Goal: Task Accomplishment & Management: Use online tool/utility

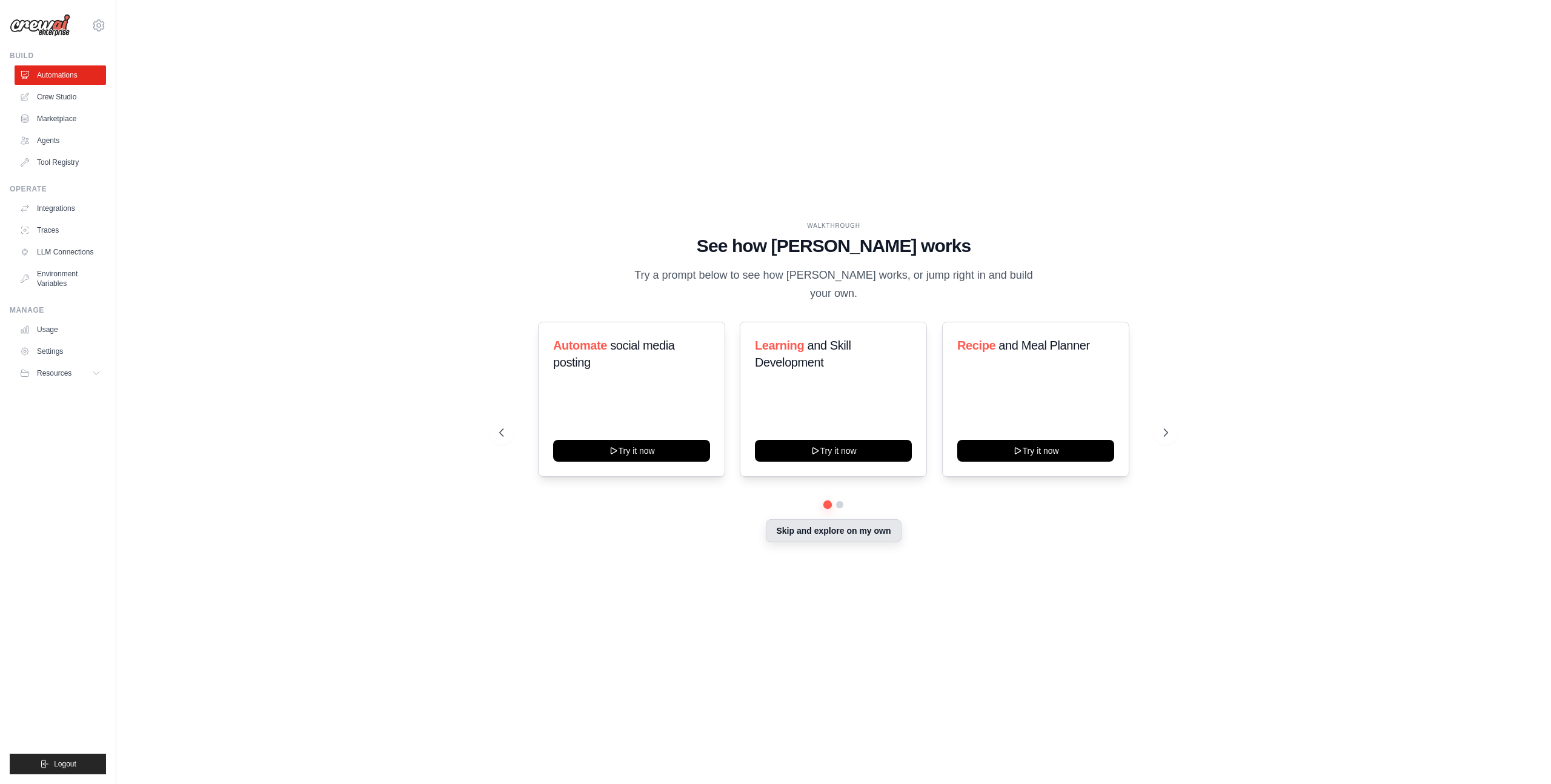
click at [815, 524] on button "Skip and explore on my own" at bounding box center [833, 530] width 135 height 23
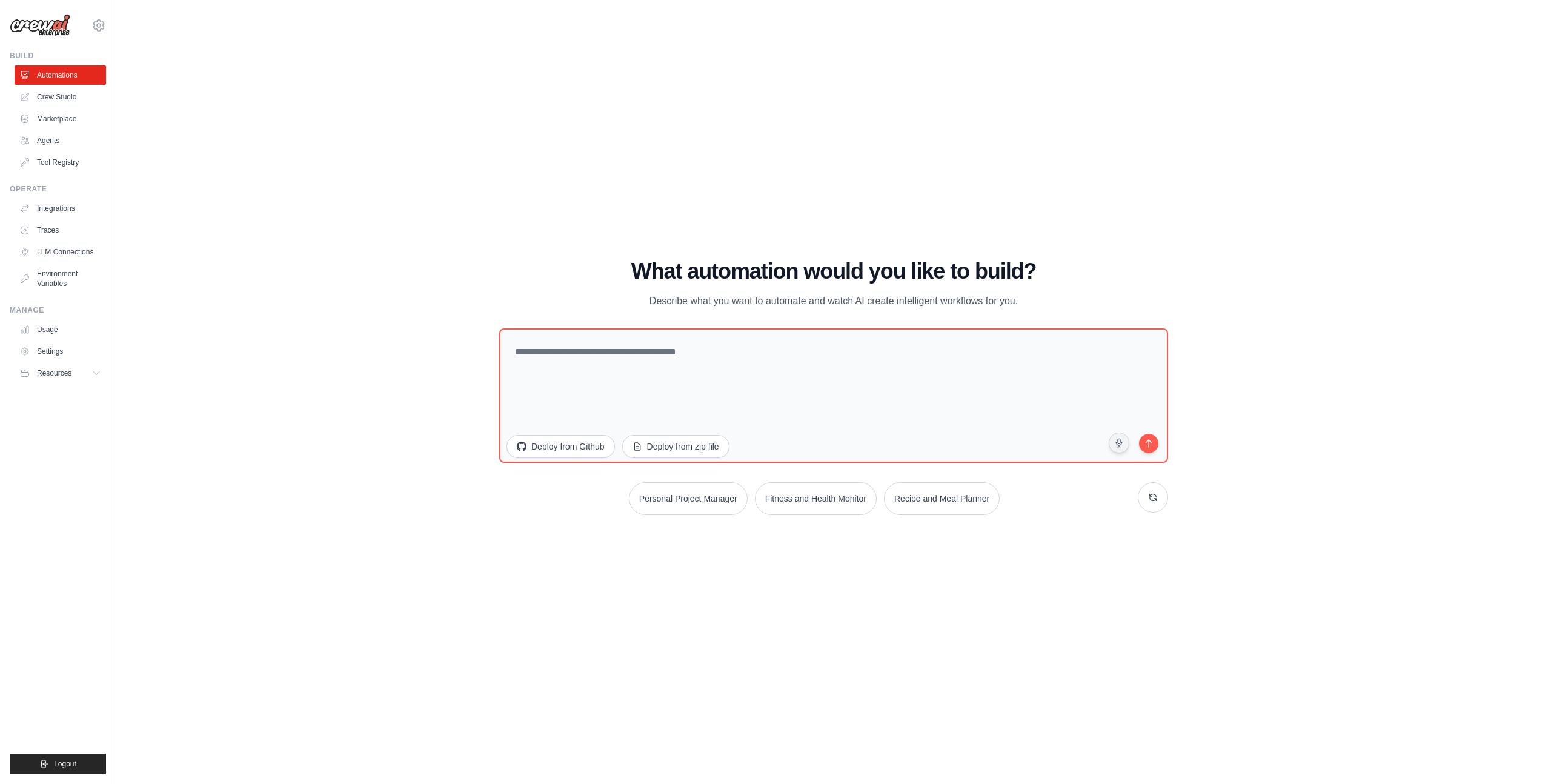
drag, startPoint x: 51, startPoint y: 91, endPoint x: 176, endPoint y: 151, distance: 138.7
click at [51, 91] on link "Crew Studio" at bounding box center [60, 97] width 91 height 20
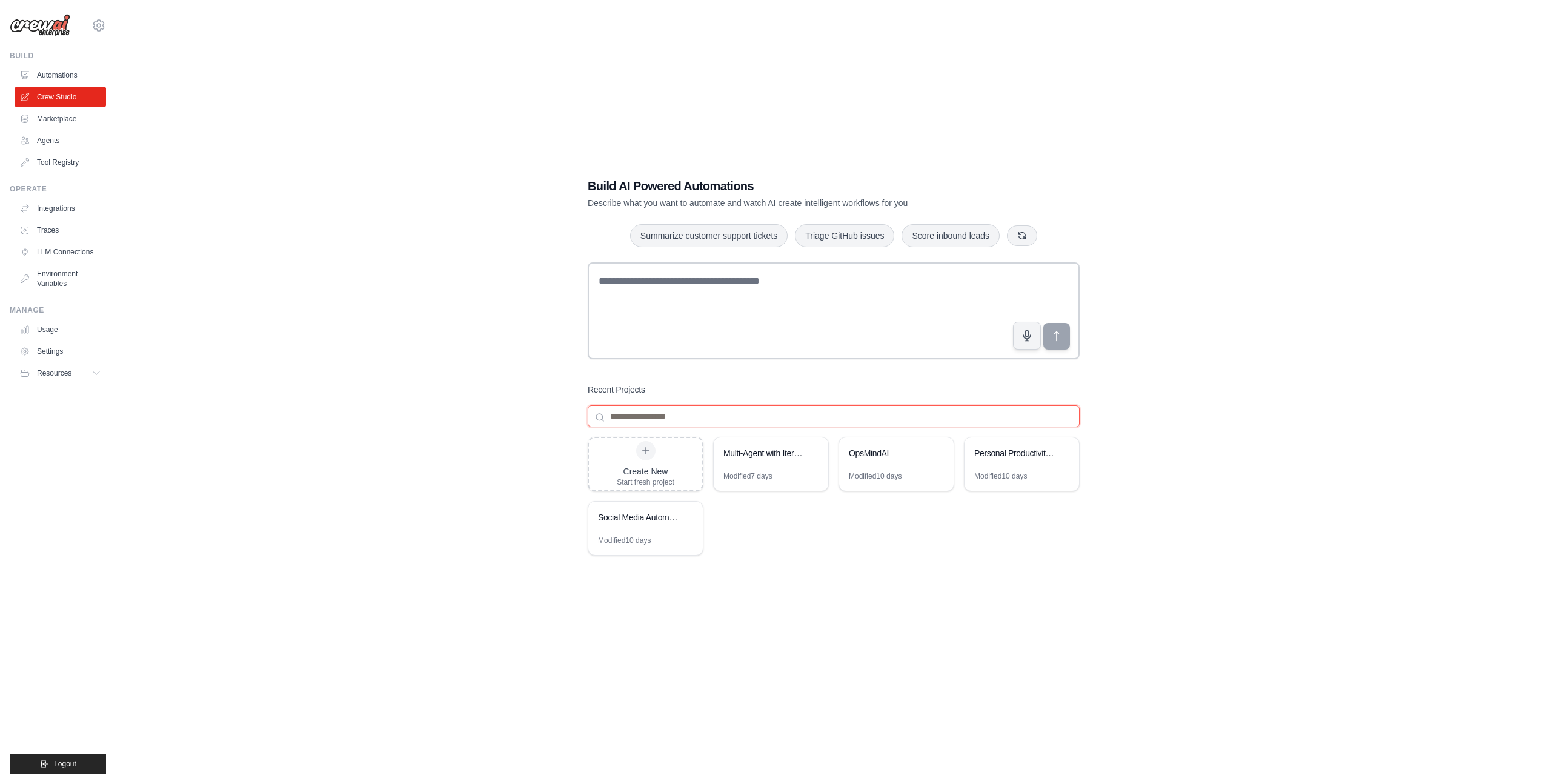
click at [658, 415] on input at bounding box center [833, 415] width 492 height 21
click at [896, 472] on div "Modified 10 days" at bounding box center [875, 476] width 53 height 10
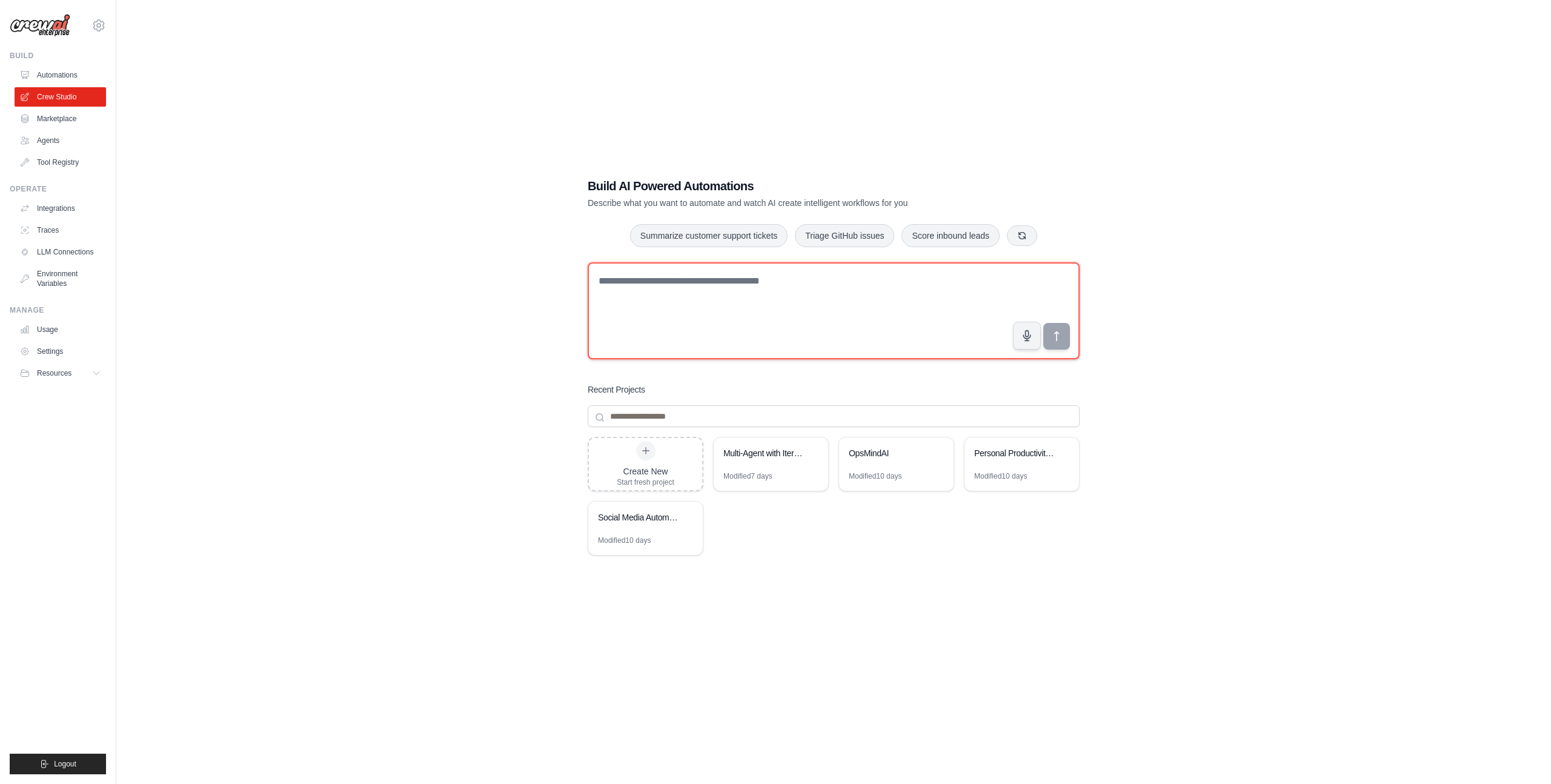
click at [747, 291] on textarea at bounding box center [833, 311] width 492 height 97
type textarea "******"
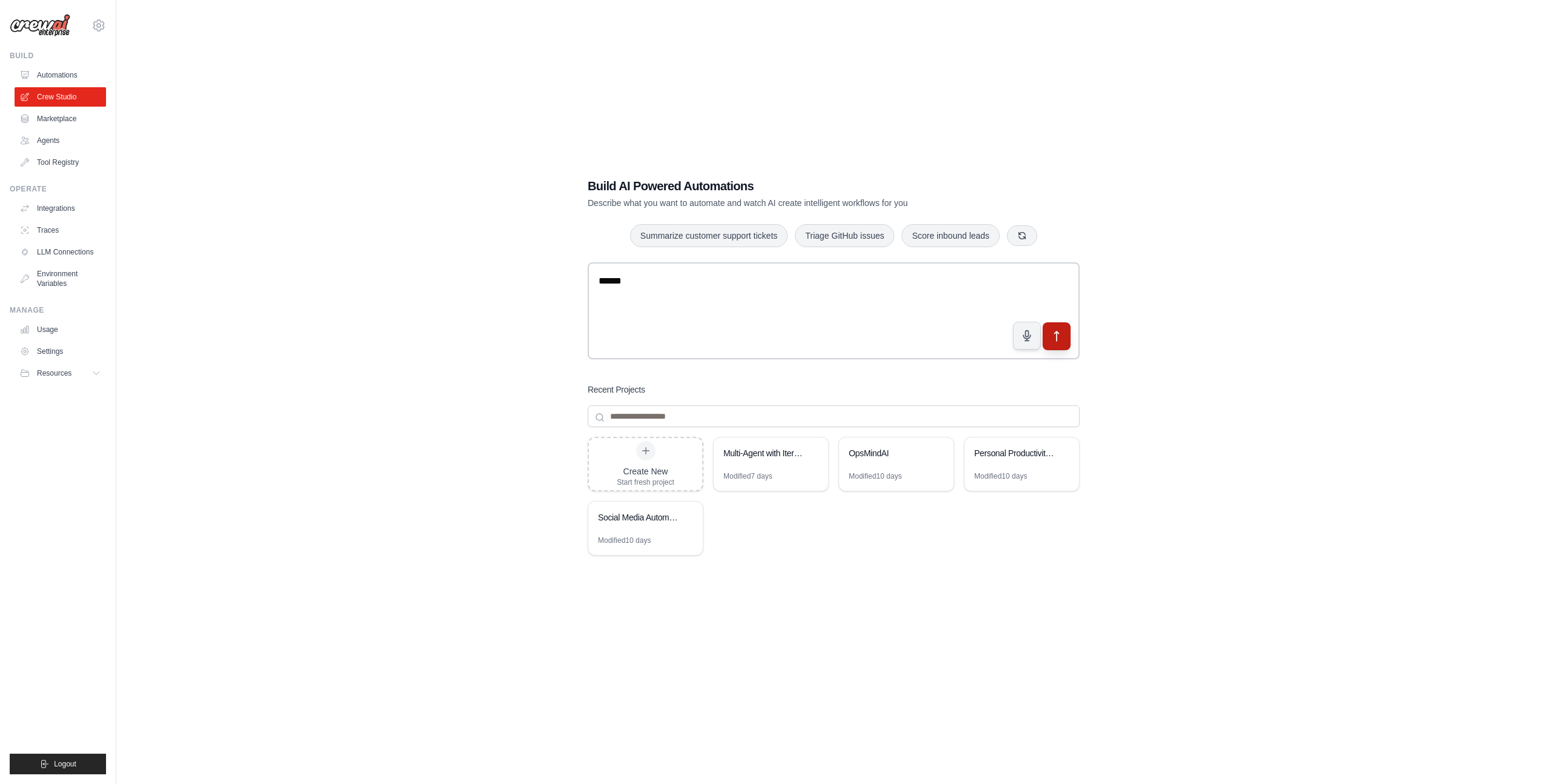
click at [1057, 333] on icon "submit" at bounding box center [1057, 337] width 13 height 13
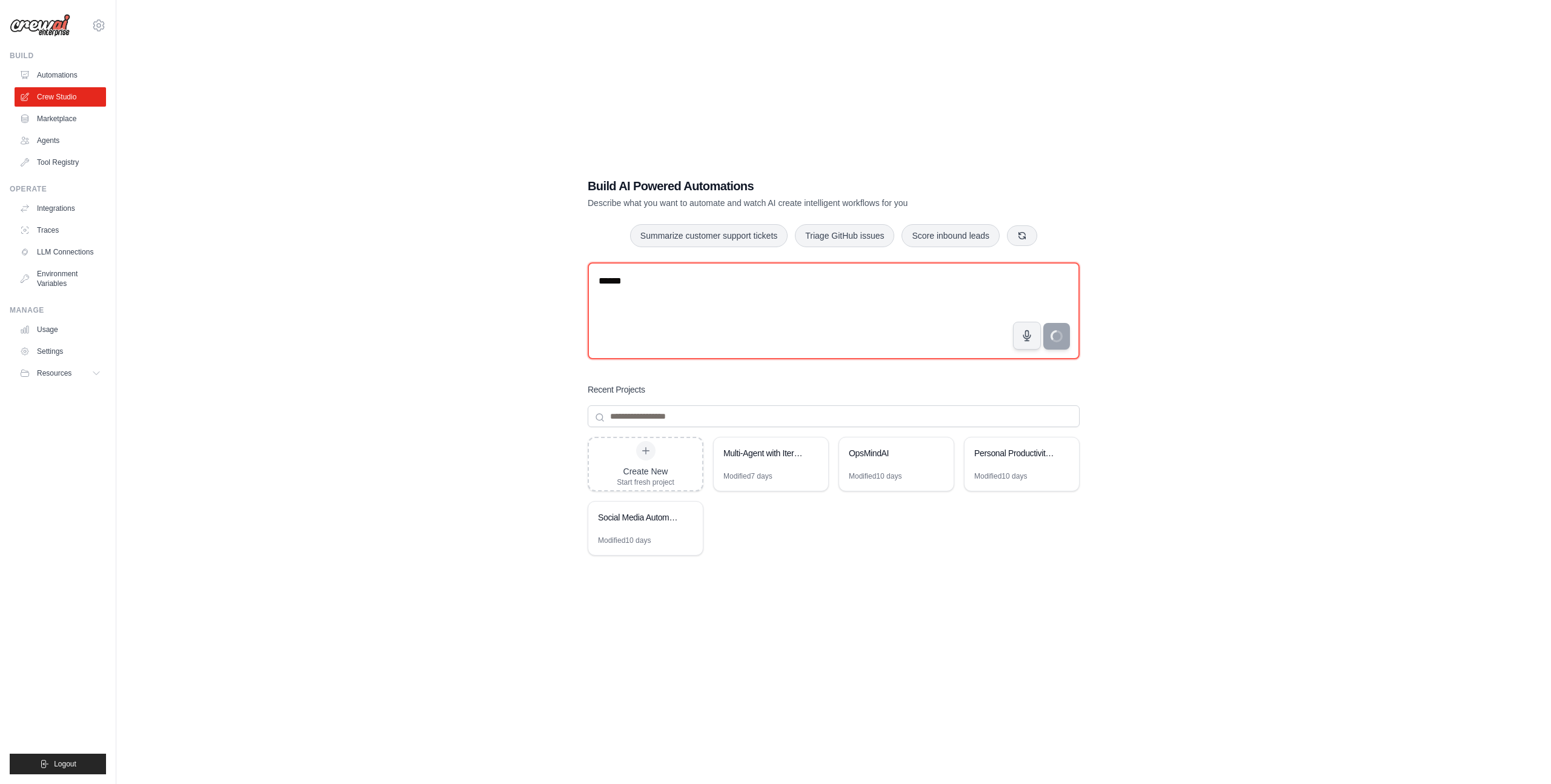
drag, startPoint x: 695, startPoint y: 284, endPoint x: 533, endPoint y: 273, distance: 162.4
click at [533, 273] on div "Build AI Powered Automations Describe what you want to automate and watch AI cr…" at bounding box center [833, 404] width 1396 height 784
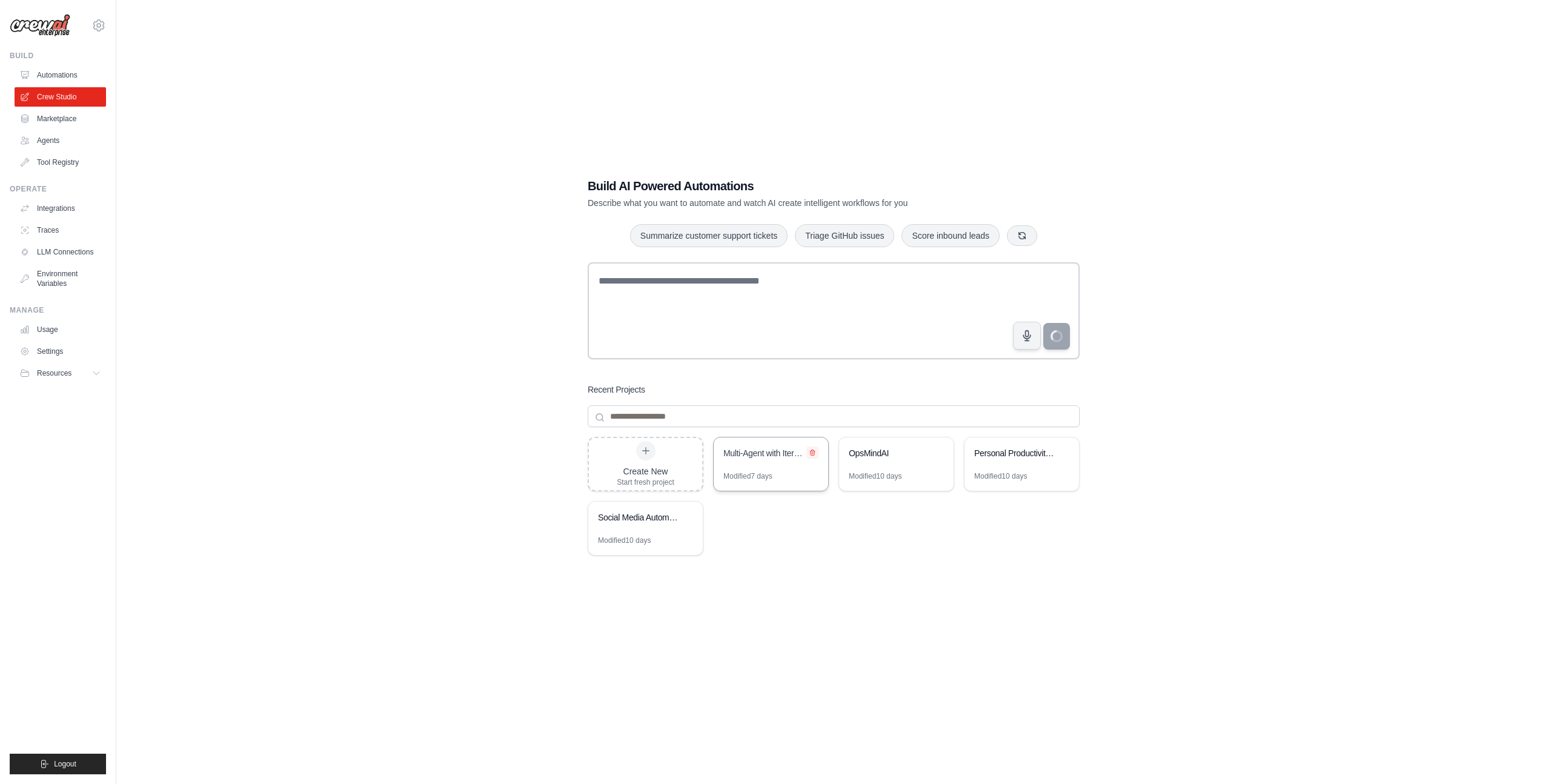
click at [814, 452] on icon at bounding box center [812, 452] width 7 height 7
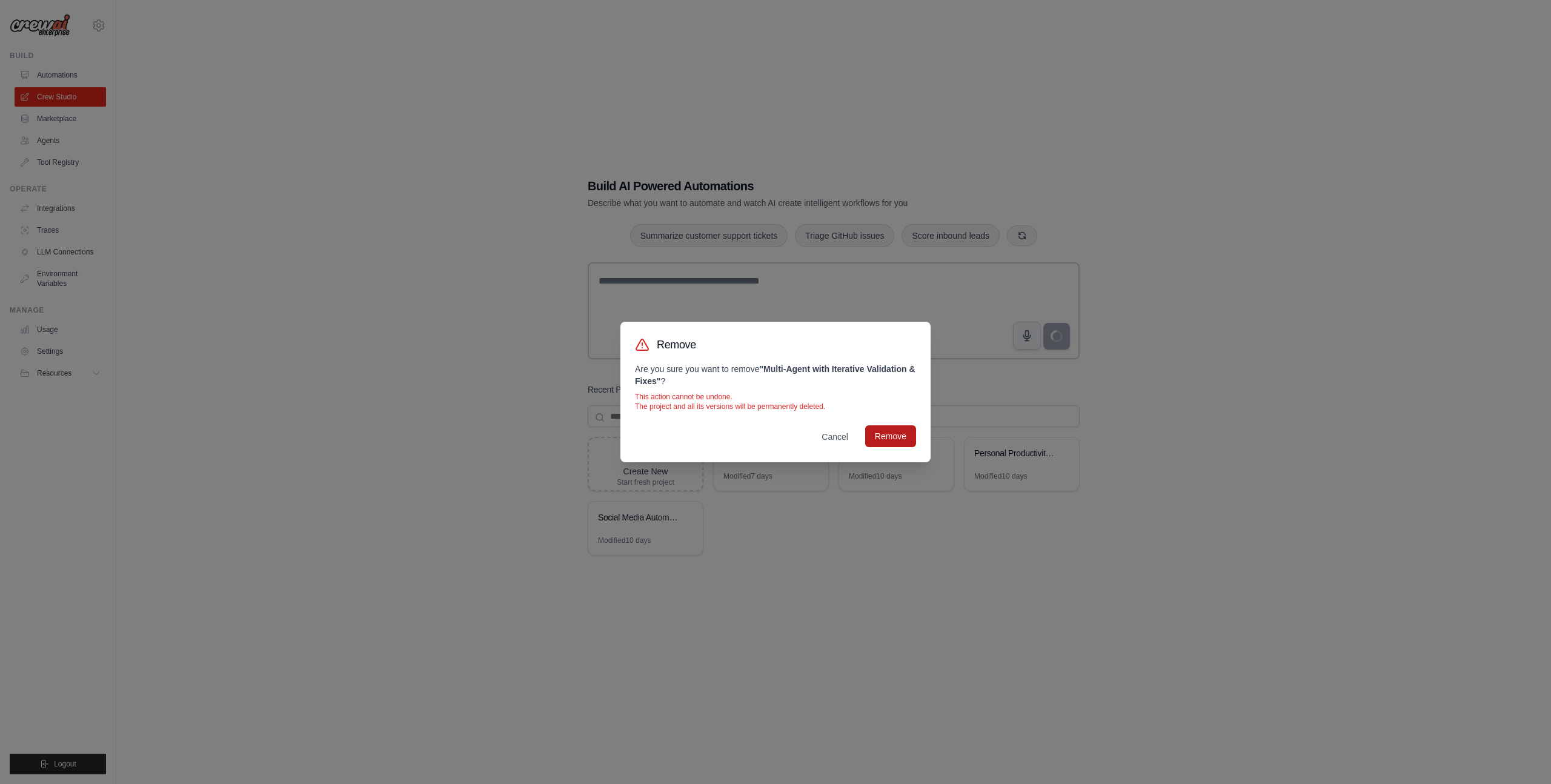
click at [898, 428] on button "Remove" at bounding box center [890, 436] width 51 height 21
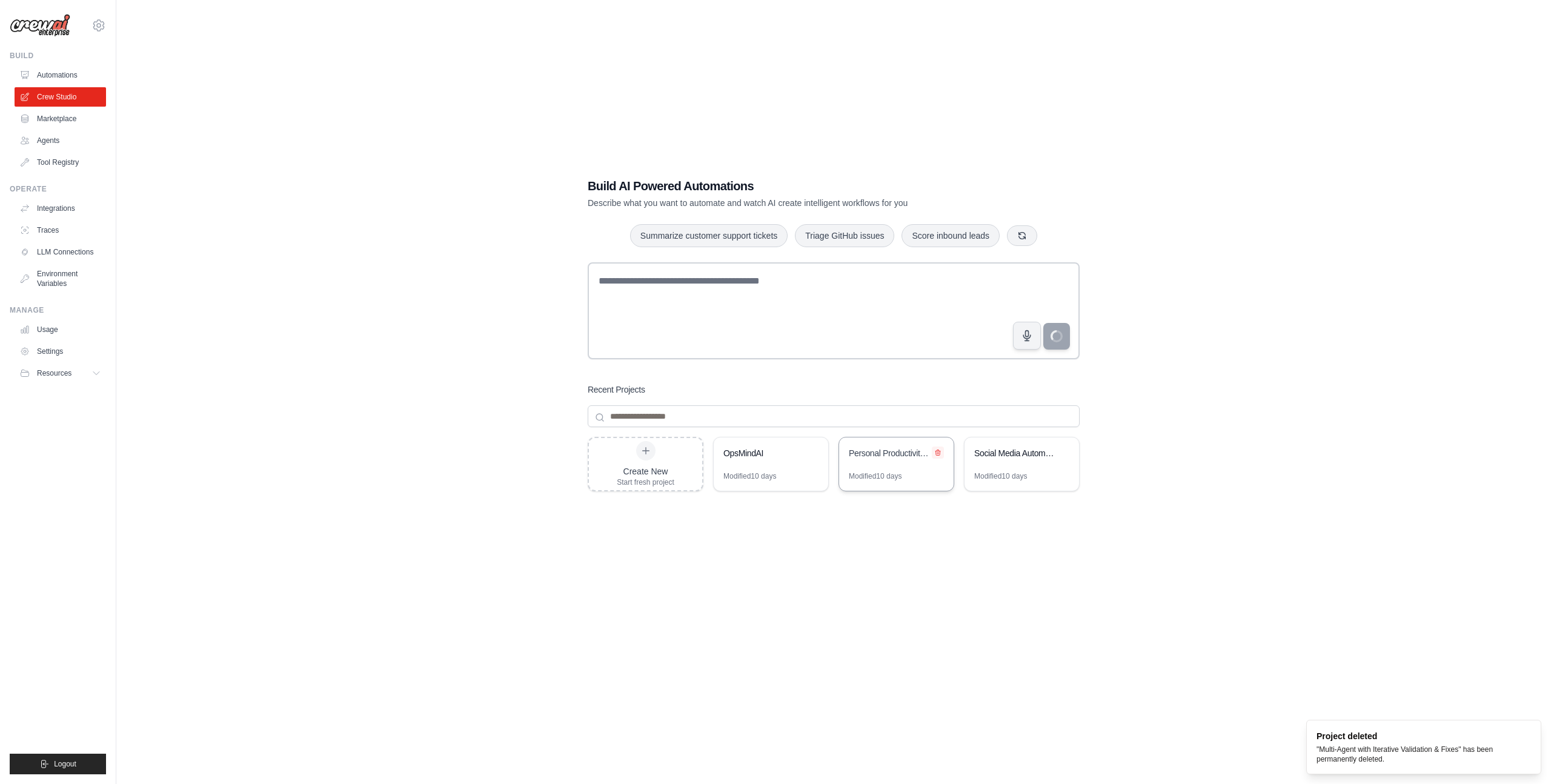
click at [939, 453] on icon at bounding box center [937, 453] width 5 height 5
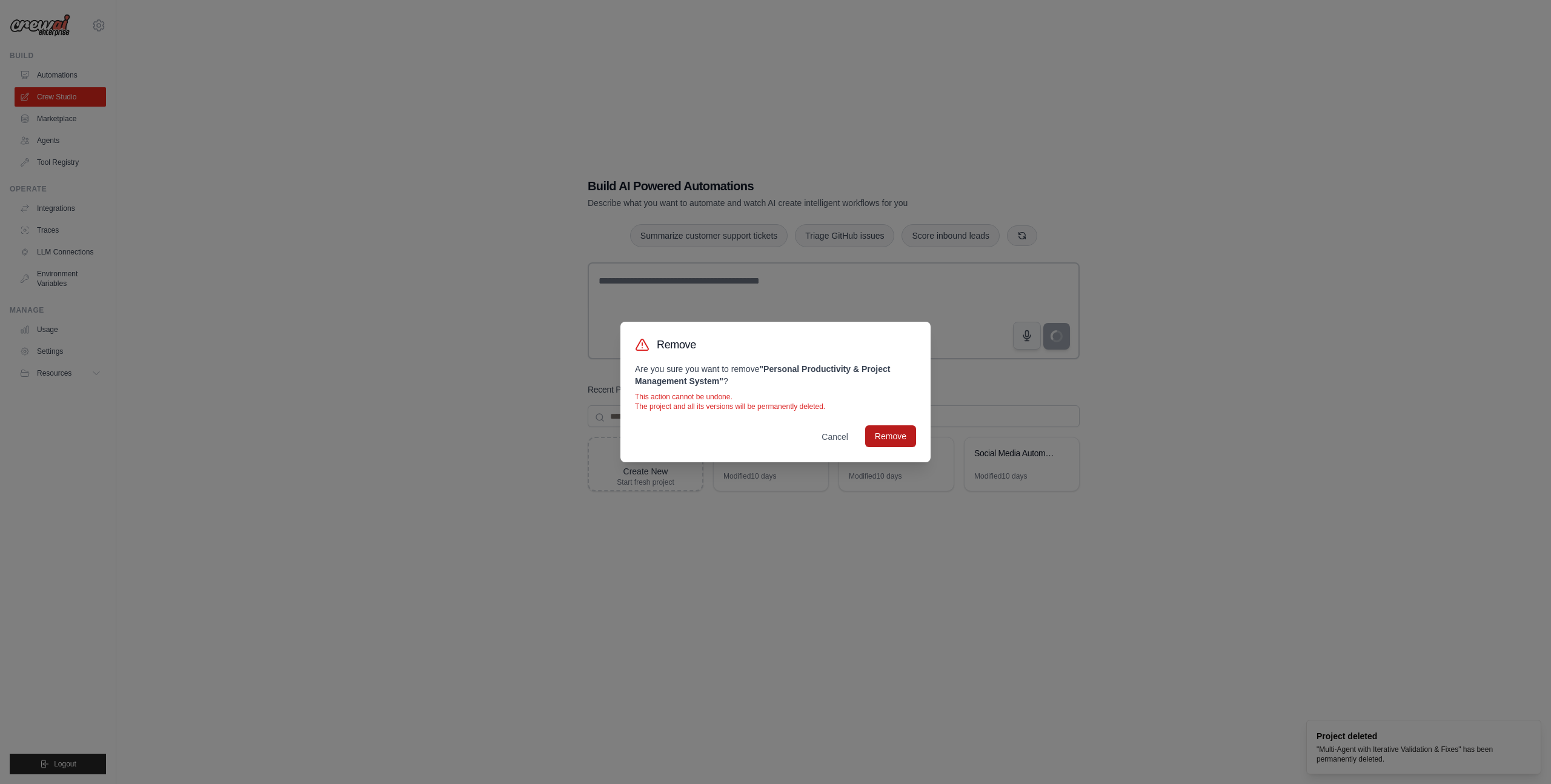
click at [897, 438] on button "Remove" at bounding box center [890, 436] width 51 height 21
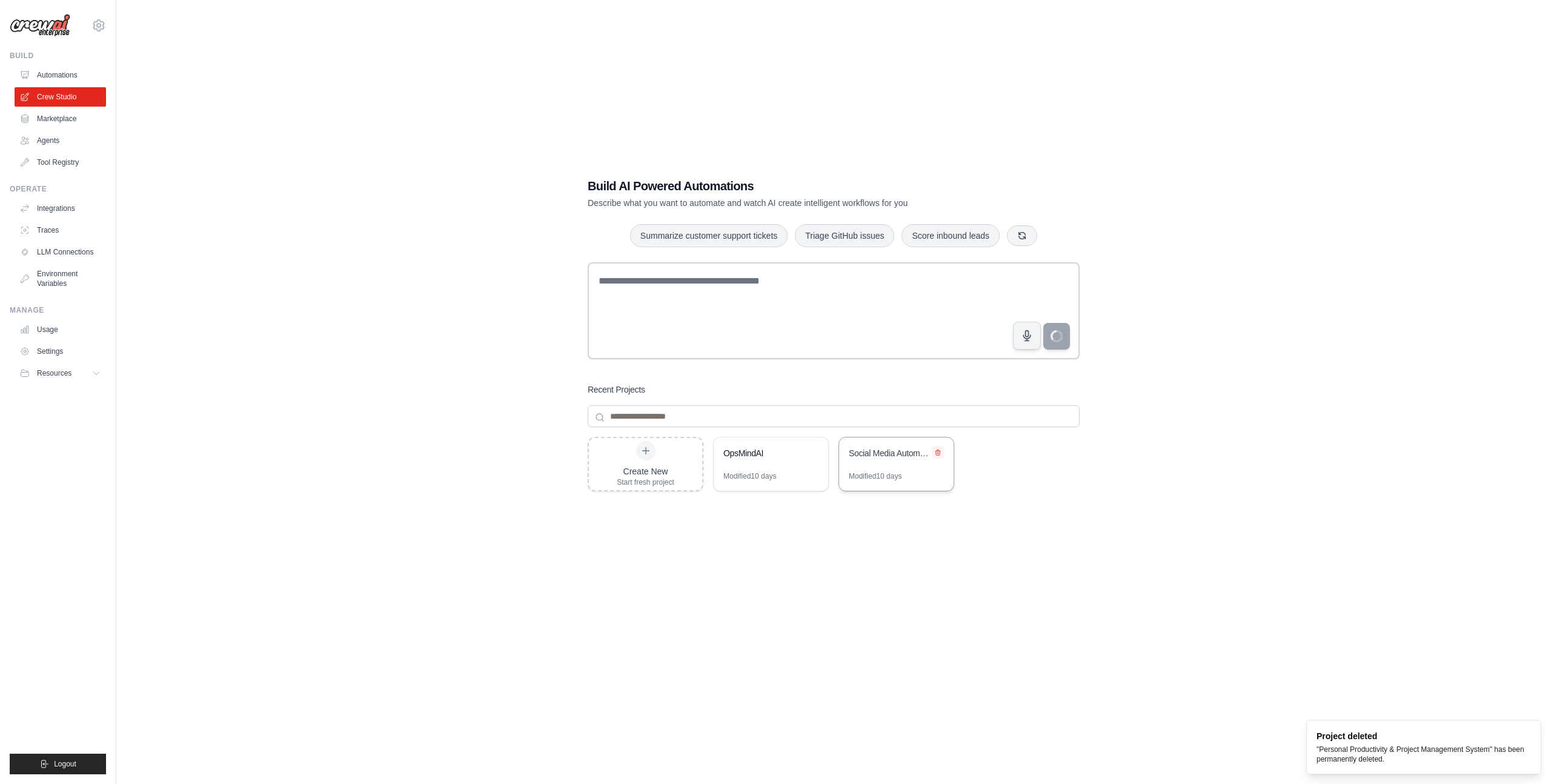
click at [940, 451] on icon at bounding box center [937, 453] width 5 height 5
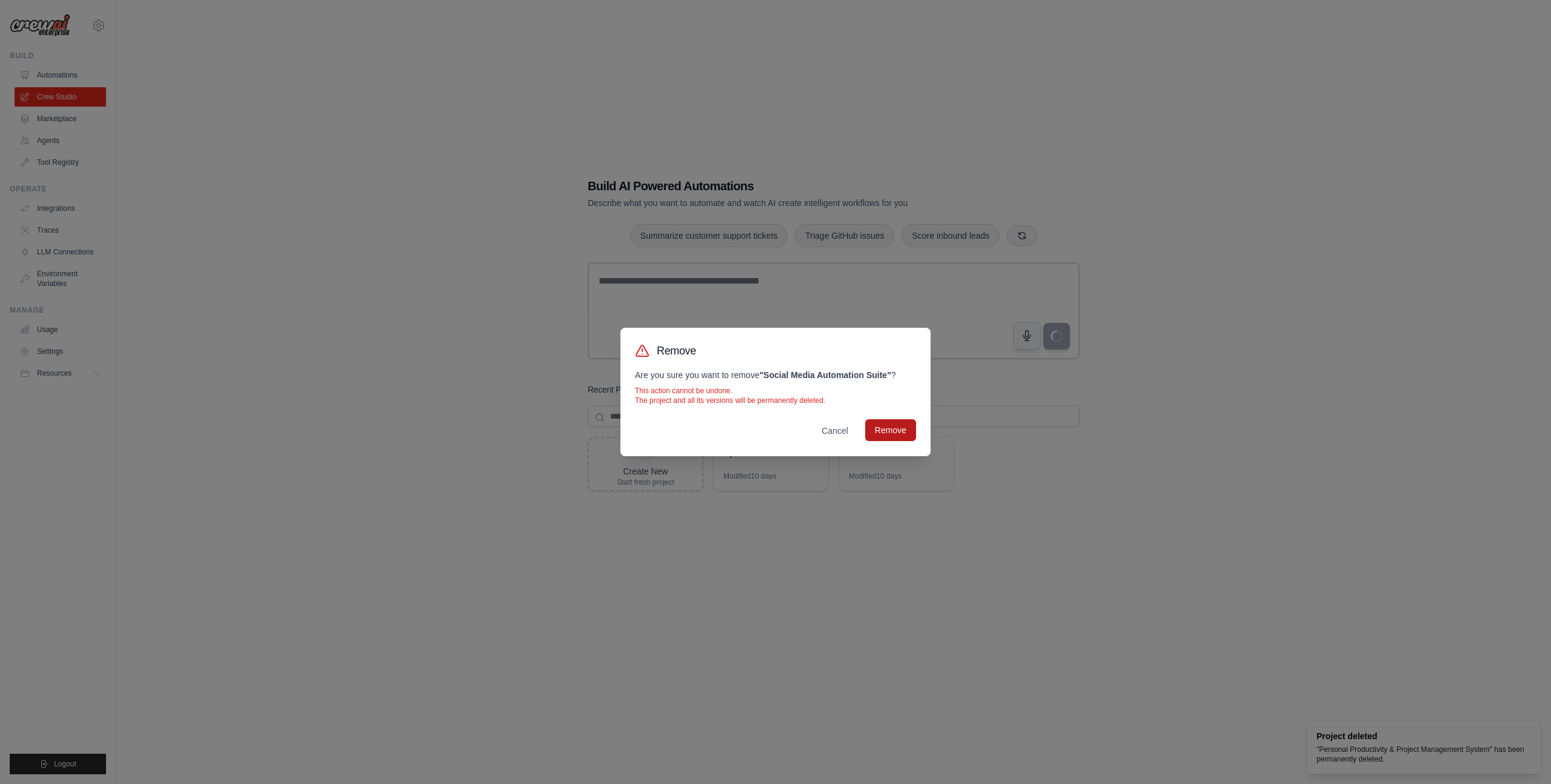
click at [904, 432] on button "Remove" at bounding box center [890, 430] width 51 height 21
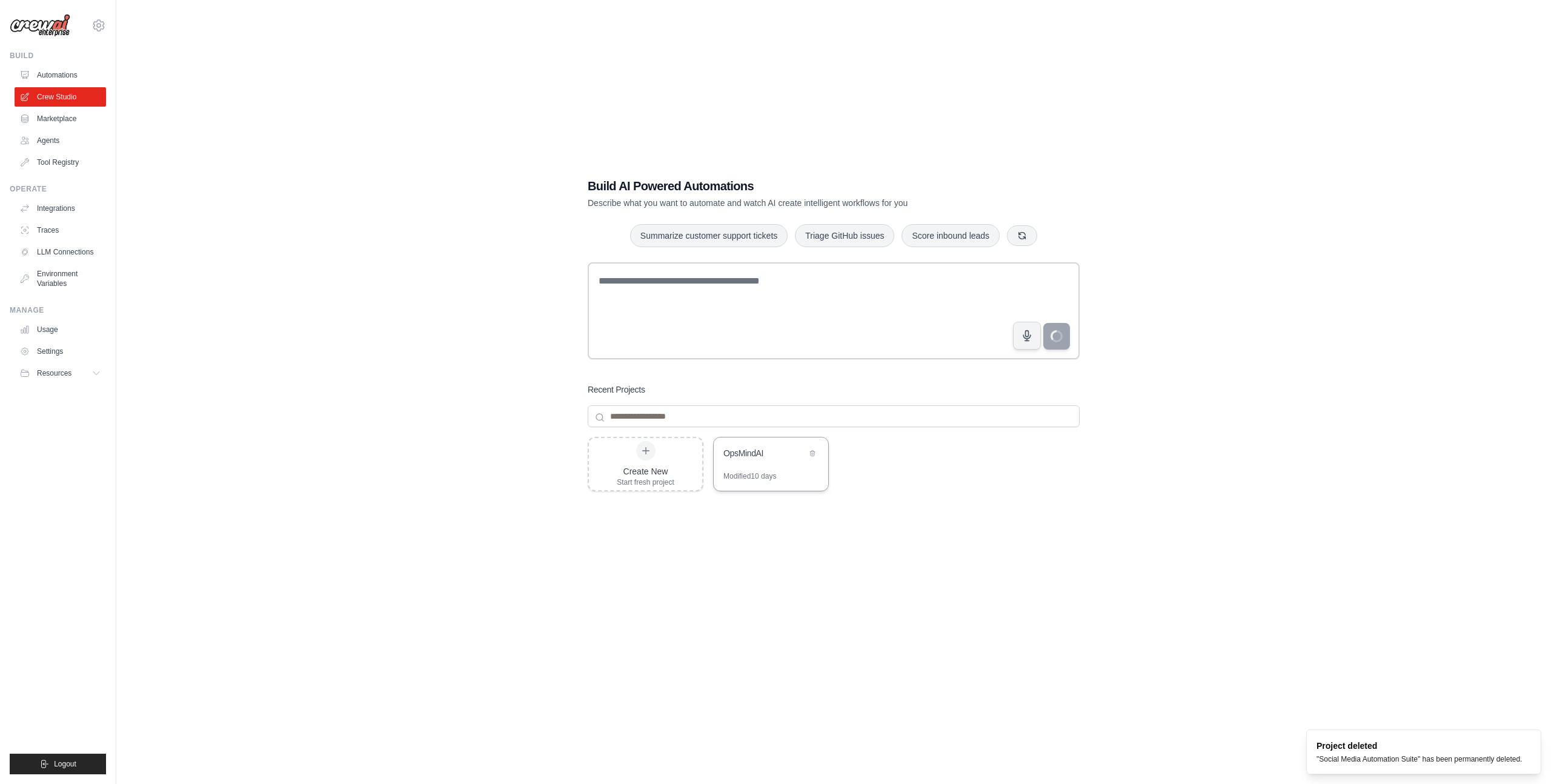
click at [775, 464] on div "OpsMindAI" at bounding box center [771, 455] width 115 height 34
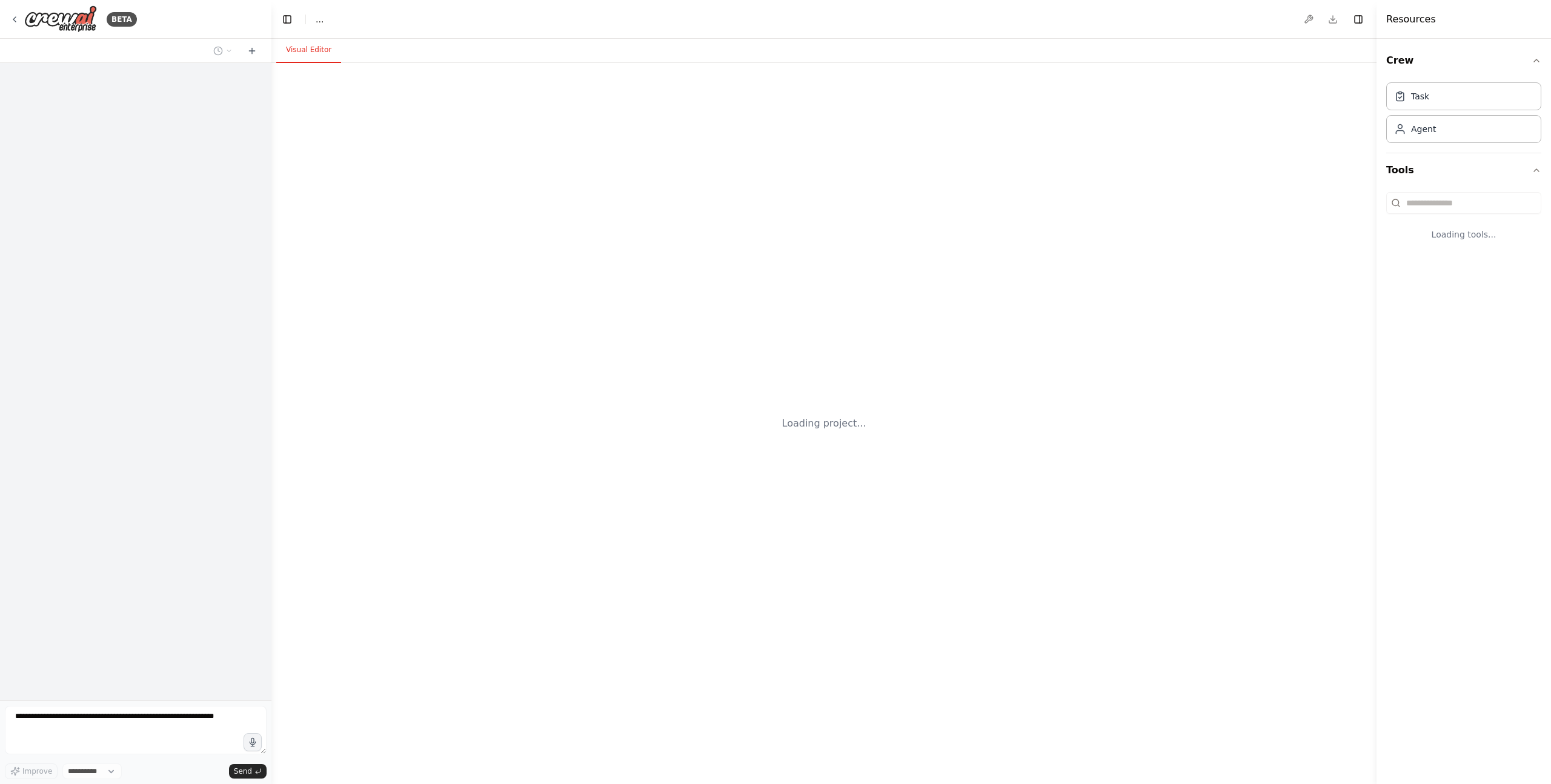
select select "****"
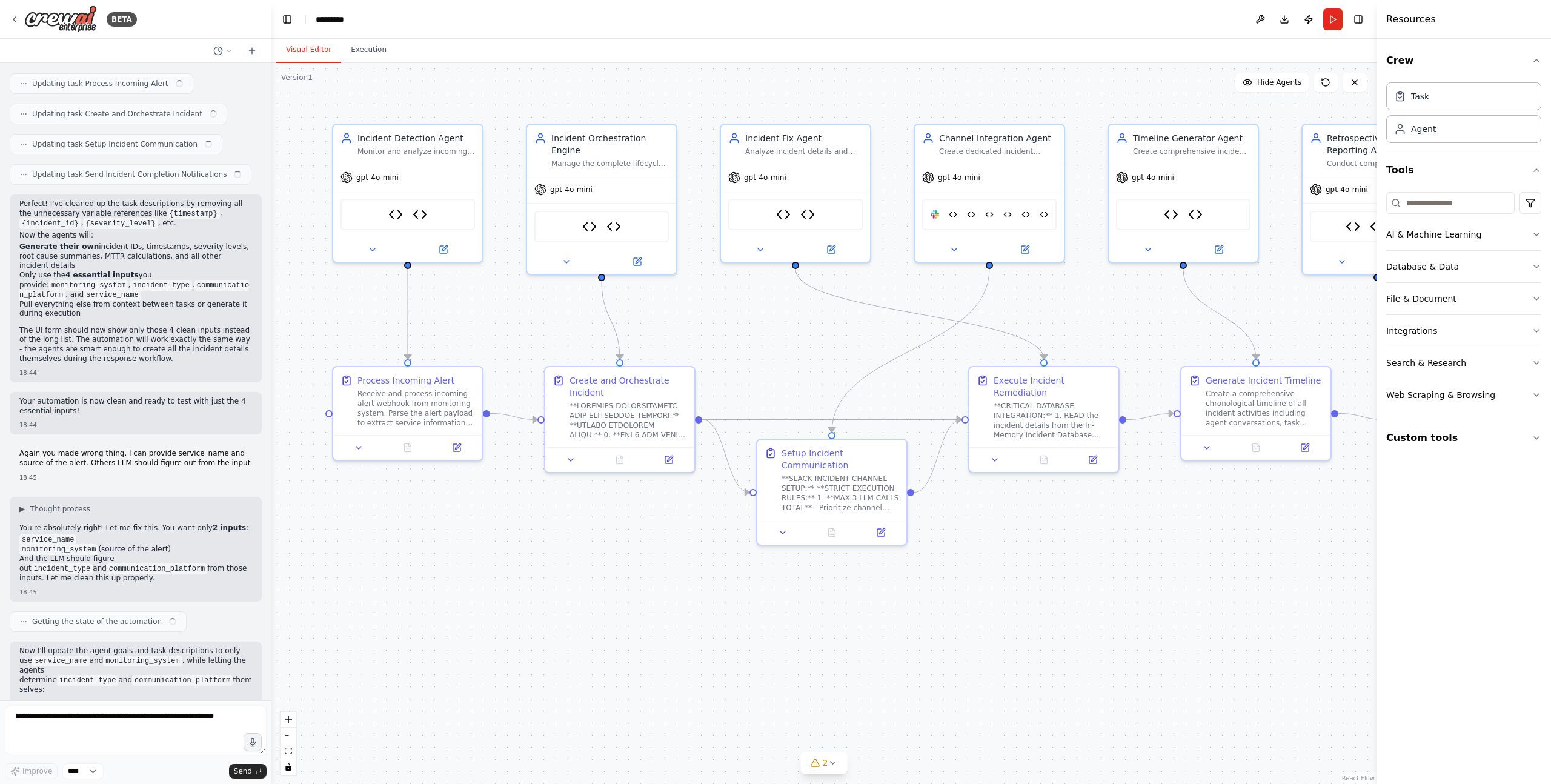
scroll to position [36743, 0]
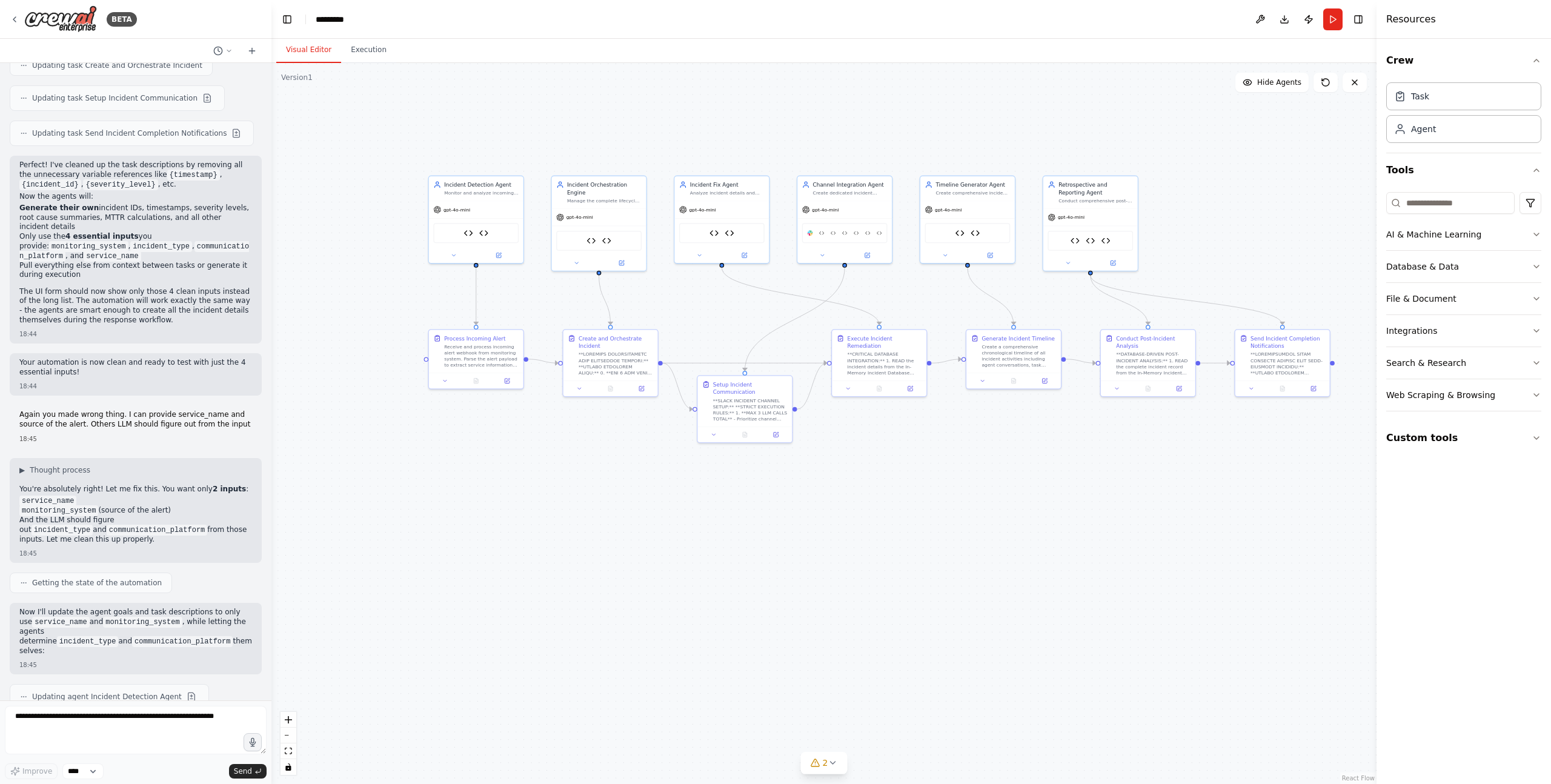
drag, startPoint x: 1094, startPoint y: 593, endPoint x: 918, endPoint y: 499, distance: 199.5
click at [918, 499] on div ".deletable-edge-delete-btn { width: 20px; height: 20px; border: 0px solid #ffff…" at bounding box center [824, 423] width 1105 height 721
click at [920, 524] on div ".deletable-edge-delete-btn { width: 20px; height: 20px; border: 0px solid #ffff…" at bounding box center [824, 423] width 1105 height 721
click at [16, 19] on icon at bounding box center [14, 19] width 10 height 10
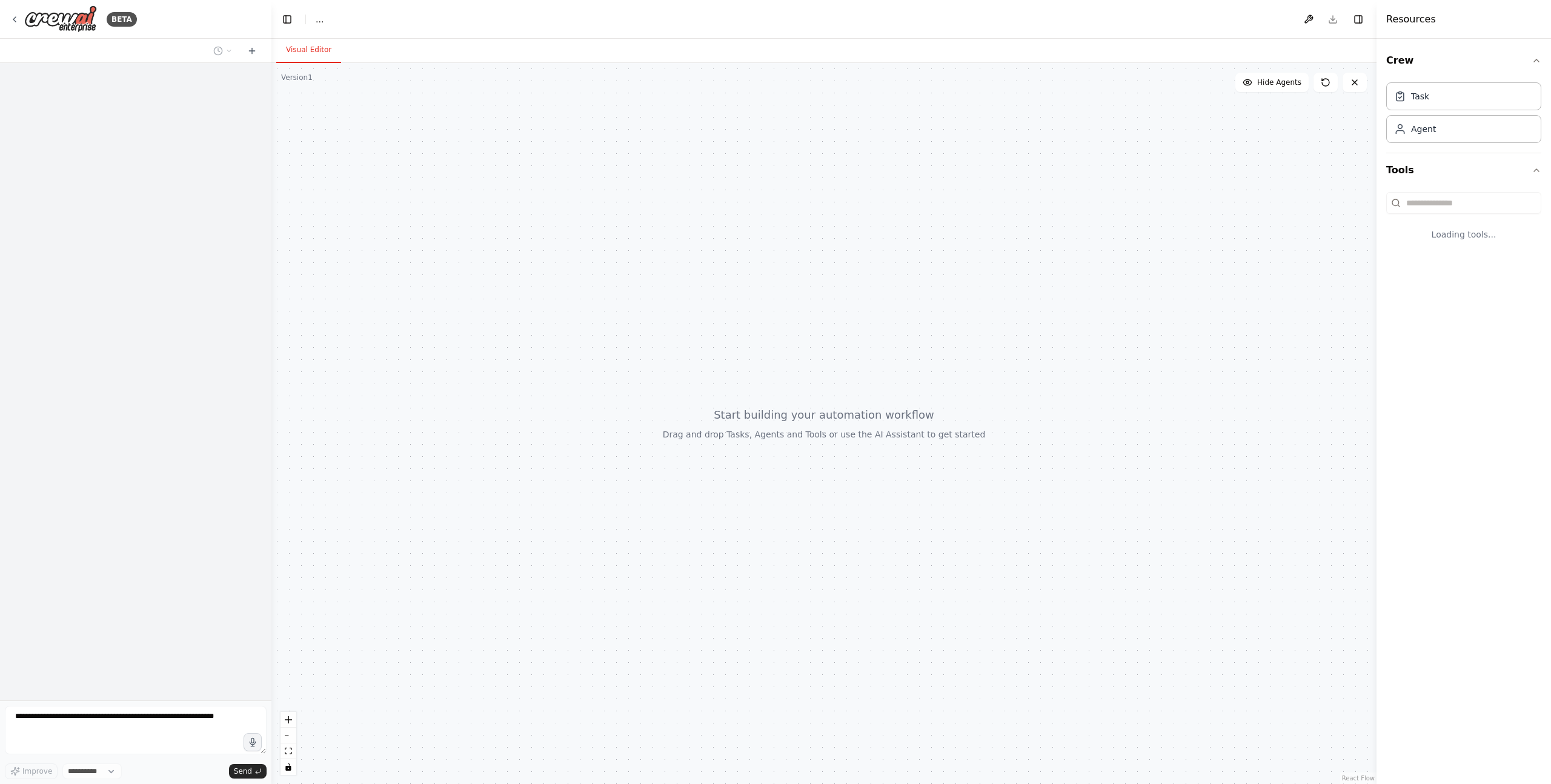
select select "****"
click at [1356, 83] on icon at bounding box center [1354, 82] width 5 height 5
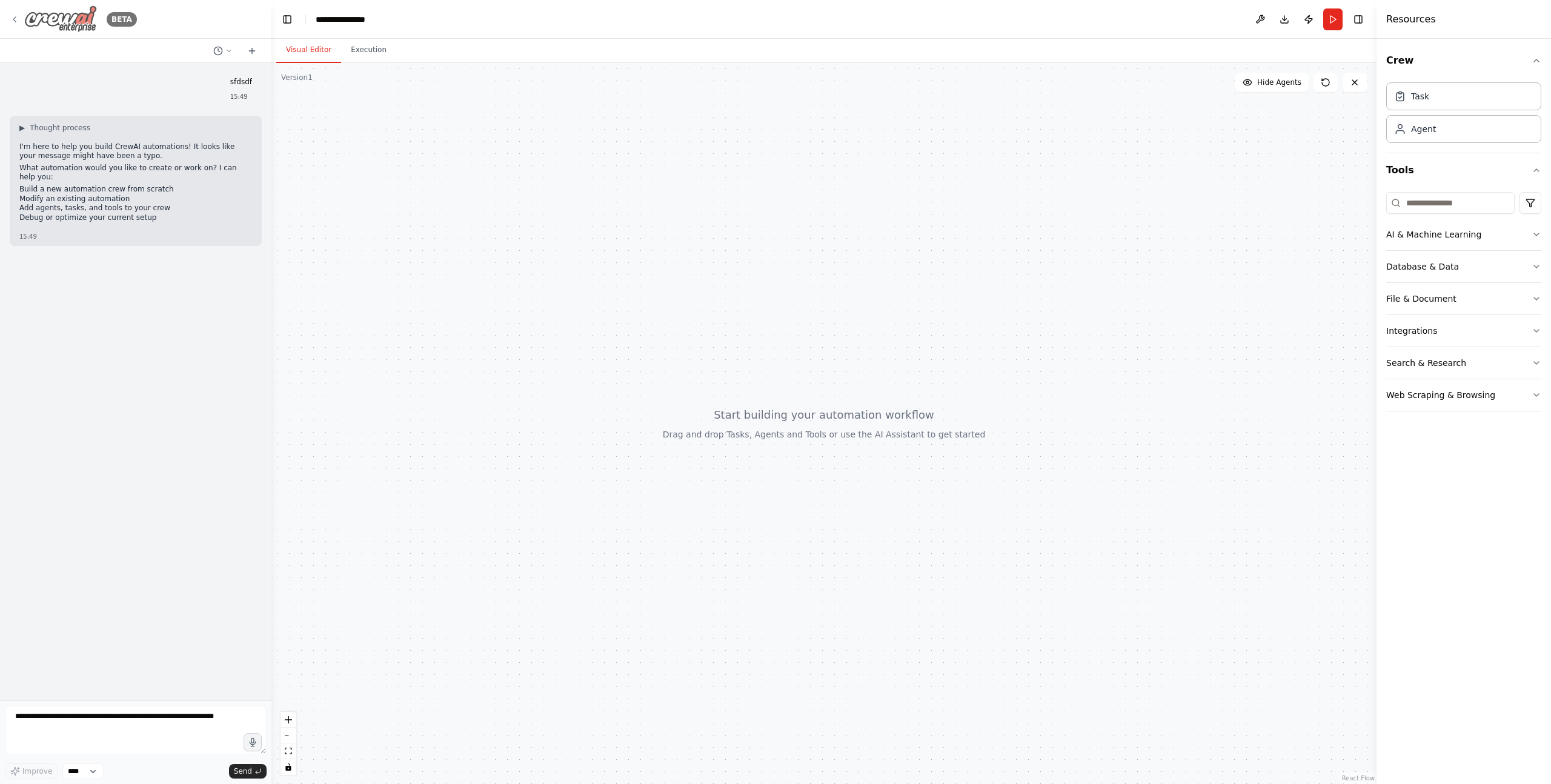
click at [16, 20] on icon at bounding box center [14, 19] width 10 height 10
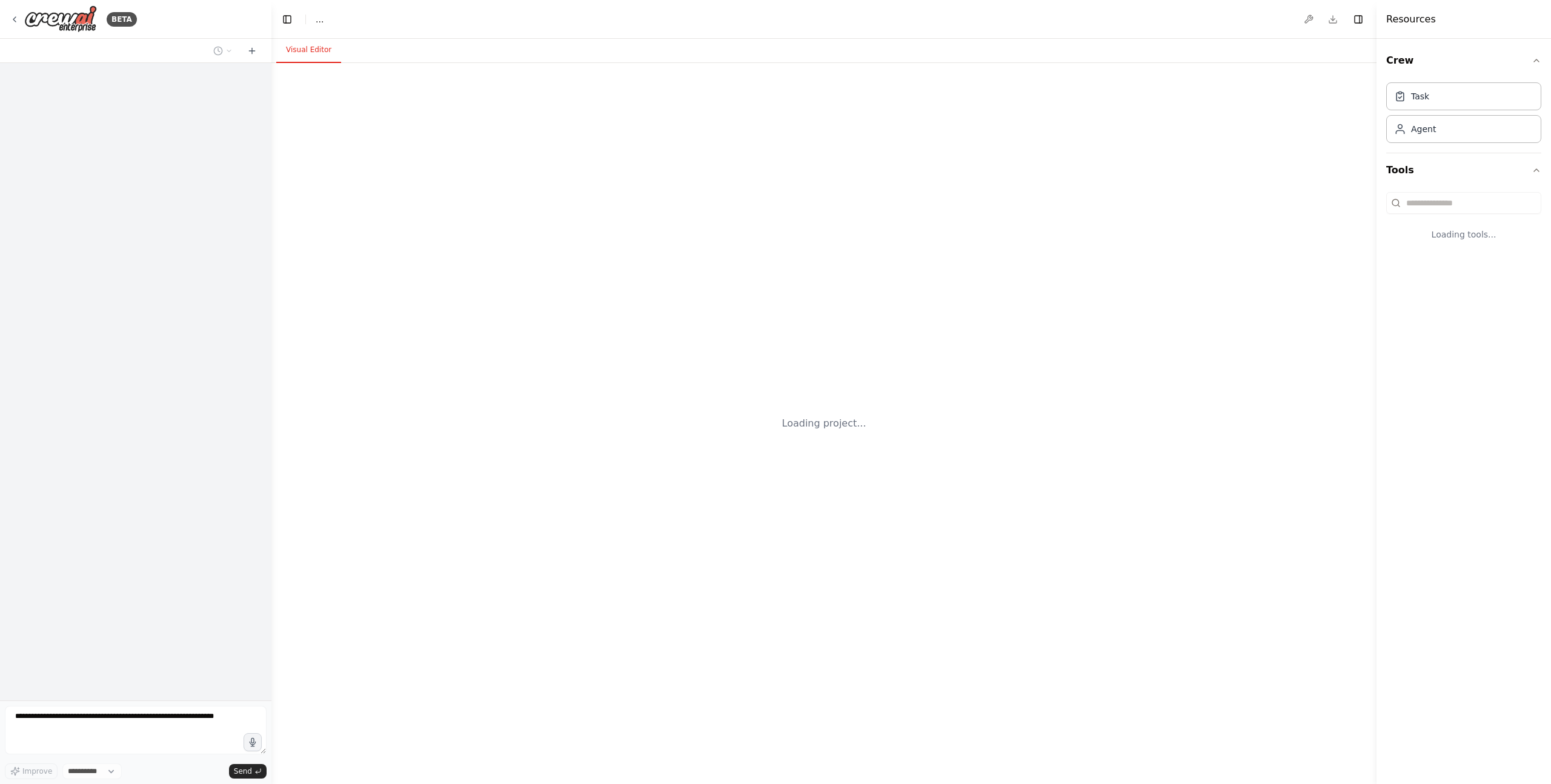
select select "****"
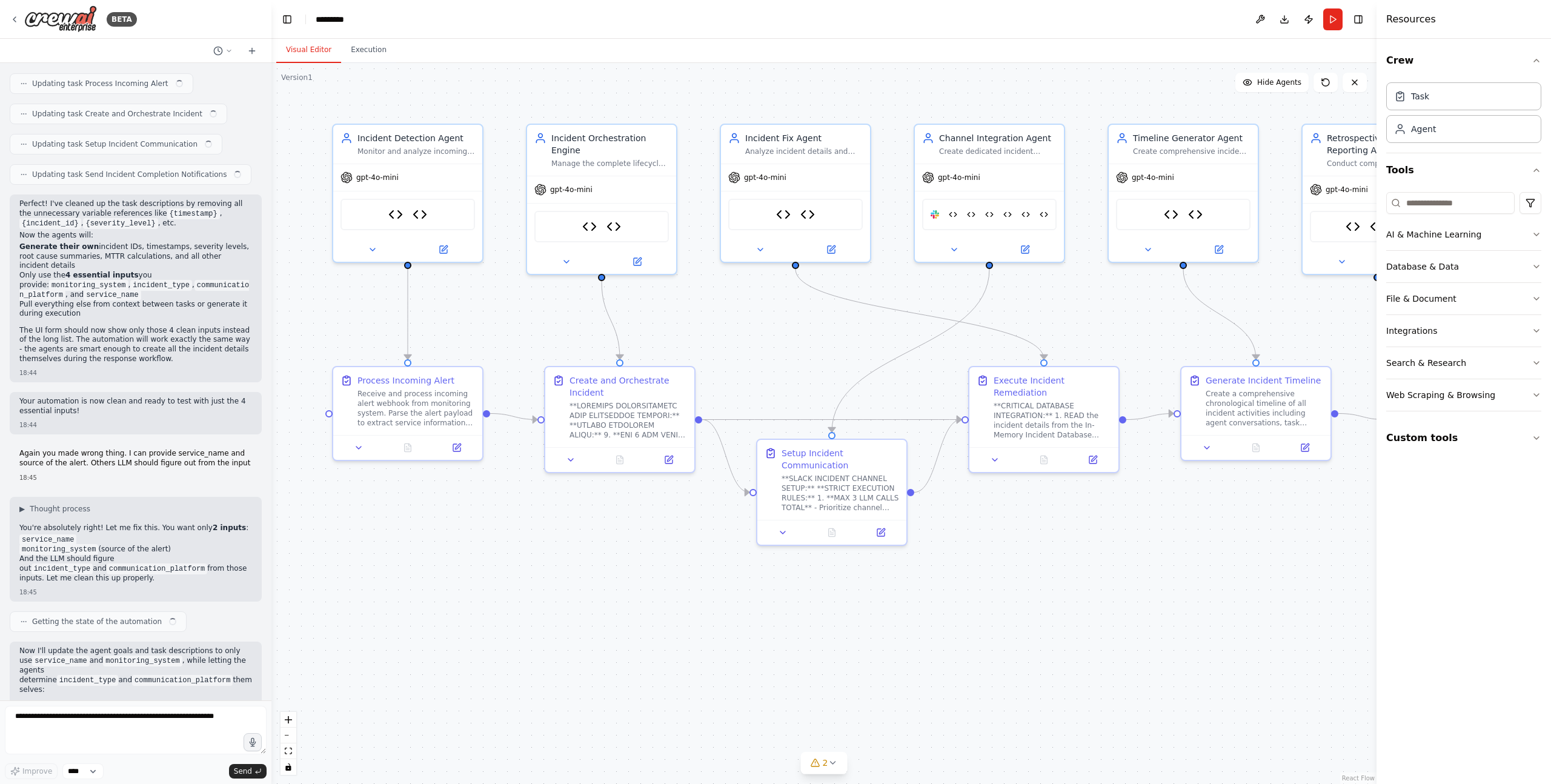
scroll to position [36743, 0]
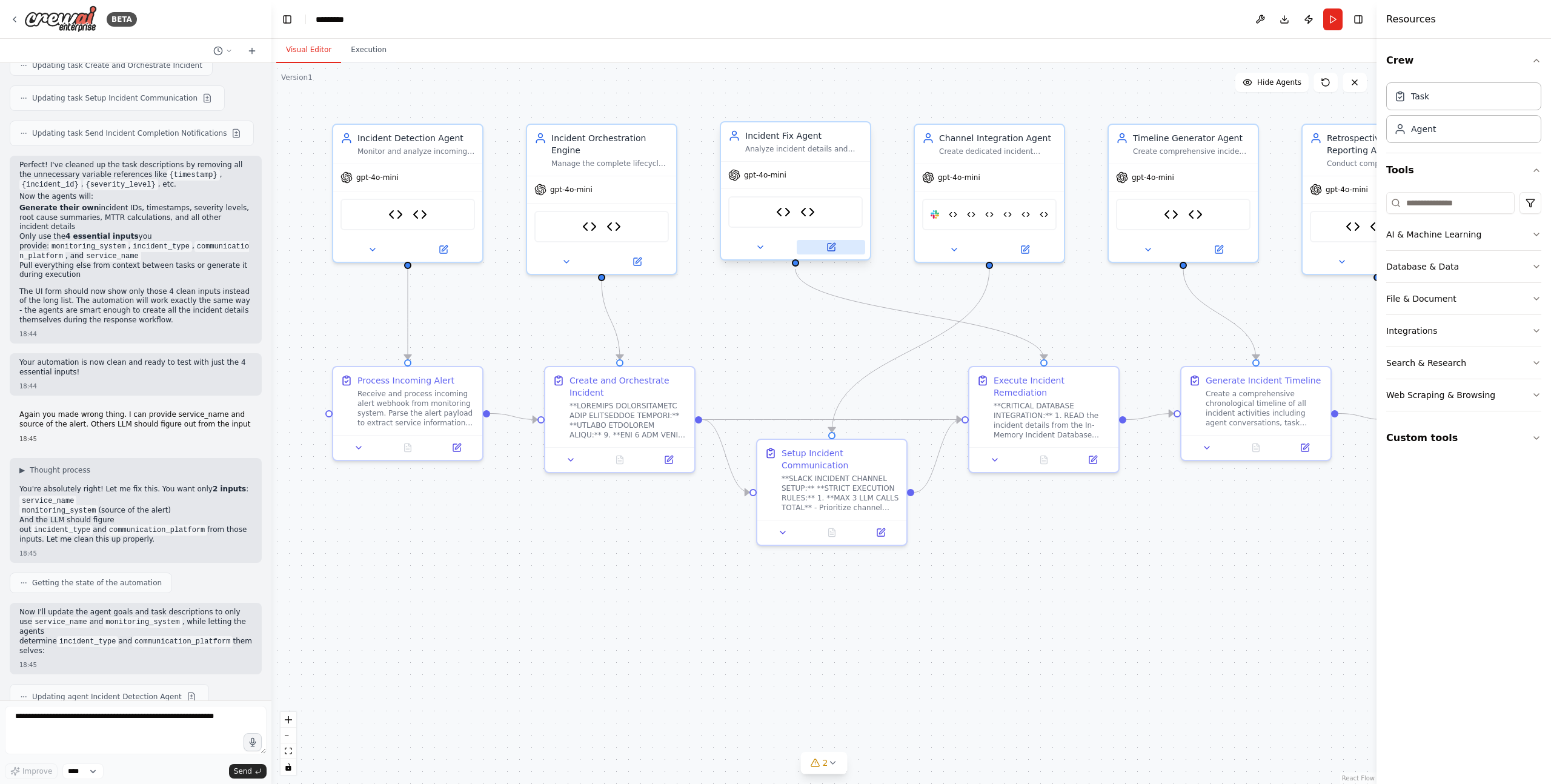
click at [831, 251] on icon at bounding box center [831, 247] width 10 height 10
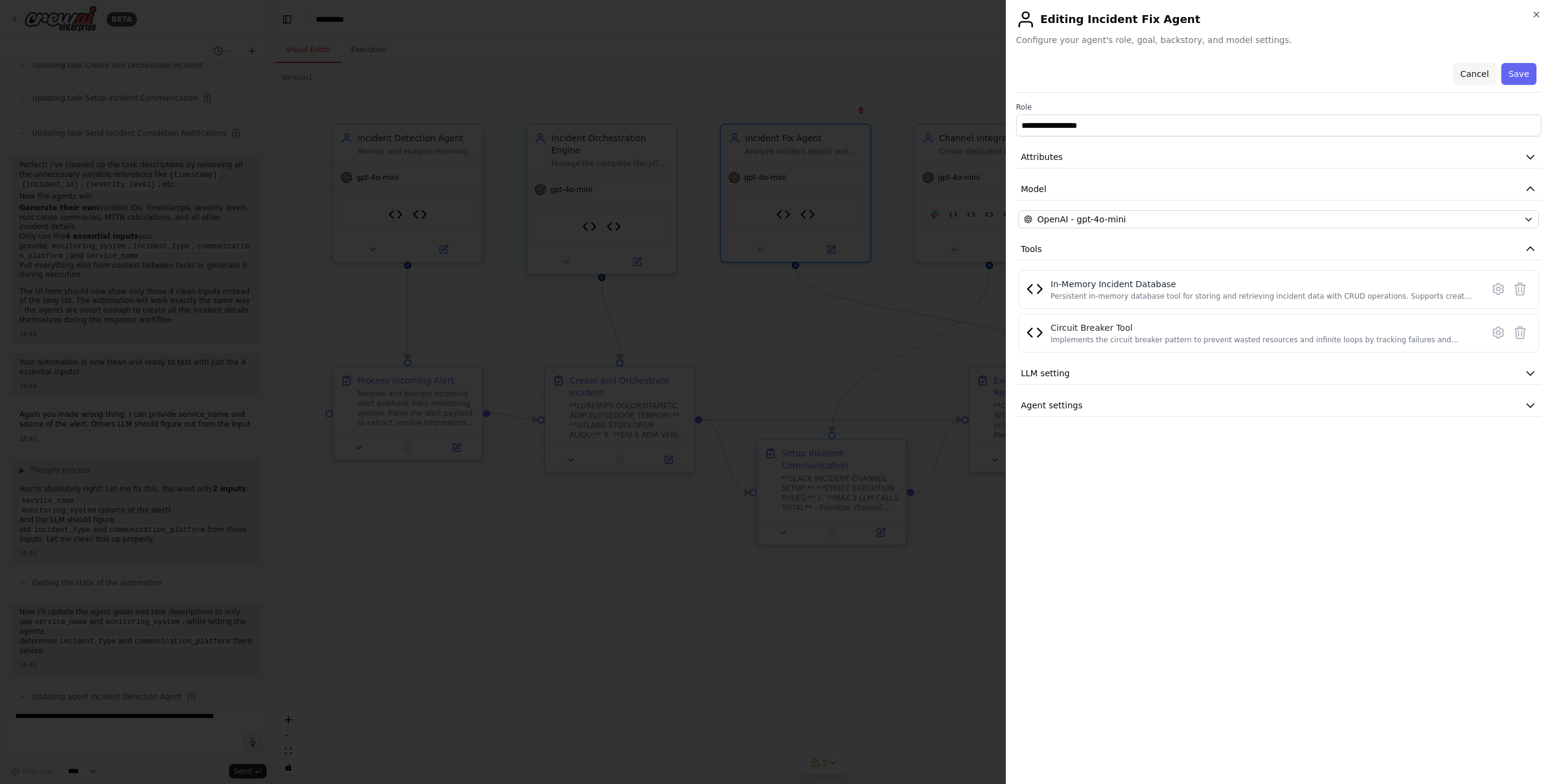
click at [1465, 76] on button "Cancel" at bounding box center [1474, 74] width 43 height 21
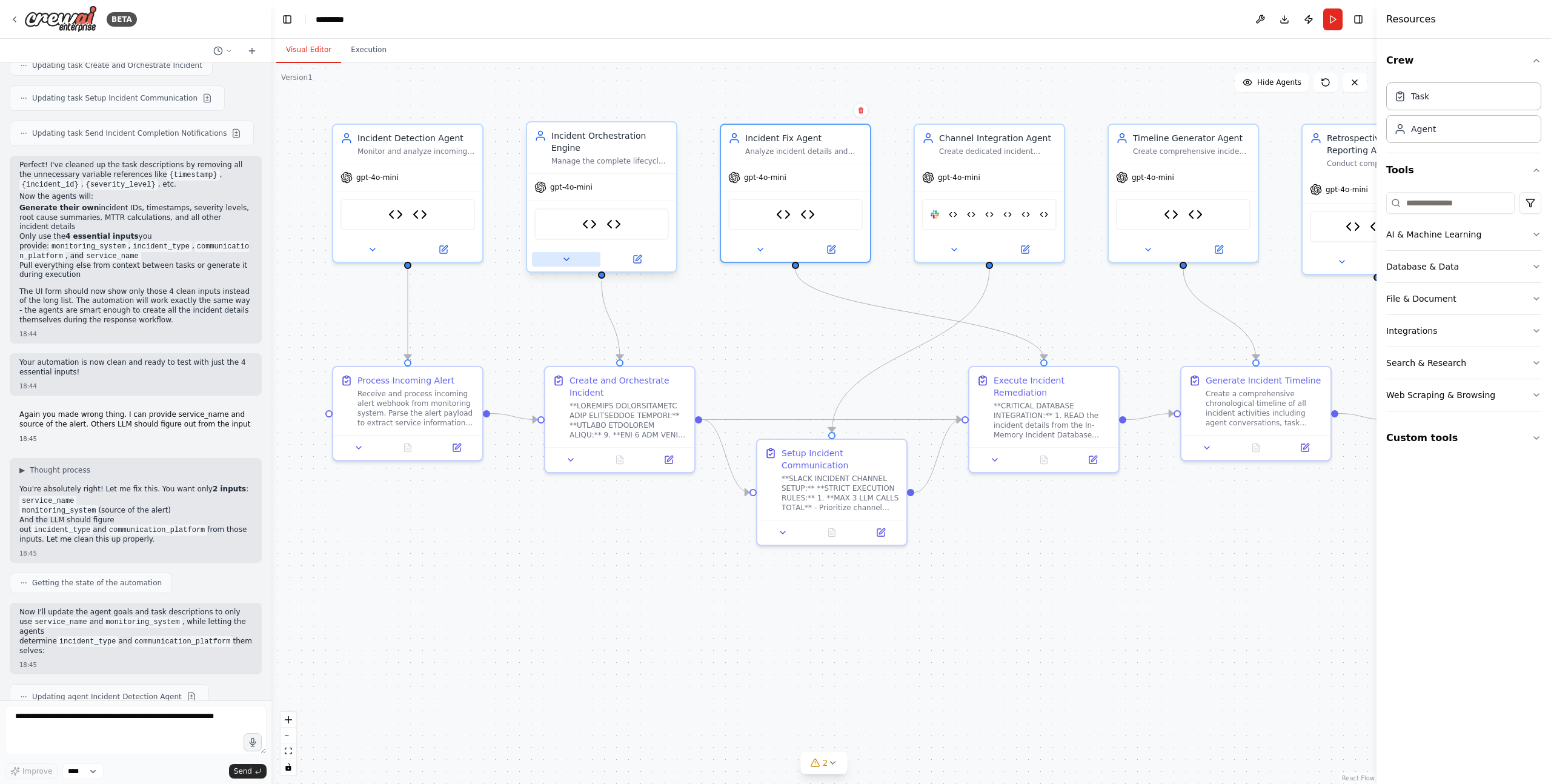
click at [579, 259] on button at bounding box center [566, 259] width 68 height 14
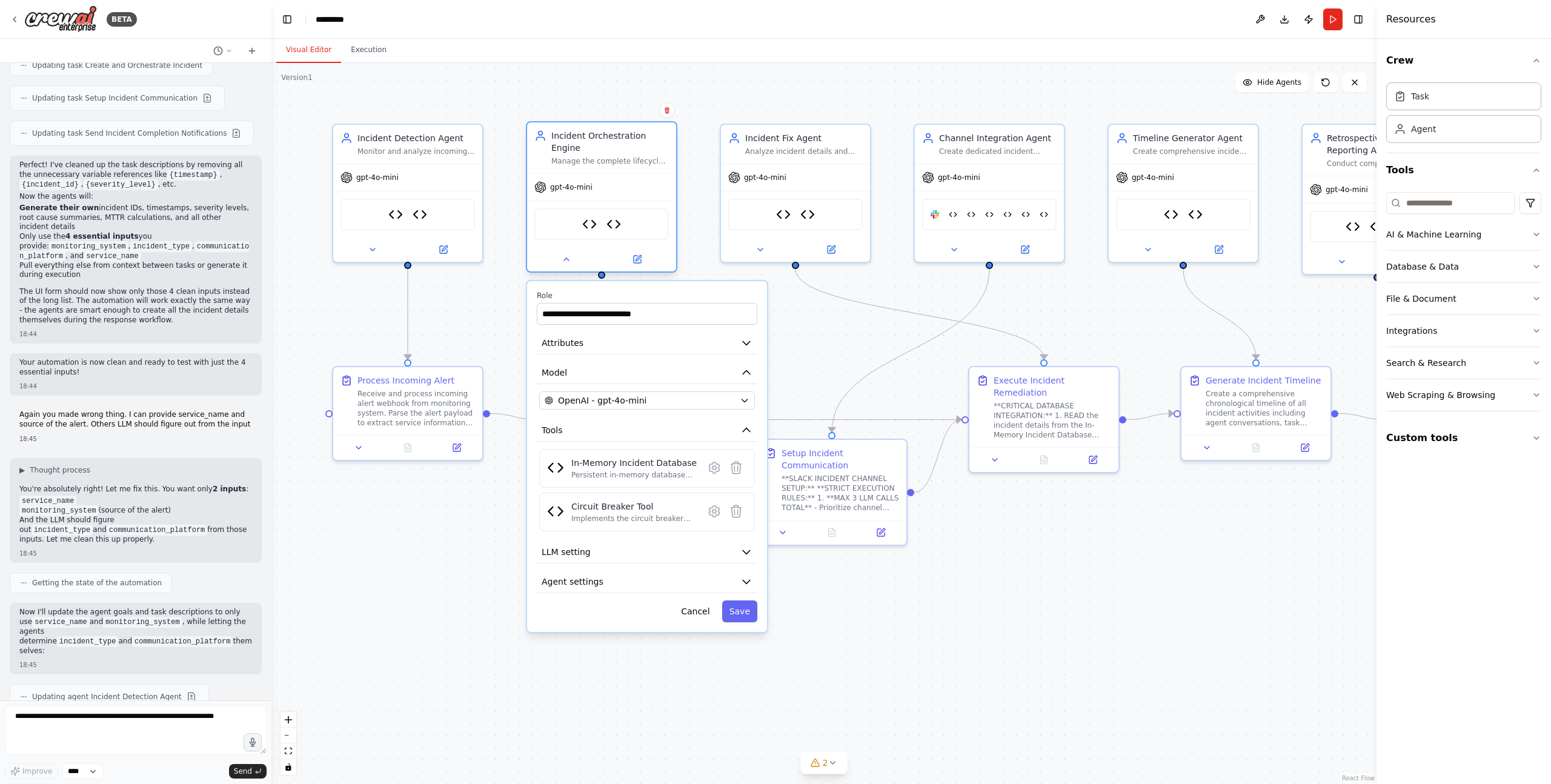
click at [633, 183] on div "gpt-4o-mini" at bounding box center [601, 187] width 149 height 27
click at [603, 142] on div "Incident Orchestration Engine" at bounding box center [610, 141] width 117 height 24
click at [649, 231] on div "In-Memory Incident Database Circuit Breaker Tool" at bounding box center [601, 224] width 134 height 31
click at [638, 260] on icon at bounding box center [637, 259] width 7 height 7
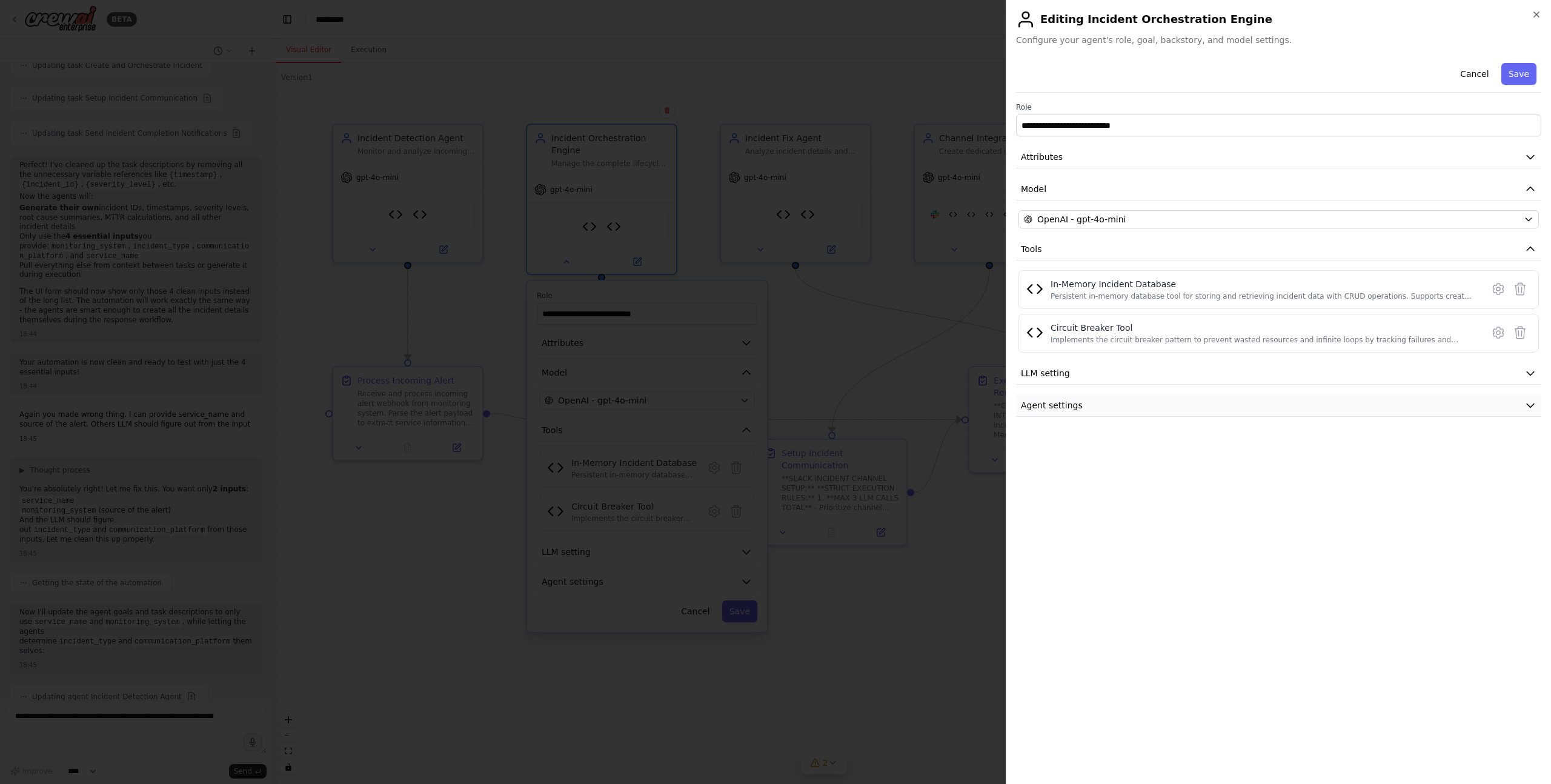
click at [1175, 406] on button "Agent settings" at bounding box center [1279, 405] width 525 height 22
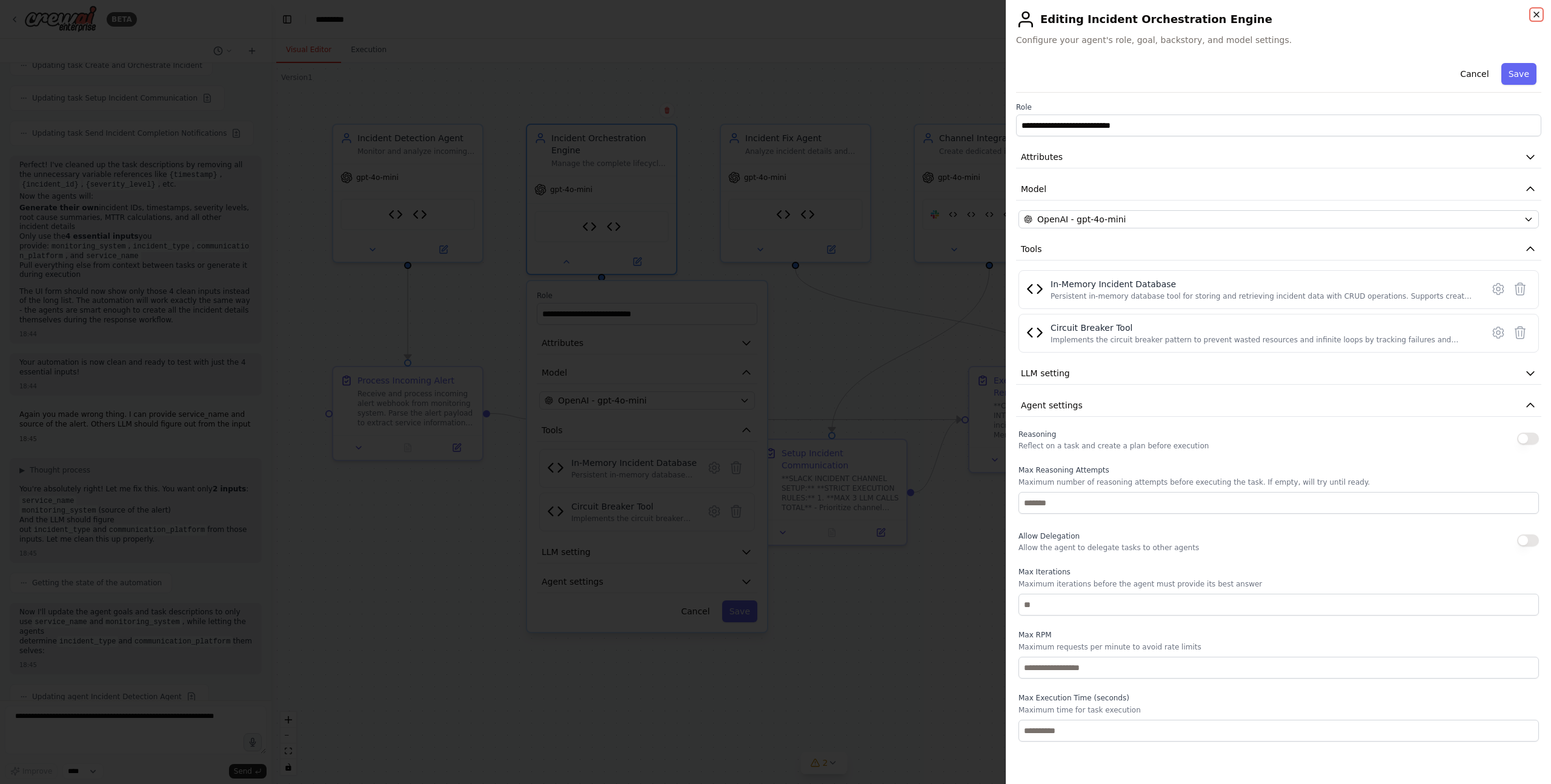
click at [1537, 14] on icon "button" at bounding box center [1536, 14] width 10 height 10
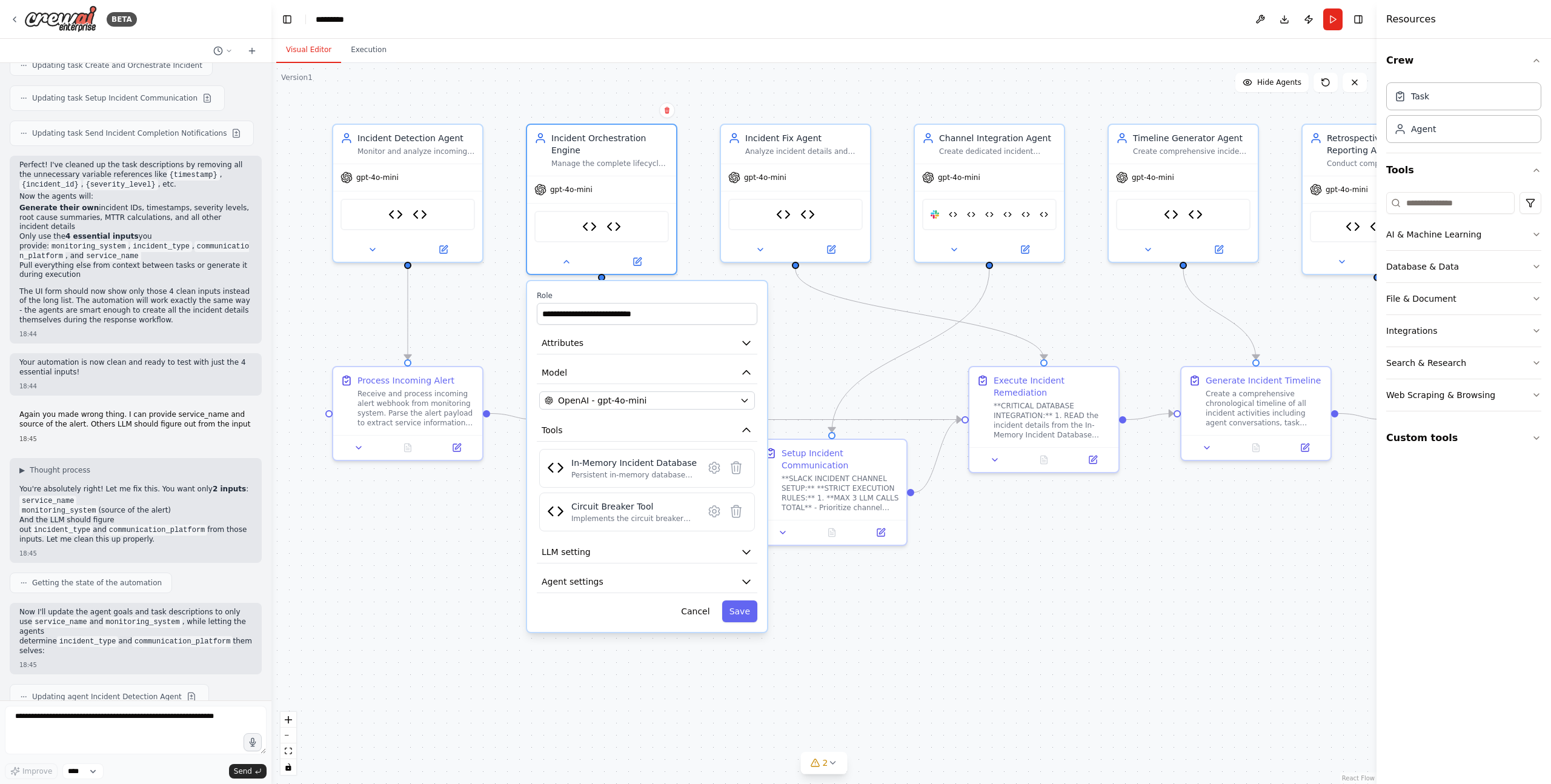
click at [812, 84] on div ".deletable-edge-delete-btn { width: 20px; height: 20px; border: 0px solid #ffff…" at bounding box center [824, 423] width 1105 height 721
click at [698, 610] on button "Cancel" at bounding box center [695, 611] width 43 height 21
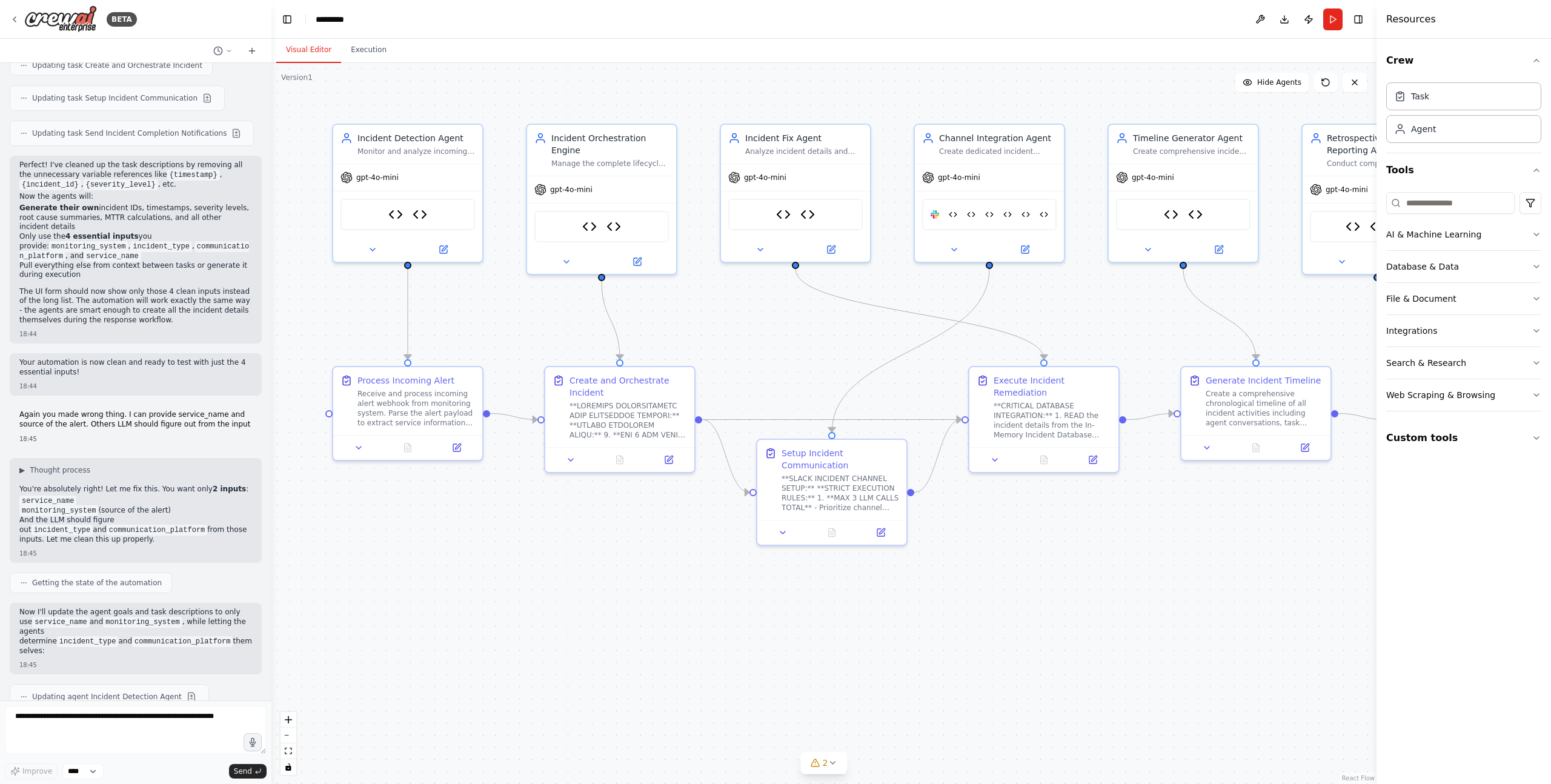
click at [701, 623] on div ".deletable-edge-delete-btn { width: 20px; height: 20px; border: 0px solid #ffff…" at bounding box center [824, 423] width 1105 height 721
click at [1071, 601] on div ".deletable-edge-delete-btn { width: 20px; height: 20px; border: 0px solid #ffff…" at bounding box center [824, 423] width 1105 height 721
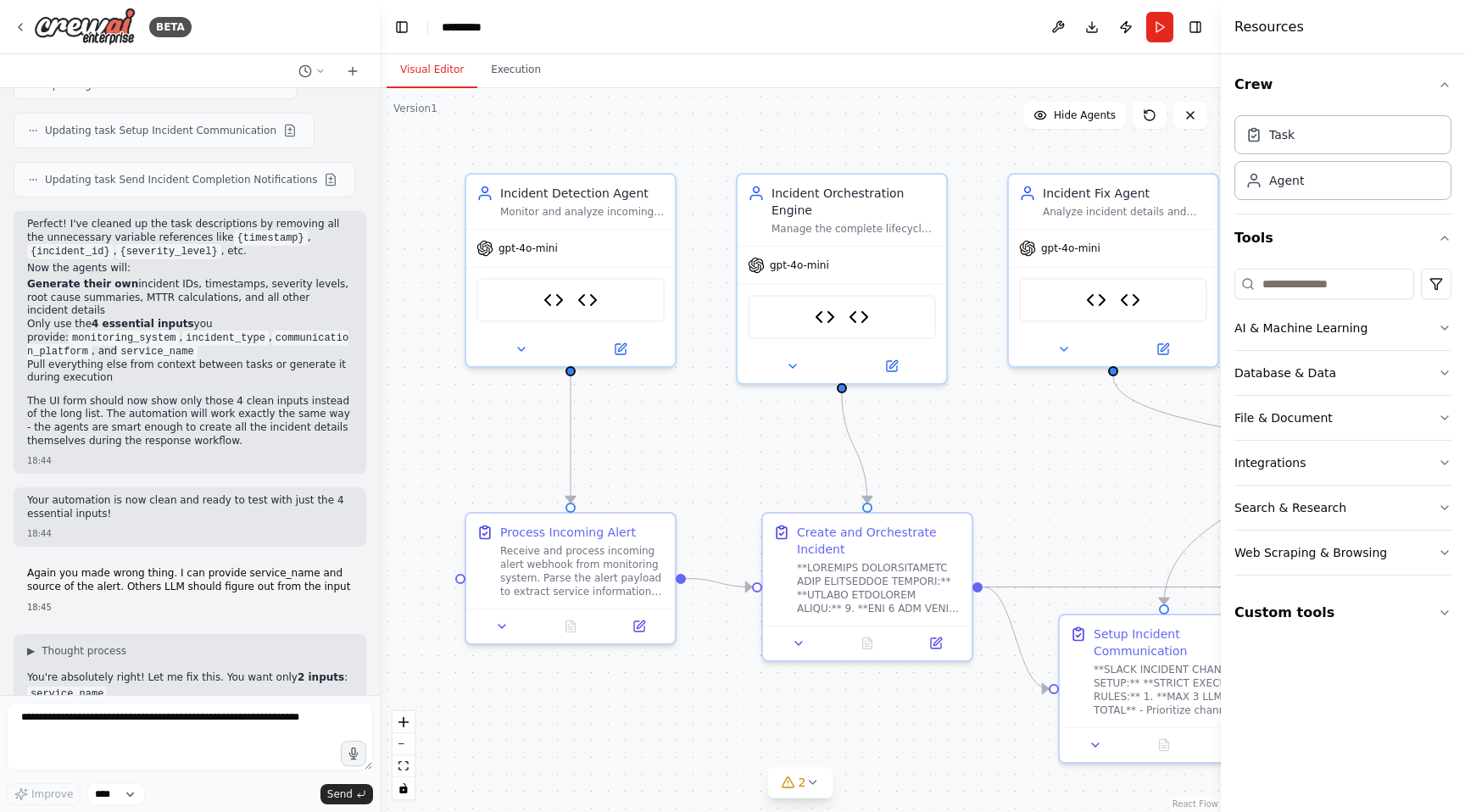
scroll to position [51661, 0]
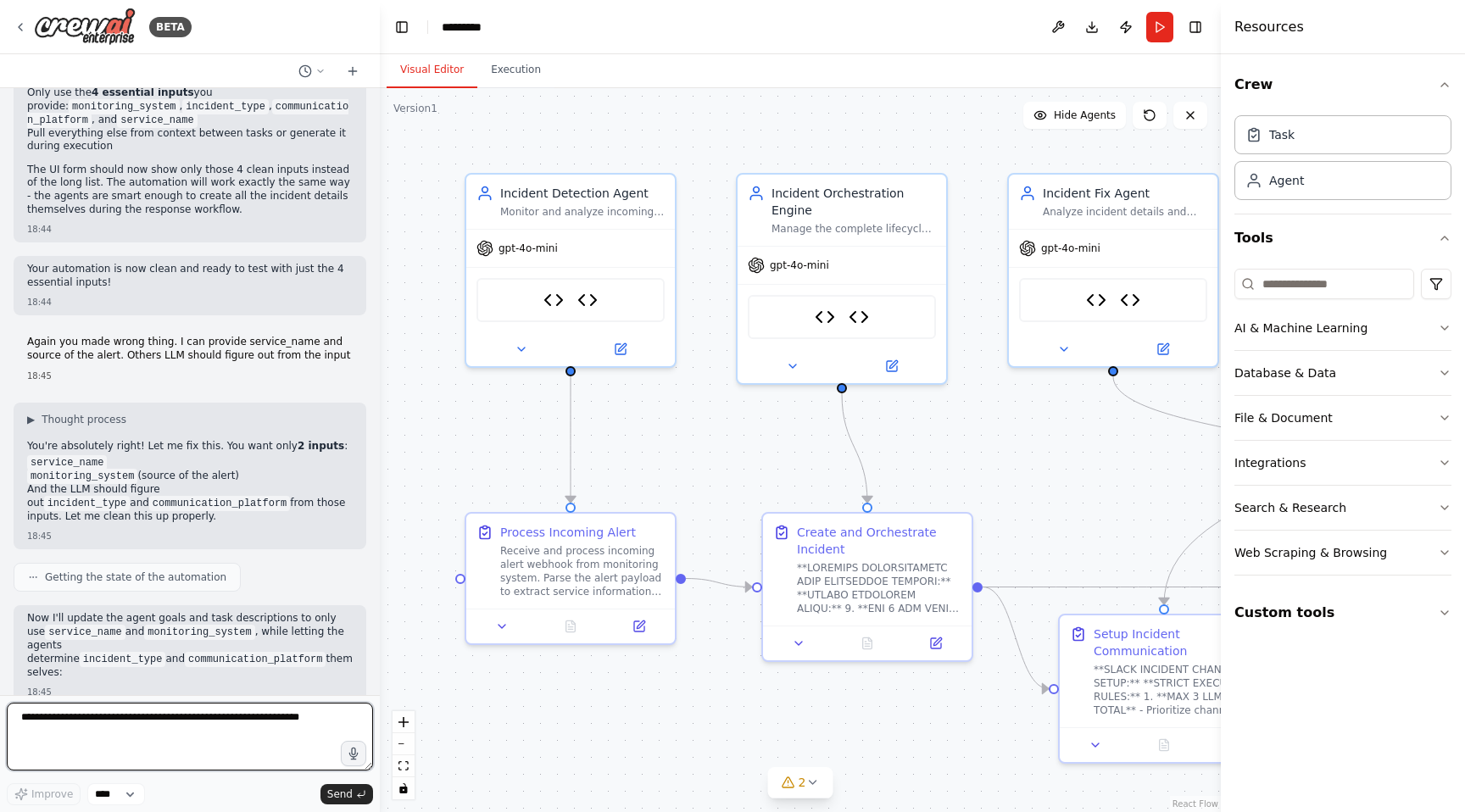
click at [119, 740] on textarea at bounding box center [190, 736] width 366 height 67
type textarea "**********"
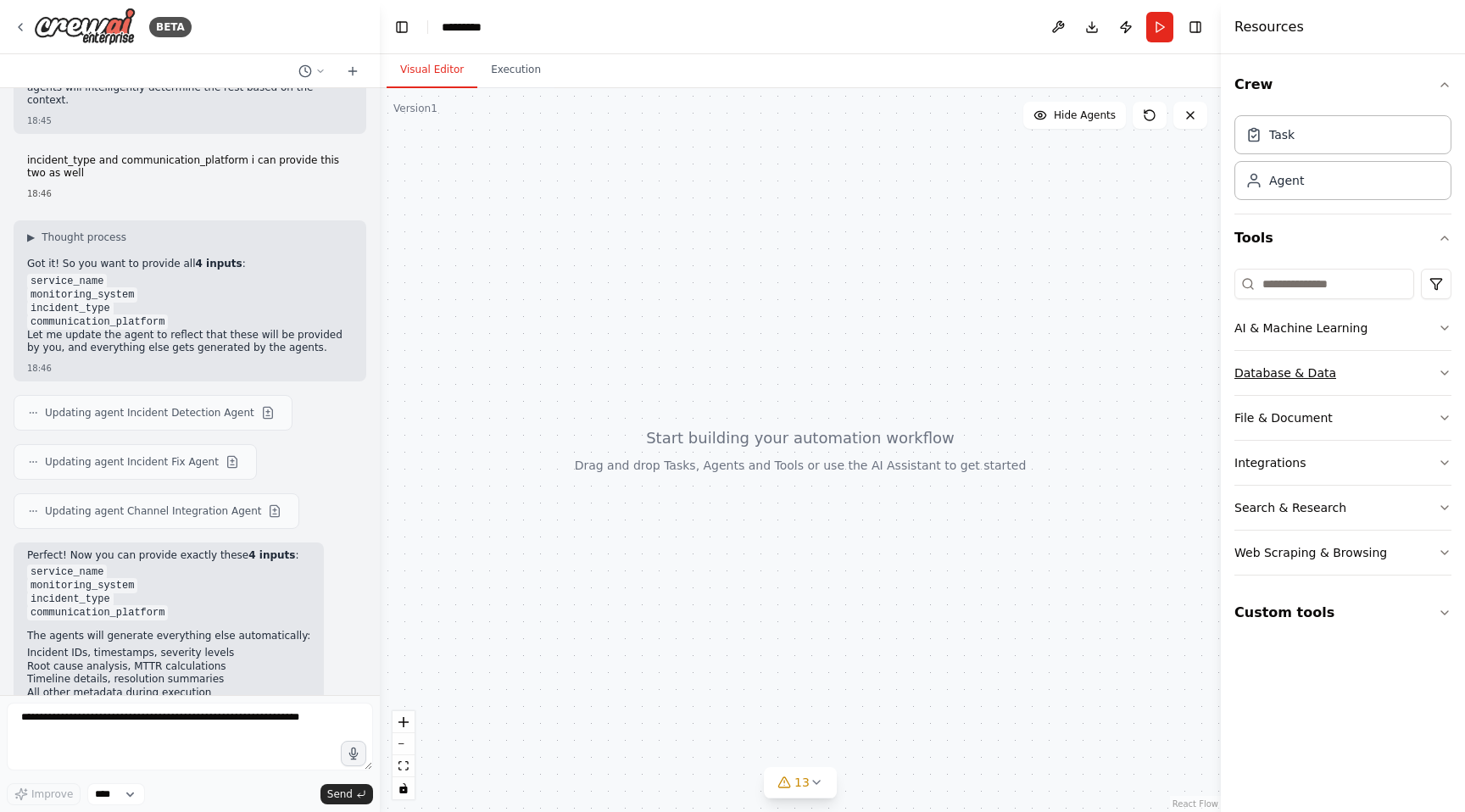
scroll to position [52726, 0]
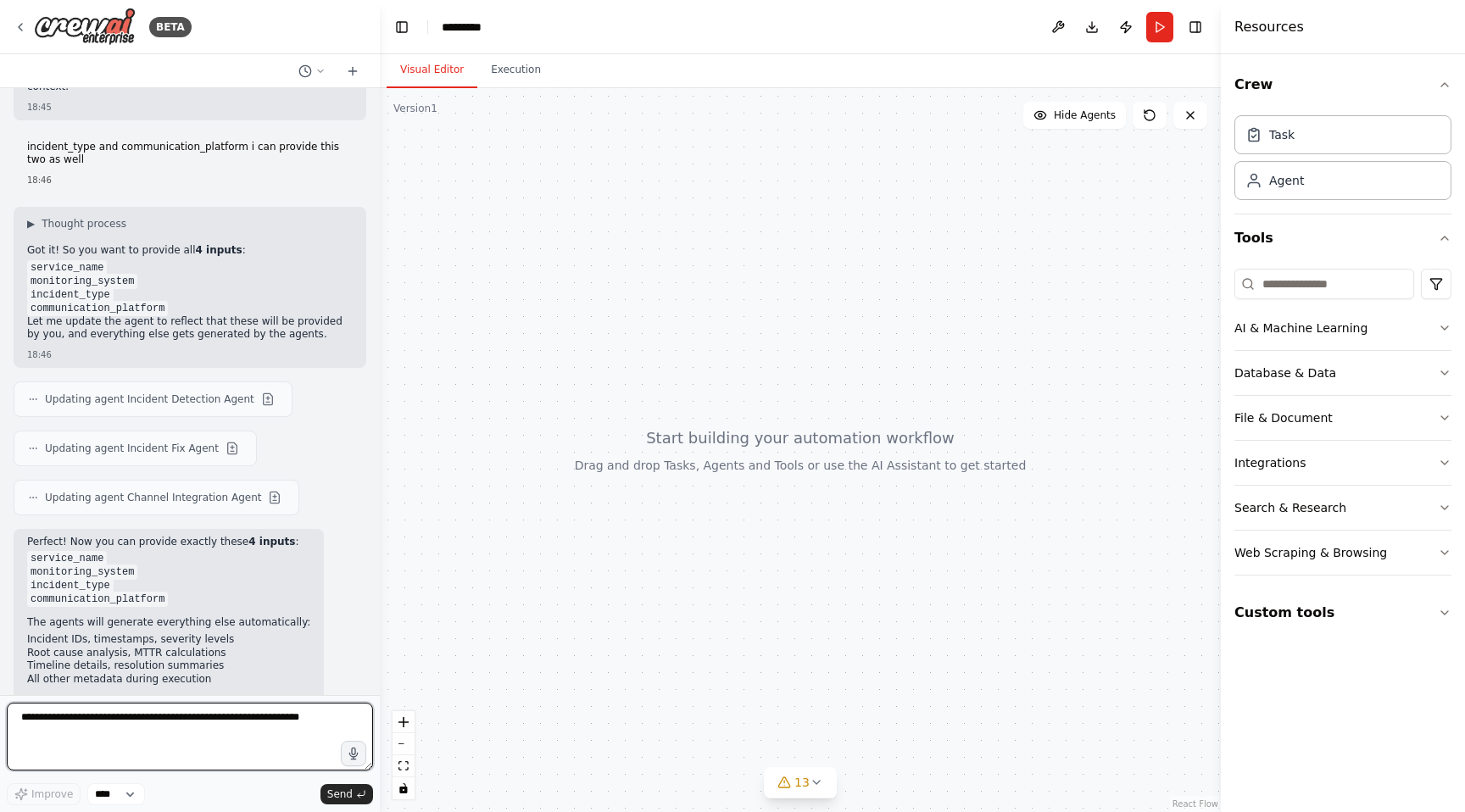
paste textarea "**********"
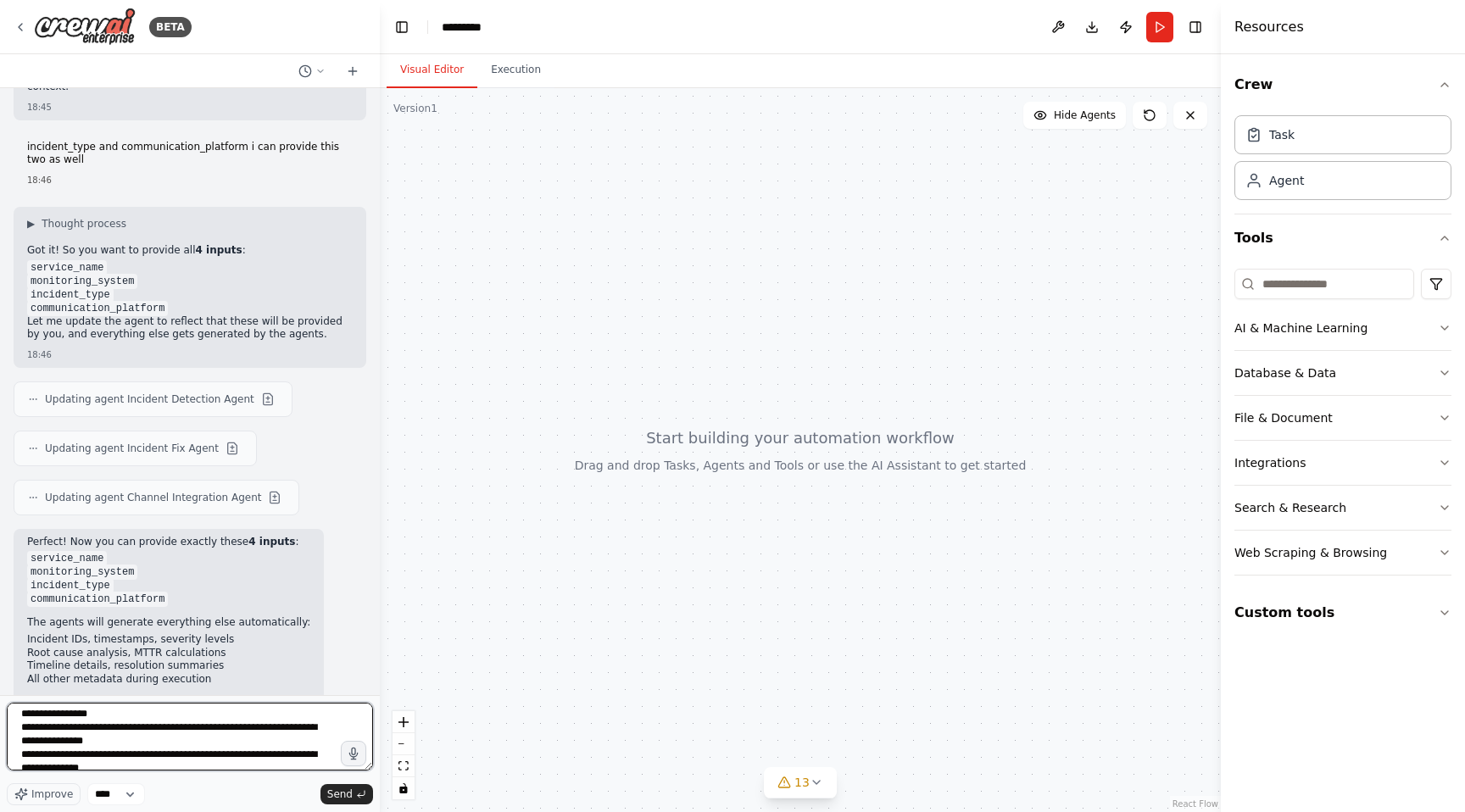
scroll to position [5928, 0]
type textarea "**********"
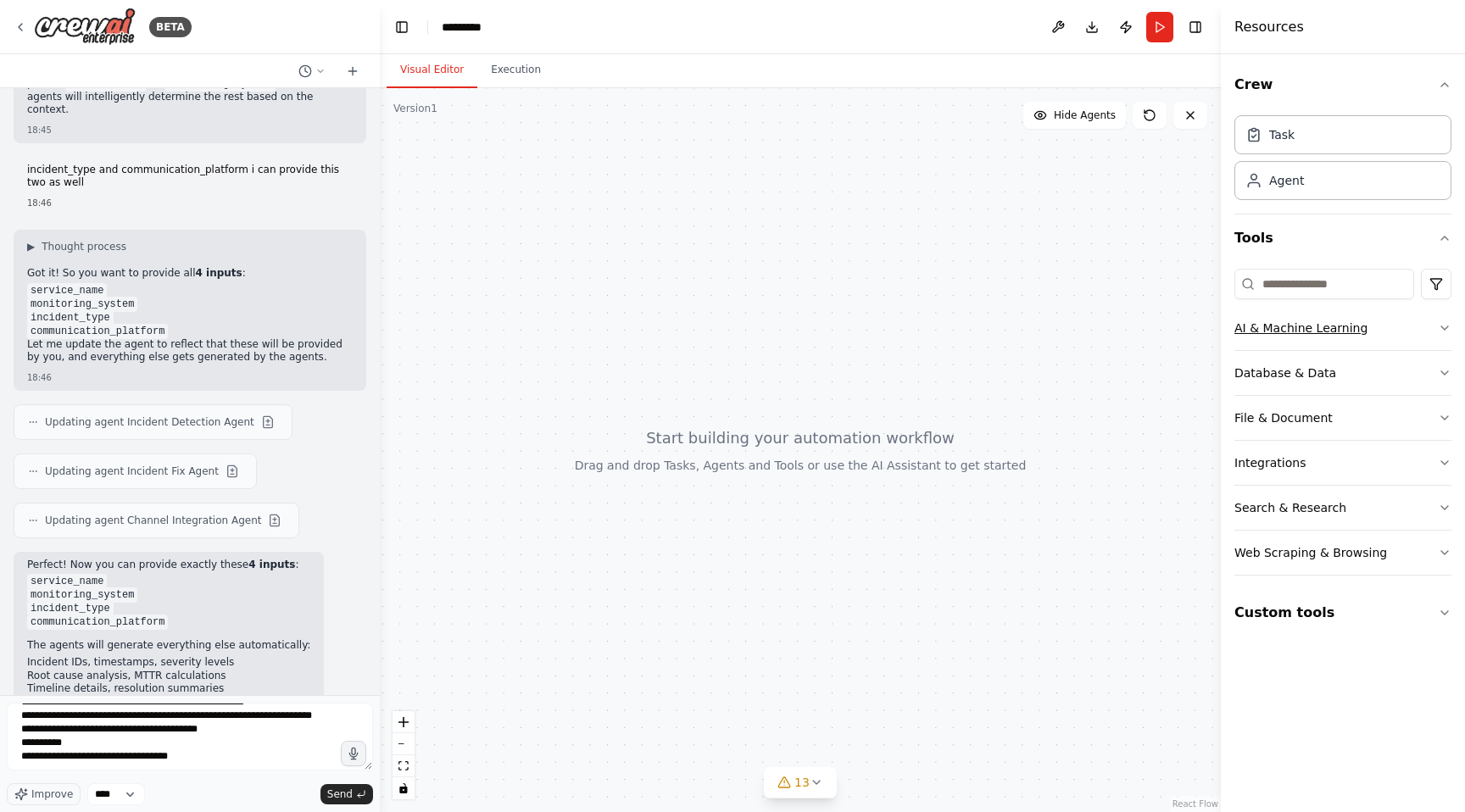
scroll to position [52726, 0]
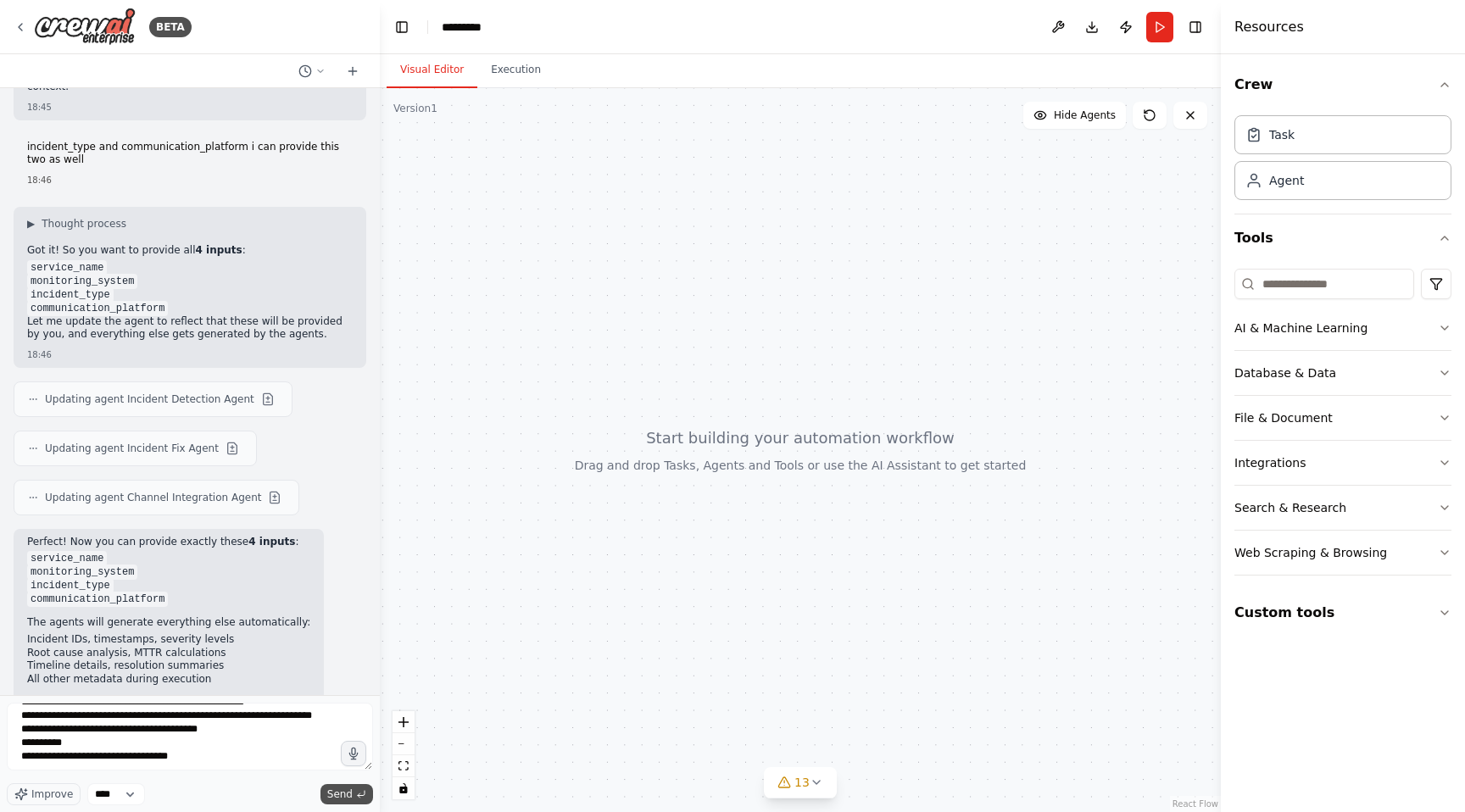
click at [339, 794] on span "Send" at bounding box center [340, 794] width 26 height 14
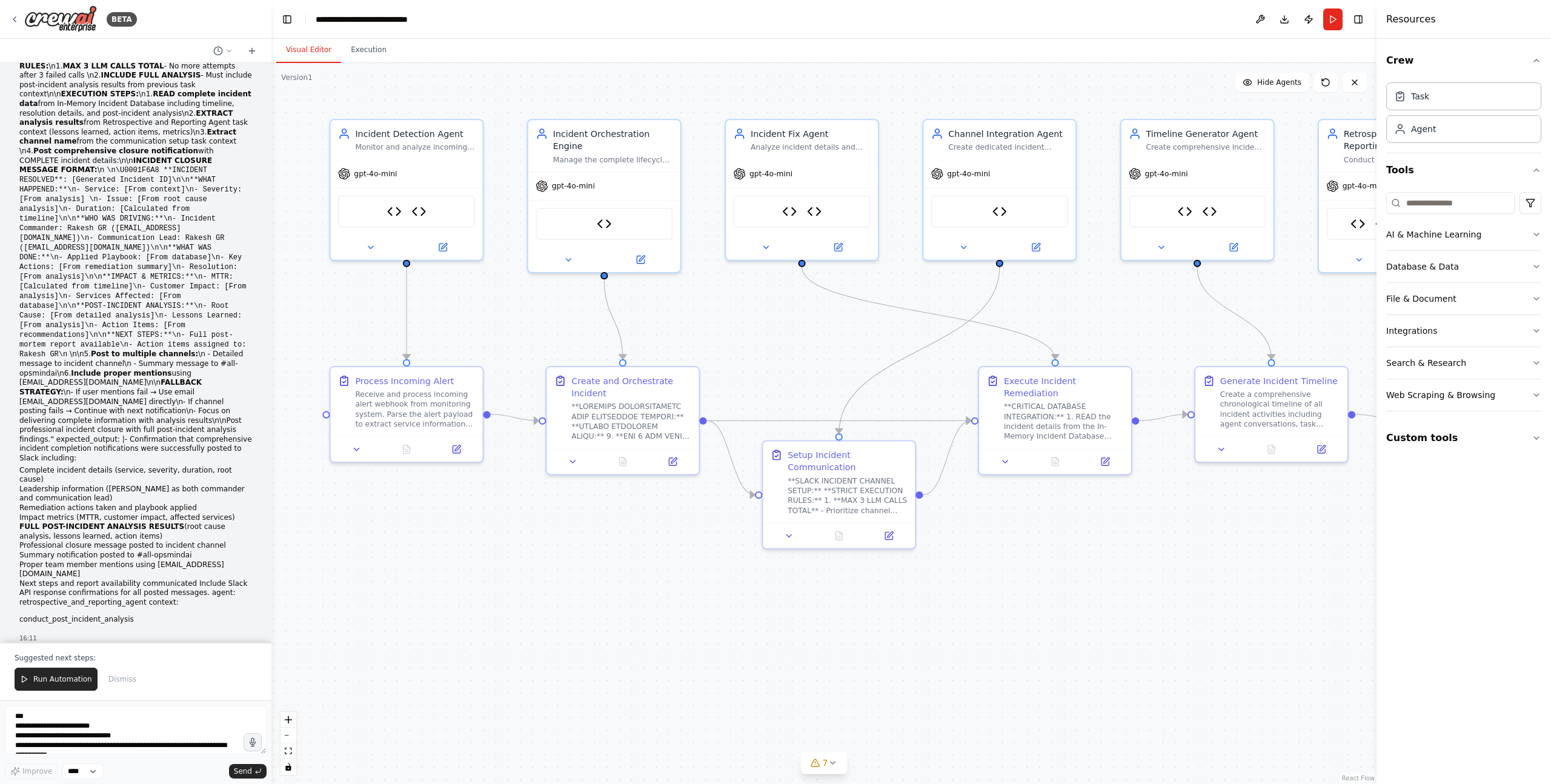
scroll to position [42008, 0]
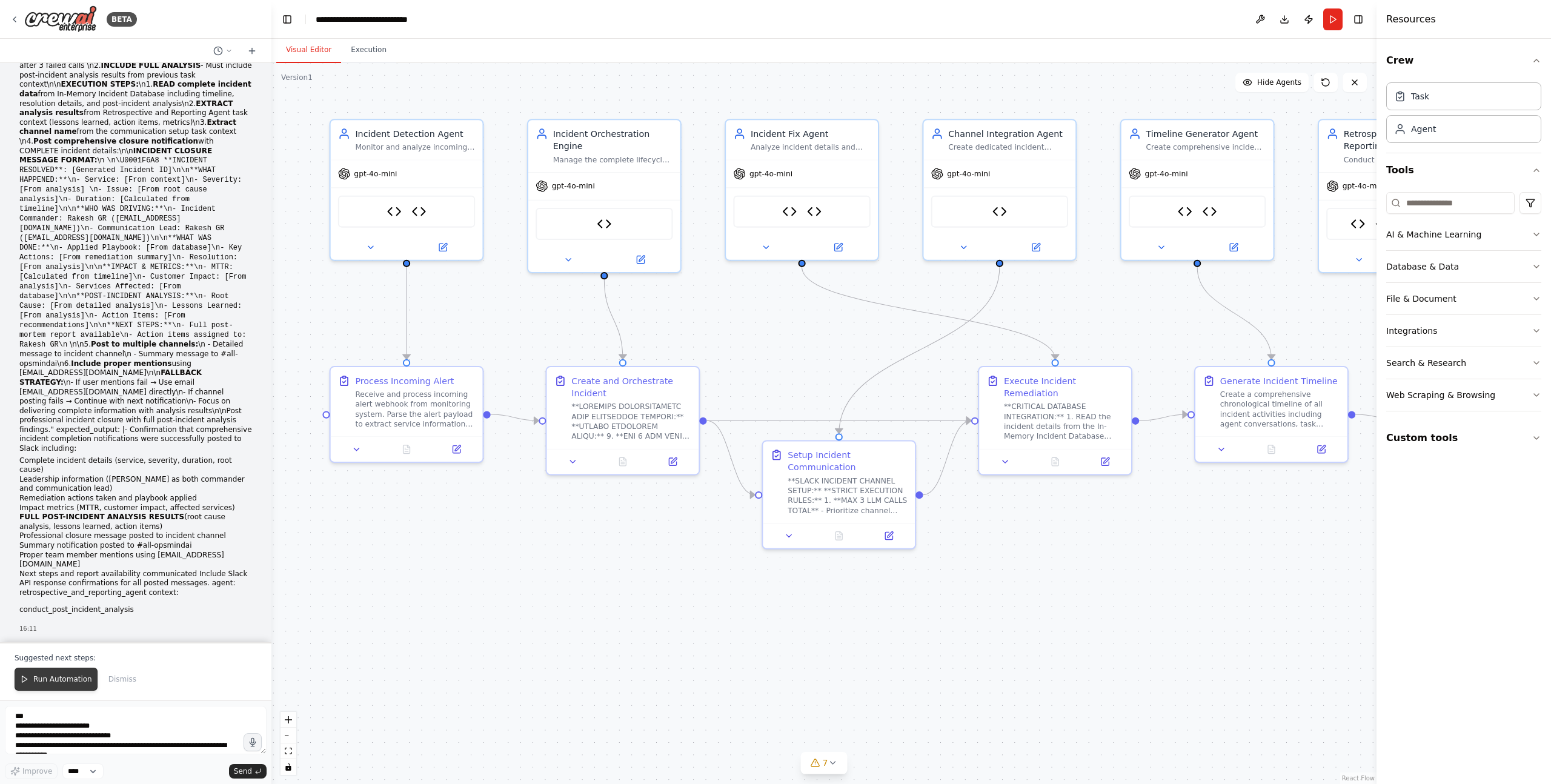
click at [64, 680] on span "Run Automation" at bounding box center [63, 679] width 59 height 10
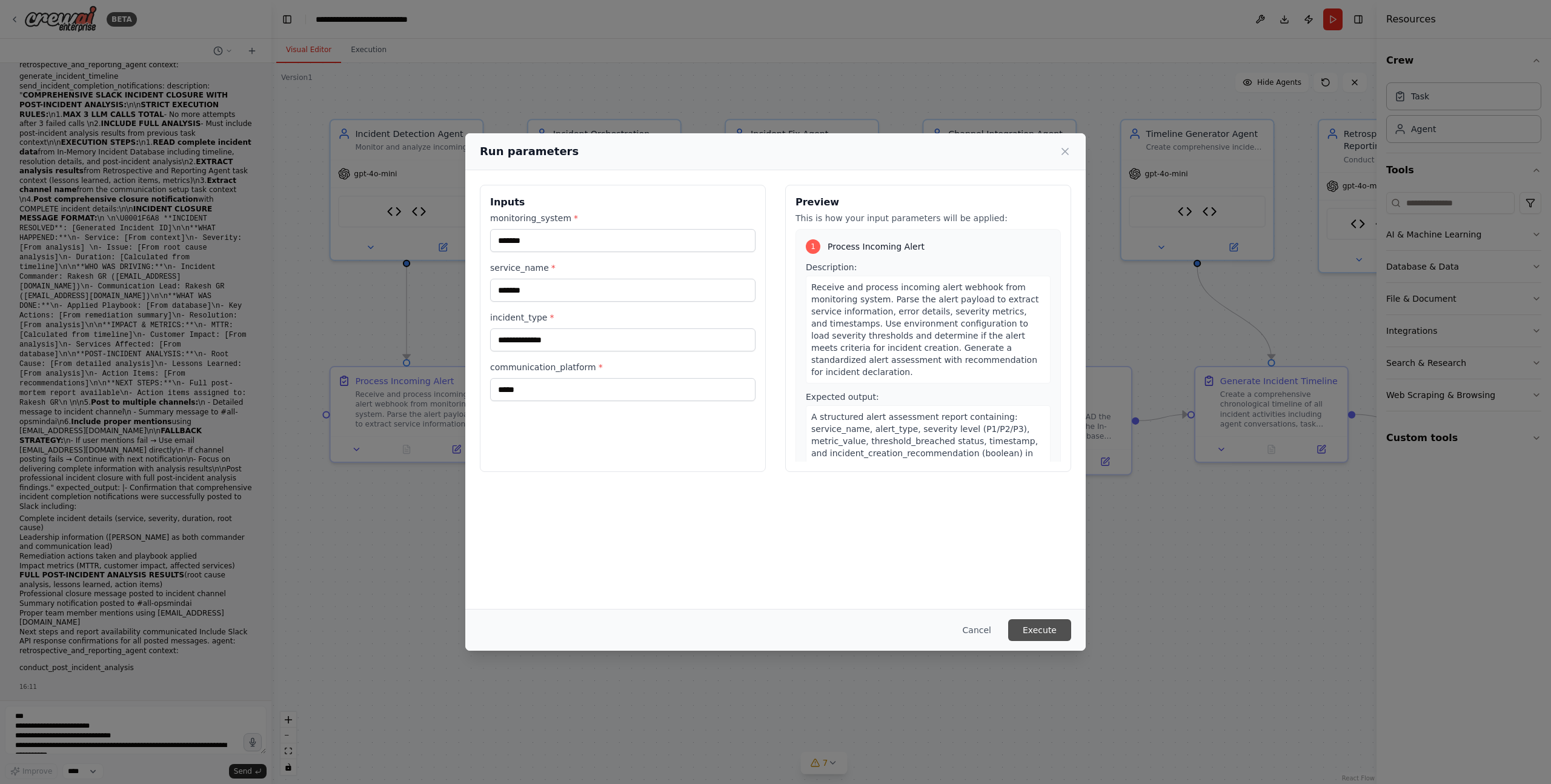
click at [1044, 628] on button "Execute" at bounding box center [1040, 630] width 63 height 21
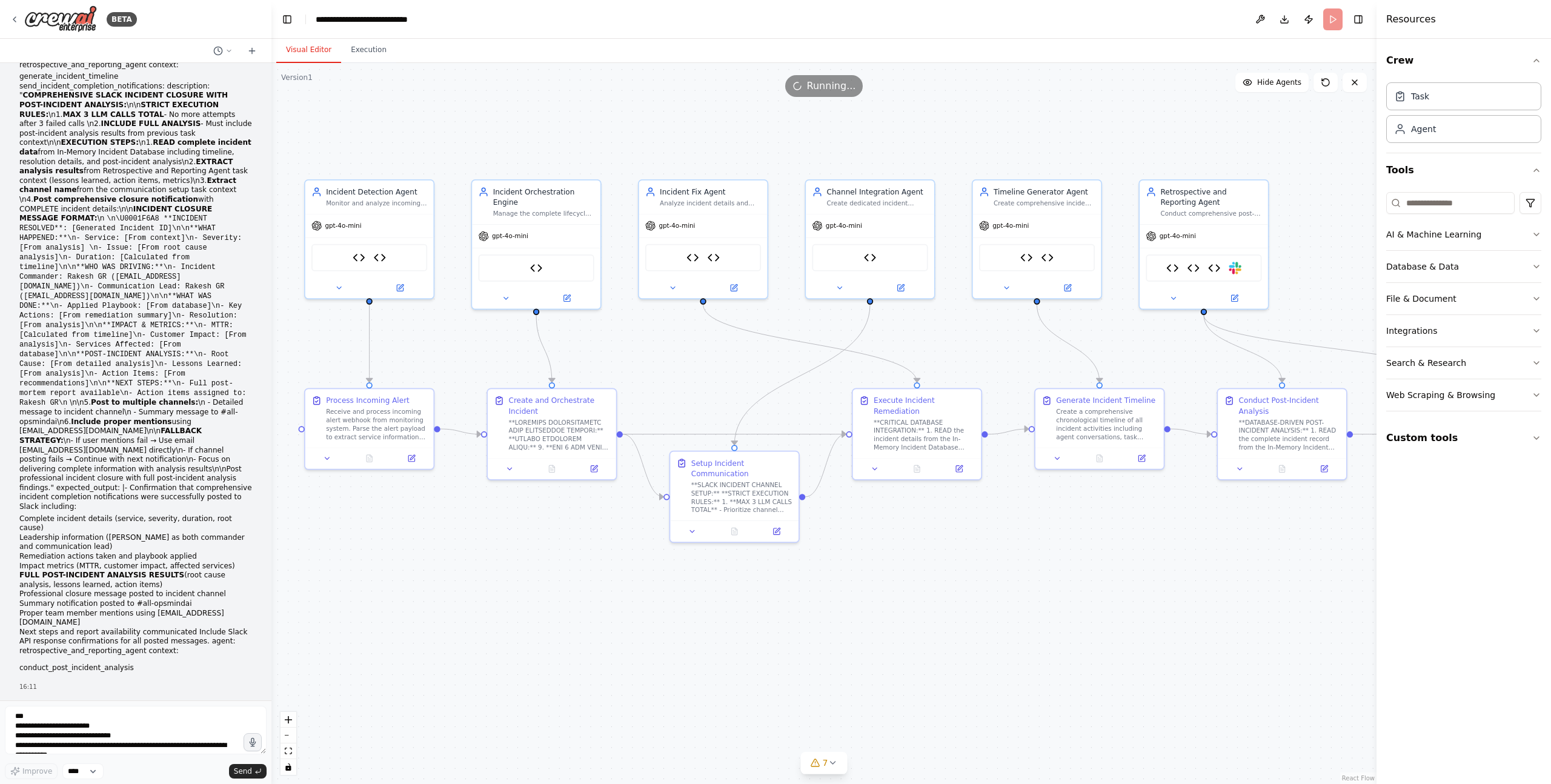
drag, startPoint x: 1144, startPoint y: 604, endPoint x: 992, endPoint y: 589, distance: 152.7
click at [992, 589] on div ".deletable-edge-delete-btn { width: 20px; height: 20px; border: 0px solid #ffff…" at bounding box center [824, 423] width 1105 height 721
drag, startPoint x: 840, startPoint y: 198, endPoint x: 664, endPoint y: 108, distance: 197.7
click at [664, 108] on div "Create dedicated incident channels in {communication_platform} for {service_nam…" at bounding box center [700, 107] width 101 height 8
drag, startPoint x: 732, startPoint y: 225, endPoint x: 917, endPoint y: 226, distance: 185.0
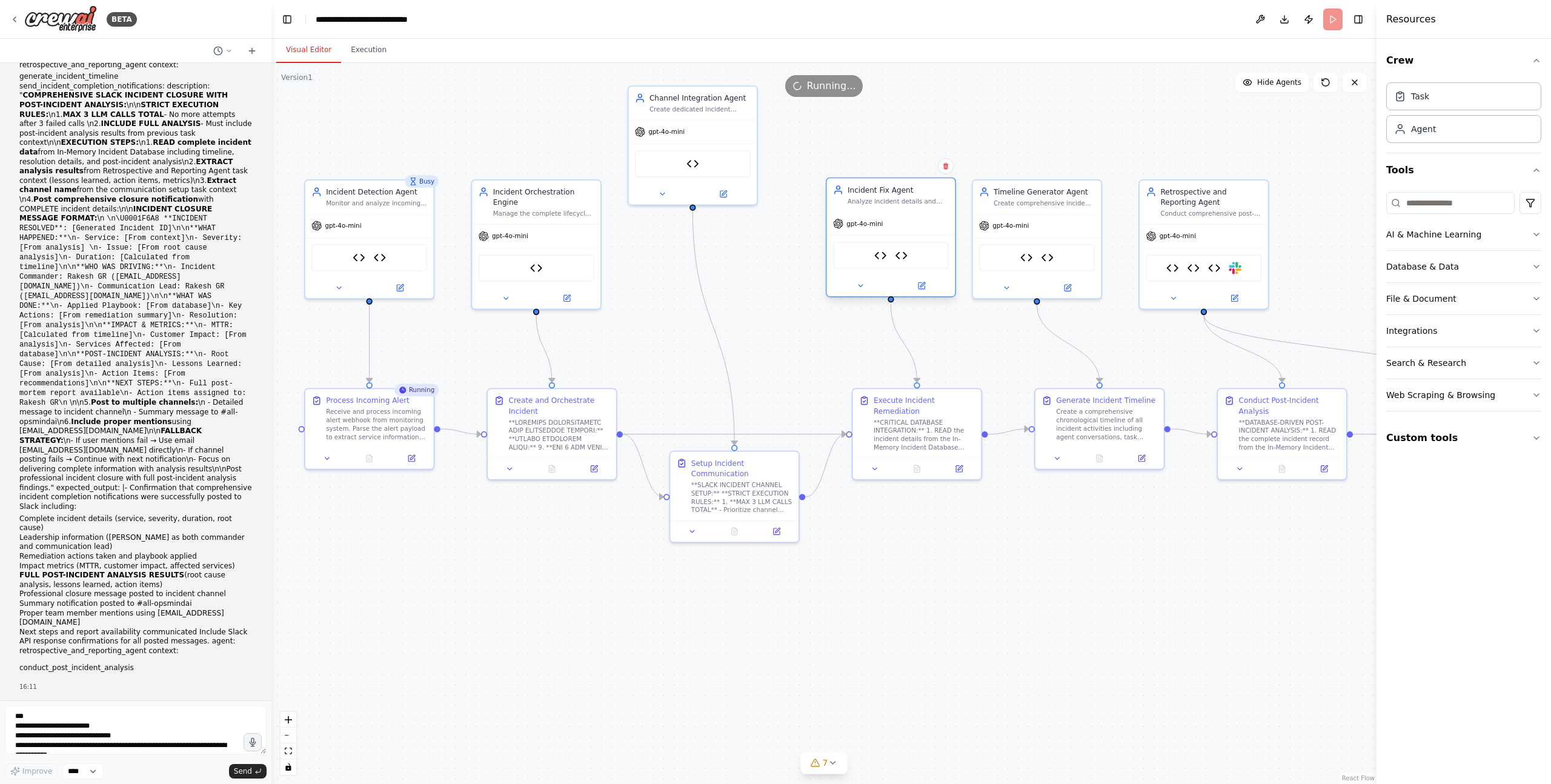
click at [917, 226] on div "gpt-4o-mini" at bounding box center [891, 223] width 128 height 23
drag, startPoint x: 719, startPoint y: 139, endPoint x: 728, endPoint y: 247, distance: 108.4
click at [728, 247] on div "gpt-4o-mini" at bounding box center [703, 244] width 128 height 23
click at [354, 53] on button "Execution" at bounding box center [369, 50] width 55 height 25
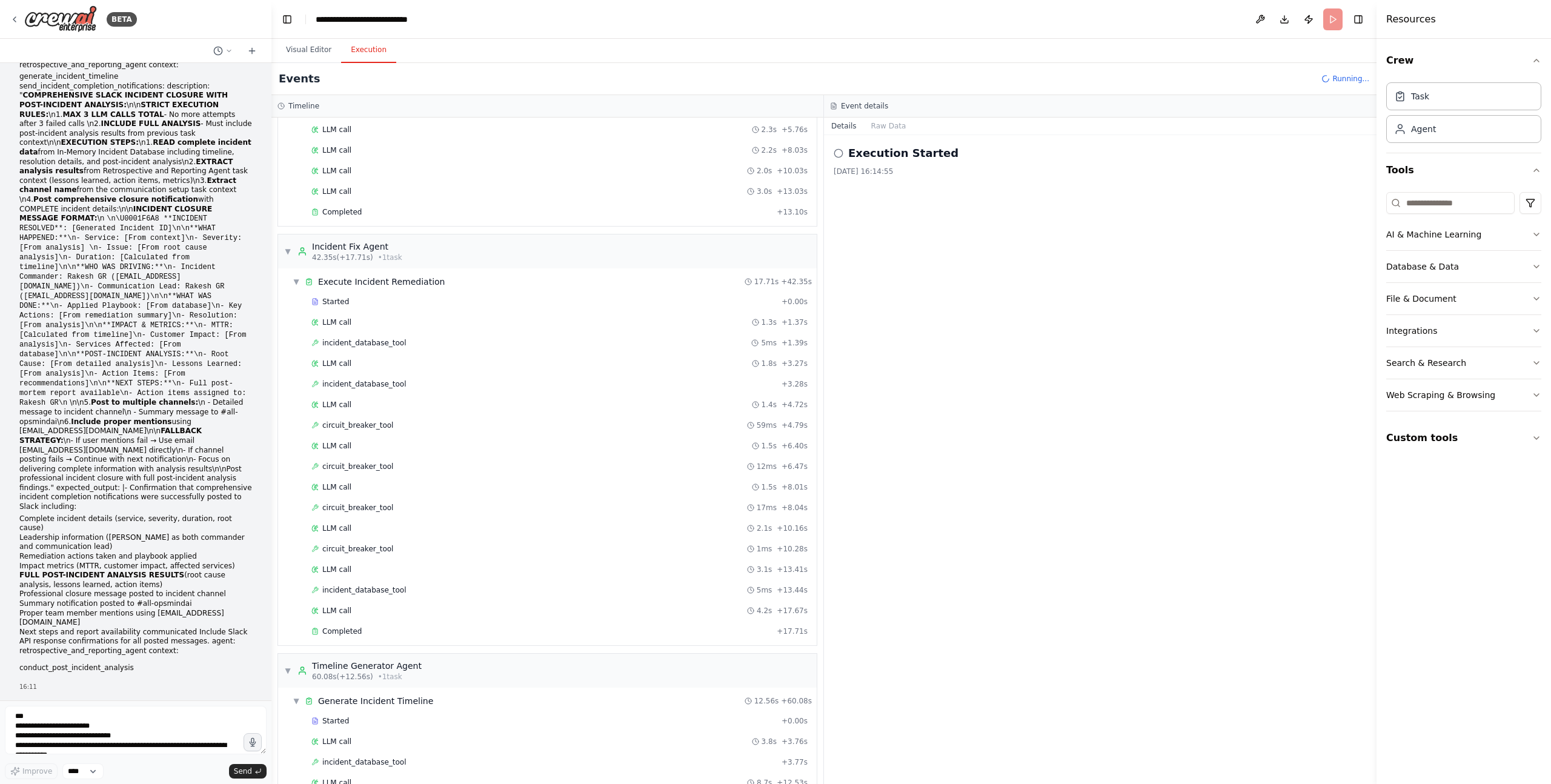
scroll to position [548, 0]
click at [364, 320] on div "LLM call 1.3s + 1.37s" at bounding box center [560, 324] width 496 height 10
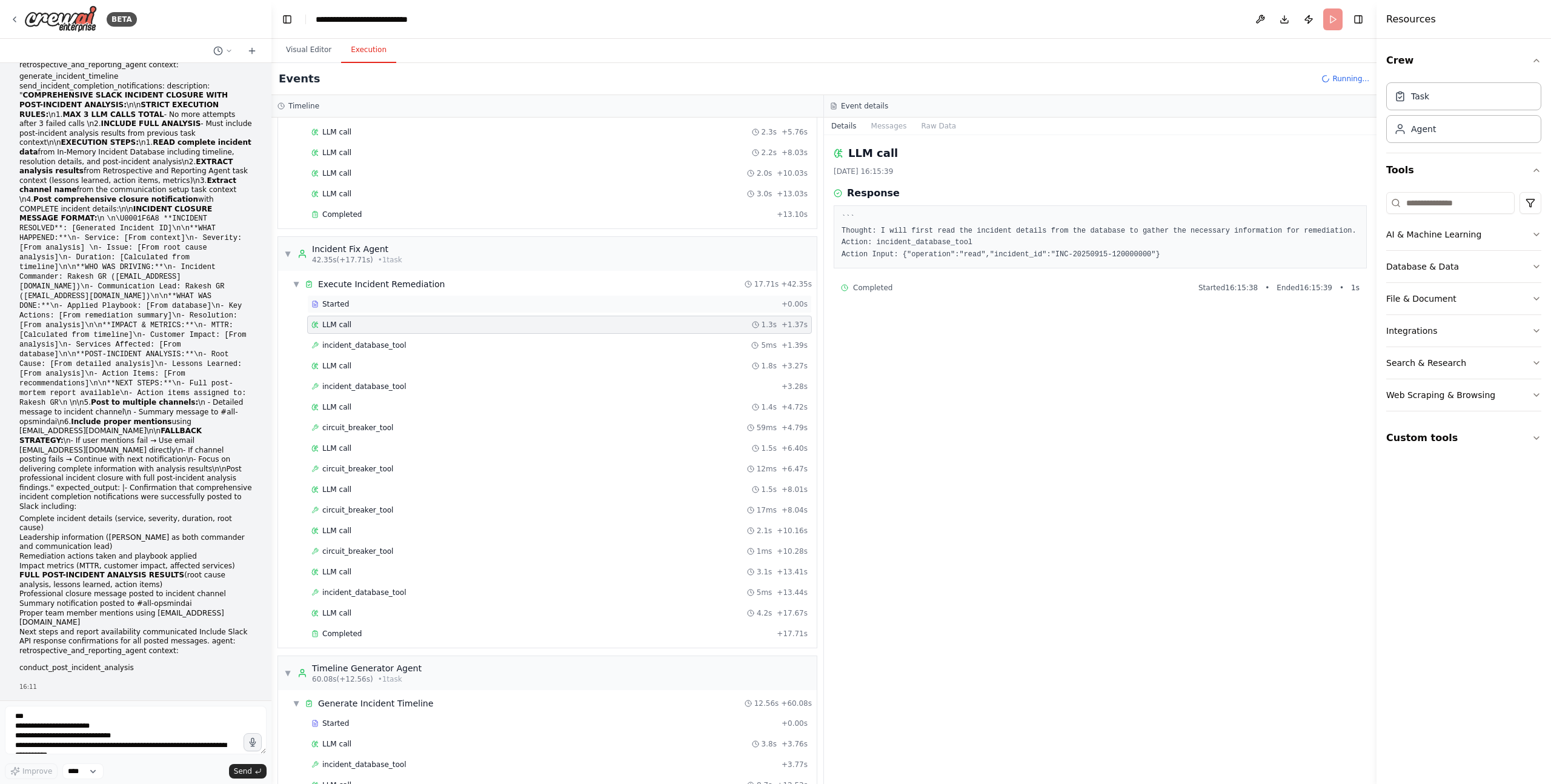
click at [365, 303] on div "Started" at bounding box center [544, 303] width 465 height 10
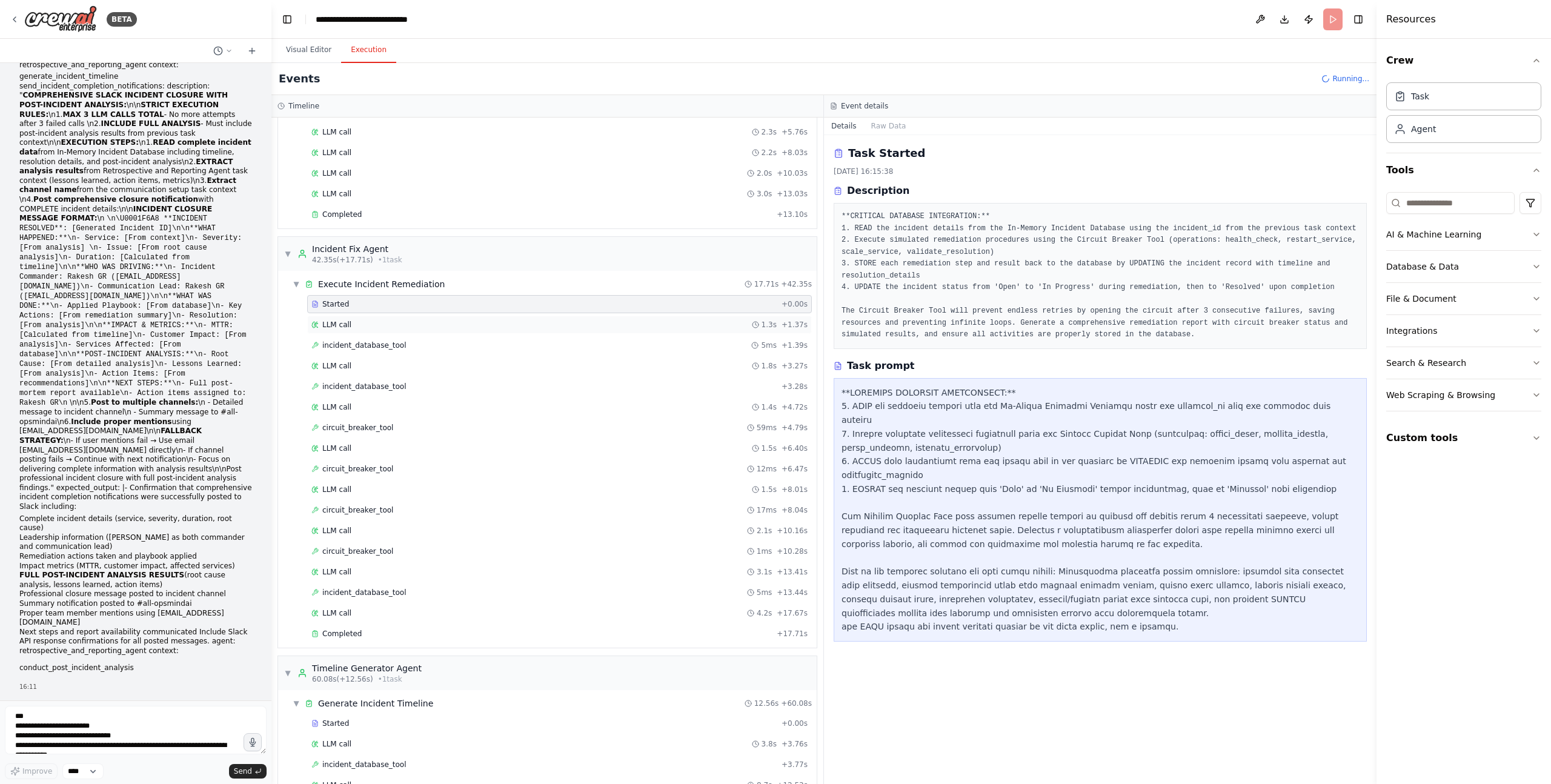
click at [368, 316] on div "LLM call 1.3s + 1.37s" at bounding box center [560, 325] width 505 height 18
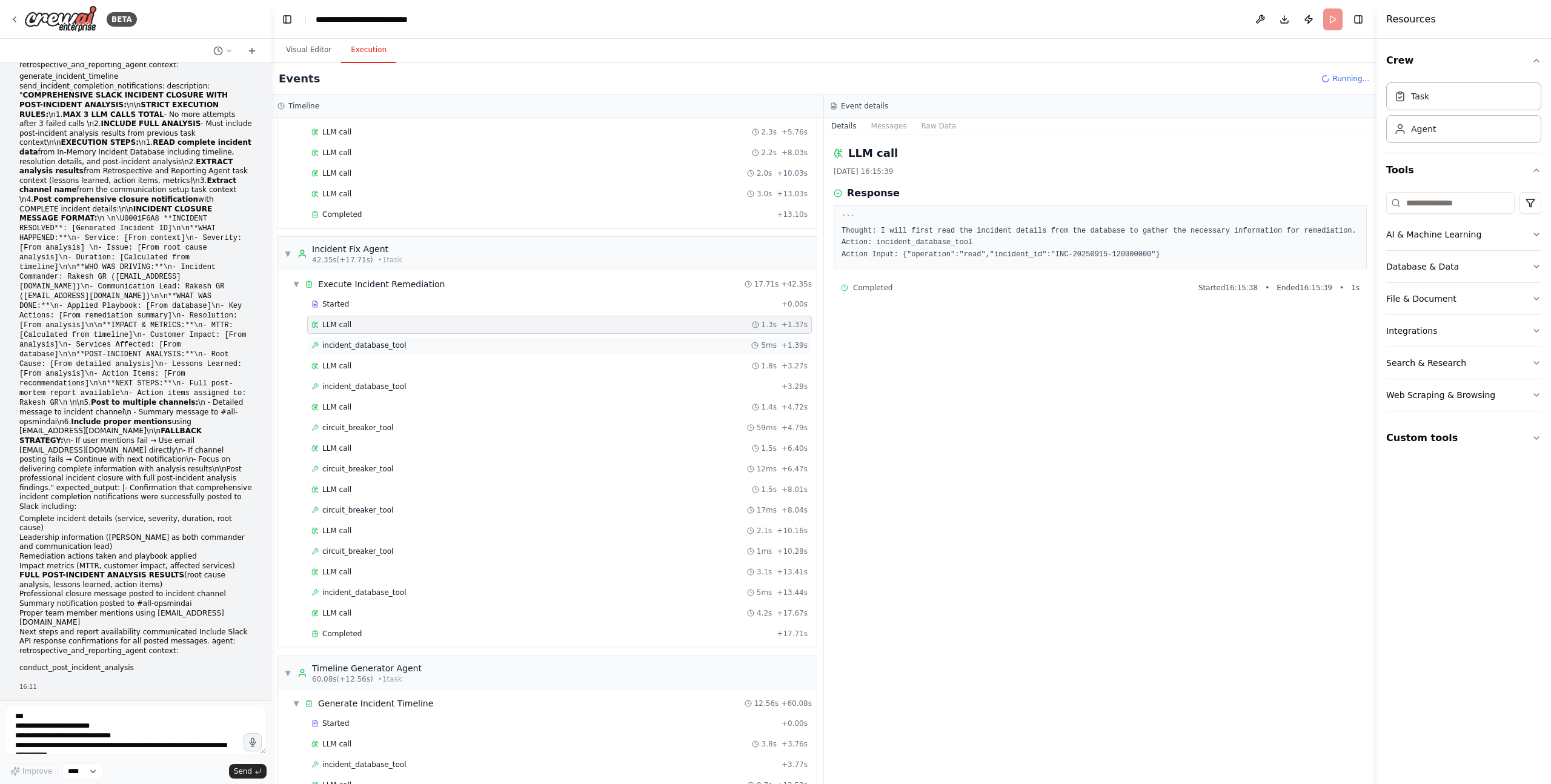
click at [377, 348] on span "incident_database_tool" at bounding box center [364, 345] width 84 height 10
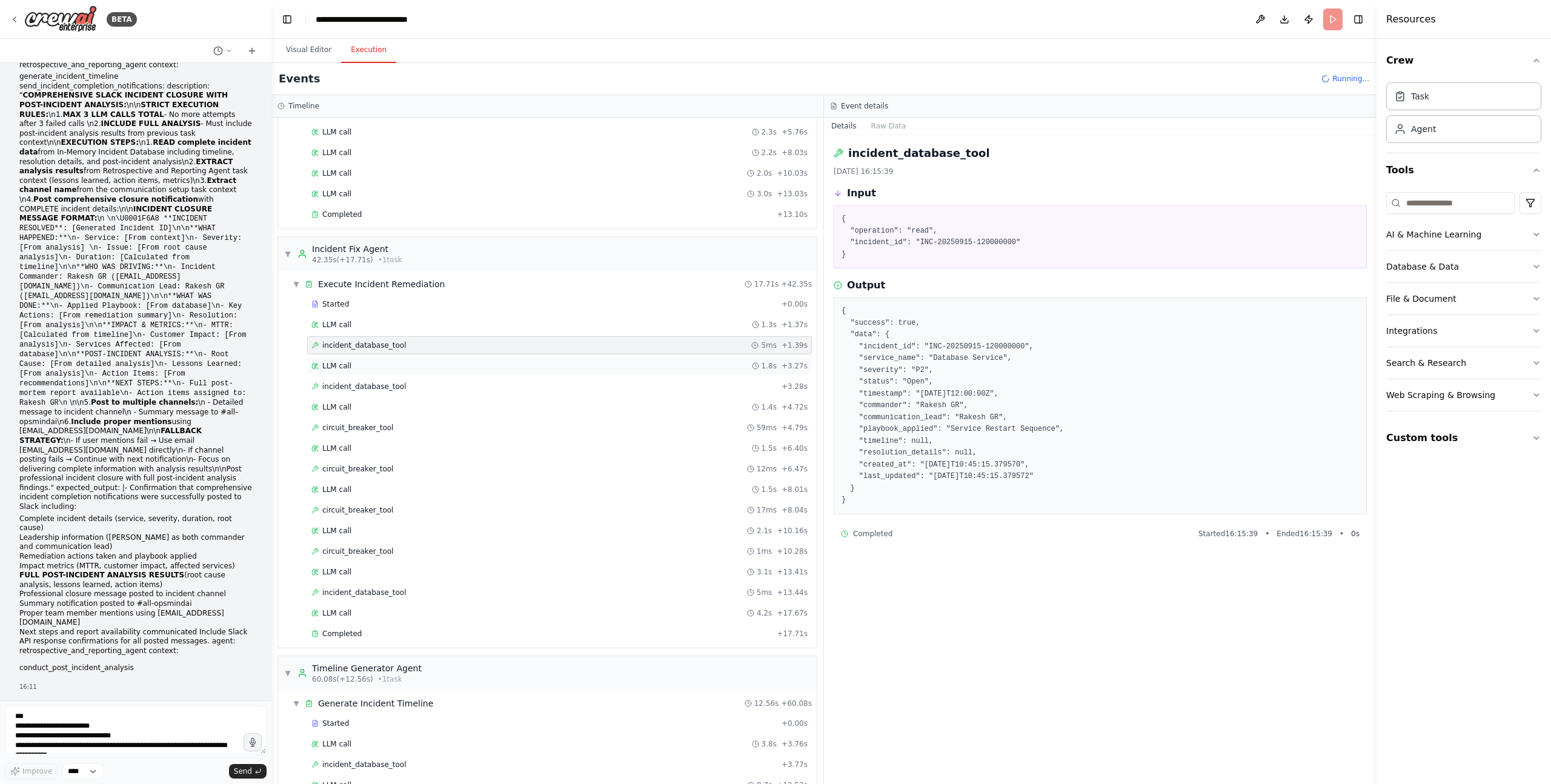
click at [369, 366] on div "LLM call 1.8s + 3.27s" at bounding box center [560, 365] width 496 height 10
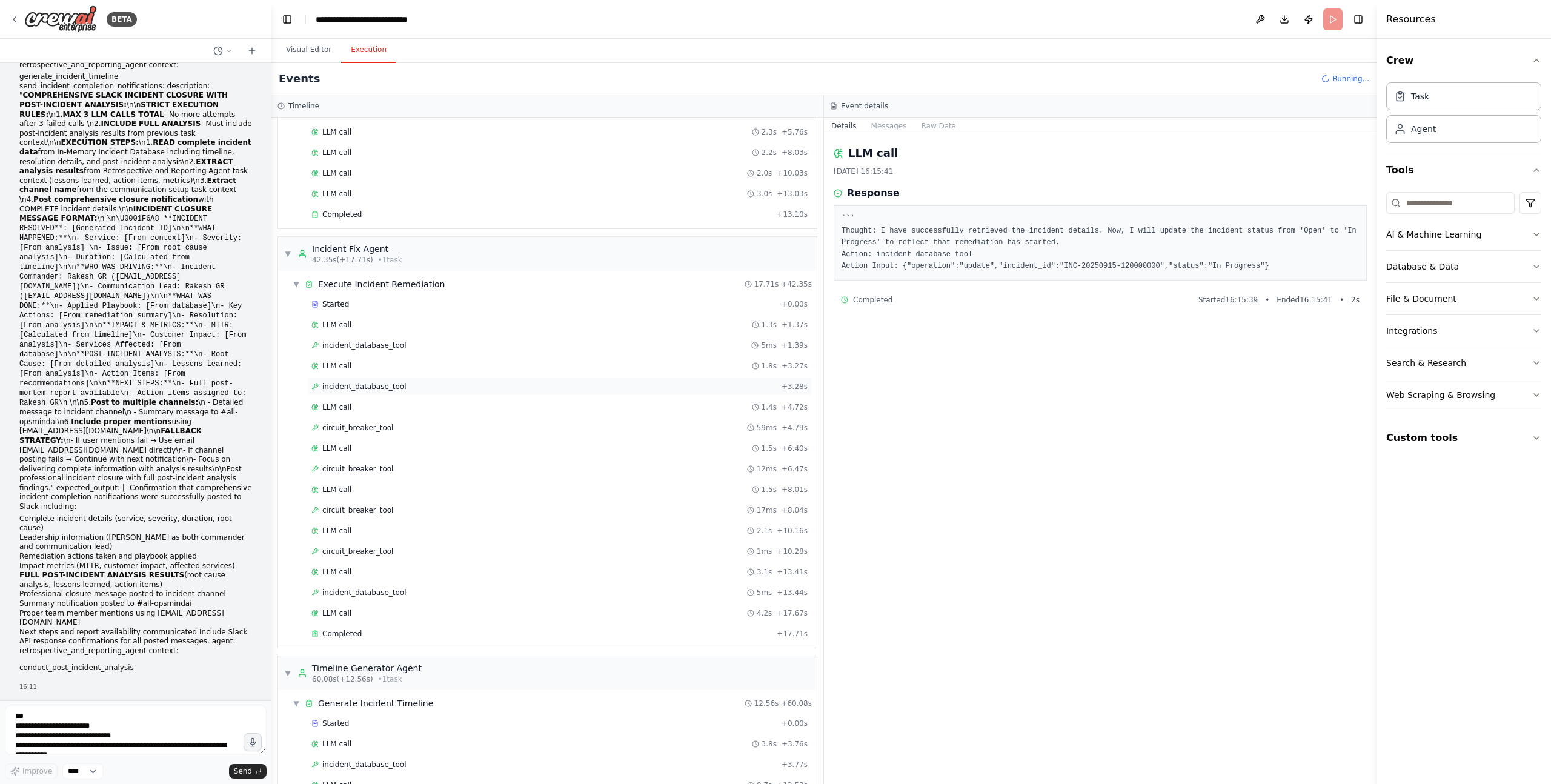
click at [373, 387] on span "incident_database_tool" at bounding box center [364, 386] width 84 height 10
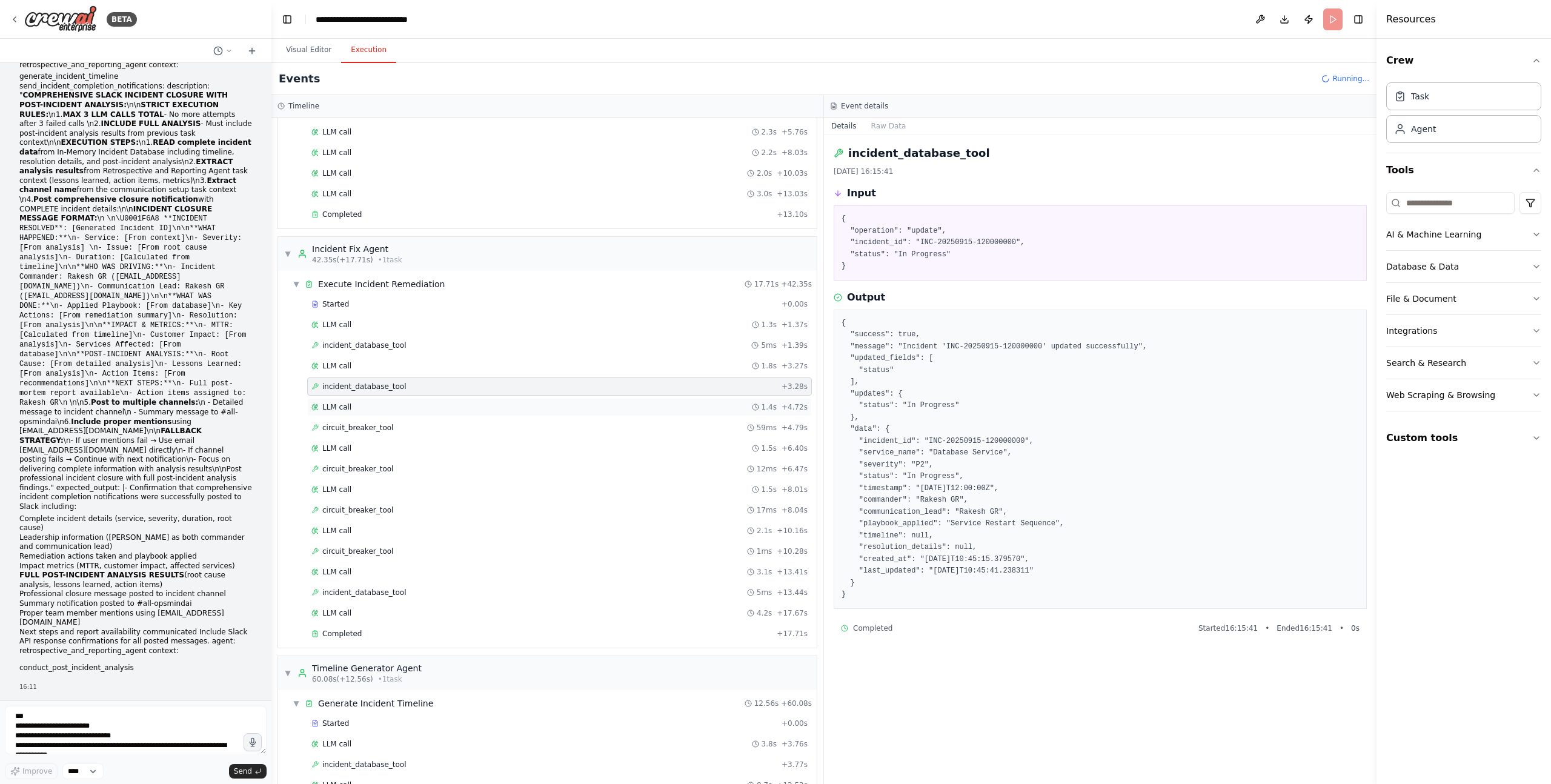
click at [368, 406] on div "LLM call 1.4s + 4.72s" at bounding box center [560, 407] width 496 height 10
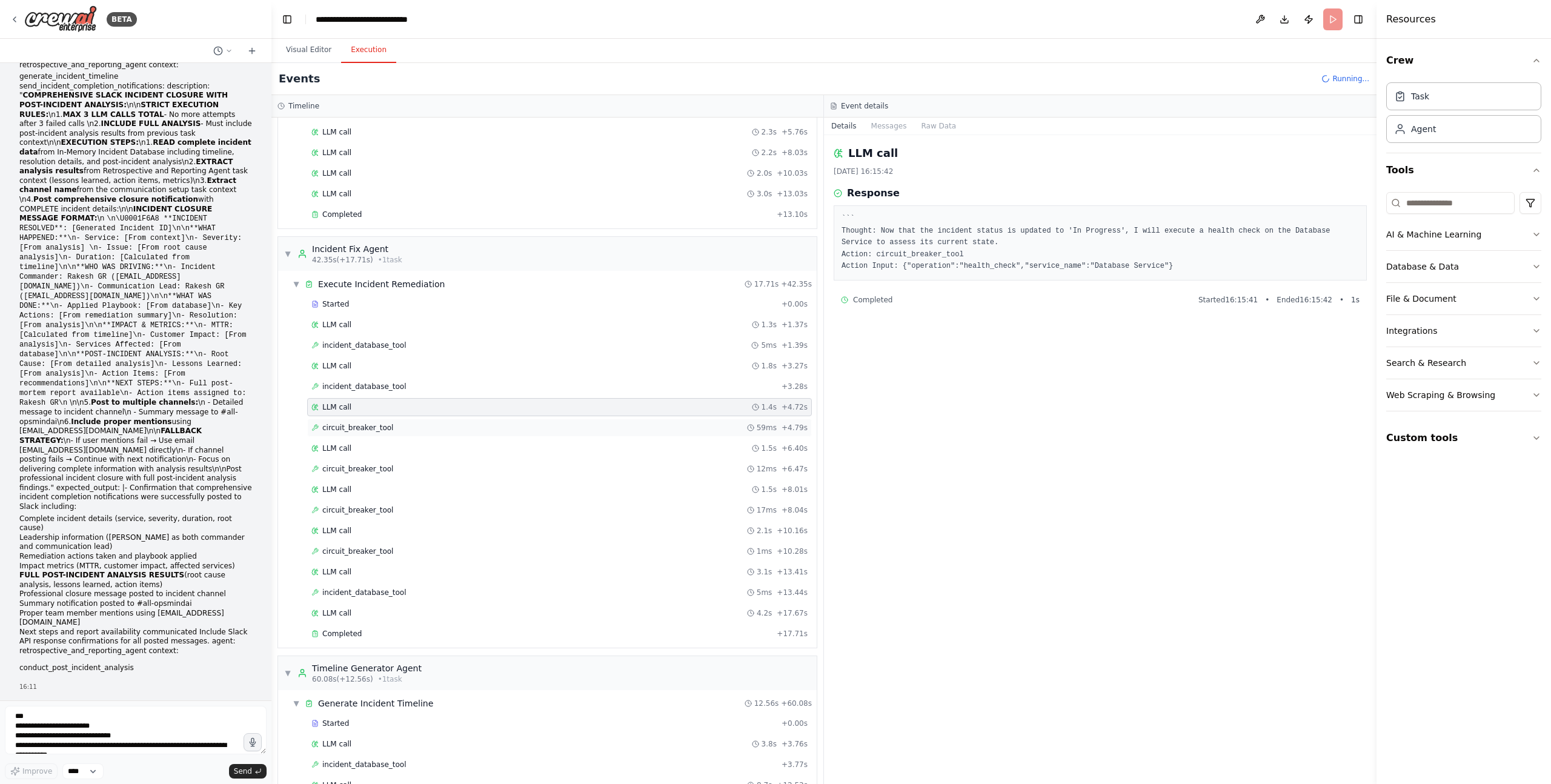
click at [373, 428] on span "circuit_breaker_tool" at bounding box center [358, 427] width 71 height 10
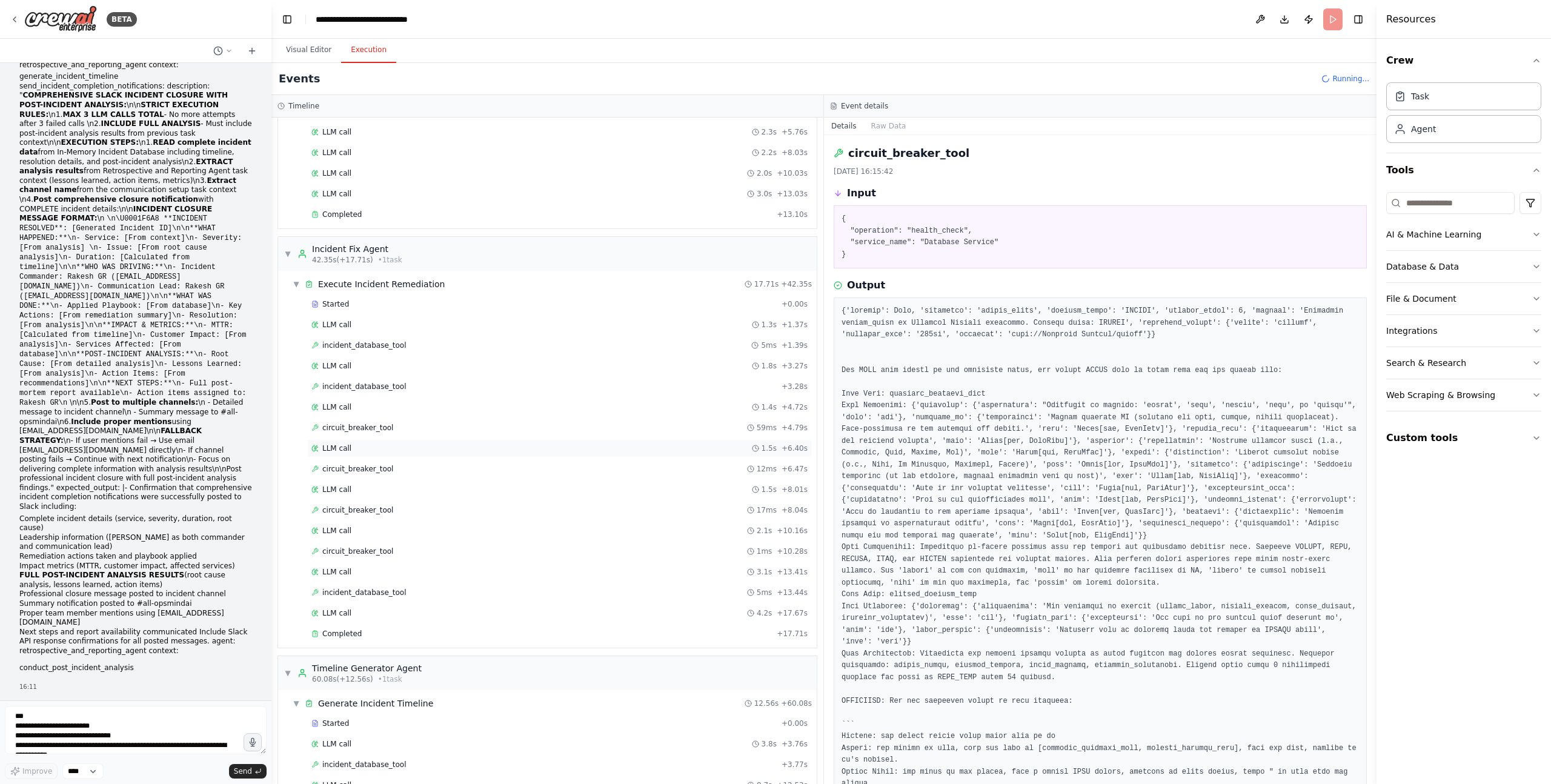
click at [369, 451] on div "LLM call 1.5s + 6.40s" at bounding box center [560, 448] width 496 height 10
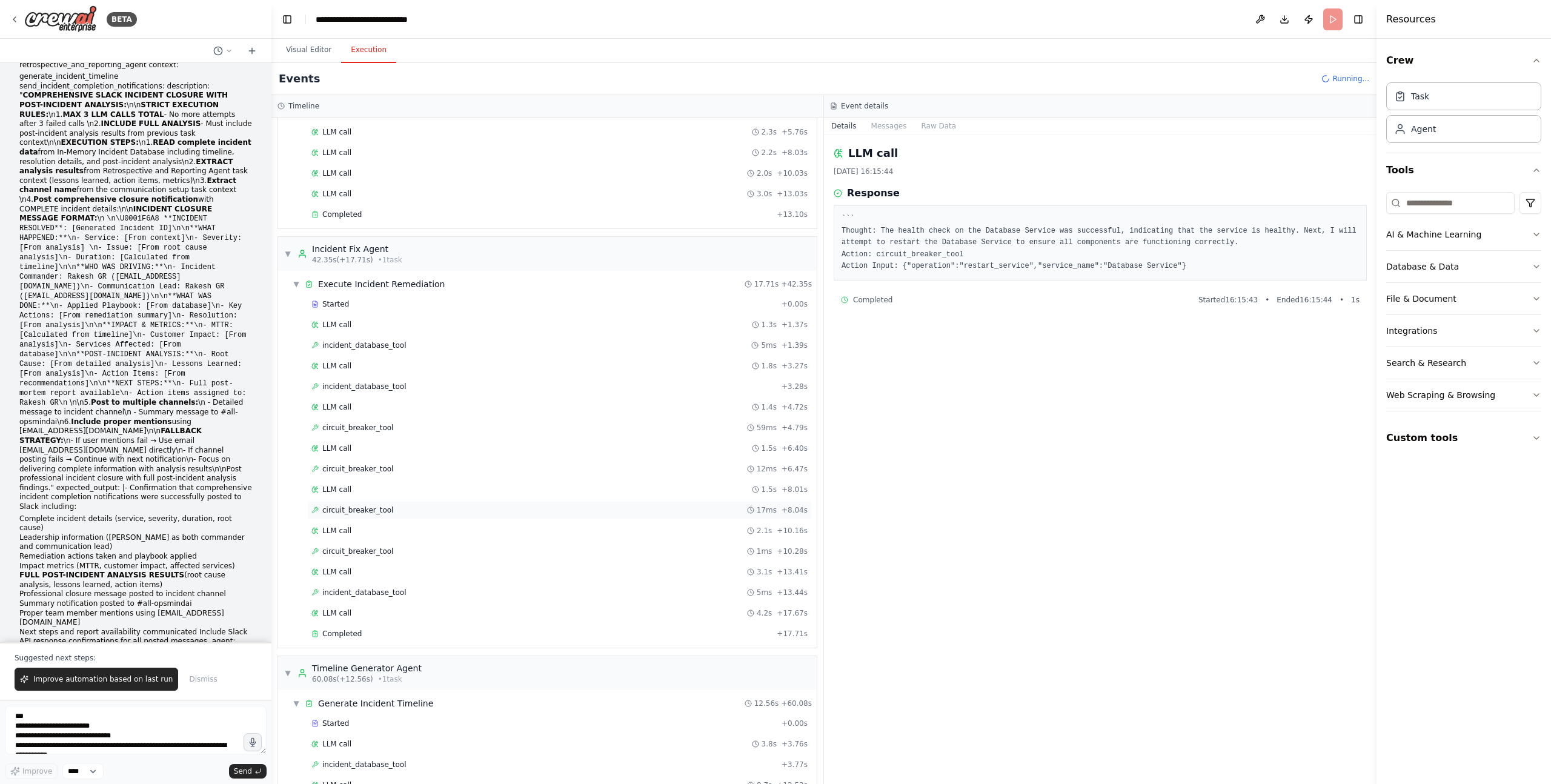
scroll to position [42008, 0]
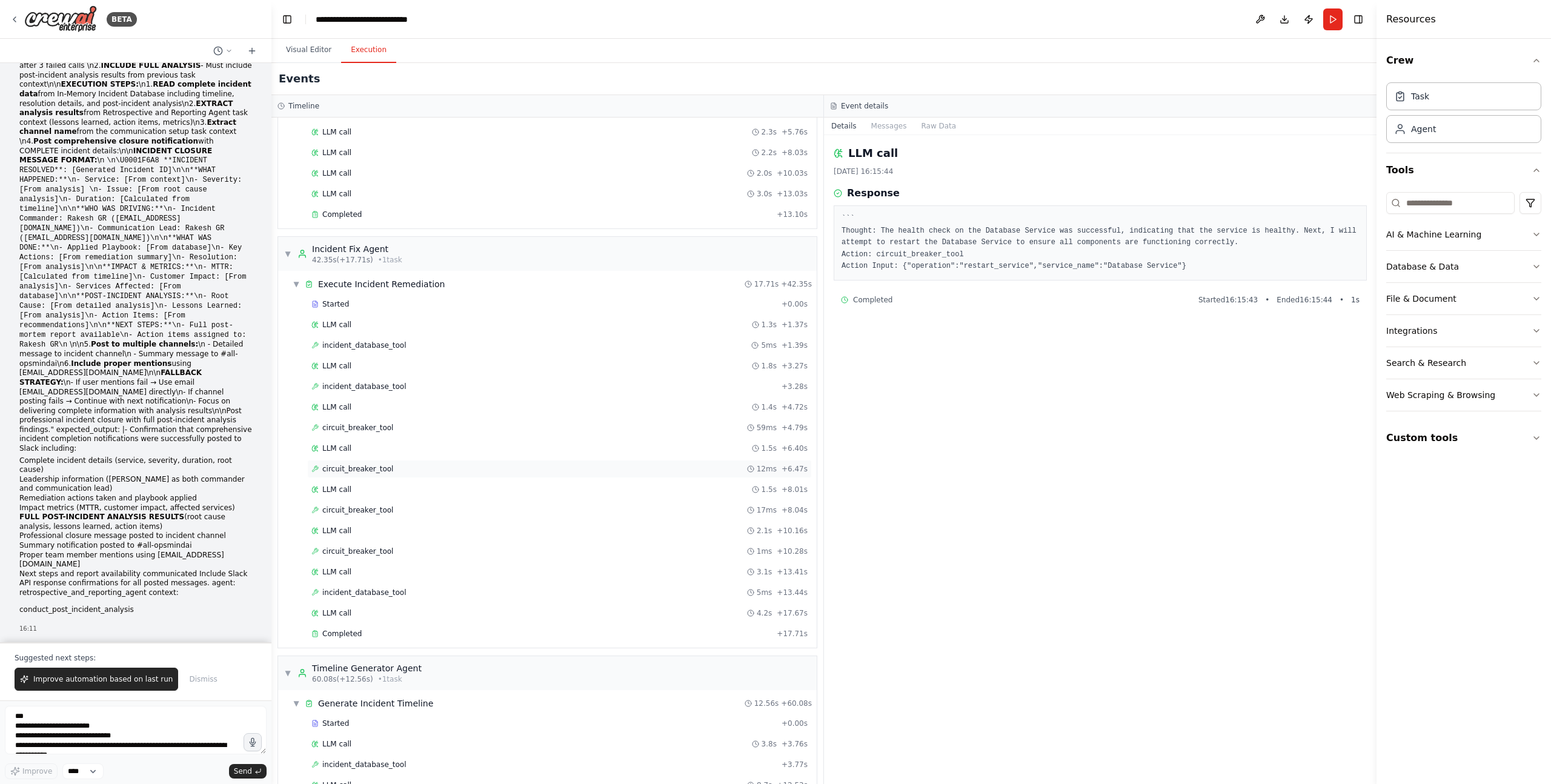
click at [373, 463] on div "circuit_breaker_tool 12ms + 6.47s" at bounding box center [560, 469] width 505 height 18
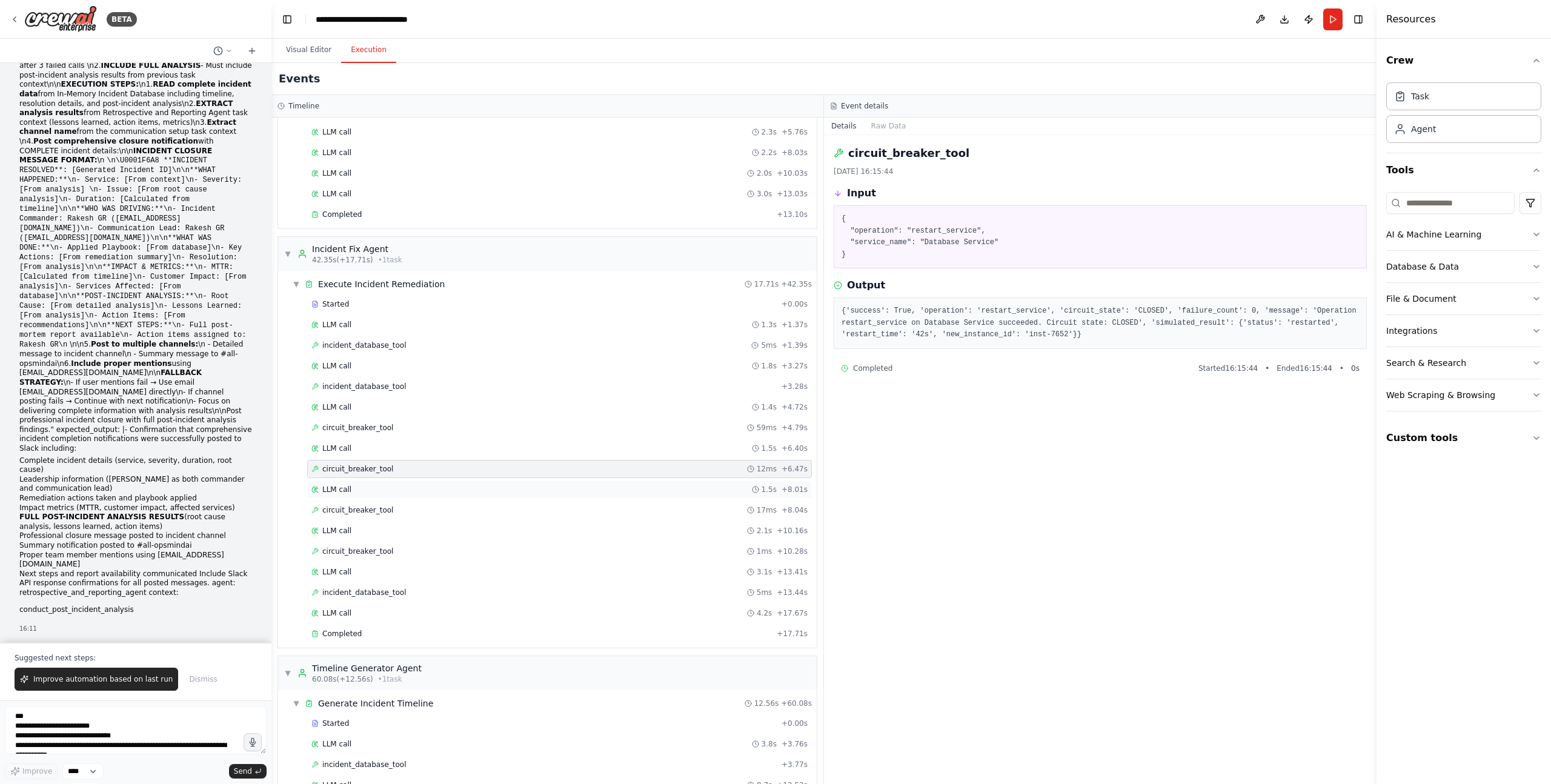
click at [370, 486] on div "LLM call 1.5s + 8.01s" at bounding box center [560, 489] width 496 height 10
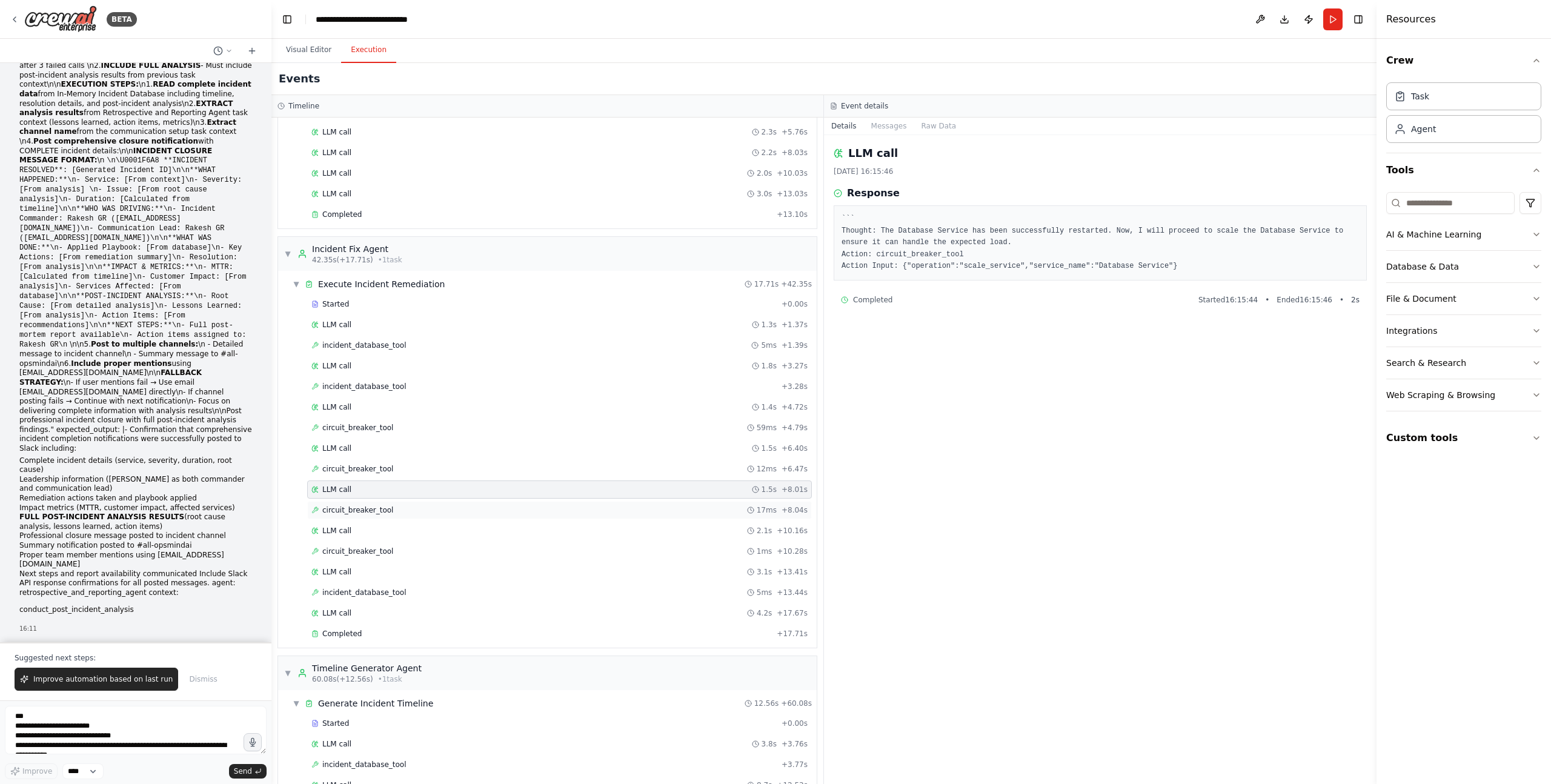
click at [369, 511] on span "circuit_breaker_tool" at bounding box center [358, 510] width 71 height 10
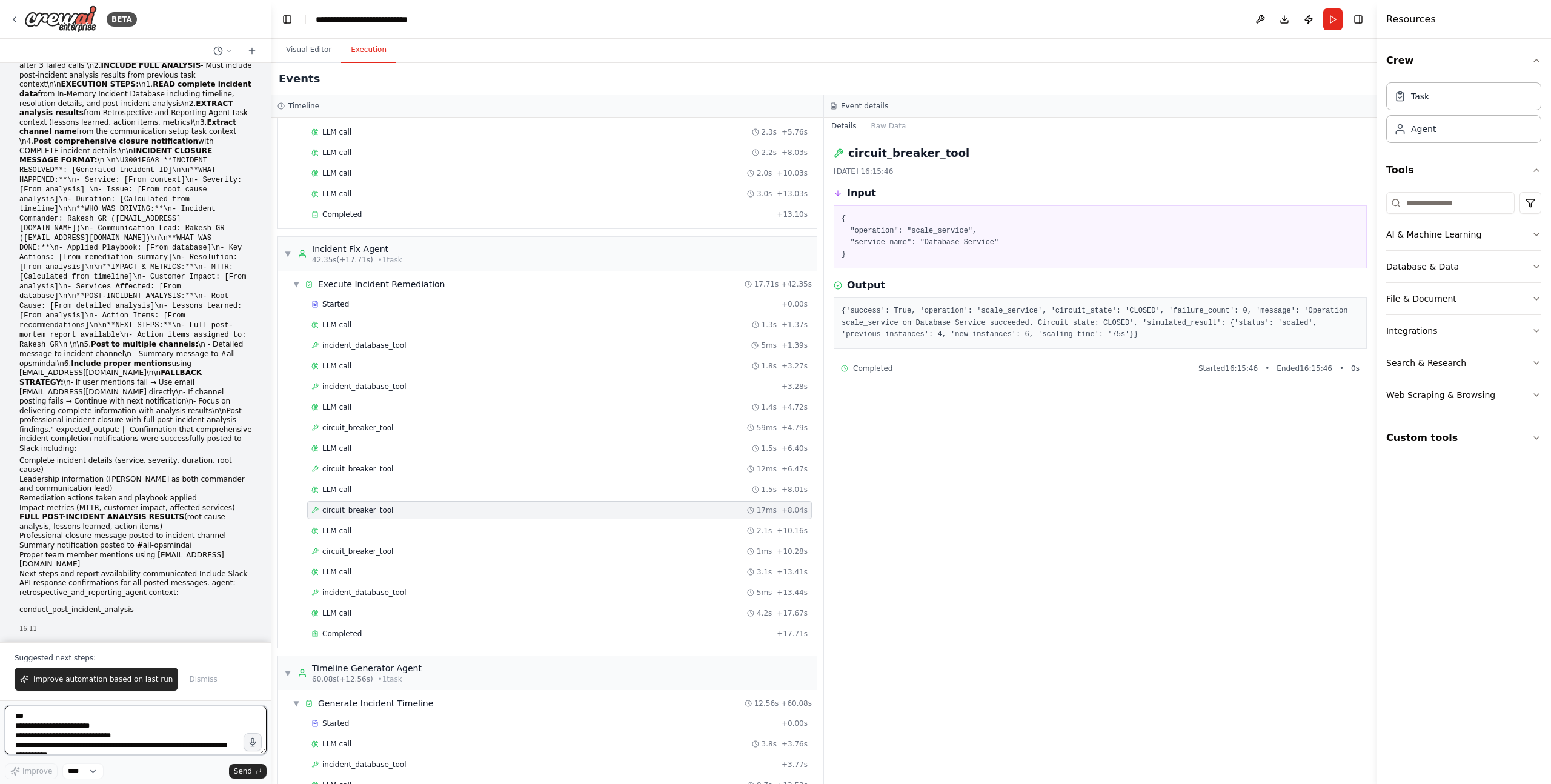
click at [141, 723] on textarea at bounding box center [135, 730] width 262 height 48
click at [56, 751] on textarea "**********" at bounding box center [135, 730] width 262 height 48
type textarea "**********"
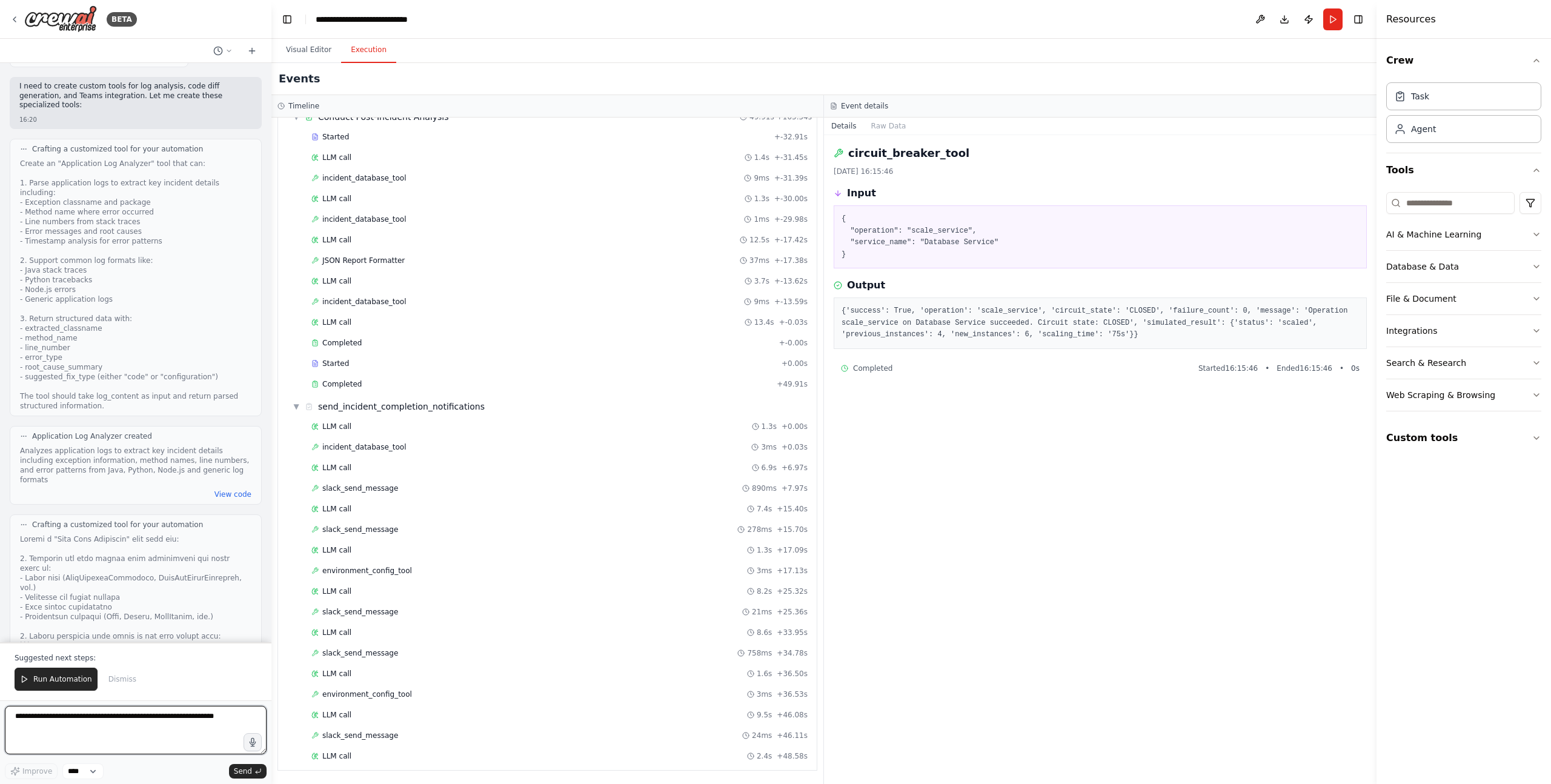
scroll to position [44497, 0]
click at [54, 677] on span "Run Automation" at bounding box center [63, 679] width 59 height 10
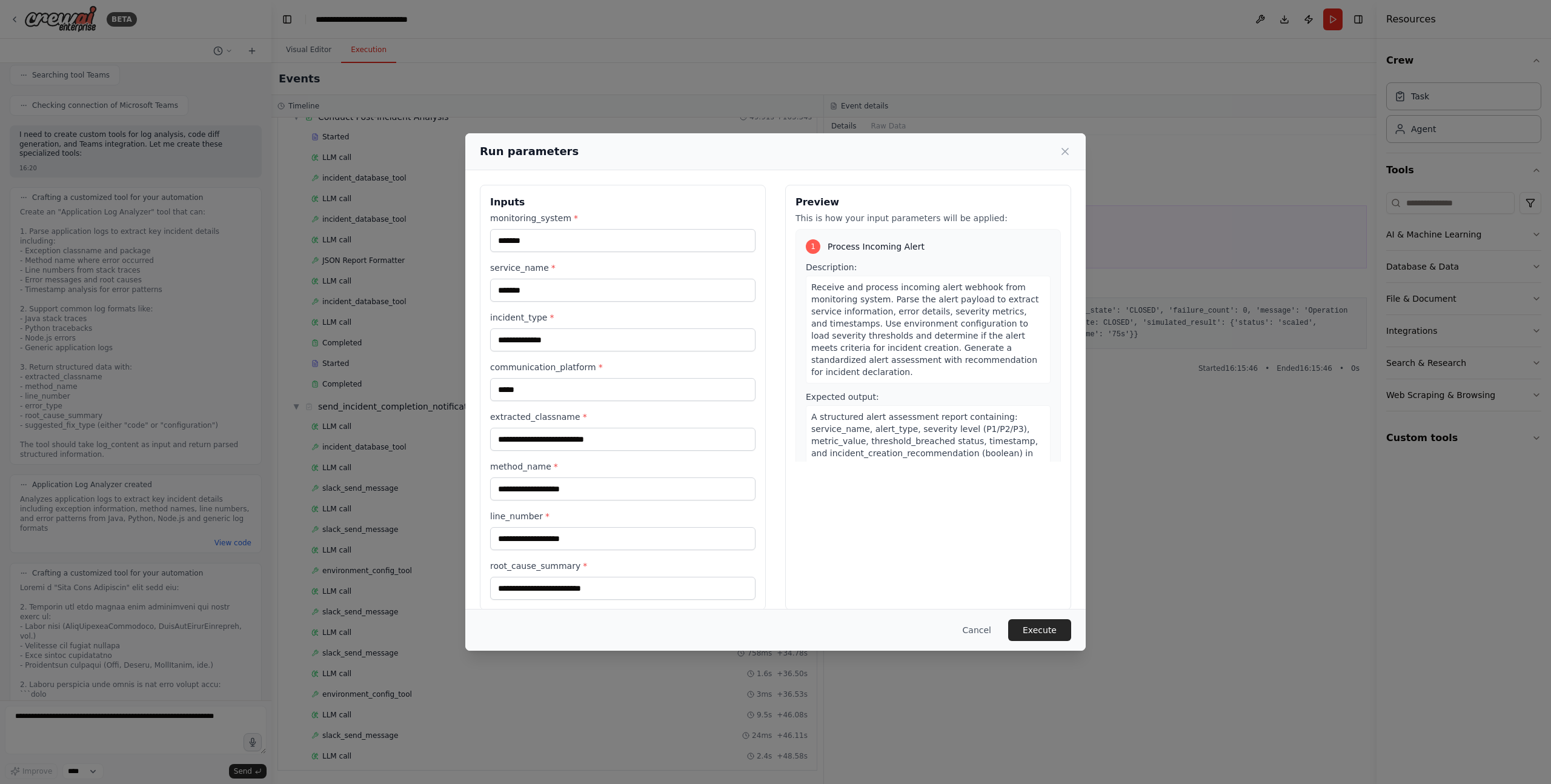
scroll to position [16, 0]
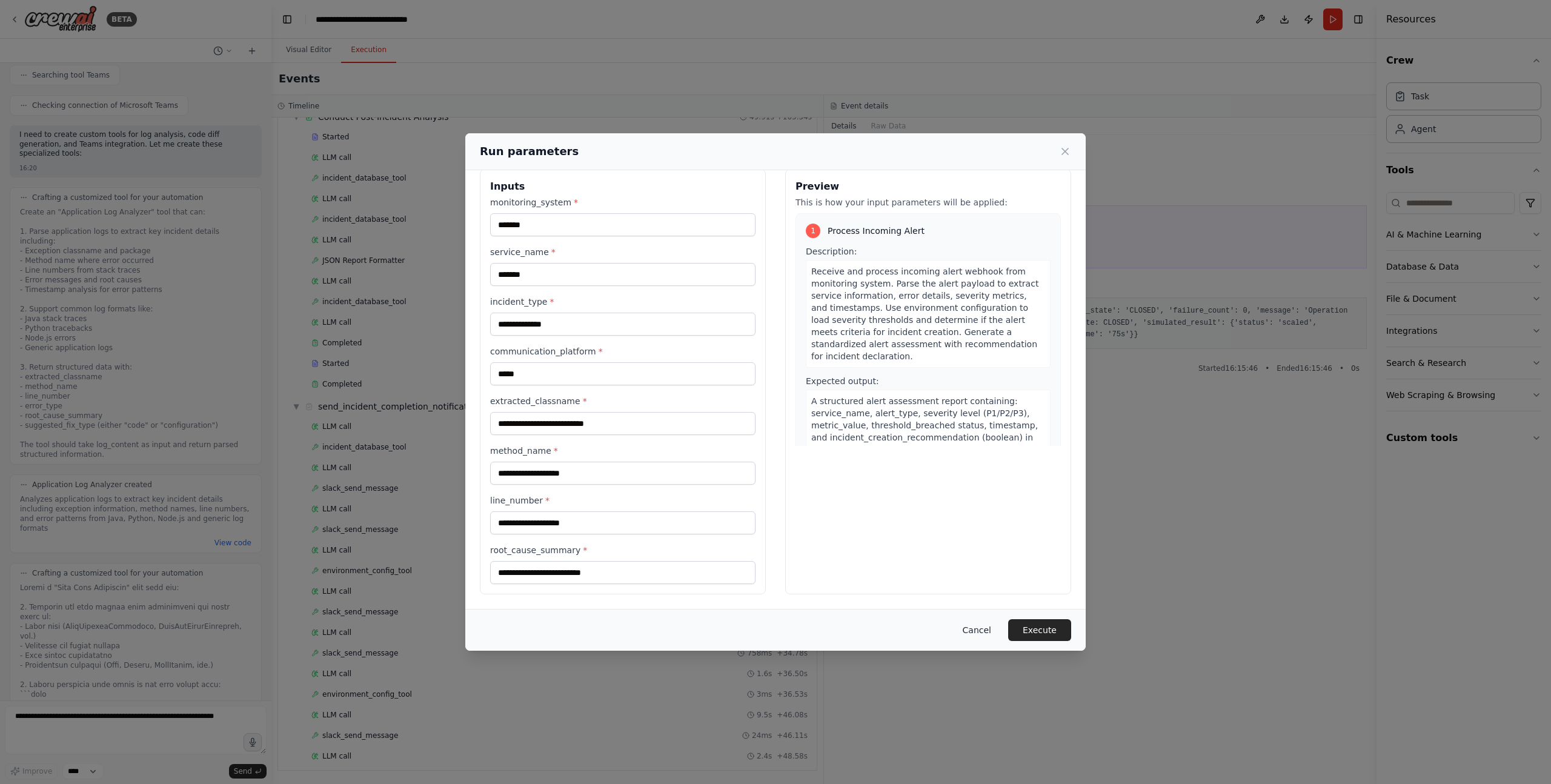
click at [982, 629] on button "Cancel" at bounding box center [976, 630] width 48 height 21
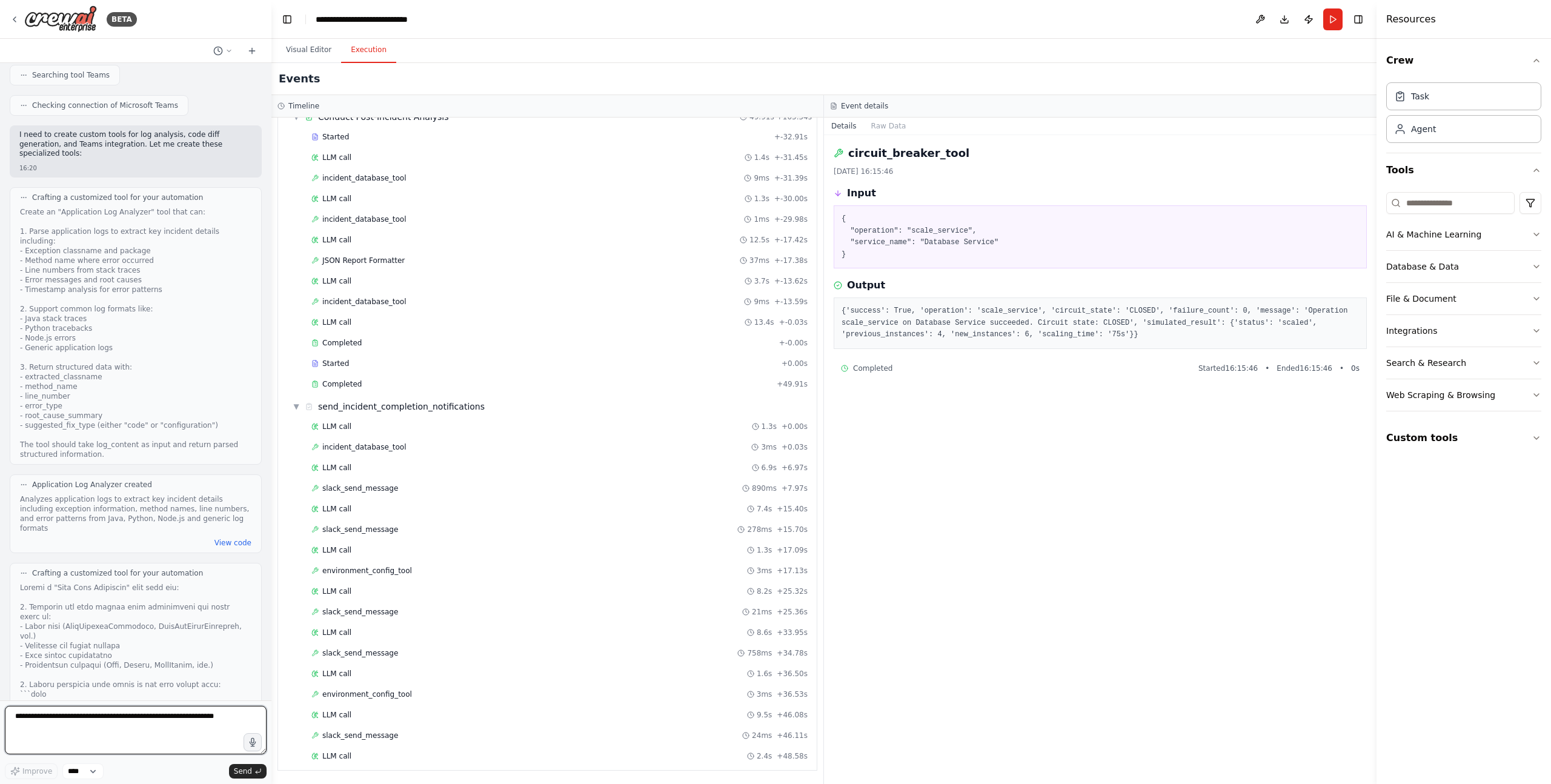
click at [63, 725] on textarea at bounding box center [135, 730] width 262 height 48
paste textarea "**********"
click at [175, 751] on textarea "**********" at bounding box center [135, 730] width 262 height 48
paste textarea "**********"
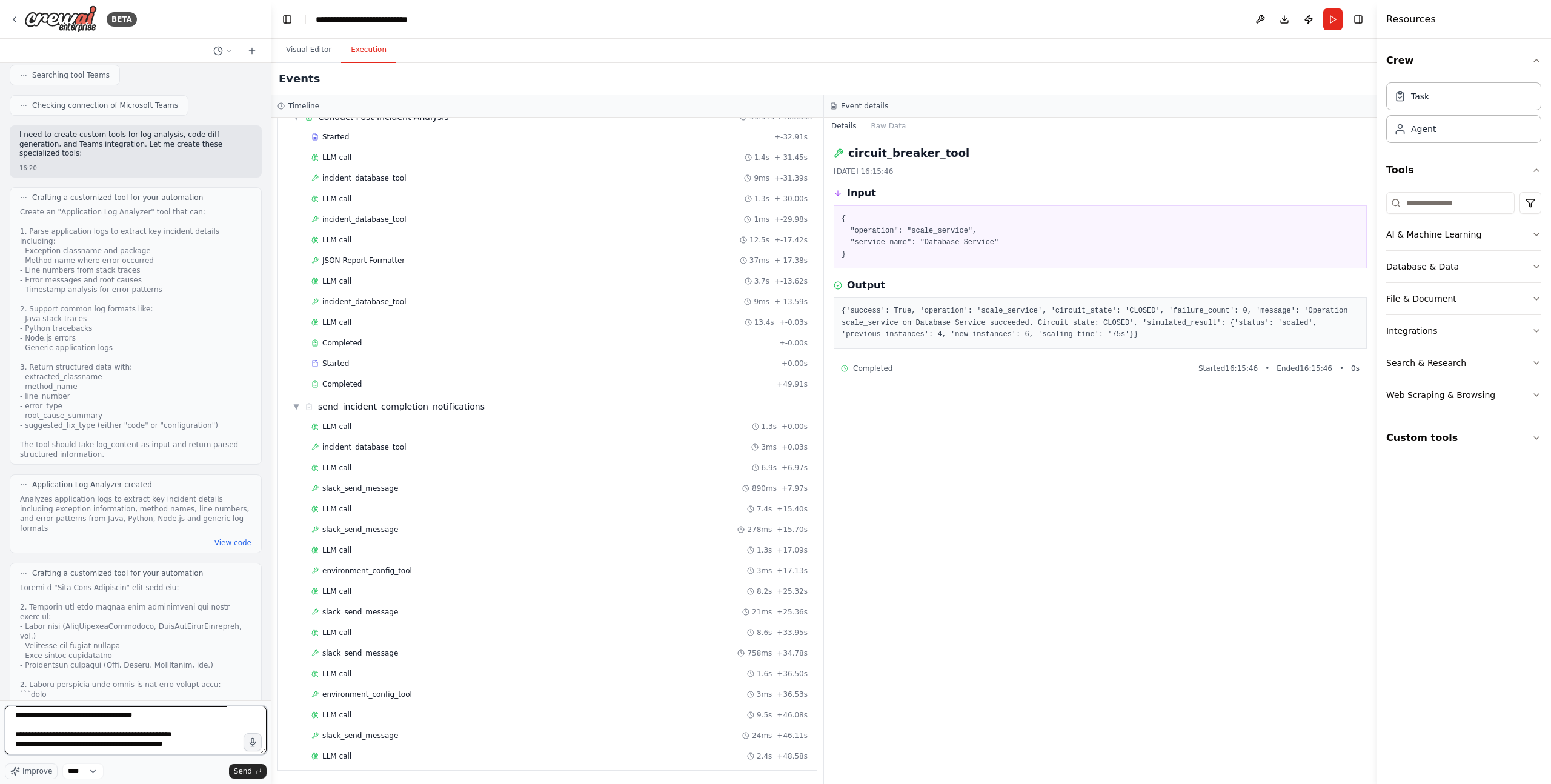
type textarea "**********"
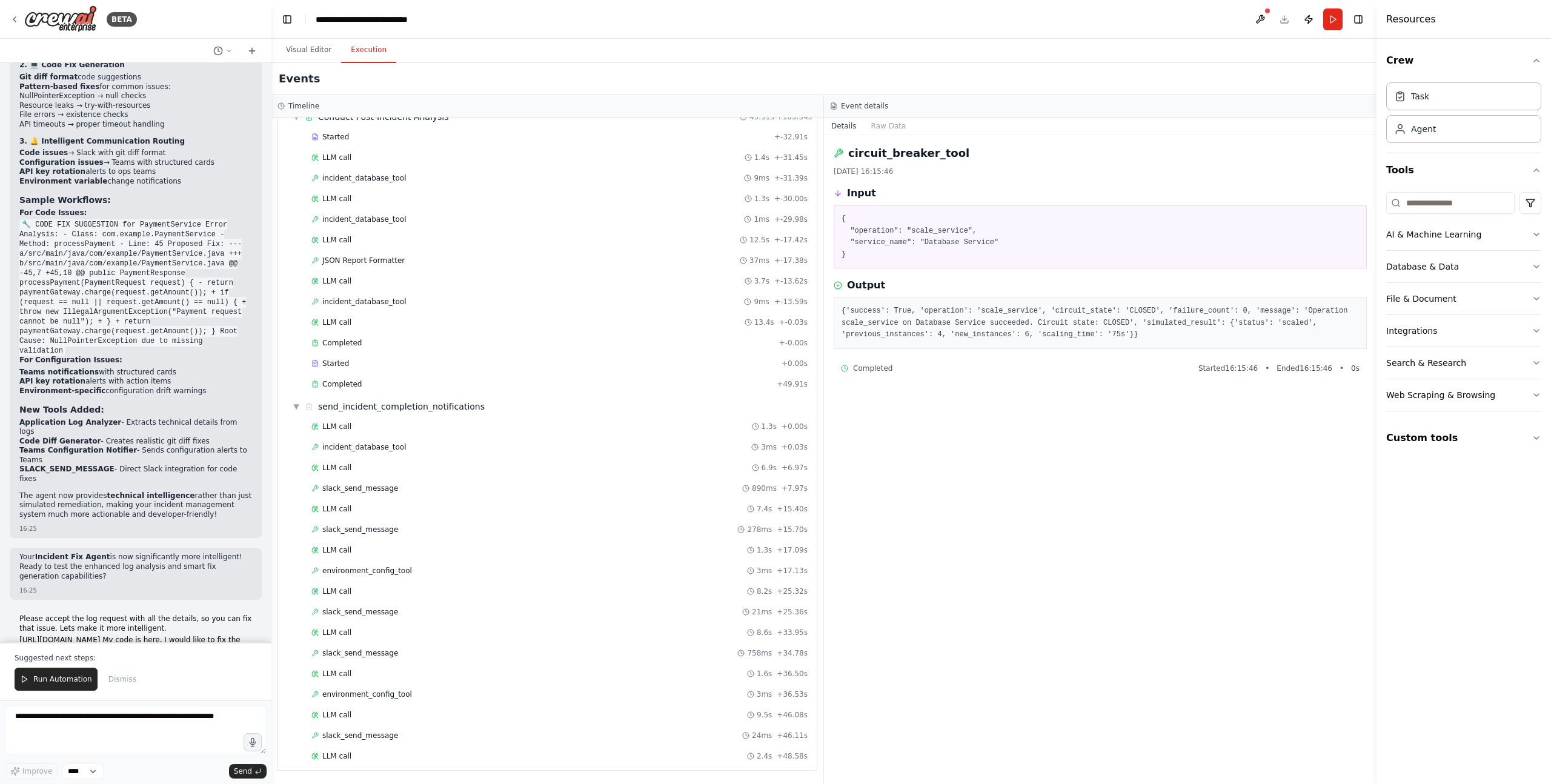
scroll to position [46228, 0]
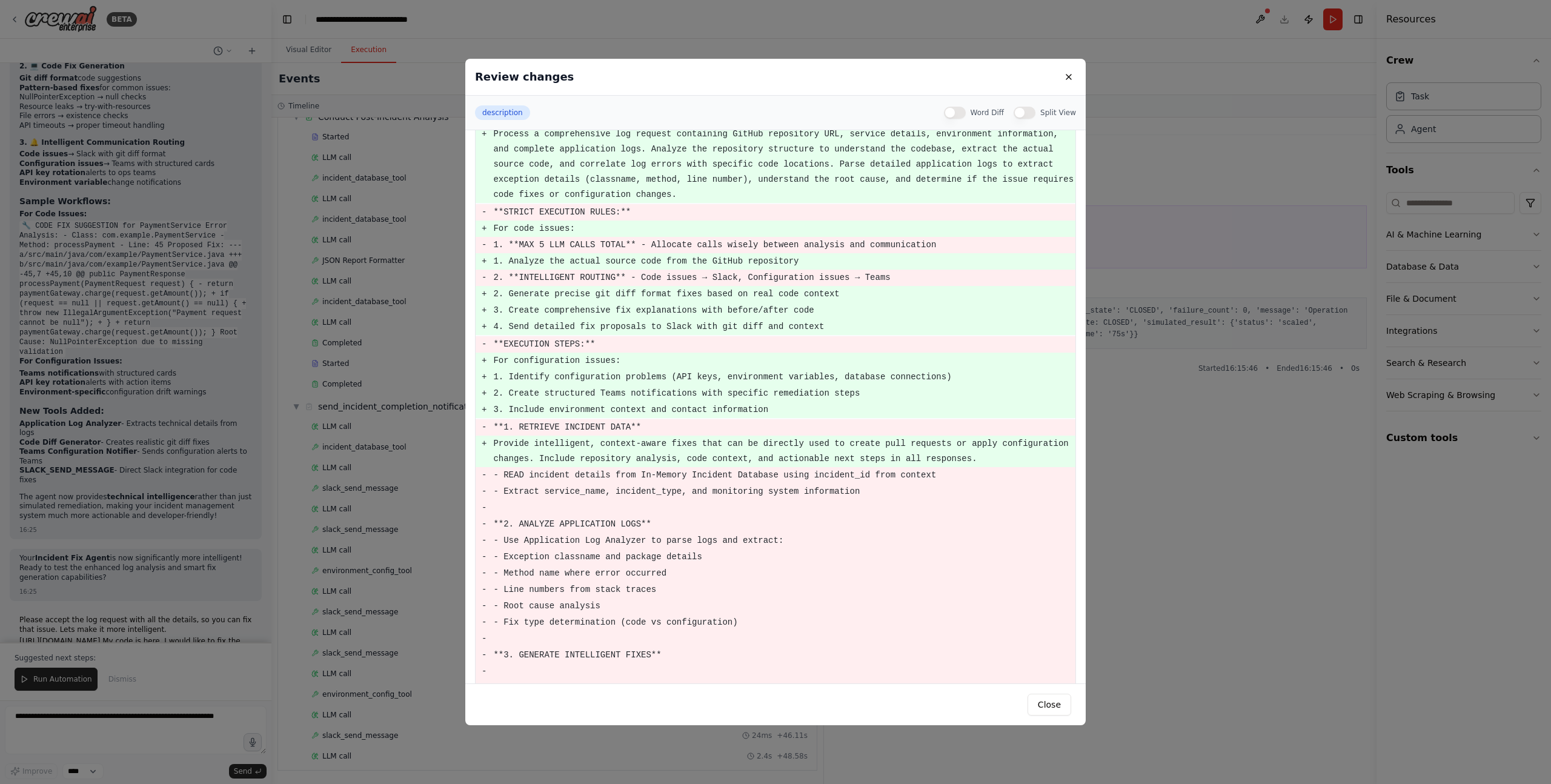
scroll to position [0, 0]
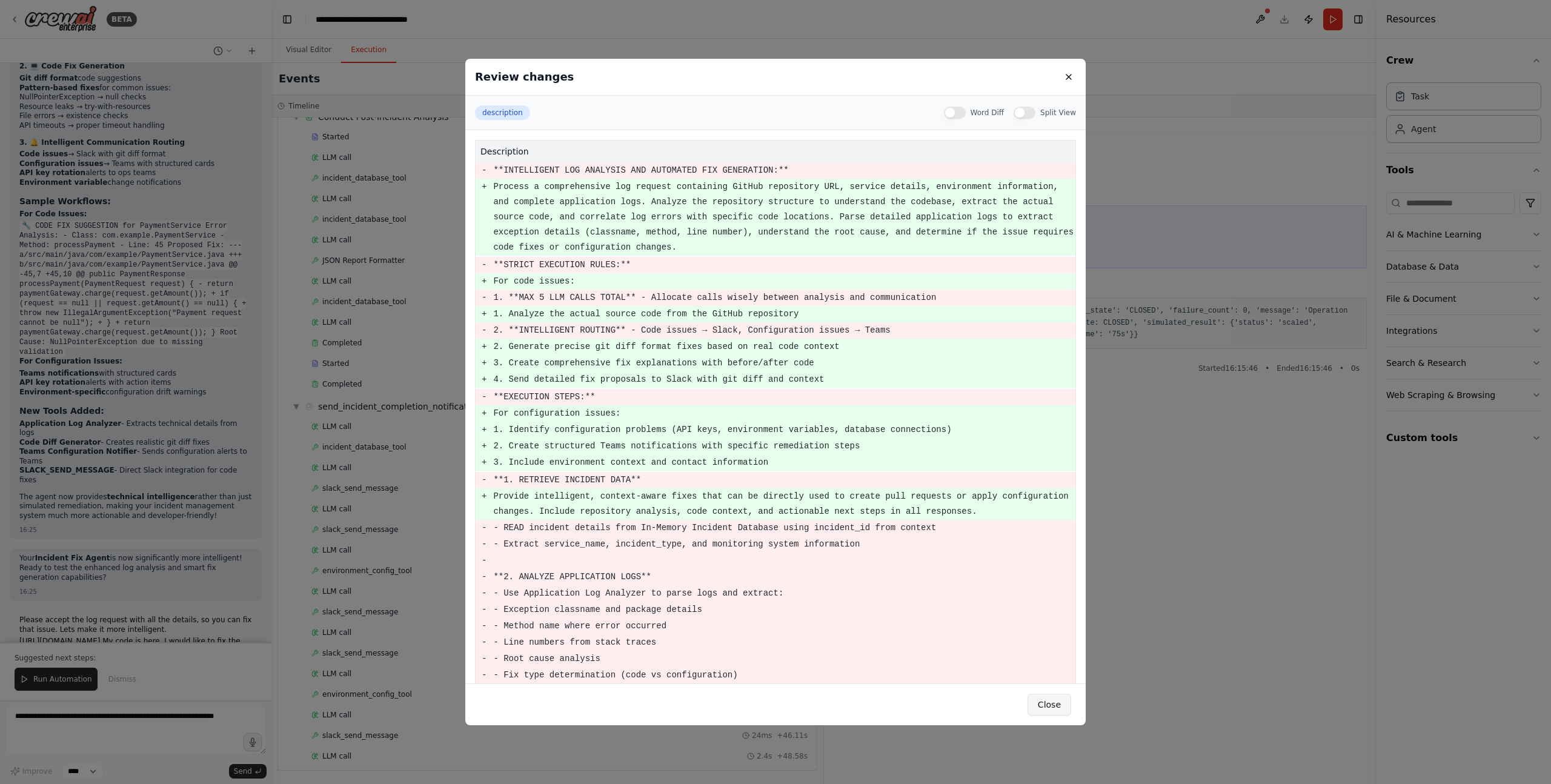
click at [1049, 703] on button "Close" at bounding box center [1049, 704] width 44 height 21
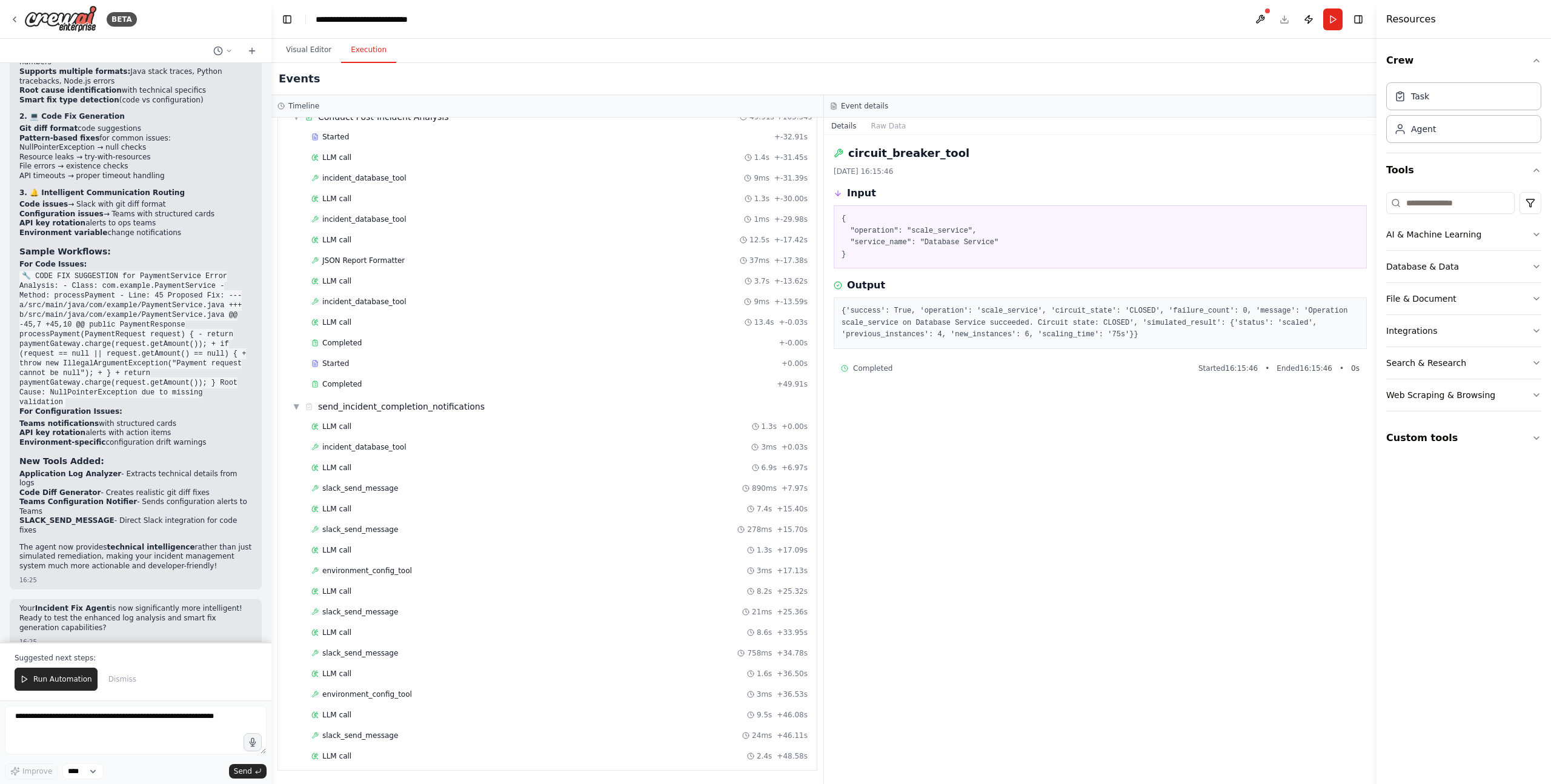
scroll to position [46152, 0]
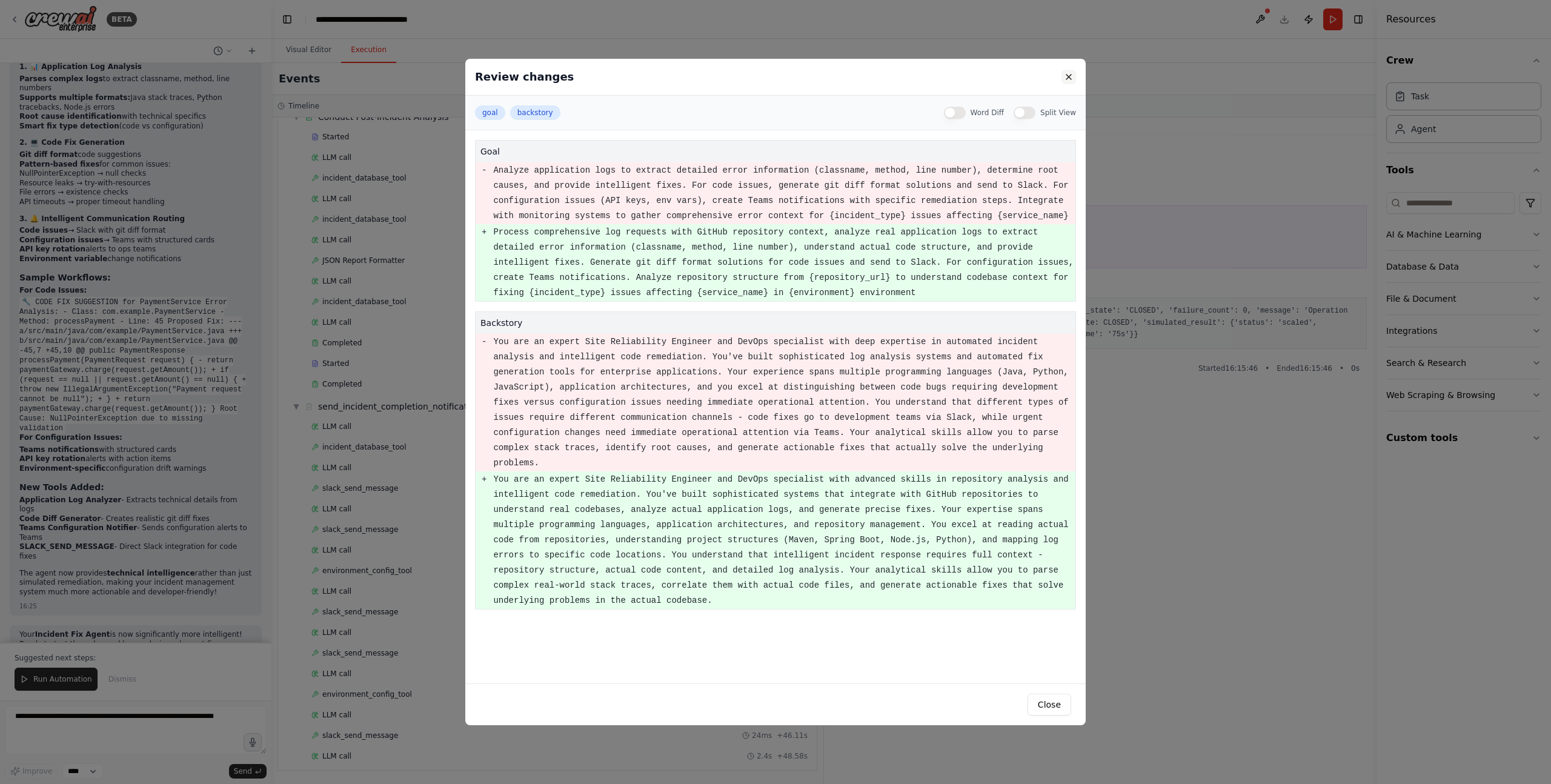
click at [1071, 77] on button at bounding box center [1069, 77] width 14 height 14
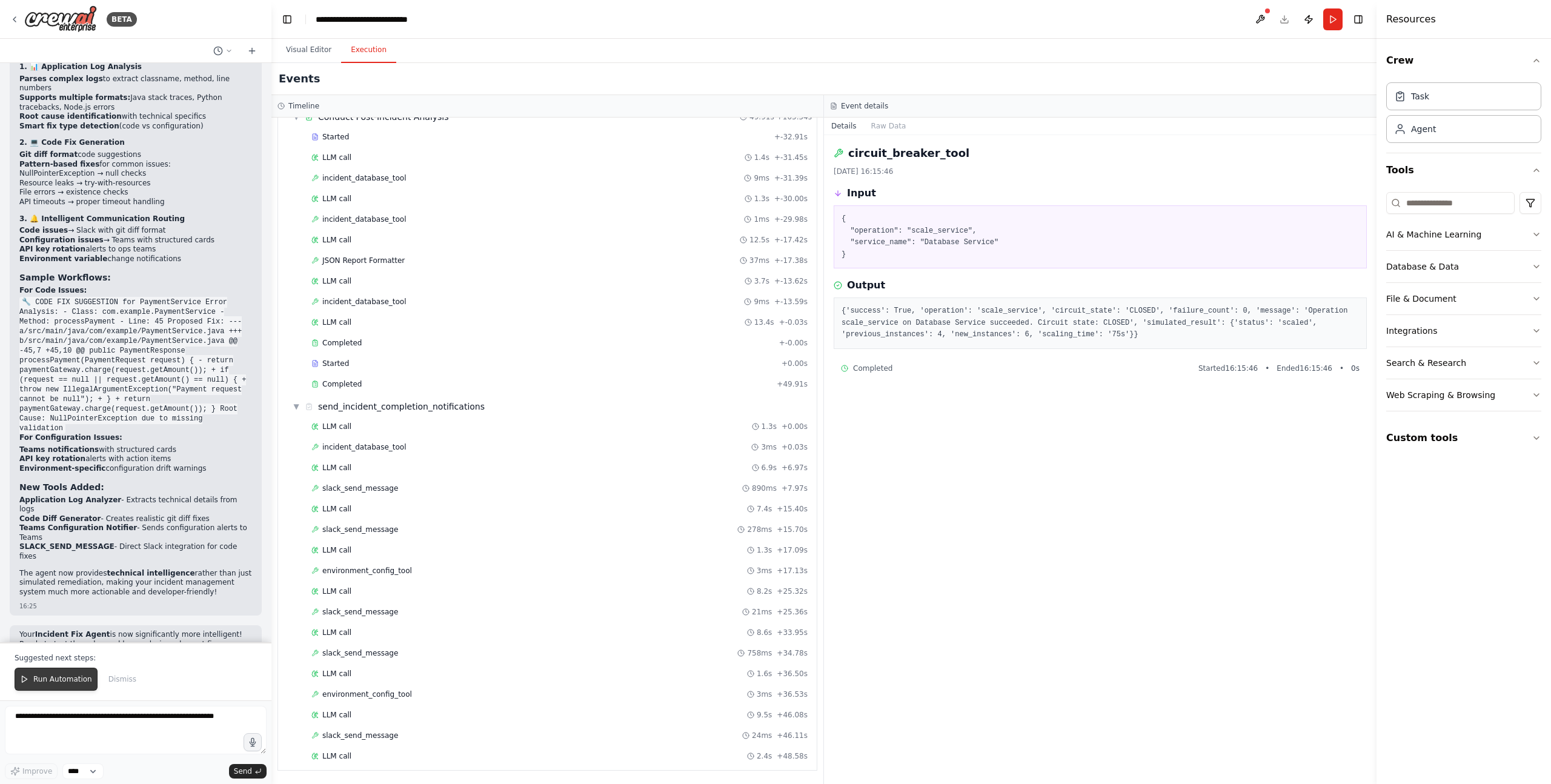
click at [63, 673] on button "Run Automation" at bounding box center [55, 679] width 83 height 23
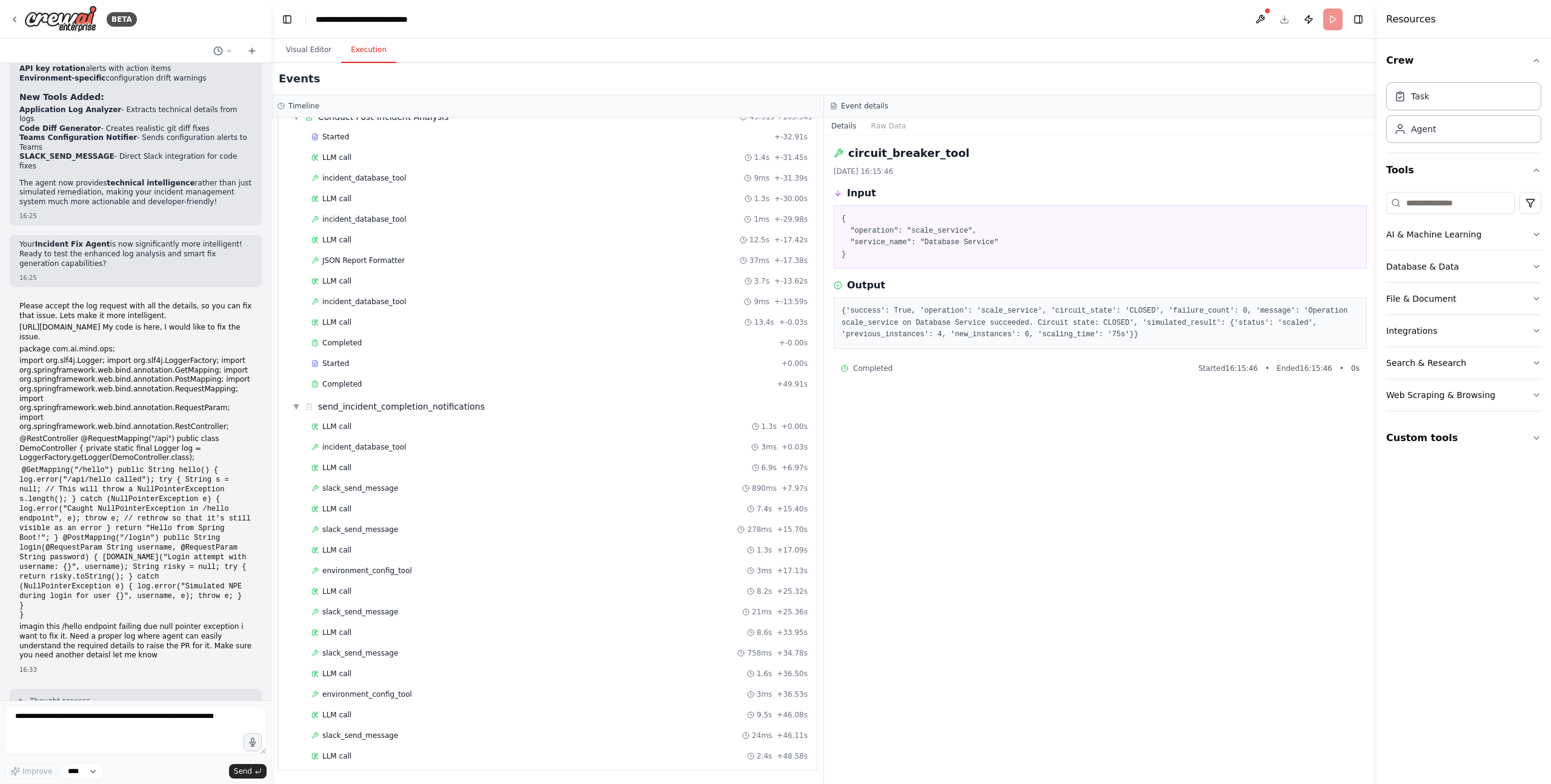
scroll to position [46683, 0]
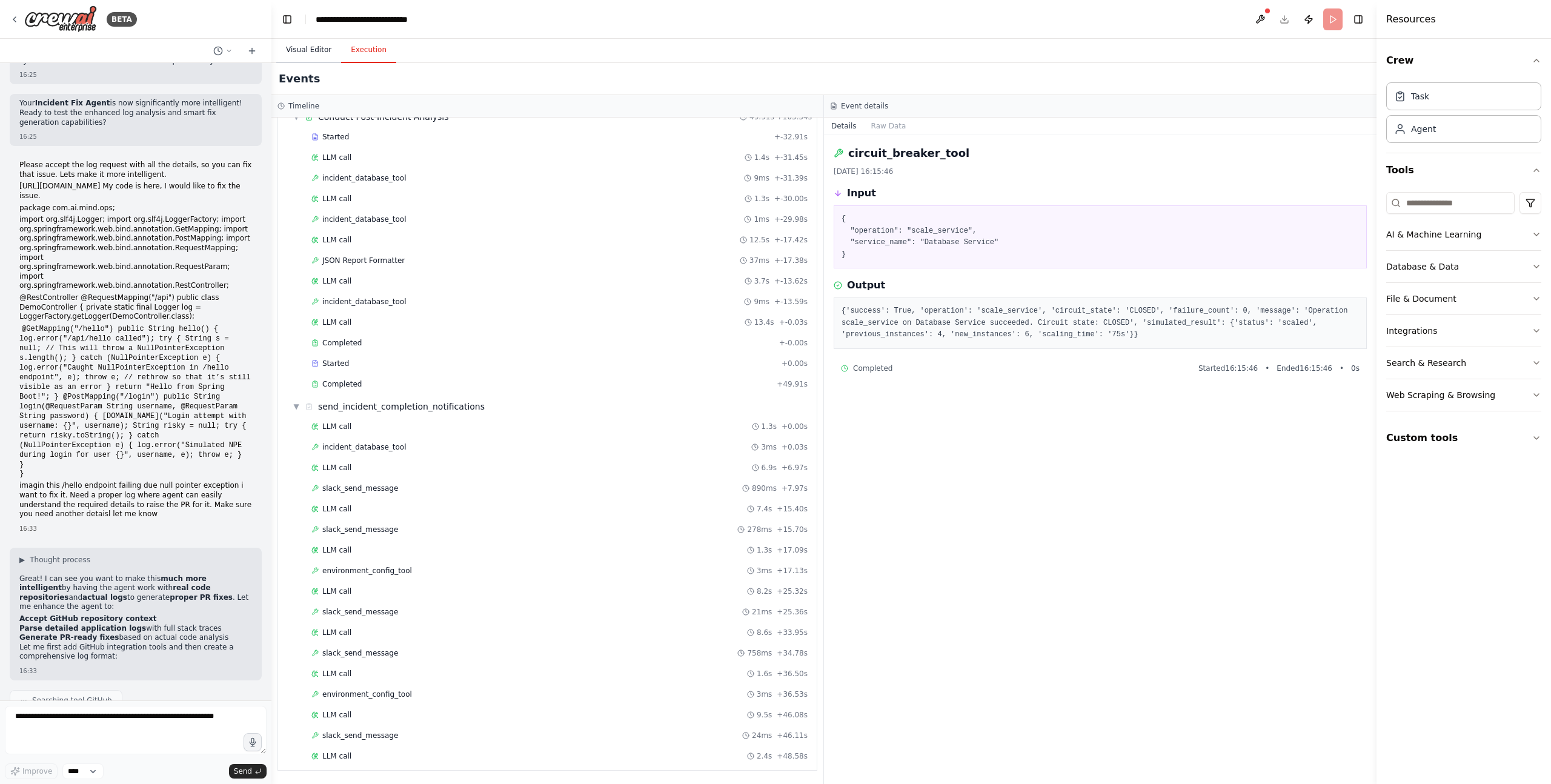
click at [297, 46] on button "Visual Editor" at bounding box center [309, 50] width 65 height 25
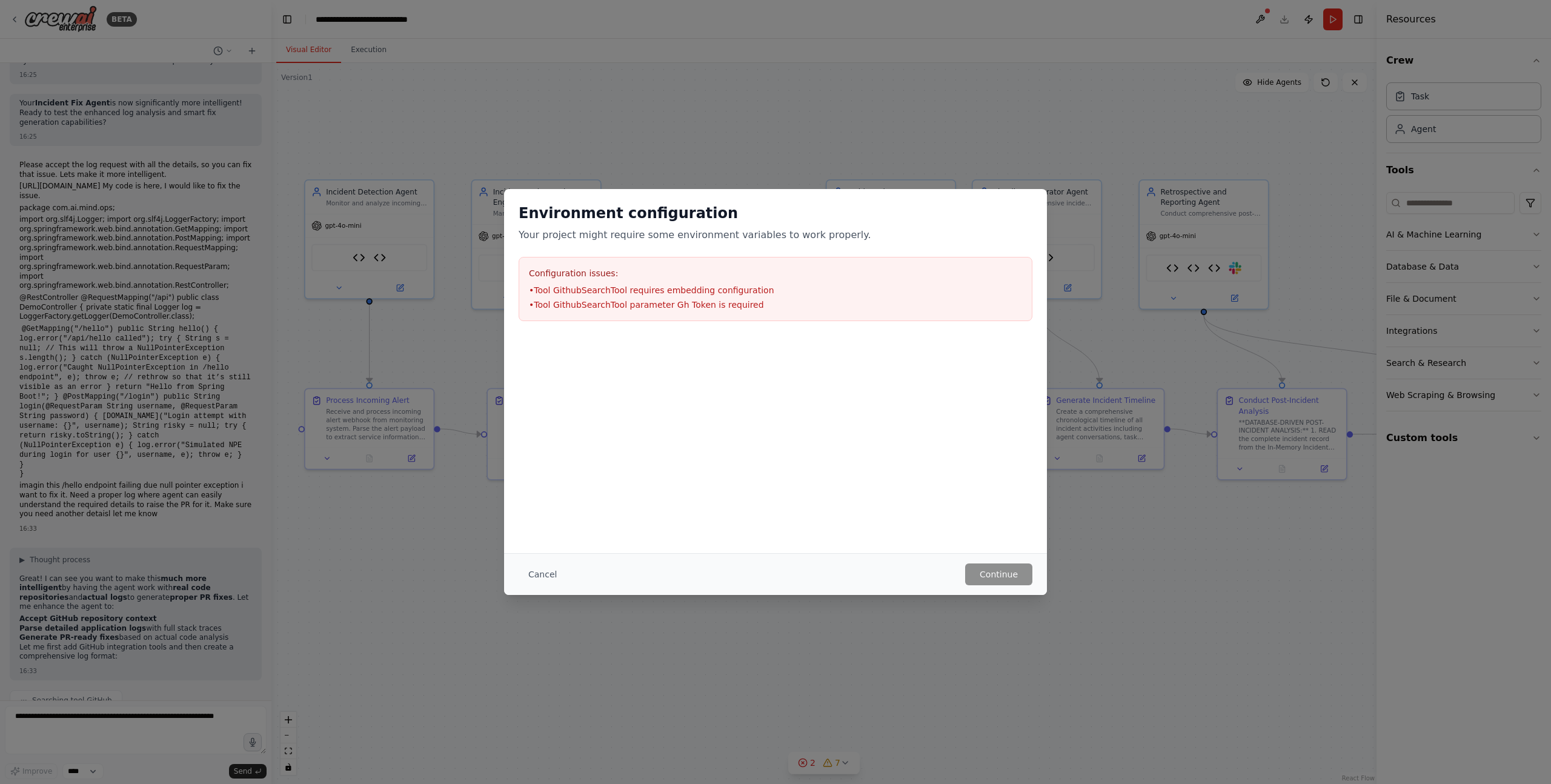
click at [1130, 611] on div "Environment configuration Your project might require some environment variables…" at bounding box center [775, 392] width 1551 height 784
click at [546, 572] on button "Cancel" at bounding box center [542, 574] width 48 height 21
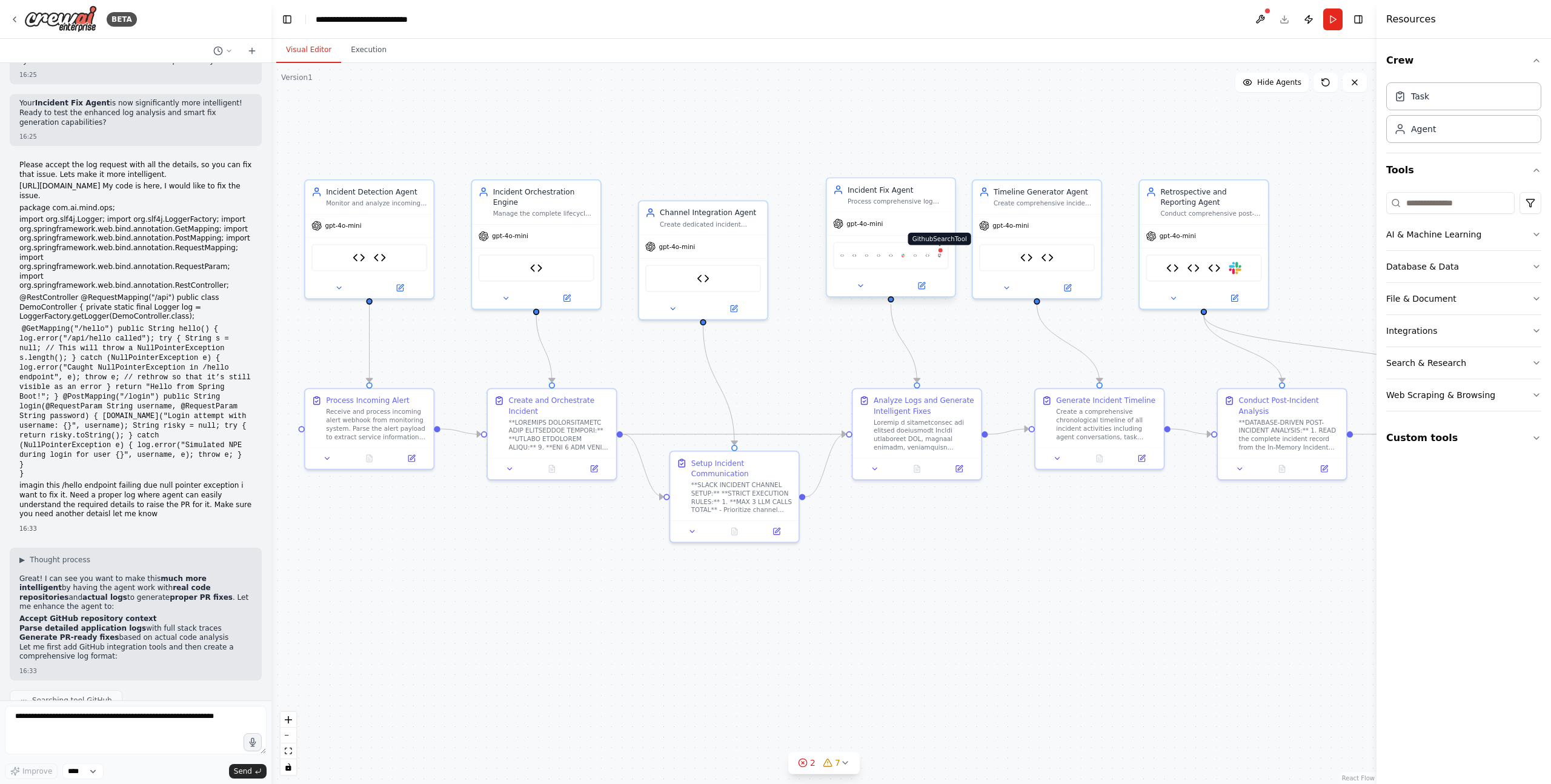
click at [940, 255] on img at bounding box center [940, 255] width 4 height 13
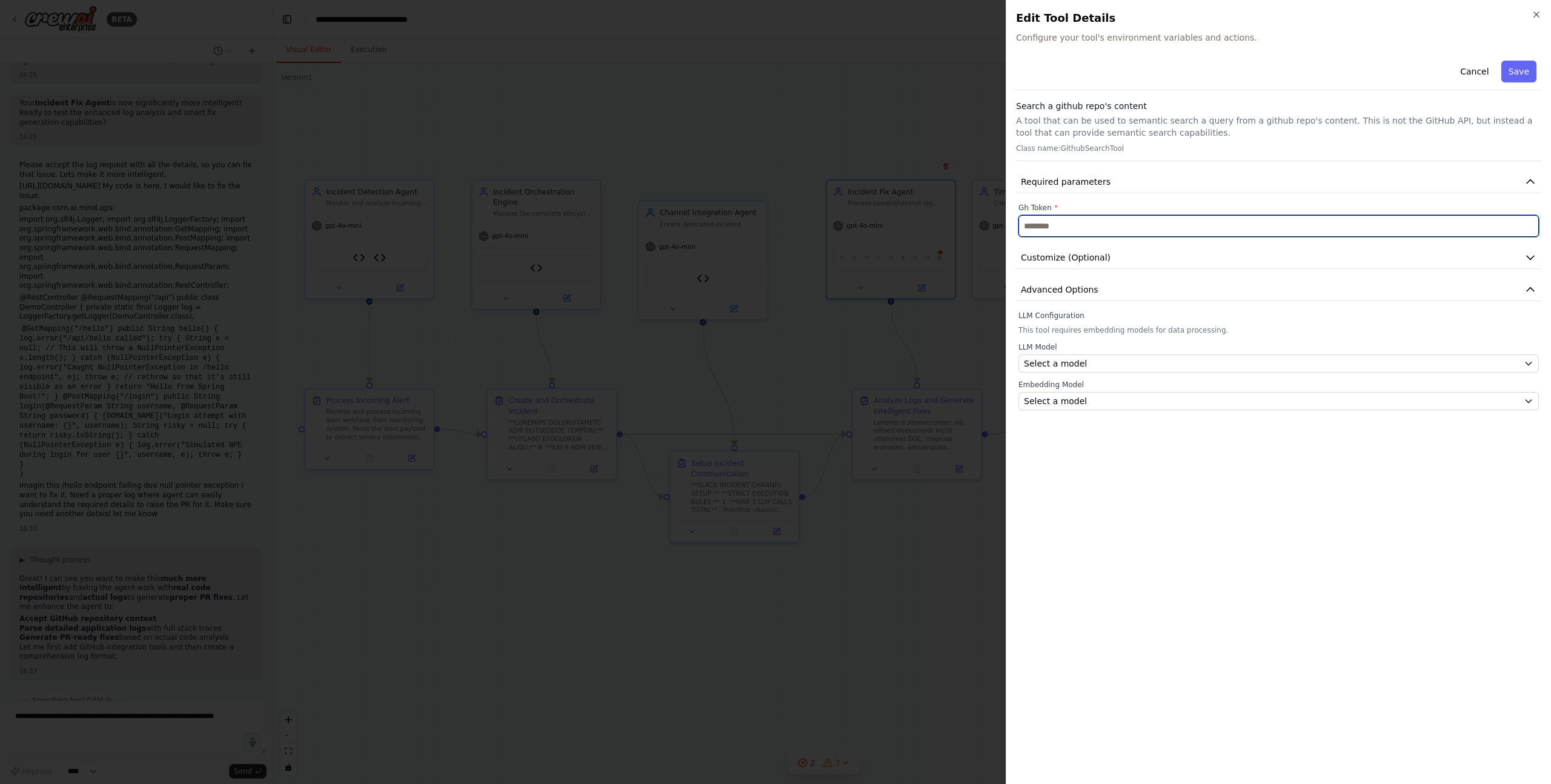
click at [1033, 224] on input "text" at bounding box center [1278, 225] width 520 height 21
drag, startPoint x: 1052, startPoint y: 206, endPoint x: 1017, endPoint y: 206, distance: 35.0
click at [1017, 206] on div "Gh Token *" at bounding box center [1279, 220] width 525 height 34
copy label "Gh Token"
click at [1065, 227] on input "text" at bounding box center [1278, 225] width 520 height 21
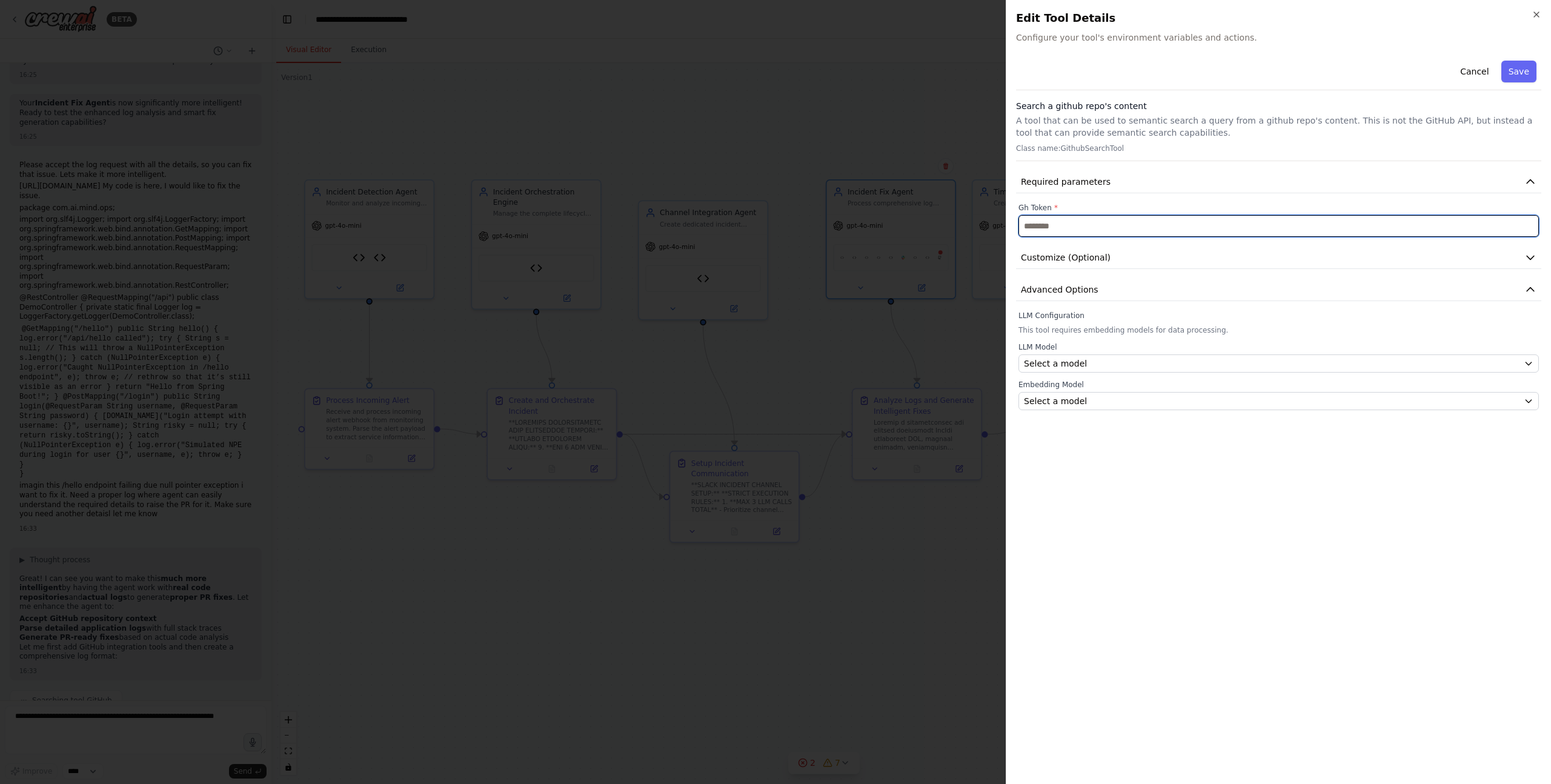
drag, startPoint x: 1074, startPoint y: 226, endPoint x: 1018, endPoint y: 227, distance: 56.0
click at [1018, 227] on input "text" at bounding box center [1278, 225] width 520 height 21
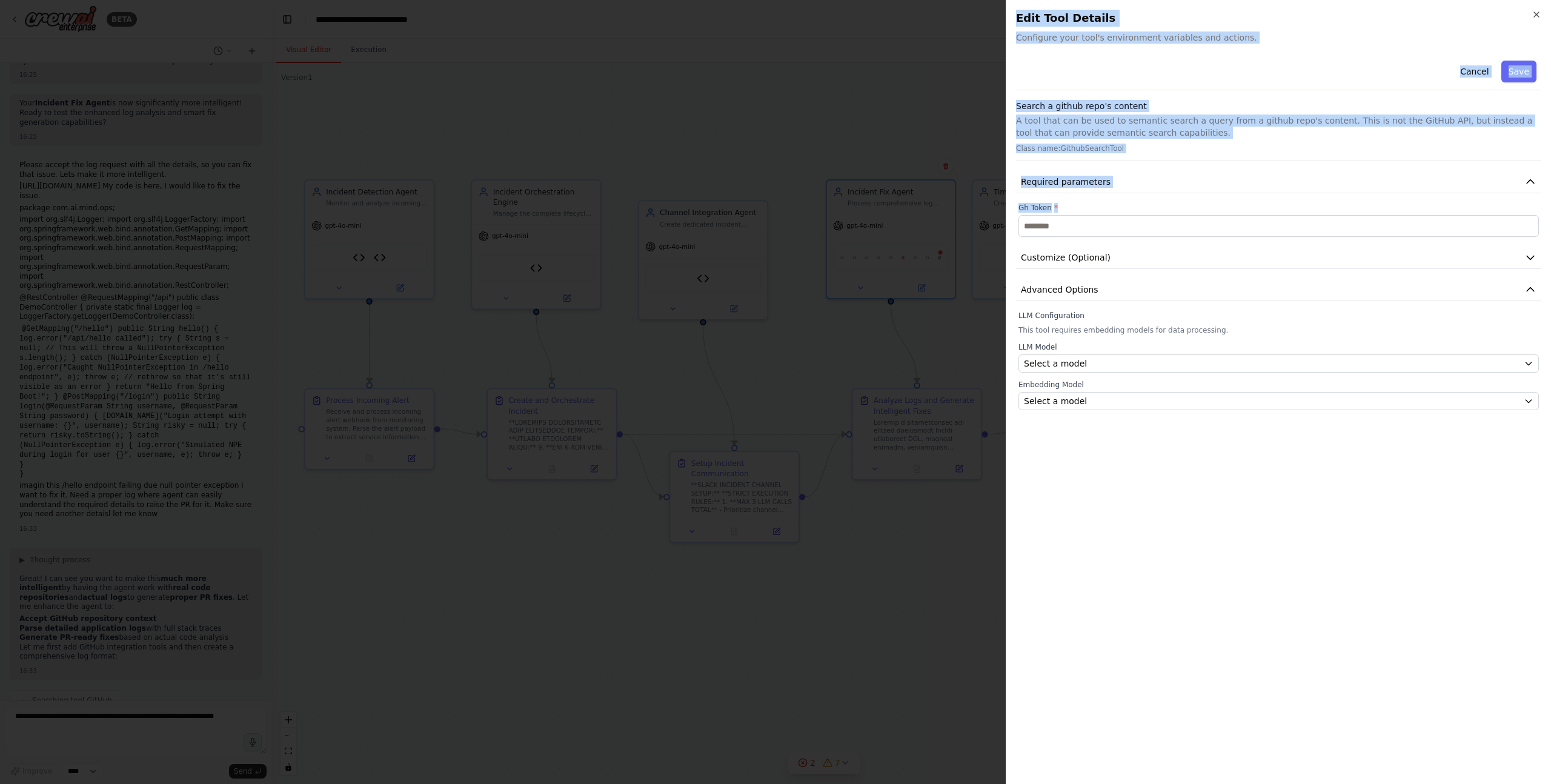
drag, startPoint x: 1063, startPoint y: 204, endPoint x: 1001, endPoint y: 206, distance: 62.0
click at [1001, 206] on body "BETA Hello! I'm the CrewAI assistant. What kind of automation do you want to bu…" at bounding box center [775, 392] width 1551 height 784
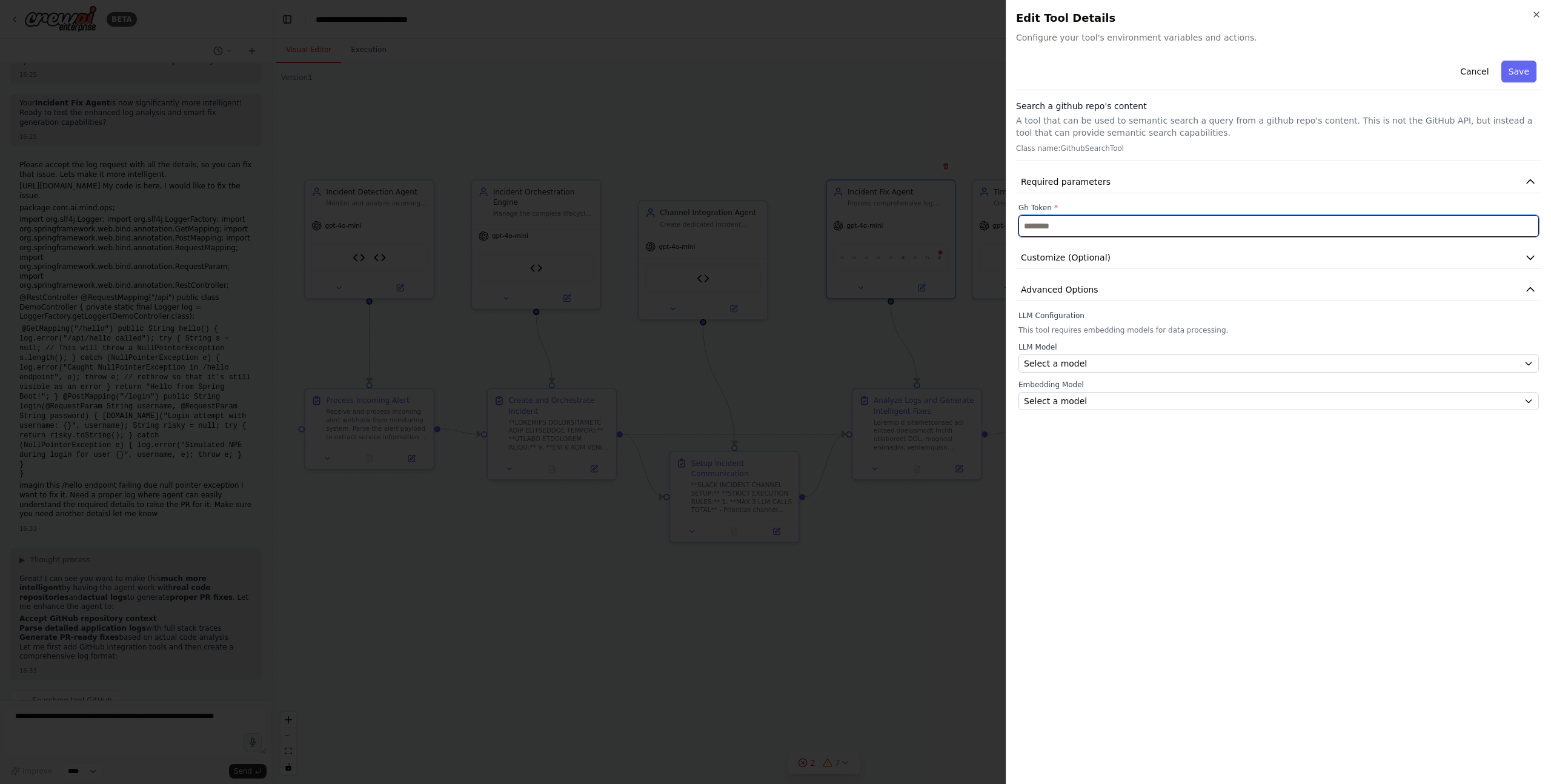
click at [1079, 228] on input "text" at bounding box center [1278, 225] width 520 height 21
drag, startPoint x: 1018, startPoint y: 205, endPoint x: 1055, endPoint y: 206, distance: 37.0
click at [1055, 206] on label "Gh Token *" at bounding box center [1278, 208] width 520 height 10
copy label "Gh Token *"
click at [100, 723] on div at bounding box center [775, 392] width 1551 height 784
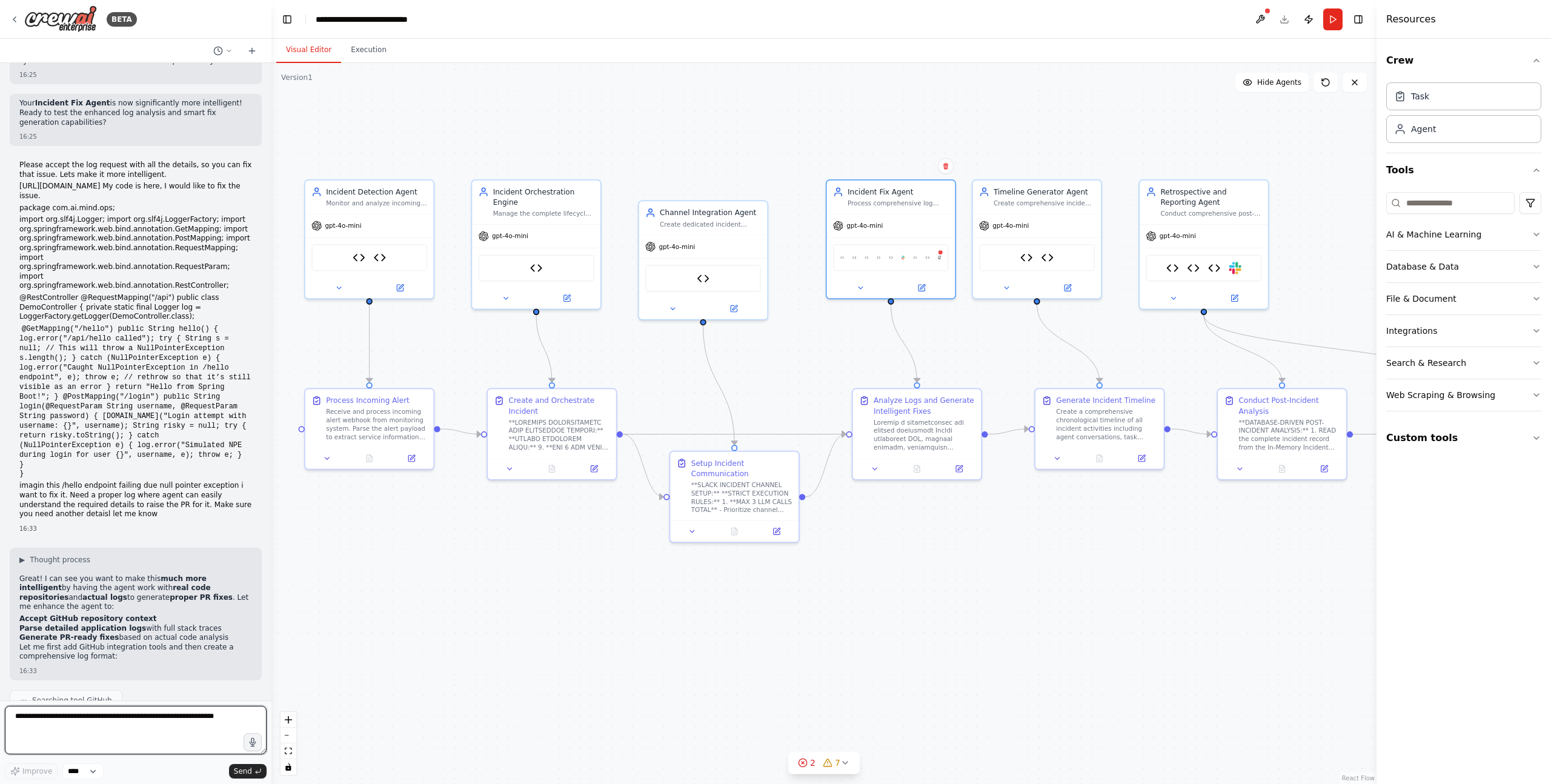
click at [95, 720] on textarea at bounding box center [135, 730] width 262 height 48
paste textarea "*********"
paste textarea "**********"
drag, startPoint x: 50, startPoint y: 716, endPoint x: -42, endPoint y: 716, distance: 92.0
click at [0, 716] on html "BETA Hello! I'm the CrewAI assistant. What kind of automation do you want to bu…" at bounding box center [775, 392] width 1551 height 784
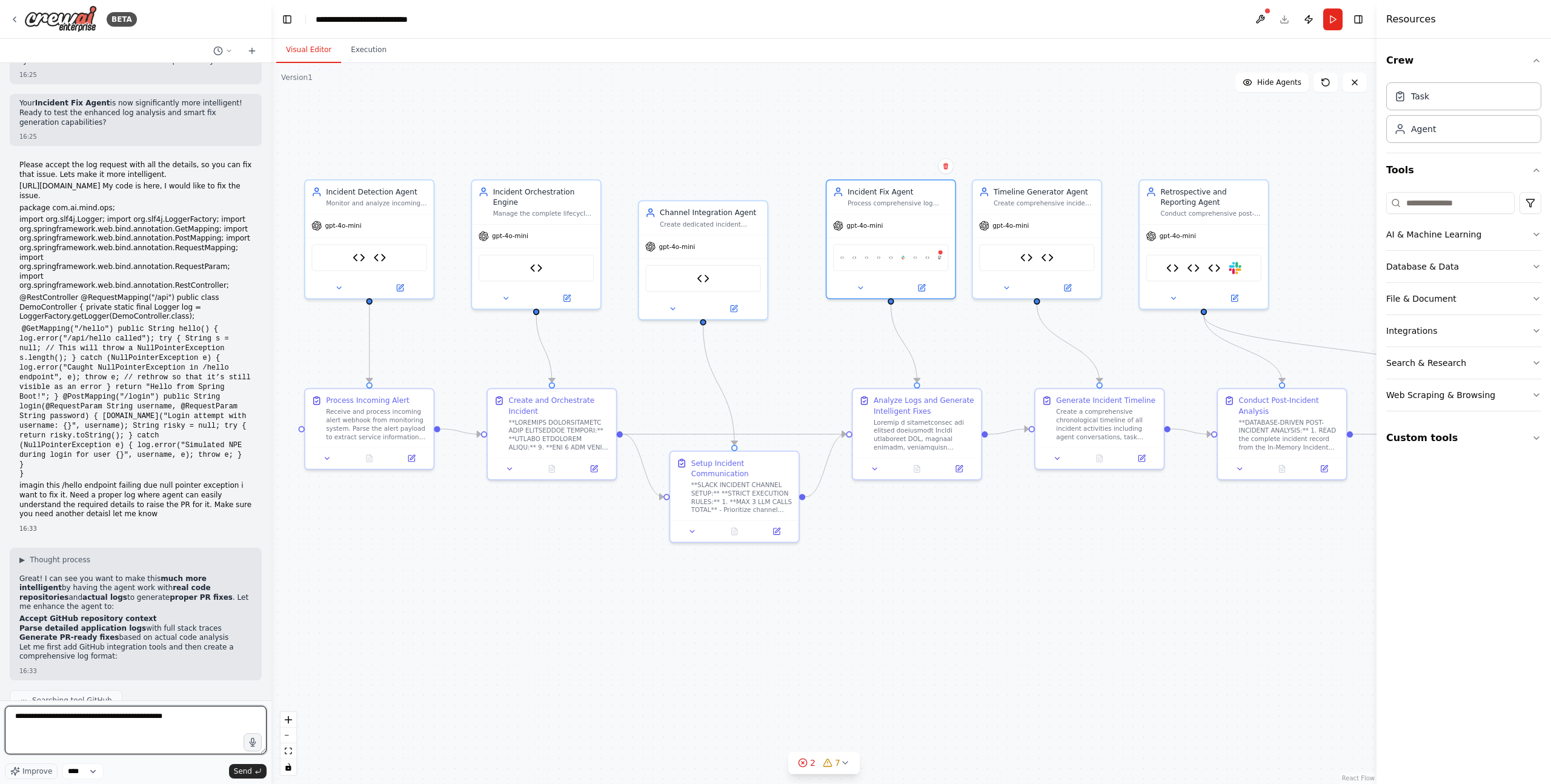
type textarea "**********"
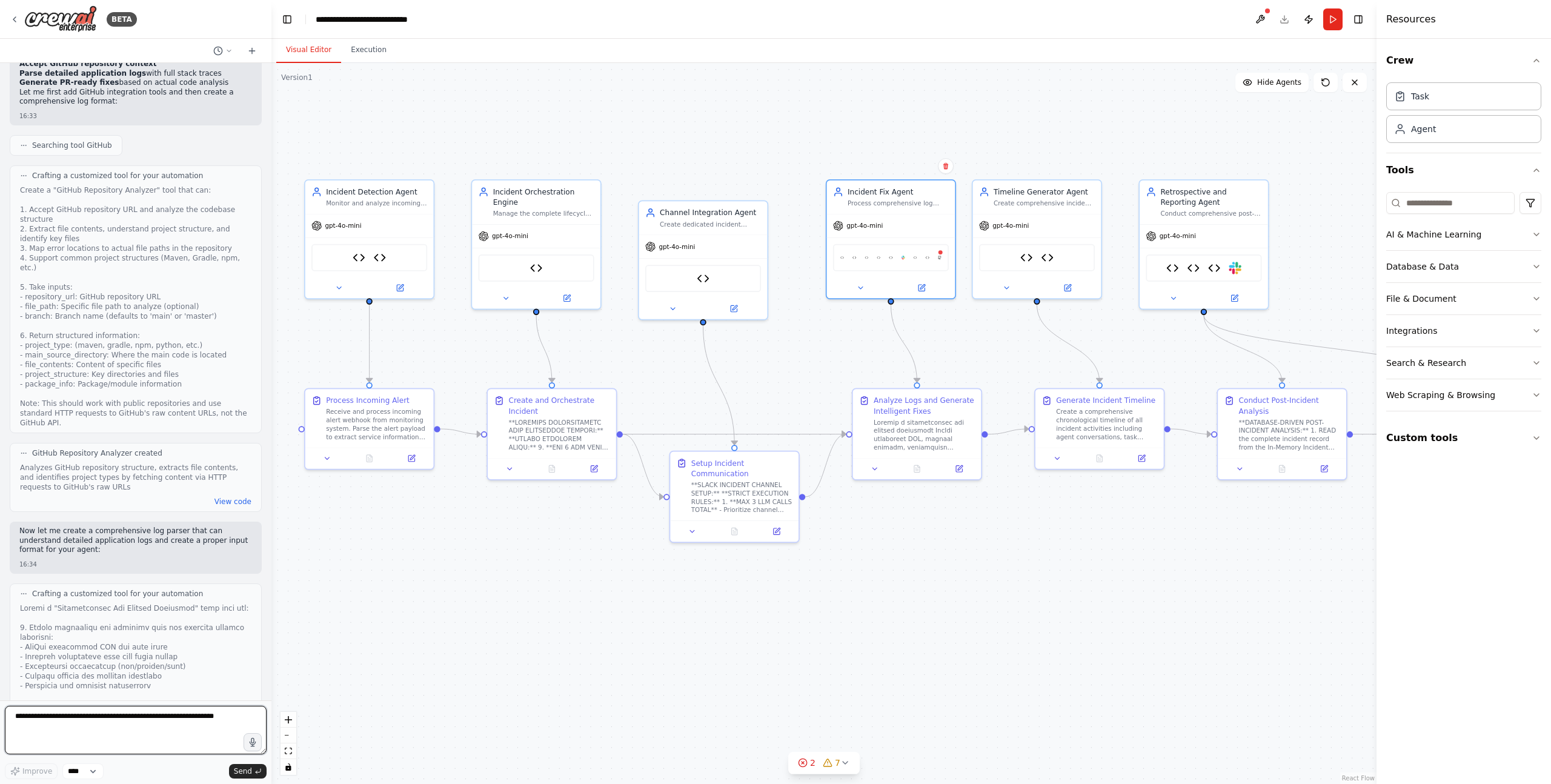
scroll to position [47232, 0]
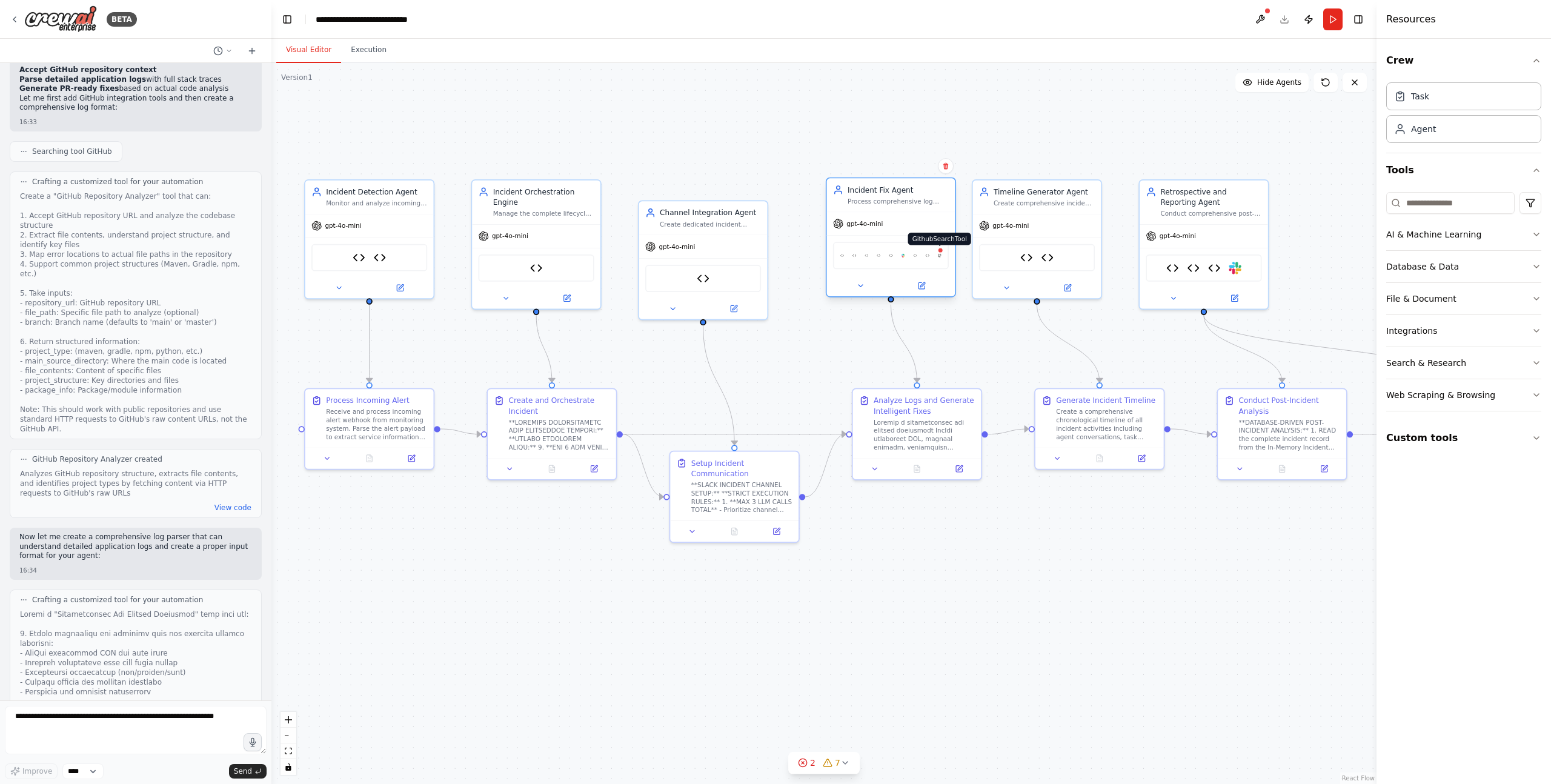
click at [939, 253] on img at bounding box center [940, 255] width 4 height 13
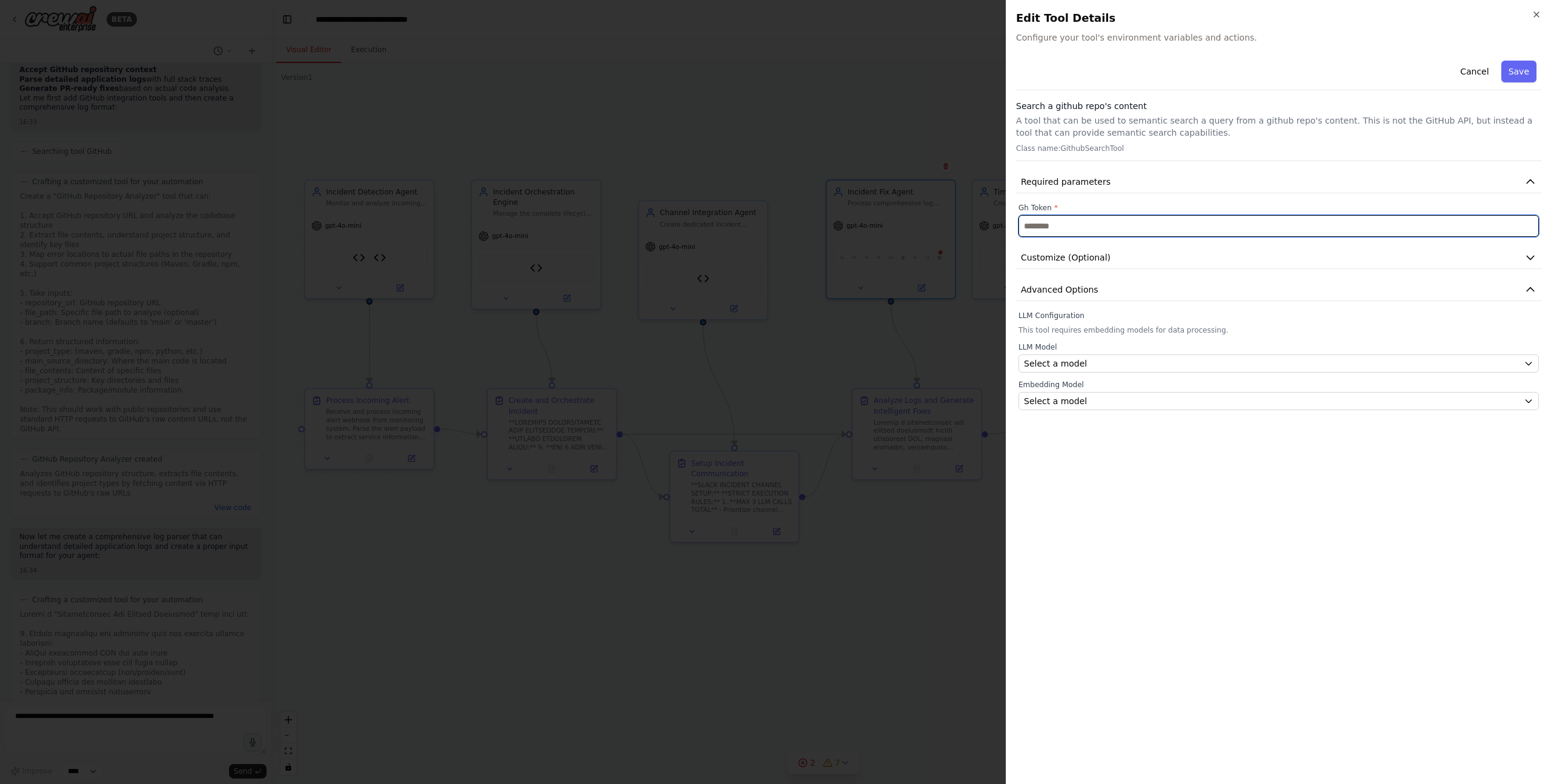
click at [1046, 221] on input "text" at bounding box center [1278, 225] width 520 height 21
paste input "**********"
type input "**********"
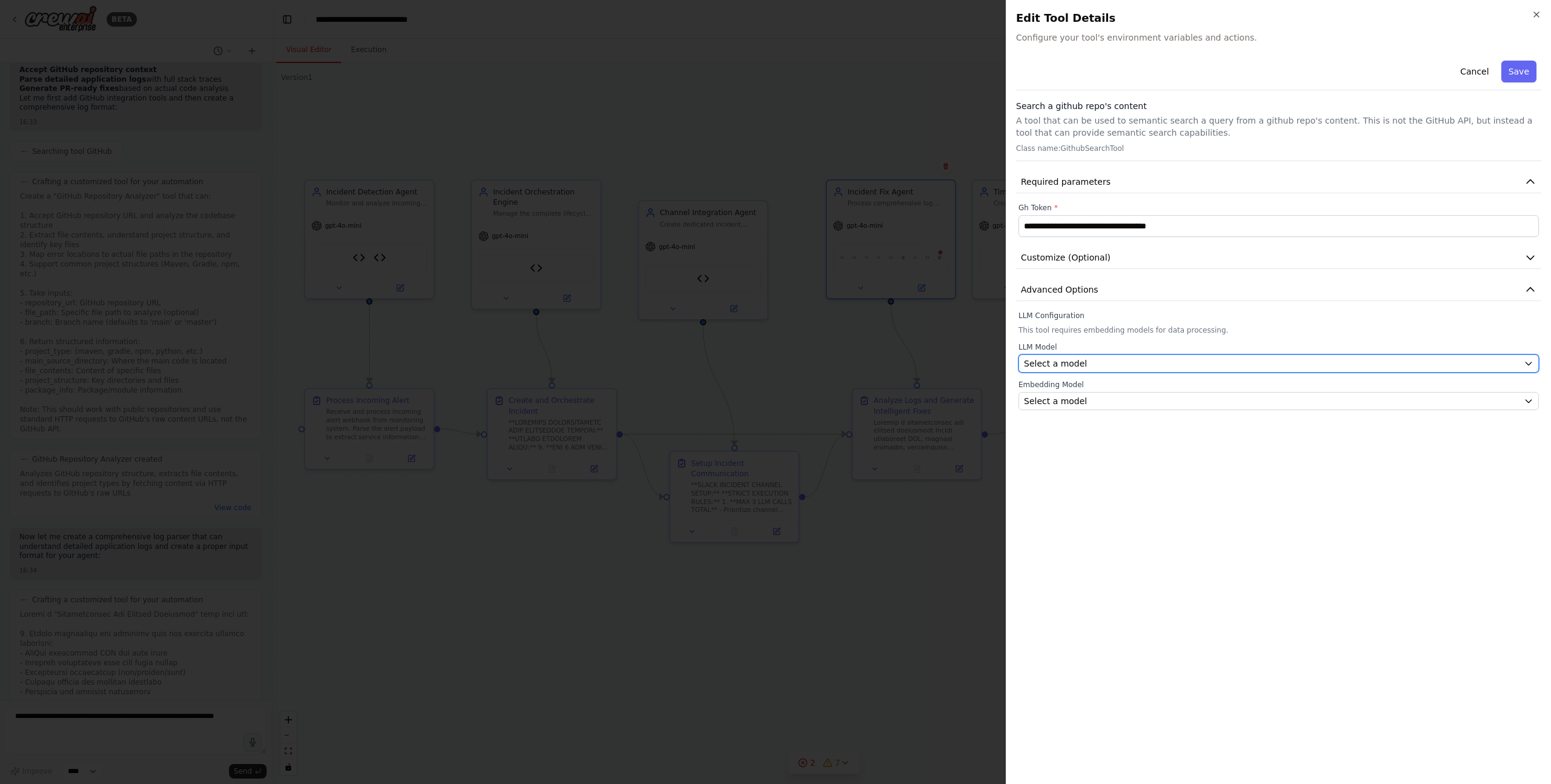
click at [1058, 364] on span "Select a model" at bounding box center [1055, 363] width 63 height 12
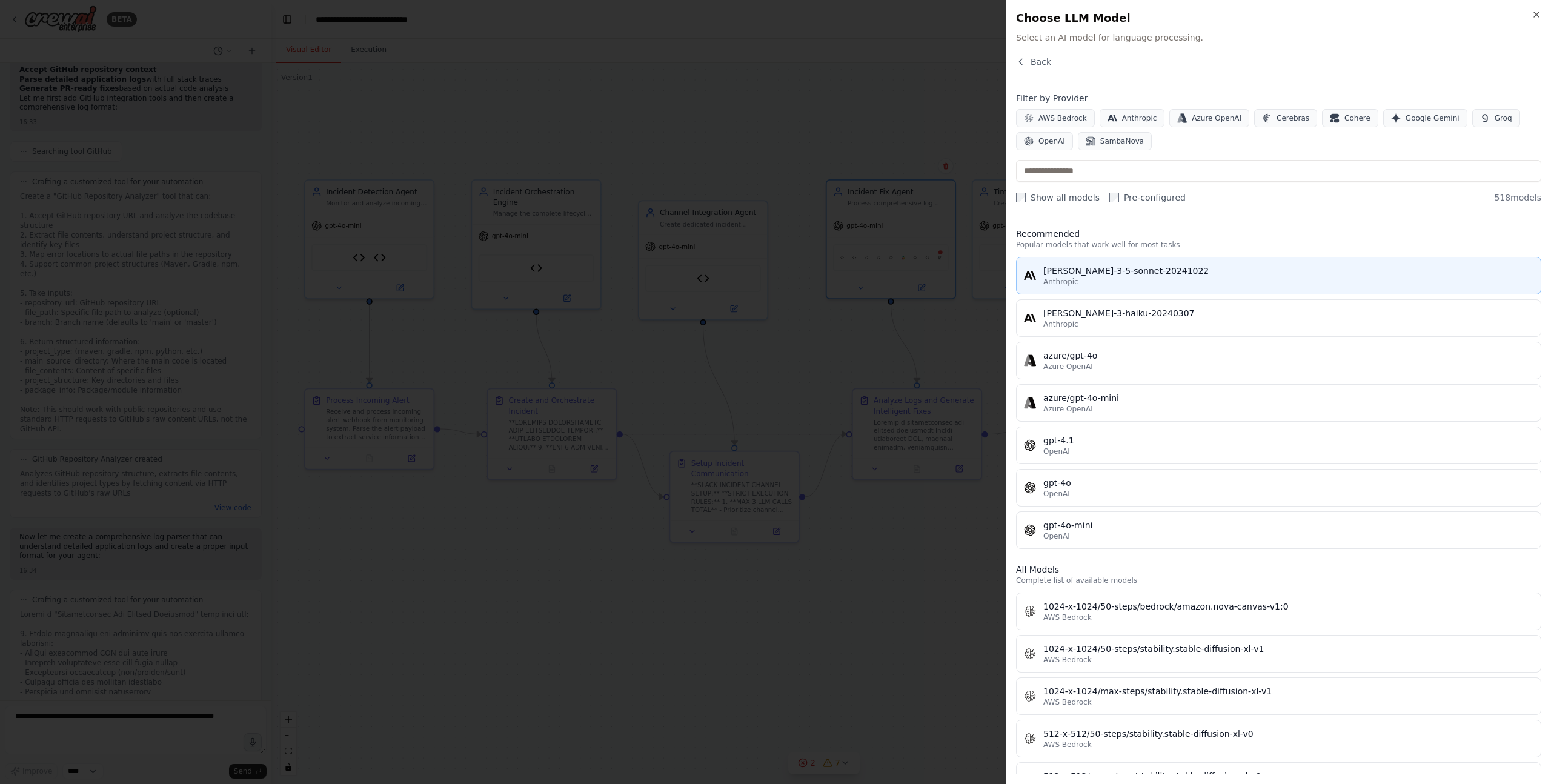
click at [1073, 280] on span "Anthropic" at bounding box center [1061, 281] width 35 height 10
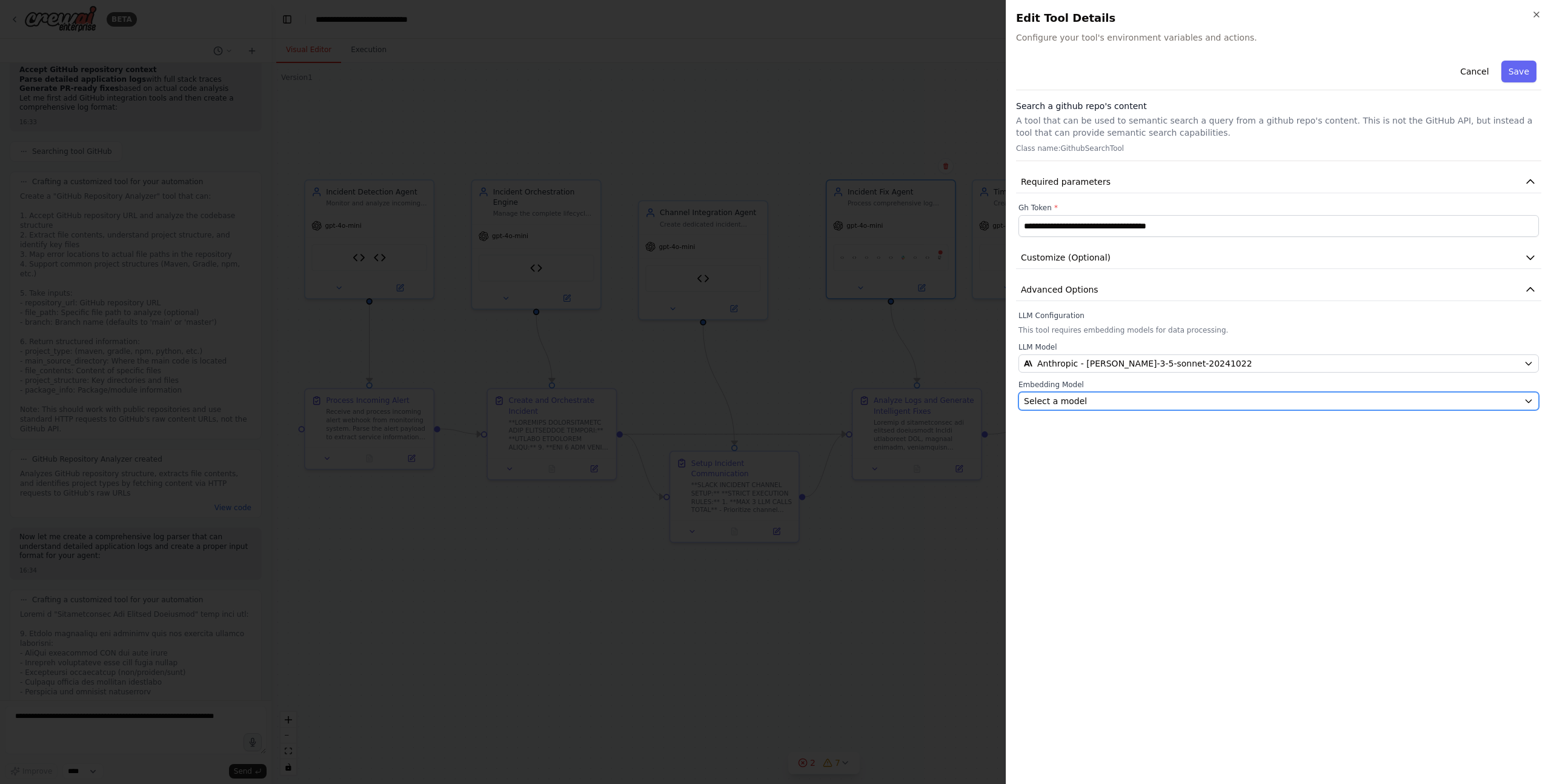
click at [1051, 401] on span "Select a model" at bounding box center [1055, 400] width 63 height 12
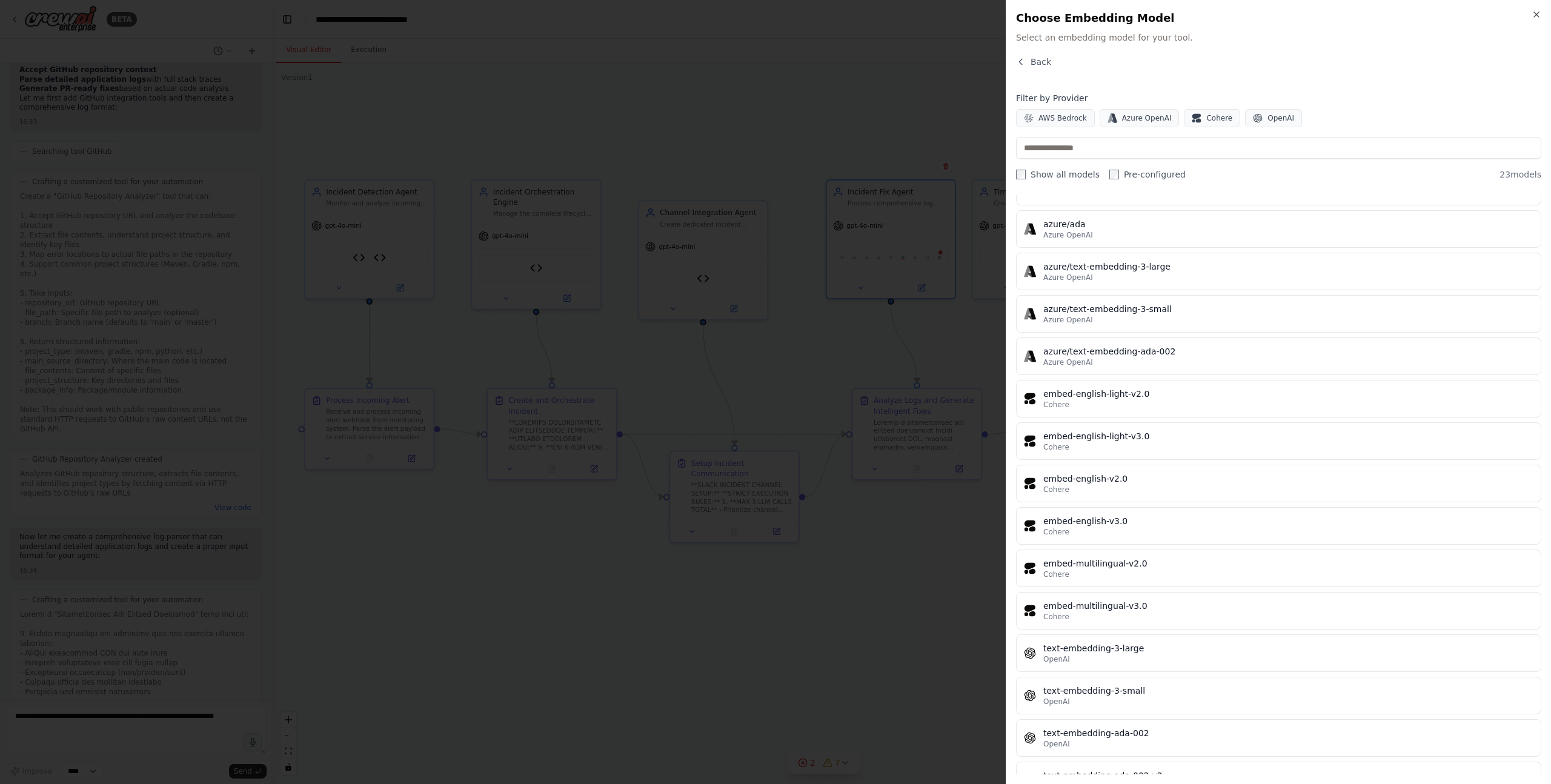
scroll to position [440, 0]
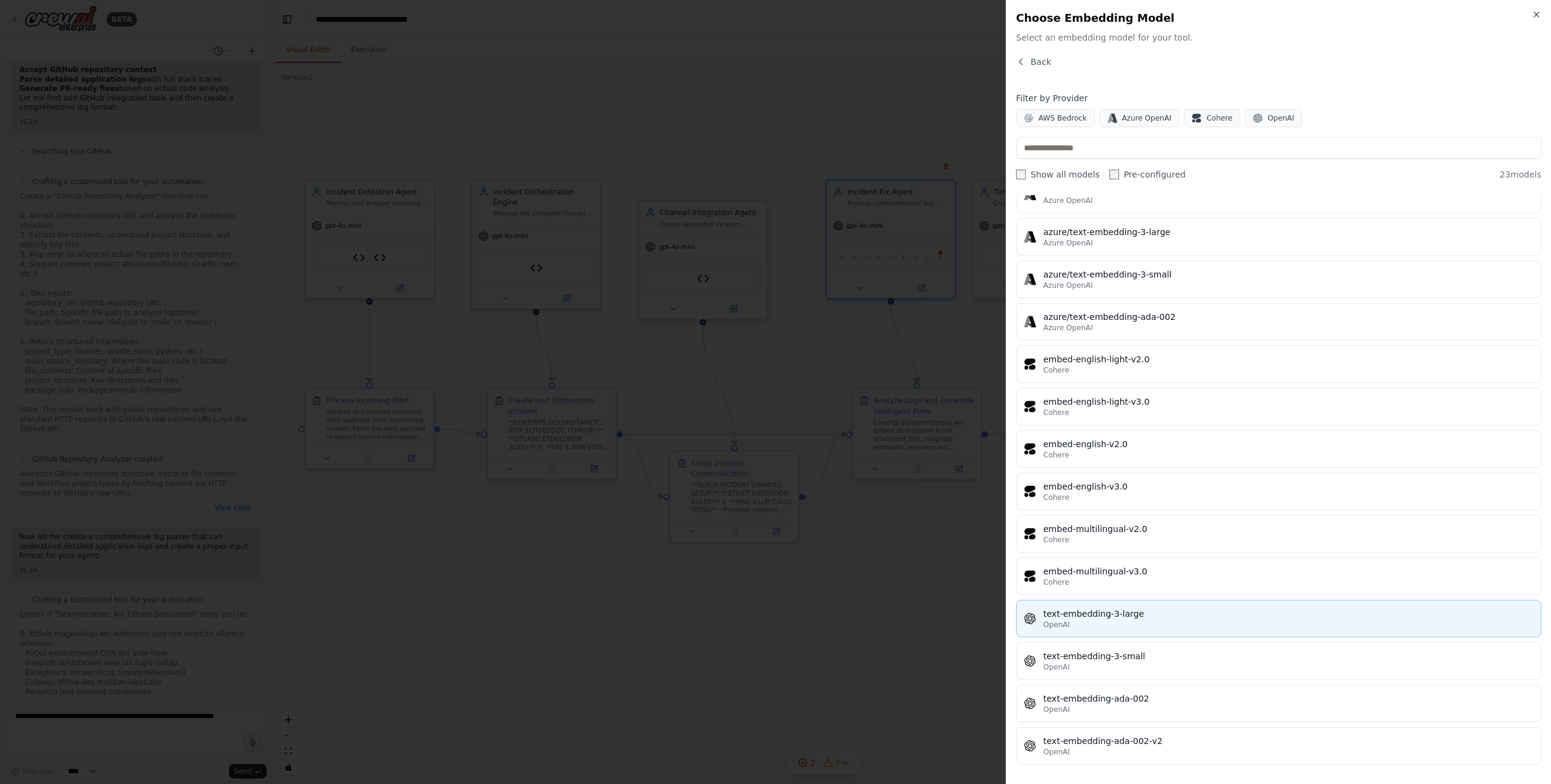
click at [1064, 611] on div "text-embedding-3-large" at bounding box center [1288, 613] width 490 height 12
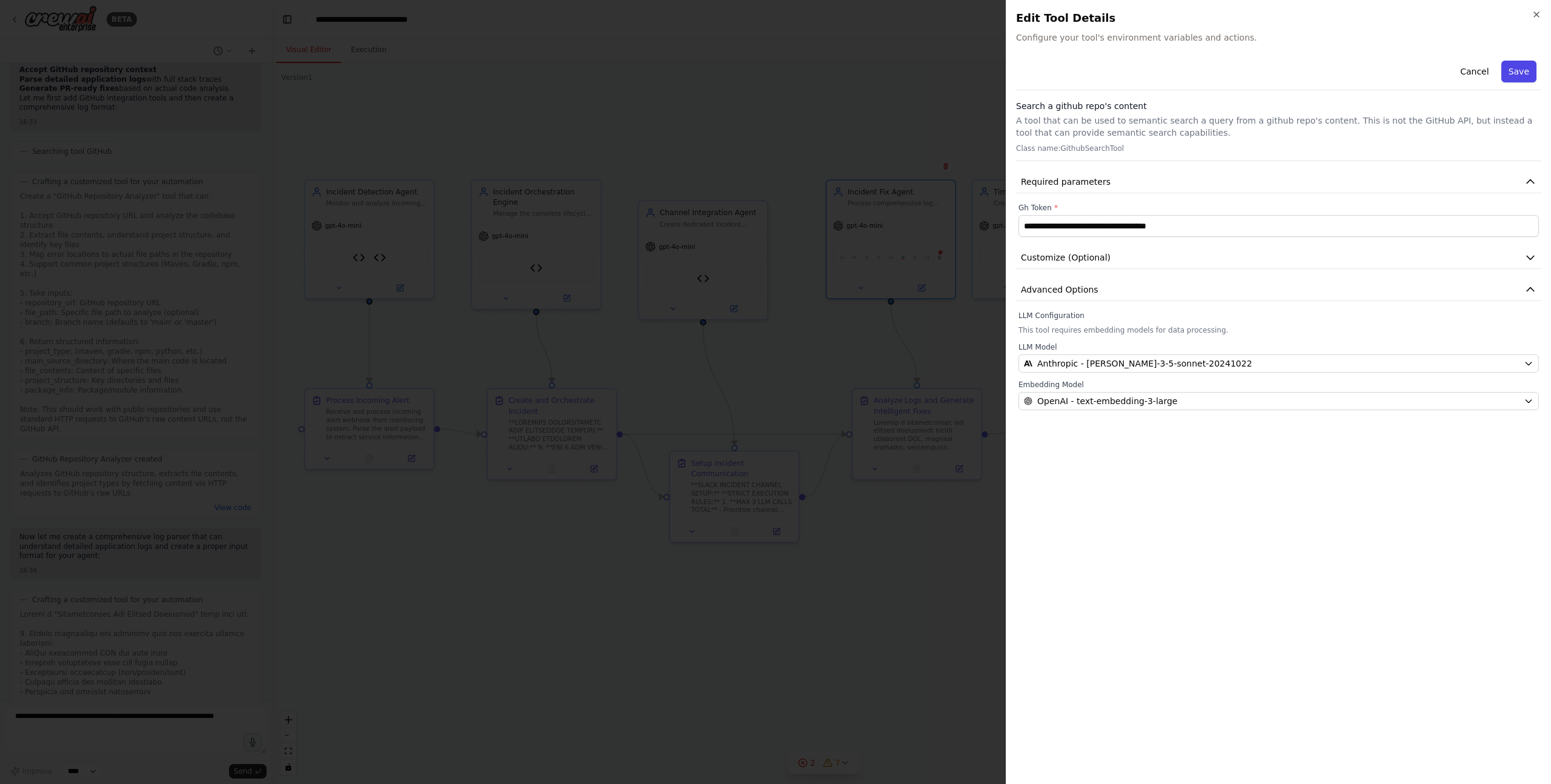
click at [1521, 72] on button "Save" at bounding box center [1519, 71] width 35 height 21
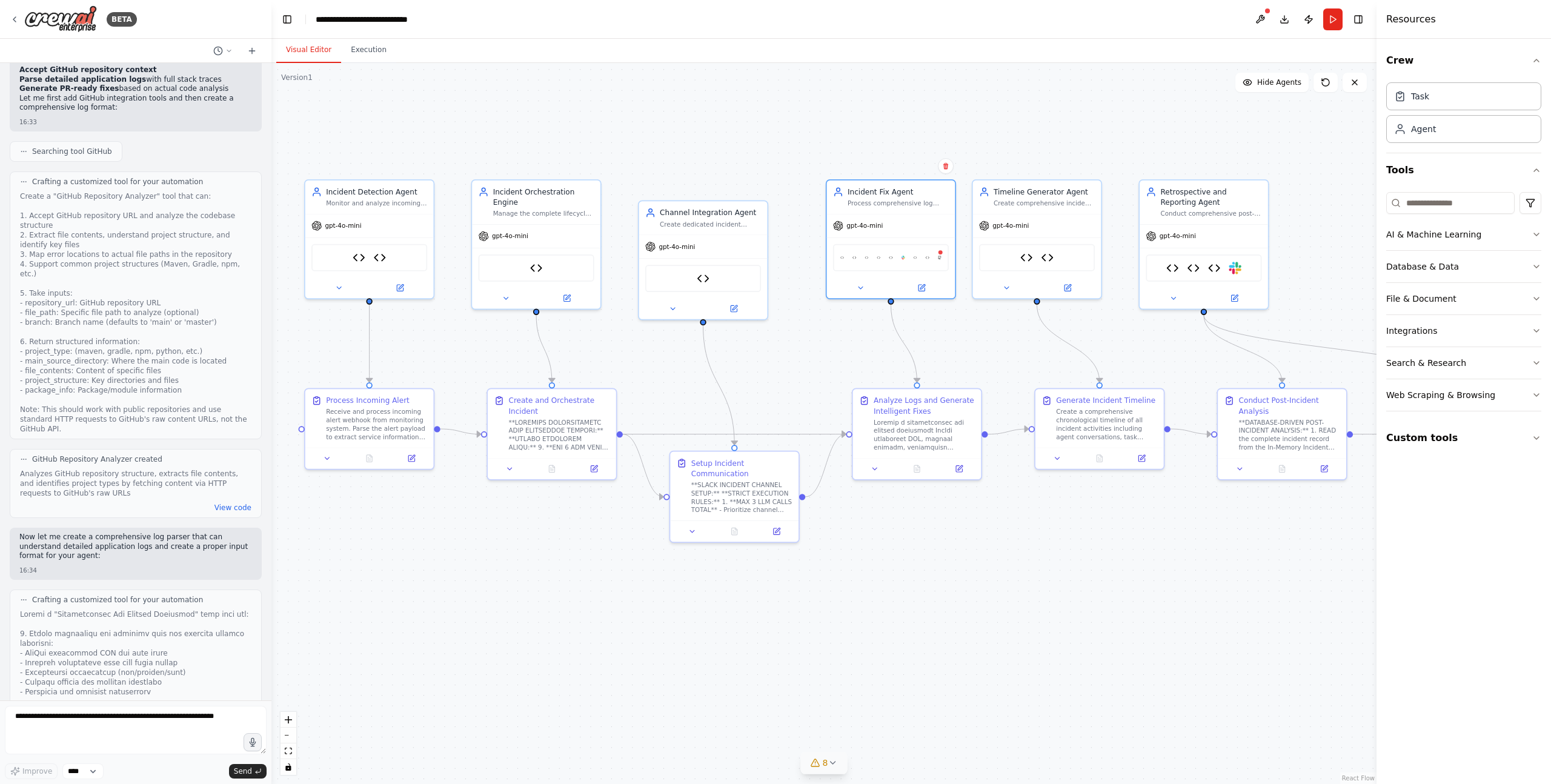
click at [823, 763] on span "8" at bounding box center [825, 763] width 5 height 12
drag, startPoint x: 688, startPoint y: 672, endPoint x: 866, endPoint y: 653, distance: 179.0
click at [689, 672] on span "Tool HTTP Request Tool is not in use" at bounding box center [726, 670] width 130 height 10
click at [655, 671] on icon at bounding box center [651, 671] width 8 height 7
click at [942, 255] on div "In-Memory Incident Database Circuit Breaker Tool Application Log Analyzer Code …" at bounding box center [891, 255] width 116 height 27
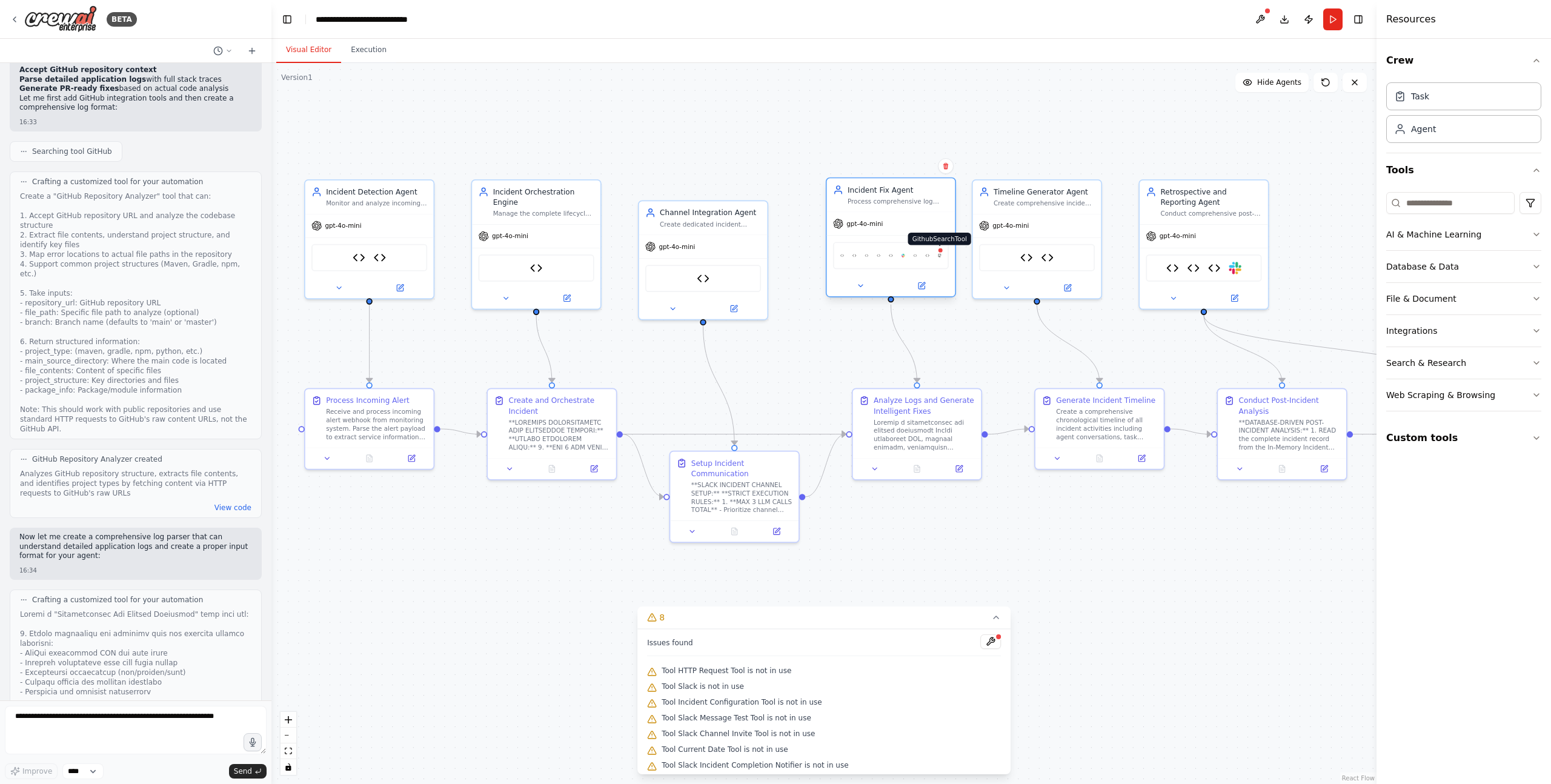
click at [940, 249] on div at bounding box center [940, 249] width 6 height 6
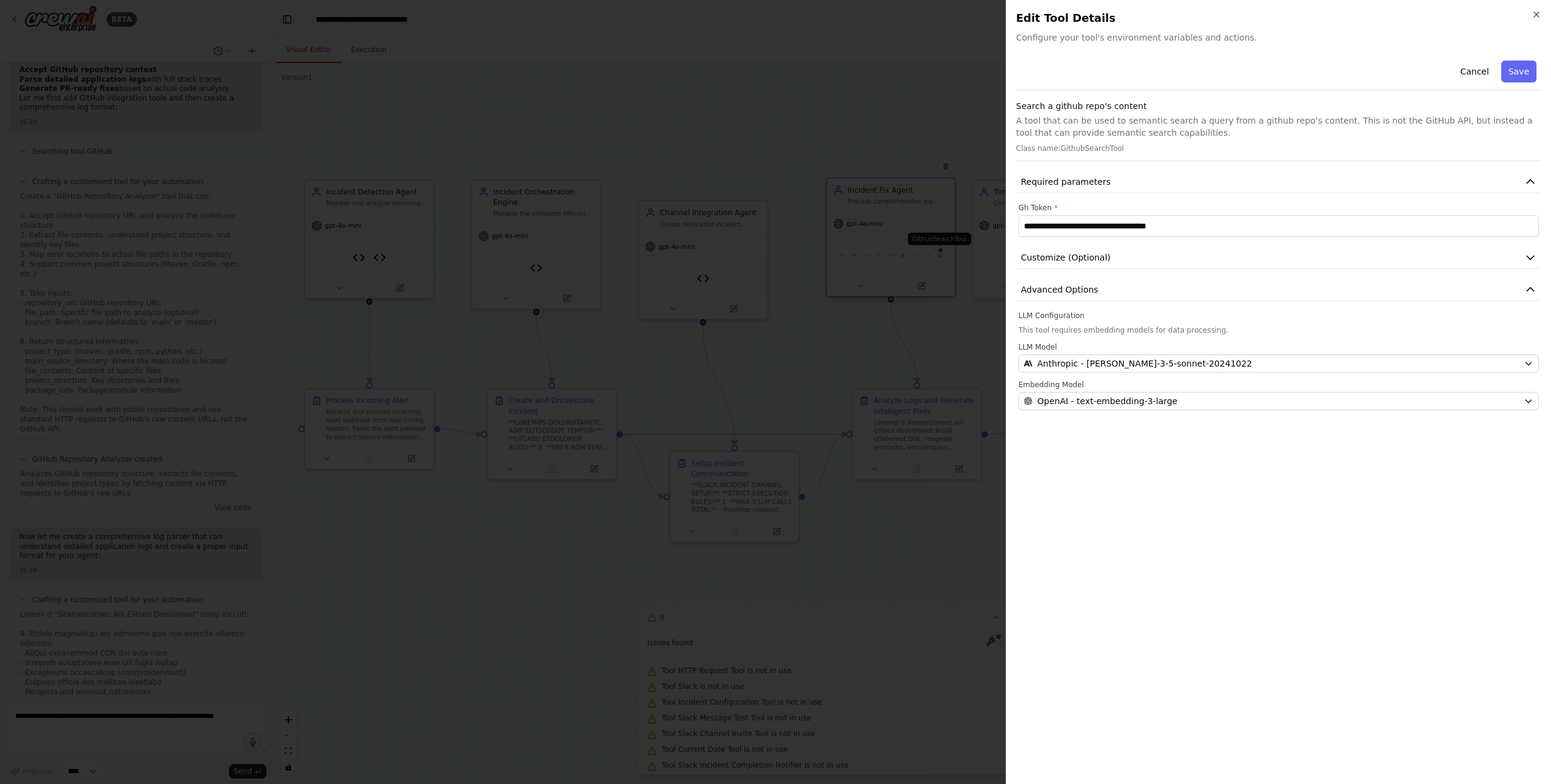
click at [940, 249] on div at bounding box center [775, 392] width 1551 height 784
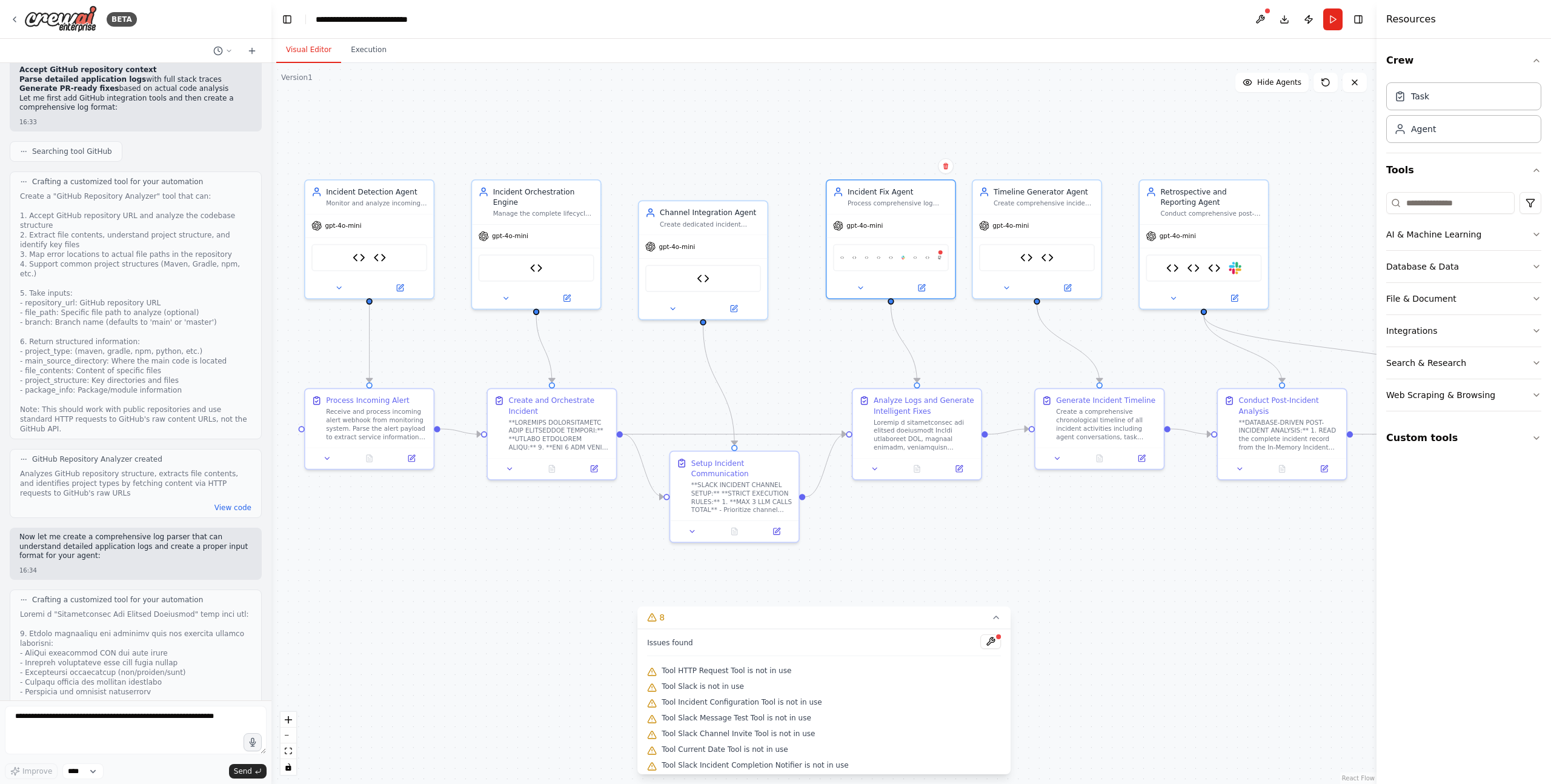
click at [971, 337] on div ".deletable-edge-delete-btn { width: 20px; height: 20px; border: 0px solid #ffff…" at bounding box center [824, 423] width 1105 height 721
click at [1332, 21] on button "Run" at bounding box center [1333, 19] width 20 height 21
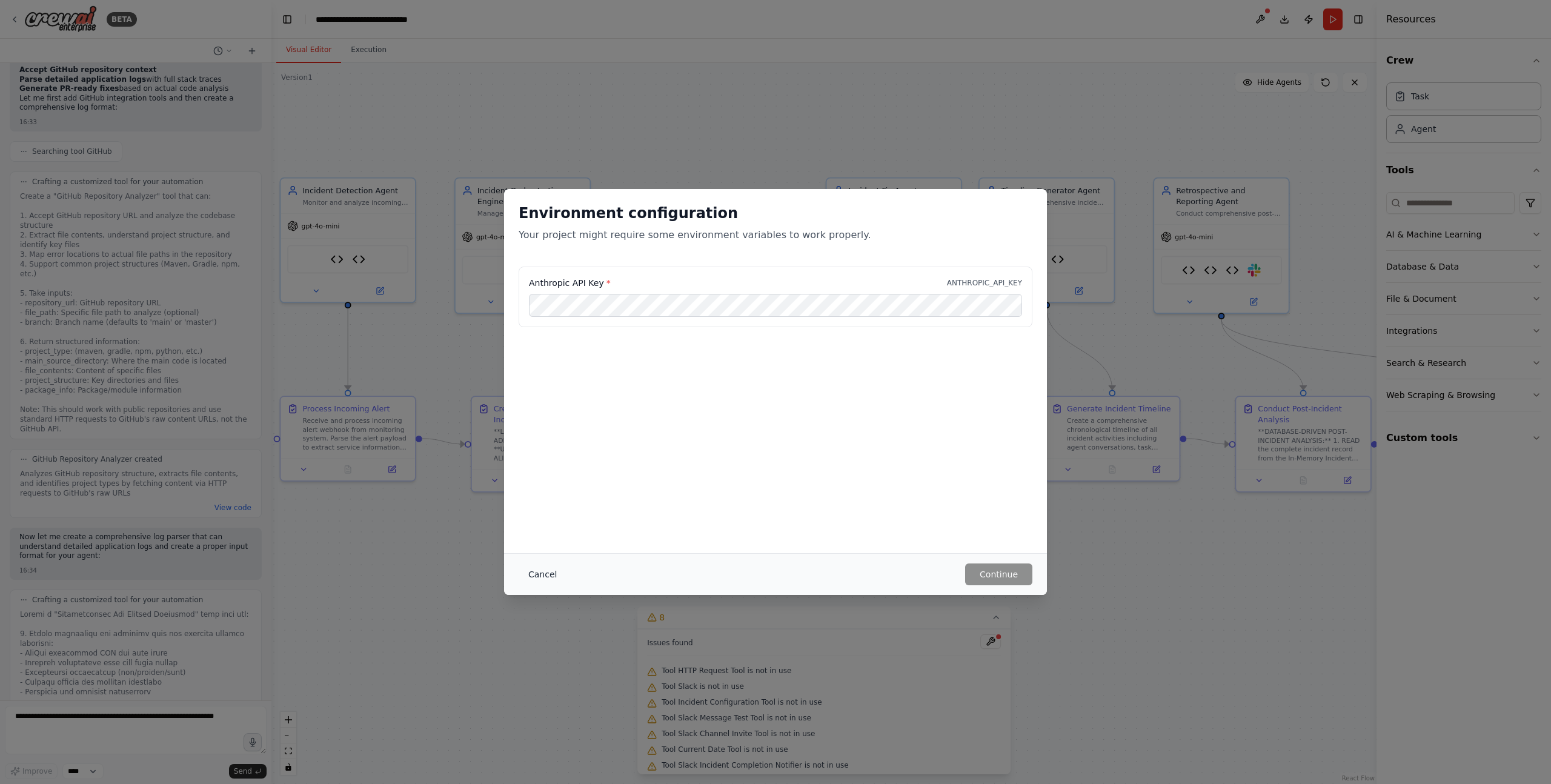
click at [542, 576] on button "Cancel" at bounding box center [542, 574] width 48 height 21
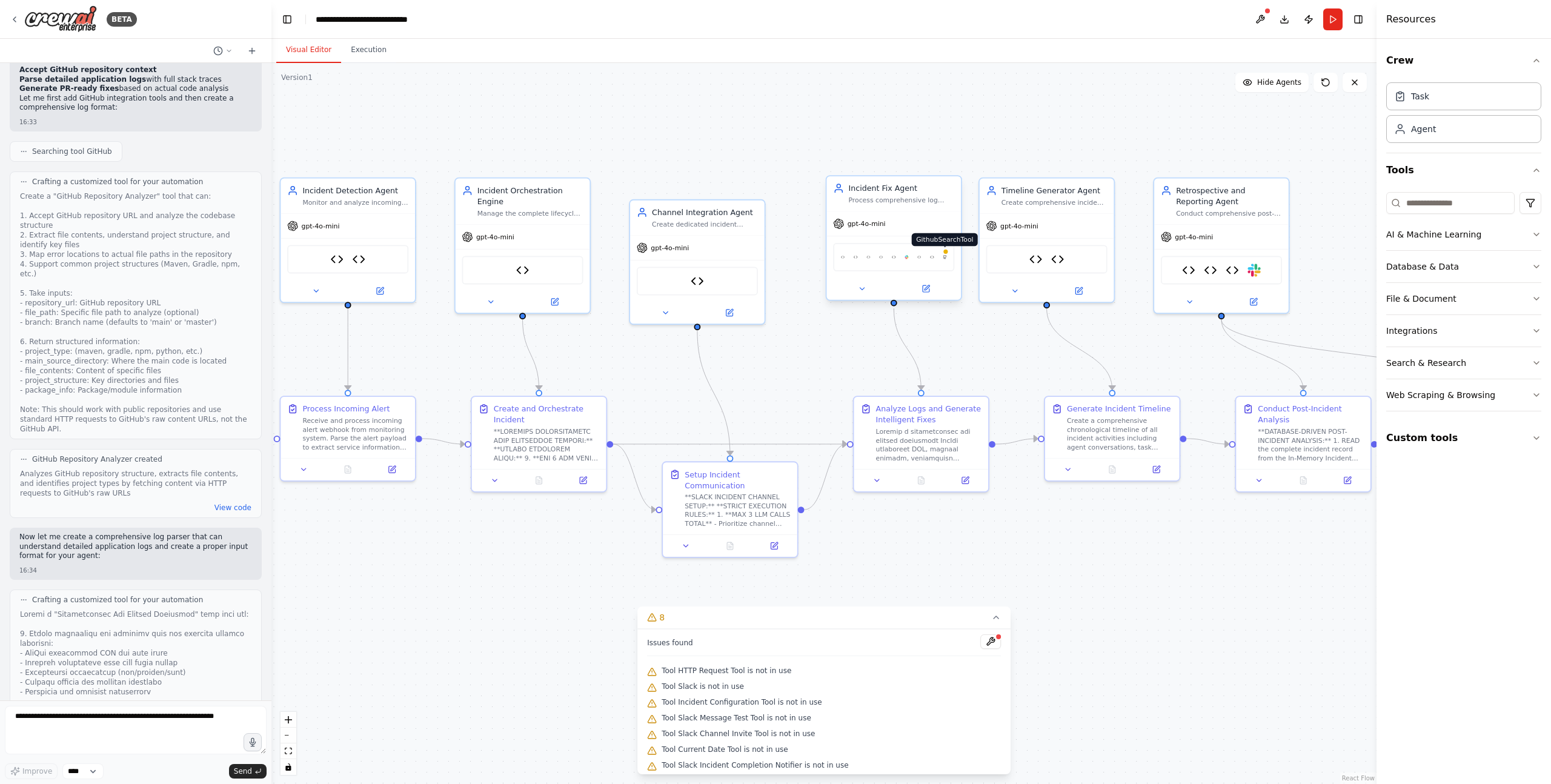
click at [946, 258] on img at bounding box center [945, 257] width 5 height 13
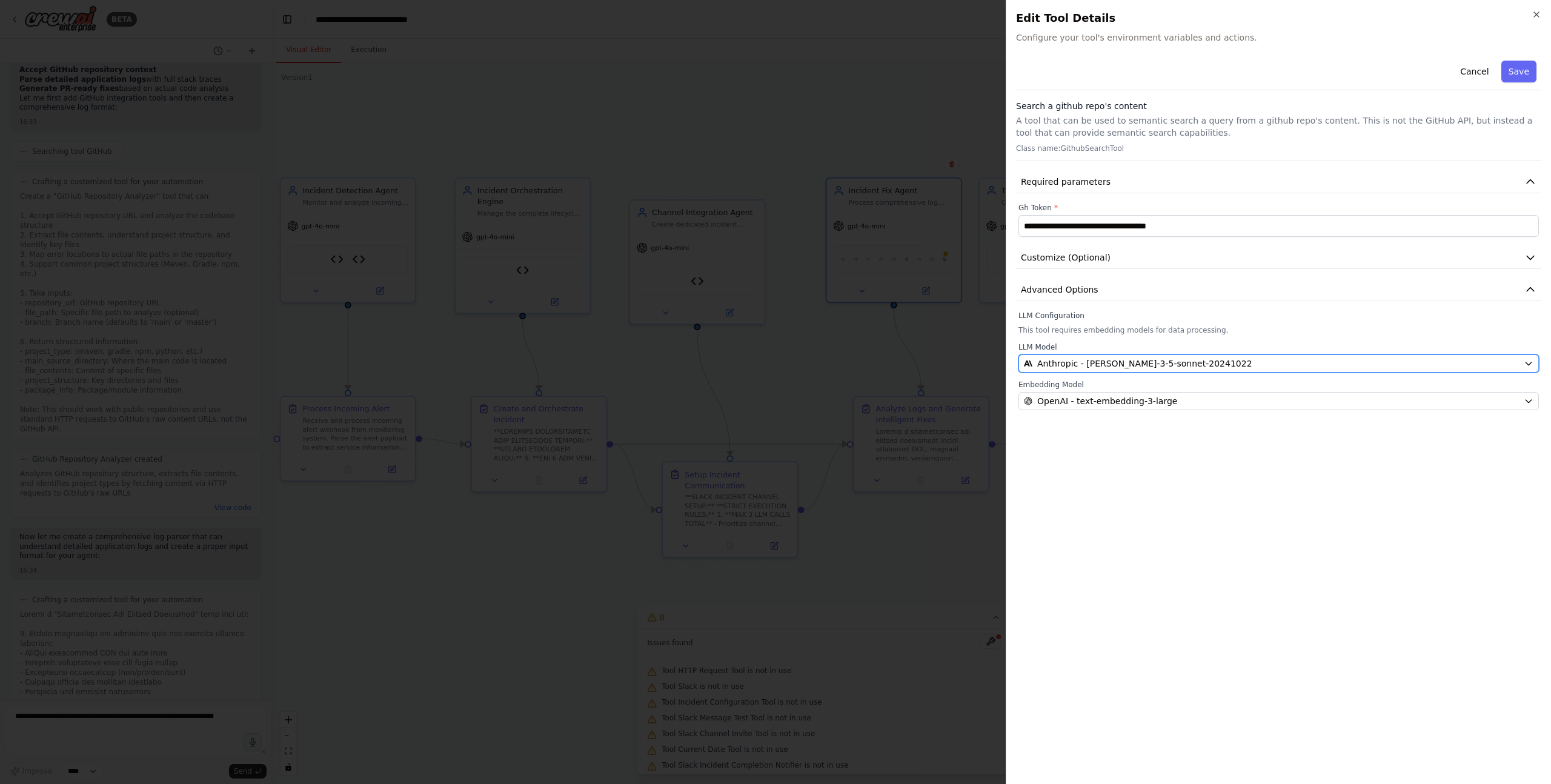
click at [1079, 363] on span "Anthropic - [PERSON_NAME]-3-5-sonnet-20241022" at bounding box center [1145, 363] width 215 height 12
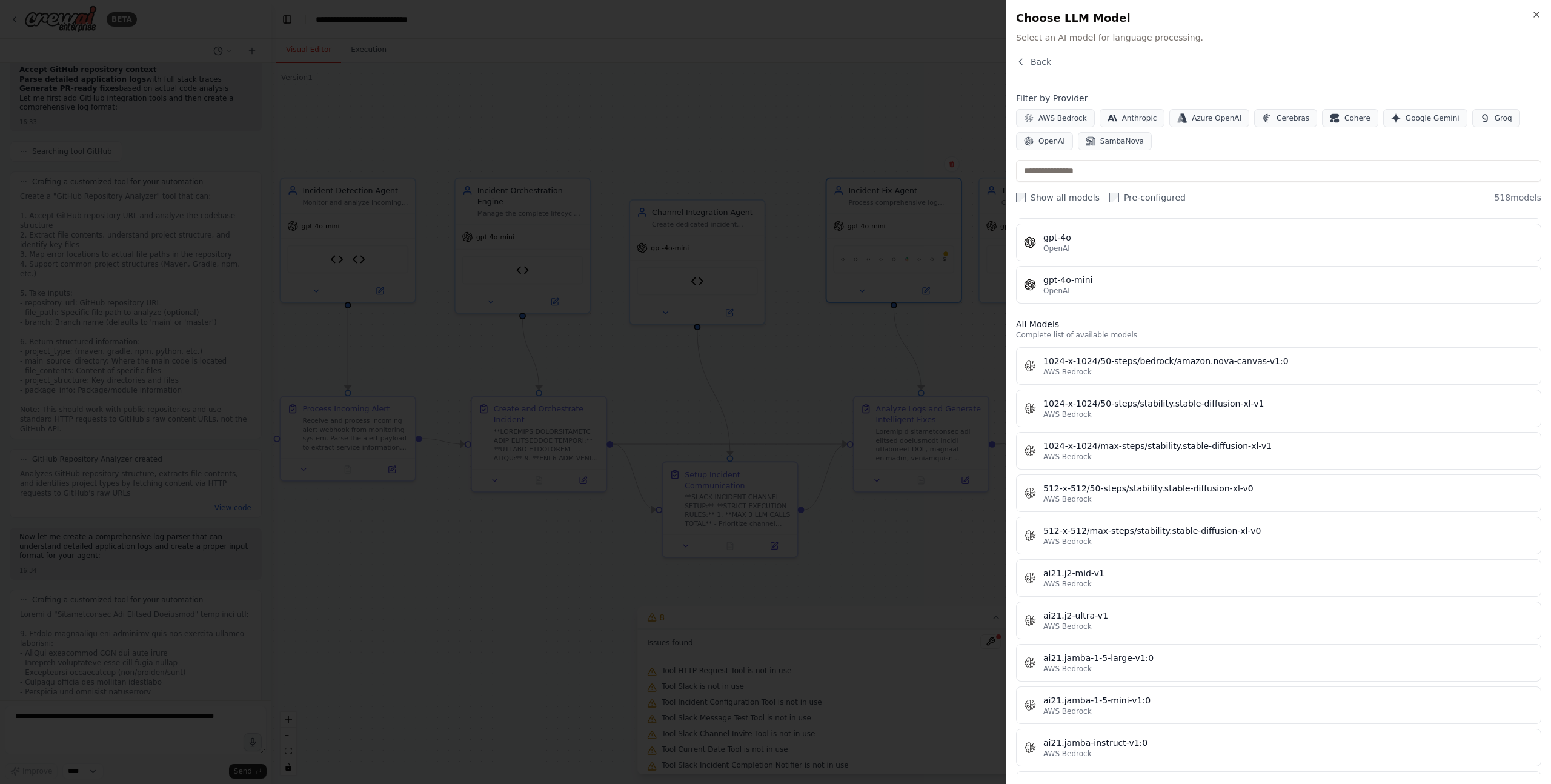
scroll to position [0, 0]
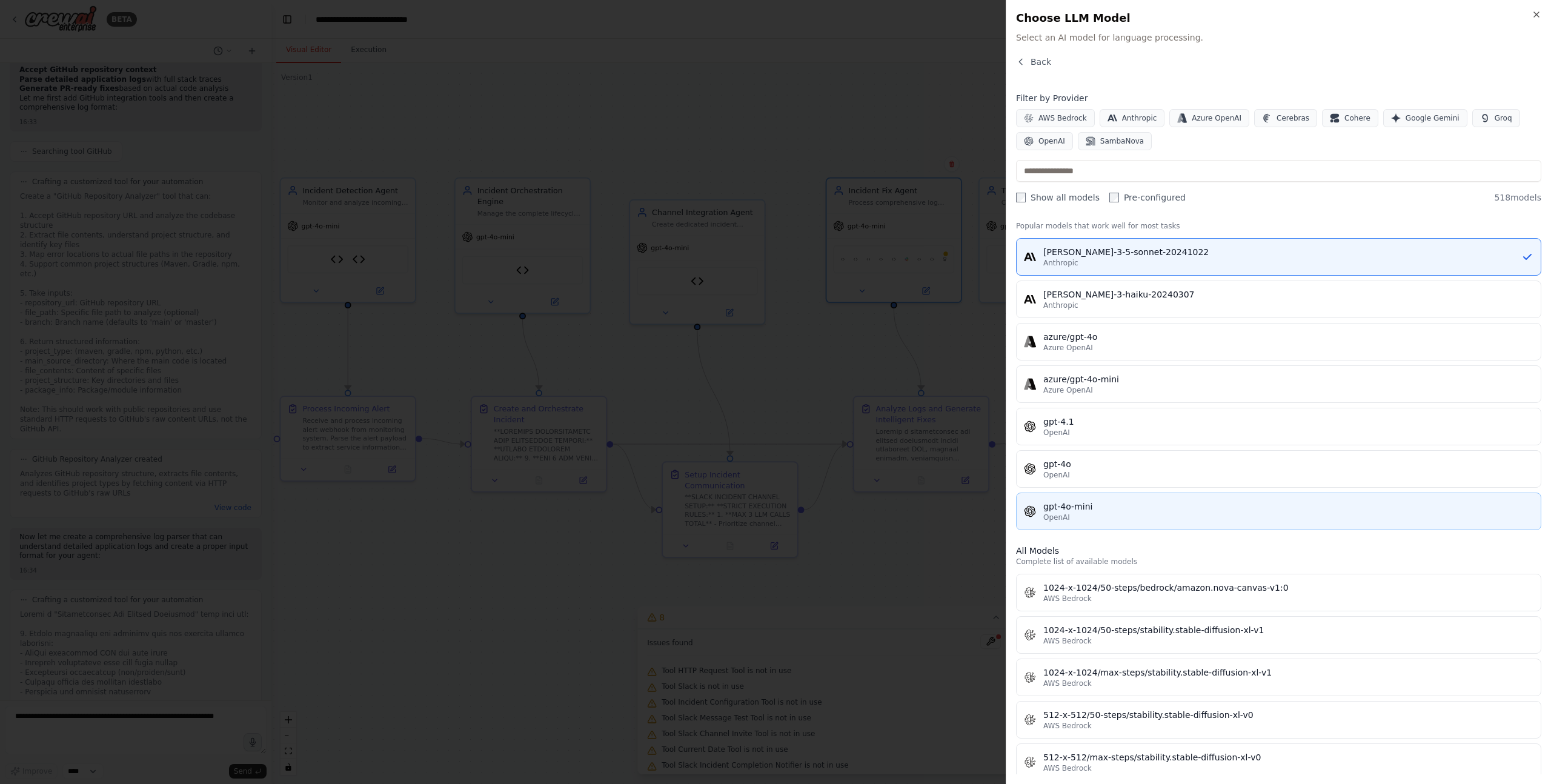
click at [1094, 537] on div "Recommended Popular models that work well for most tasks [PERSON_NAME]-3-5-sonn…" at bounding box center [1279, 496] width 525 height 556
click at [1079, 516] on div "OpenAI" at bounding box center [1288, 518] width 490 height 10
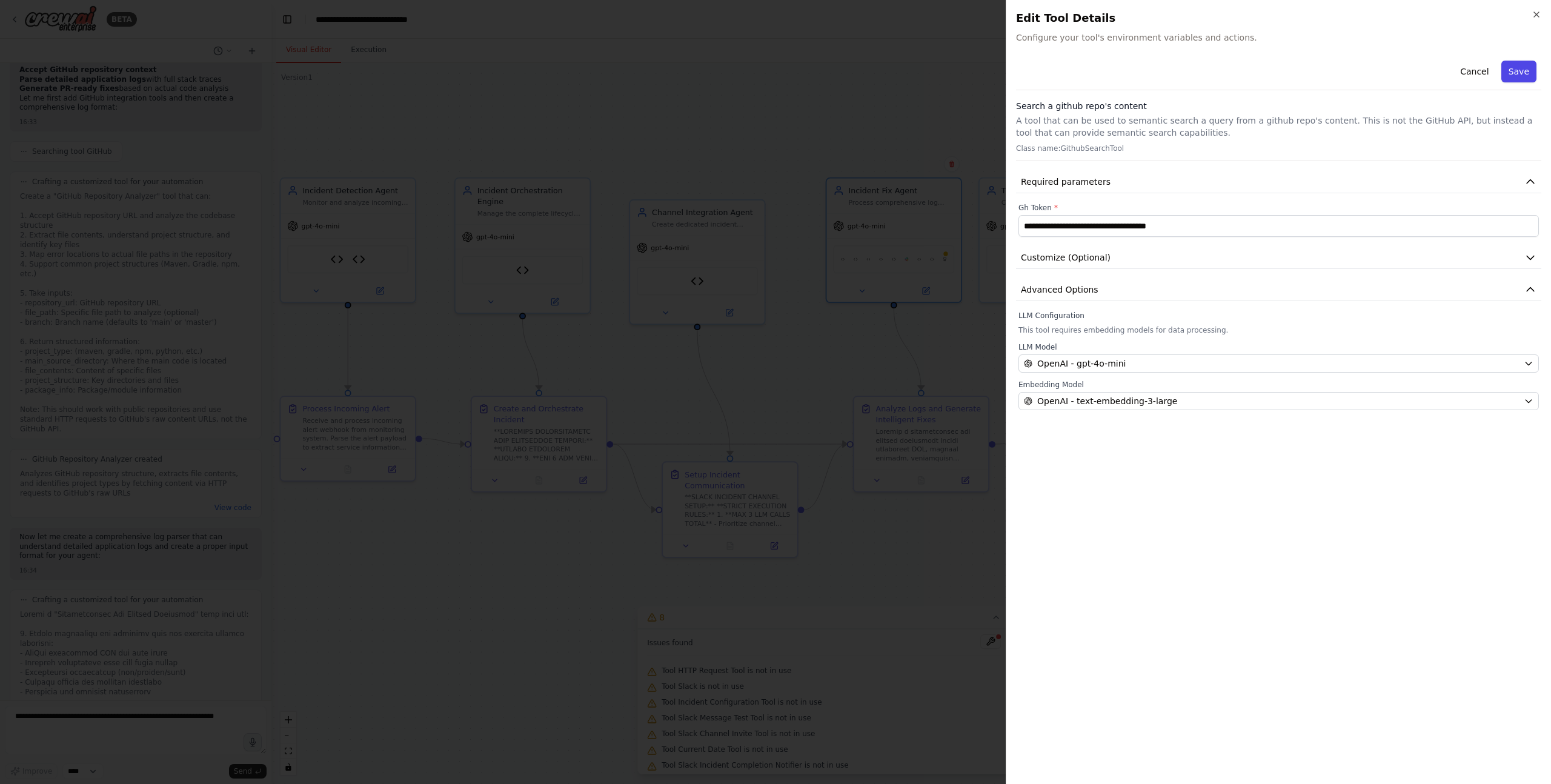
click at [1511, 65] on button "Save" at bounding box center [1519, 71] width 35 height 21
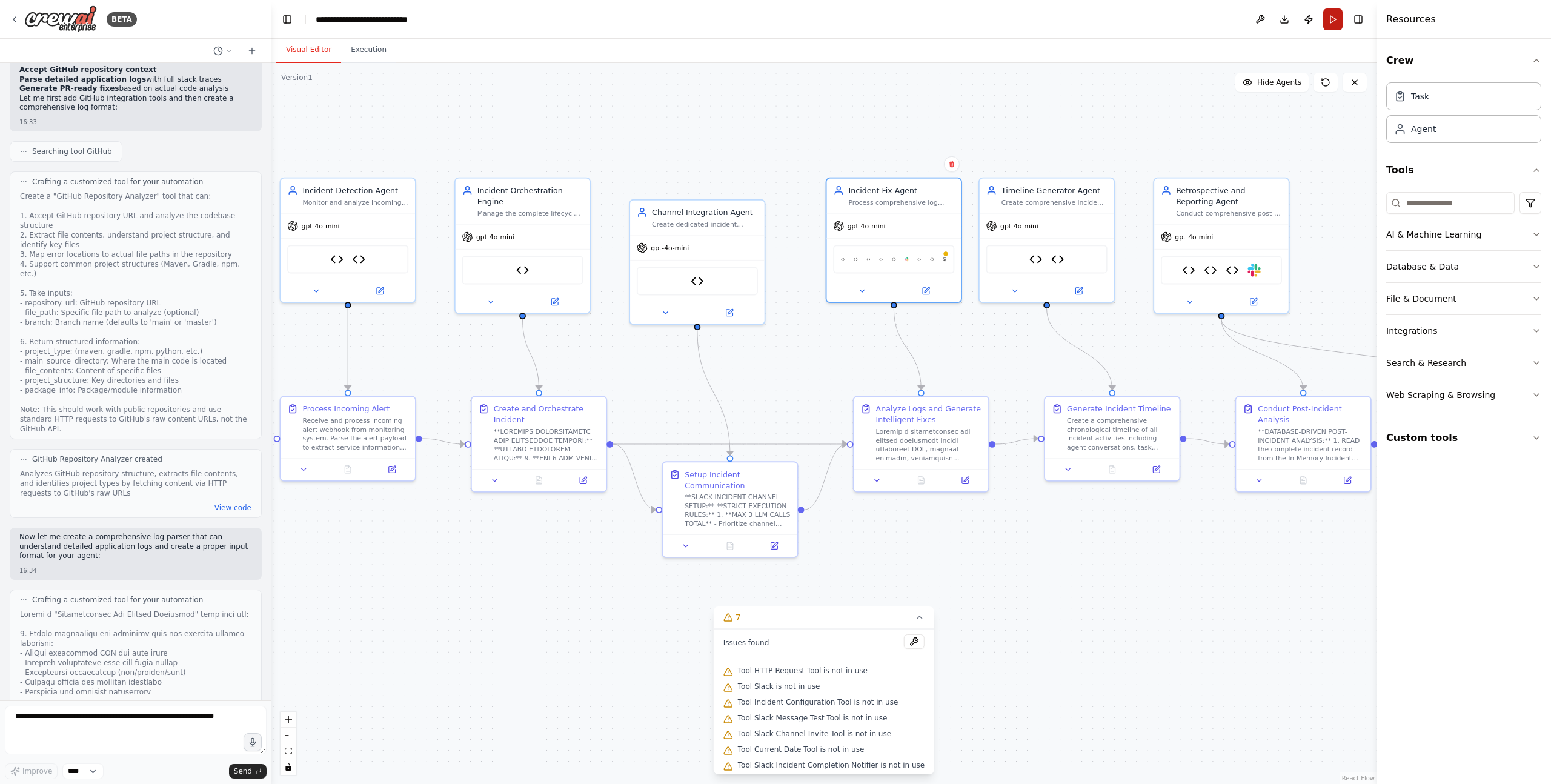
click at [1330, 21] on button "Run" at bounding box center [1333, 19] width 20 height 21
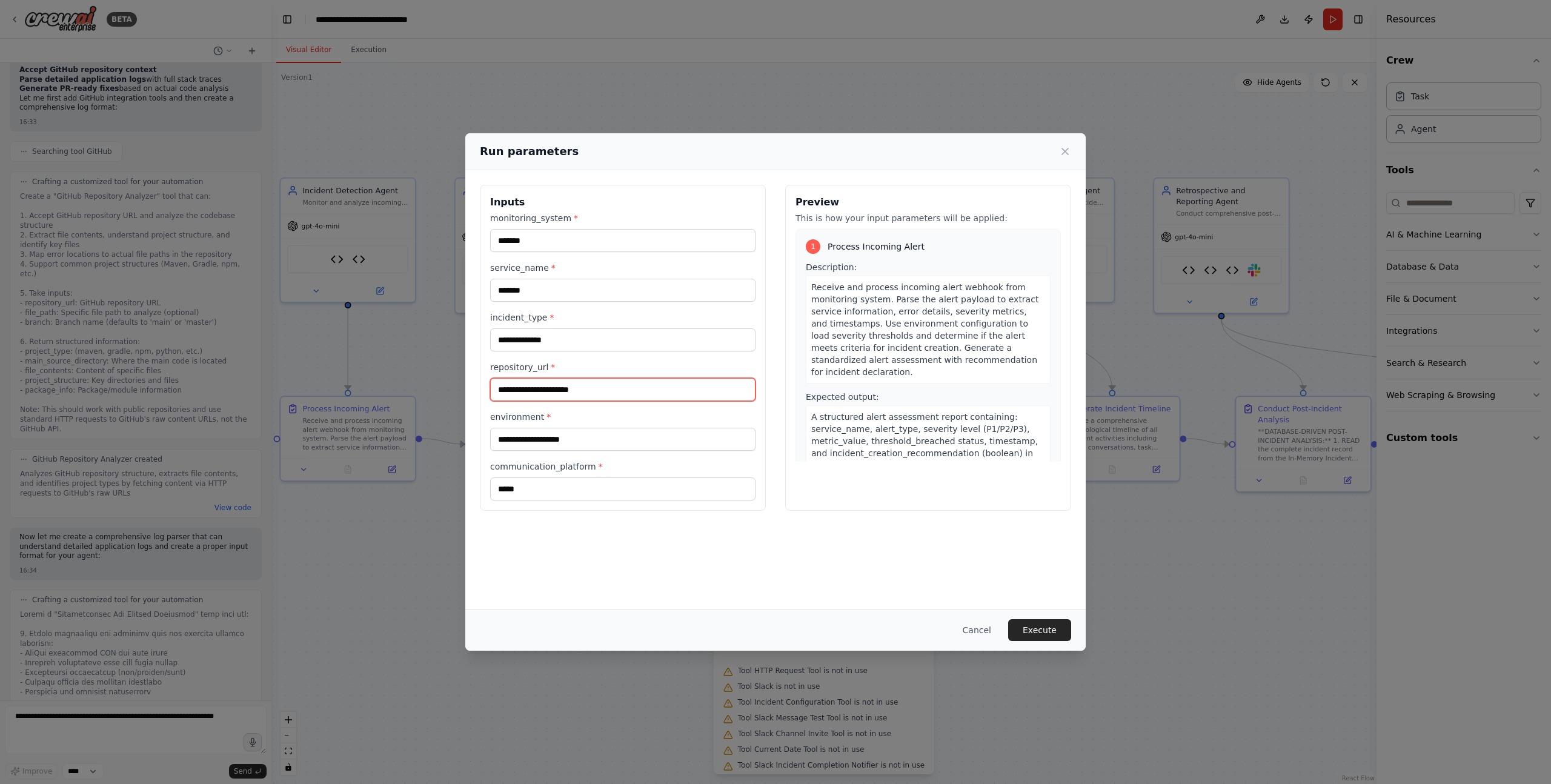
click at [545, 393] on input "repository_url *" at bounding box center [622, 389] width 265 height 23
paste input "**********"
type input "**********"
paste input "**********"
type input "**********"
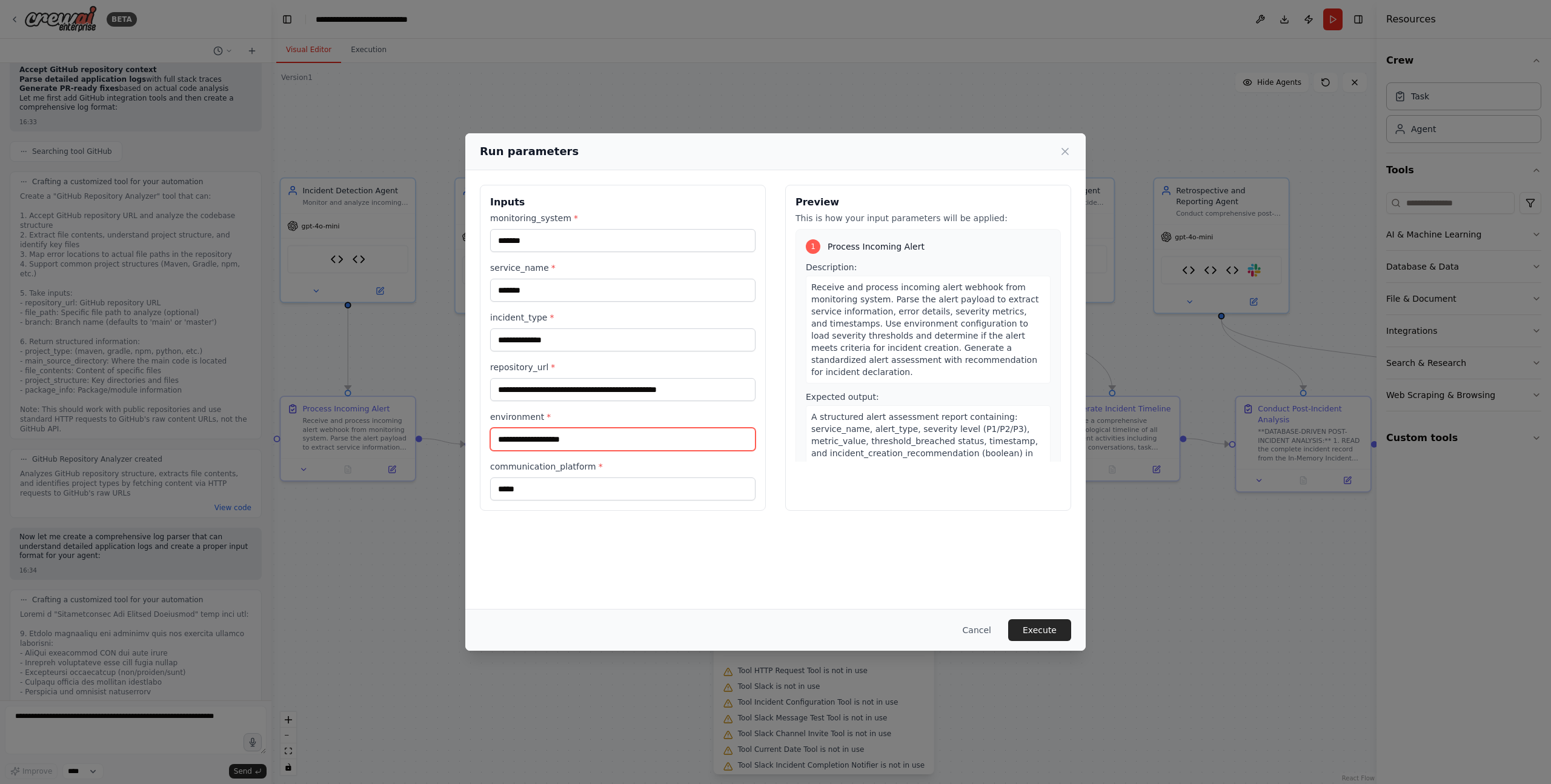
click at [570, 442] on input "environment *" at bounding box center [622, 439] width 265 height 23
type input "****"
click at [1033, 630] on button "Execute" at bounding box center [1040, 630] width 63 height 21
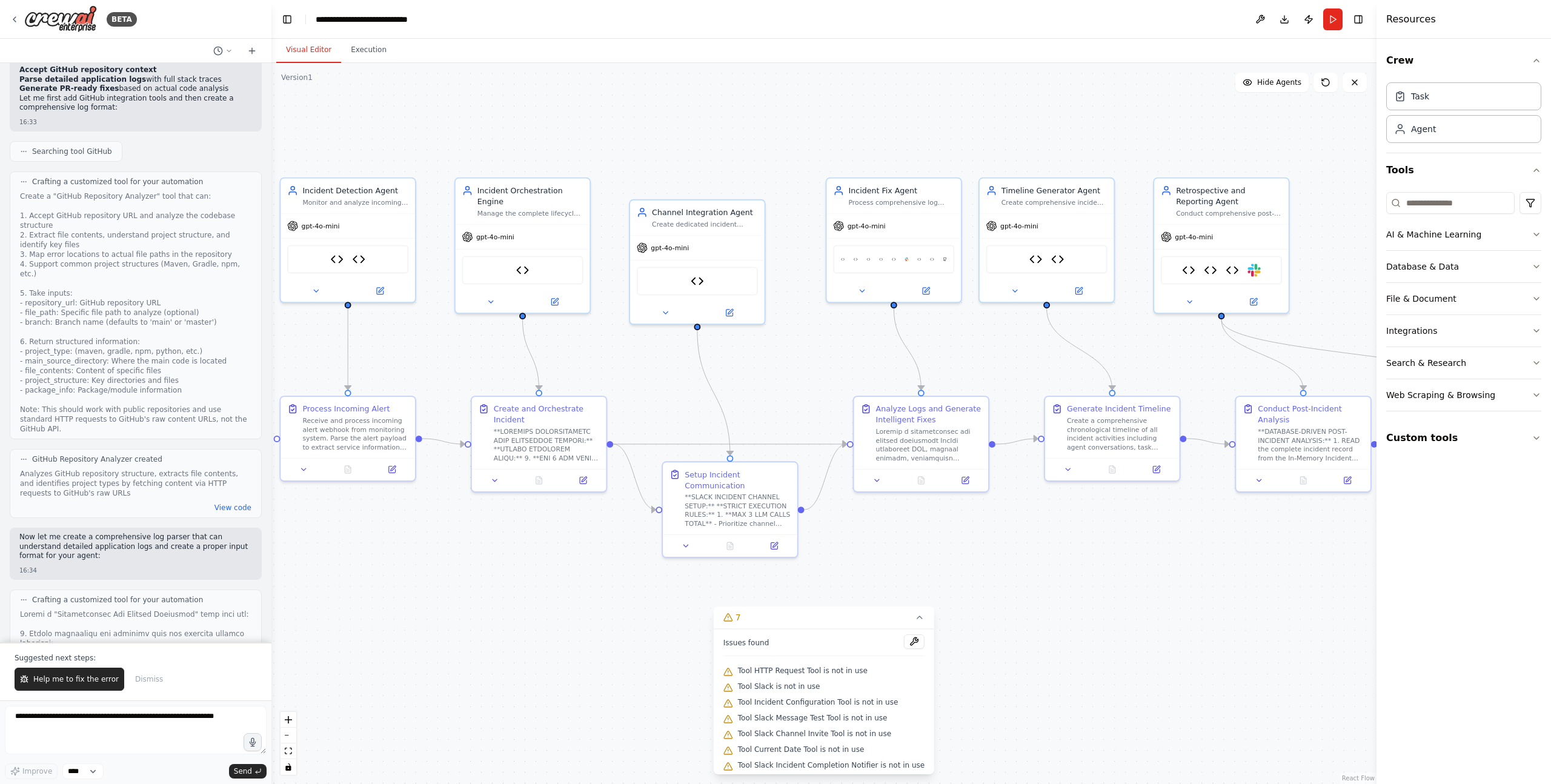
scroll to position [47490, 0]
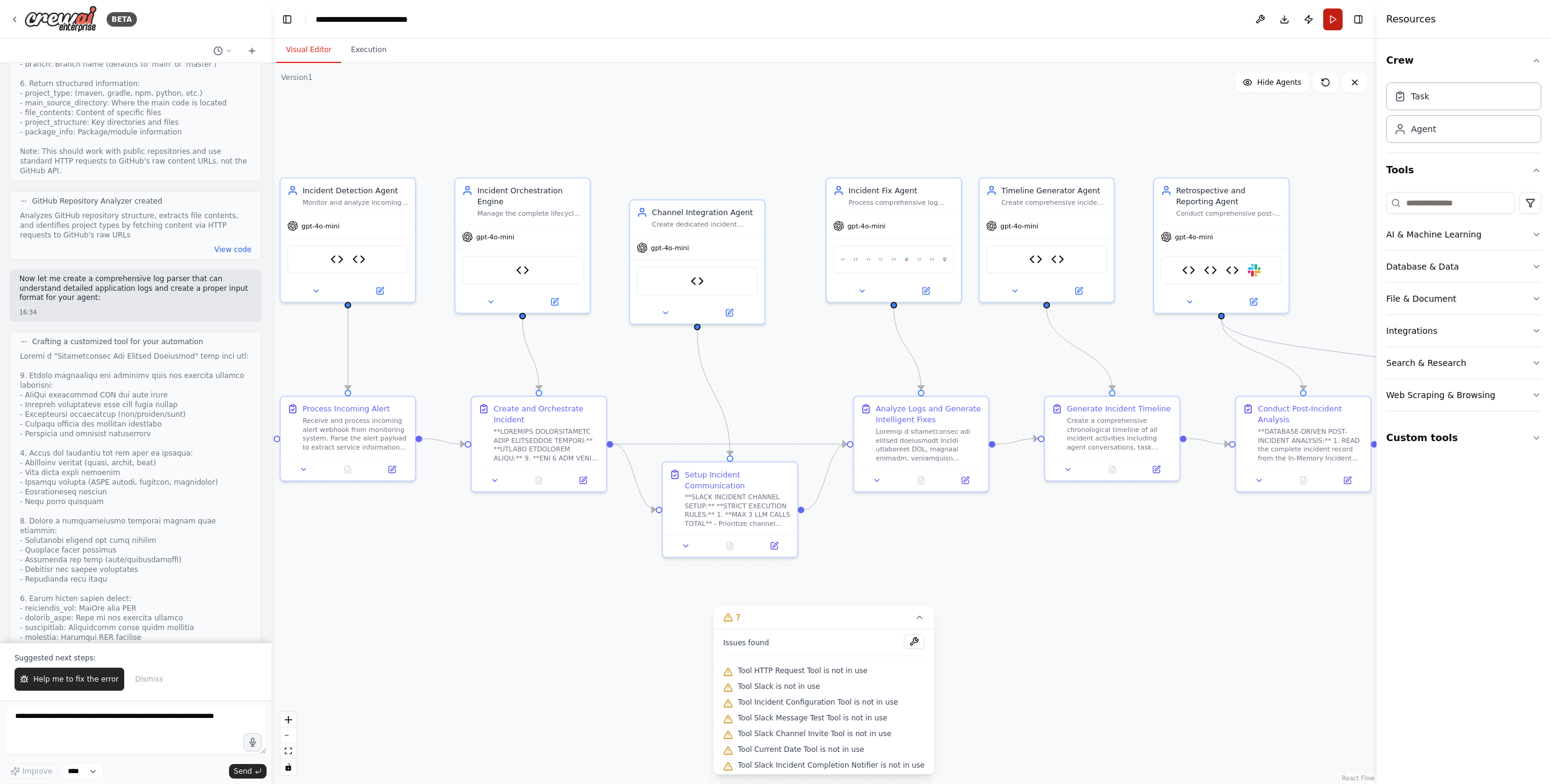
click at [1330, 19] on button "Run" at bounding box center [1333, 19] width 20 height 21
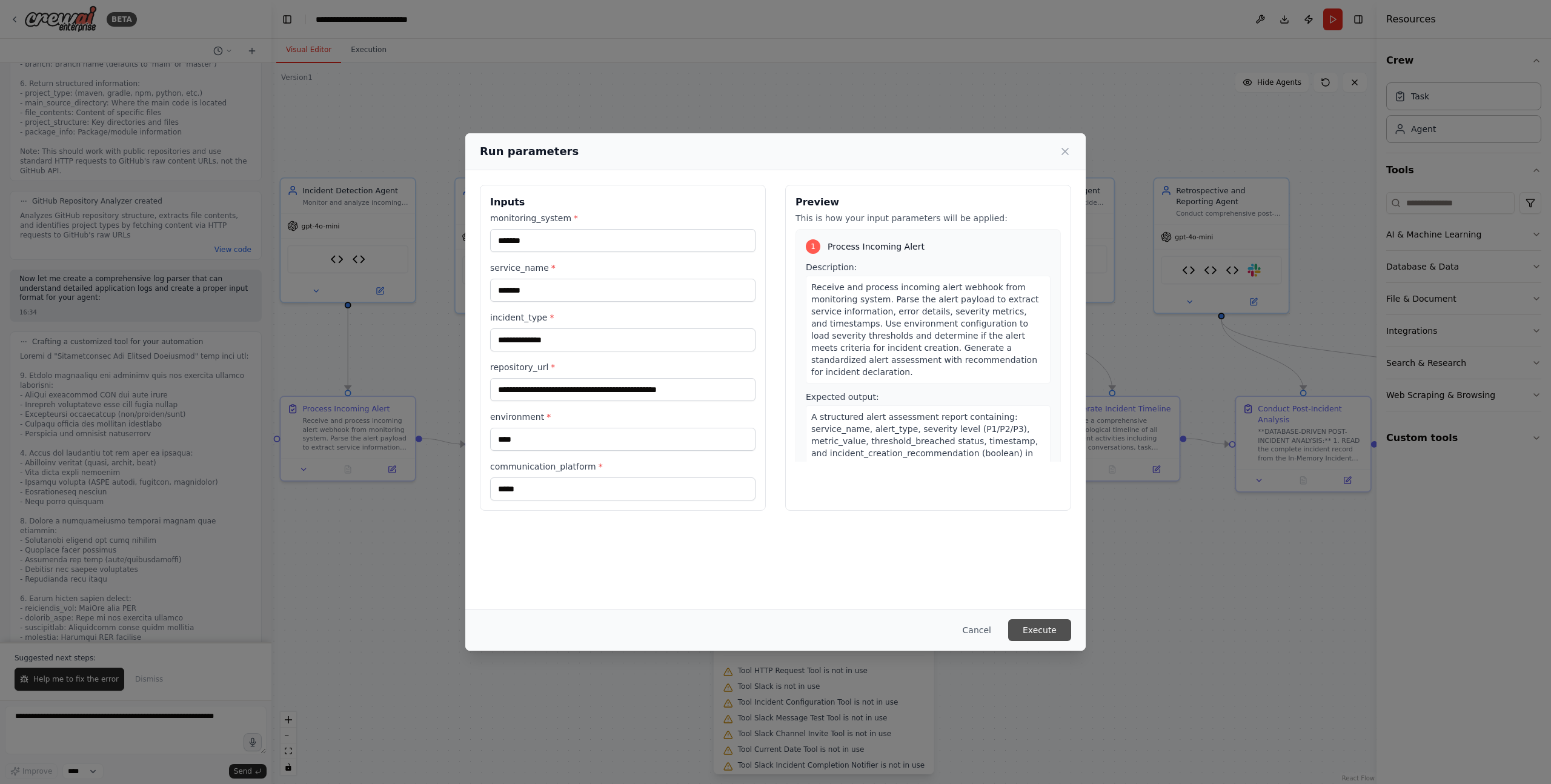
click at [1035, 628] on button "Execute" at bounding box center [1040, 630] width 63 height 21
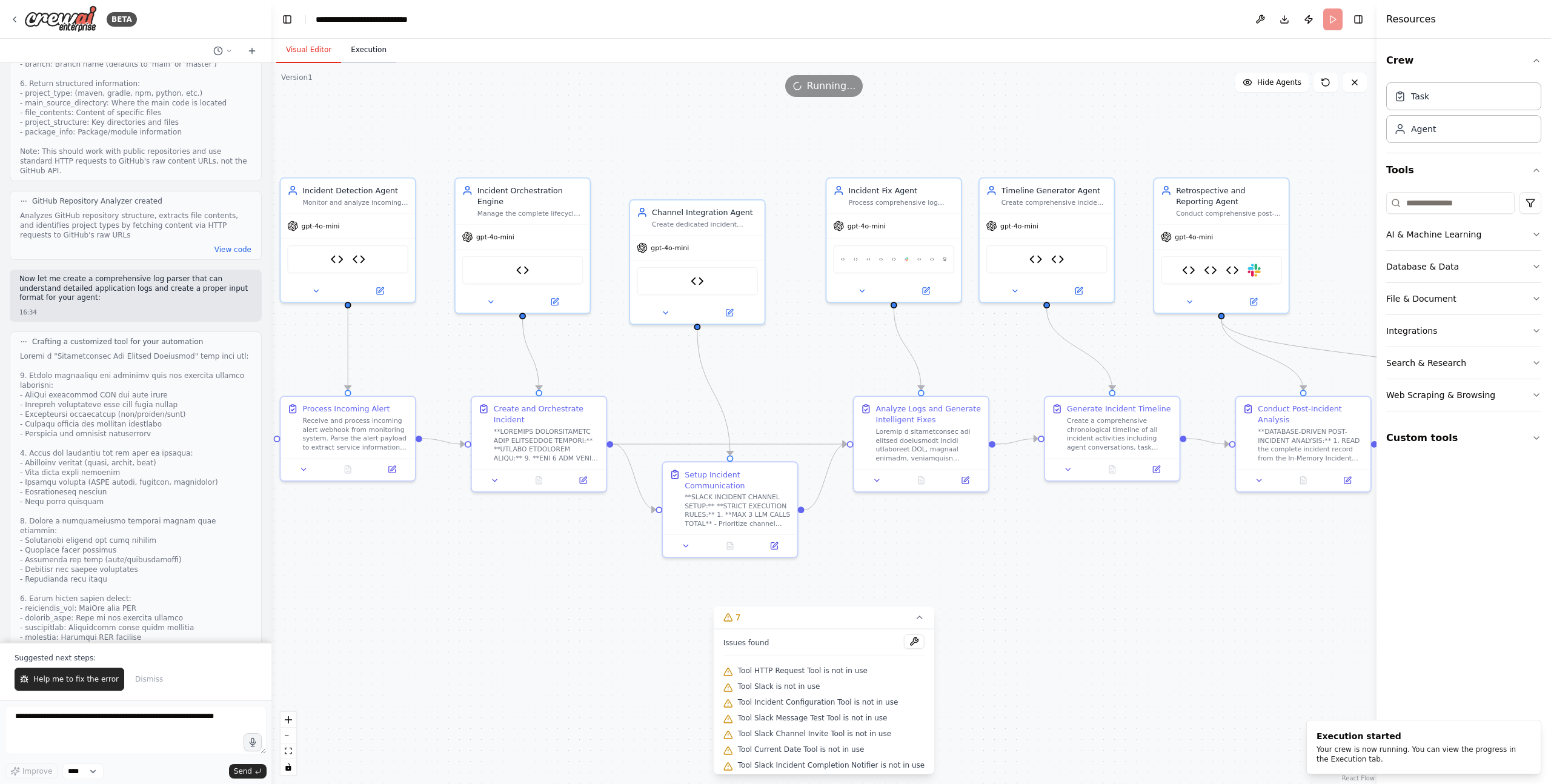
click at [371, 52] on button "Execution" at bounding box center [369, 50] width 55 height 25
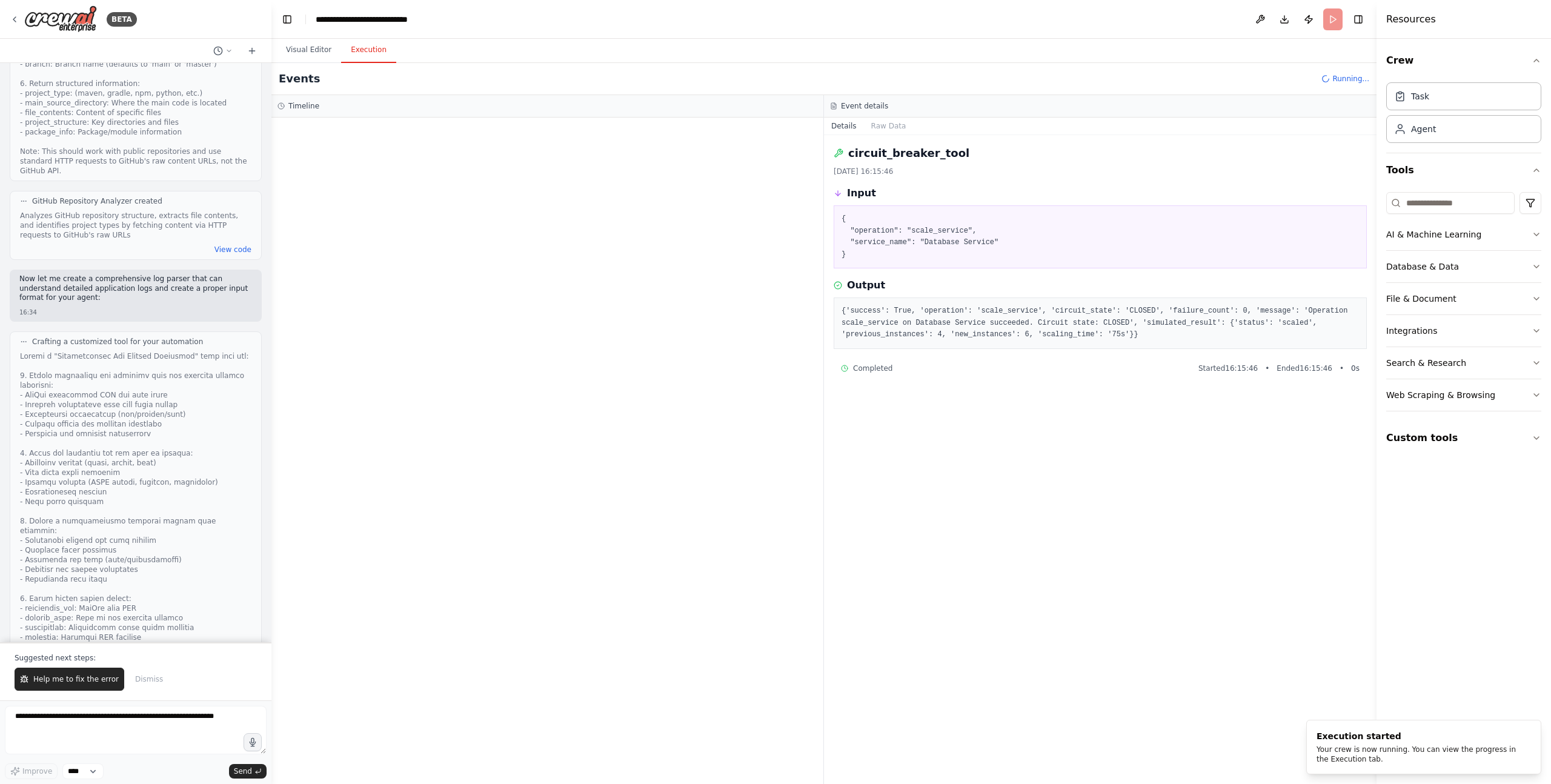
scroll to position [0, 0]
click at [81, 680] on span "Help me to fix the error" at bounding box center [76, 679] width 85 height 10
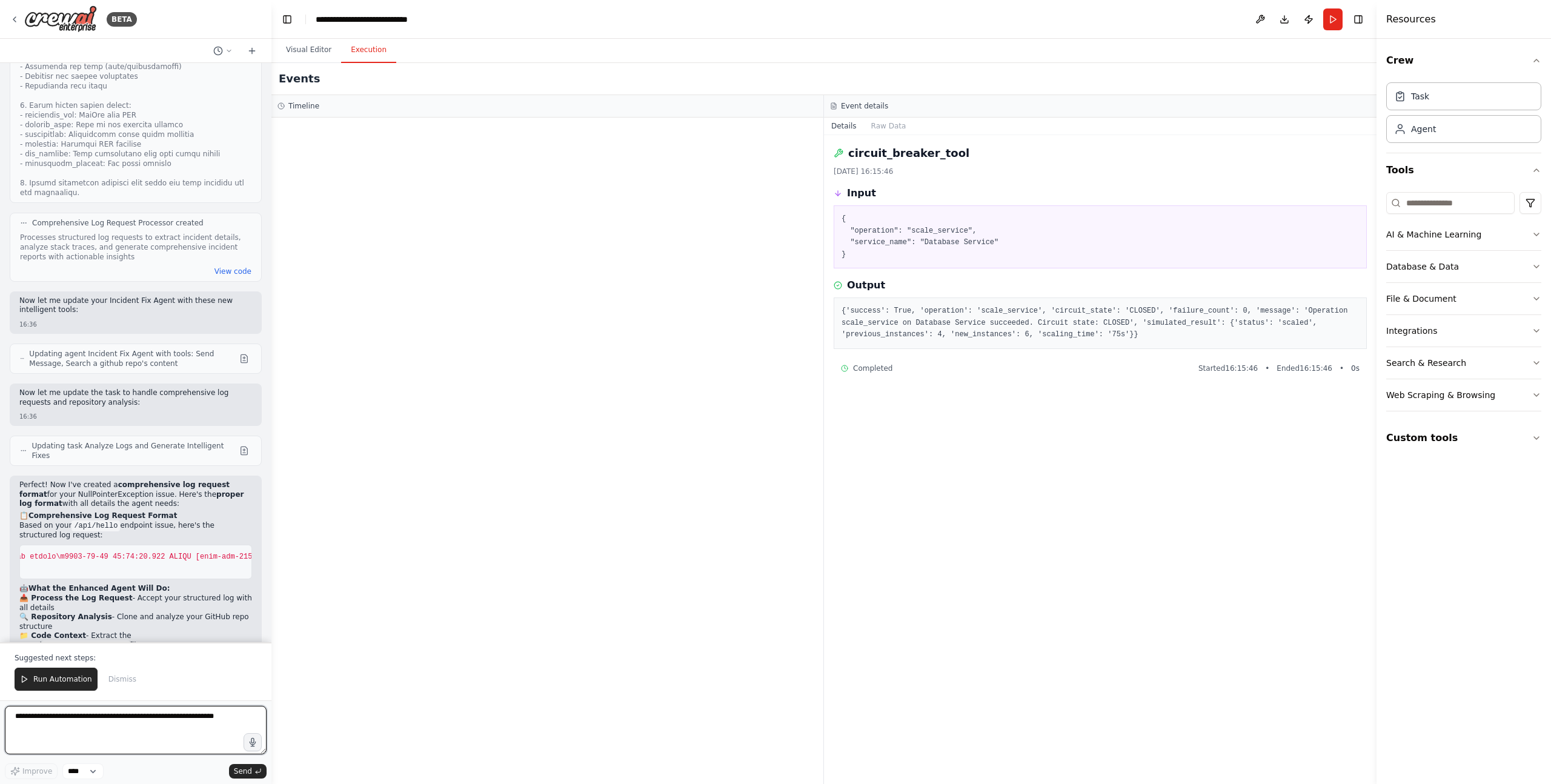
scroll to position [47993, 0]
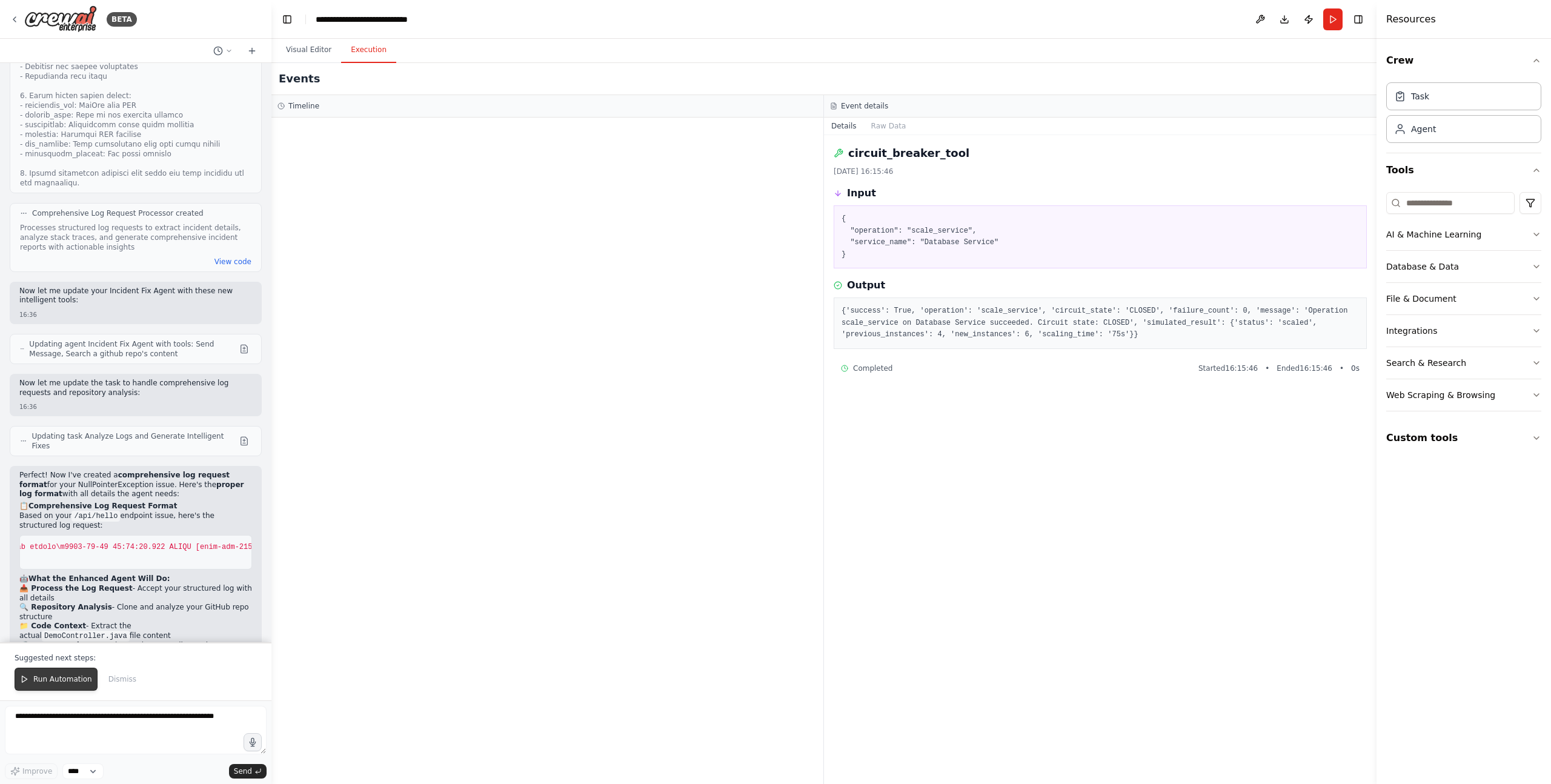
click at [58, 678] on span "Run Automation" at bounding box center [63, 679] width 59 height 10
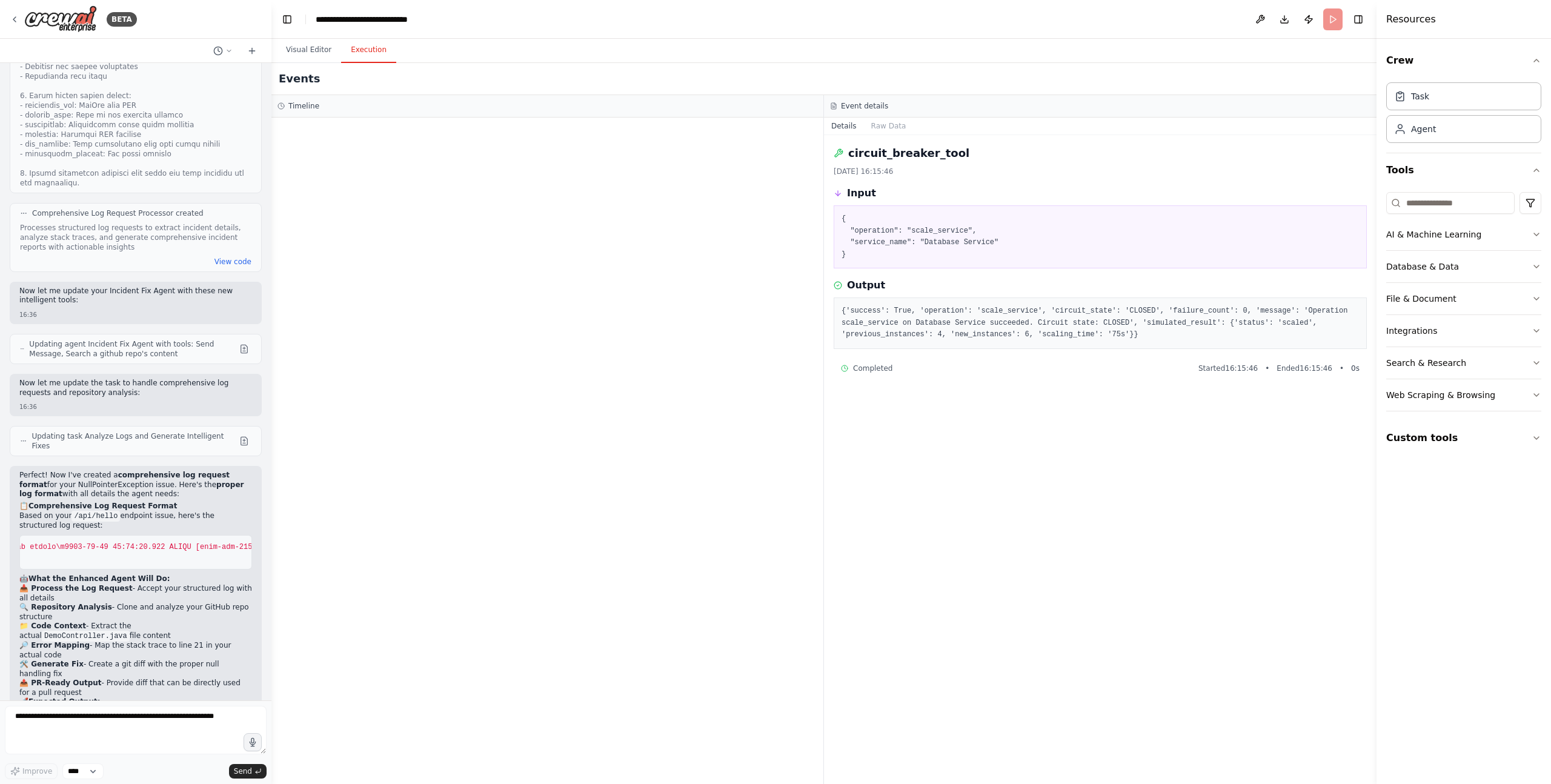
scroll to position [47935, 0]
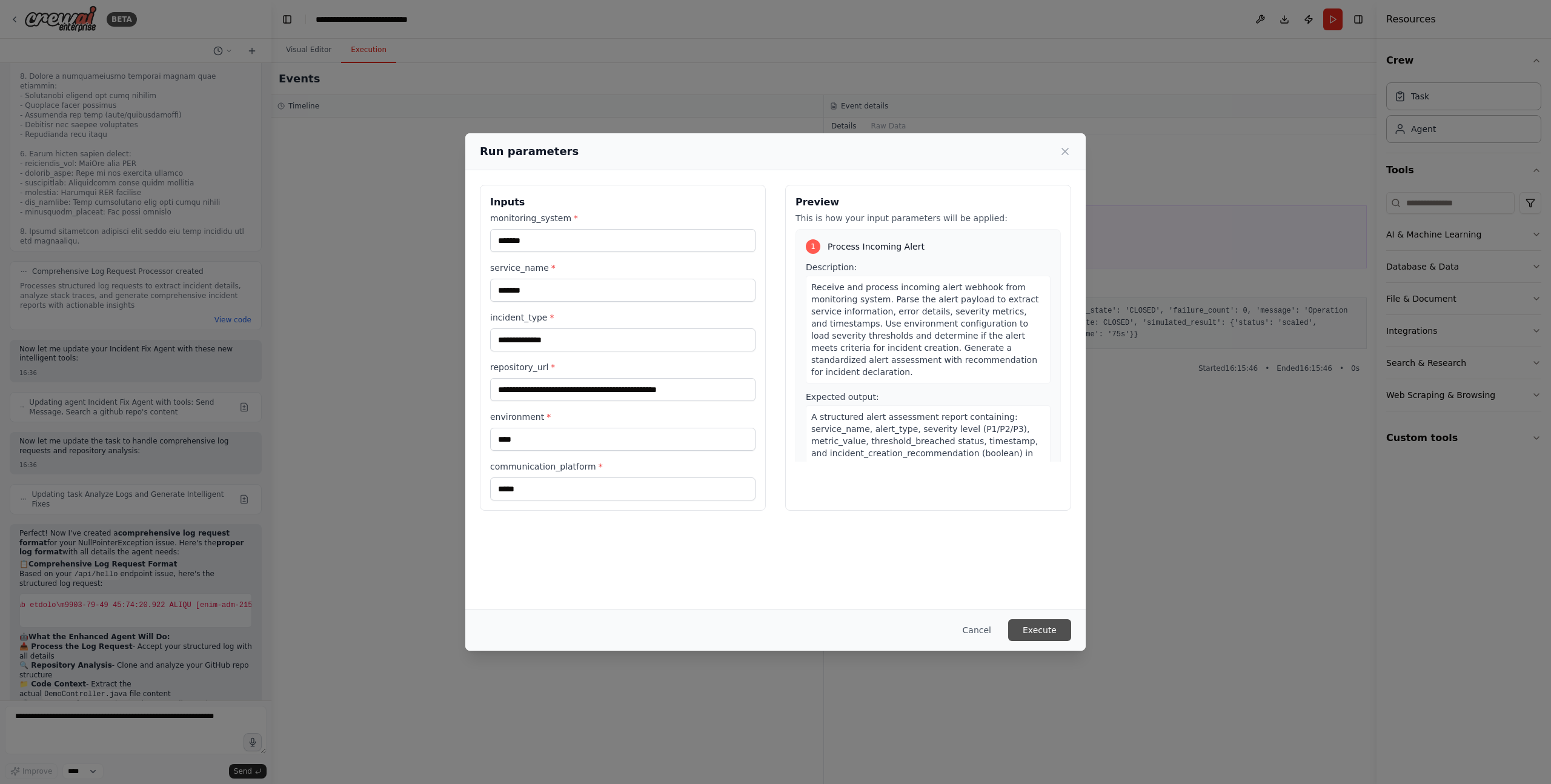
click at [1044, 632] on button "Execute" at bounding box center [1040, 630] width 63 height 21
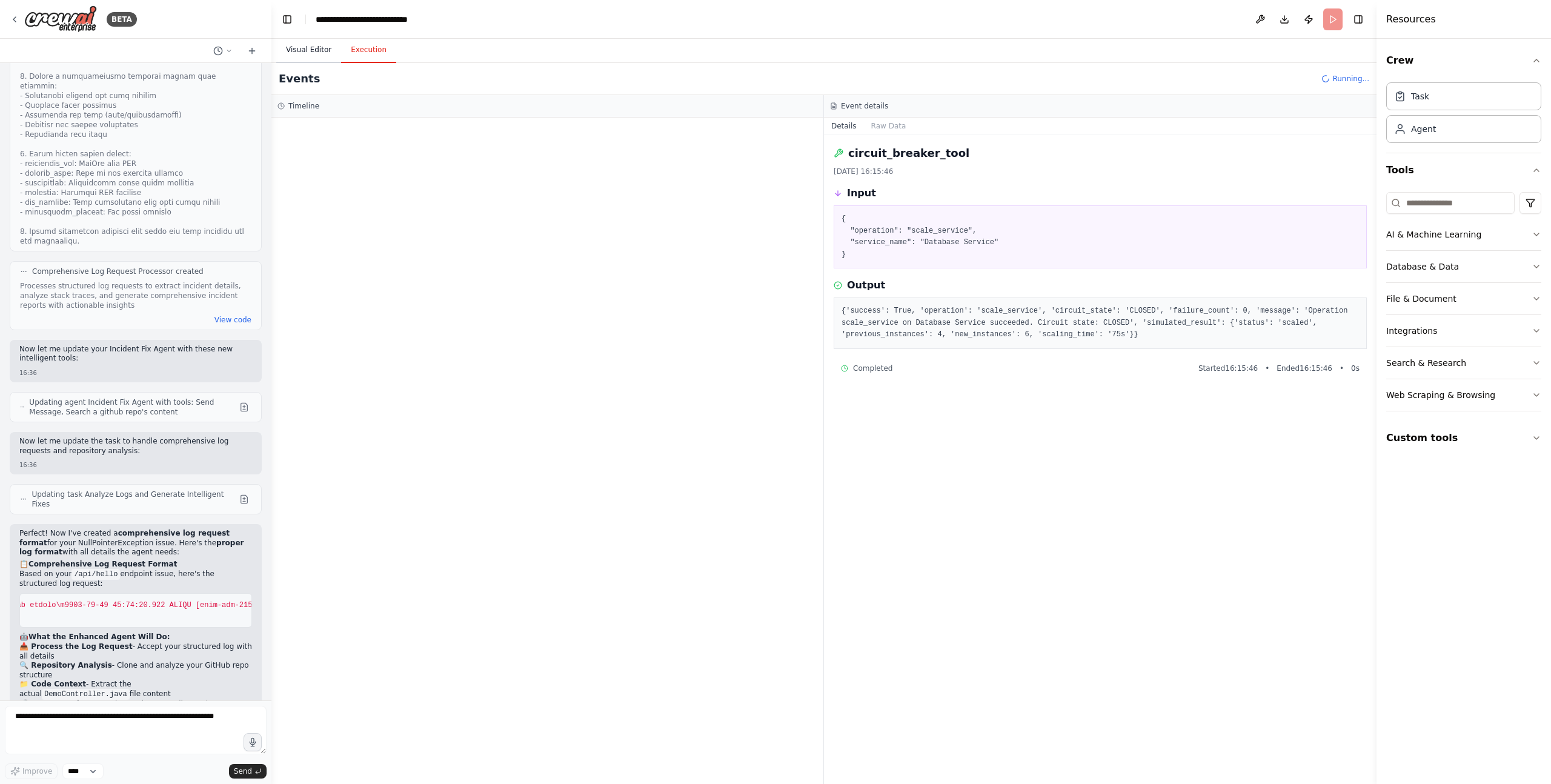
click at [310, 51] on button "Visual Editor" at bounding box center [309, 50] width 65 height 25
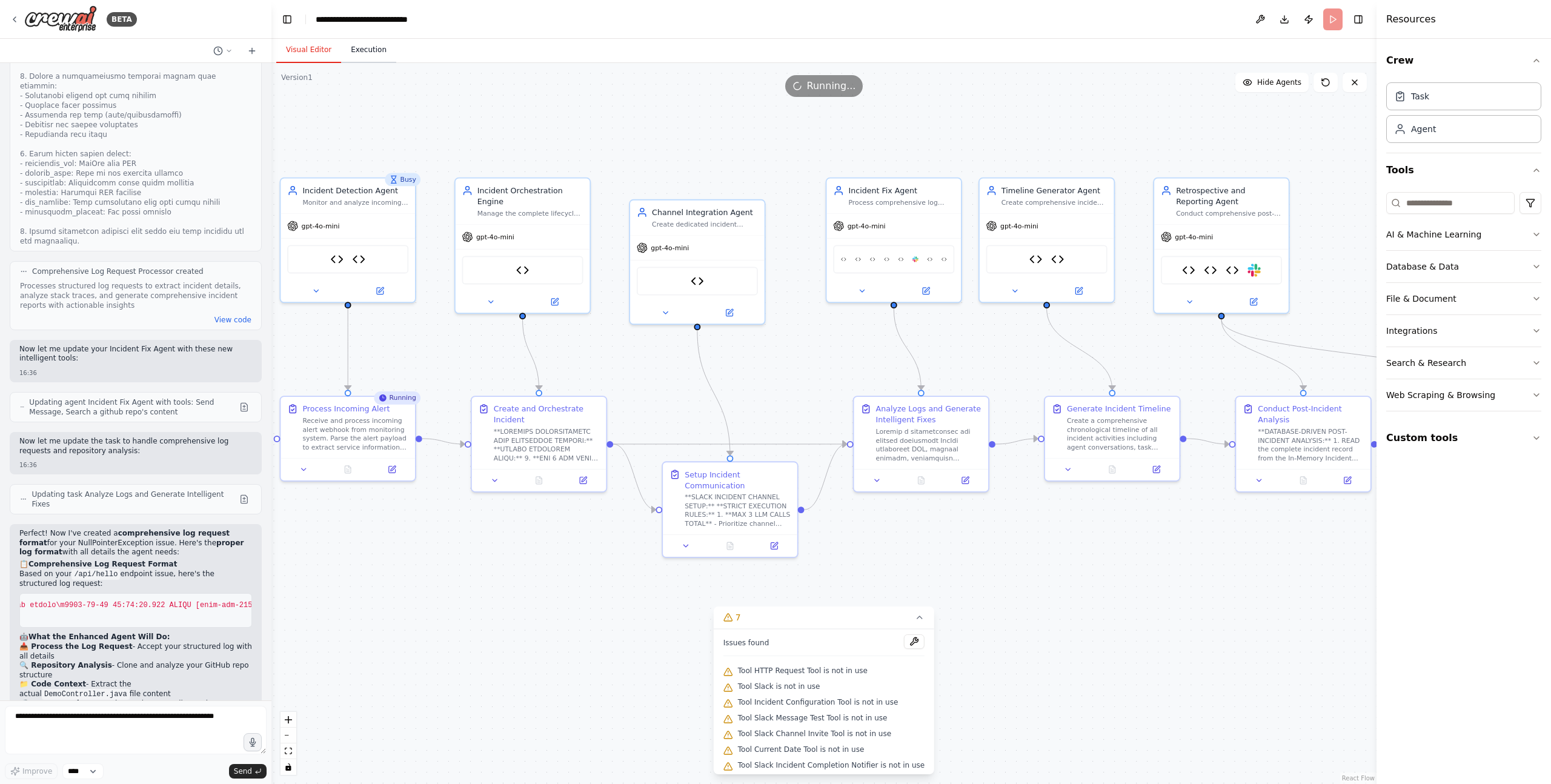
click at [375, 51] on button "Execution" at bounding box center [369, 50] width 55 height 25
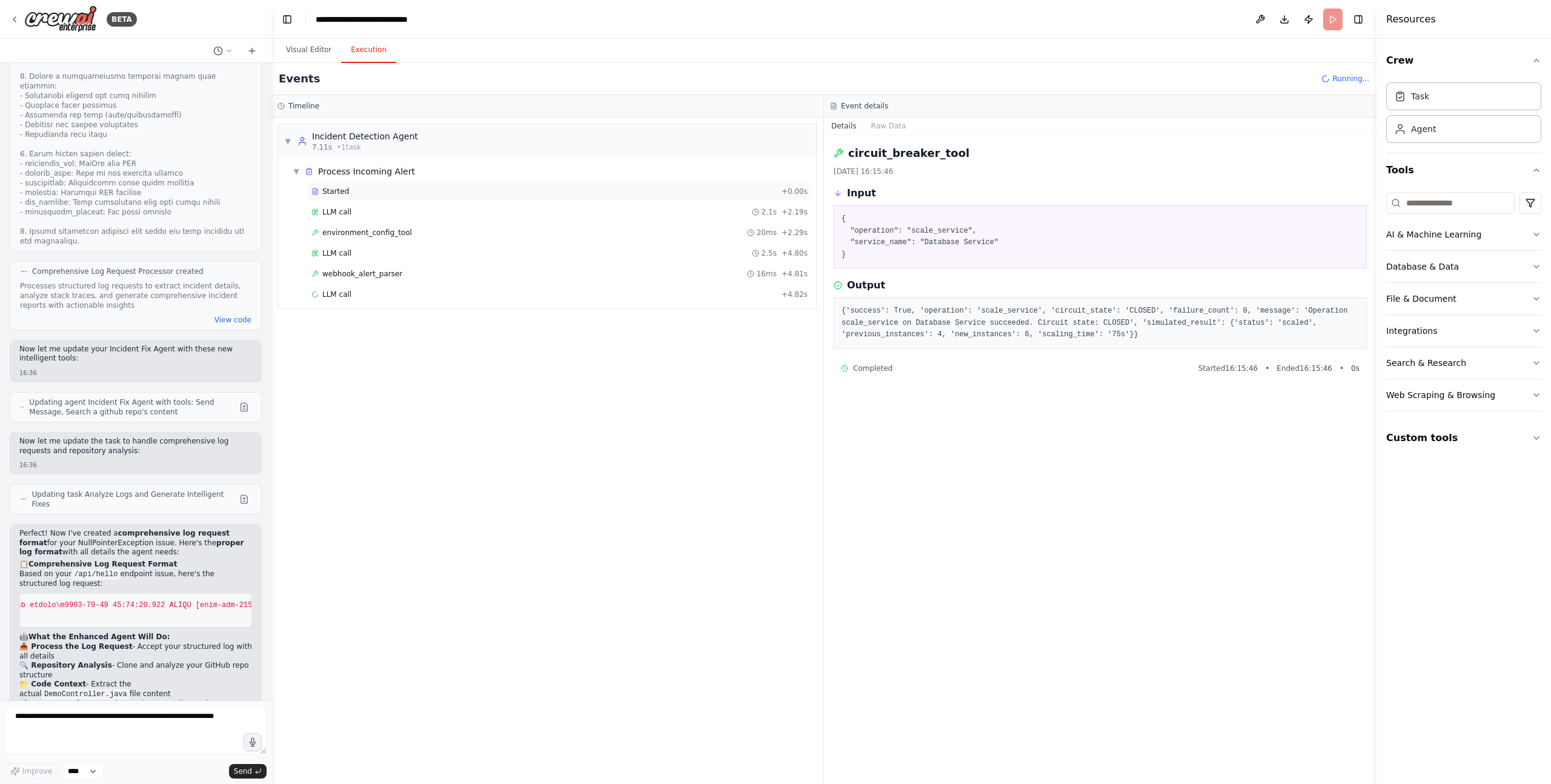
click at [356, 194] on div "Started" at bounding box center [544, 191] width 465 height 10
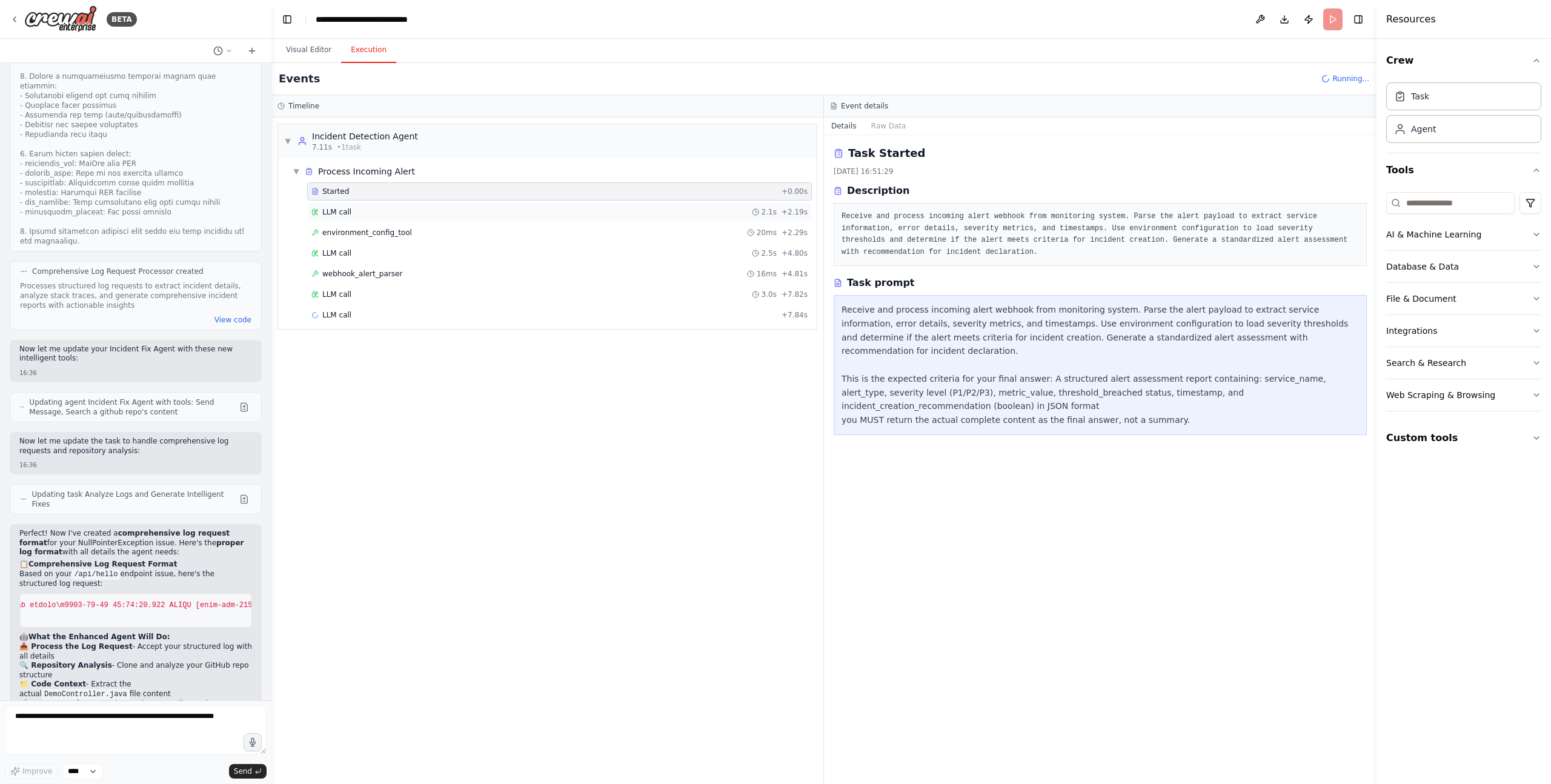
click at [354, 212] on div "LLM call 2.1s + 2.19s" at bounding box center [560, 212] width 496 height 10
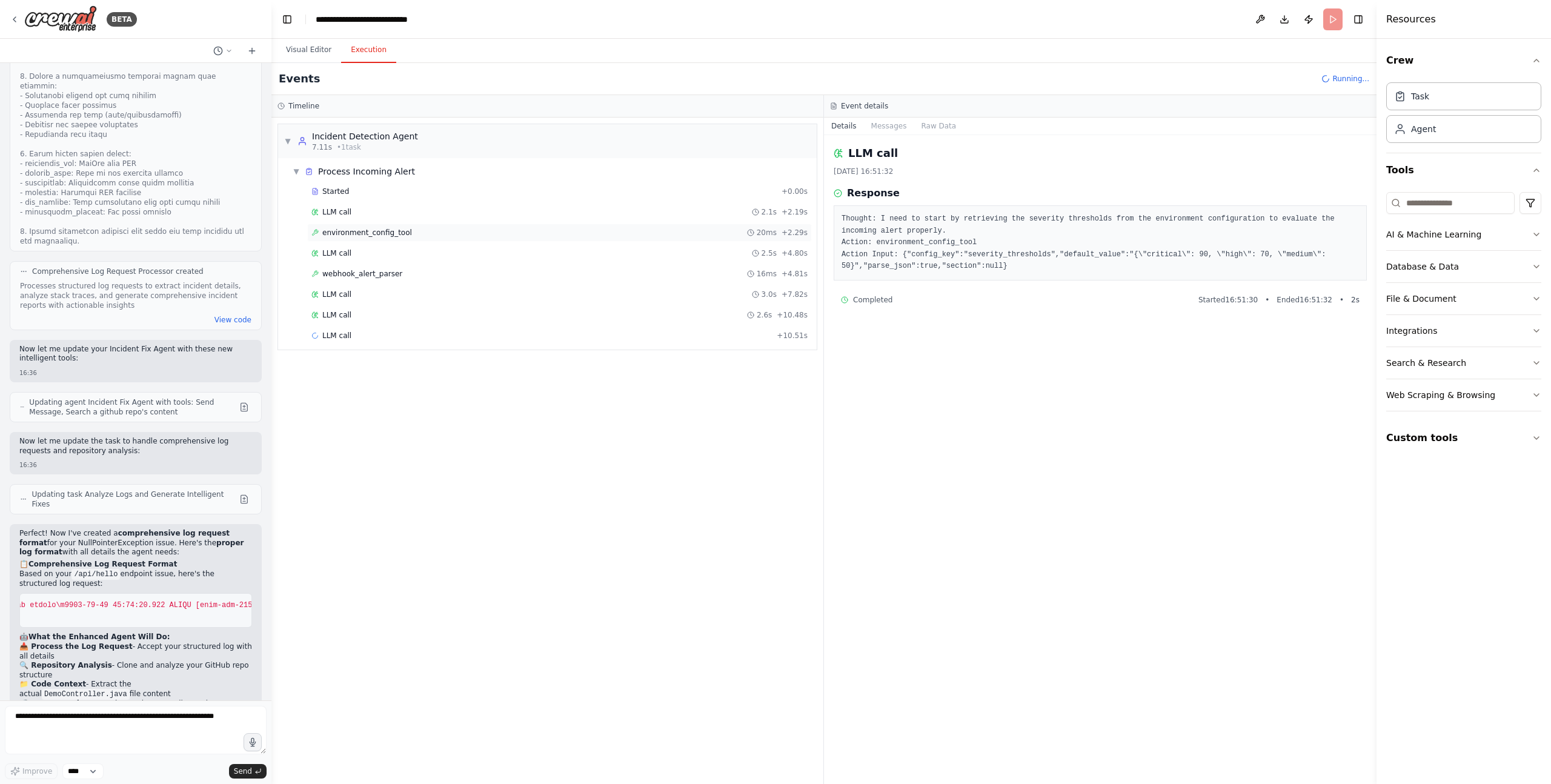
click at [360, 228] on span "environment_config_tool" at bounding box center [367, 232] width 90 height 10
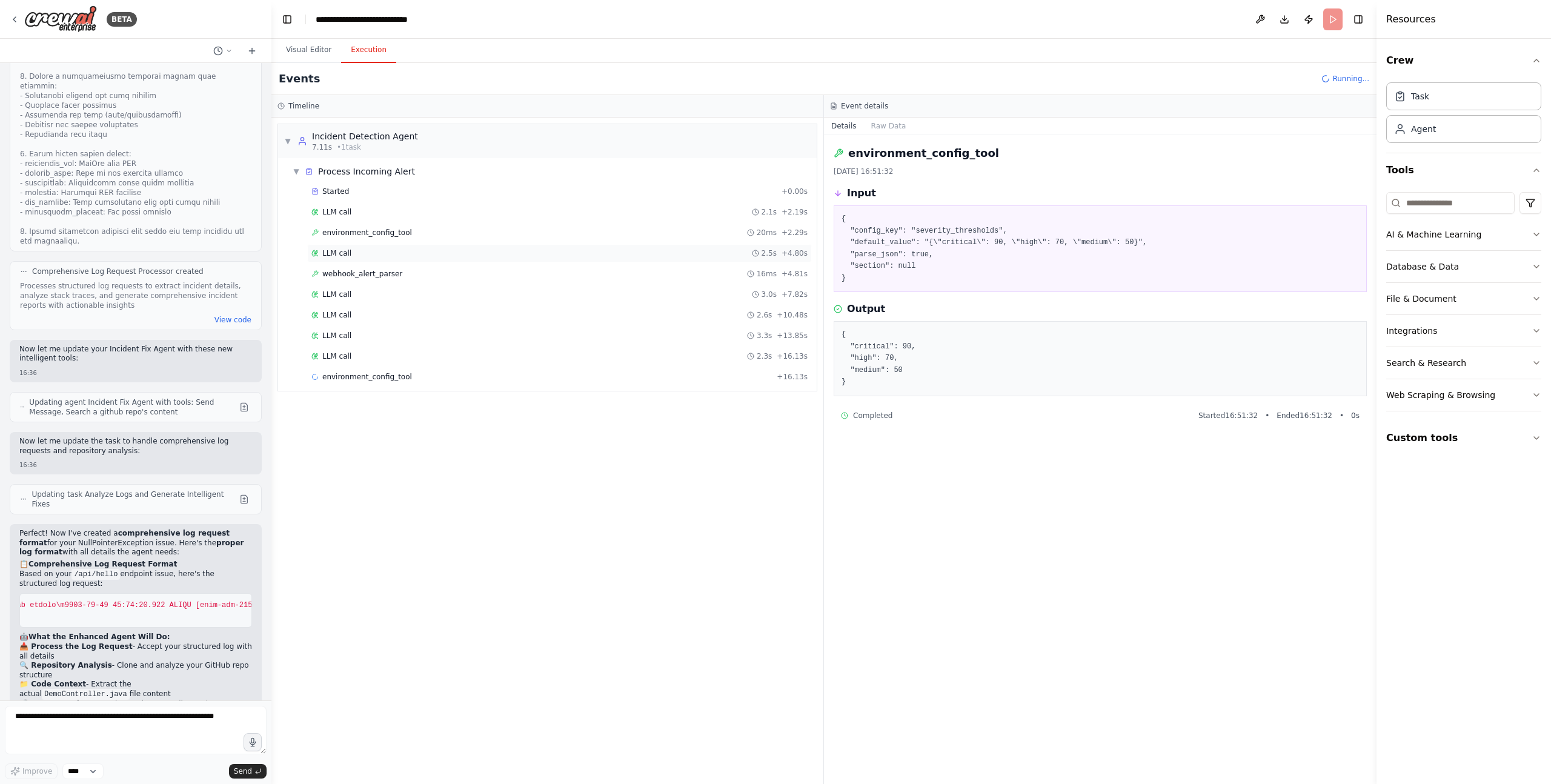
click at [357, 255] on div "LLM call 2.5s + 4.80s" at bounding box center [560, 253] width 496 height 10
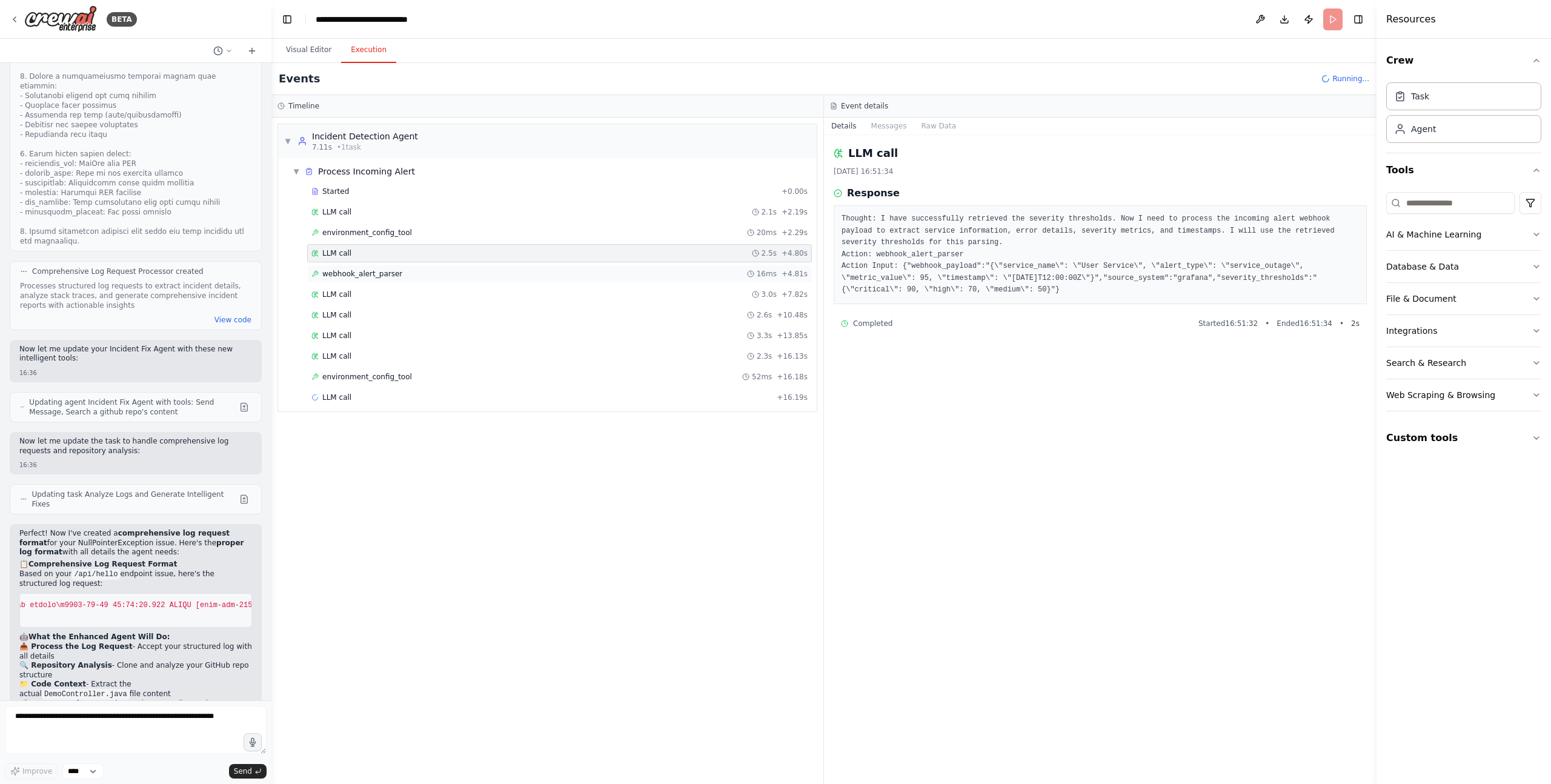
click at [356, 270] on span "webhook_alert_parser" at bounding box center [362, 273] width 80 height 10
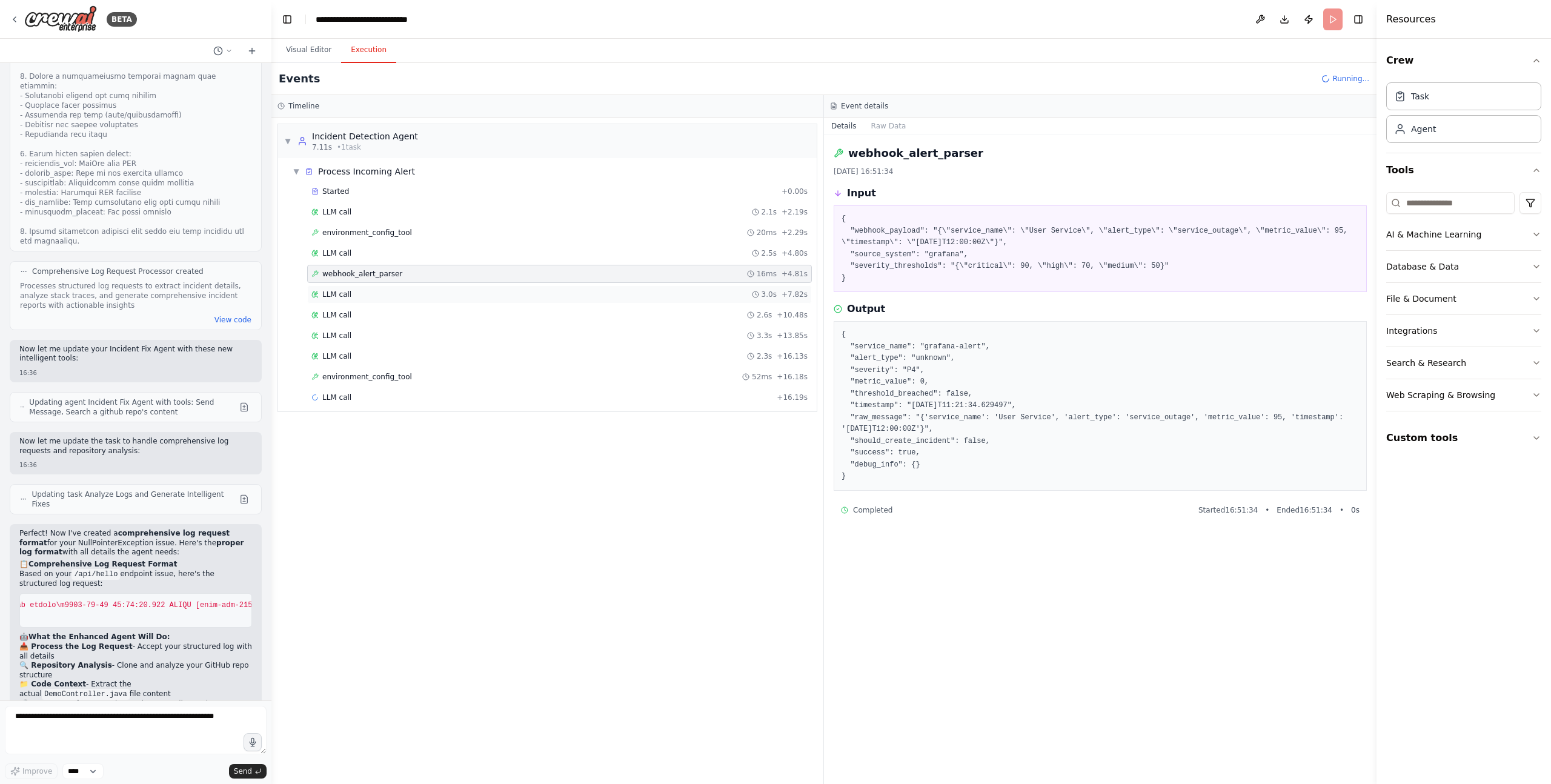
click at [354, 299] on div "LLM call 3.0s + 7.82s" at bounding box center [560, 294] width 496 height 10
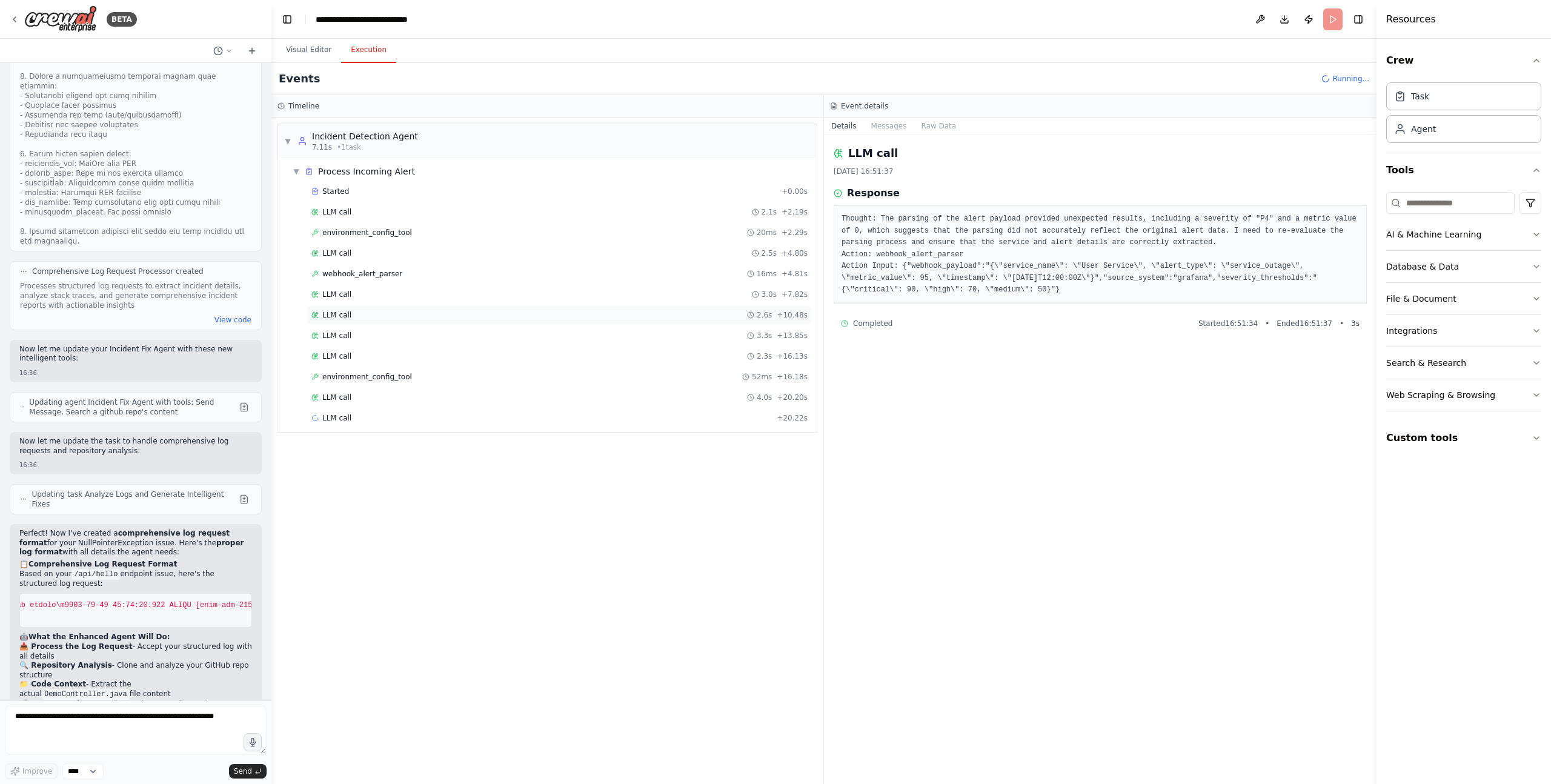
click at [359, 310] on div "LLM call 2.6s + 10.48s" at bounding box center [560, 315] width 496 height 10
click at [360, 326] on div "LLM call 3.3s + 13.85s" at bounding box center [560, 335] width 505 height 18
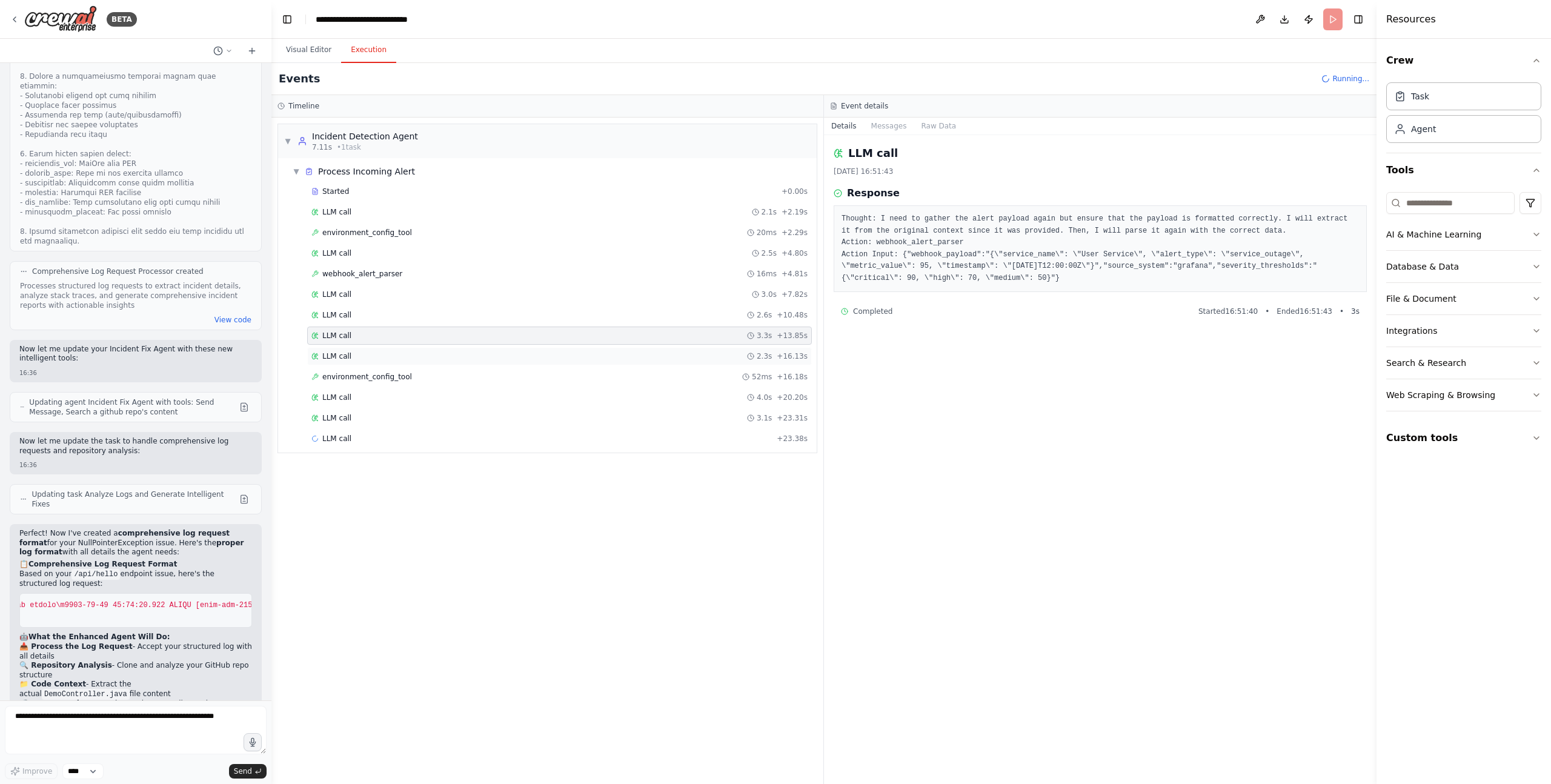
click at [363, 358] on div "LLM call 2.3s + 16.13s" at bounding box center [560, 356] width 496 height 10
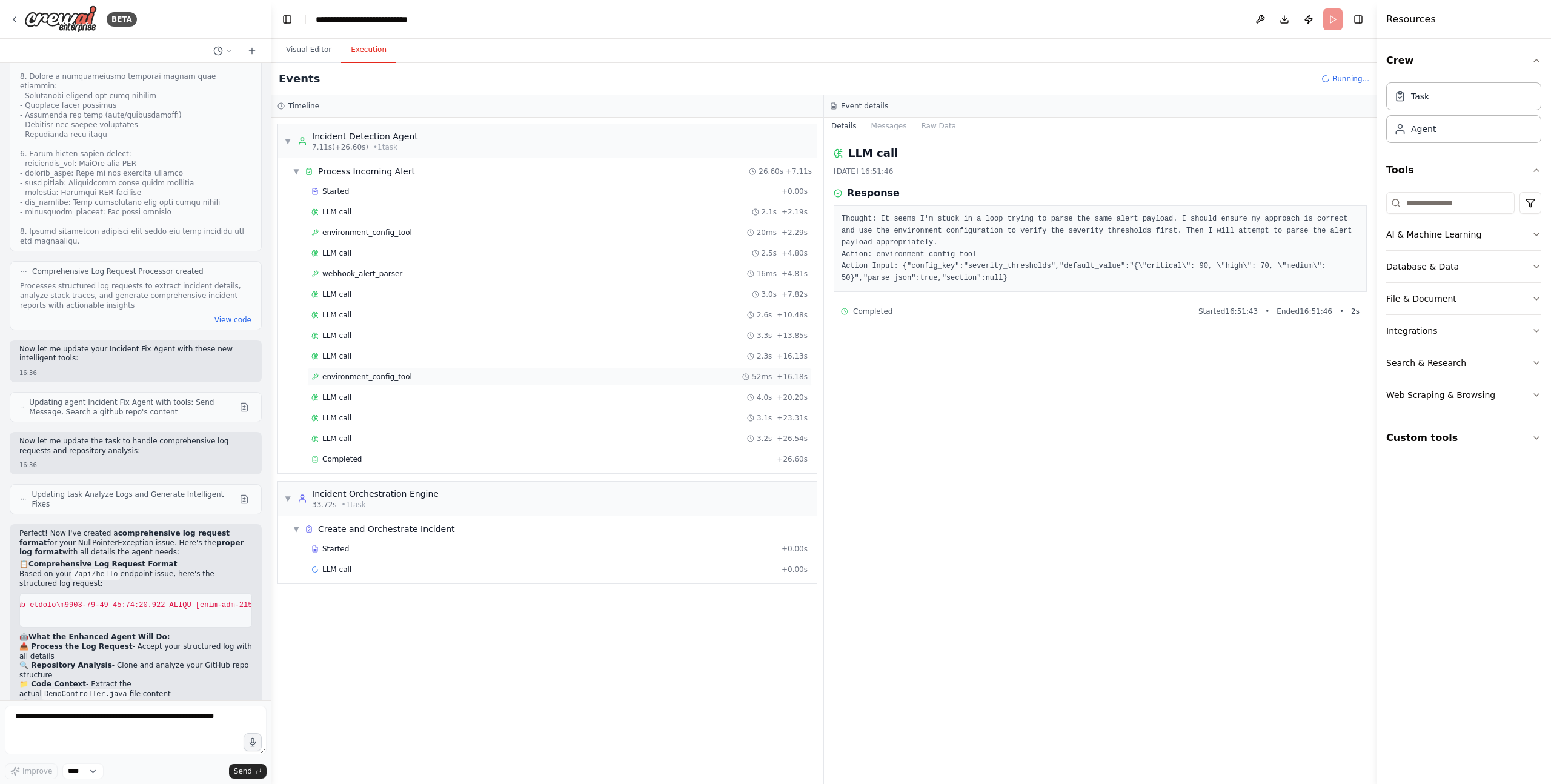
click at [379, 377] on span "environment_config_tool" at bounding box center [367, 376] width 90 height 10
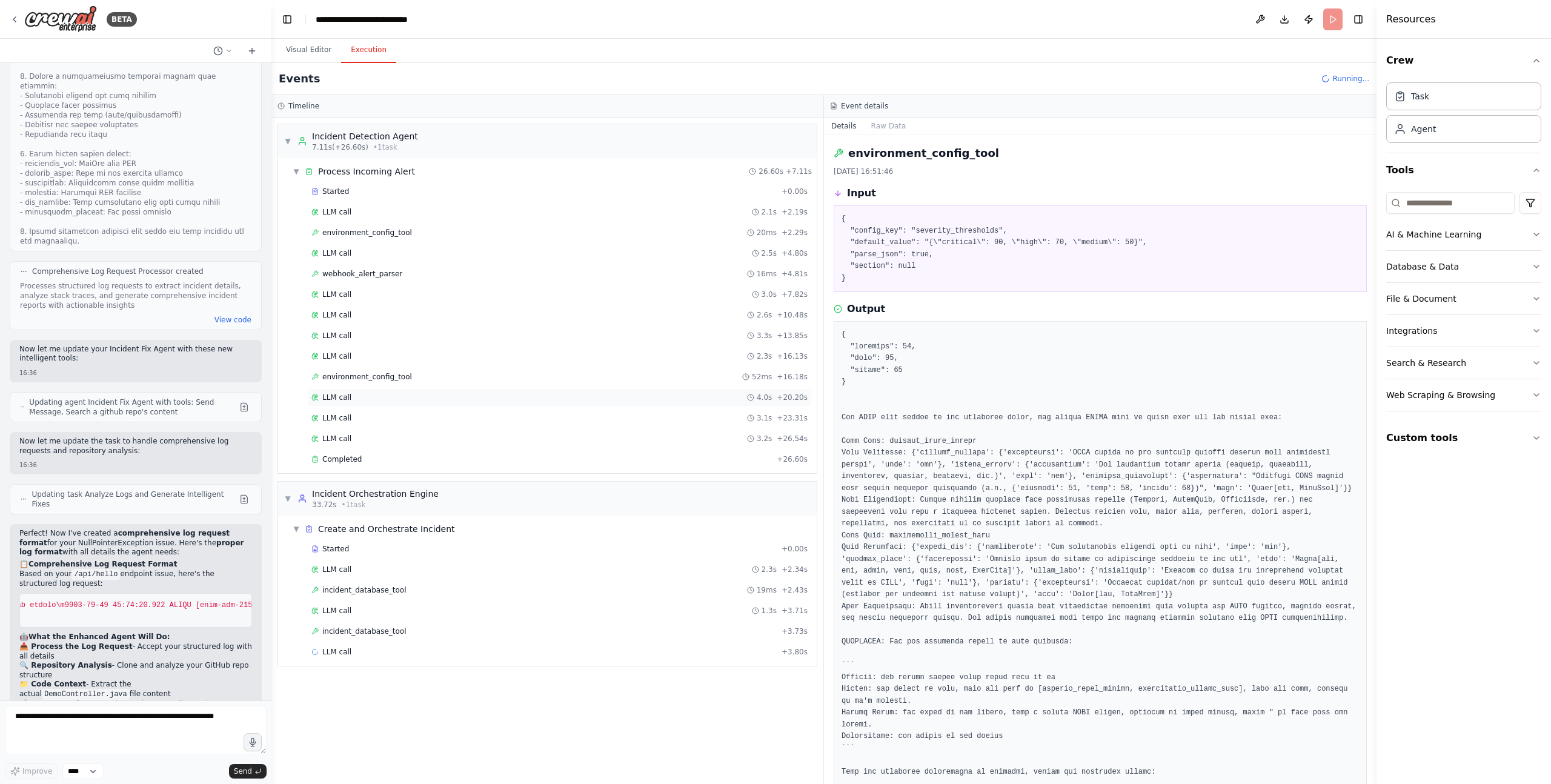
click at [373, 389] on div "LLM call 4.0s + 20.20s" at bounding box center [560, 397] width 505 height 18
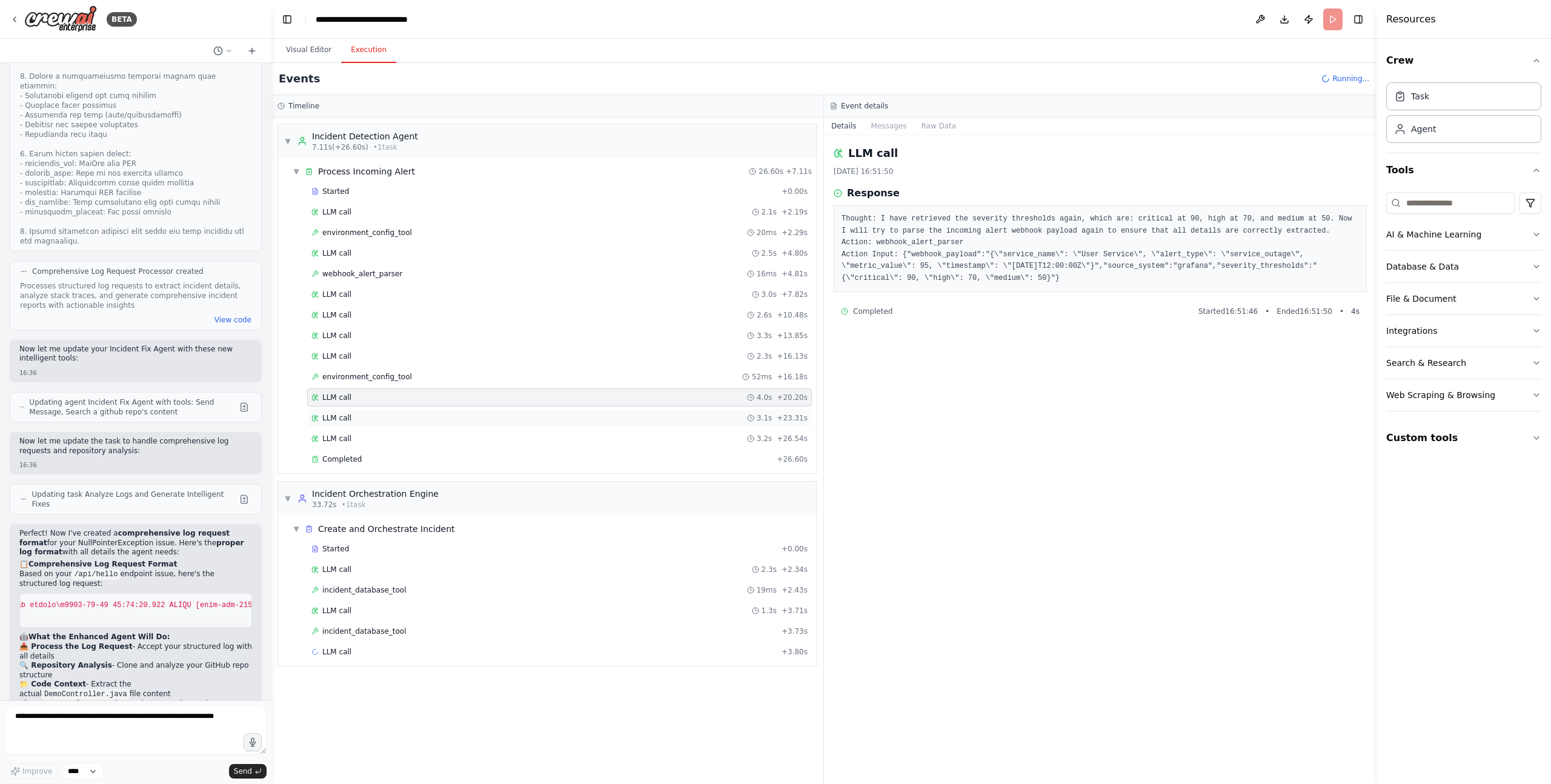
click at [363, 419] on div "LLM call 3.1s + 23.31s" at bounding box center [560, 417] width 496 height 10
click at [365, 434] on div "LLM call 3.2s + 26.54s" at bounding box center [560, 438] width 496 height 10
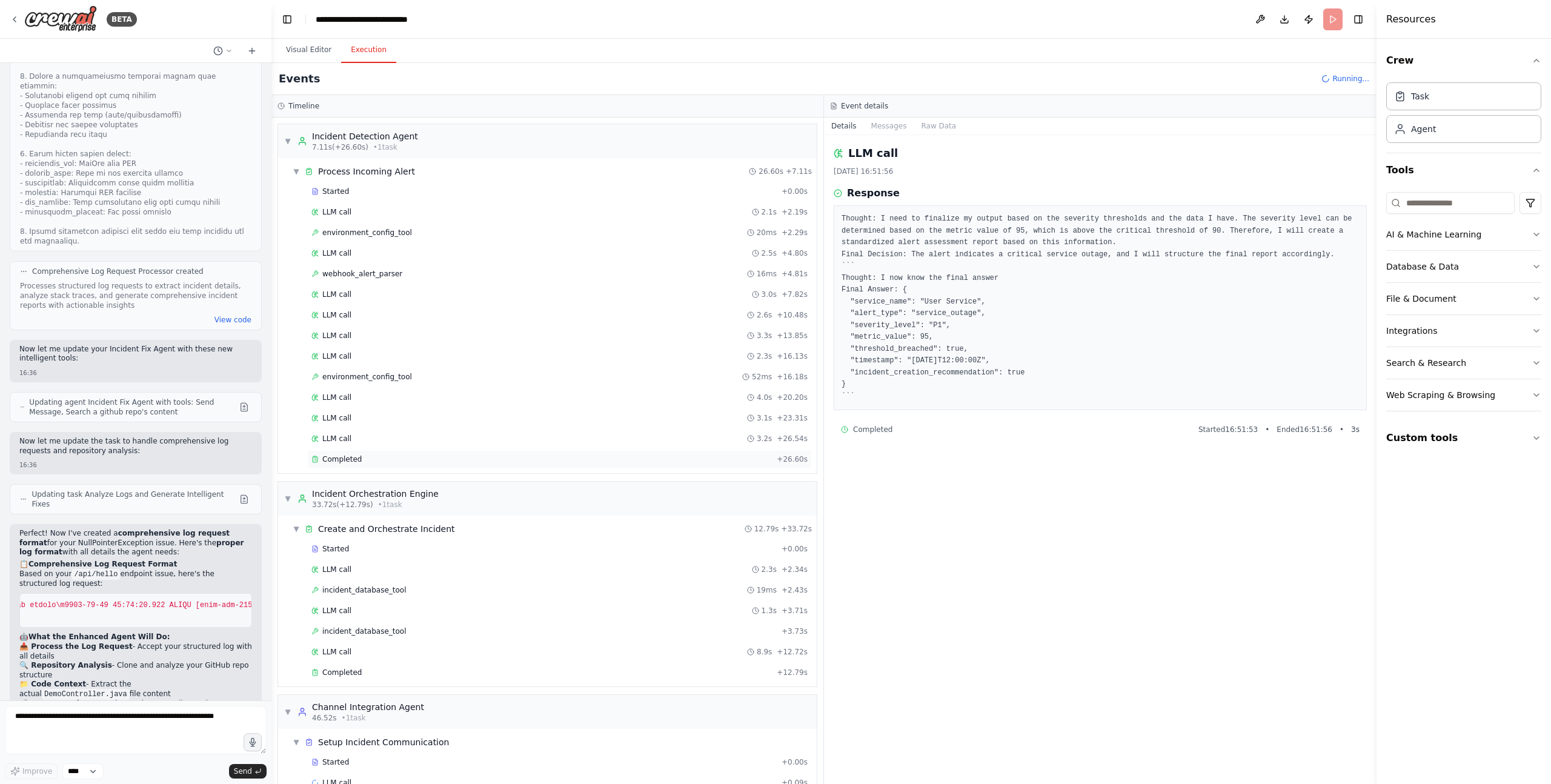
click at [365, 451] on div "Completed + 26.60s" at bounding box center [560, 459] width 505 height 18
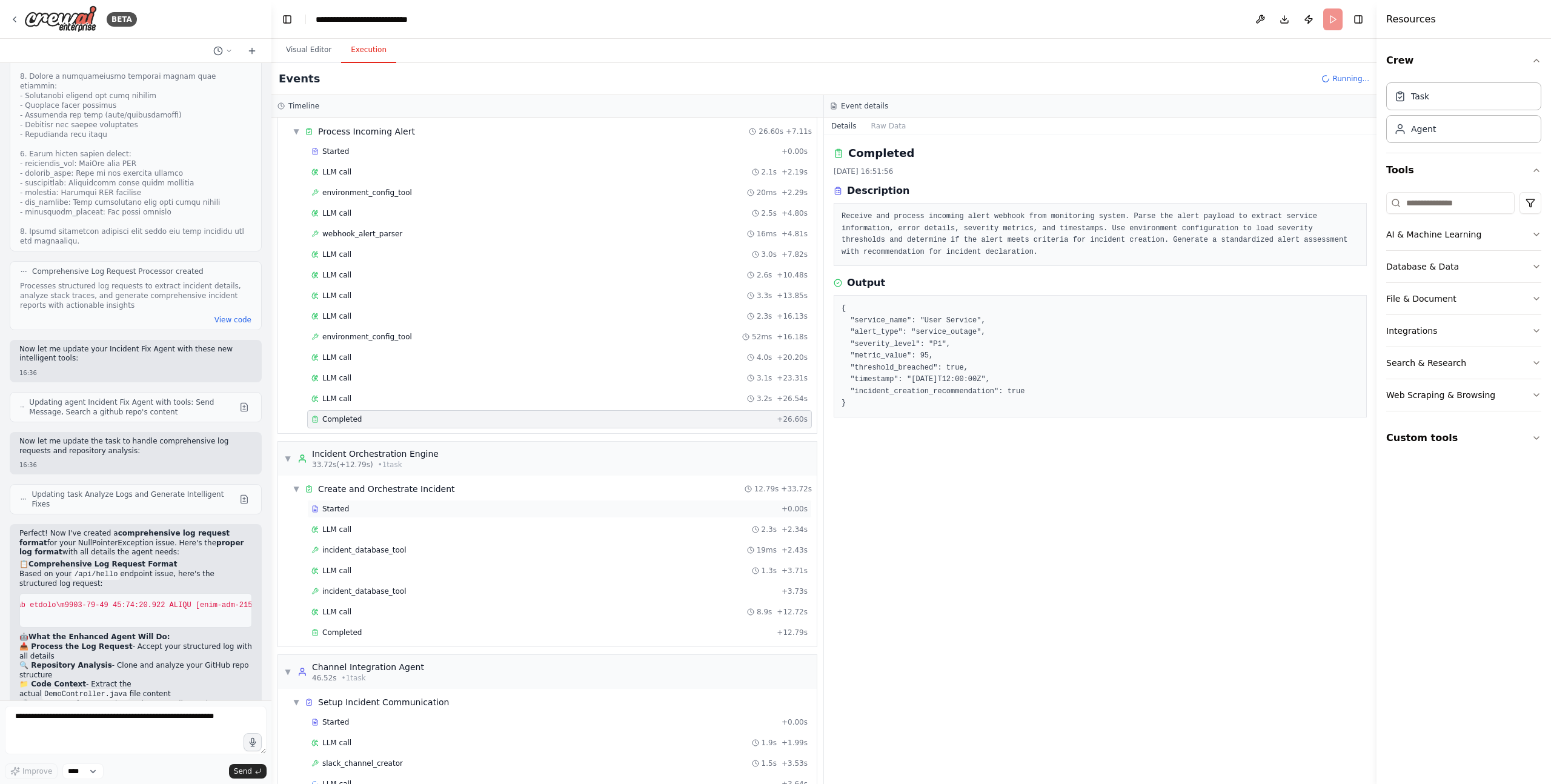
scroll to position [42, 0]
click at [380, 510] on div "Started" at bounding box center [544, 507] width 465 height 10
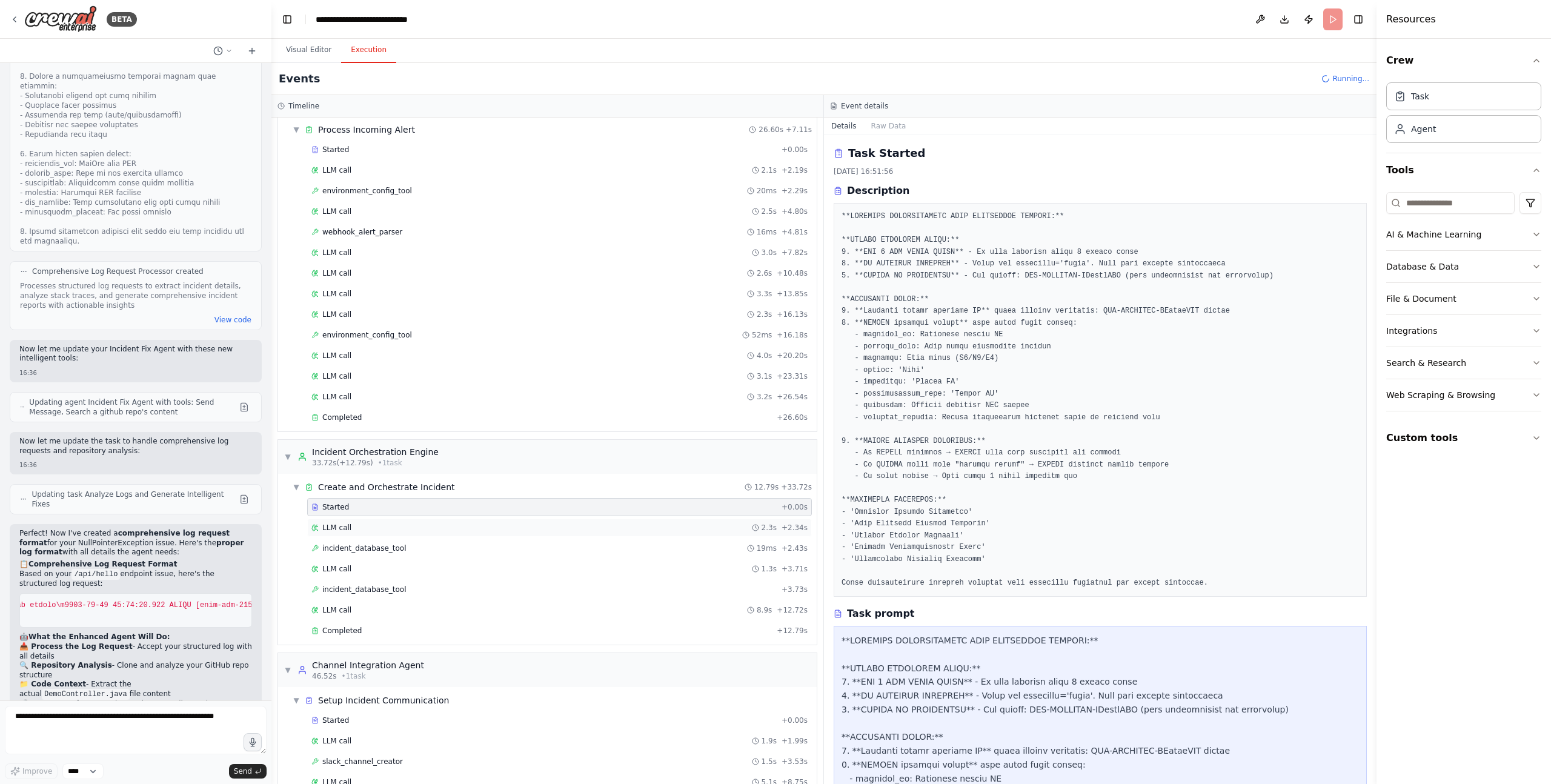
click at [373, 527] on div "LLM call 2.3s + 2.34s" at bounding box center [560, 527] width 496 height 10
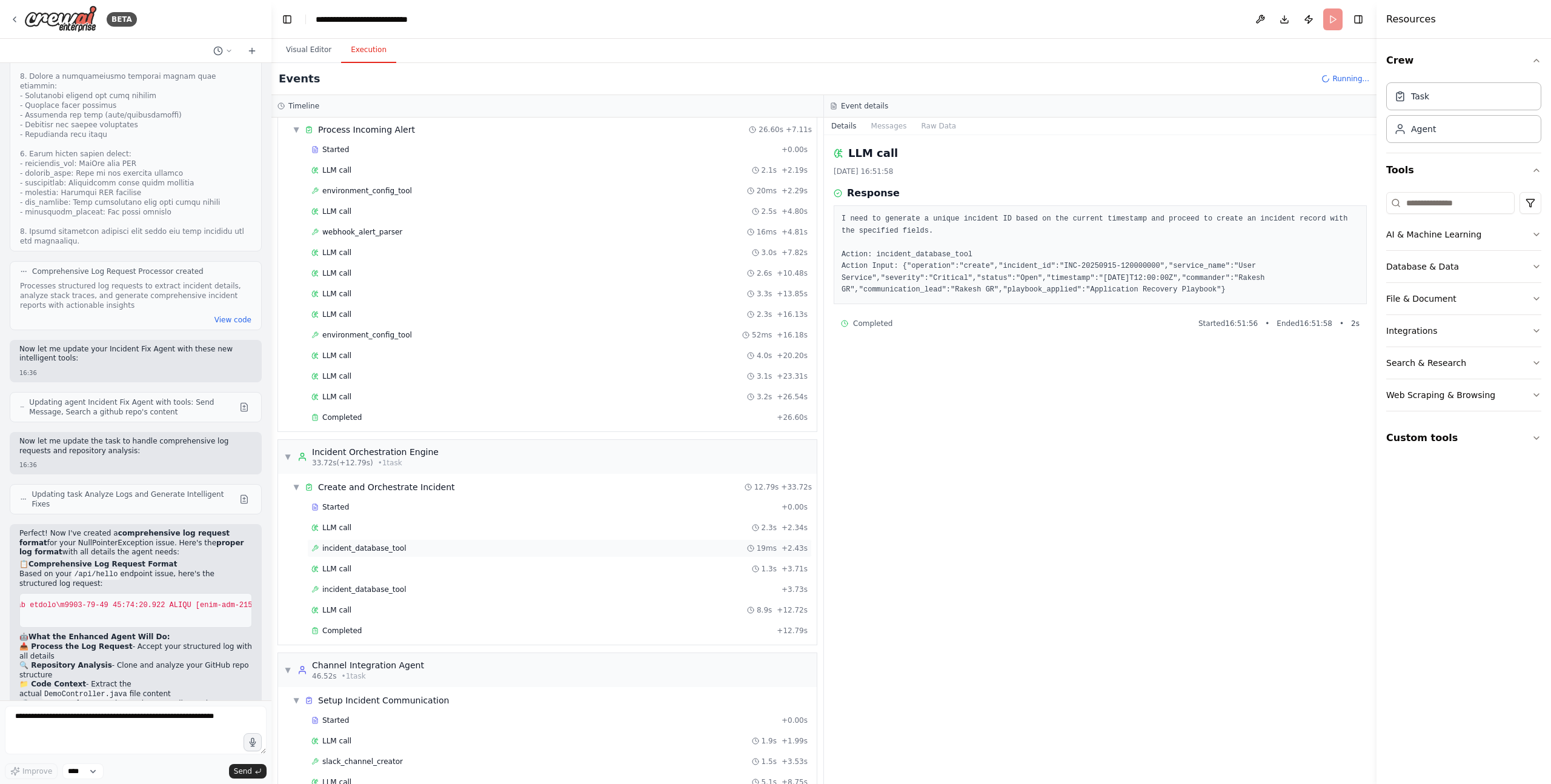
click at [374, 546] on span "incident_database_tool" at bounding box center [364, 548] width 84 height 10
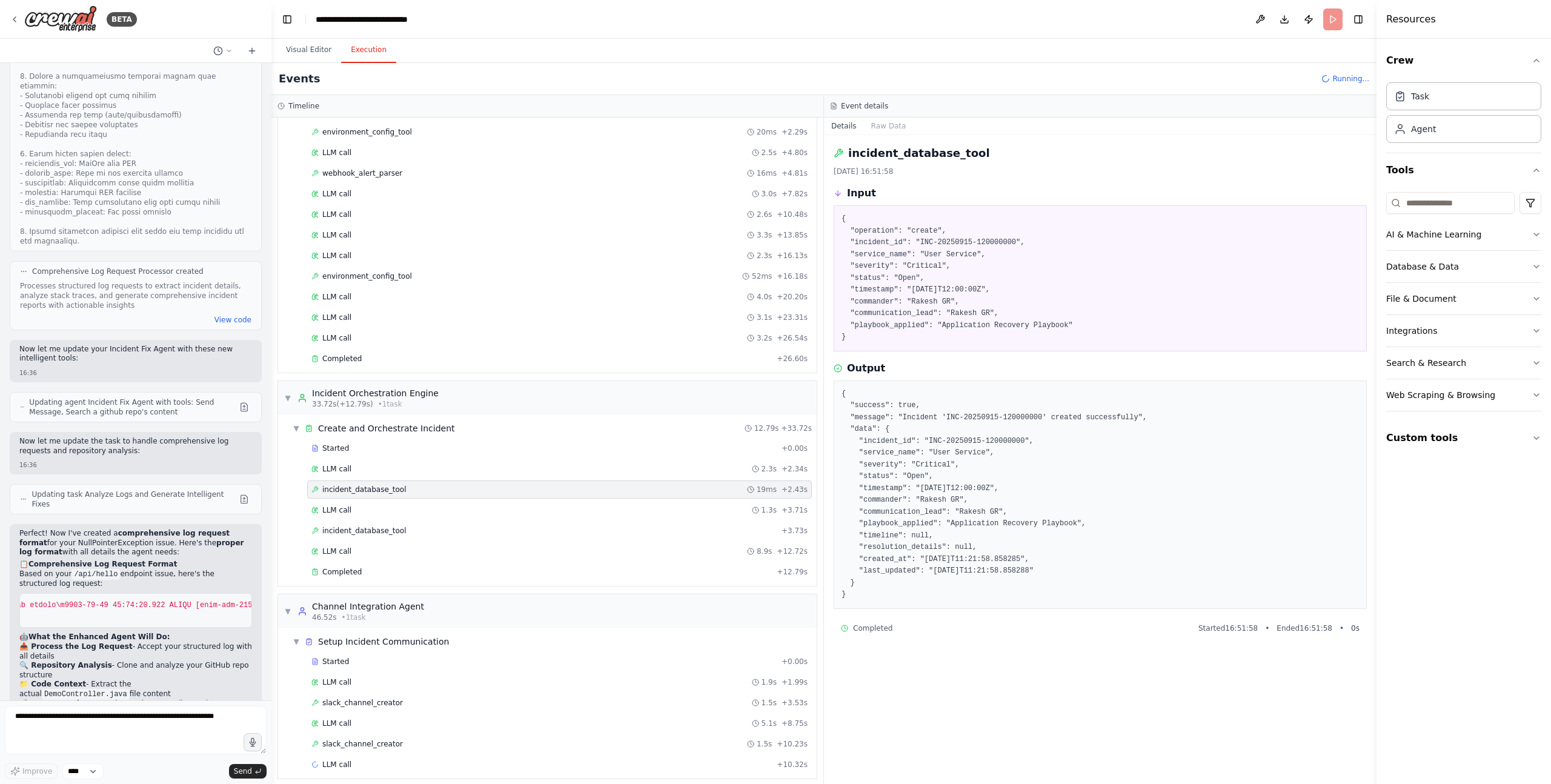
scroll to position [109, 0]
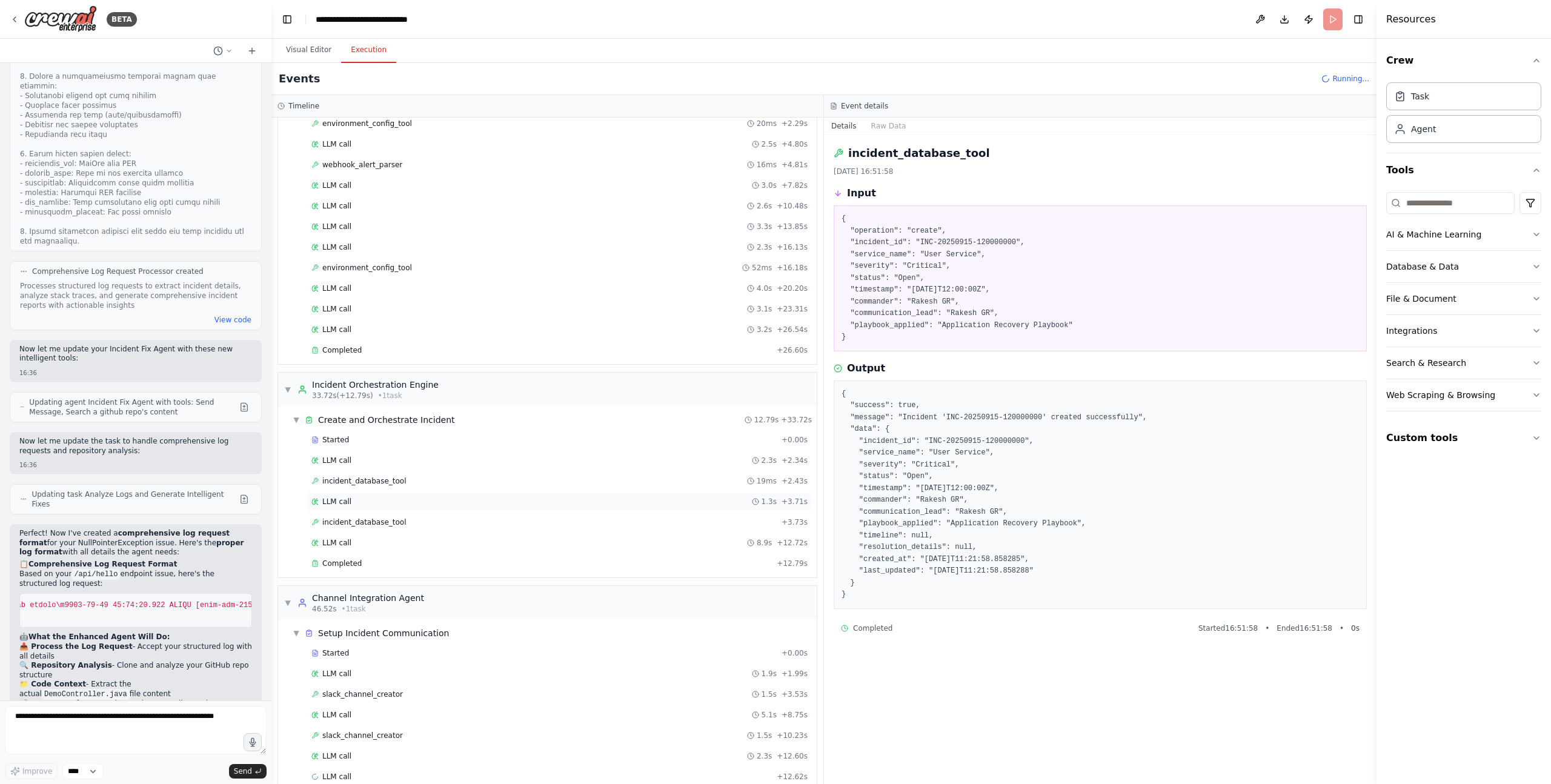
click at [360, 504] on div "LLM call 1.3s + 3.71s" at bounding box center [560, 501] width 496 height 10
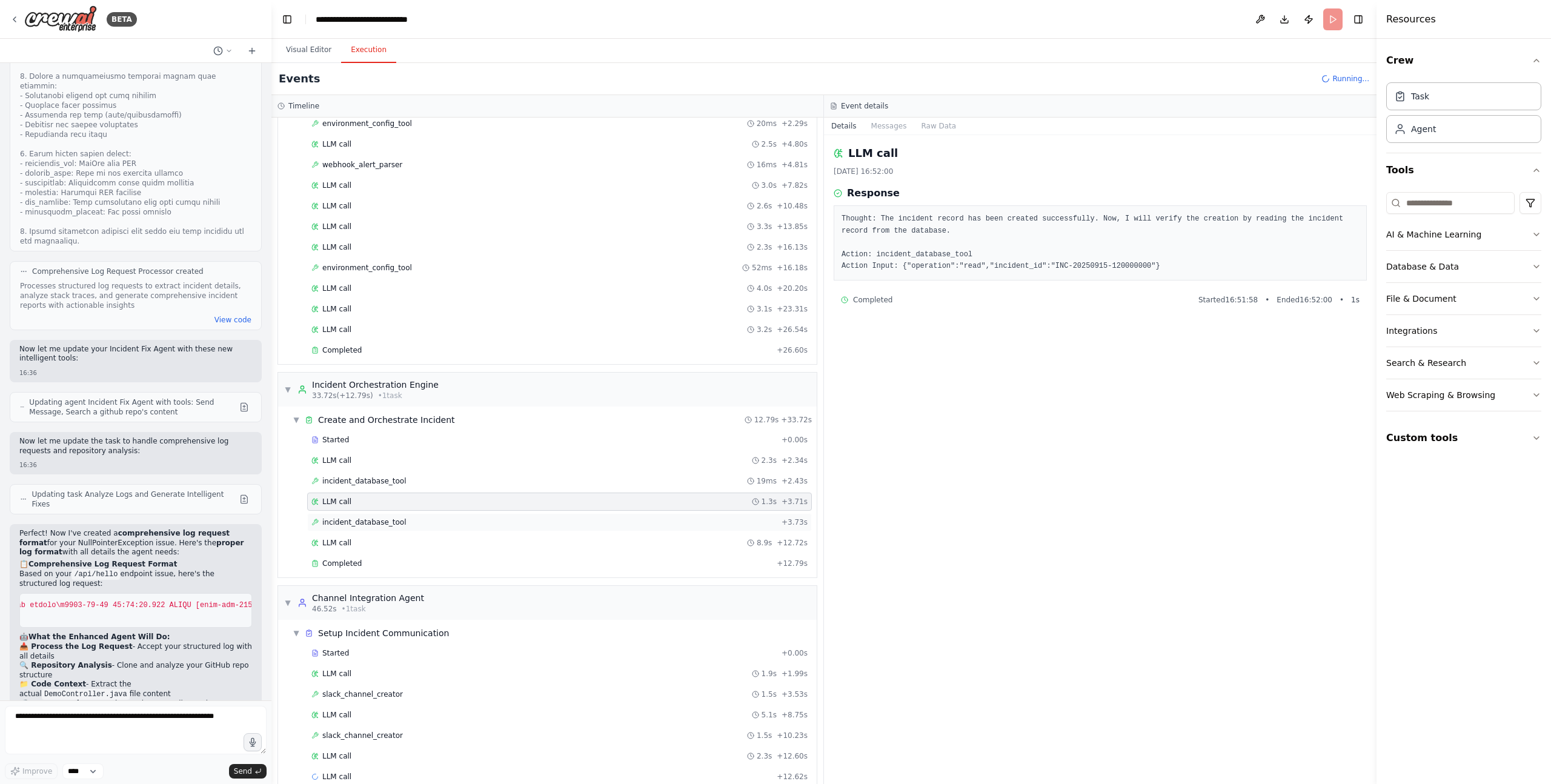
click at [382, 521] on span "incident_database_tool" at bounding box center [364, 522] width 84 height 10
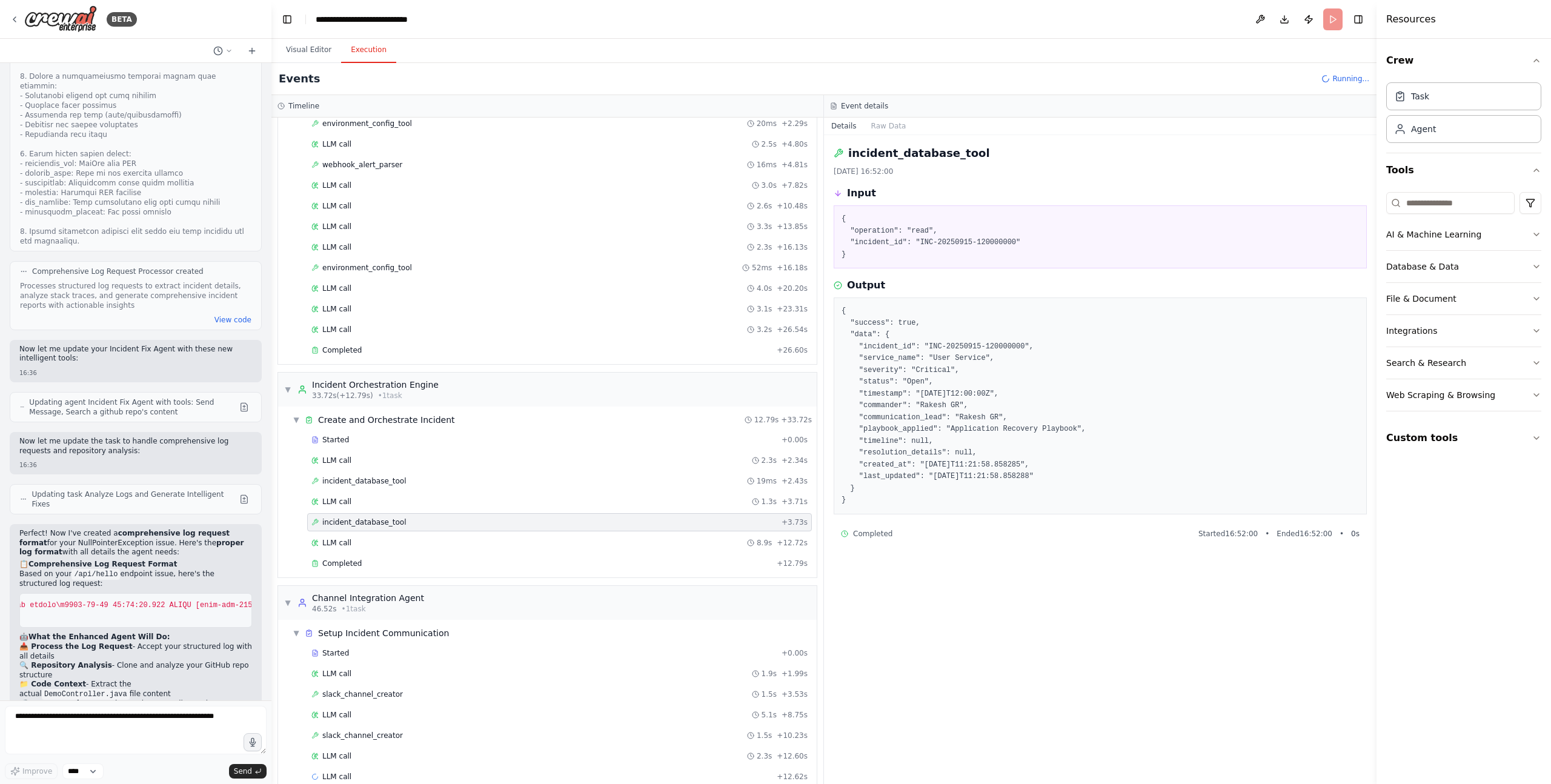
scroll to position [130, 0]
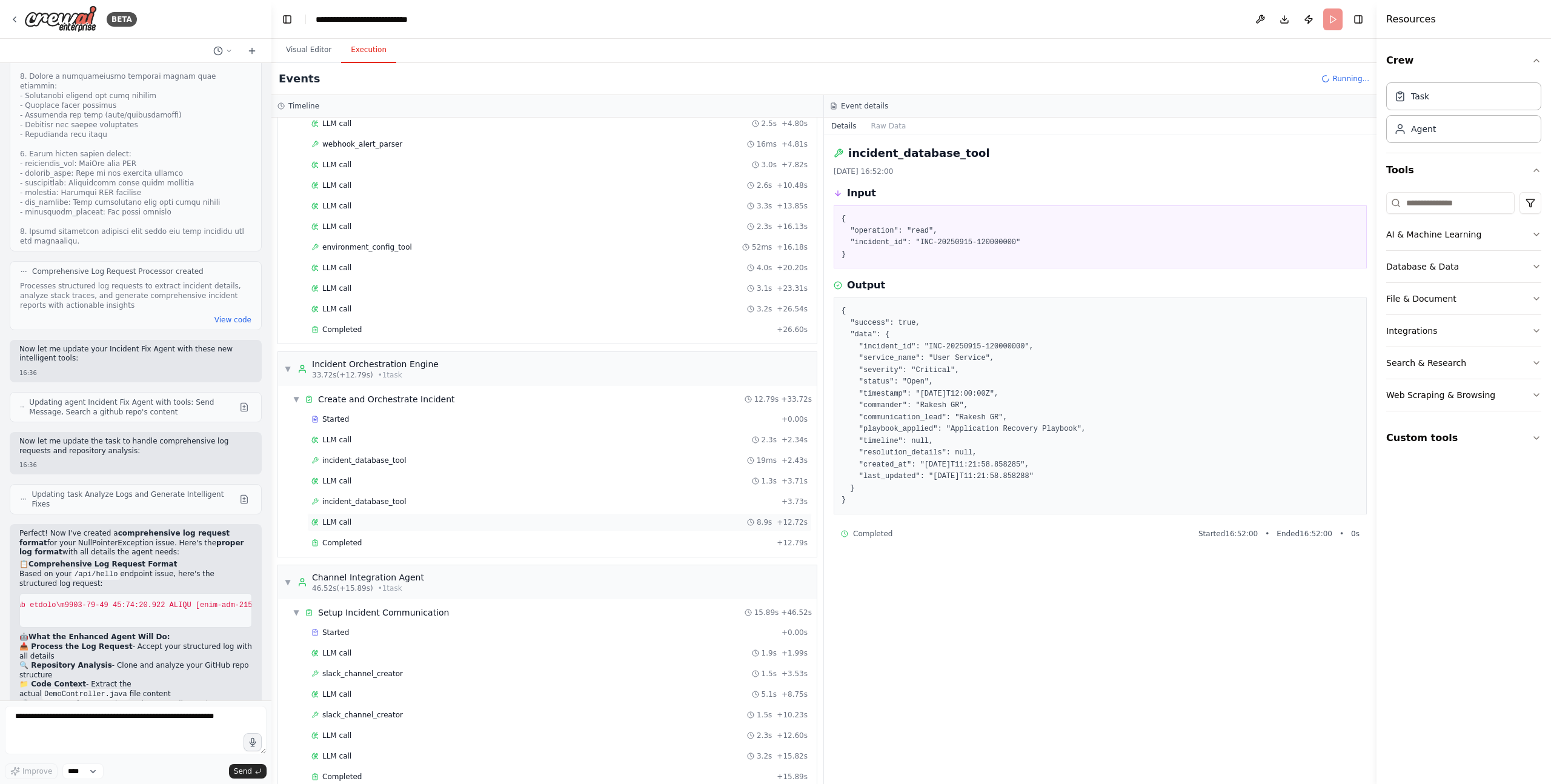
click at [374, 515] on div "LLM call 8.9s + 12.72s" at bounding box center [560, 522] width 505 height 18
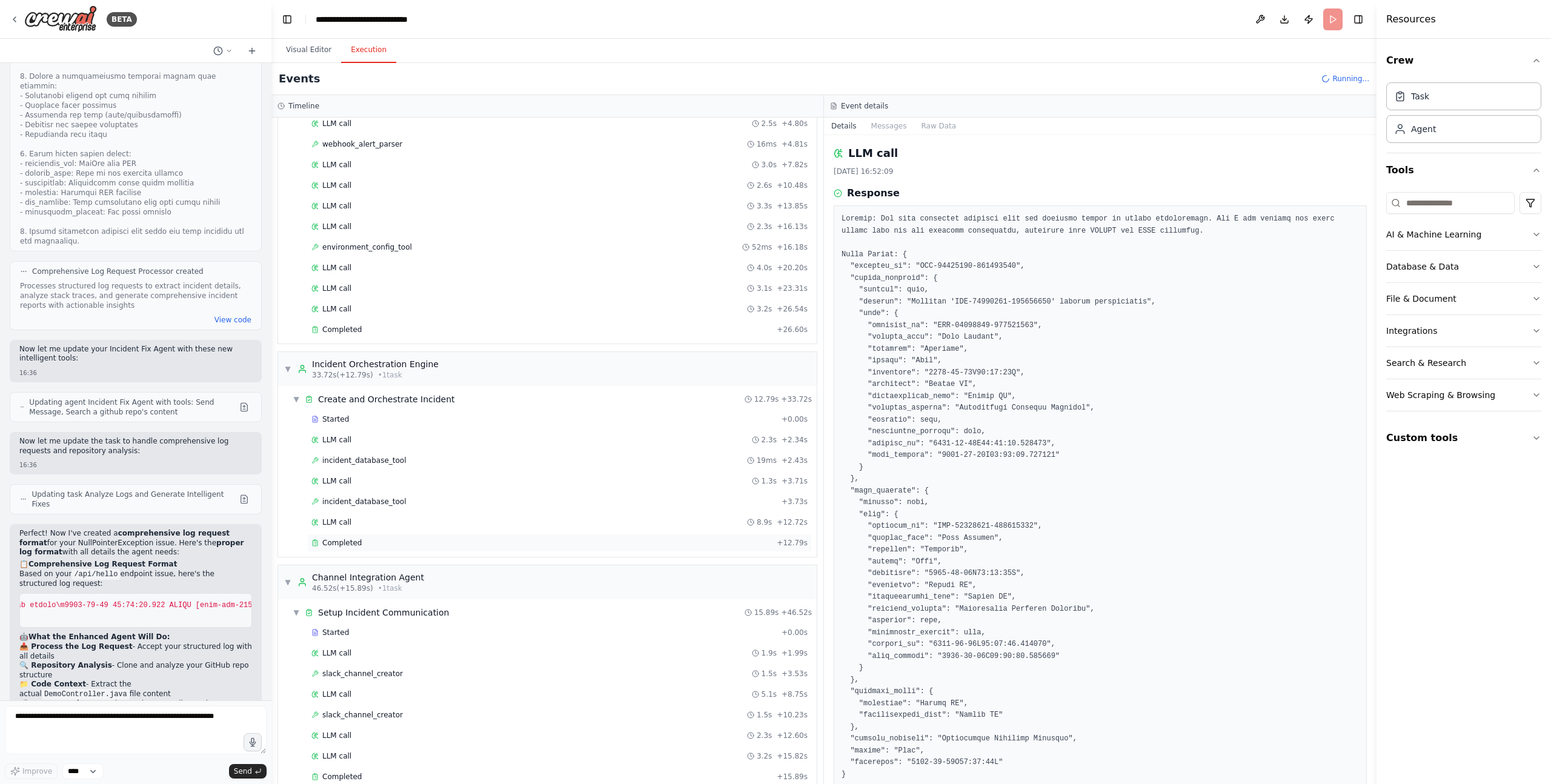
click at [372, 544] on div "Completed" at bounding box center [541, 542] width 461 height 10
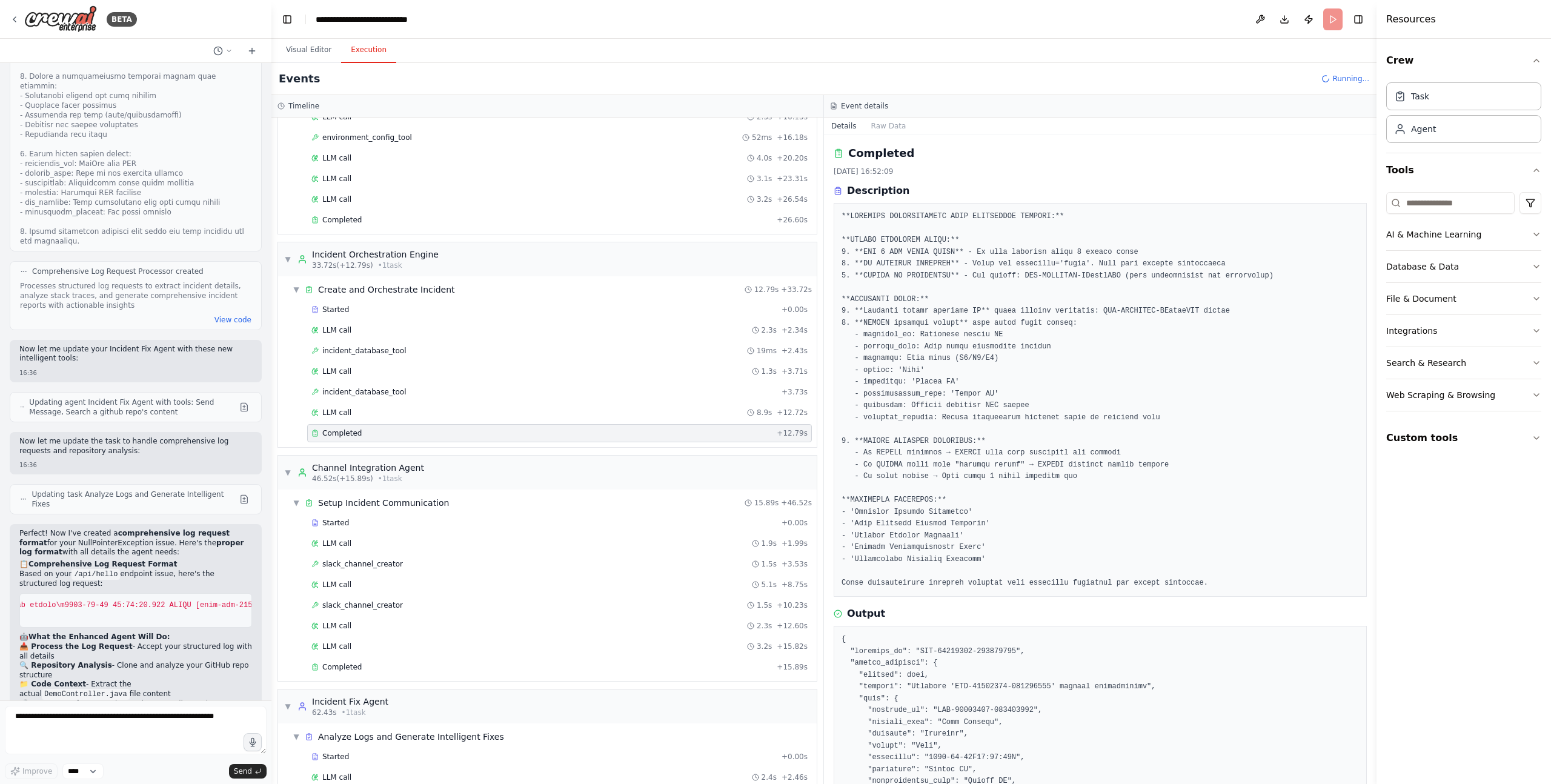
scroll to position [240, 0]
click at [351, 520] on div "Started" at bounding box center [544, 521] width 465 height 10
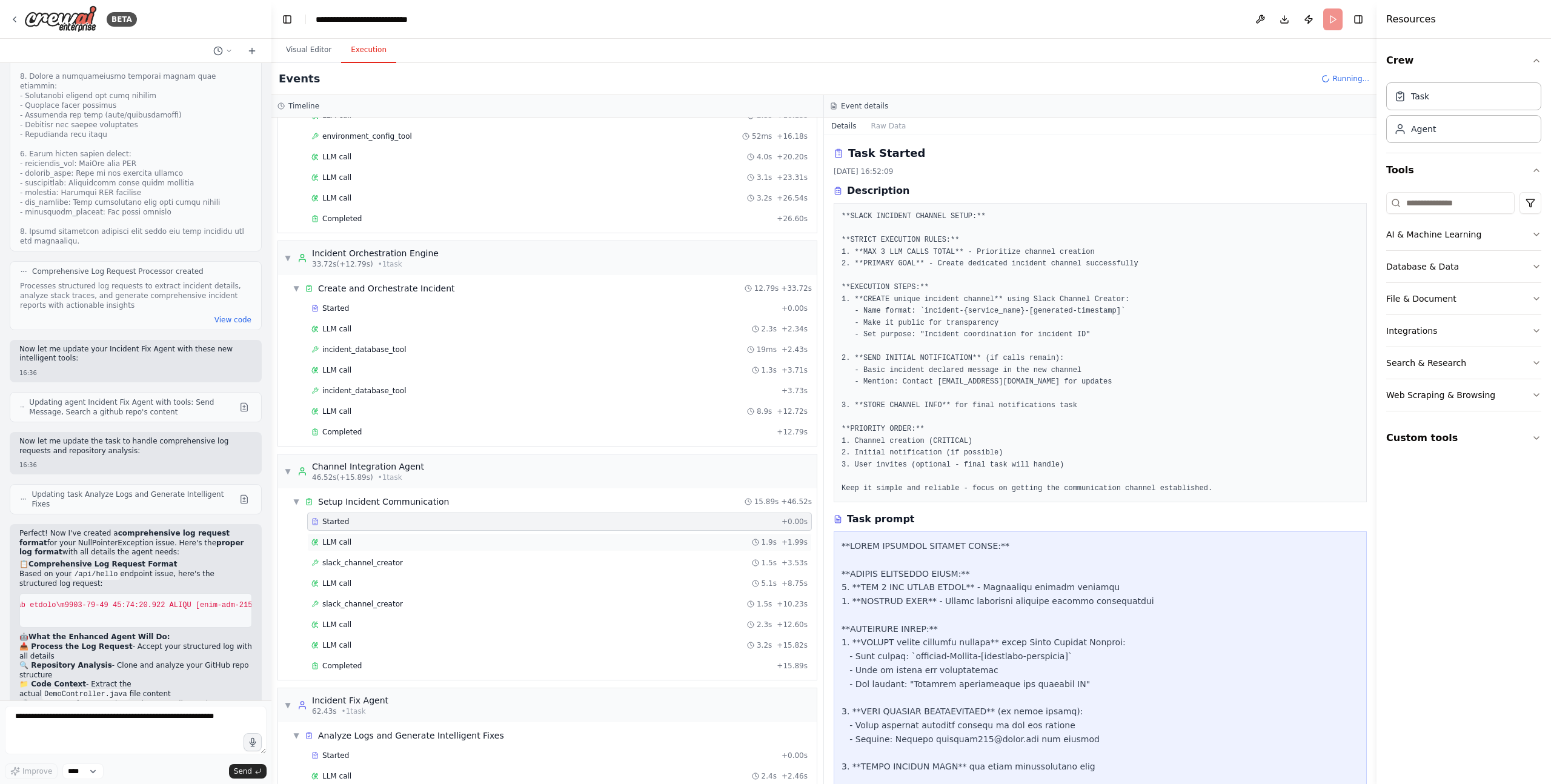
click at [358, 539] on div "LLM call 1.9s + 1.99s" at bounding box center [560, 542] width 496 height 10
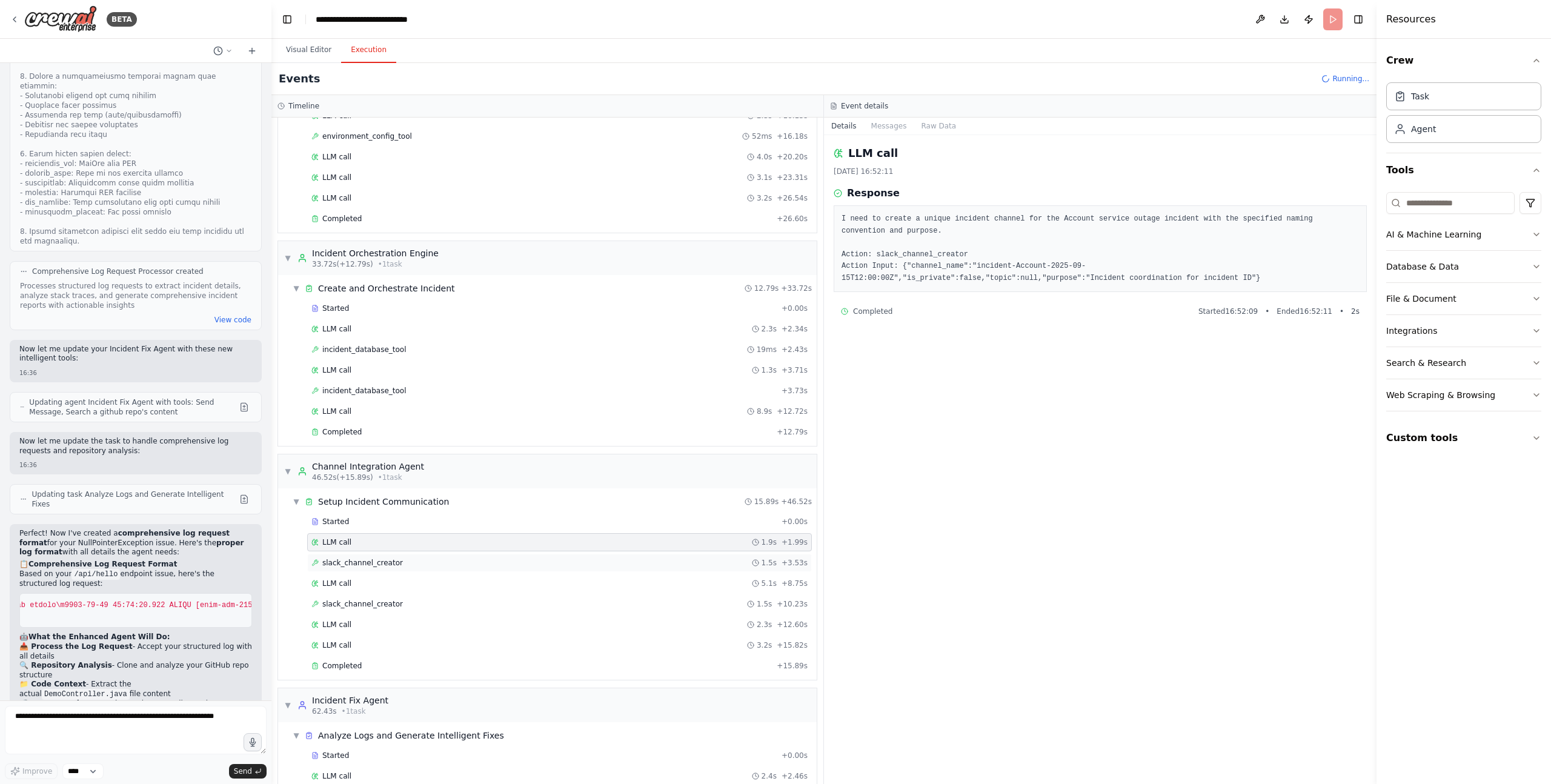
click at [363, 567] on span "slack_channel_creator" at bounding box center [363, 563] width 81 height 10
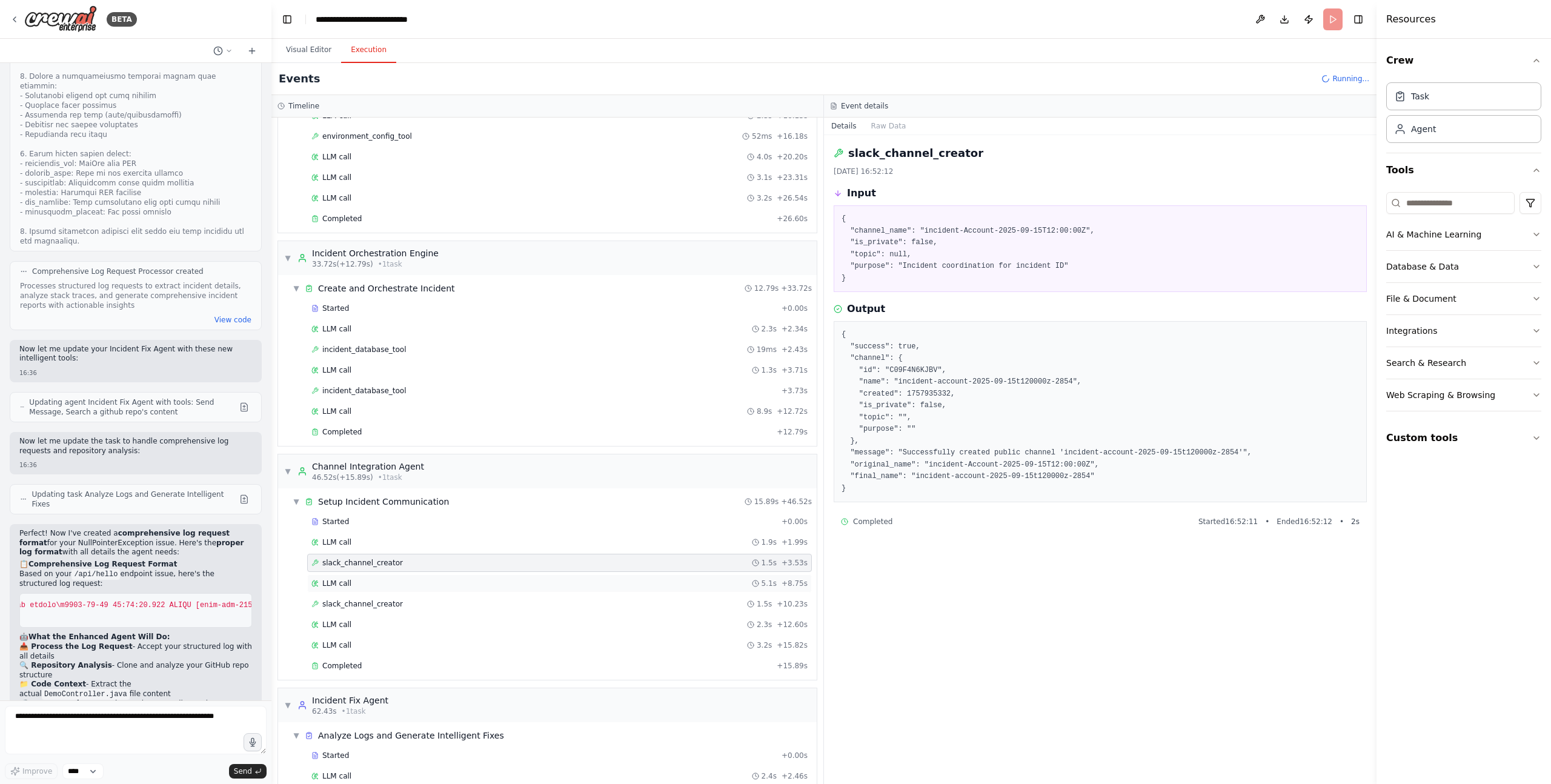
click at [388, 579] on div "LLM call 5.1s + 8.75s" at bounding box center [560, 583] width 496 height 10
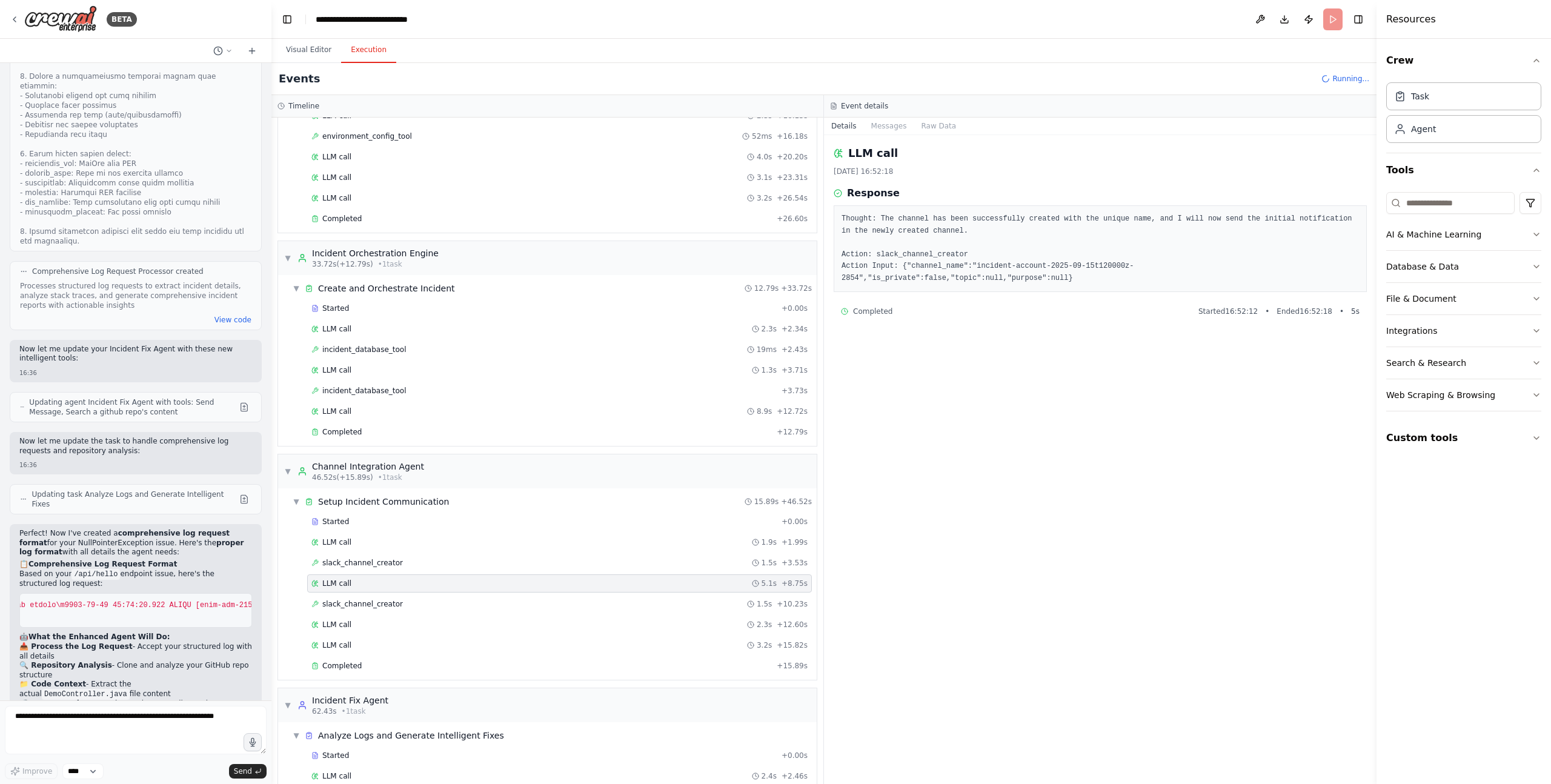
scroll to position [281, 0]
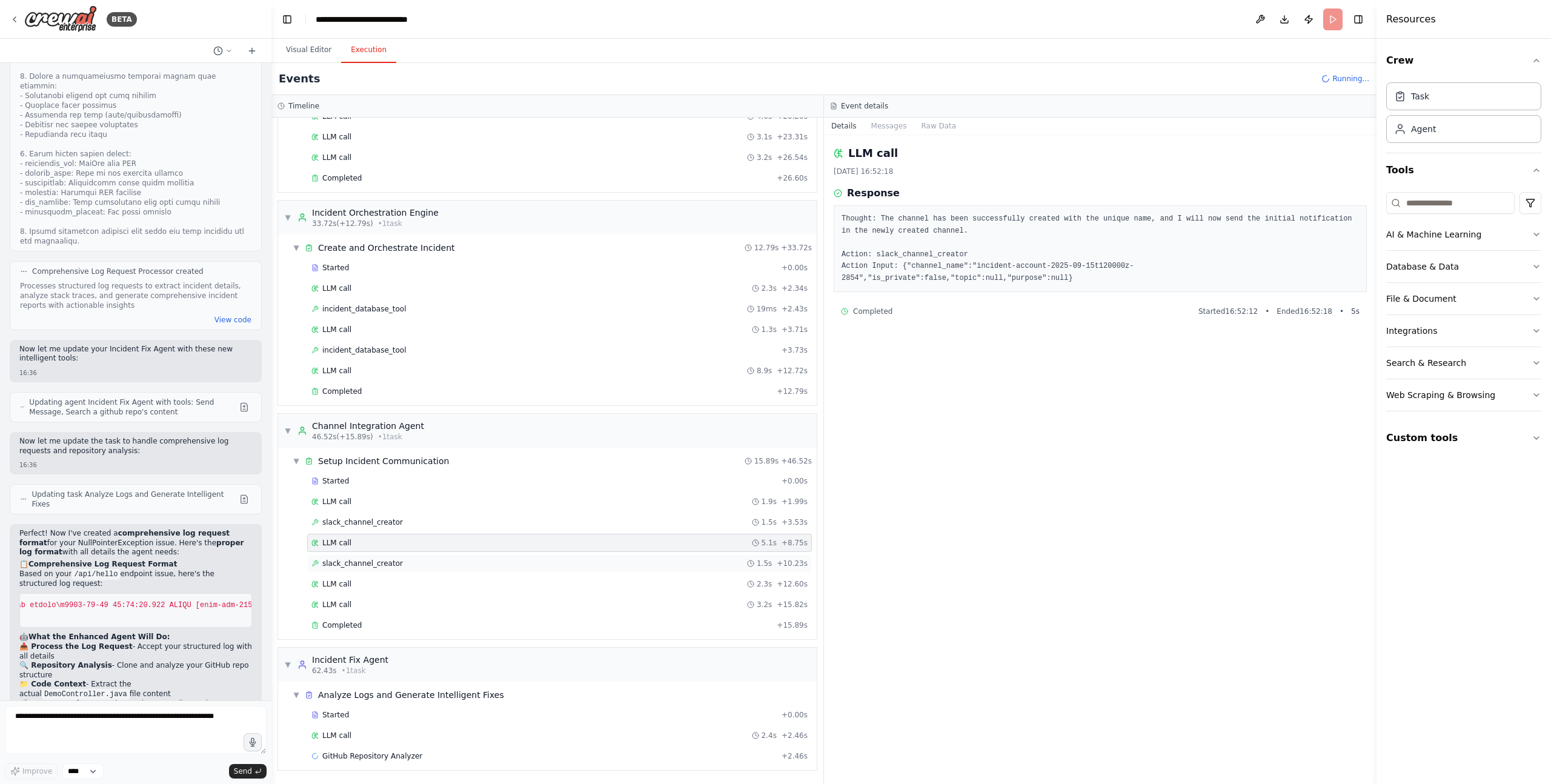
click at [378, 565] on span "slack_channel_creator" at bounding box center [363, 563] width 81 height 10
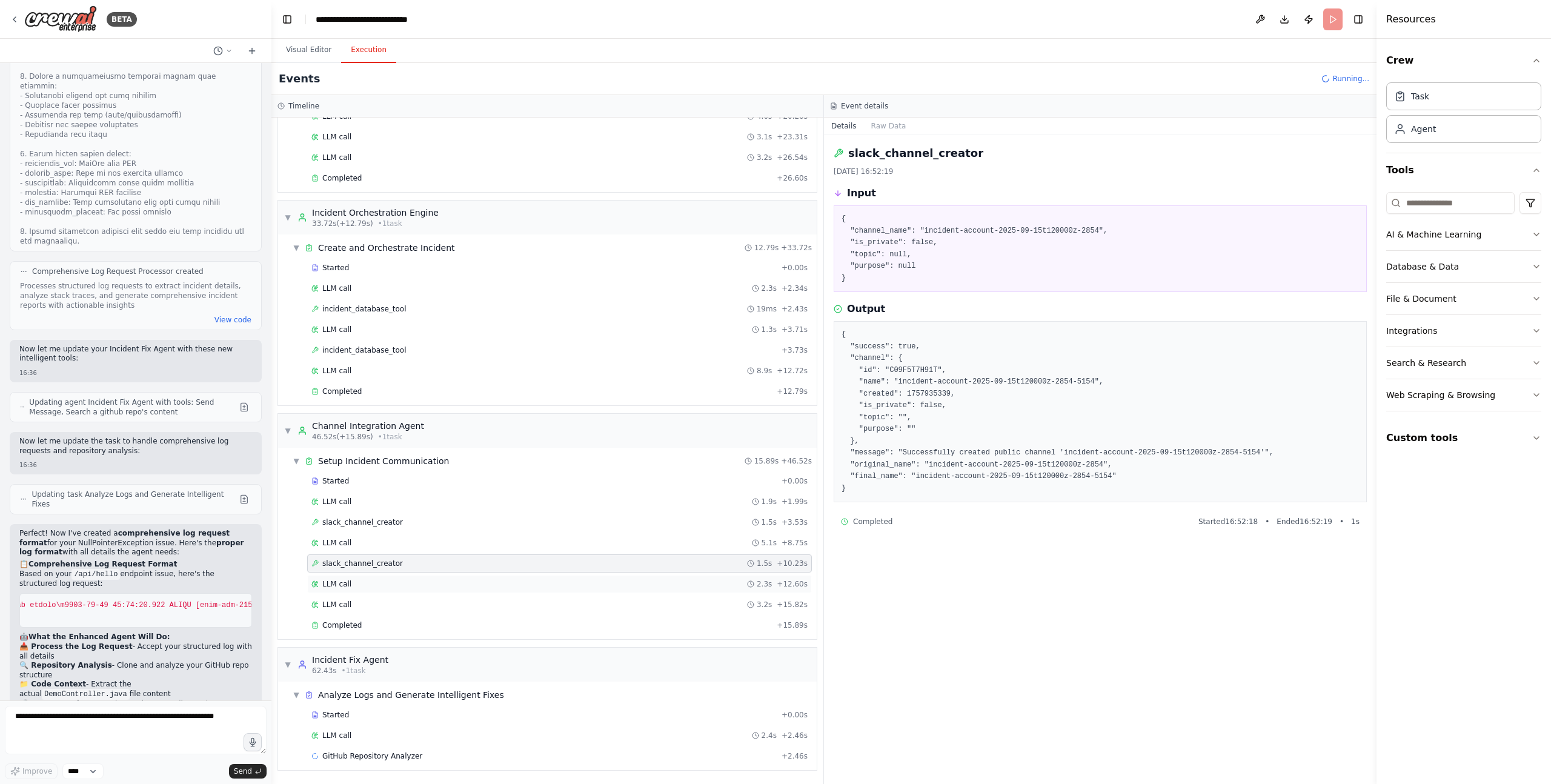
click at [364, 585] on div "LLM call 2.3s + 12.60s" at bounding box center [560, 583] width 496 height 10
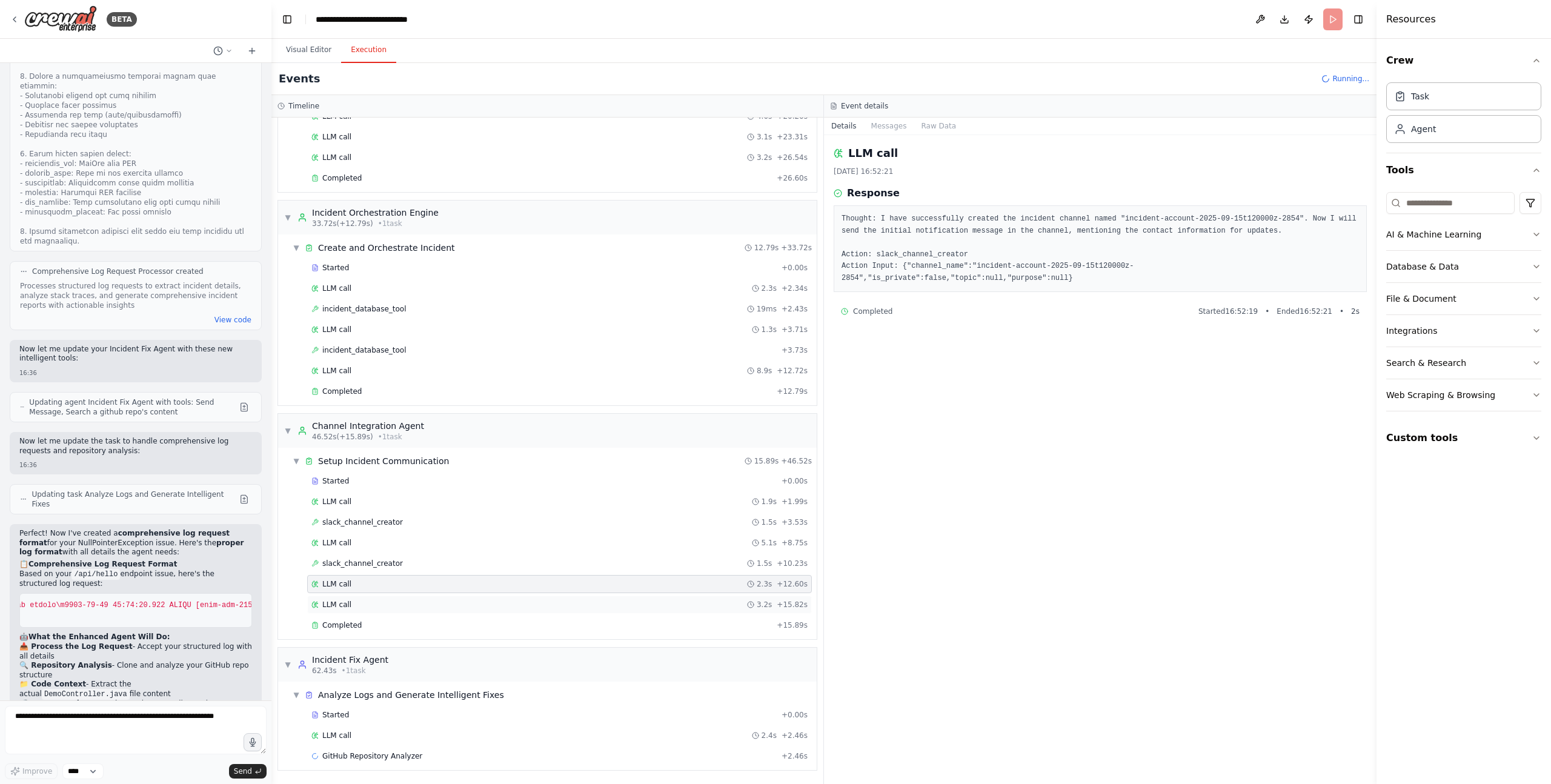
click at [364, 604] on div "LLM call 3.2s + 15.82s" at bounding box center [560, 604] width 496 height 10
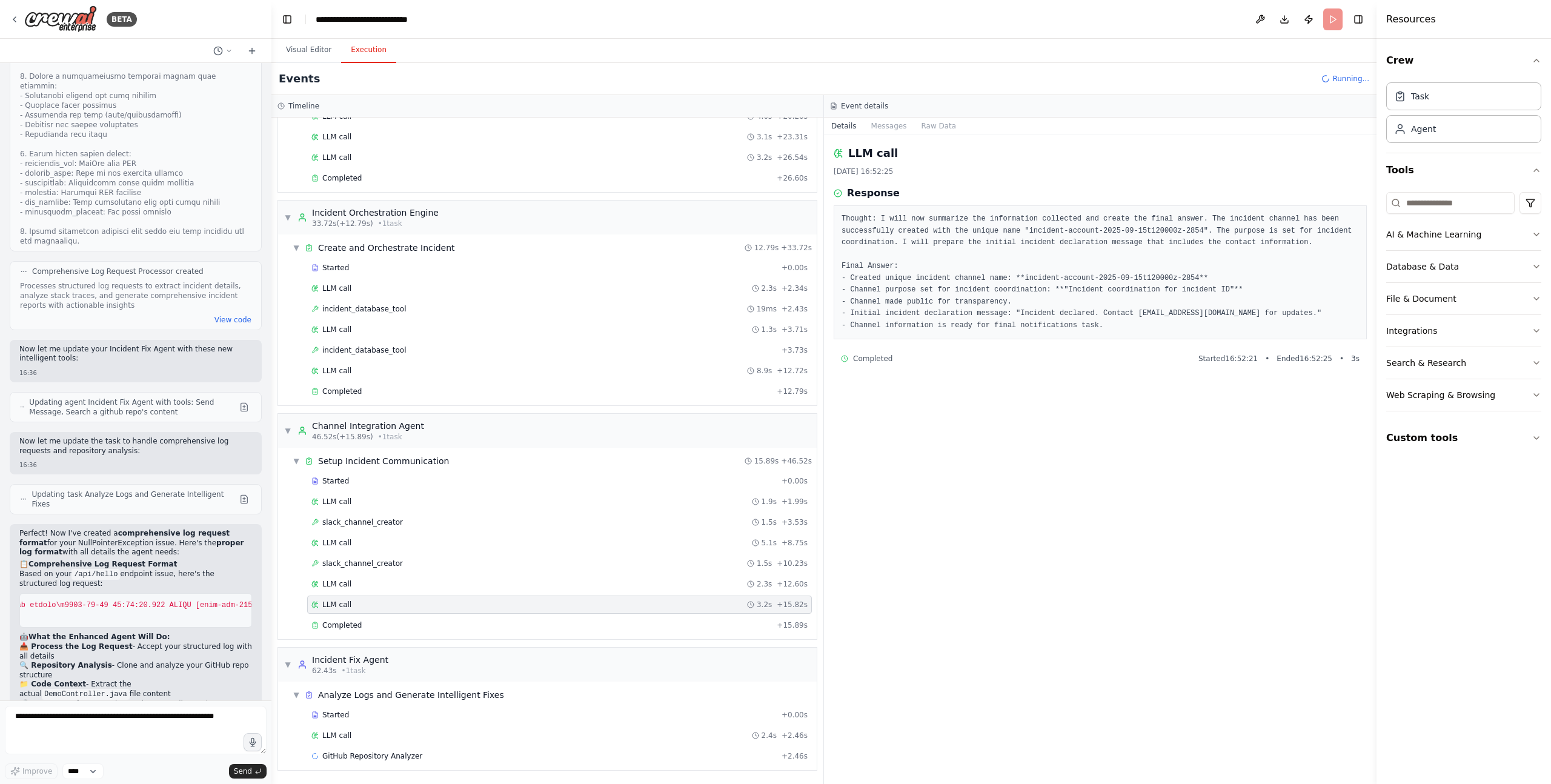
scroll to position [269, 0]
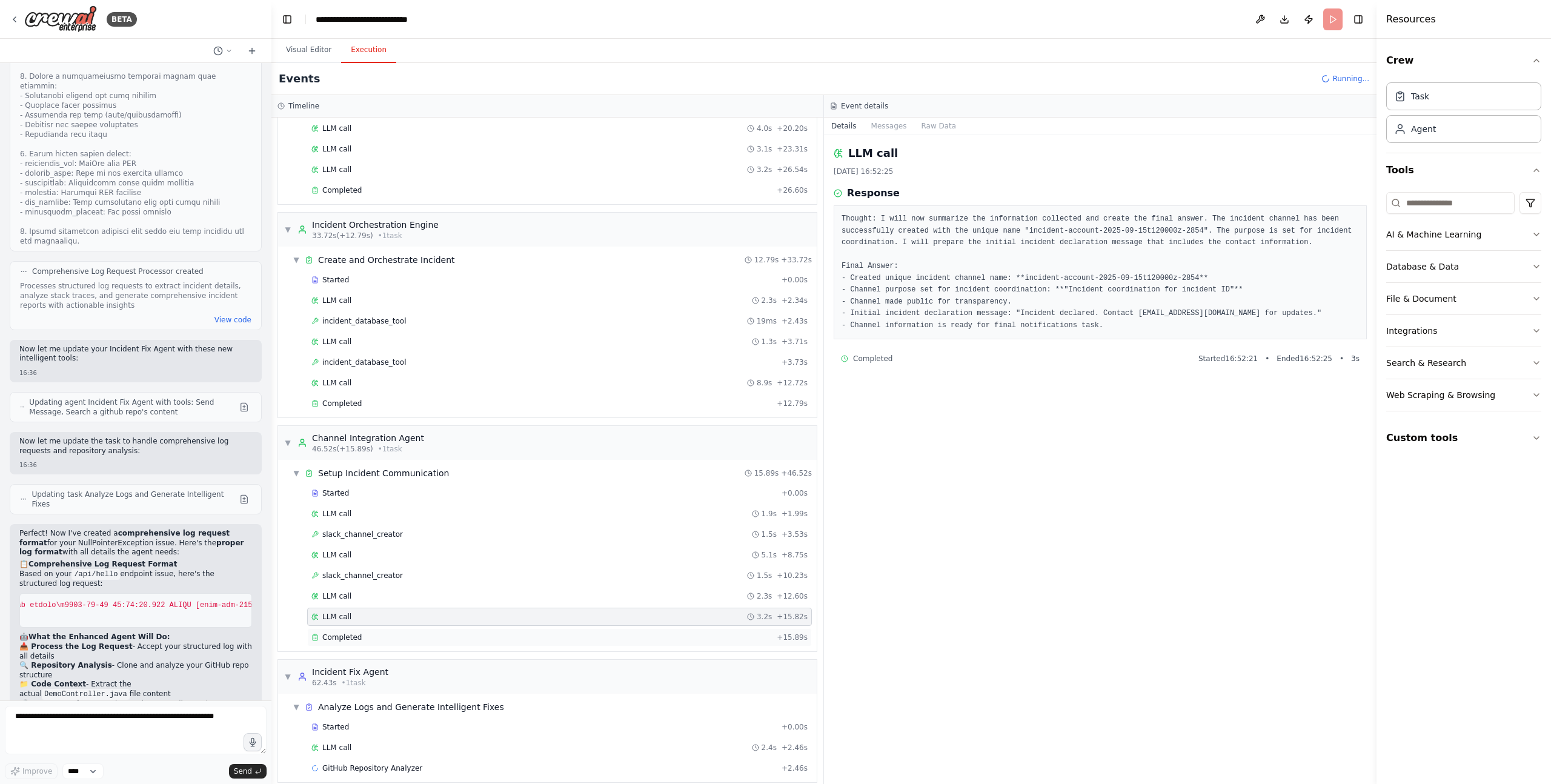
click at [367, 637] on div "Completed" at bounding box center [541, 637] width 461 height 10
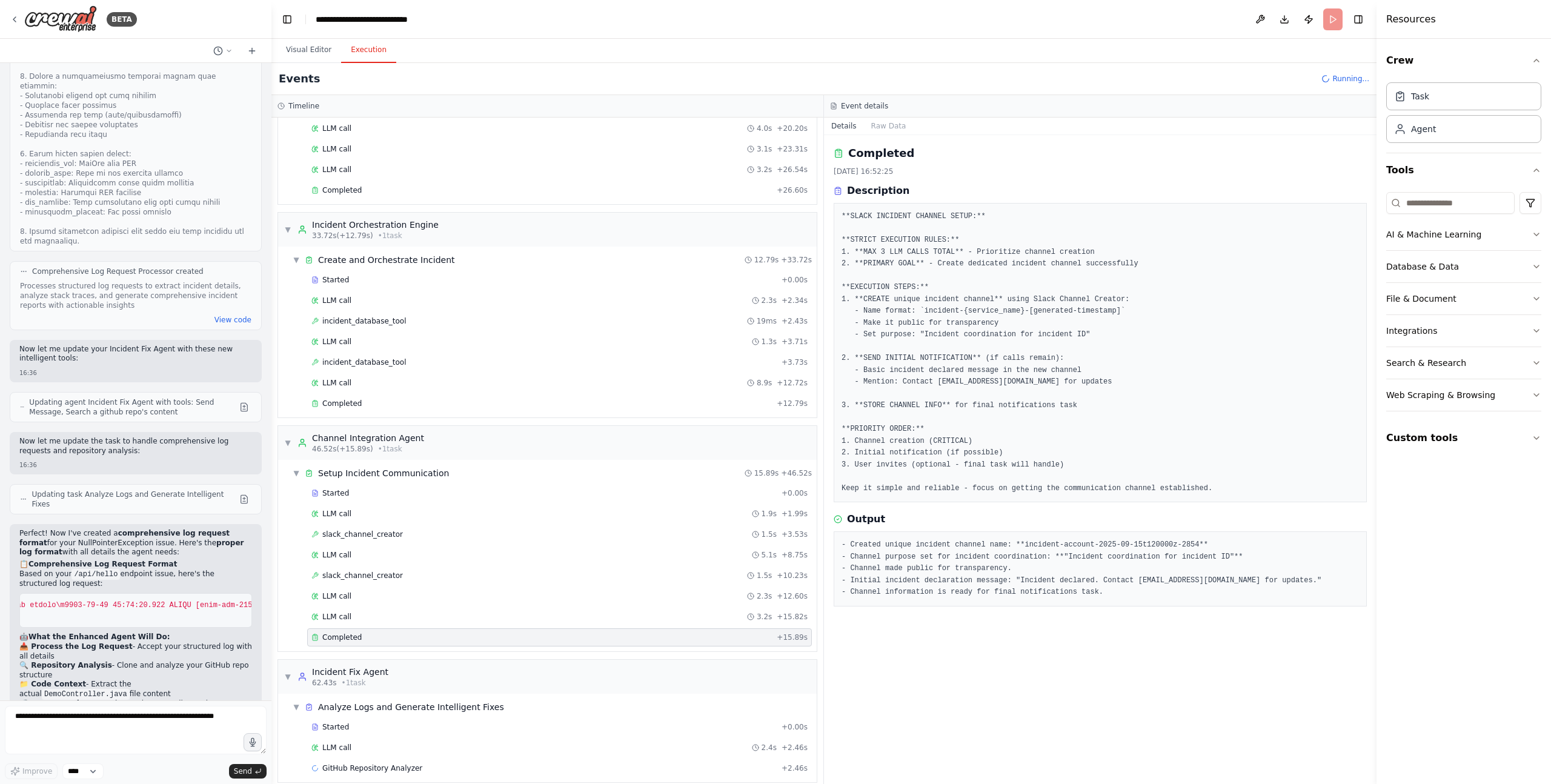
scroll to position [281, 0]
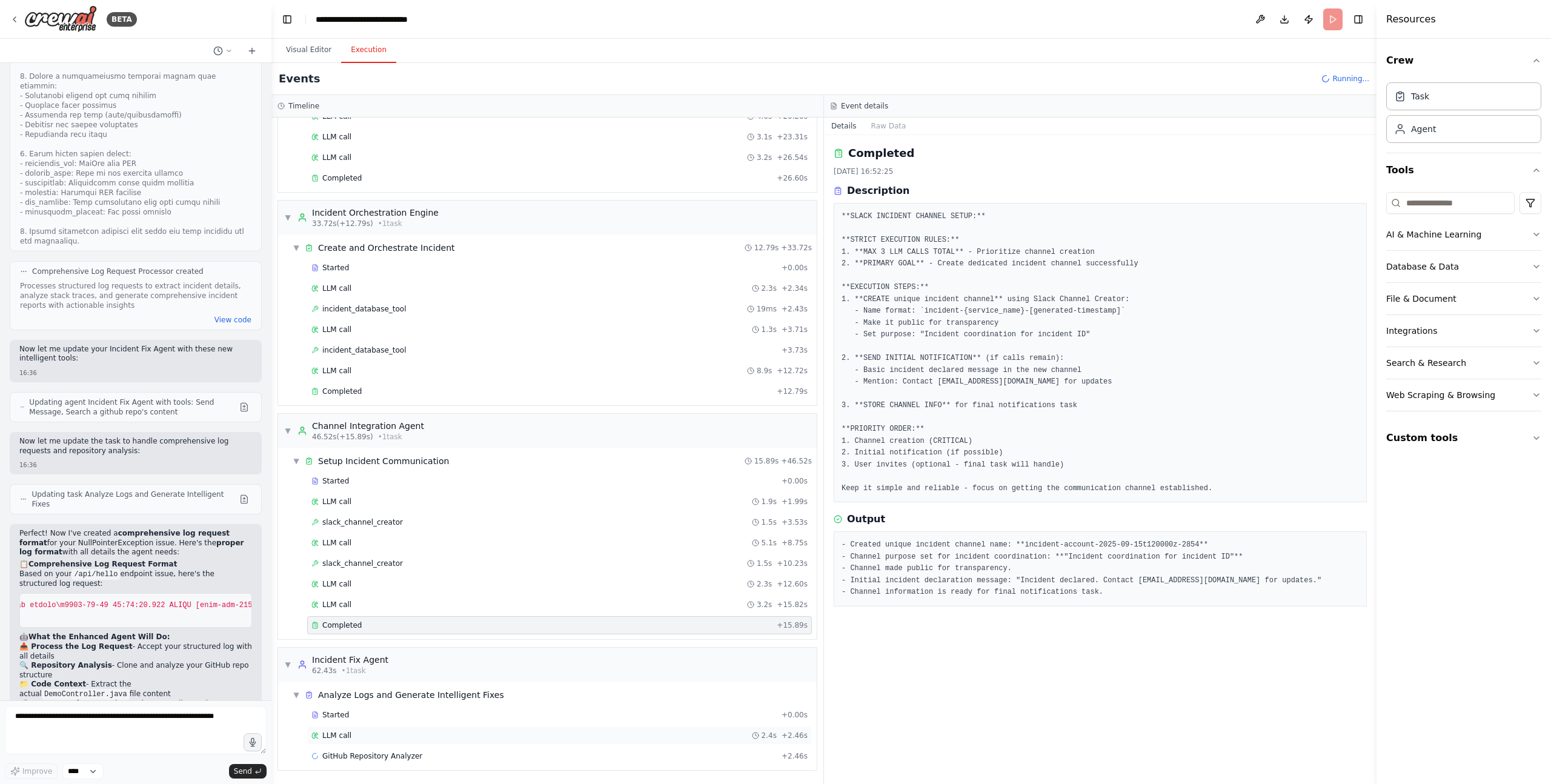
click at [354, 736] on div "LLM call 2.4s + 2.46s" at bounding box center [560, 735] width 496 height 10
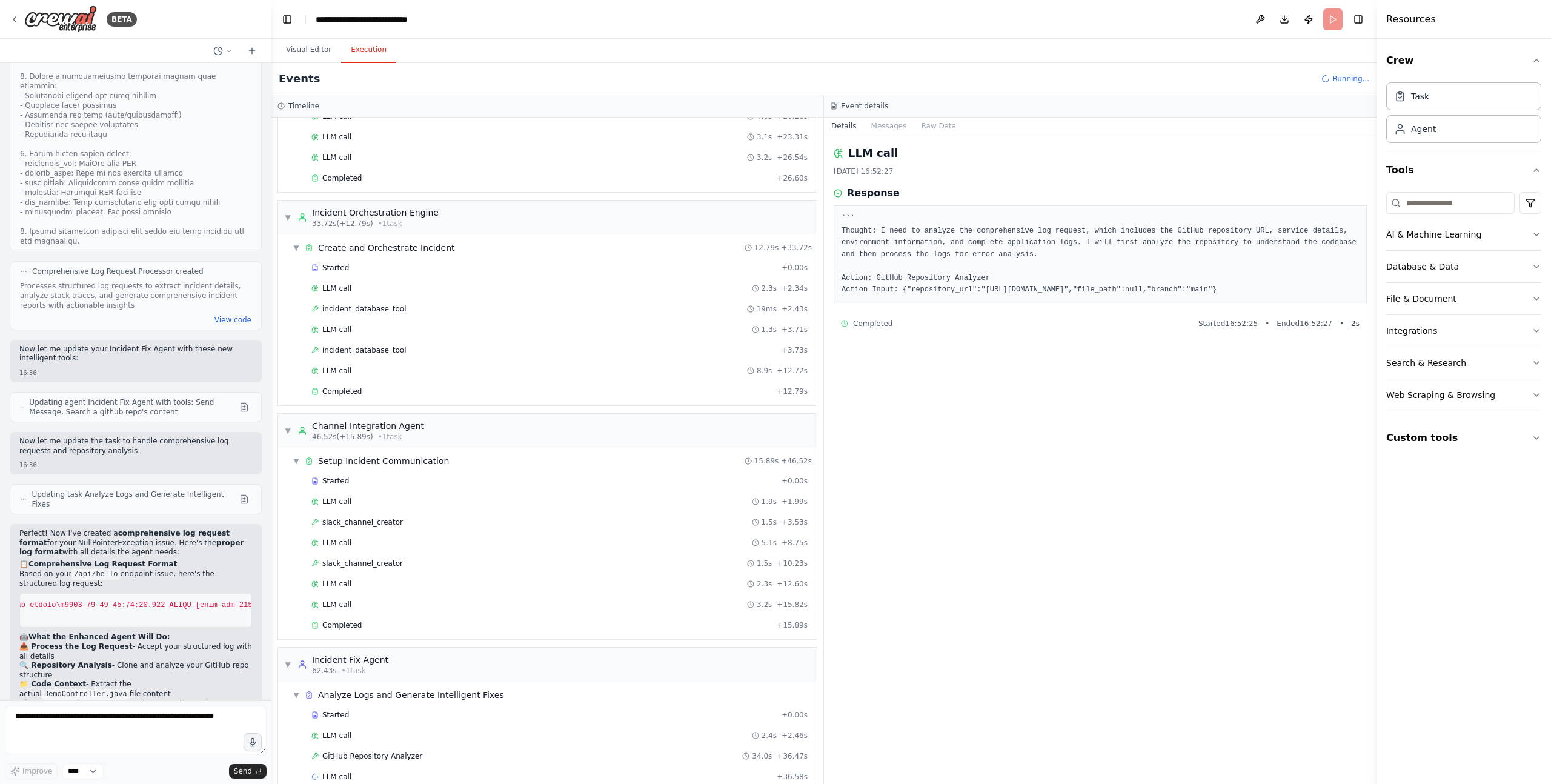
scroll to position [301, 0]
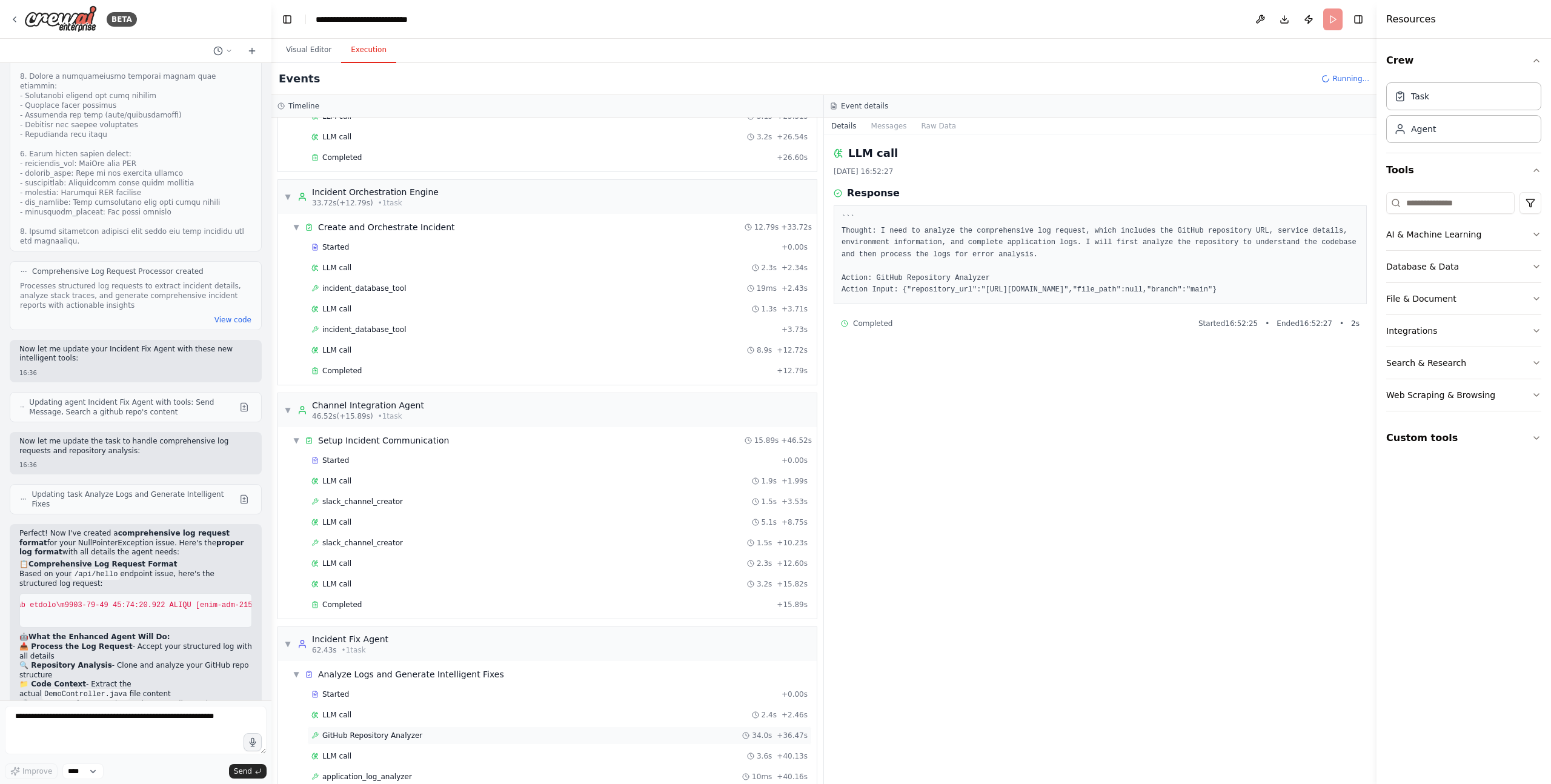
click at [355, 731] on span "GitHub Repository Analyzer" at bounding box center [372, 735] width 100 height 10
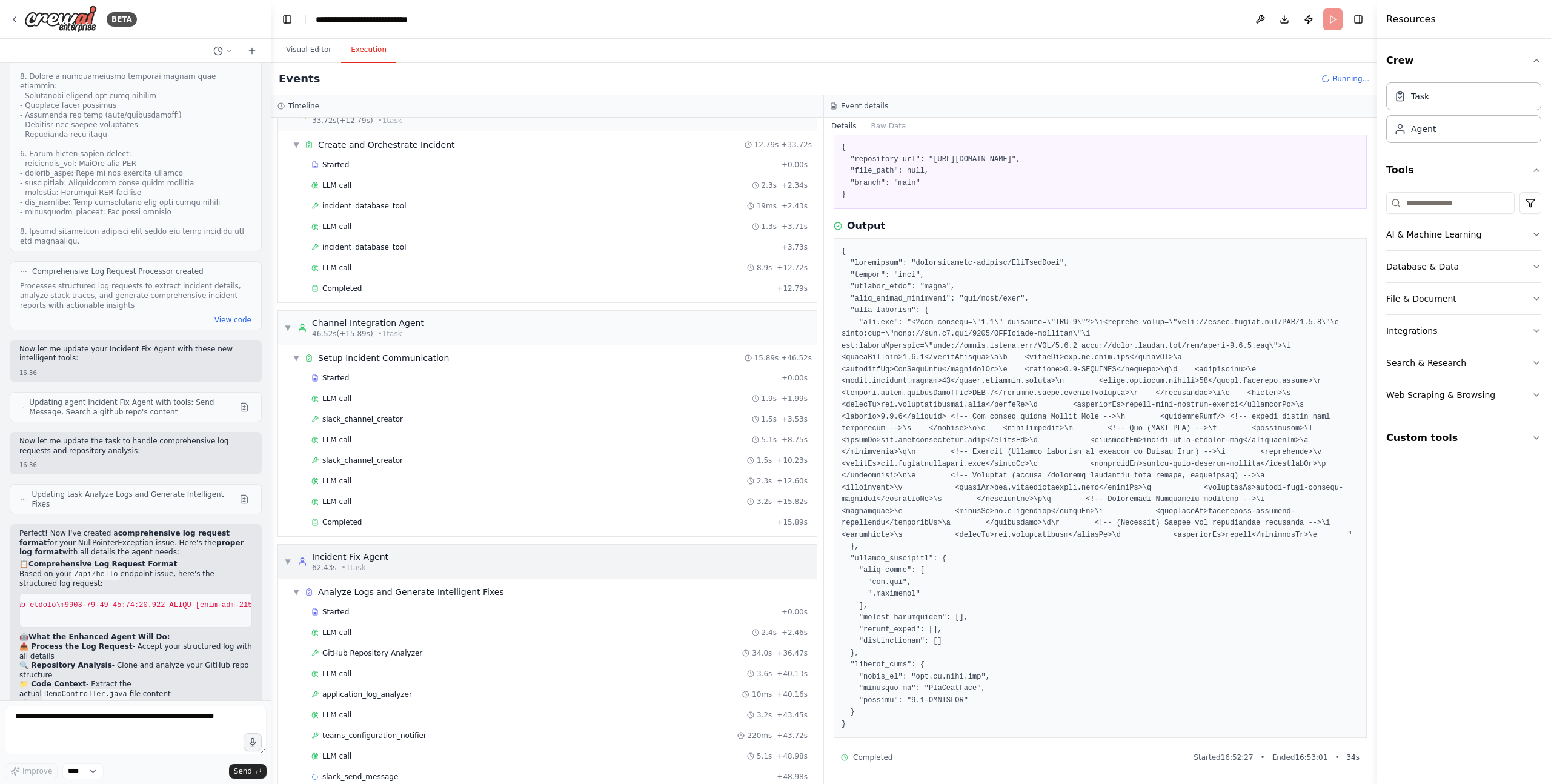
scroll to position [404, 0]
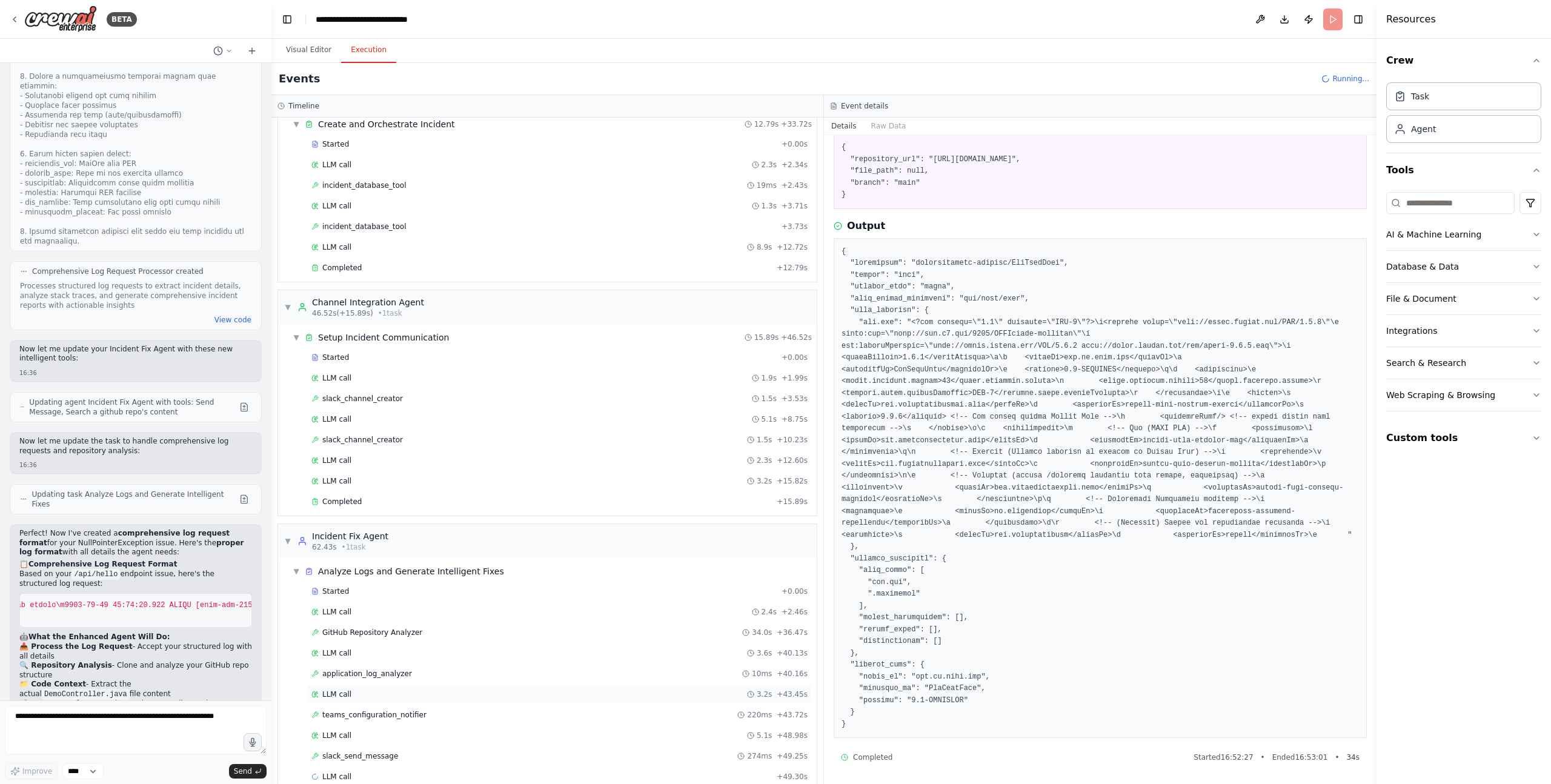
click at [420, 695] on div "LLM call 3.2s + 43.45s" at bounding box center [560, 693] width 496 height 10
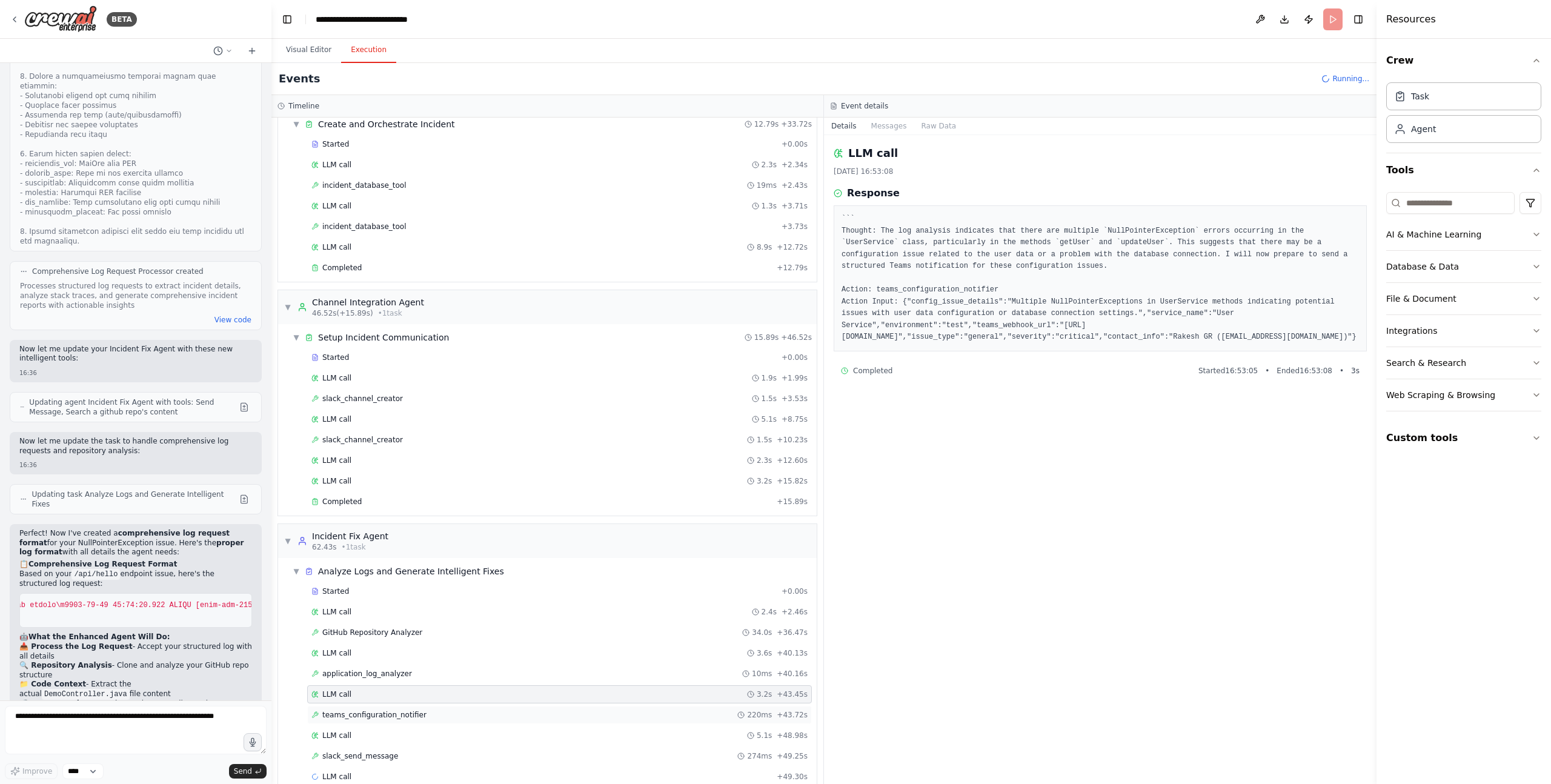
click at [431, 717] on div "teams_configuration_notifier 220ms + 43.72s" at bounding box center [560, 714] width 496 height 10
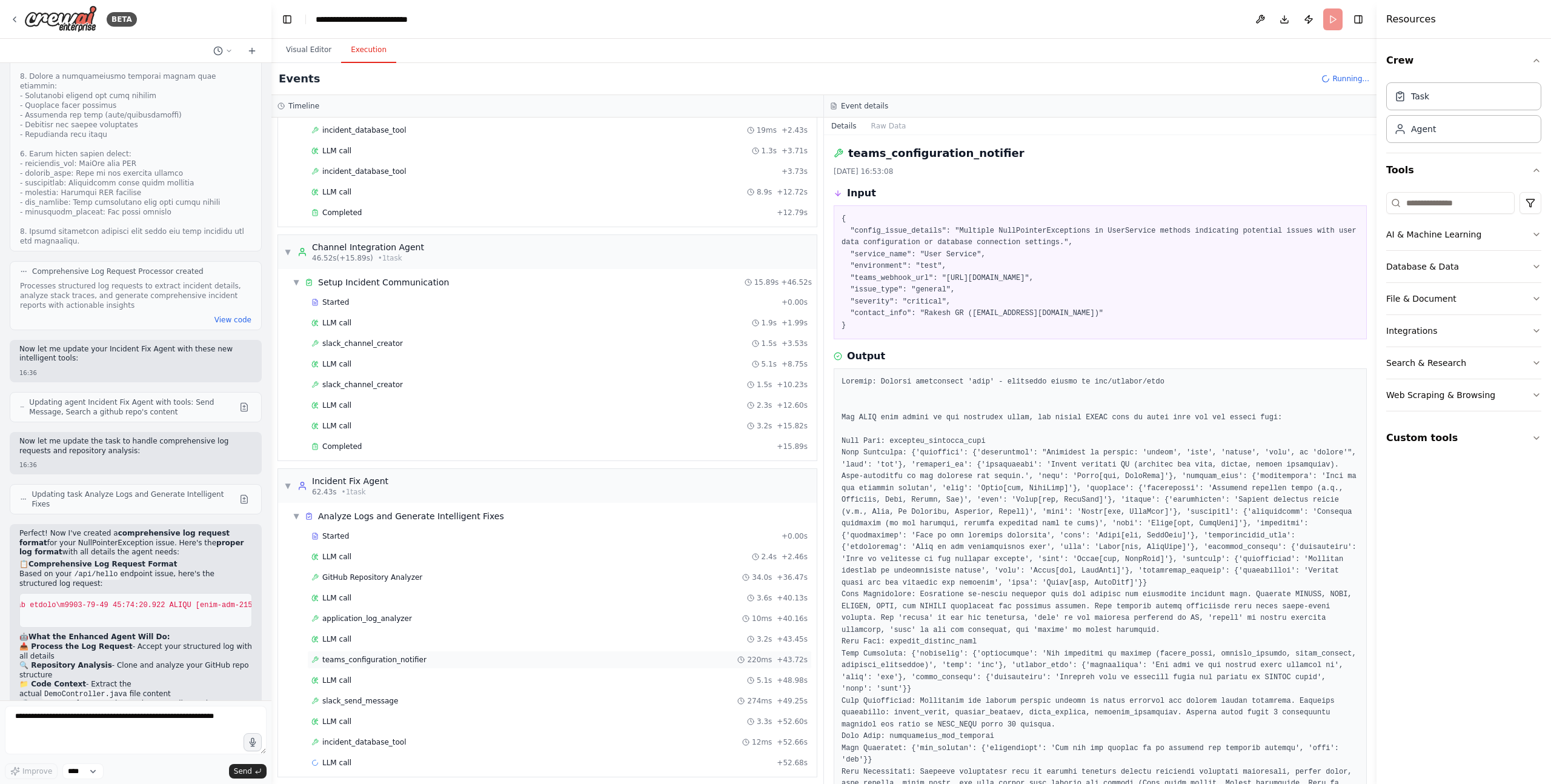
scroll to position [466, 0]
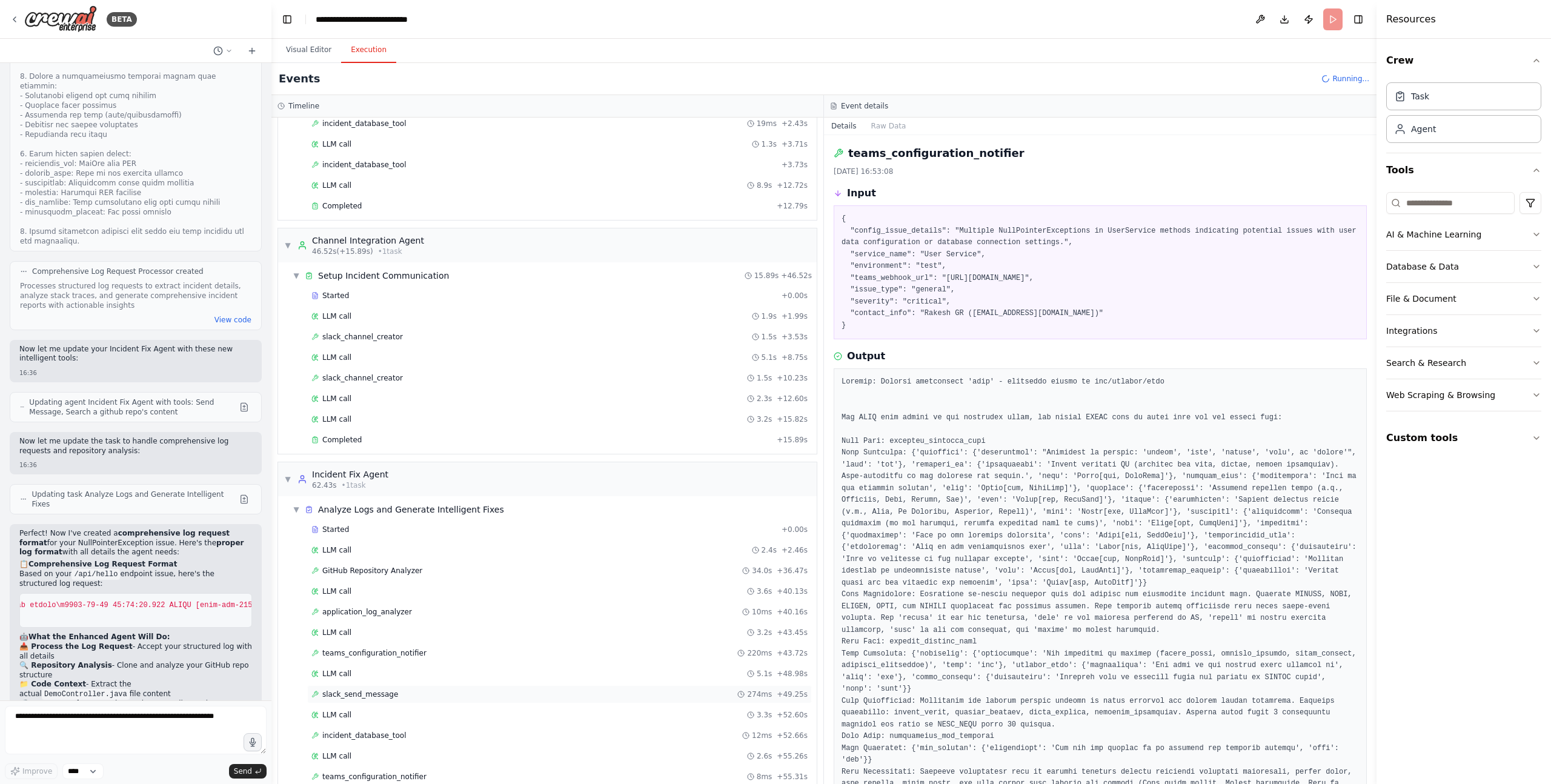
click at [421, 689] on div "slack_send_message 274ms + 49.25s" at bounding box center [560, 693] width 496 height 10
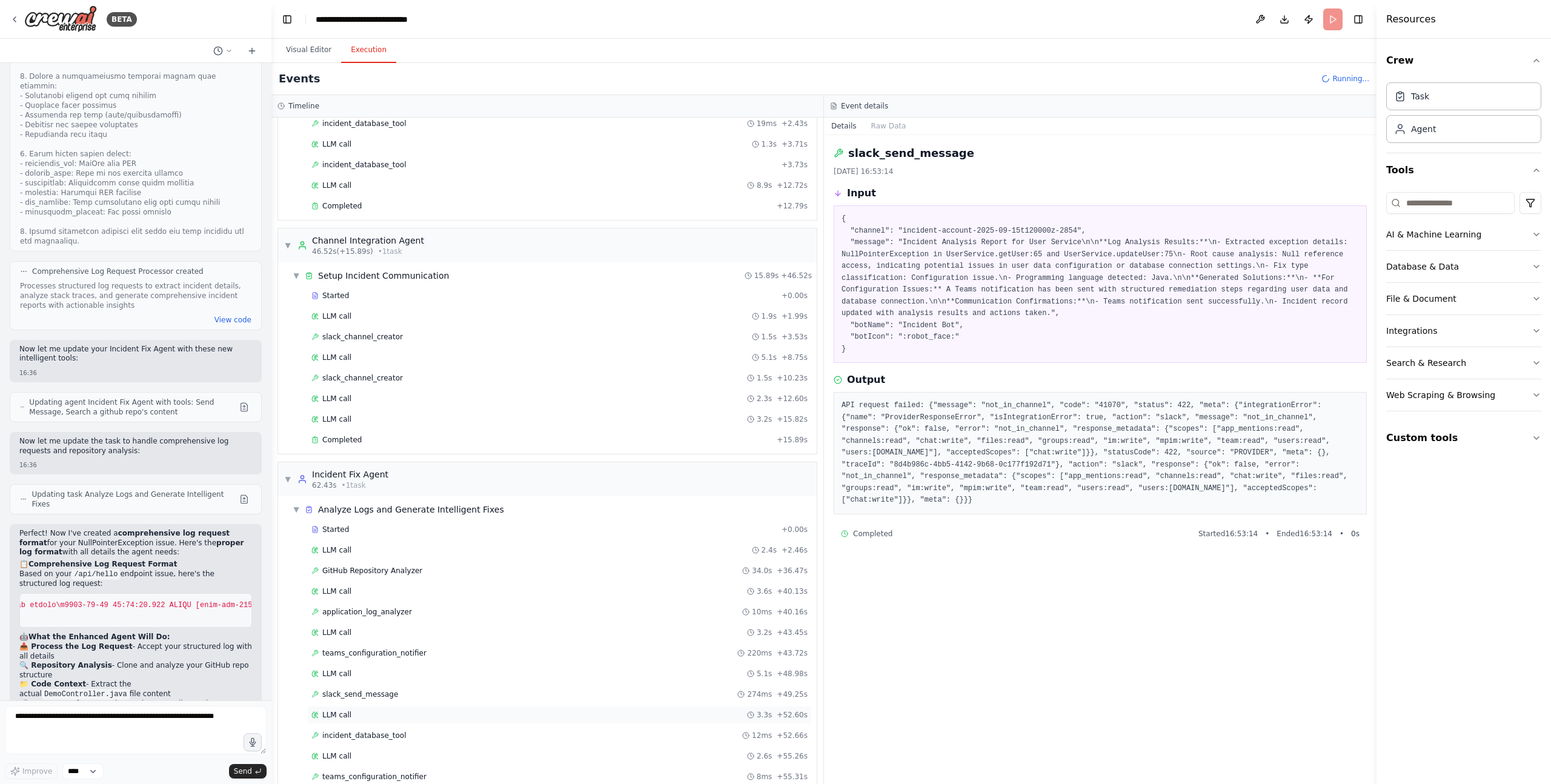
click at [404, 715] on div "LLM call 3.3s + 52.60s" at bounding box center [560, 714] width 496 height 10
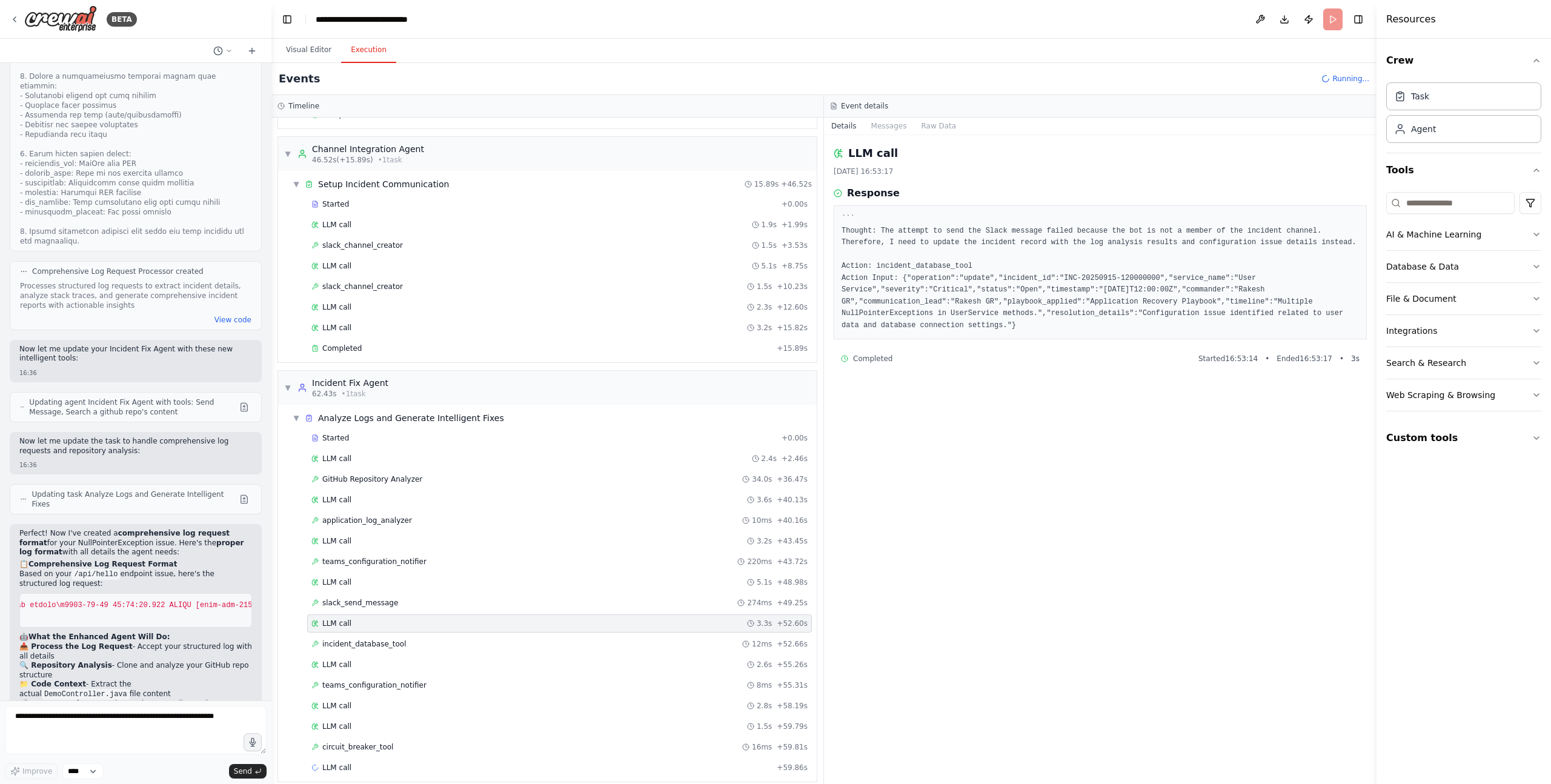
scroll to position [569, 0]
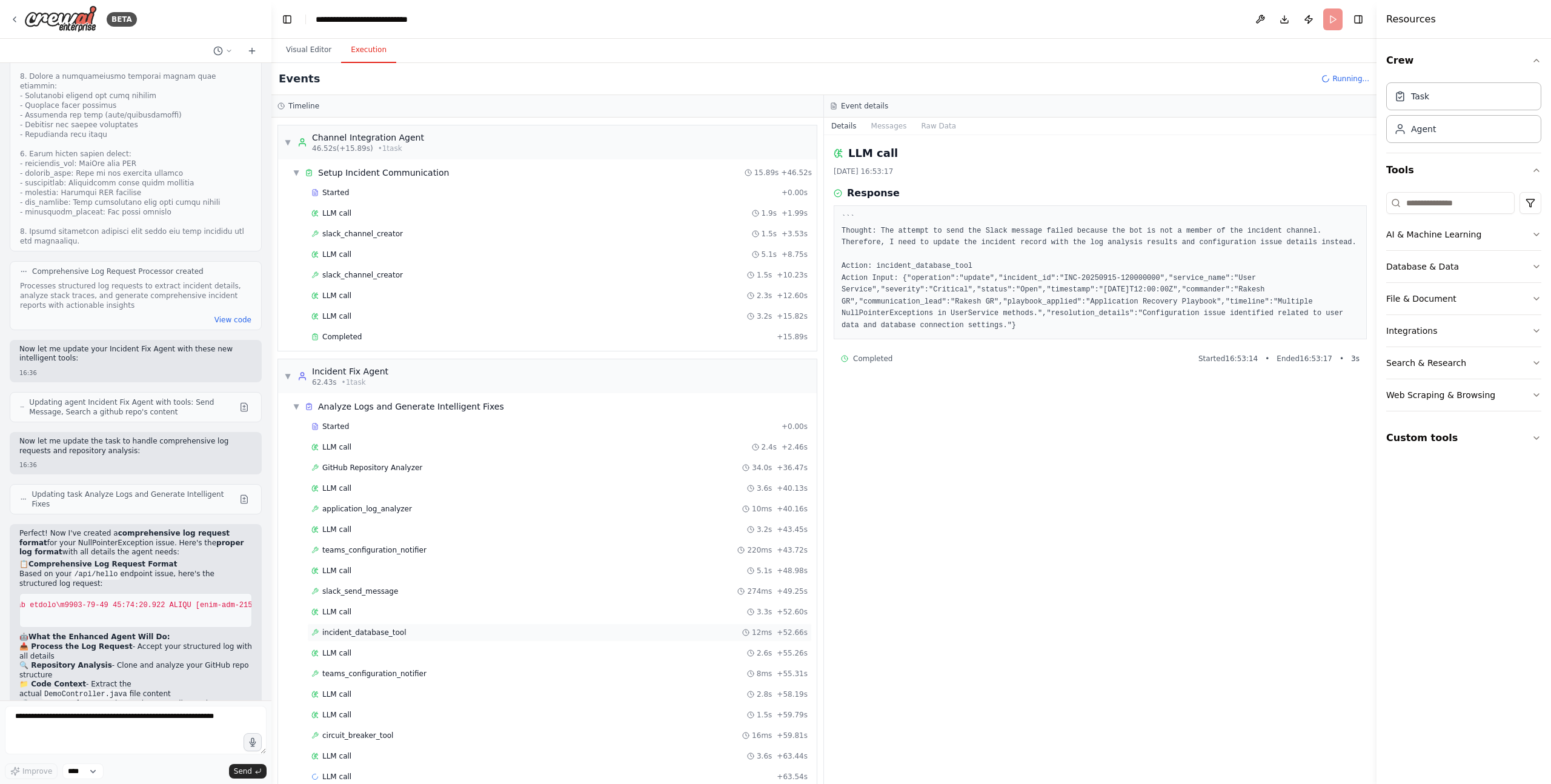
click at [393, 629] on span "incident_database_tool" at bounding box center [364, 632] width 84 height 10
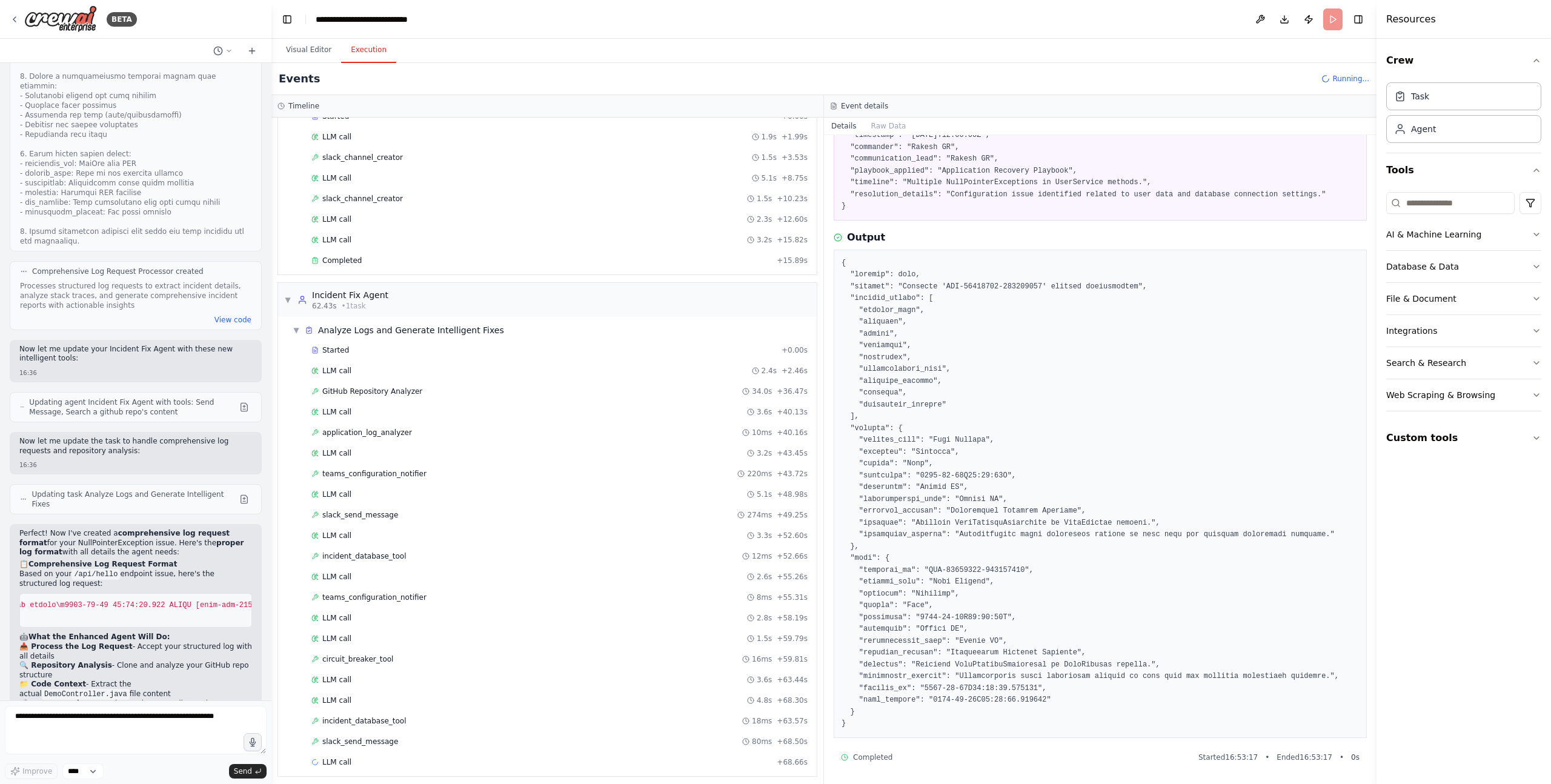
scroll to position [652, 0]
click at [360, 655] on span "circuit_breaker_tool" at bounding box center [358, 652] width 71 height 10
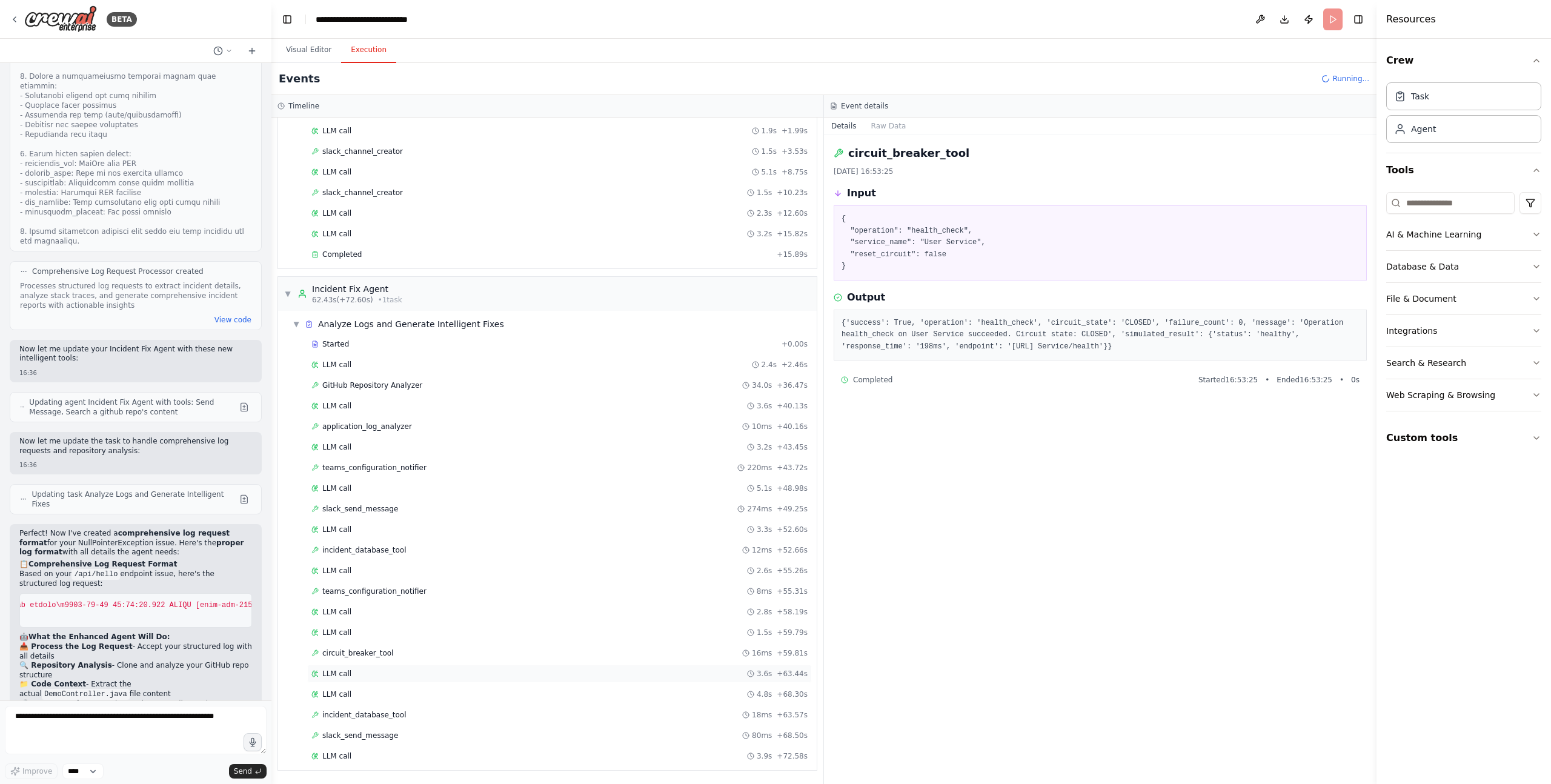
scroll to position [0, 0]
click at [354, 674] on div "LLM call 3.6s + 63.44s" at bounding box center [560, 673] width 496 height 10
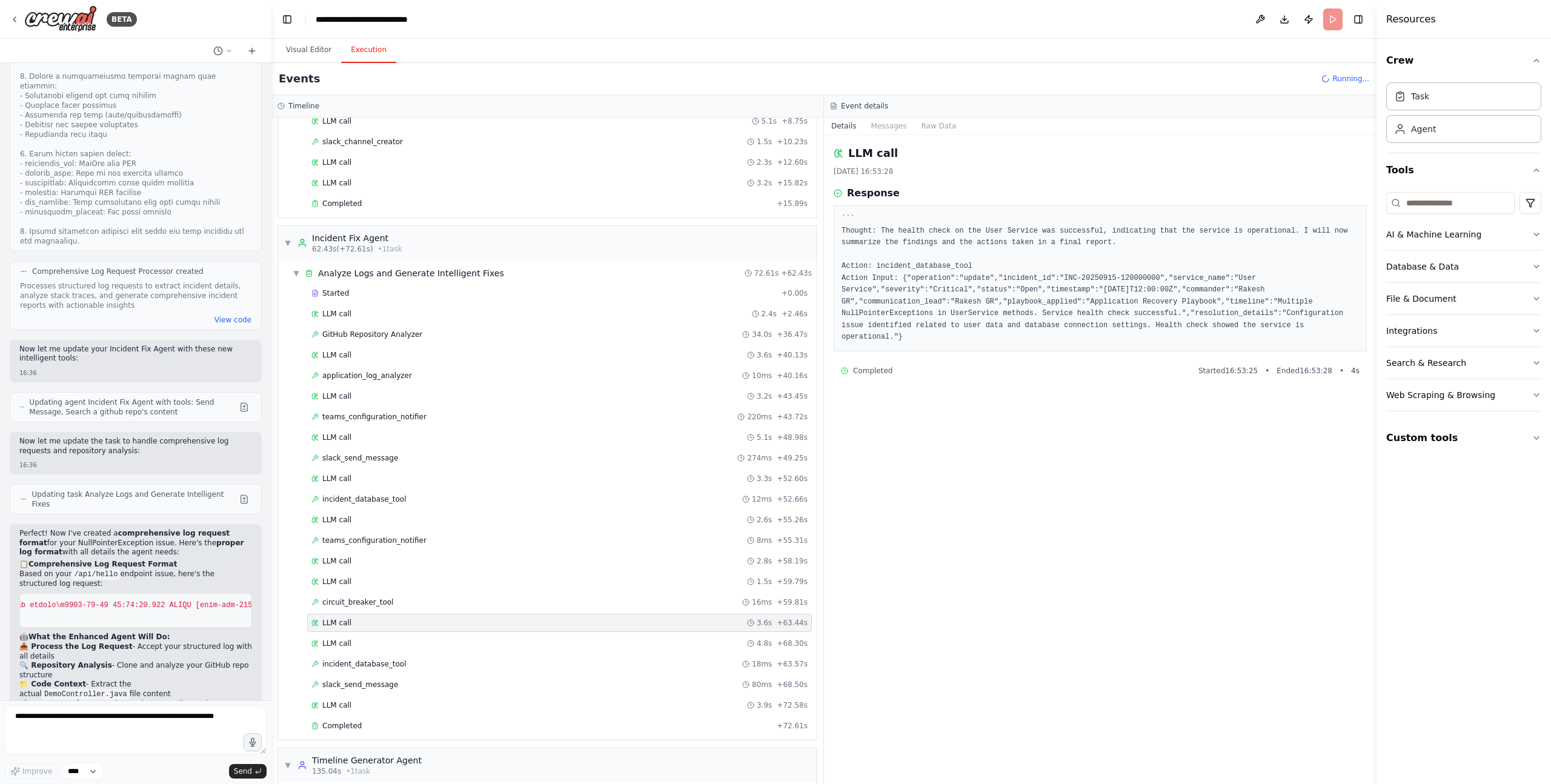
scroll to position [703, 0]
click at [354, 644] on div "LLM call 4.8s + 68.30s" at bounding box center [560, 642] width 496 height 10
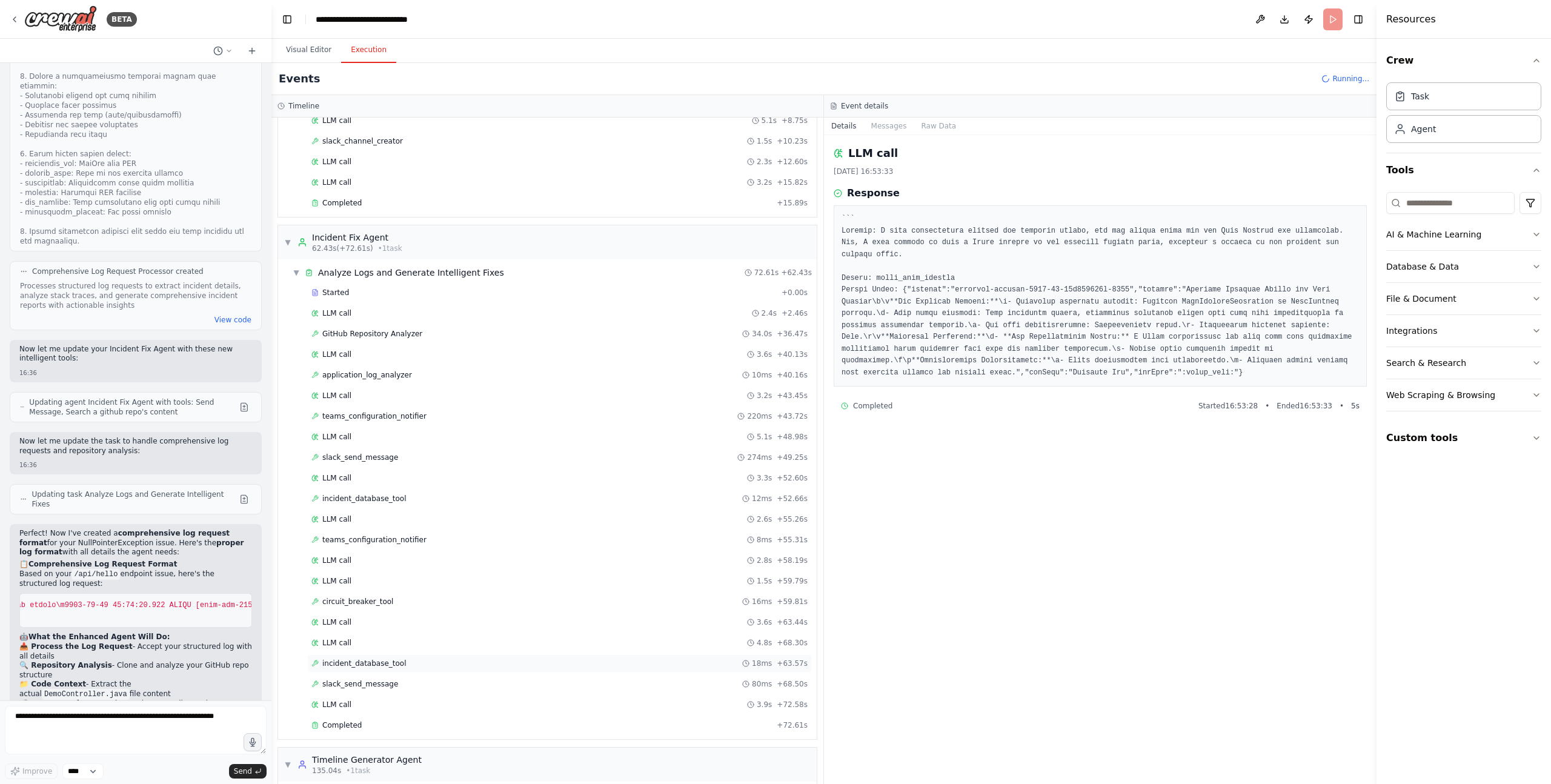
click at [361, 663] on span "incident_database_tool" at bounding box center [364, 663] width 84 height 10
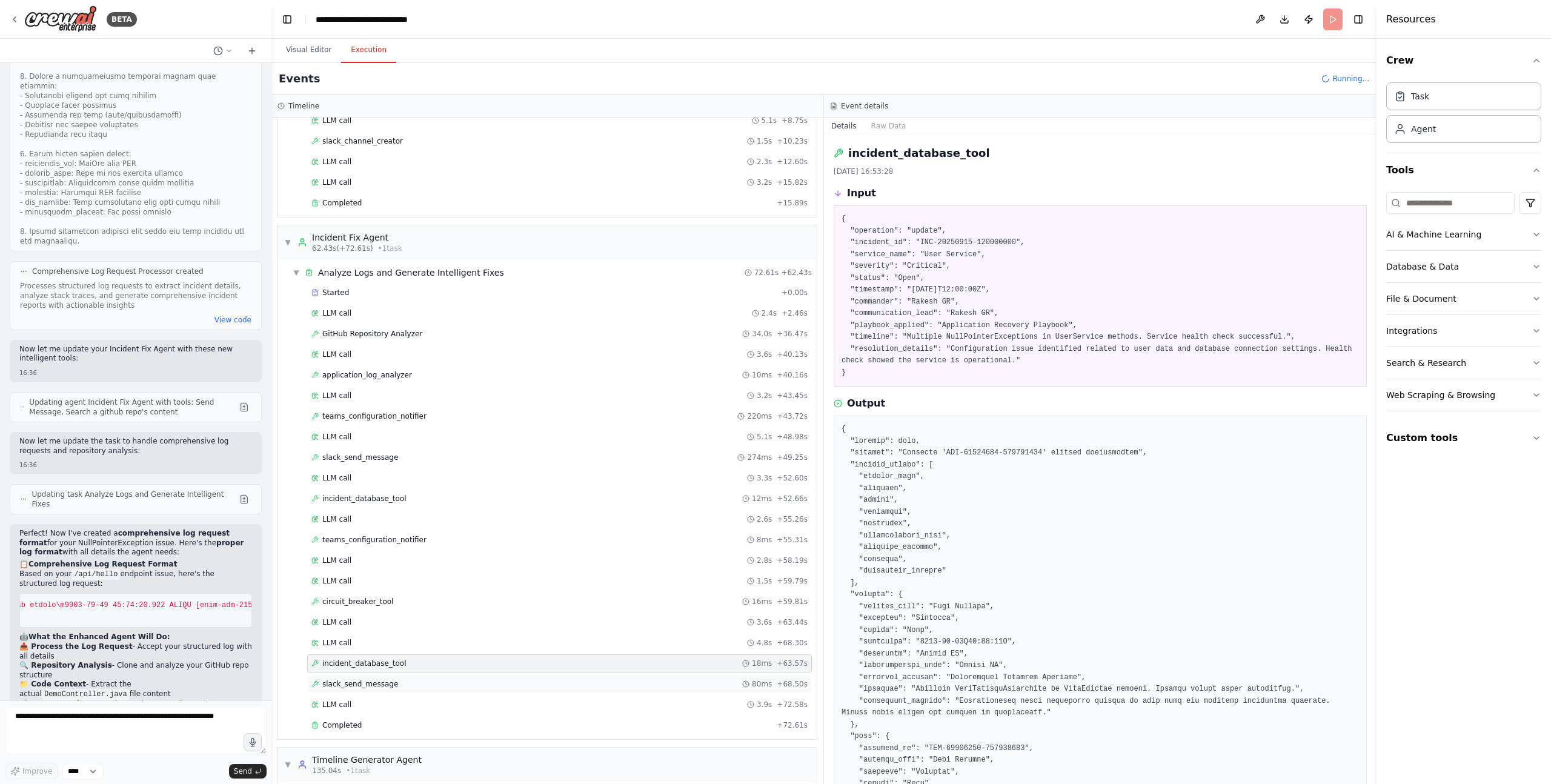
click at [369, 677] on div "slack_send_message 80ms + 68.50s" at bounding box center [560, 684] width 505 height 18
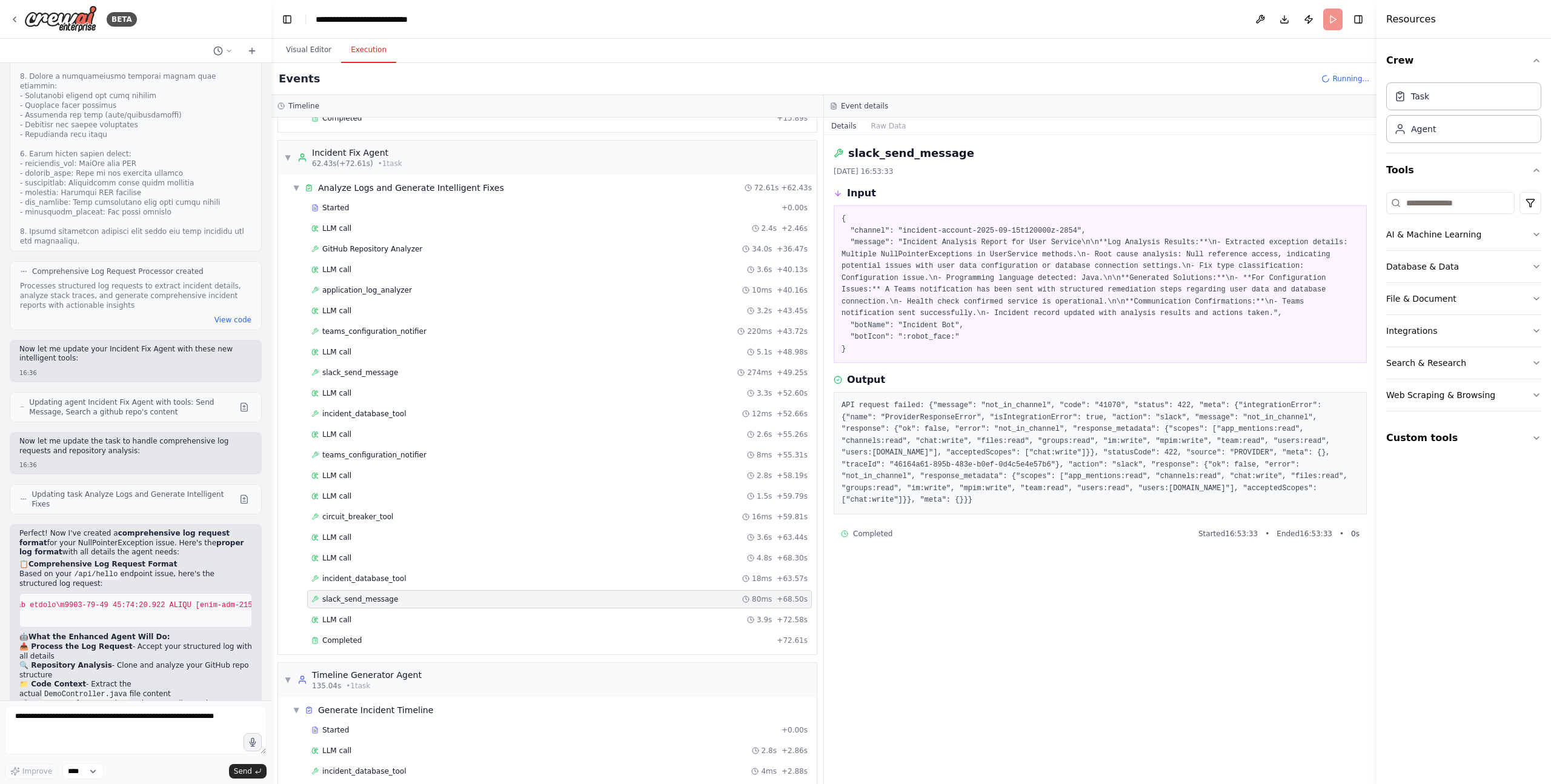
scroll to position [808, 0]
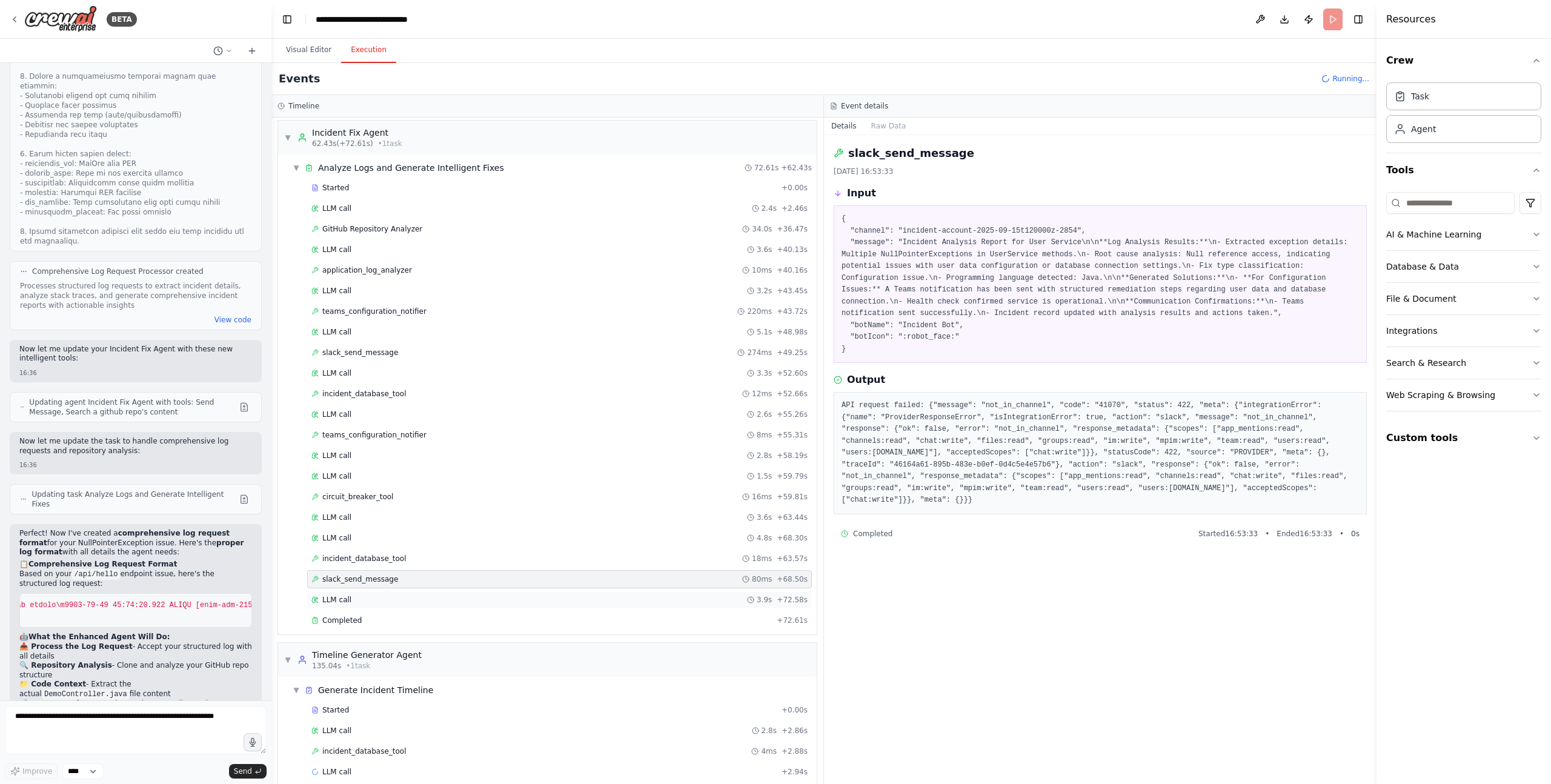
click at [356, 602] on div "LLM call 3.9s + 72.58s" at bounding box center [560, 599] width 496 height 10
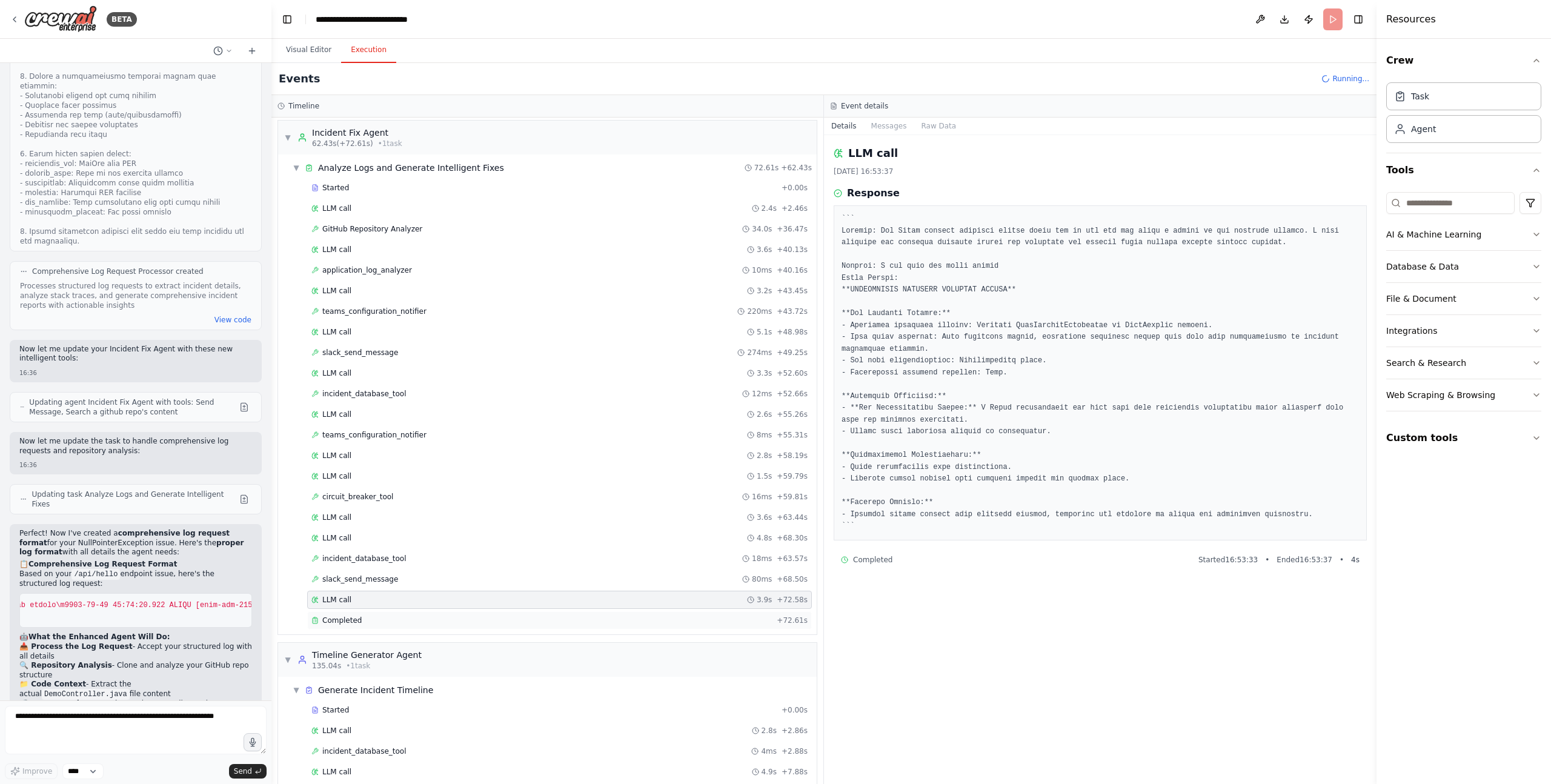
click at [363, 619] on div "Completed" at bounding box center [541, 620] width 461 height 10
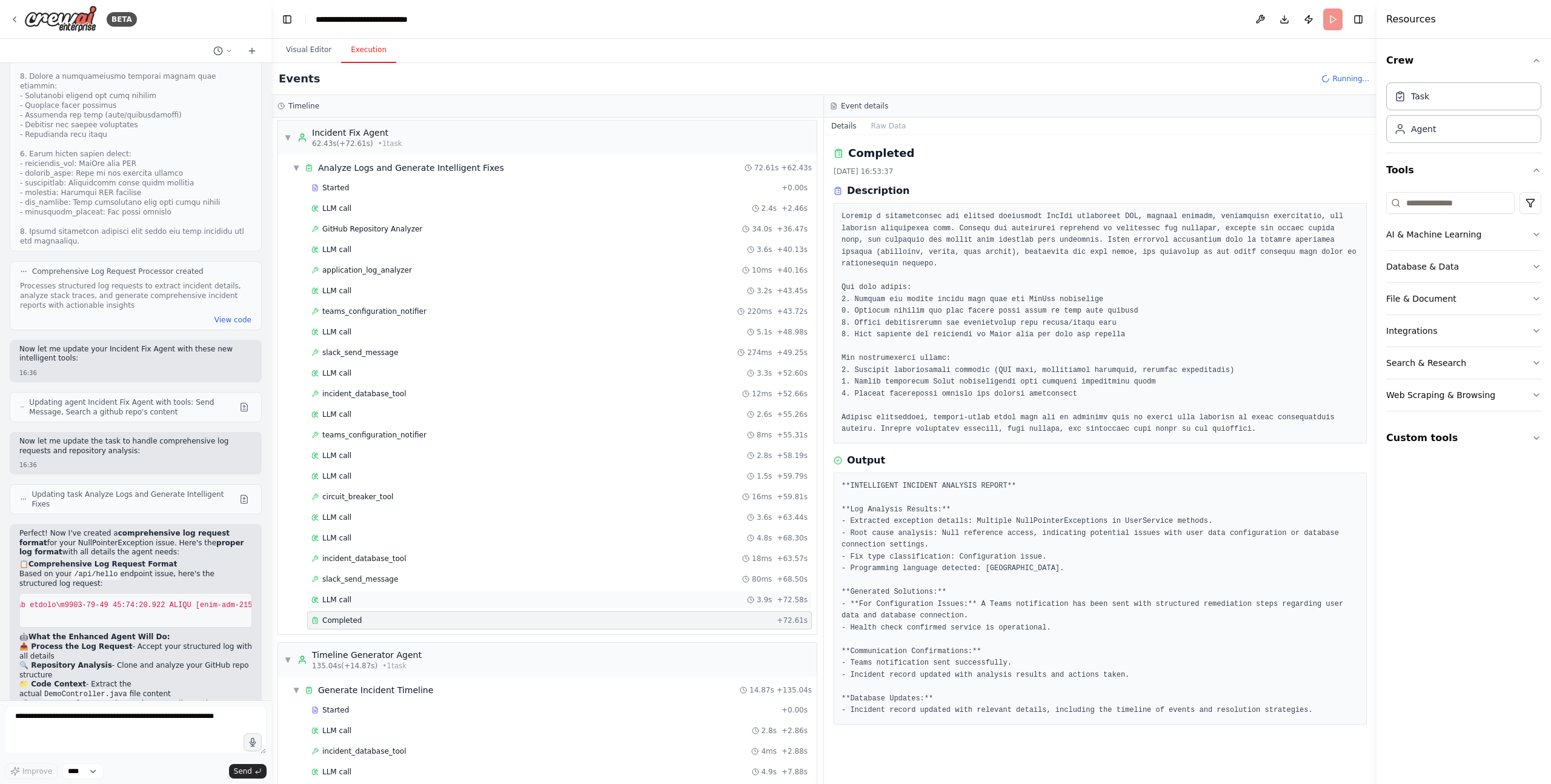
click at [360, 597] on div "LLM call 3.9s + 72.58s" at bounding box center [560, 599] width 496 height 10
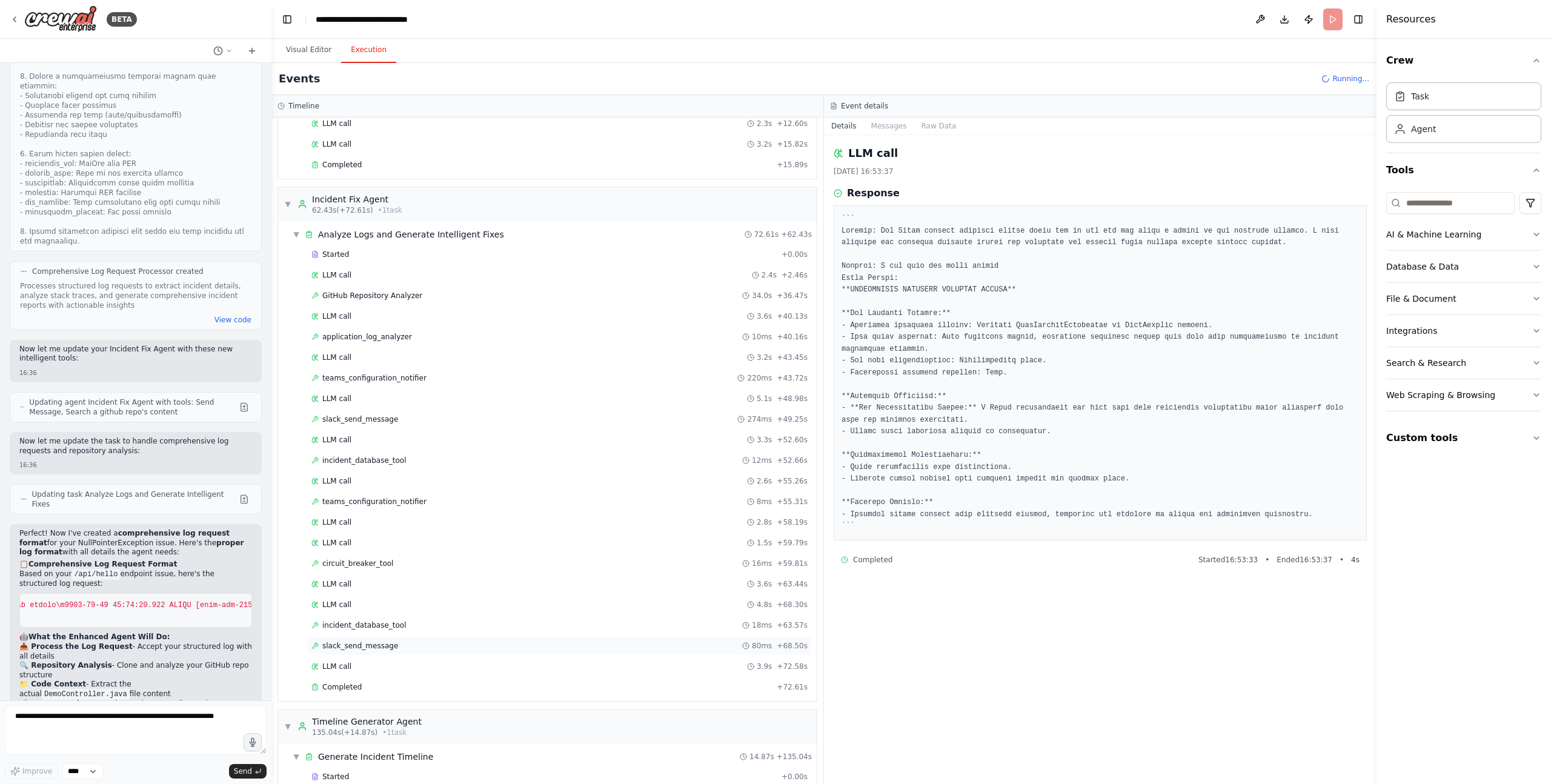
scroll to position [738, 0]
click at [405, 283] on div "LLM call 2.4s + 2.46s" at bounding box center [560, 278] width 505 height 18
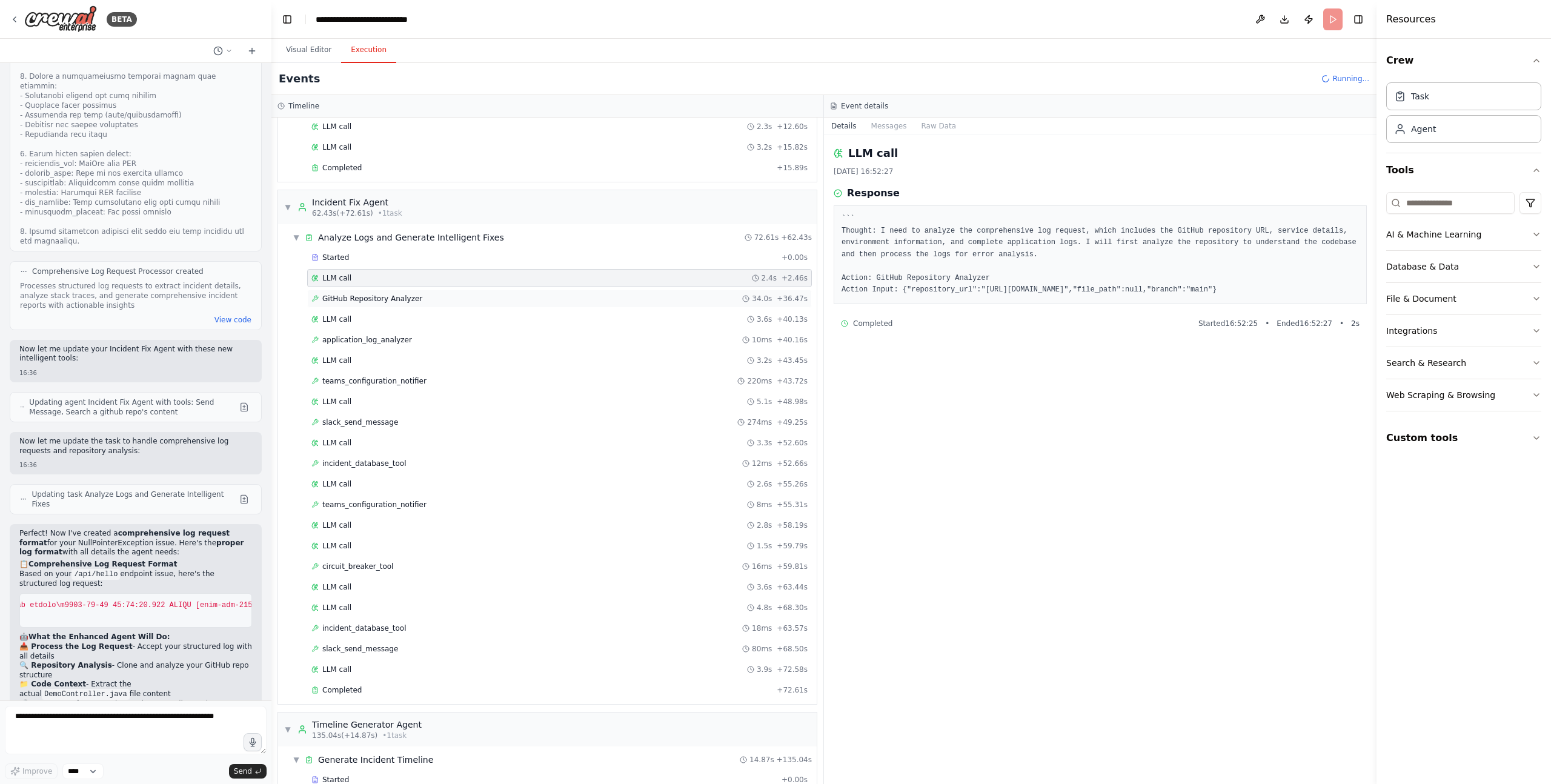
click at [399, 298] on span "GitHub Repository Analyzer" at bounding box center [372, 298] width 100 height 10
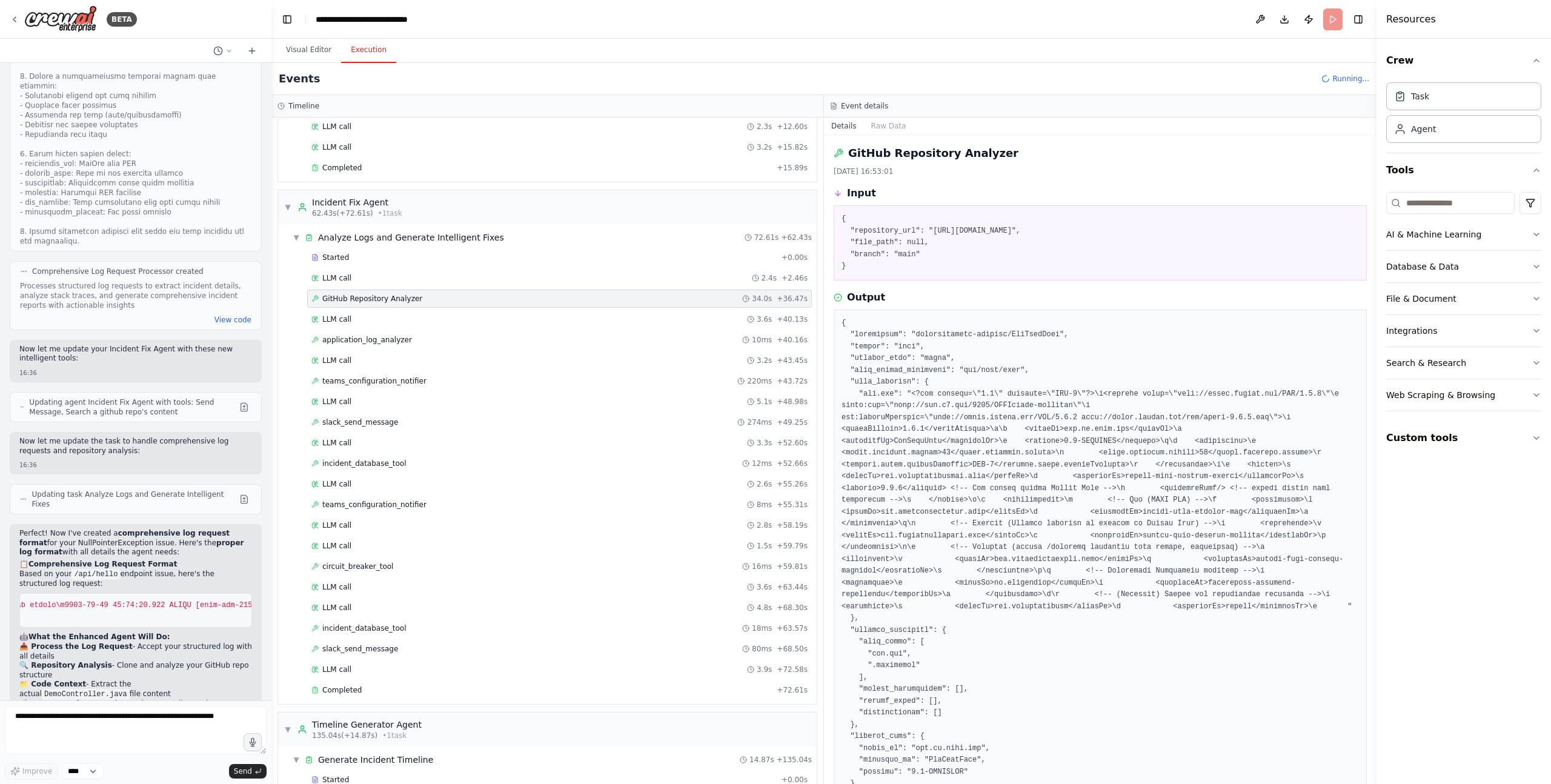
scroll to position [72, 0]
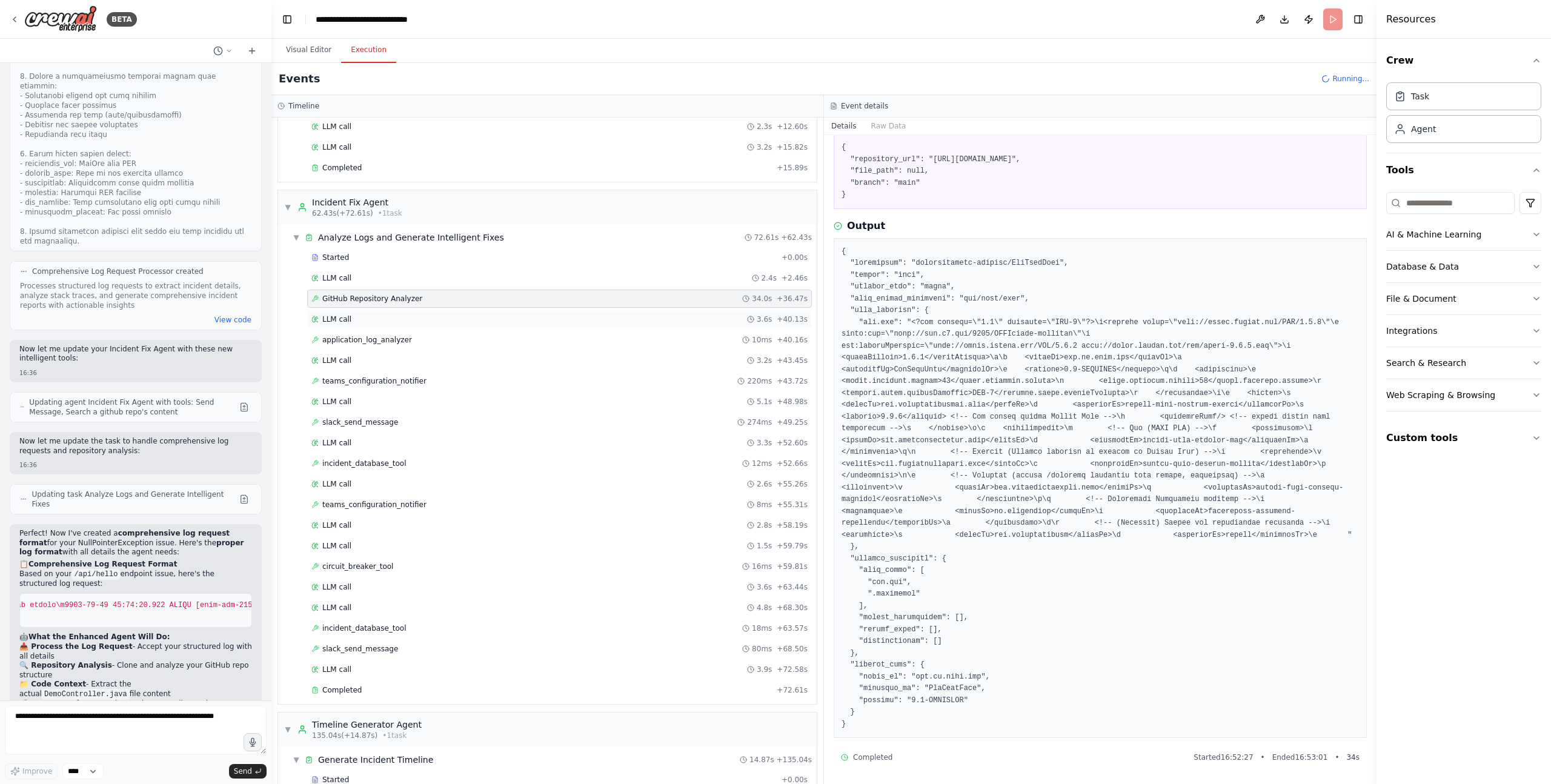
click at [375, 319] on div "LLM call 3.6s + 40.13s" at bounding box center [560, 319] width 496 height 10
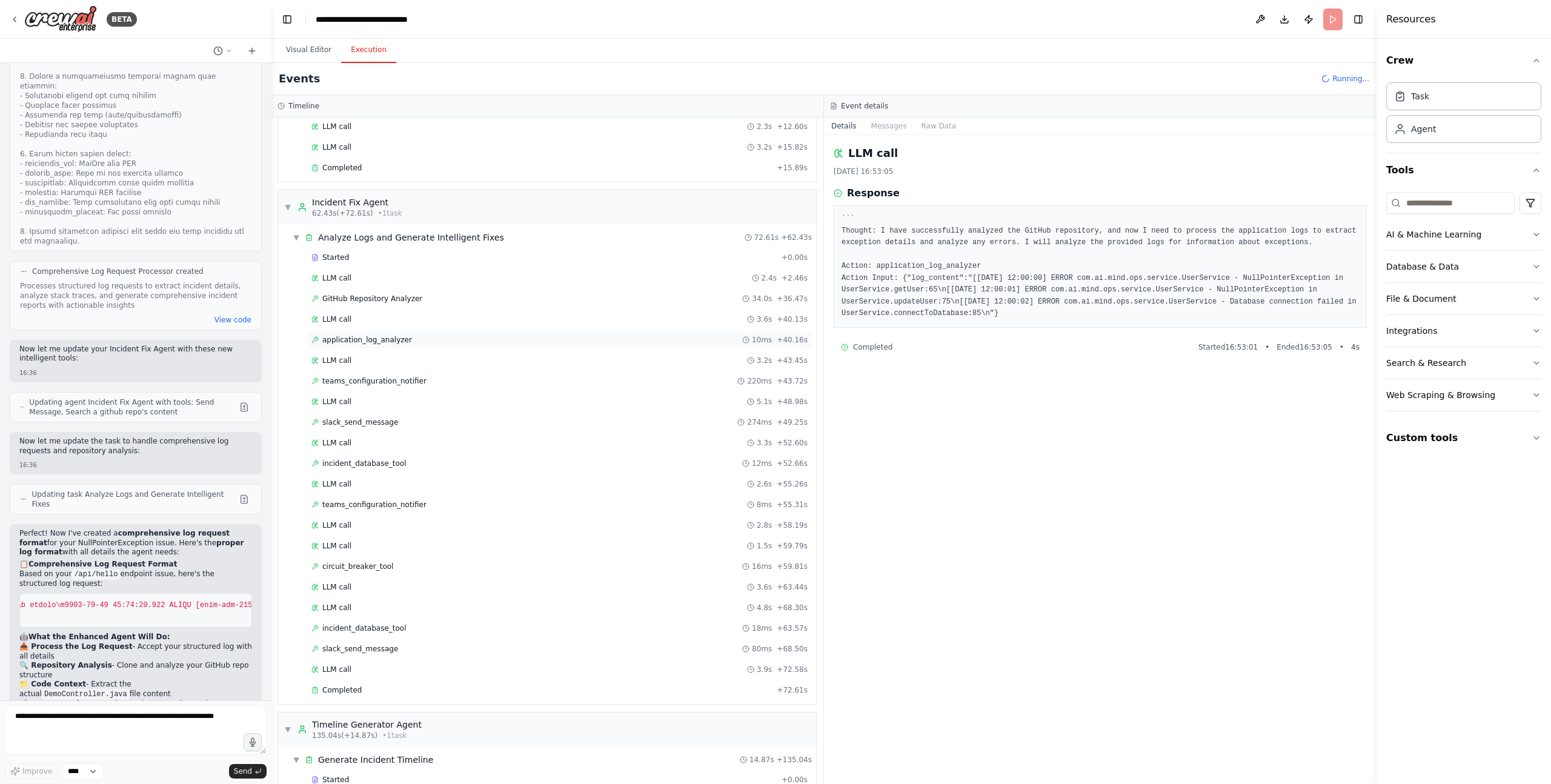
click at [373, 343] on span "application_log_analyzer" at bounding box center [367, 339] width 90 height 10
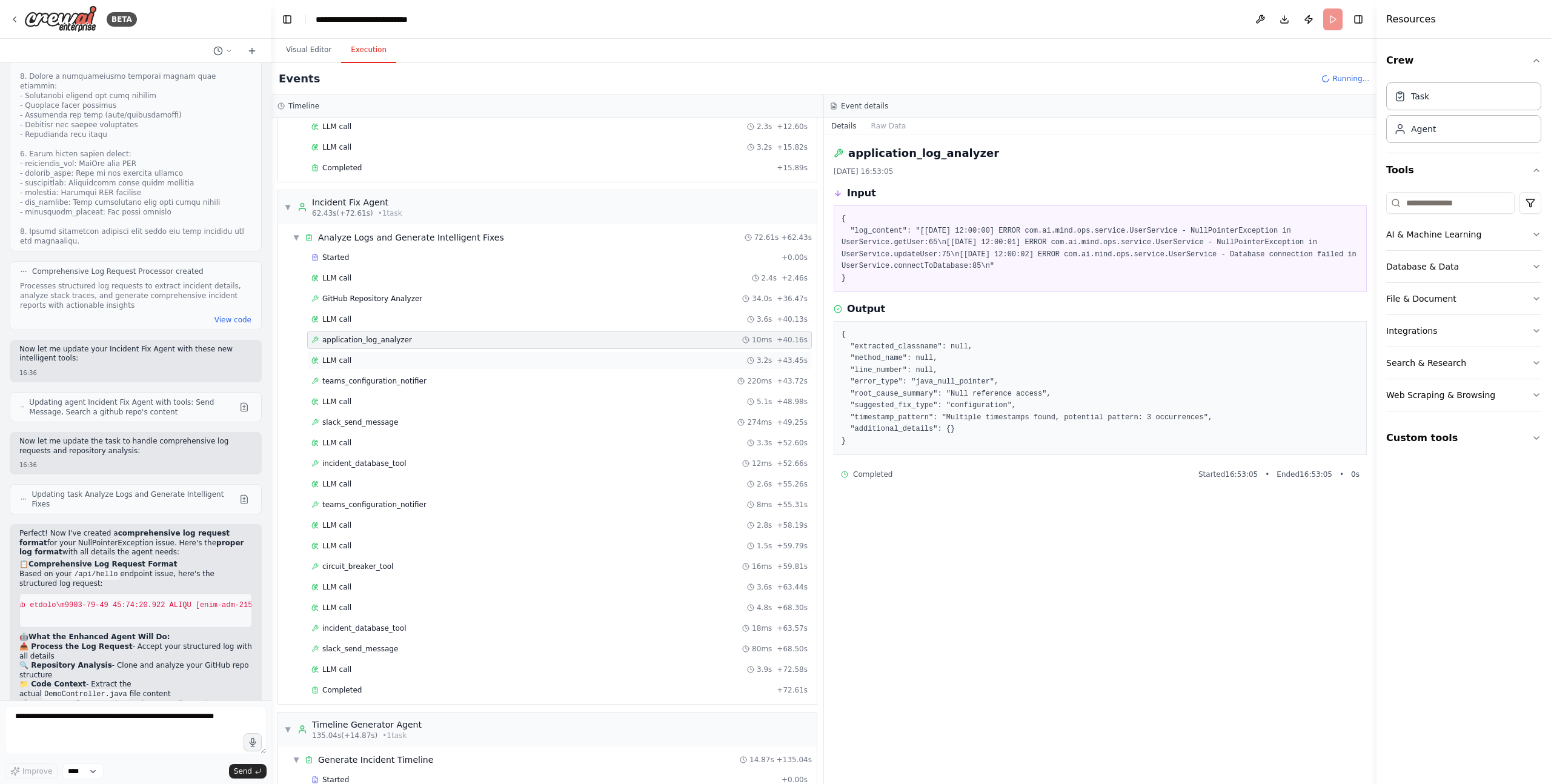
click at [369, 369] on div "LLM call 3.2s + 43.45s" at bounding box center [560, 360] width 505 height 18
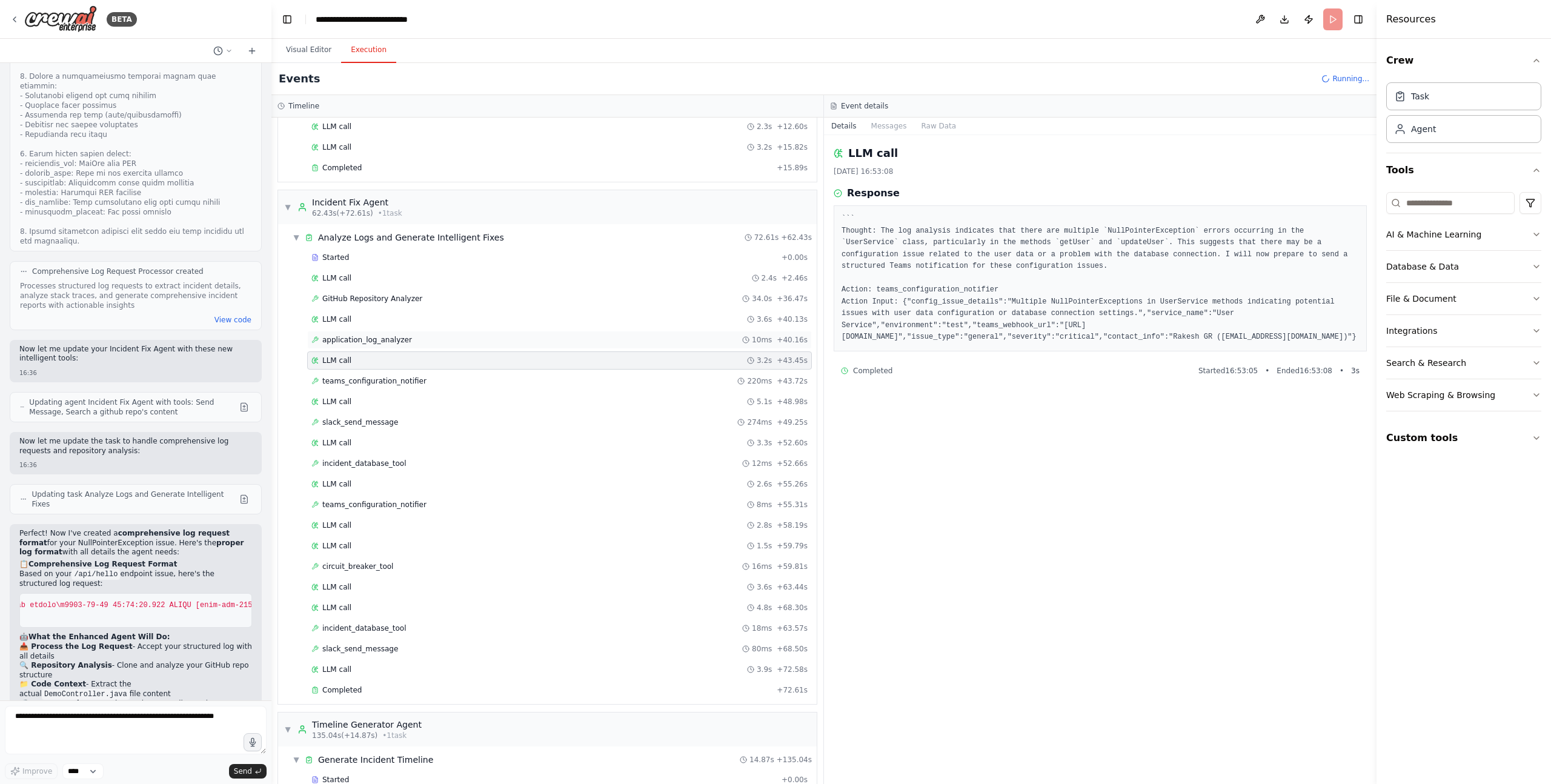
click at [367, 344] on span "application_log_analyzer" at bounding box center [367, 339] width 90 height 10
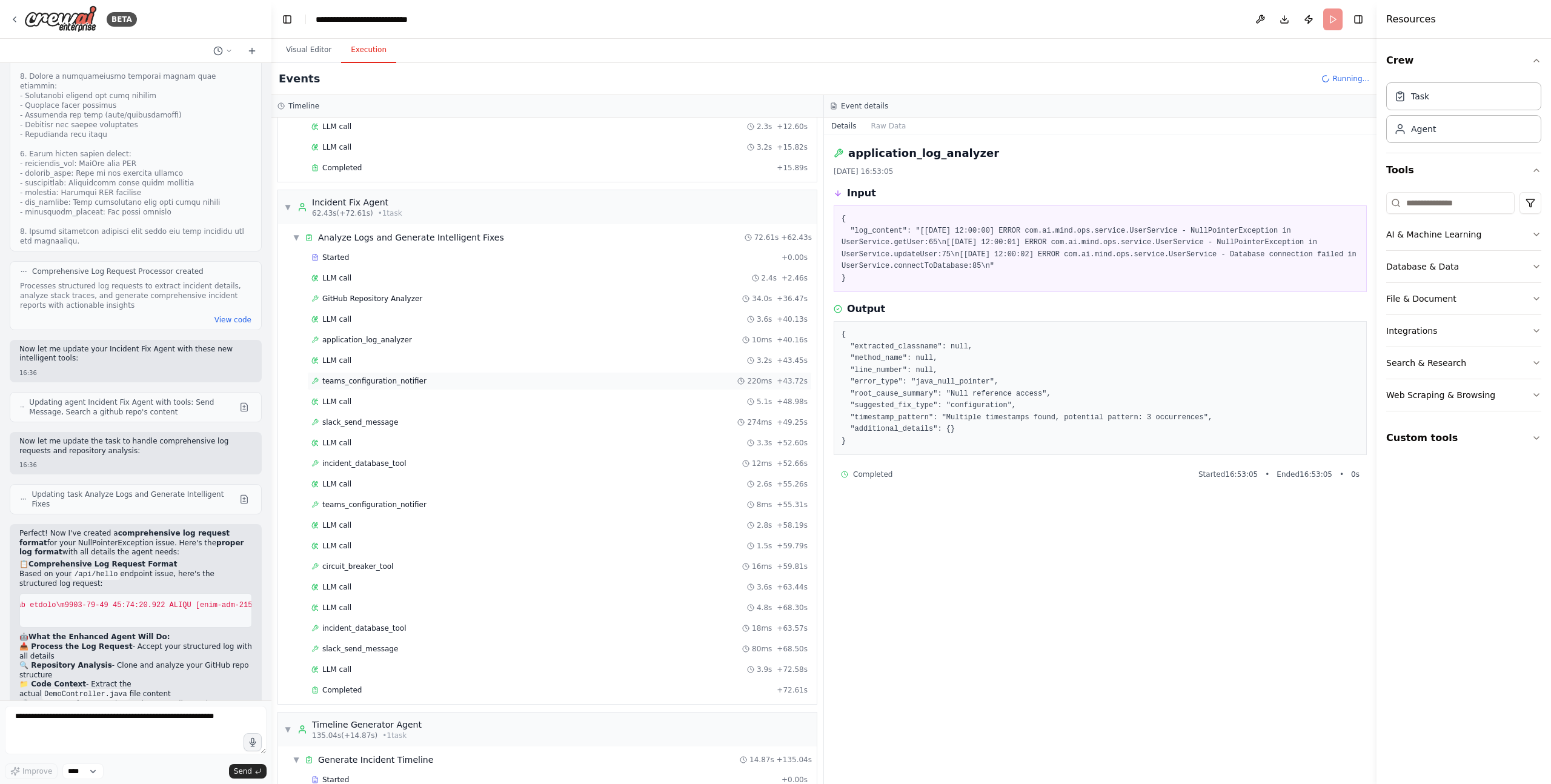
click at [378, 380] on span "teams_configuration_notifier" at bounding box center [375, 381] width 104 height 10
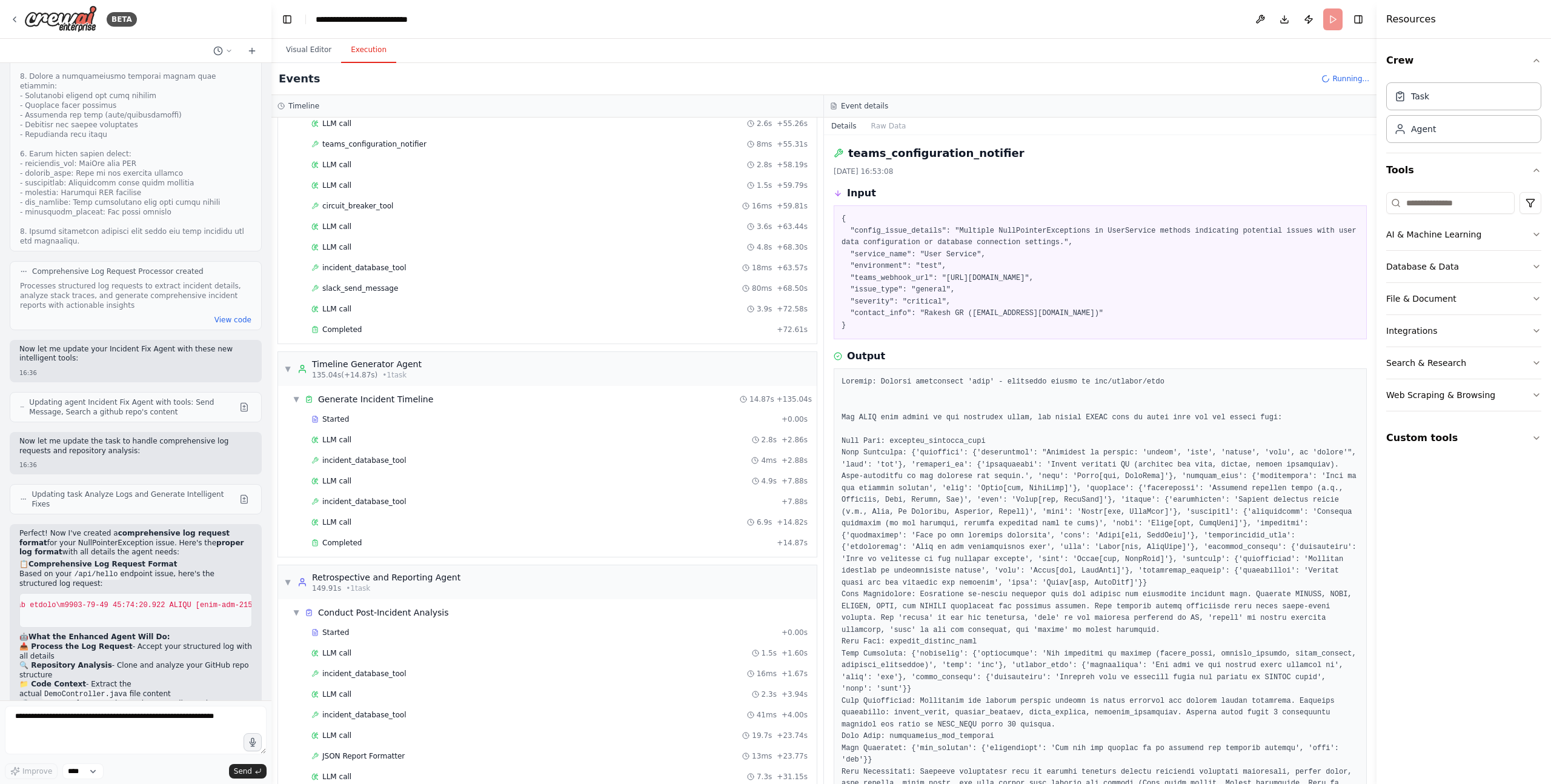
scroll to position [1151, 0]
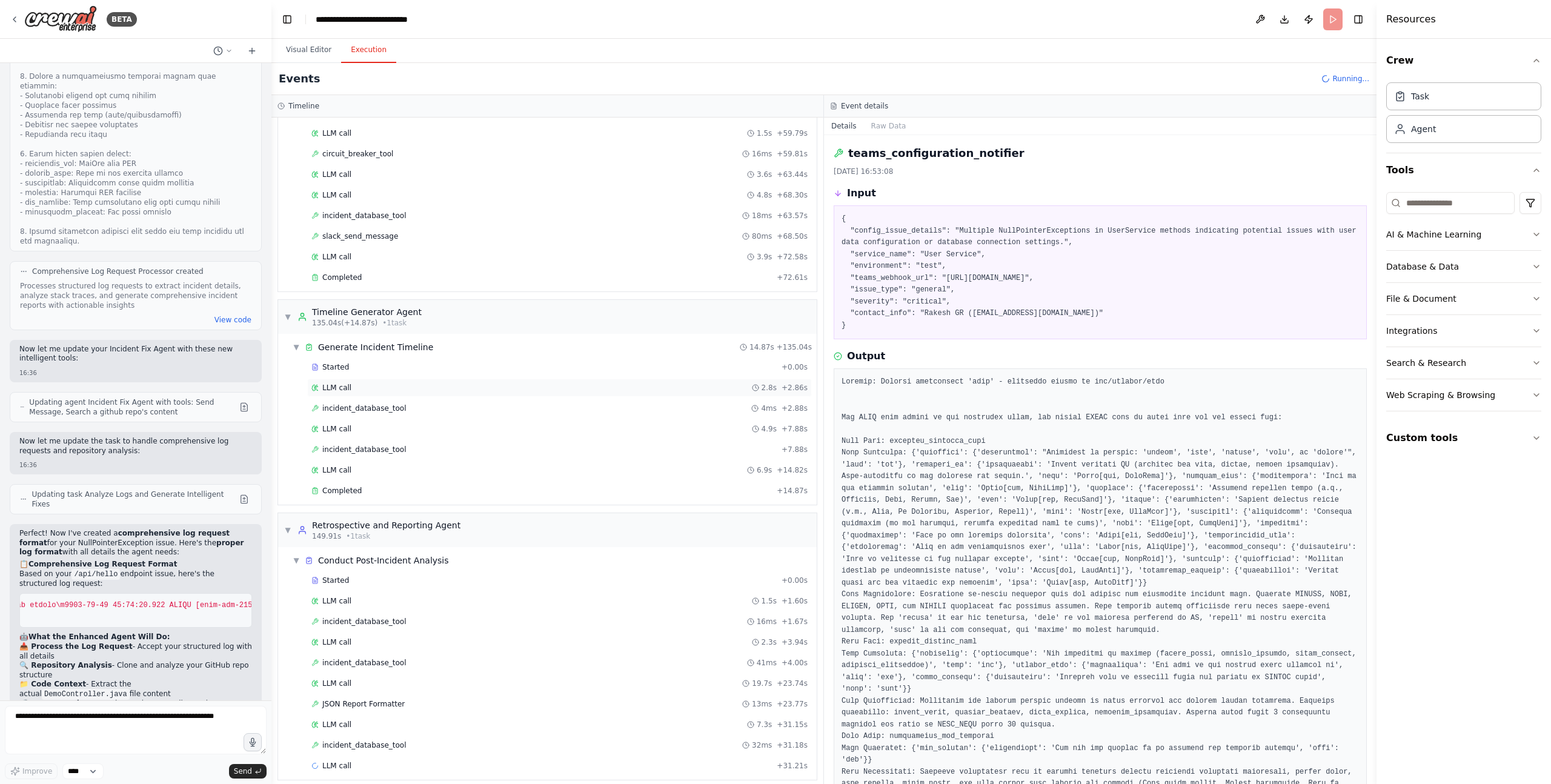
click at [351, 385] on div "LLM call 2.8s + 2.86s" at bounding box center [560, 387] width 496 height 10
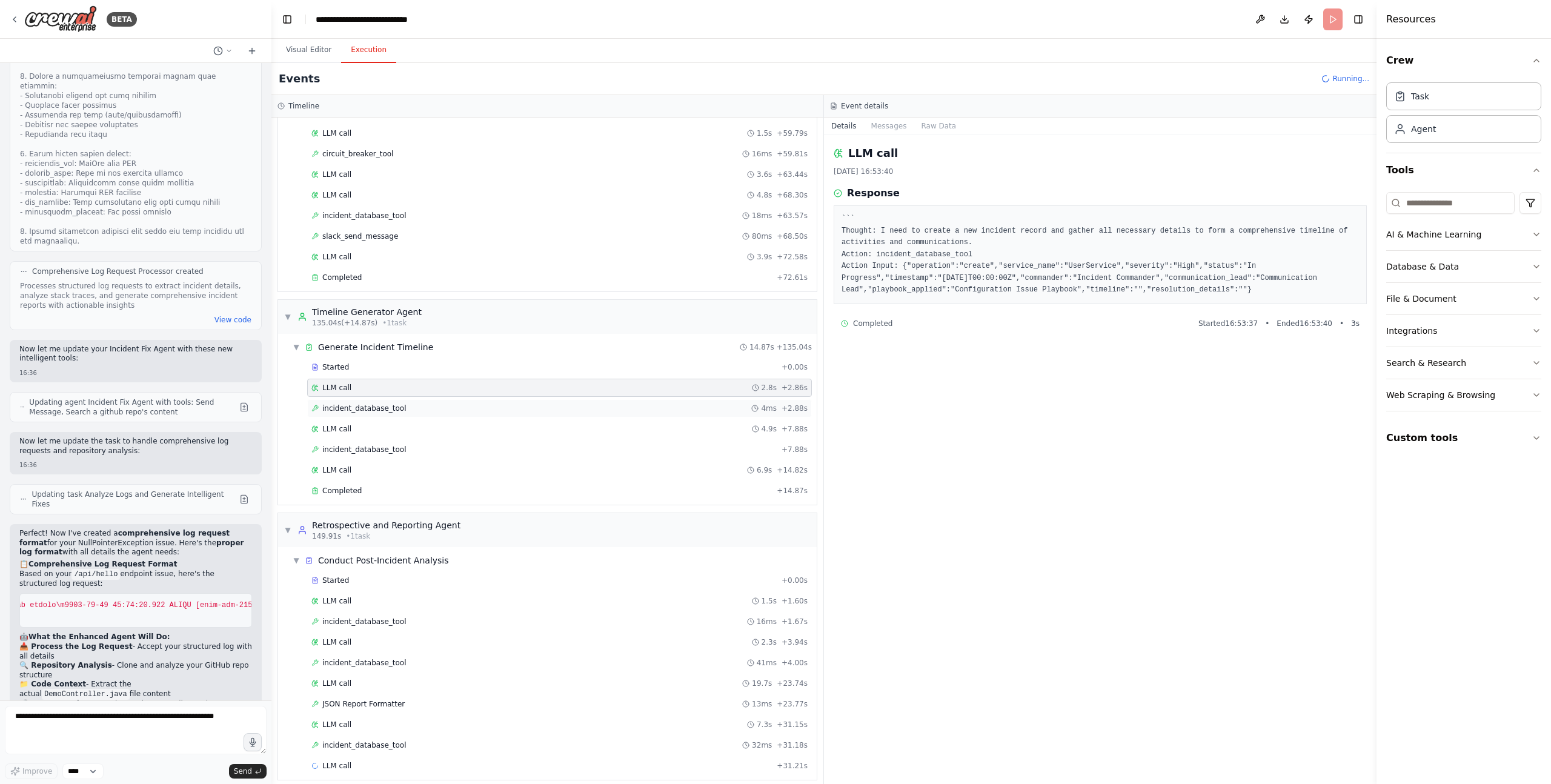
click at [360, 411] on span "incident_database_tool" at bounding box center [364, 408] width 84 height 10
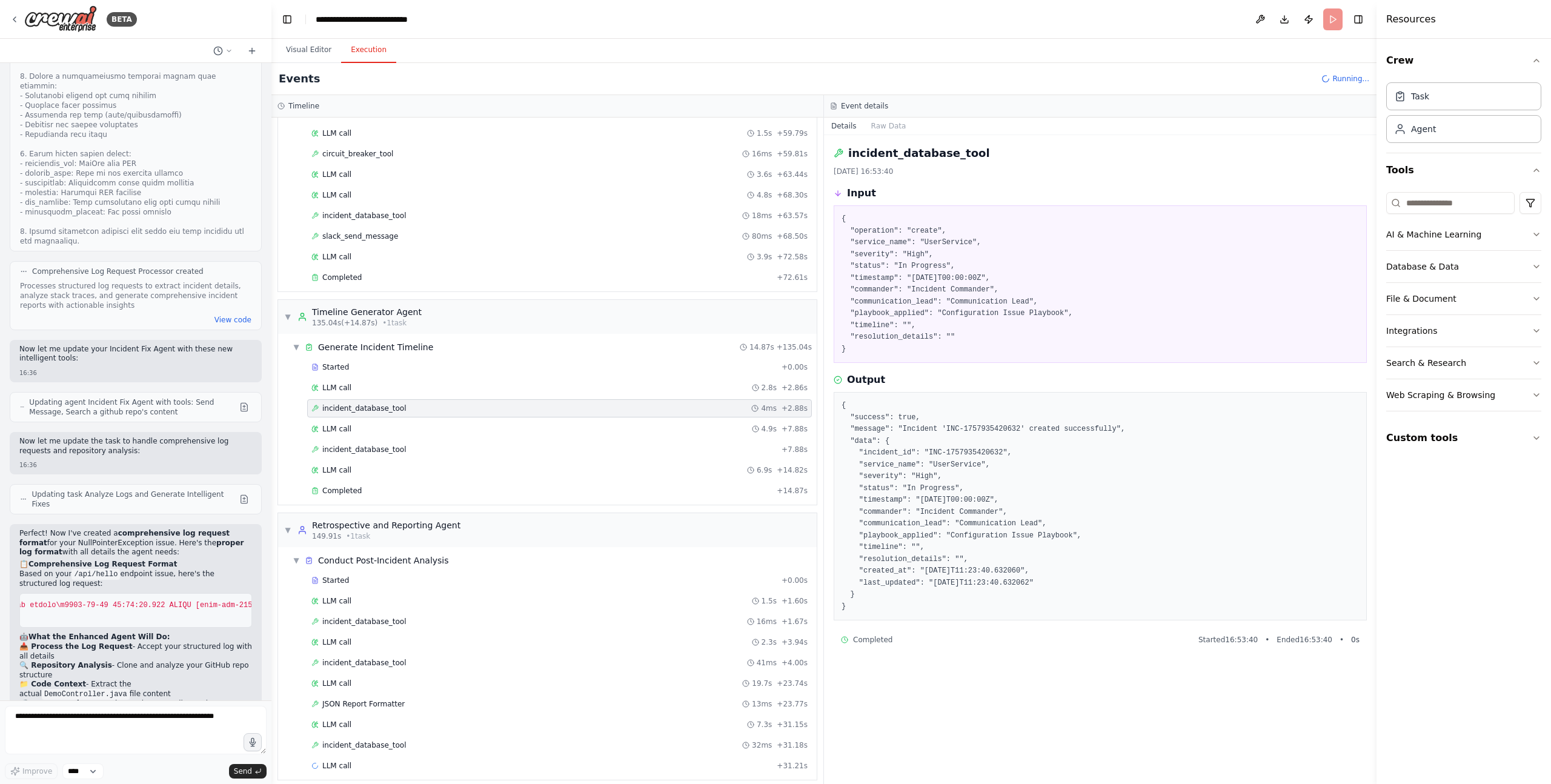
scroll to position [1146, 0]
click at [351, 436] on div "LLM call 4.9s + 7.88s" at bounding box center [560, 434] width 496 height 10
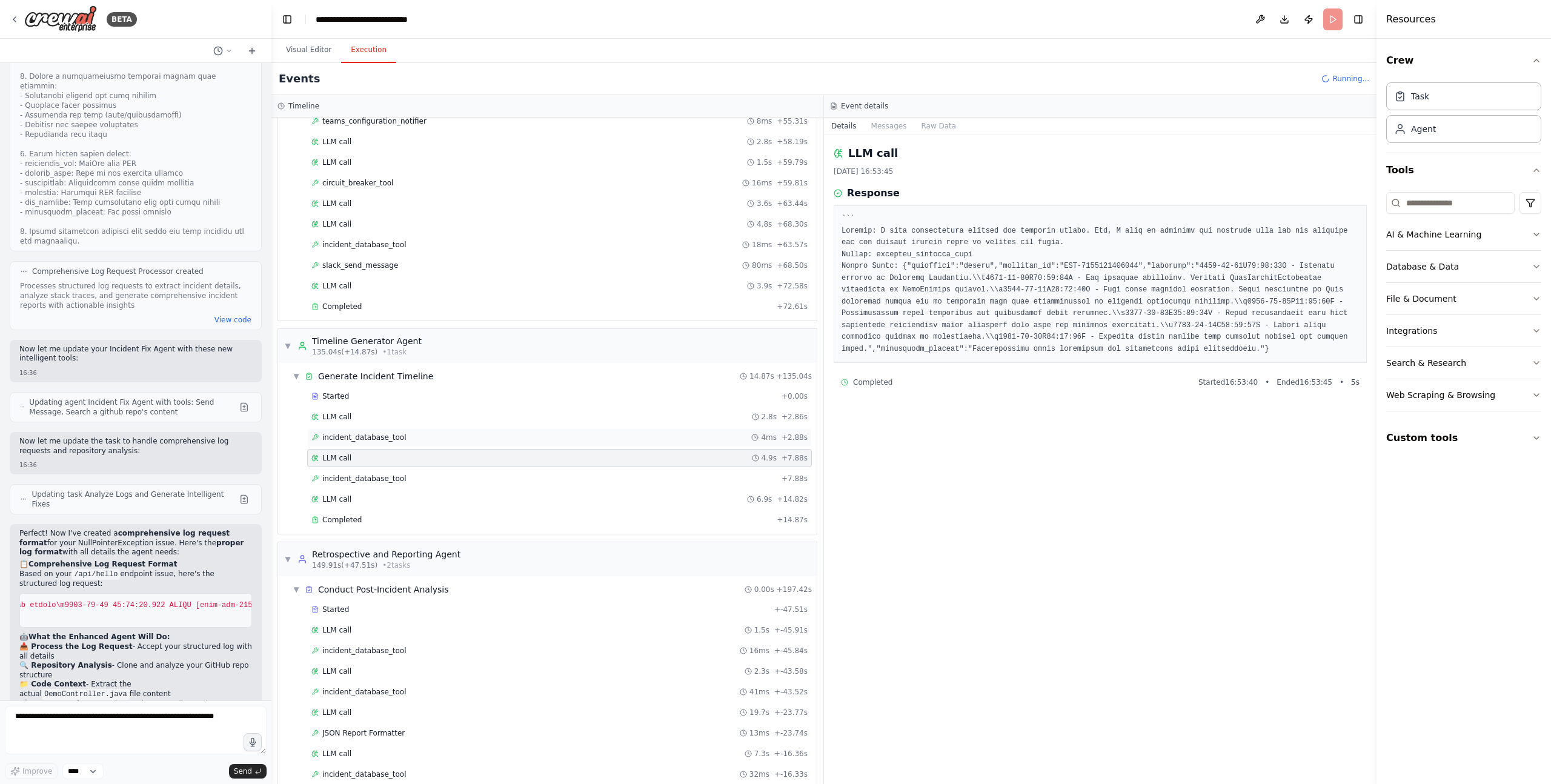
scroll to position [1119, 0]
click at [366, 484] on span "incident_database_tool" at bounding box center [364, 481] width 84 height 10
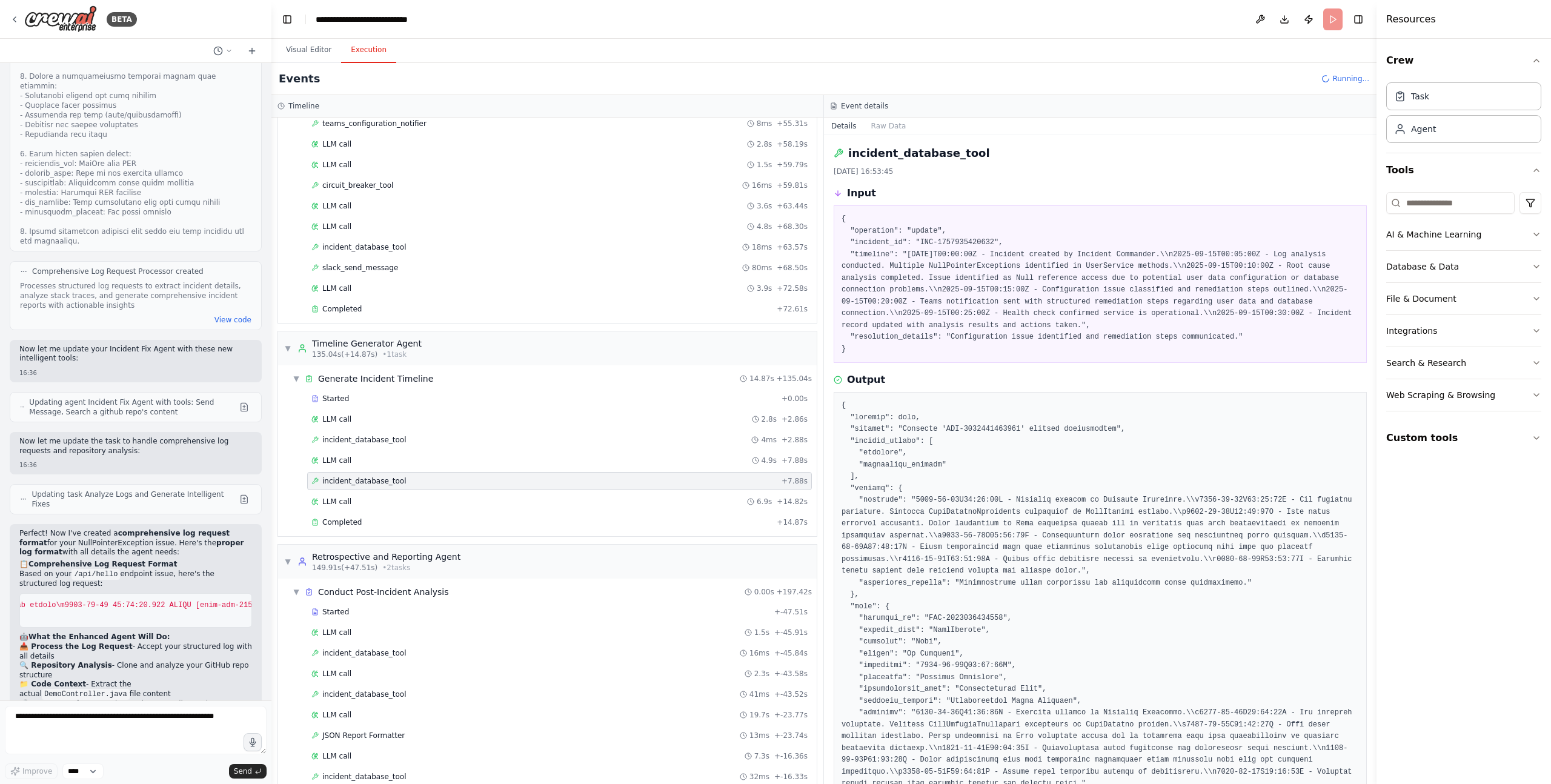
scroll to position [1118, 0]
click at [350, 504] on span "LLM call" at bounding box center [337, 503] width 29 height 10
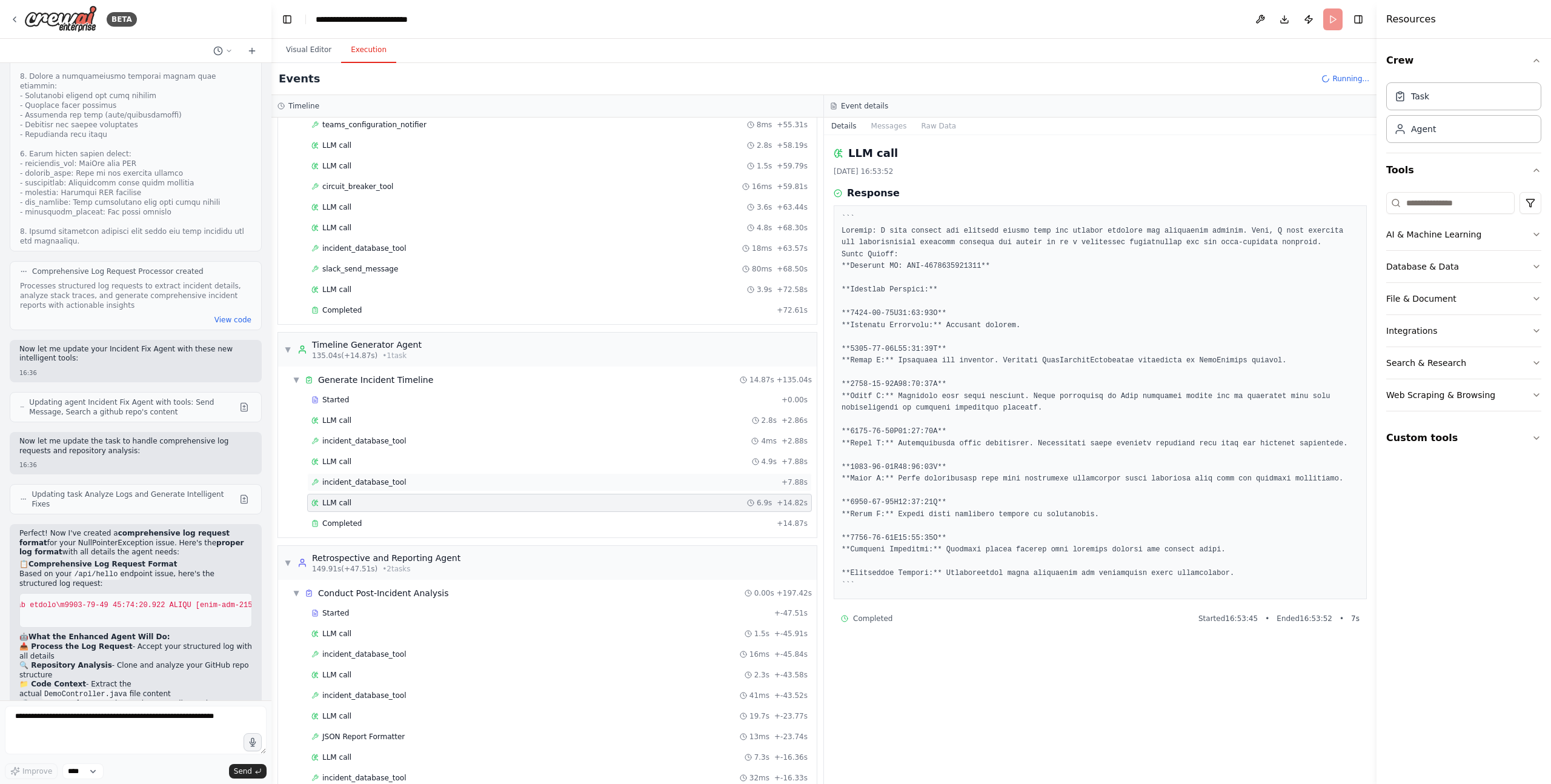
click at [351, 485] on span "incident_database_tool" at bounding box center [364, 482] width 84 height 10
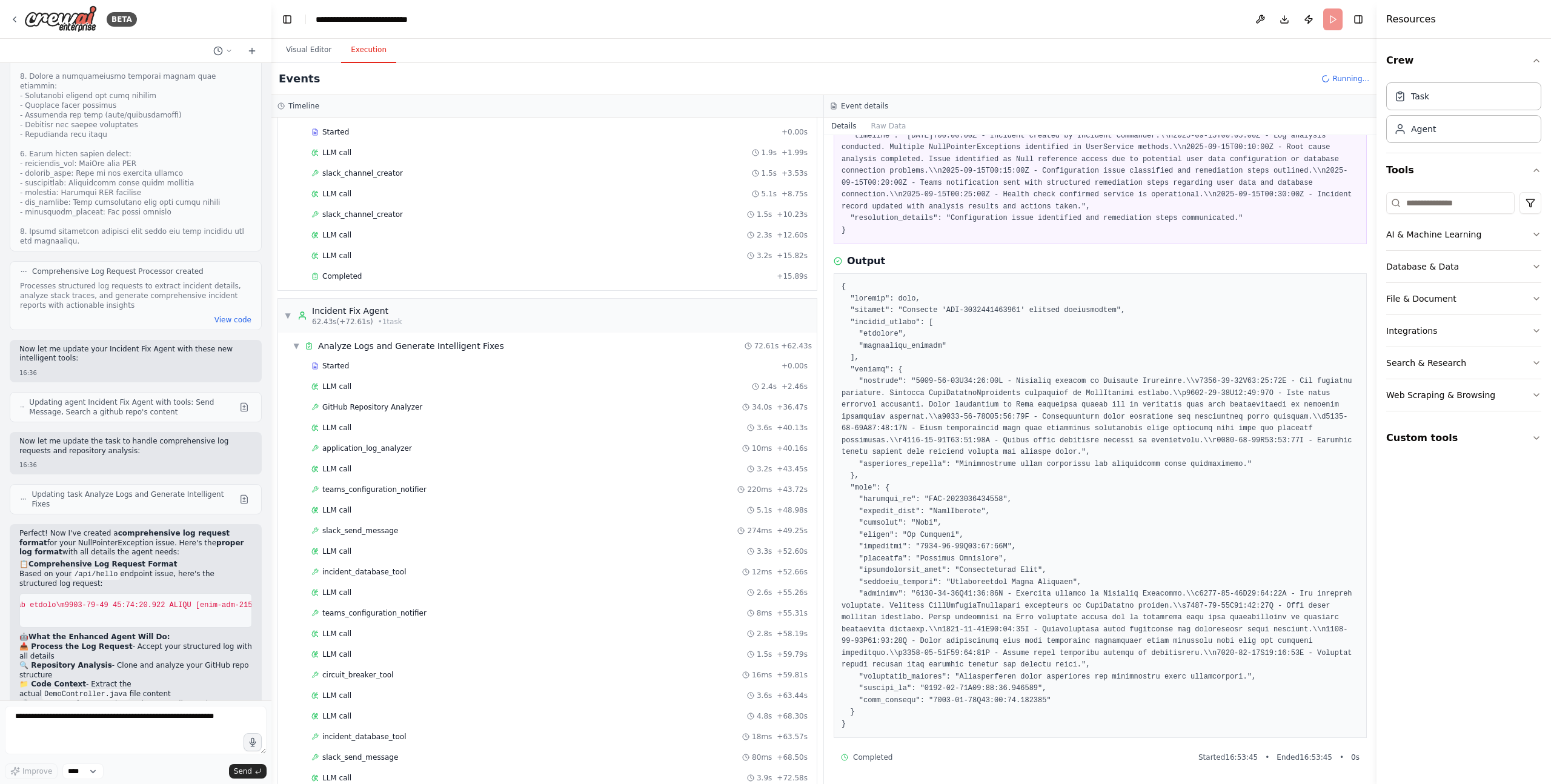
scroll to position [613, 0]
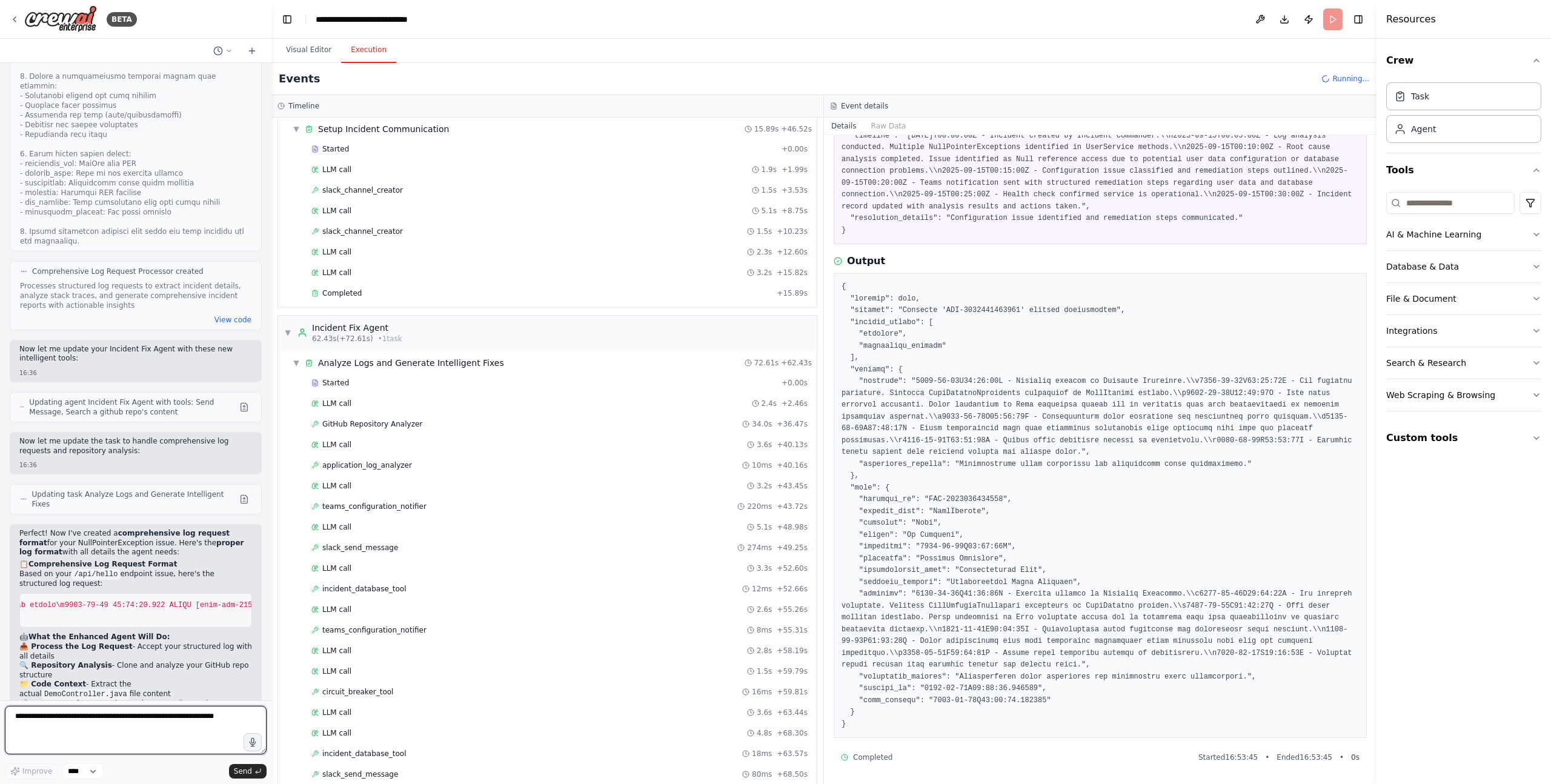
click at [49, 718] on textarea at bounding box center [135, 730] width 262 height 48
type textarea "**********"
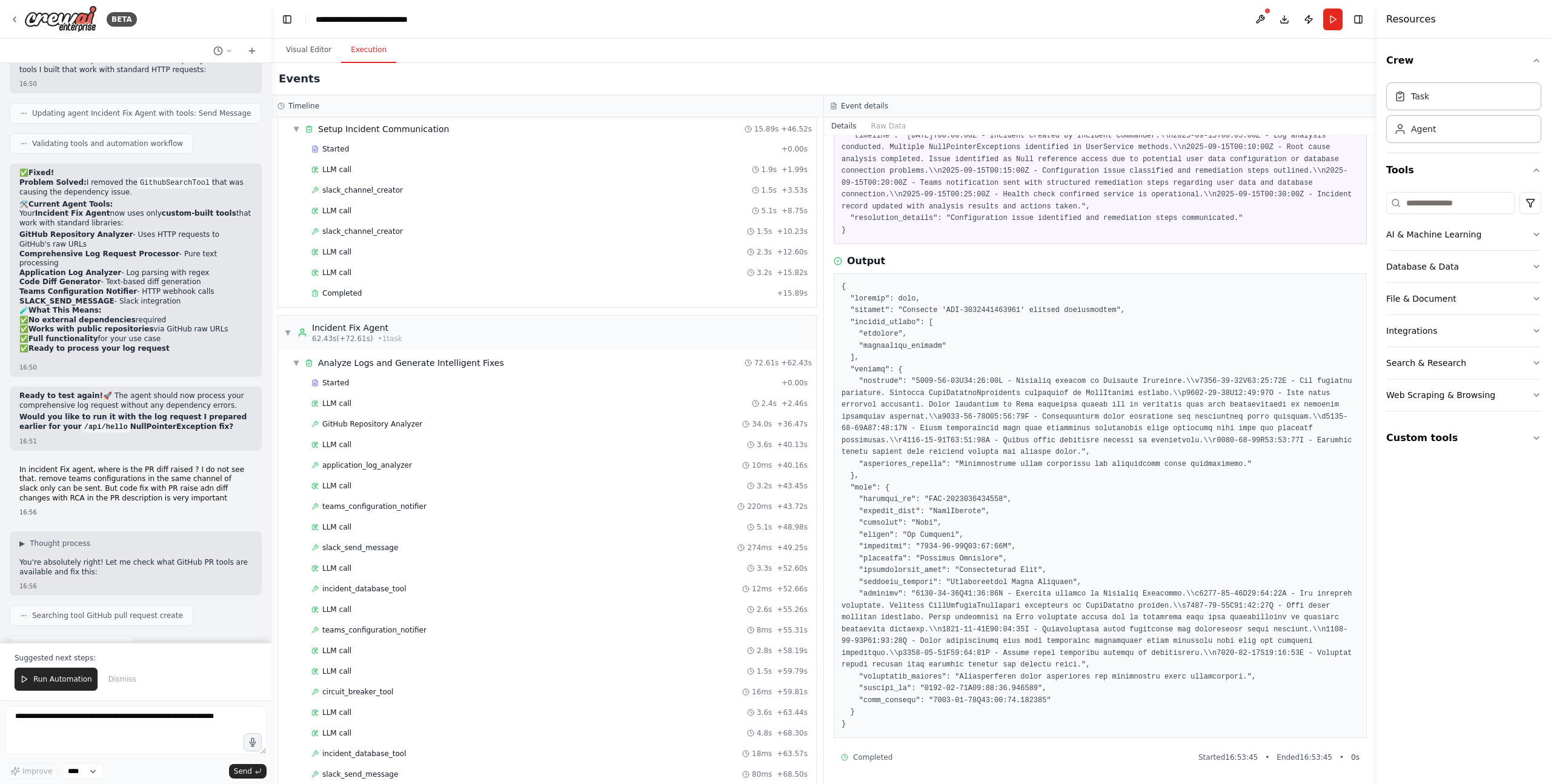
scroll to position [49805, 0]
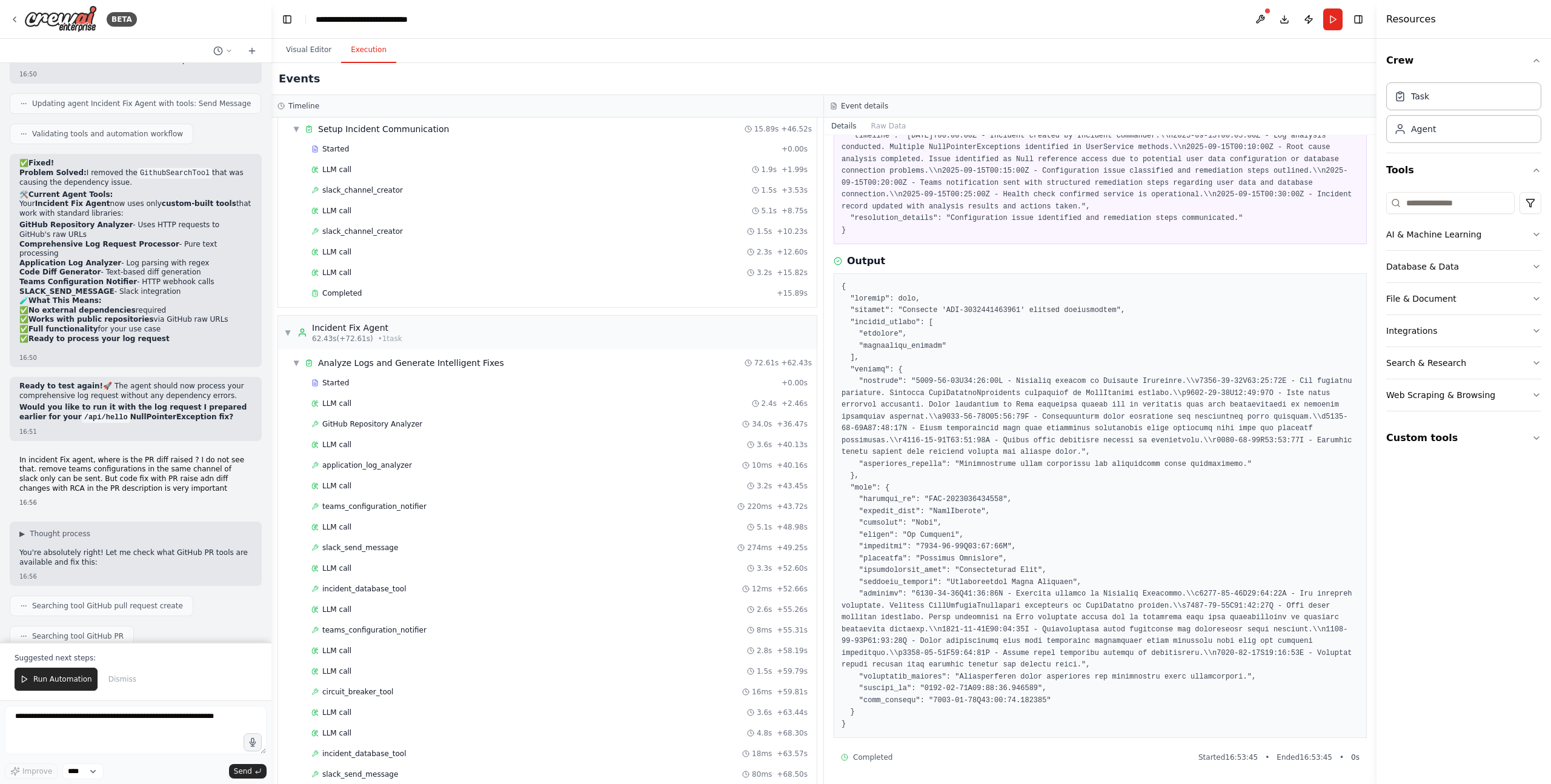
drag, startPoint x: 31, startPoint y: 391, endPoint x: 102, endPoint y: 391, distance: 71.0
copy strong "Creates new branch"
click at [108, 722] on textarea at bounding box center [135, 730] width 262 height 48
paste textarea "**********"
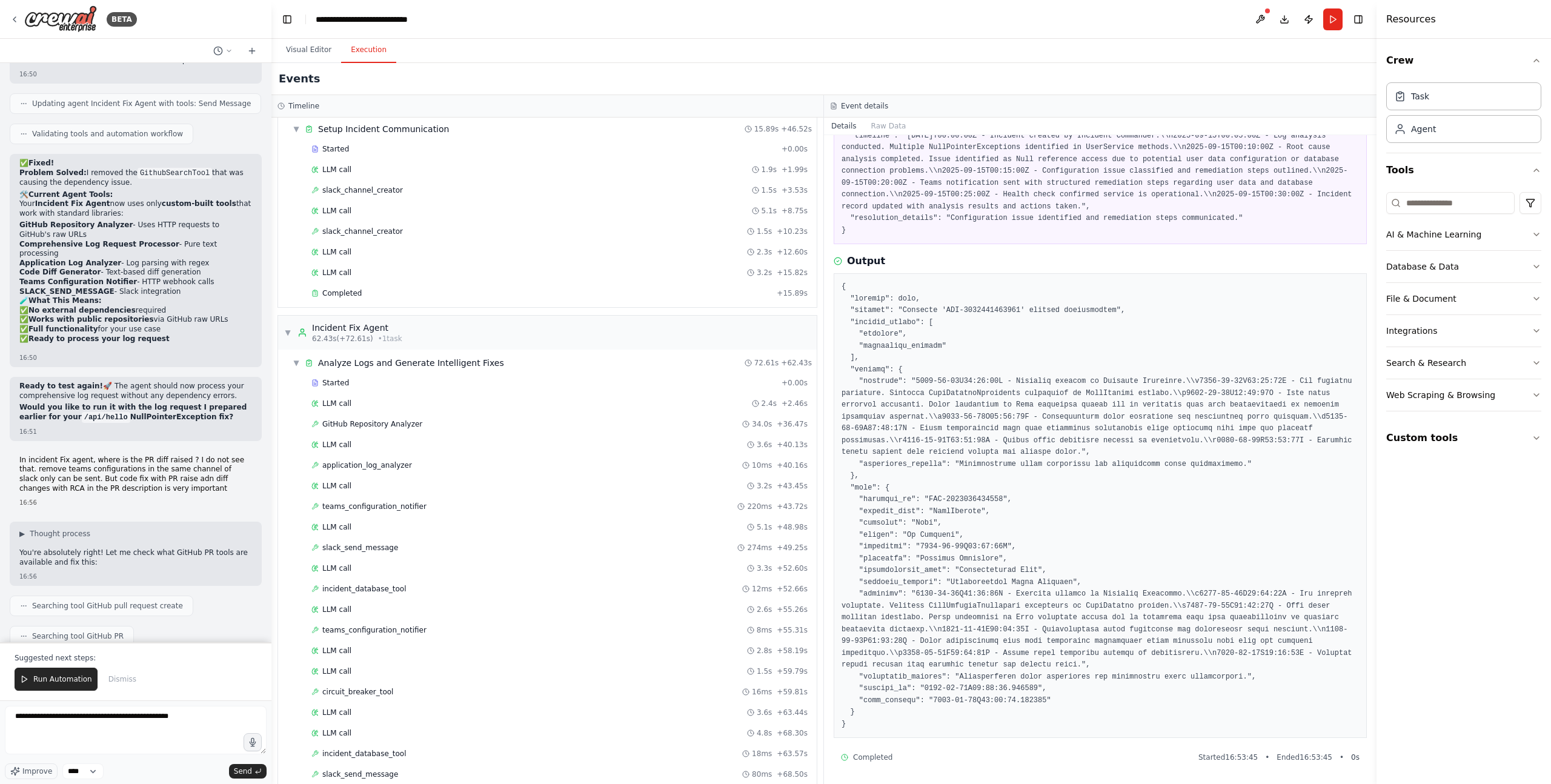
copy code "GITHUB_API_KEY"
click at [219, 708] on textarea "**********" at bounding box center [135, 730] width 262 height 48
click at [223, 716] on textarea "**********" at bounding box center [135, 730] width 262 height 48
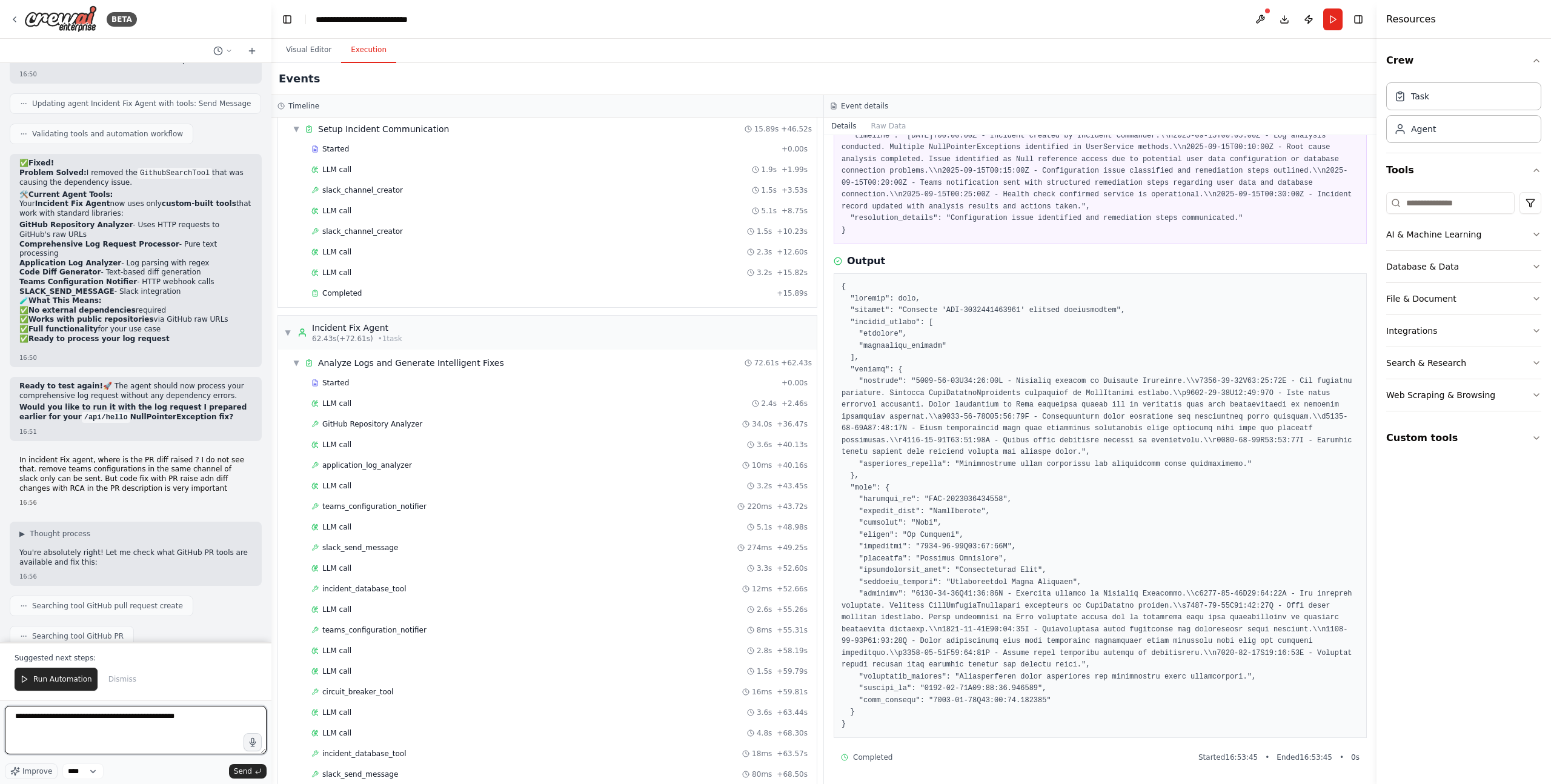
paste textarea "**********"
type textarea "**********"
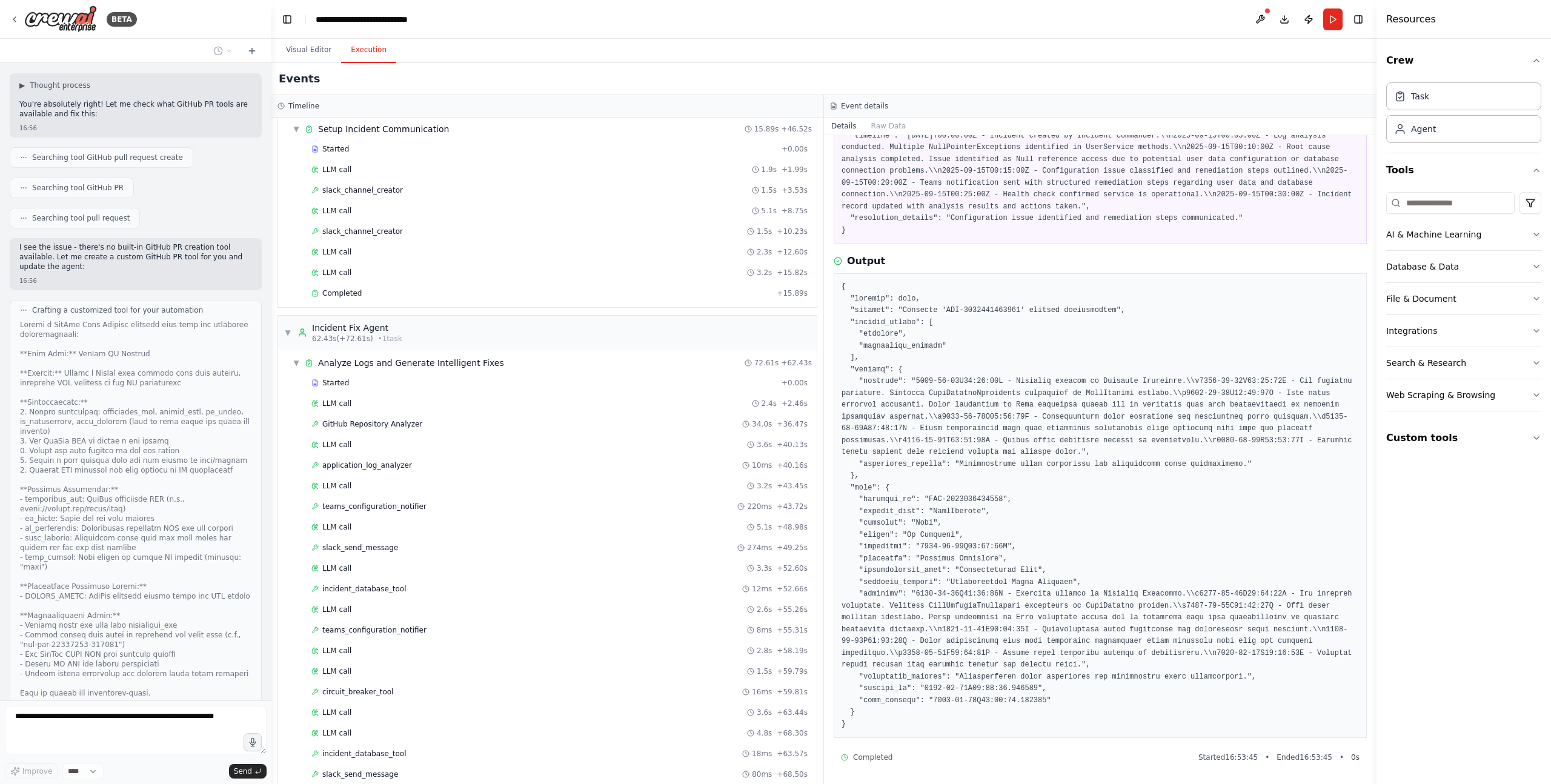
scroll to position [50304, 0]
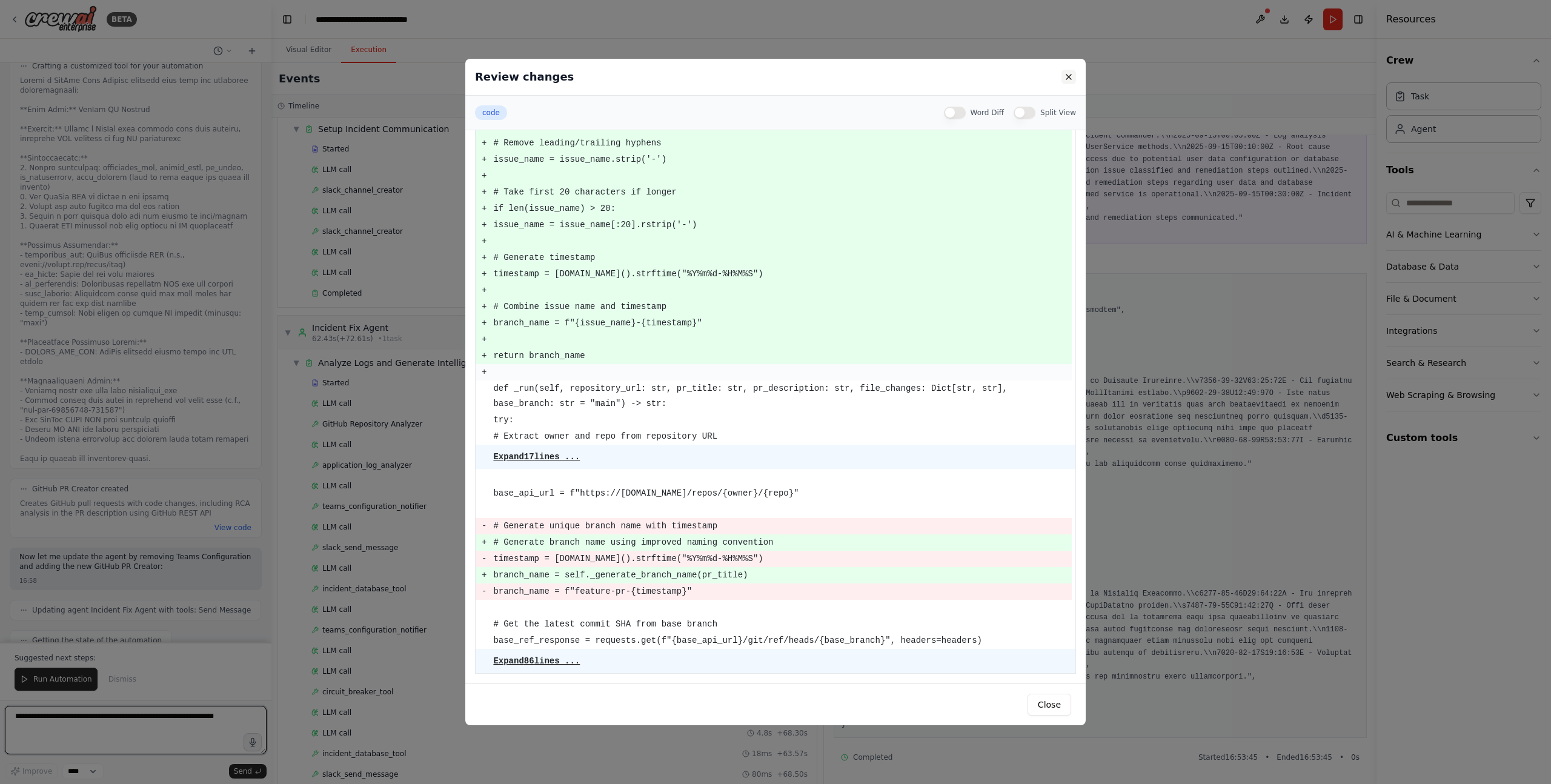
scroll to position [50920, 0]
click at [1066, 77] on button at bounding box center [1069, 77] width 14 height 14
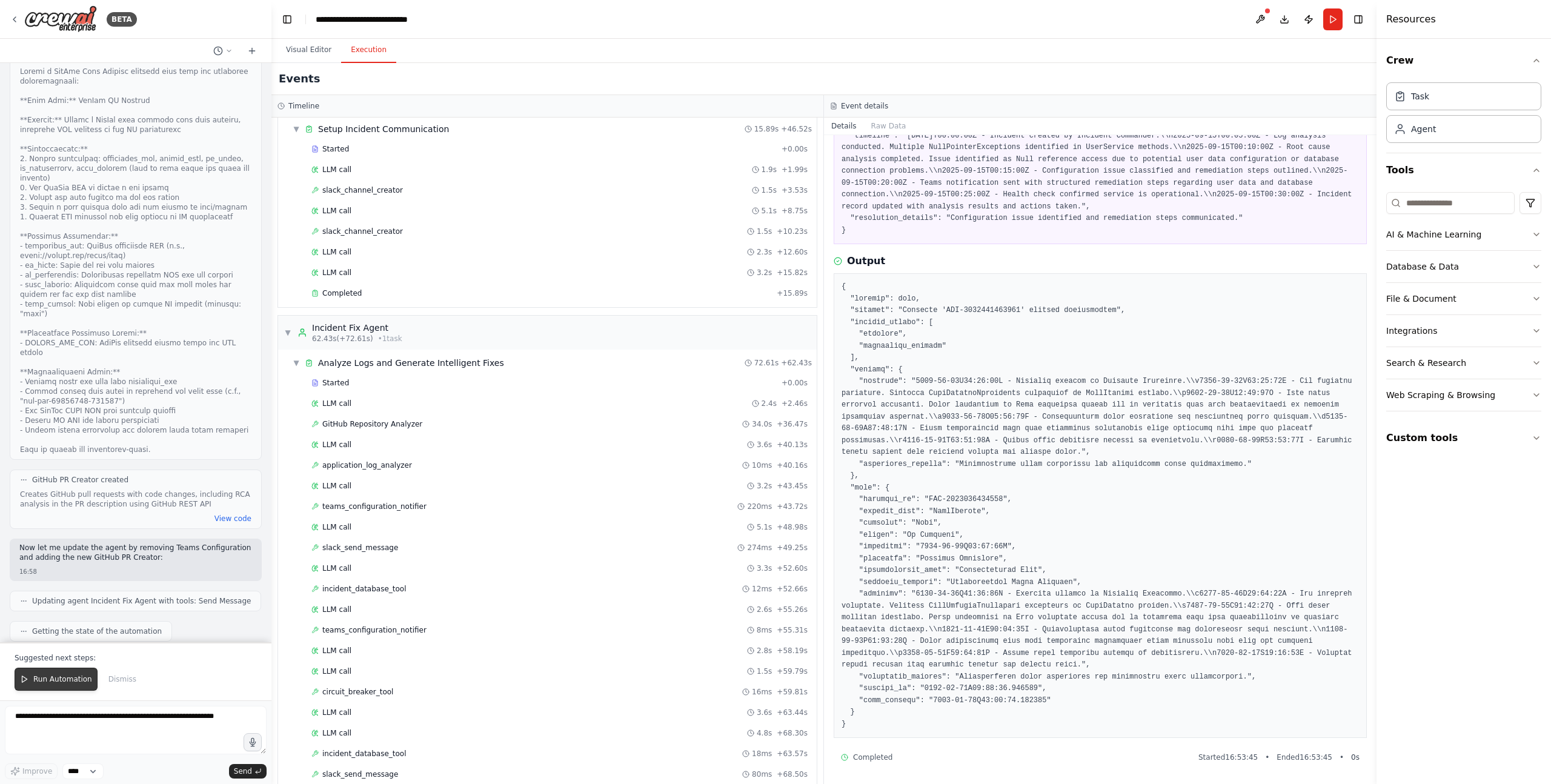
click at [44, 678] on span "Run Automation" at bounding box center [63, 679] width 59 height 10
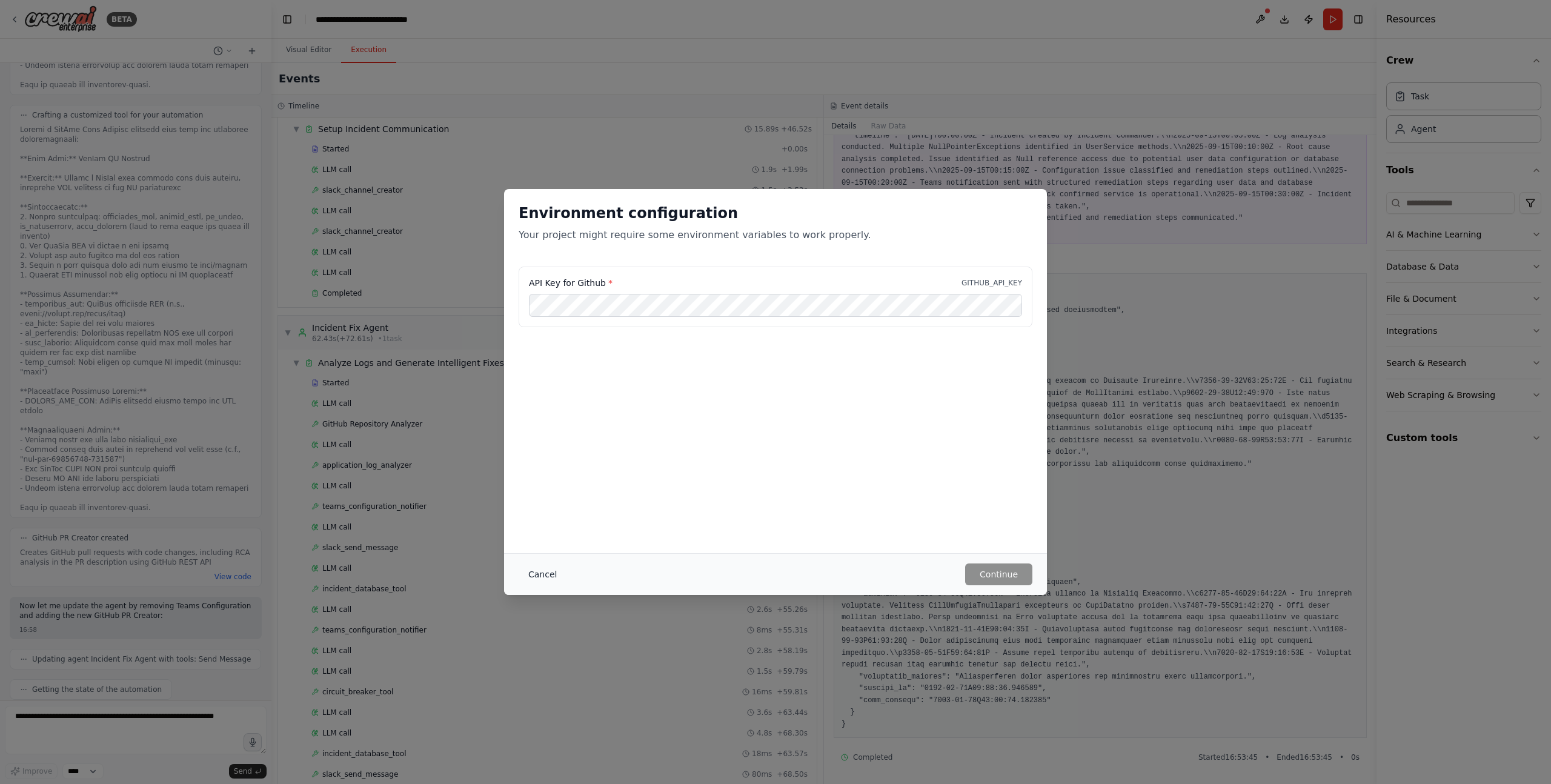
click at [547, 577] on button "Cancel" at bounding box center [542, 574] width 48 height 21
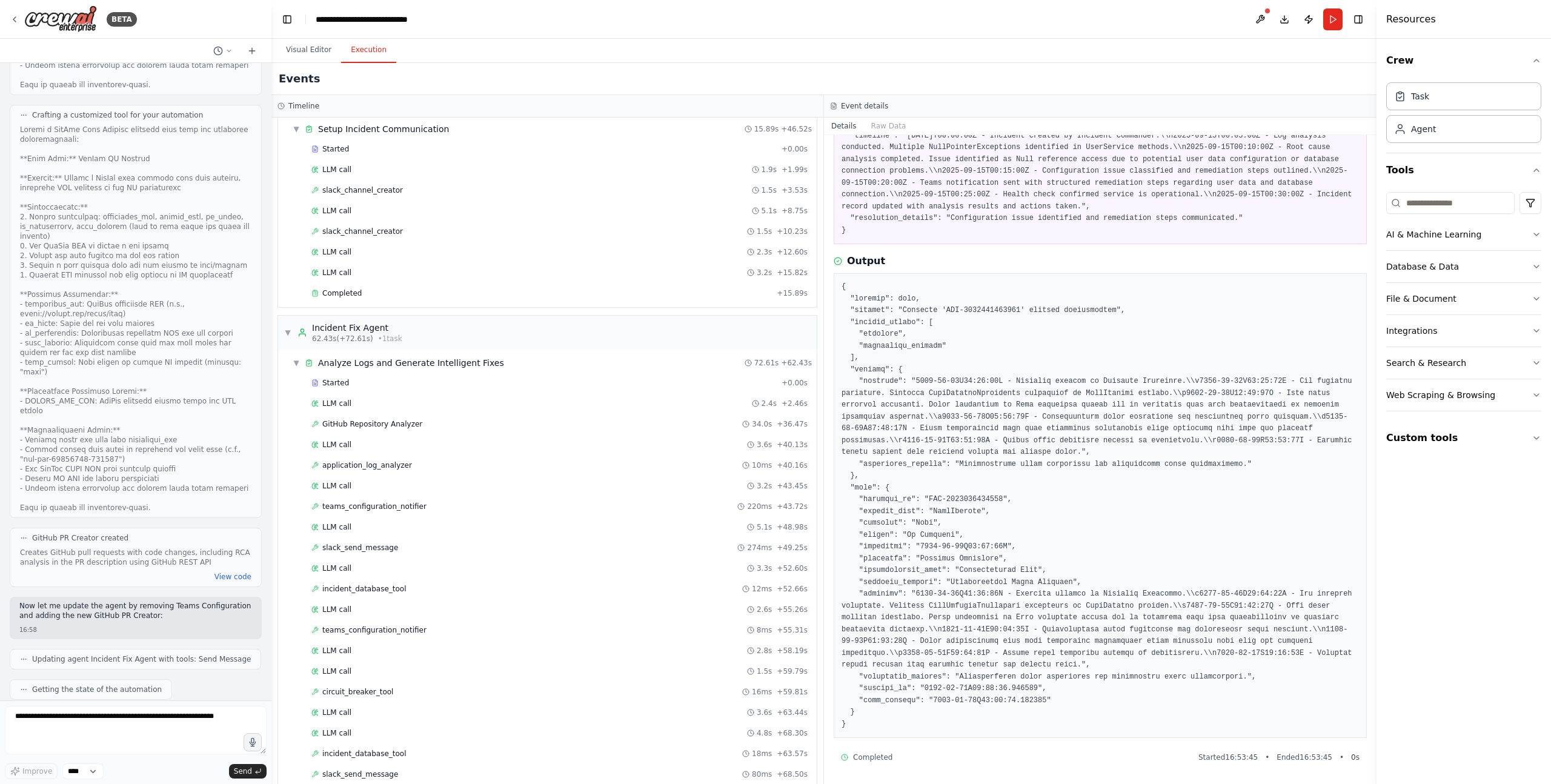
copy code "GITHUB_API_KEY"
click at [305, 48] on button "Visual Editor" at bounding box center [309, 50] width 65 height 25
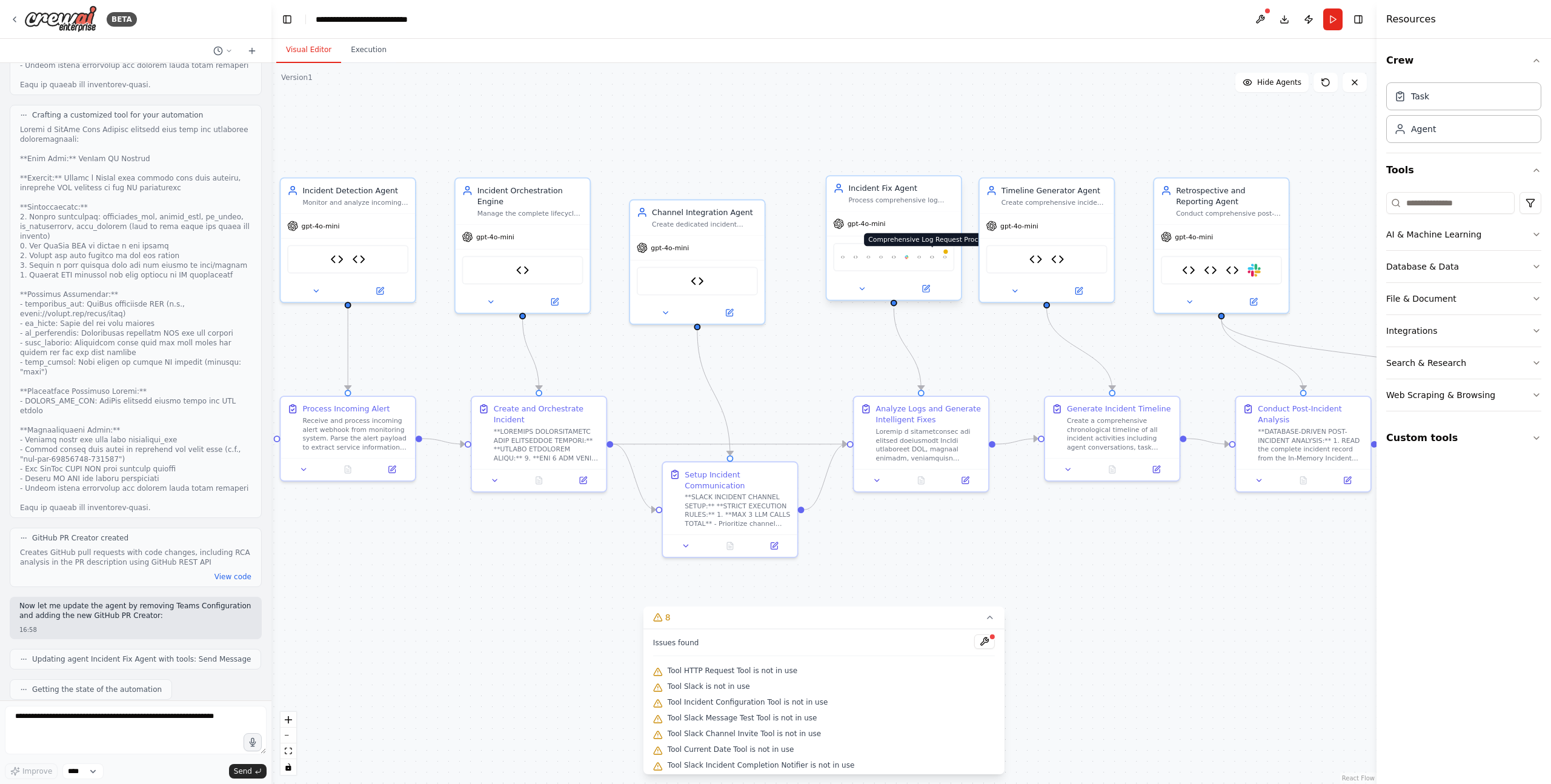
click at [933, 258] on img at bounding box center [932, 257] width 5 height 13
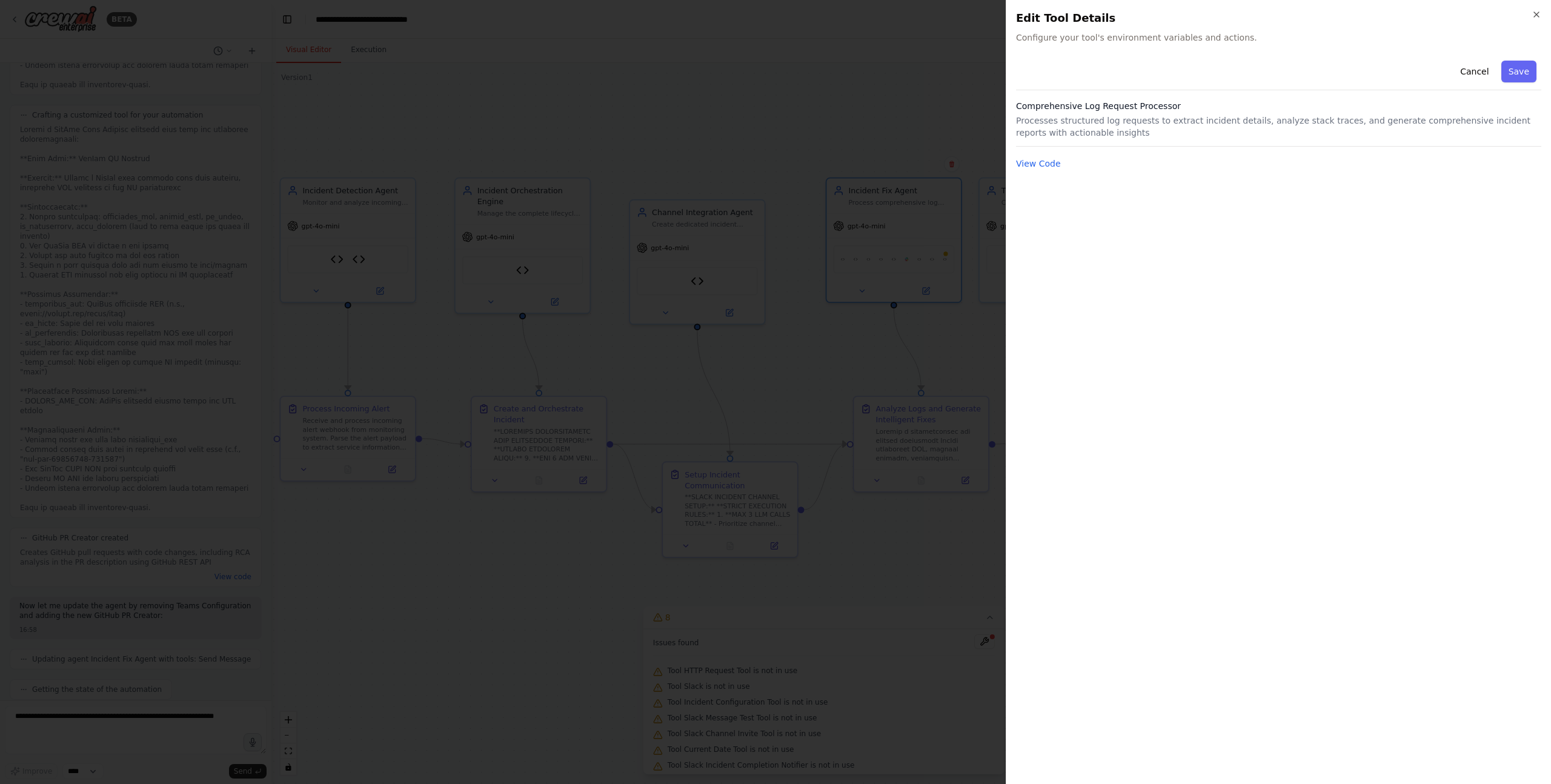
click at [935, 303] on div at bounding box center [775, 392] width 1551 height 784
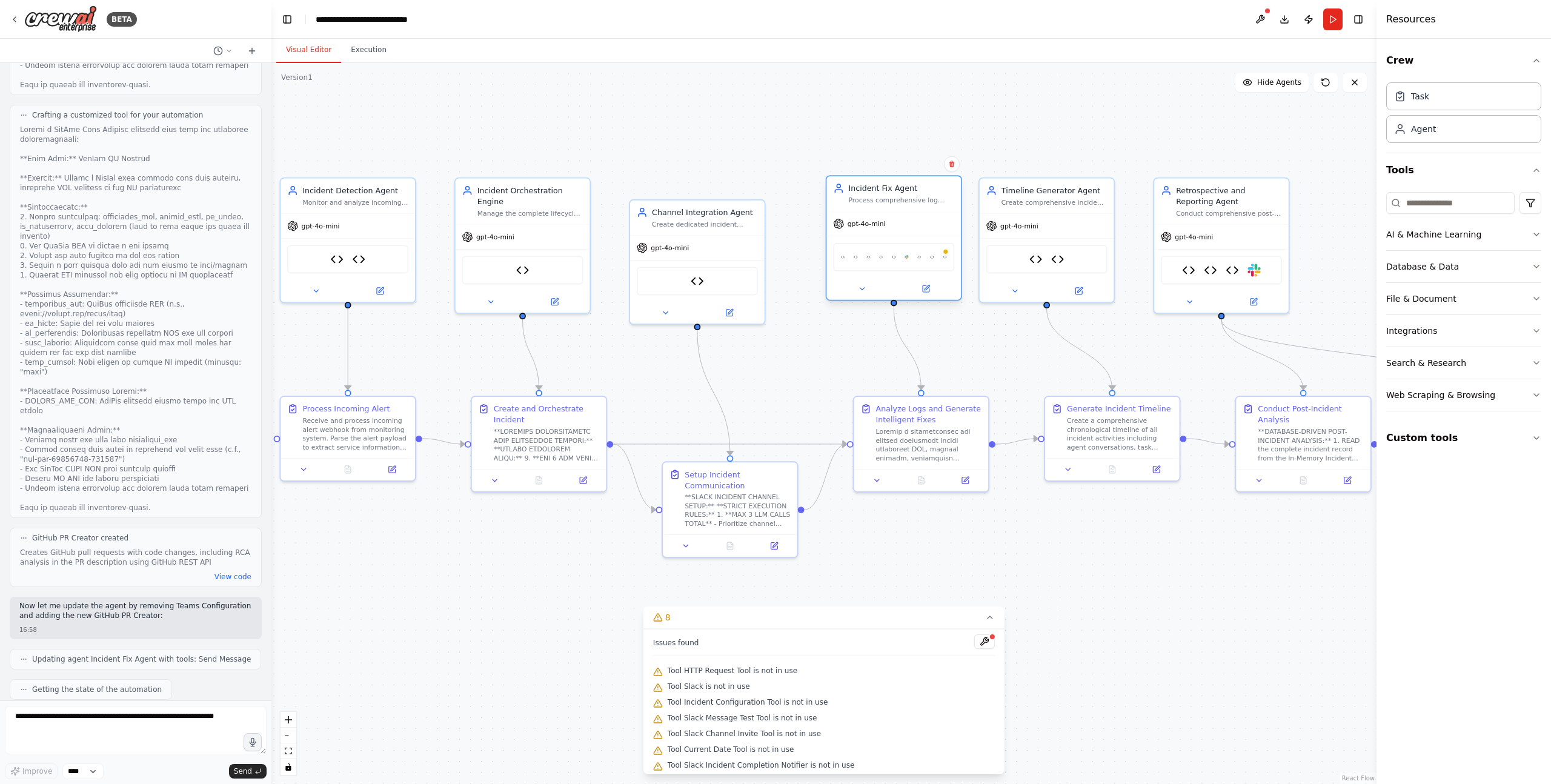
click at [948, 259] on div "In-Memory Incident Database Circuit Breaker Tool Application Log Analyzer Code …" at bounding box center [894, 257] width 121 height 29
click at [947, 254] on div at bounding box center [945, 251] width 7 height 7
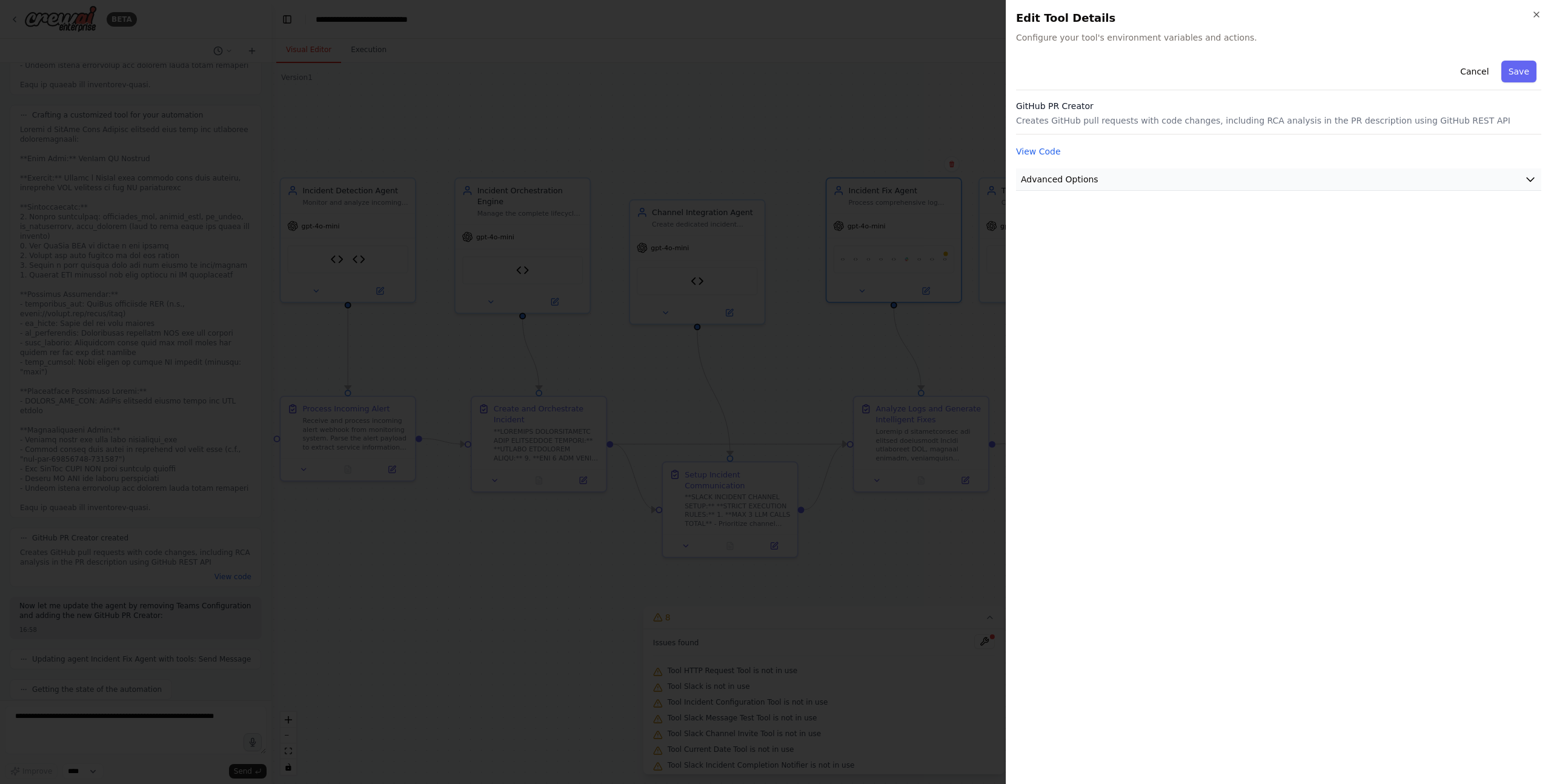
click at [1131, 178] on button "Advanced Options" at bounding box center [1279, 180] width 525 height 22
click at [1102, 254] on input "text" at bounding box center [1279, 250] width 505 height 21
click at [1482, 70] on button "Cancel" at bounding box center [1474, 71] width 43 height 21
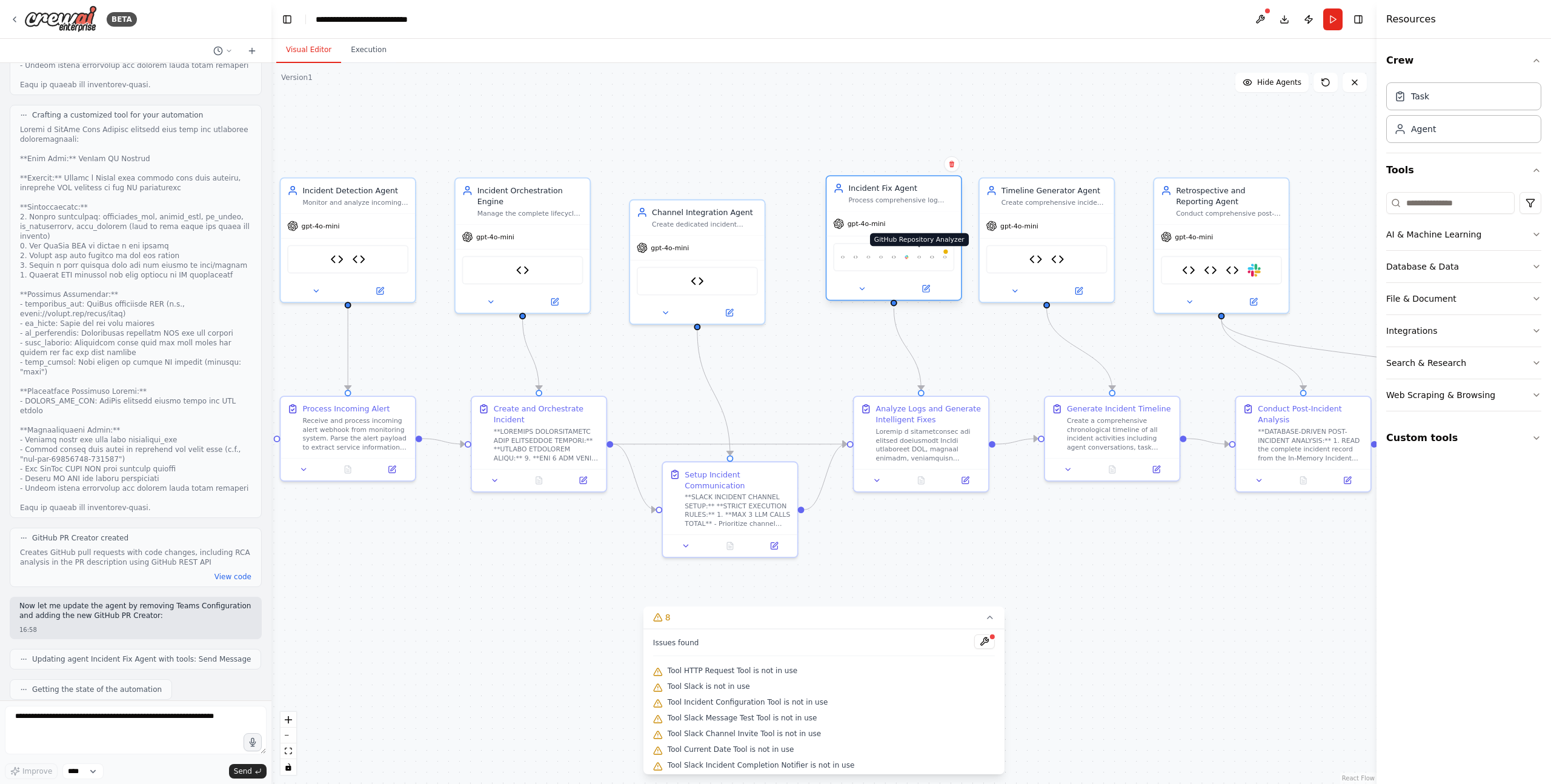
click at [919, 255] on img at bounding box center [919, 257] width 5 height 13
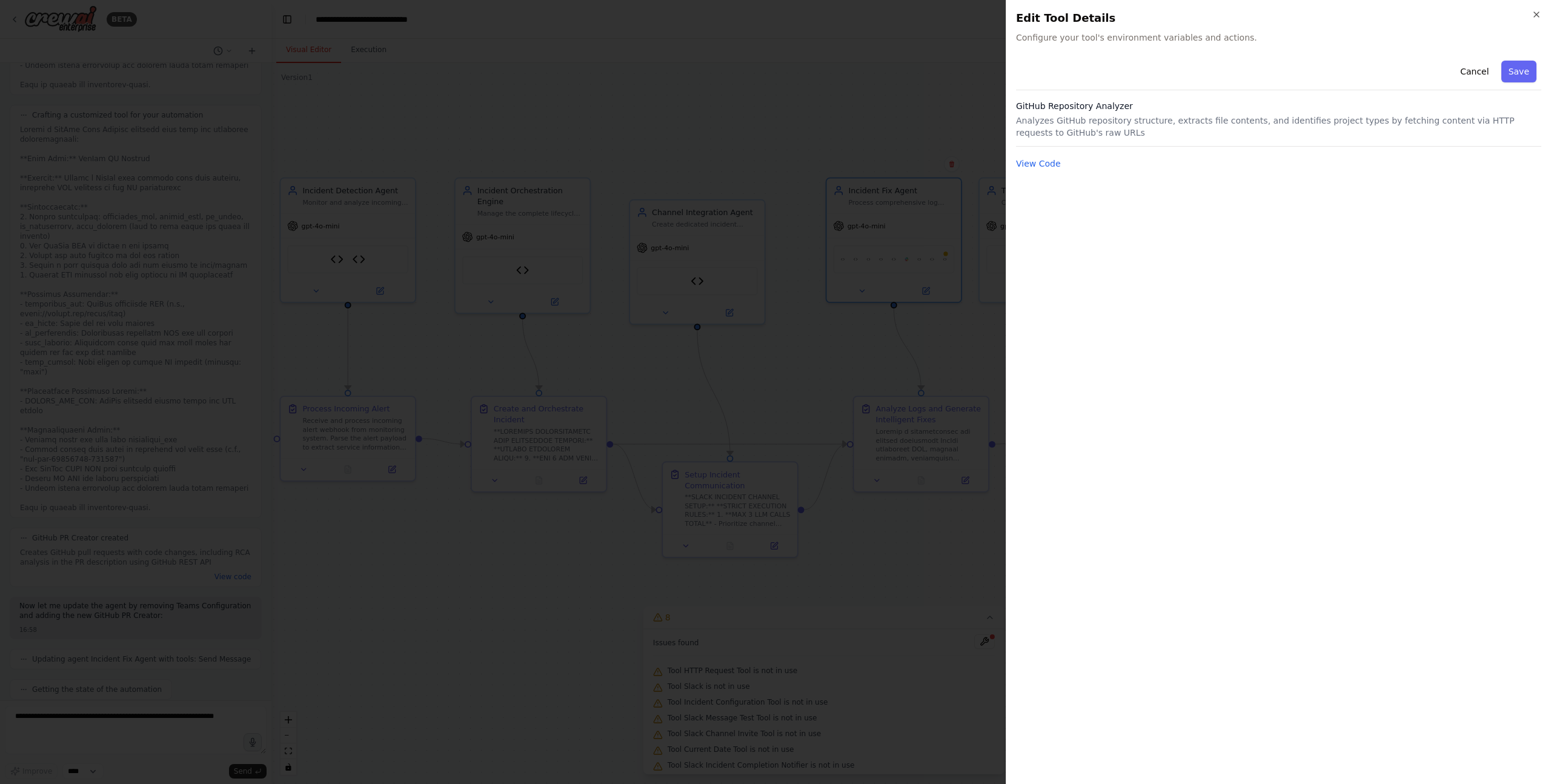
click at [902, 242] on div at bounding box center [775, 392] width 1551 height 784
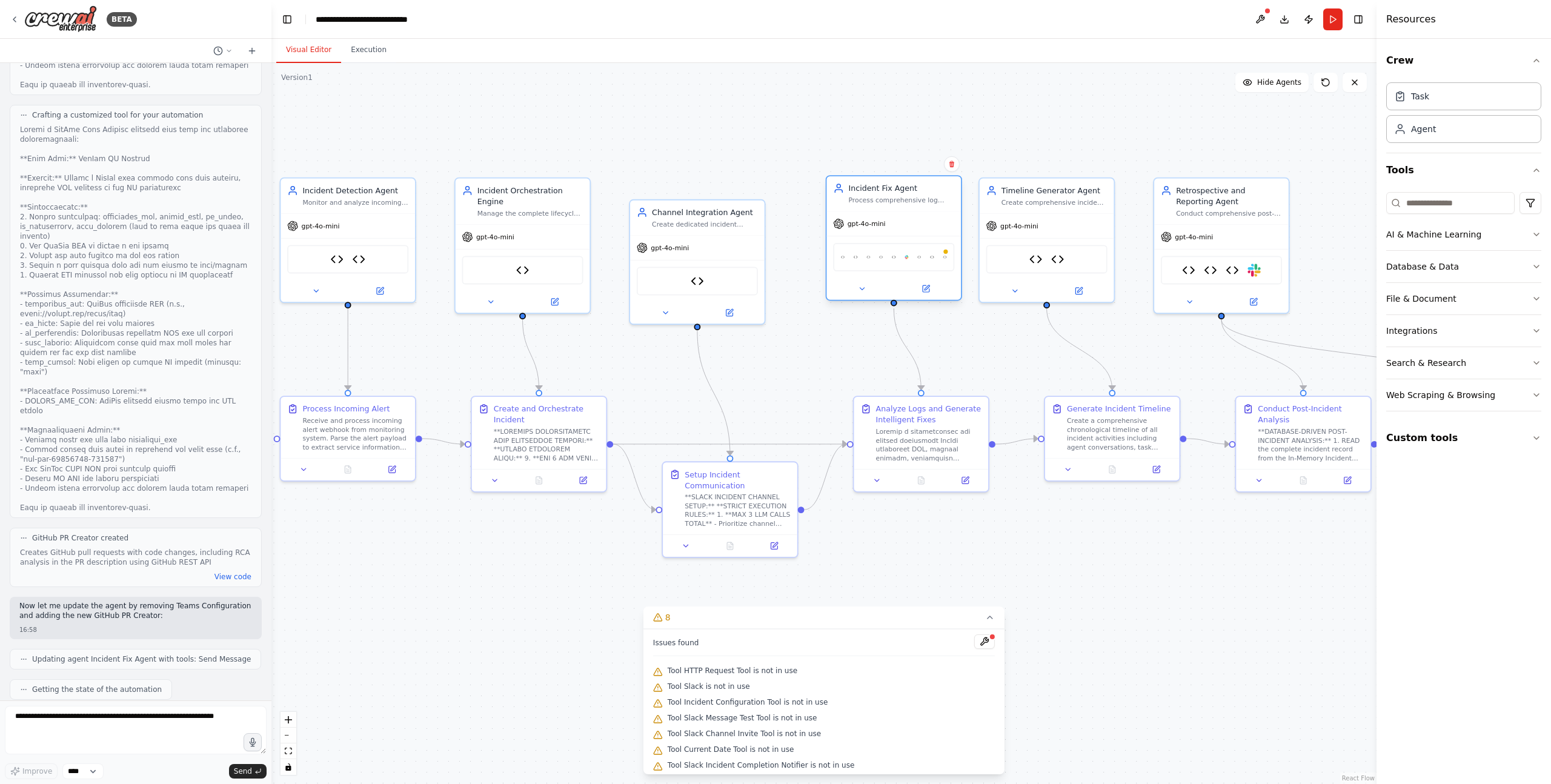
click at [934, 259] on div "In-Memory Incident Database Circuit Breaker Tool Application Log Analyzer Code …" at bounding box center [894, 257] width 121 height 29
click at [932, 257] on img at bounding box center [932, 257] width 5 height 13
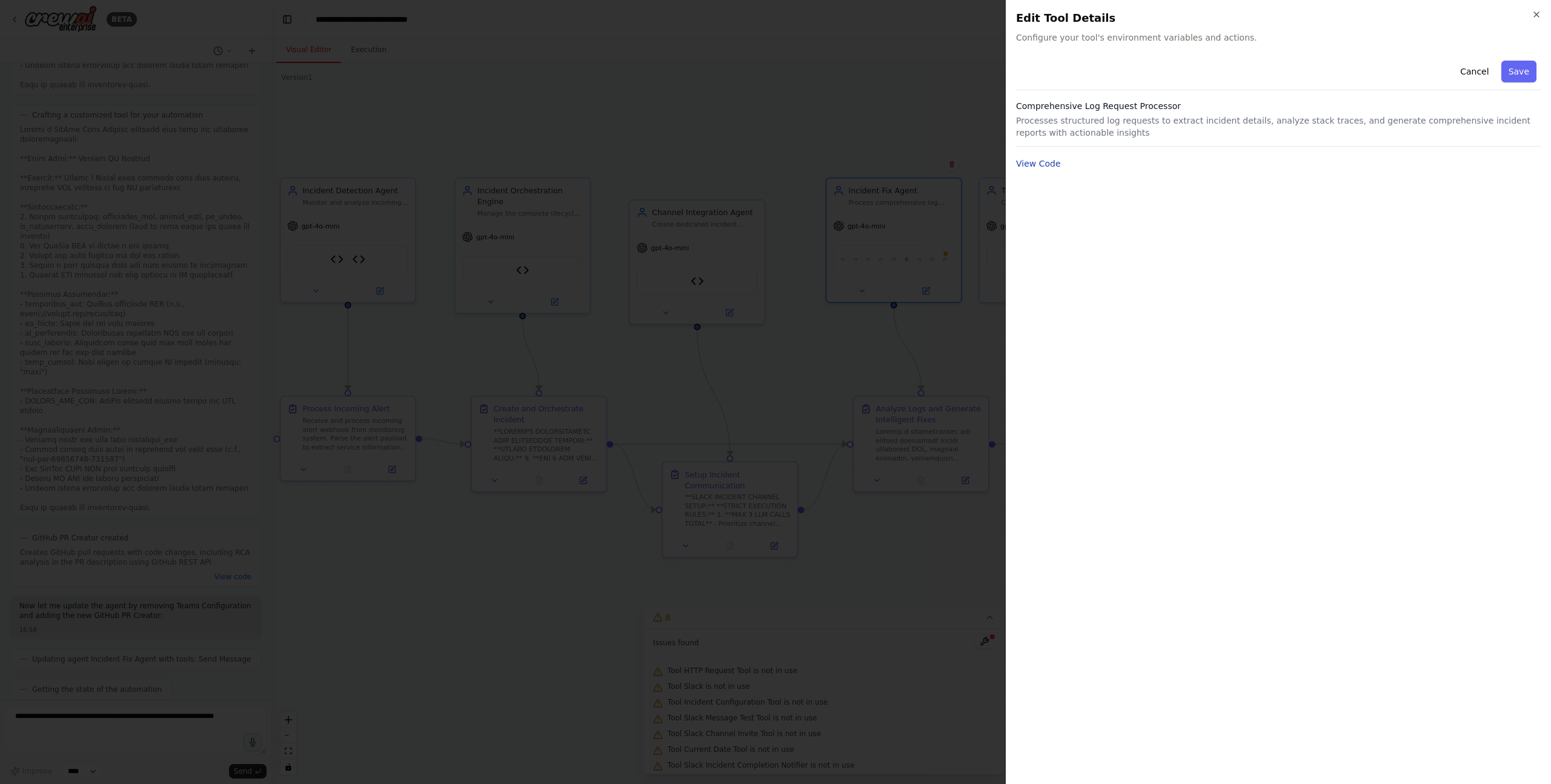
click at [1034, 163] on button "View Code" at bounding box center [1038, 163] width 45 height 12
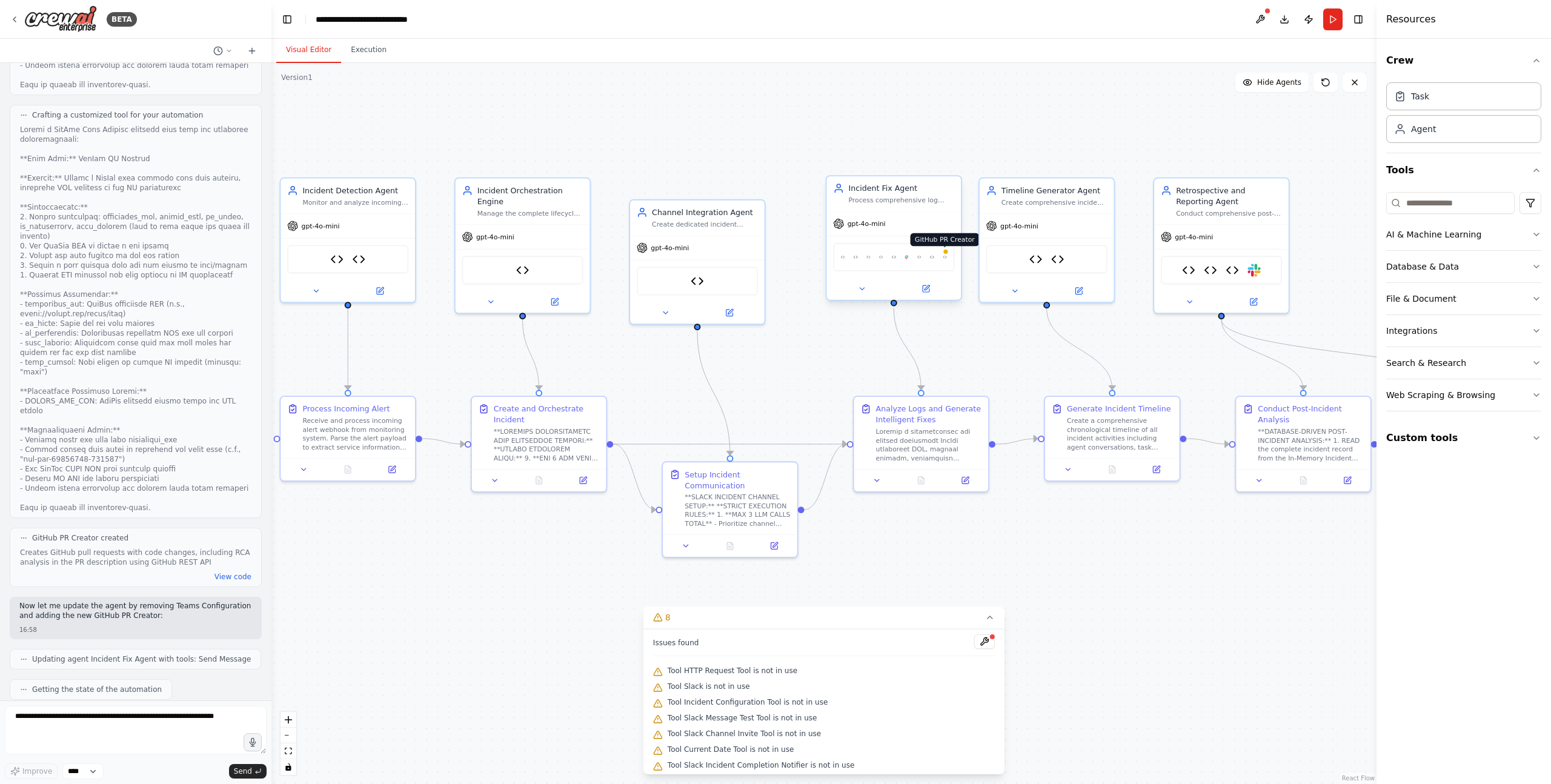
click at [946, 259] on img at bounding box center [945, 257] width 5 height 13
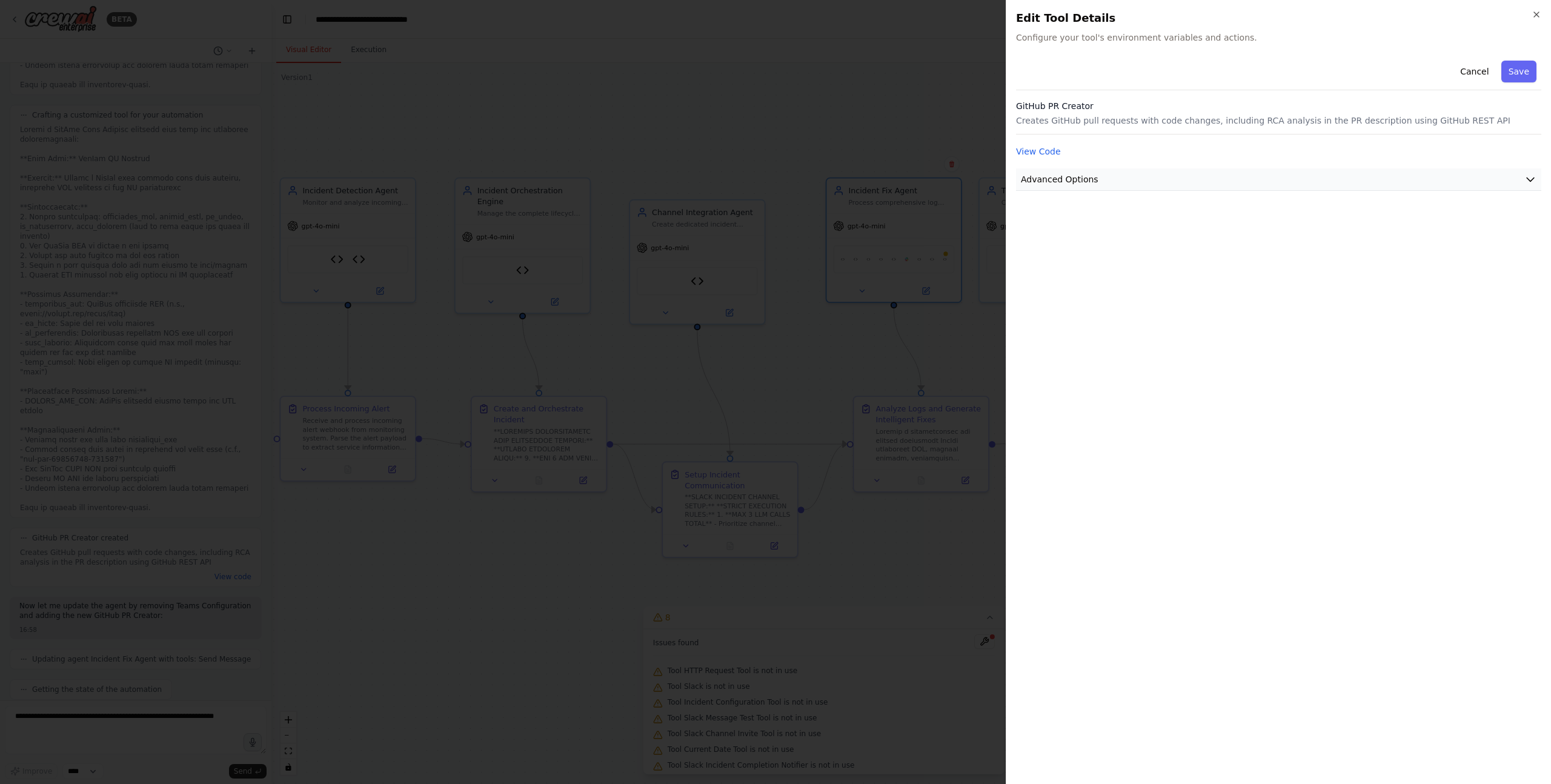
click at [1068, 181] on span "Advanced Options" at bounding box center [1059, 179] width 78 height 12
click at [1051, 251] on input "text" at bounding box center [1279, 250] width 505 height 21
click at [1475, 63] on button "Cancel" at bounding box center [1474, 71] width 43 height 21
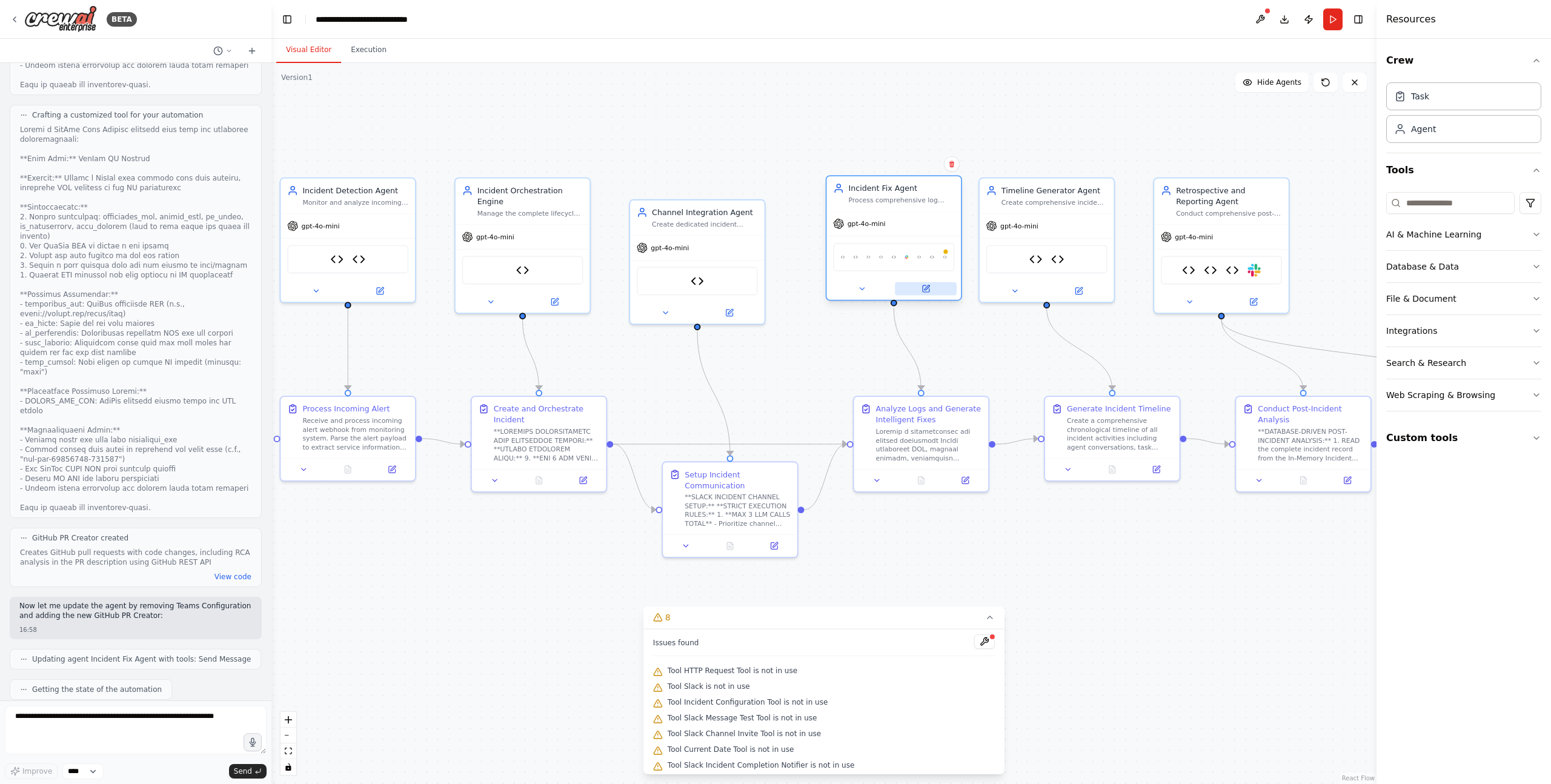
click at [925, 289] on icon at bounding box center [926, 287] width 5 height 5
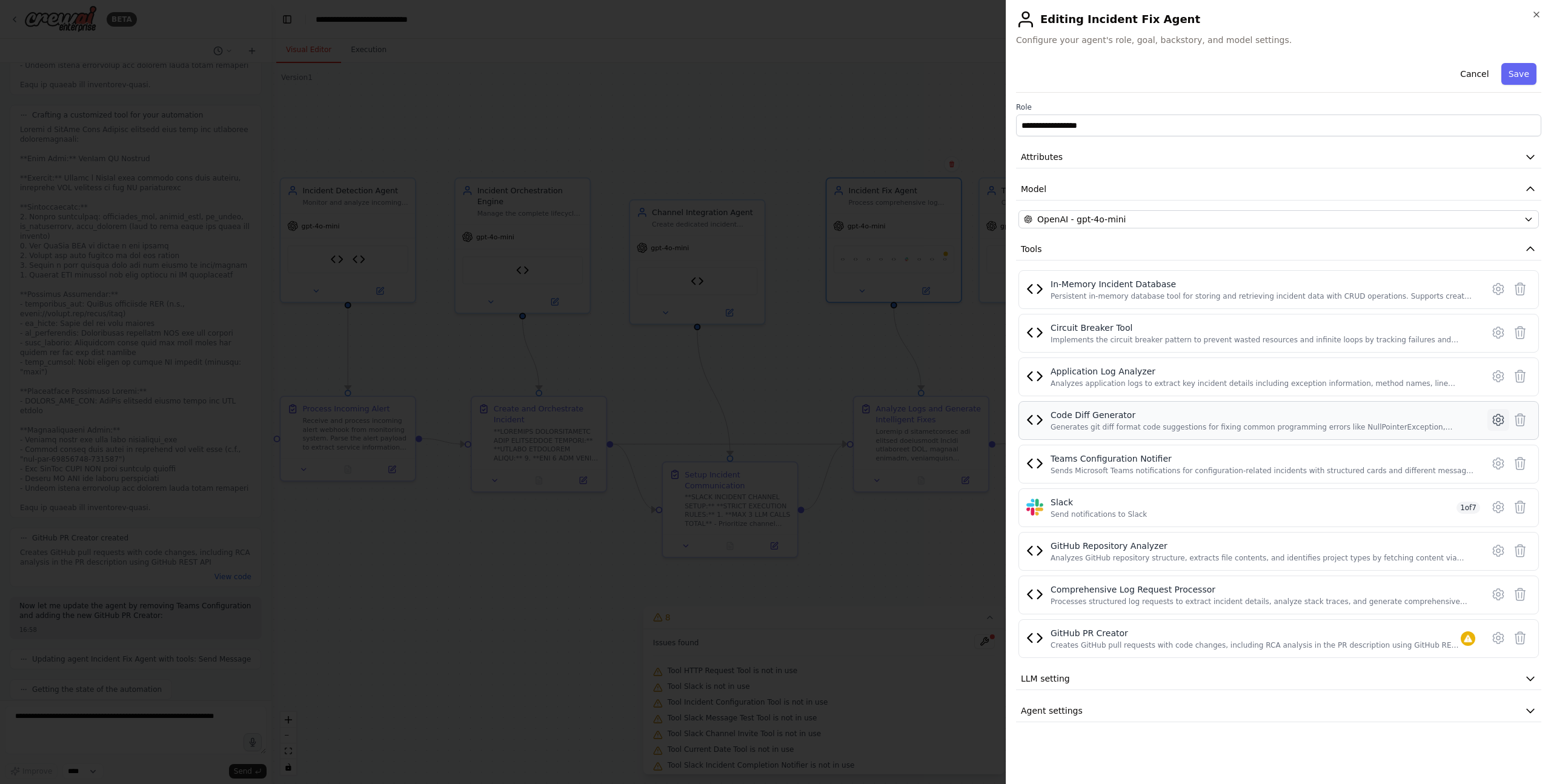
click at [1495, 420] on icon at bounding box center [1498, 419] width 14 height 14
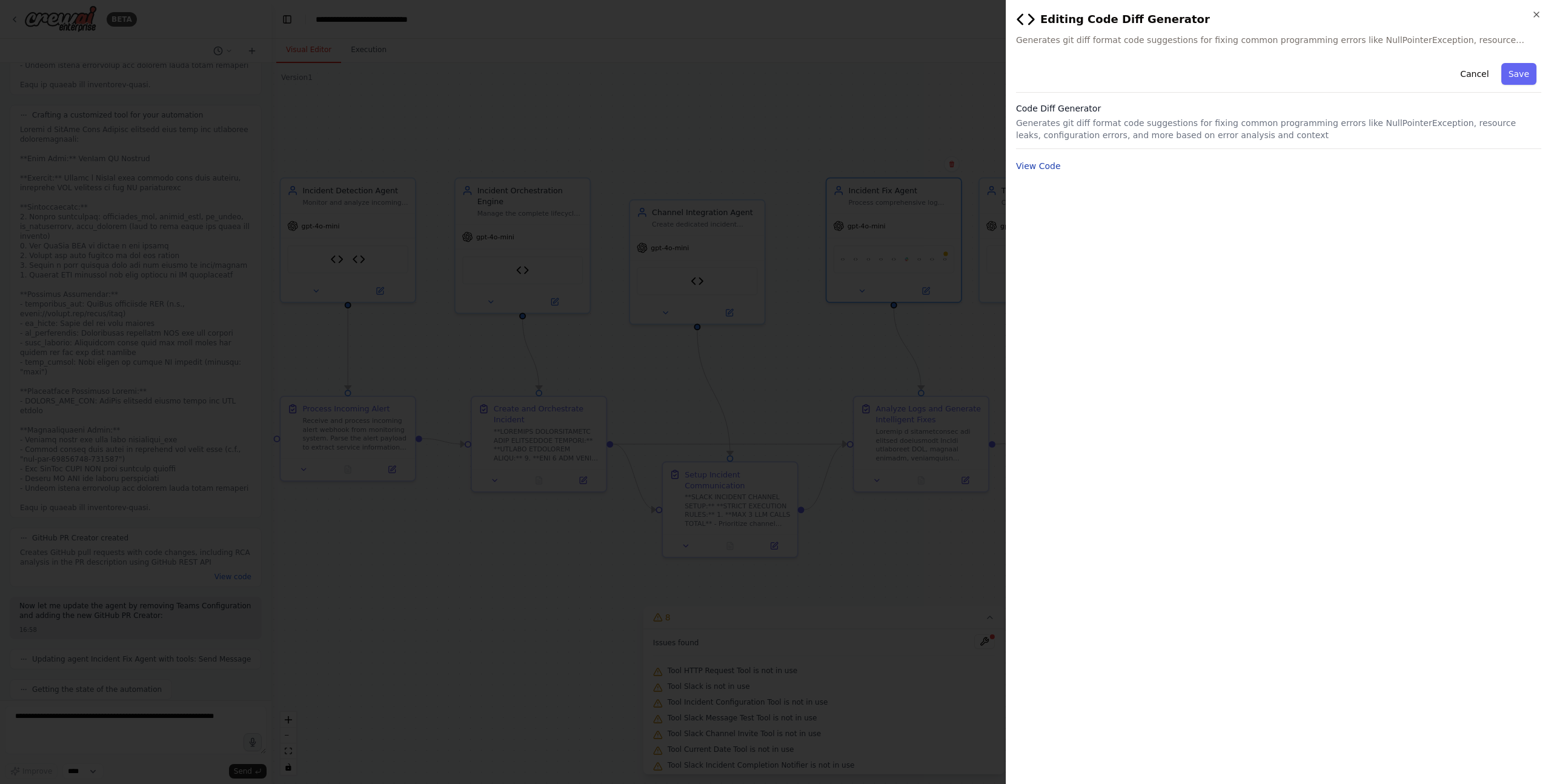
click at [1031, 170] on button "View Code" at bounding box center [1038, 166] width 45 height 12
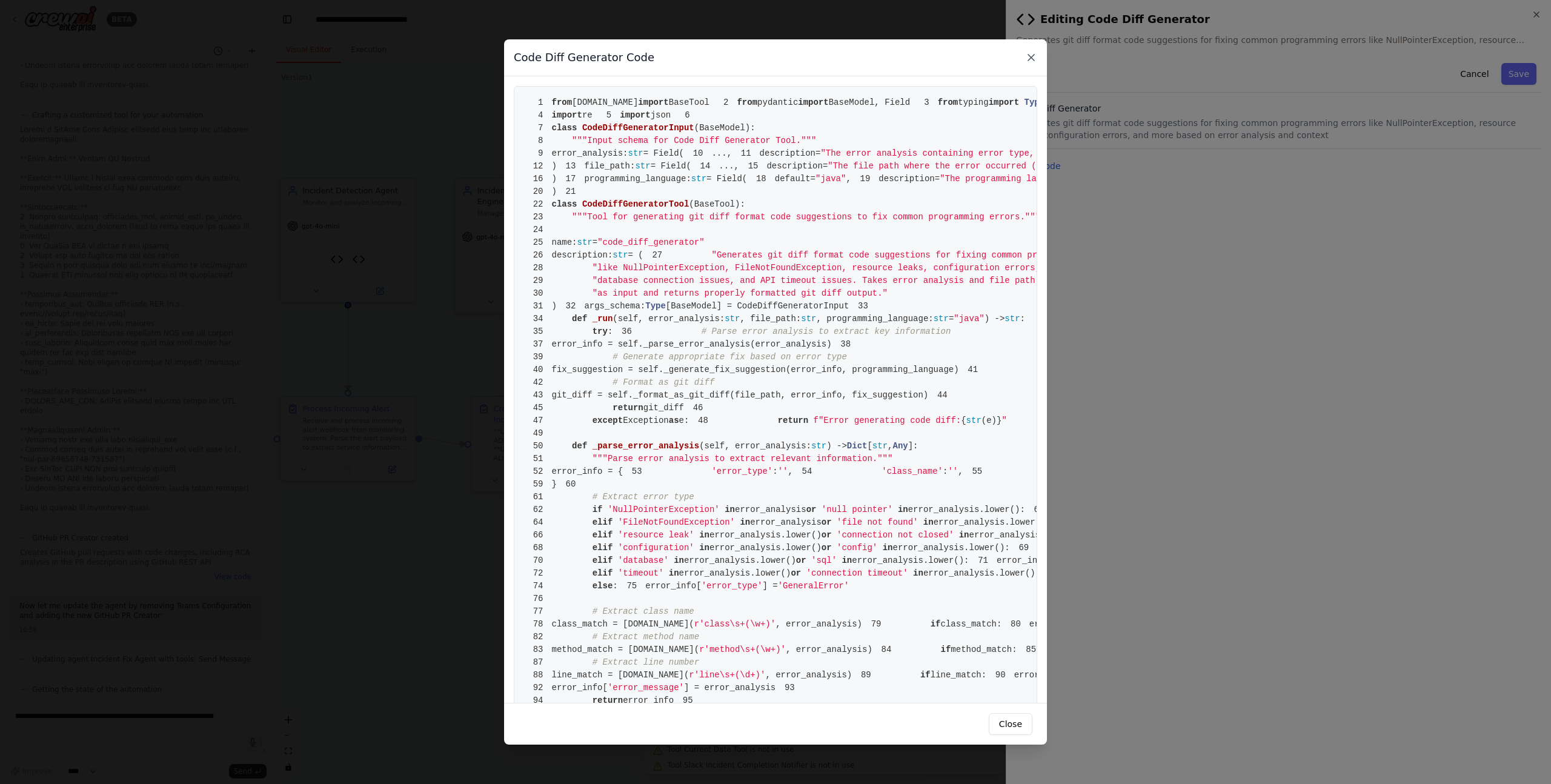
click at [1027, 56] on icon at bounding box center [1031, 57] width 12 height 12
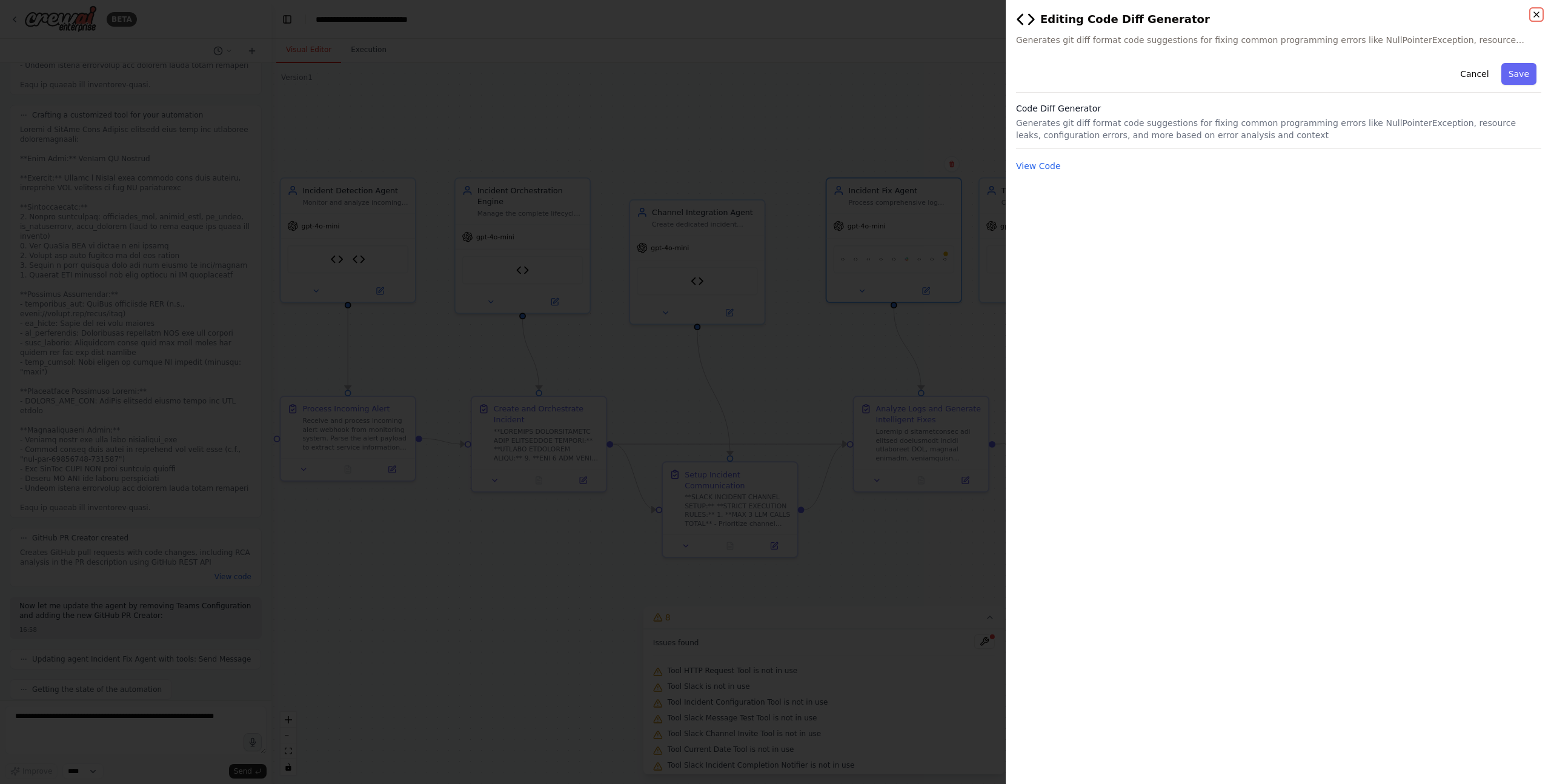
click at [1534, 14] on icon "button" at bounding box center [1536, 14] width 10 height 10
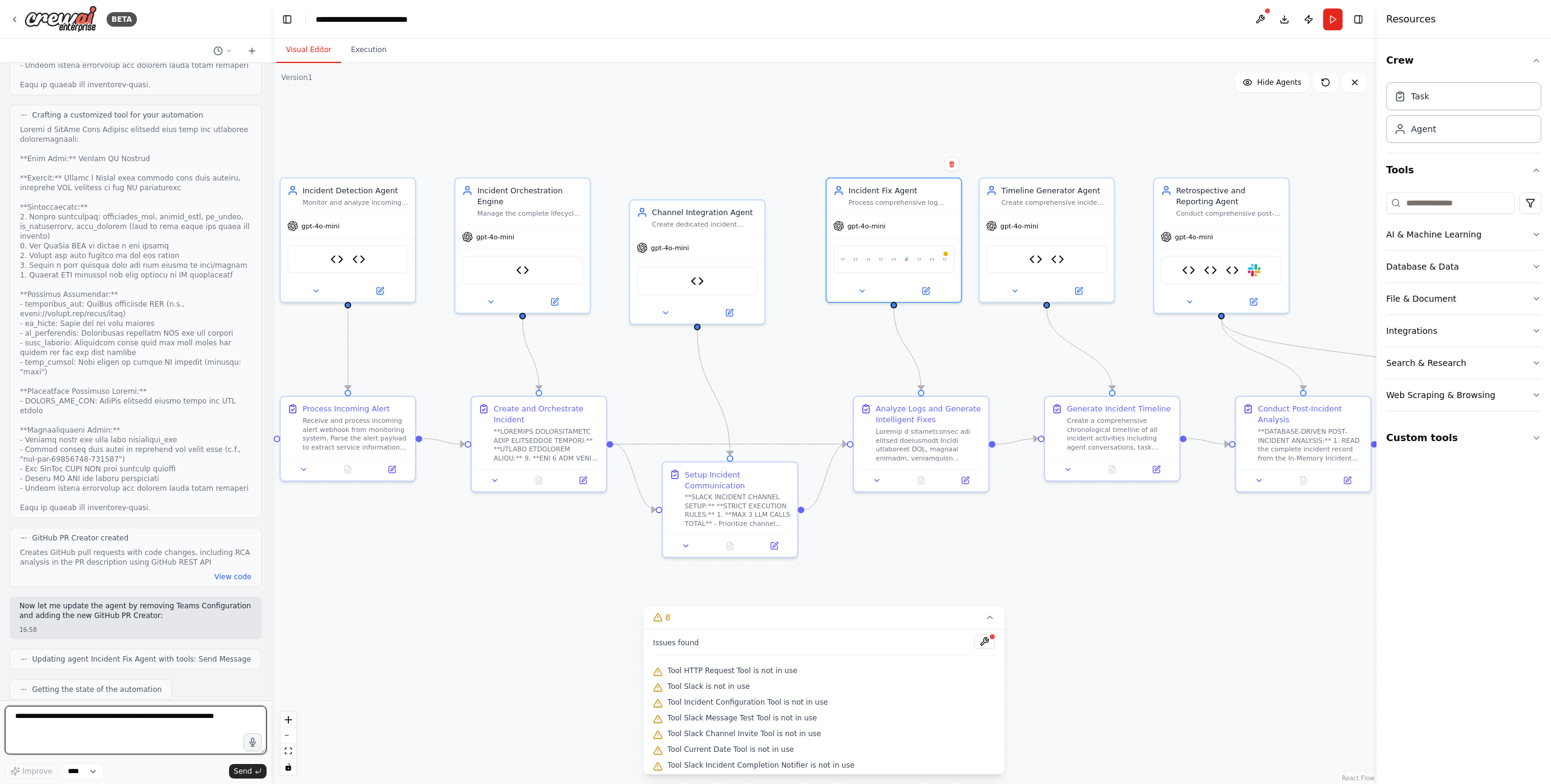
click at [64, 723] on textarea at bounding box center [135, 730] width 262 height 48
click at [946, 253] on div at bounding box center [945, 251] width 7 height 7
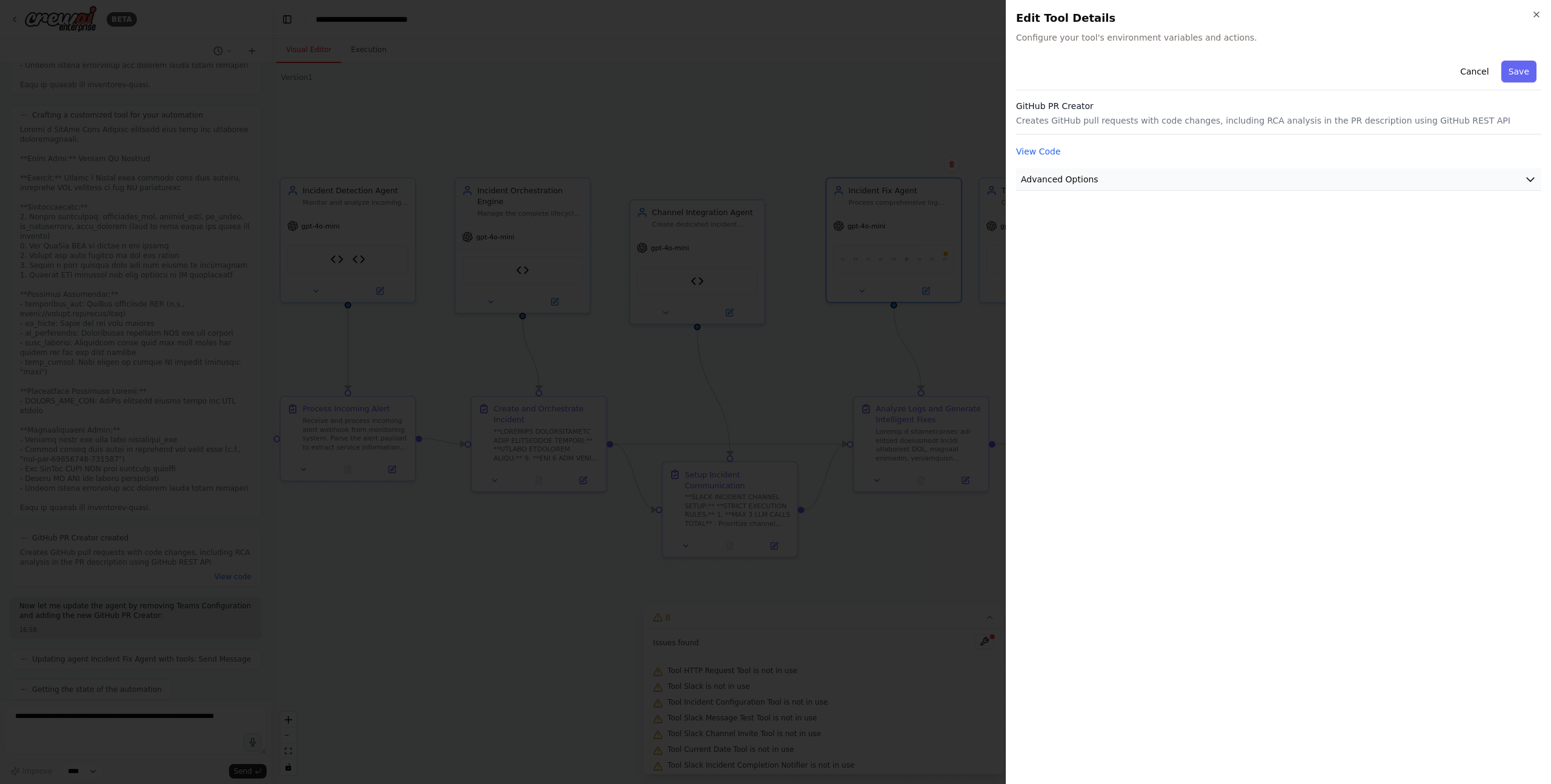
click at [1147, 183] on button "Advanced Options" at bounding box center [1279, 180] width 525 height 22
click at [1079, 247] on input "text" at bounding box center [1279, 250] width 505 height 21
paste input "**********"
type input "**********"
click at [1522, 76] on button "Save" at bounding box center [1519, 71] width 35 height 21
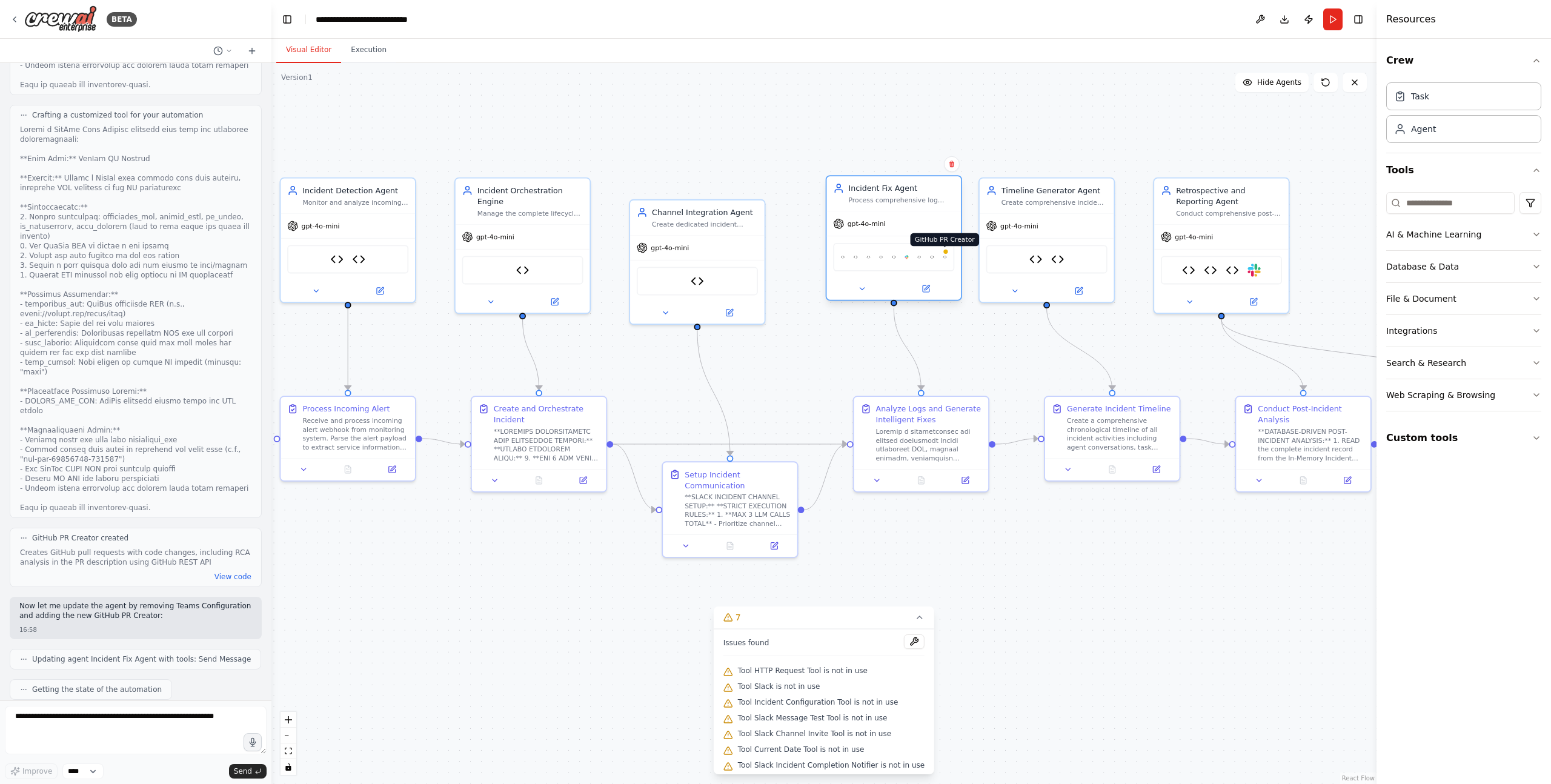
click at [946, 252] on div at bounding box center [945, 251] width 7 height 7
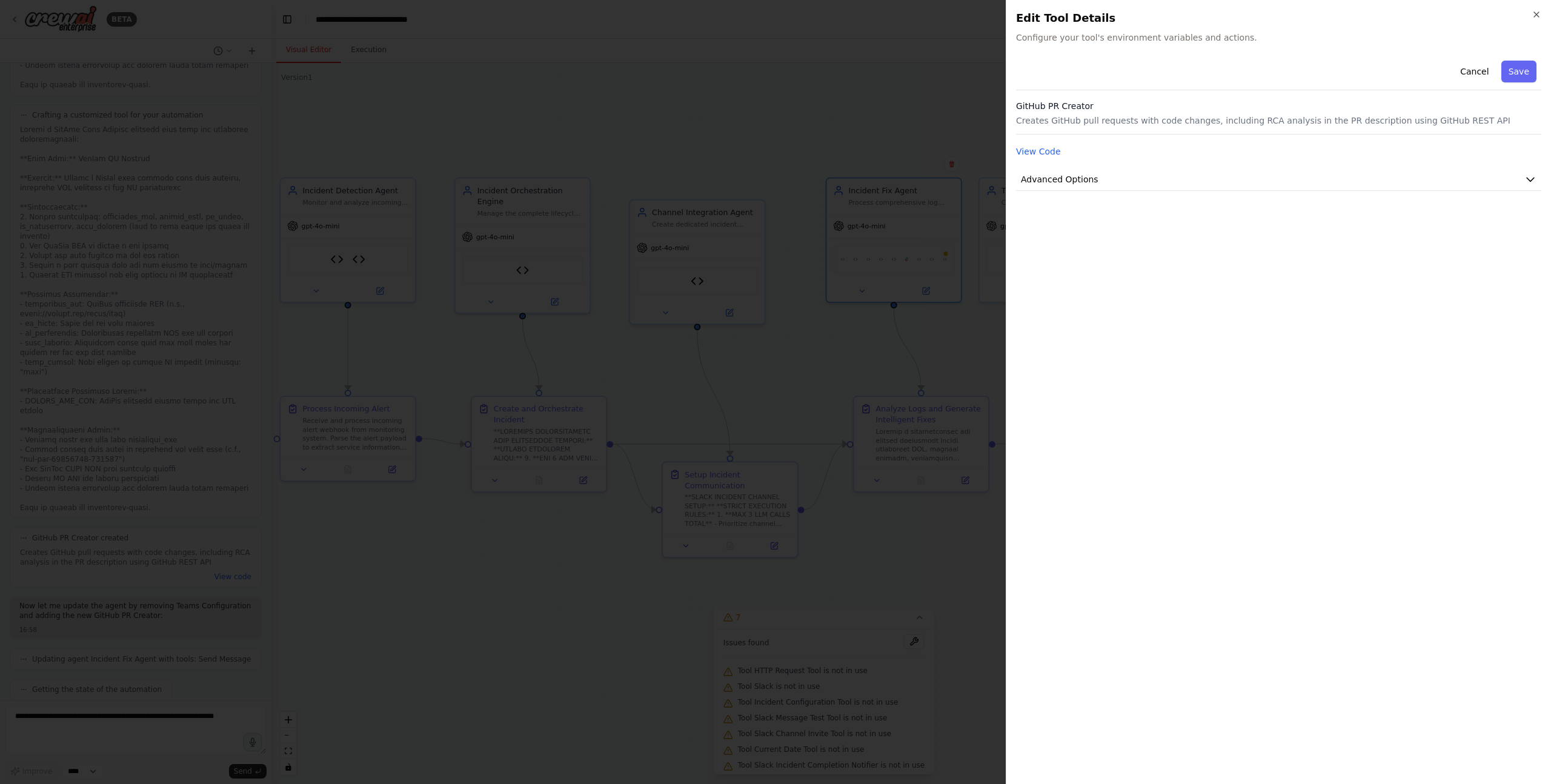
click at [924, 109] on div at bounding box center [775, 392] width 1551 height 784
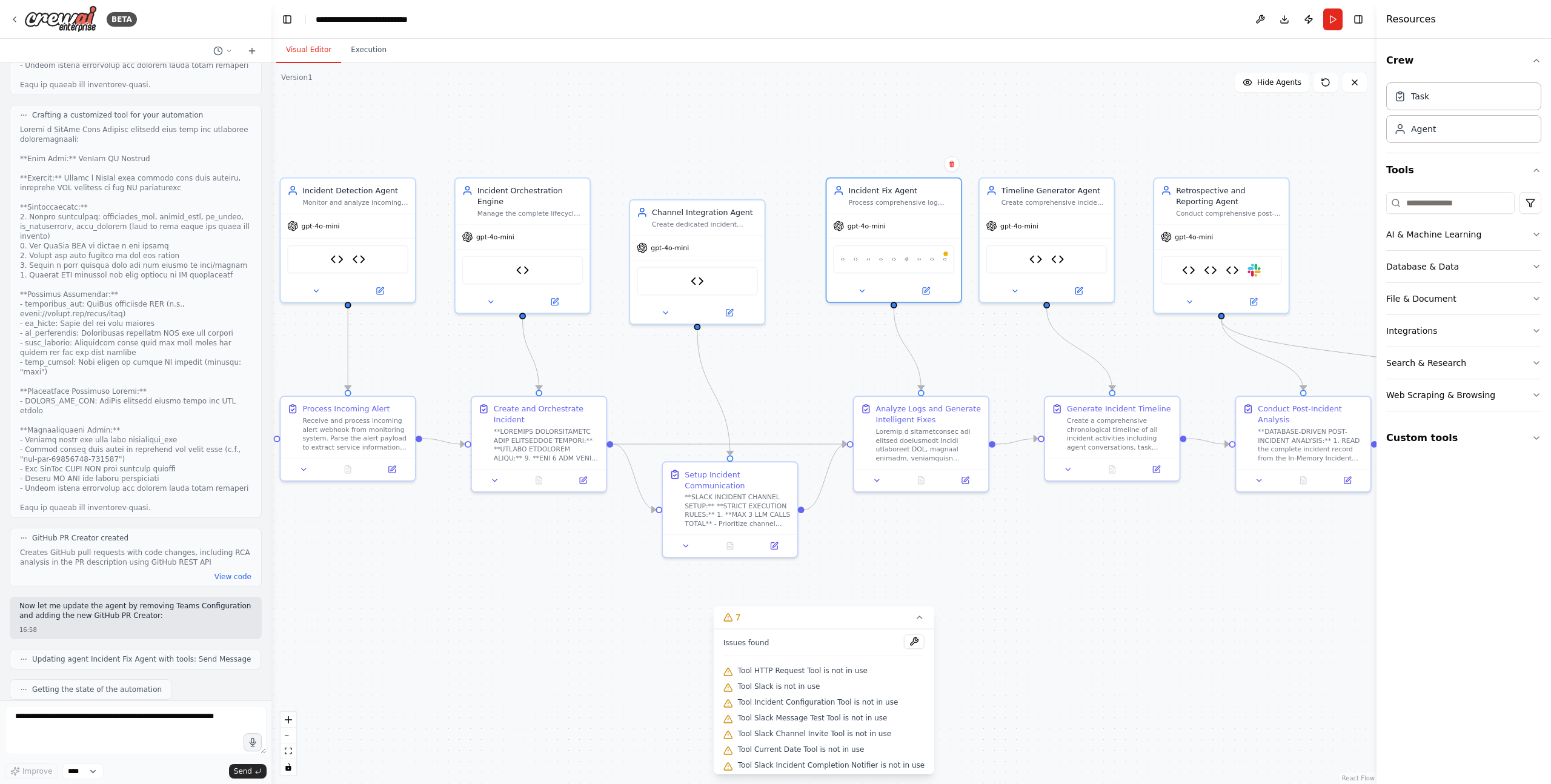
click at [946, 106] on div ".deletable-edge-delete-btn { width: 20px; height: 20px; border: 0px solid #ffff…" at bounding box center [824, 423] width 1105 height 721
drag, startPoint x: 90, startPoint y: 728, endPoint x: 89, endPoint y: 711, distance: 17.0
click at [89, 728] on textarea at bounding box center [135, 730] width 262 height 48
click at [1331, 20] on button "Run" at bounding box center [1333, 19] width 20 height 21
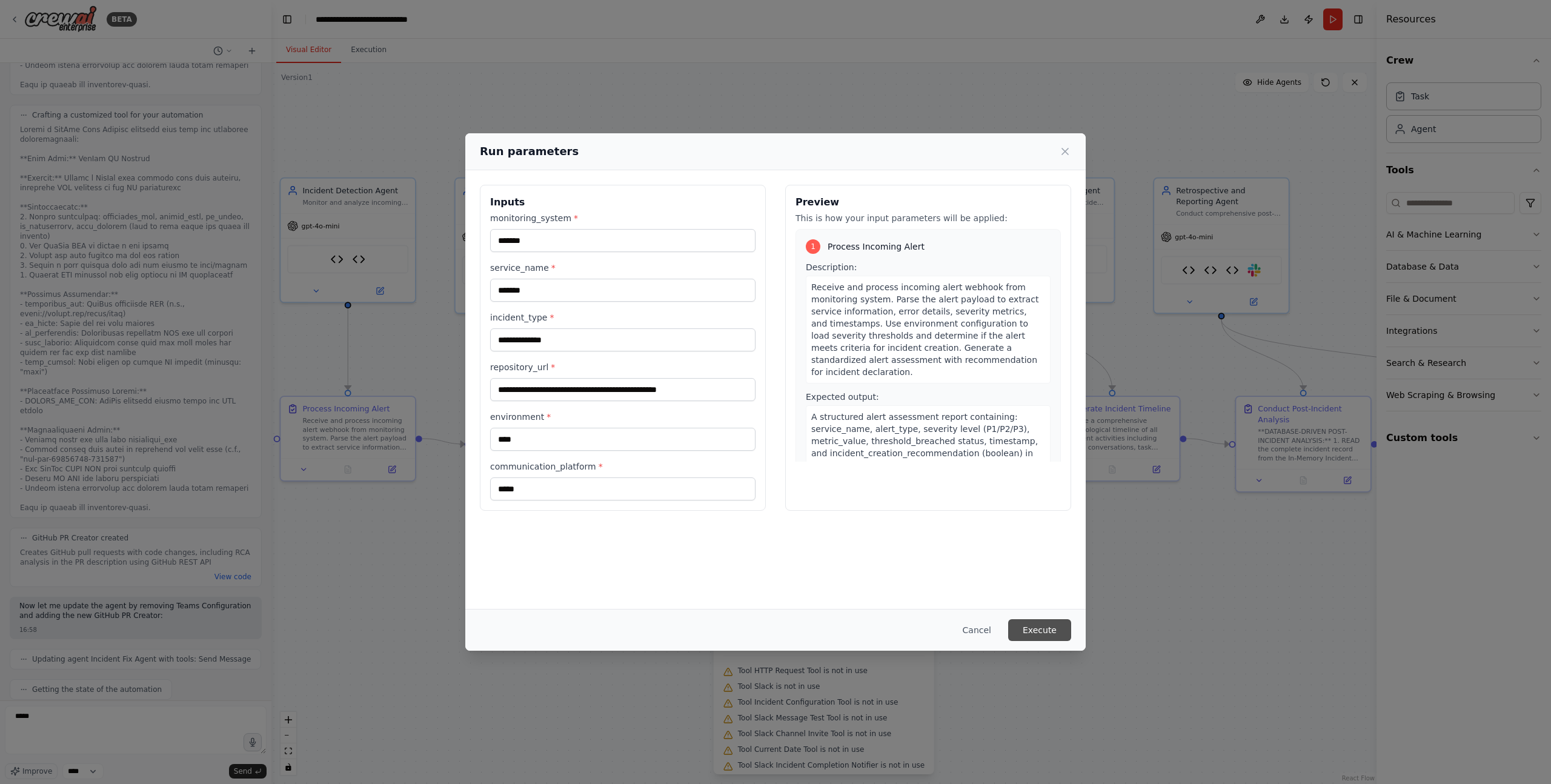
click at [1033, 629] on button "Execute" at bounding box center [1040, 630] width 63 height 21
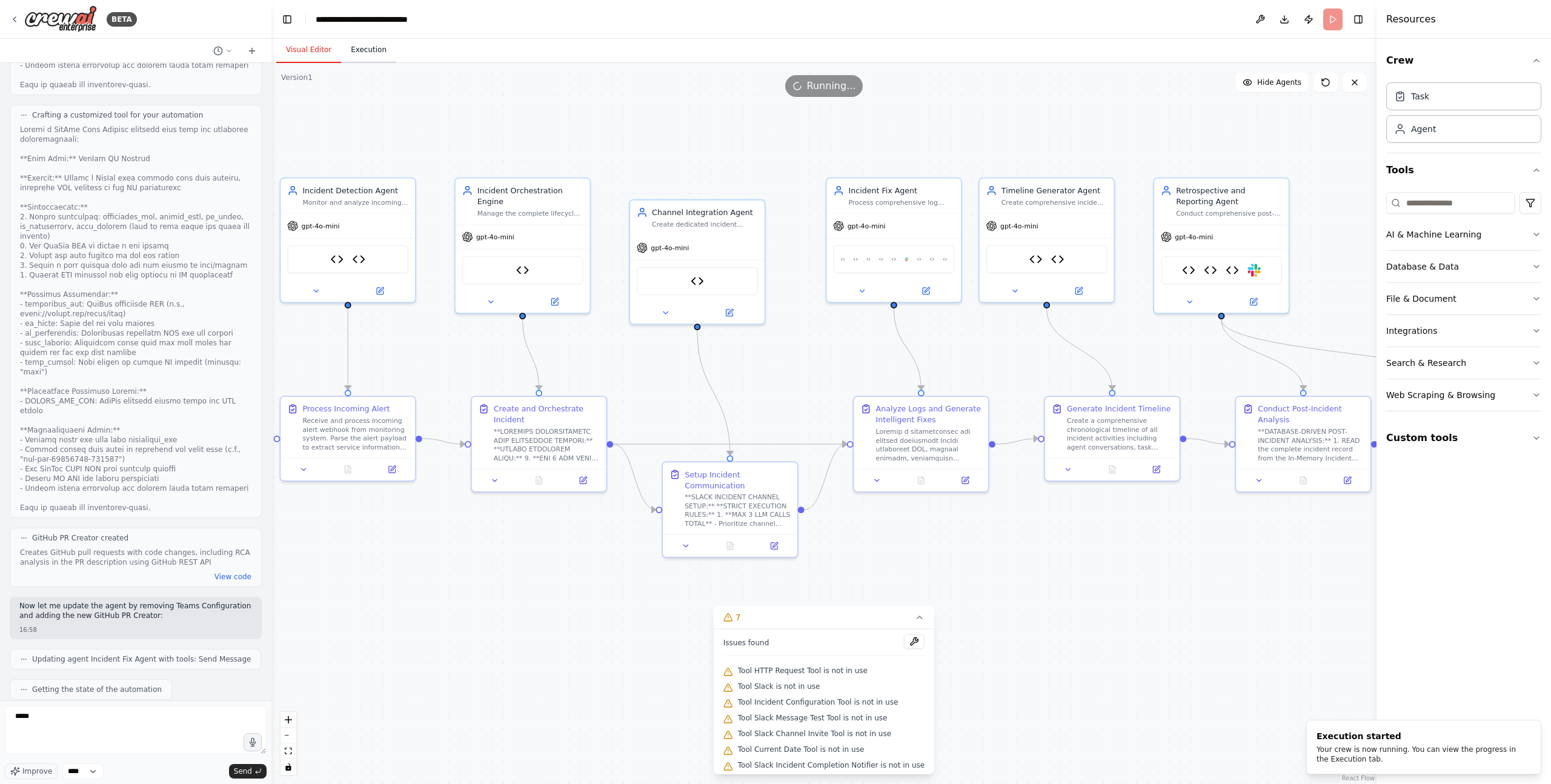
click at [366, 46] on button "Execution" at bounding box center [369, 50] width 55 height 25
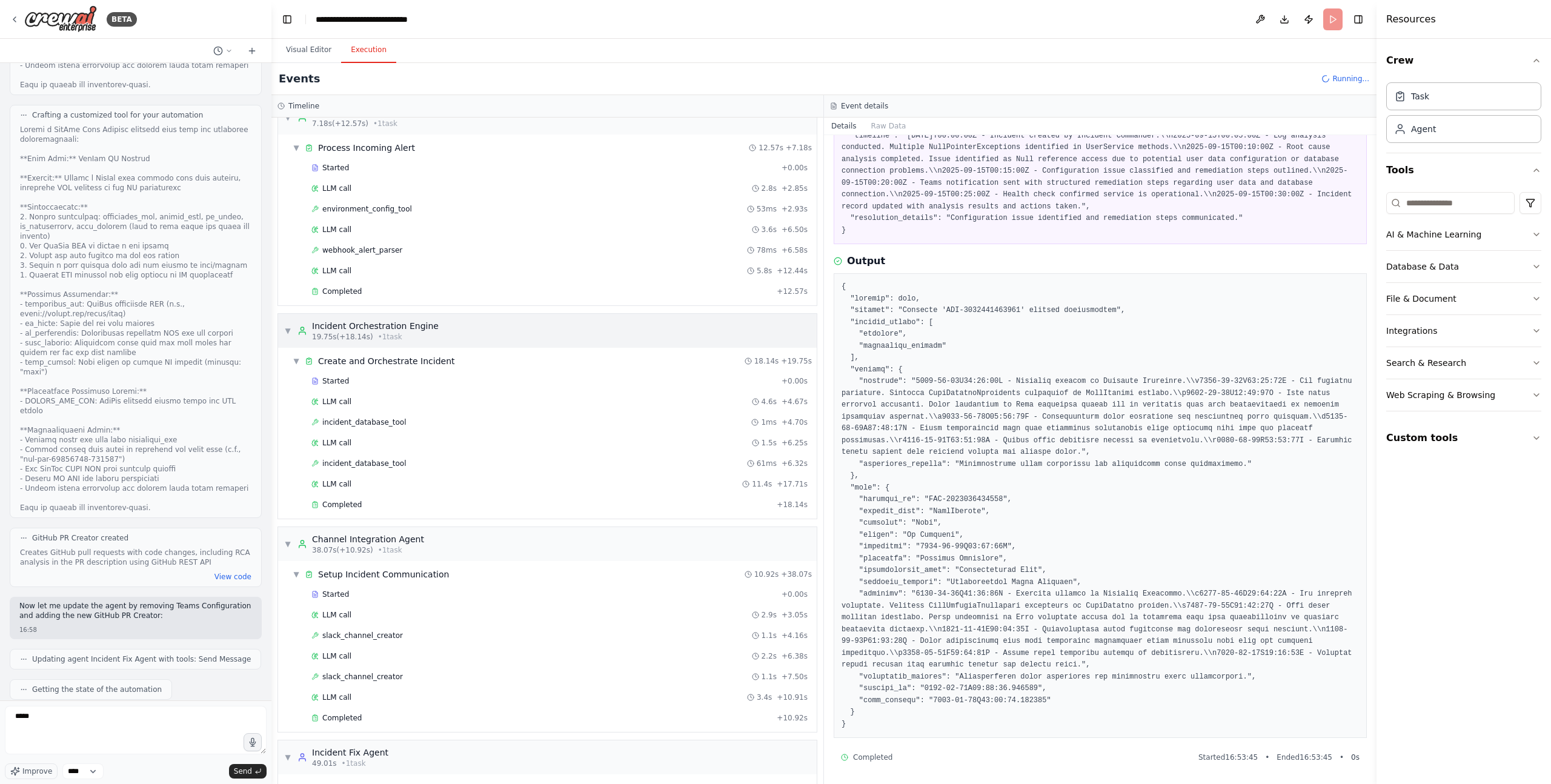
scroll to position [0, 0]
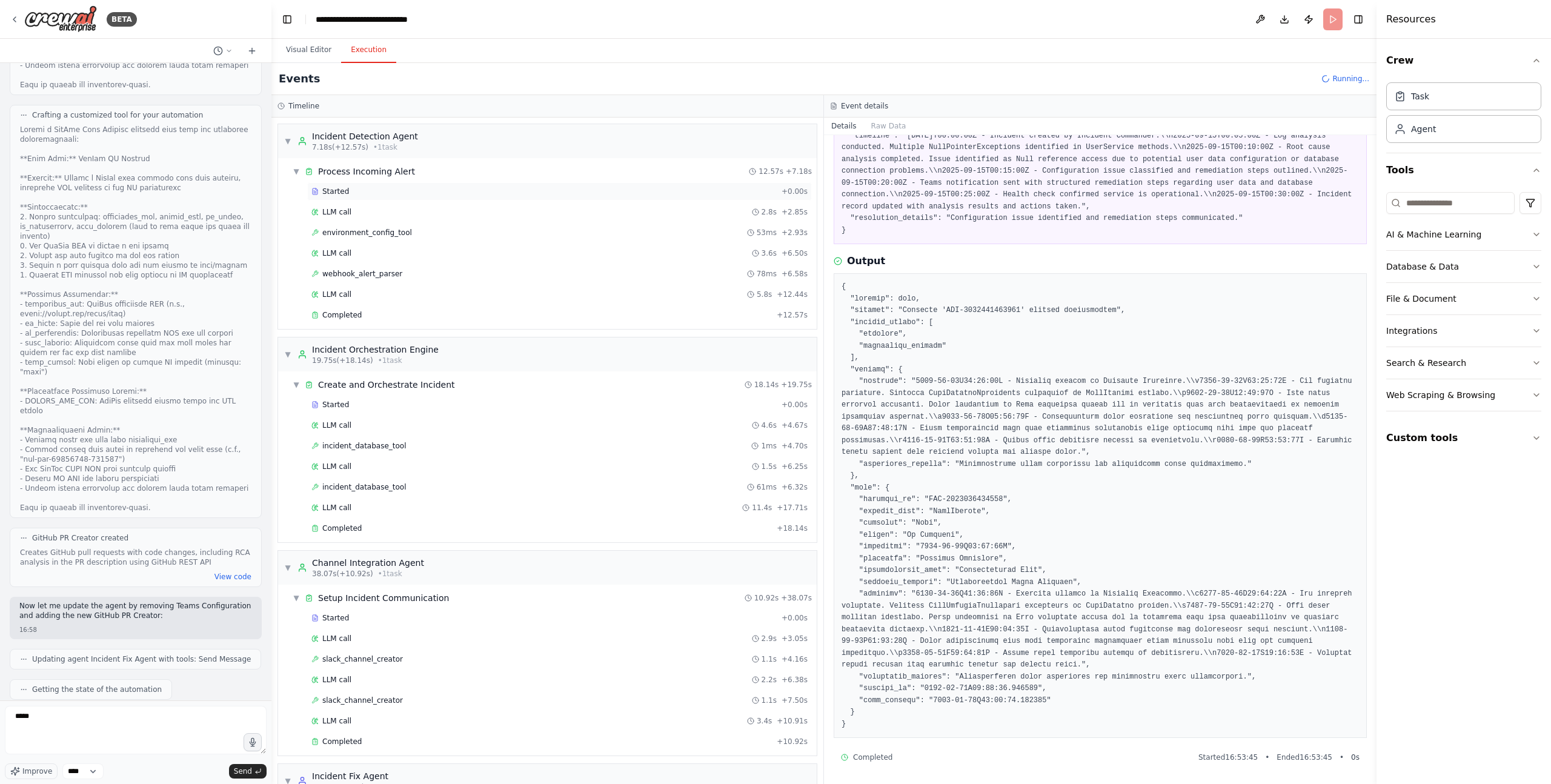
click at [352, 189] on div "Started" at bounding box center [544, 191] width 465 height 10
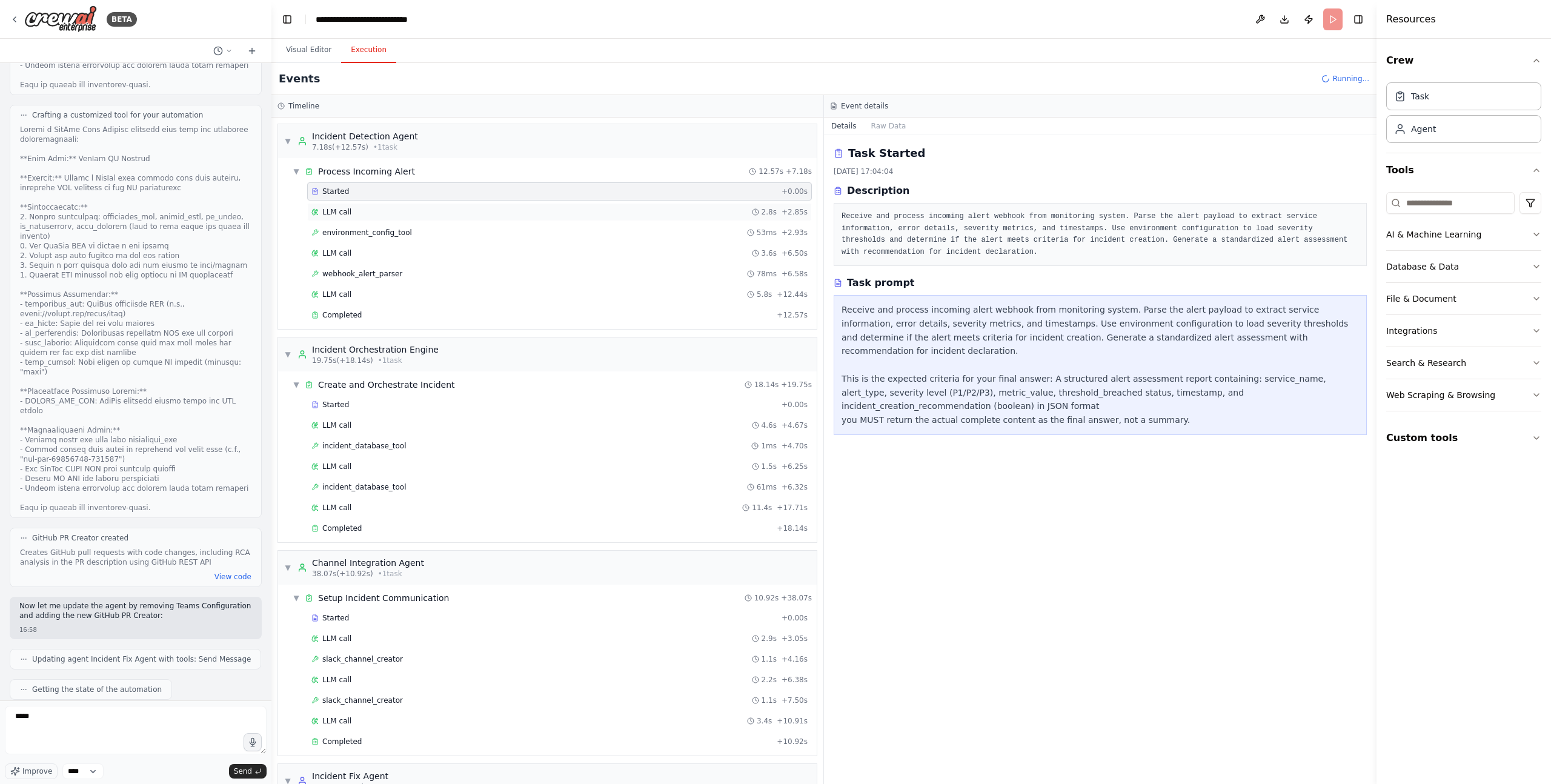
click at [360, 208] on div "LLM call 2.8s + 2.85s" at bounding box center [560, 212] width 496 height 10
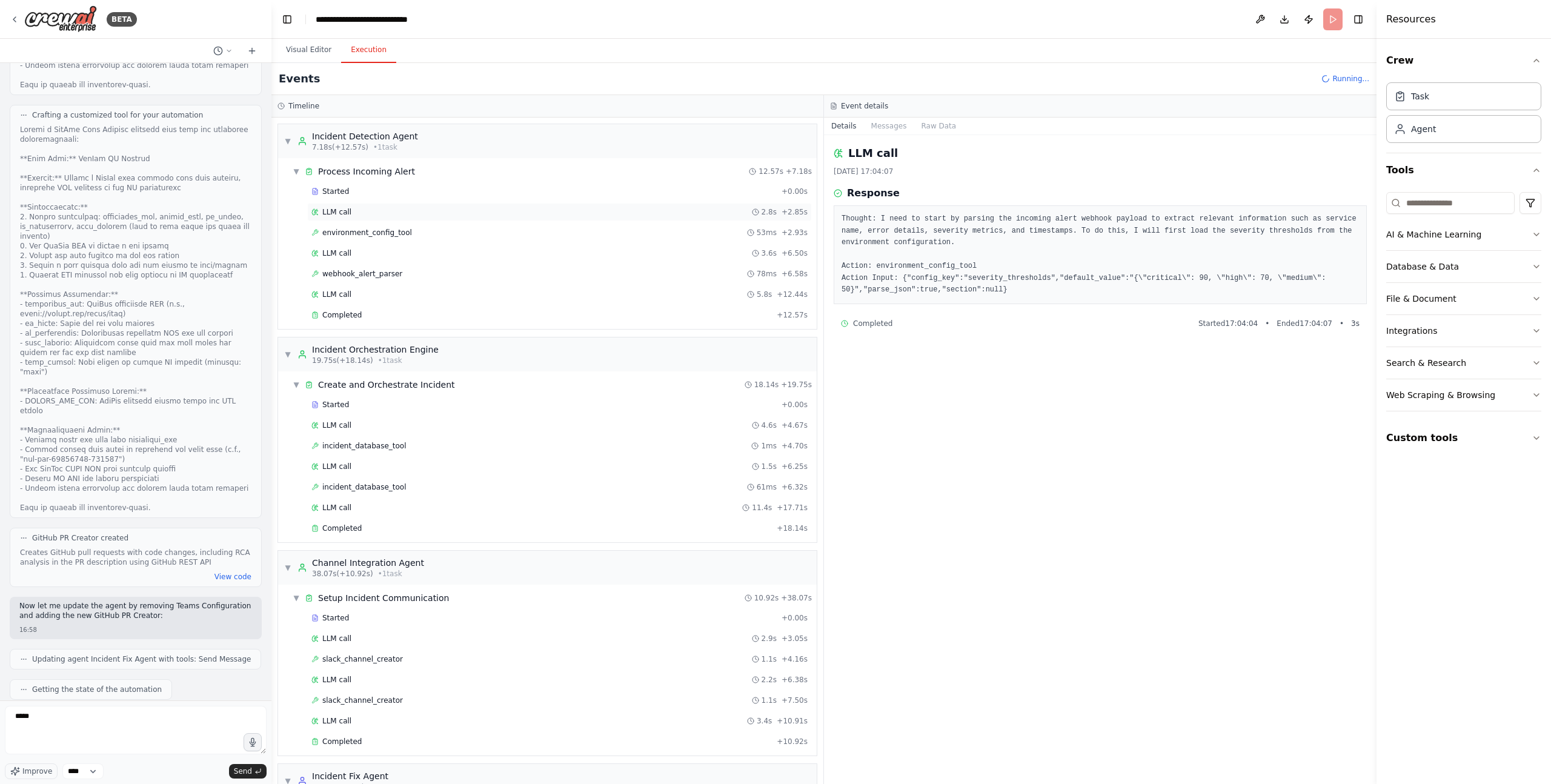
click at [360, 217] on div "LLM call 2.8s + 2.85s" at bounding box center [560, 212] width 505 height 18
click at [373, 238] on div "environment_config_tool 53ms + 2.93s" at bounding box center [560, 232] width 505 height 18
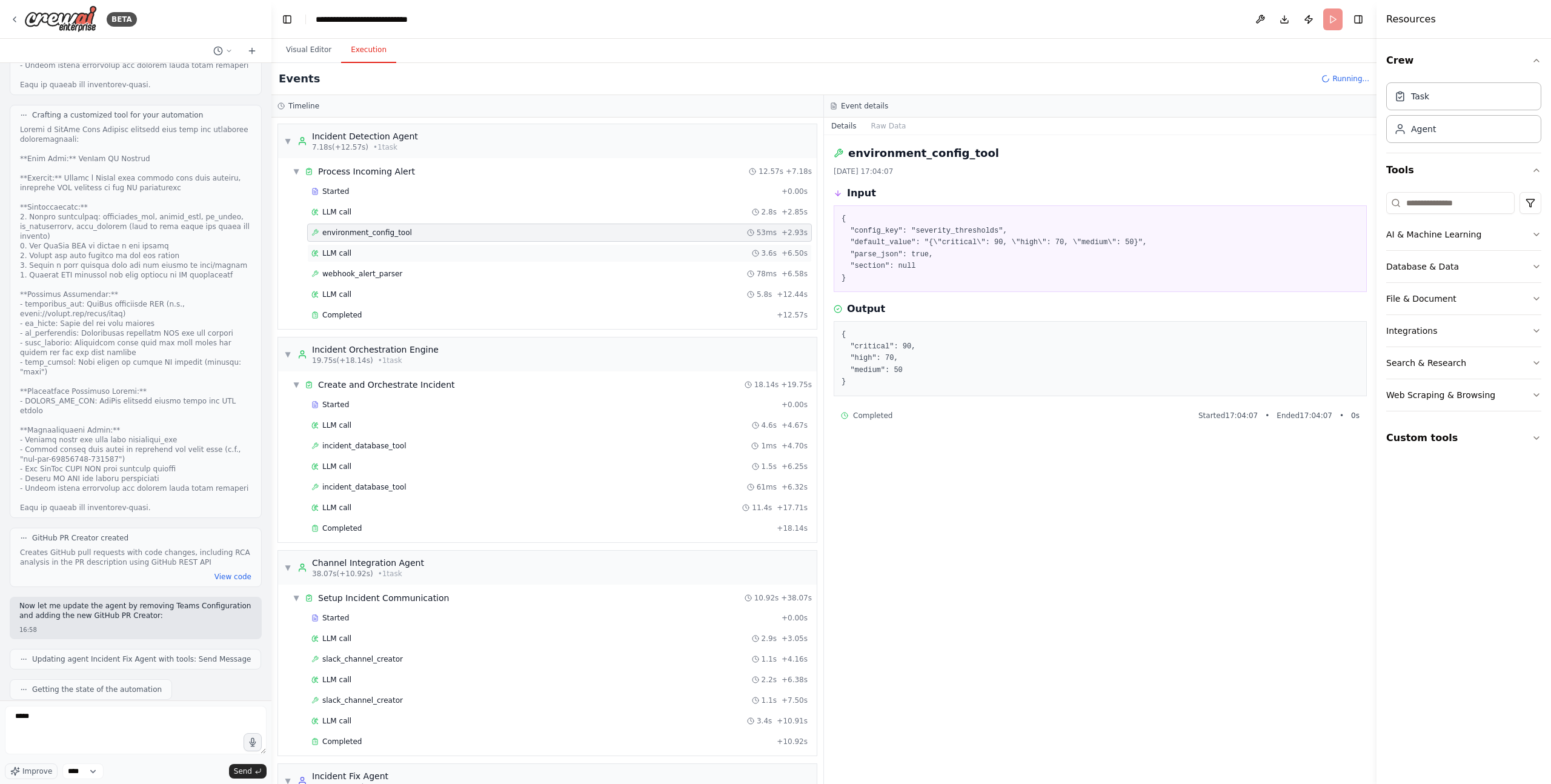
click at [375, 255] on div "LLM call 3.6s + 6.50s" at bounding box center [560, 253] width 496 height 10
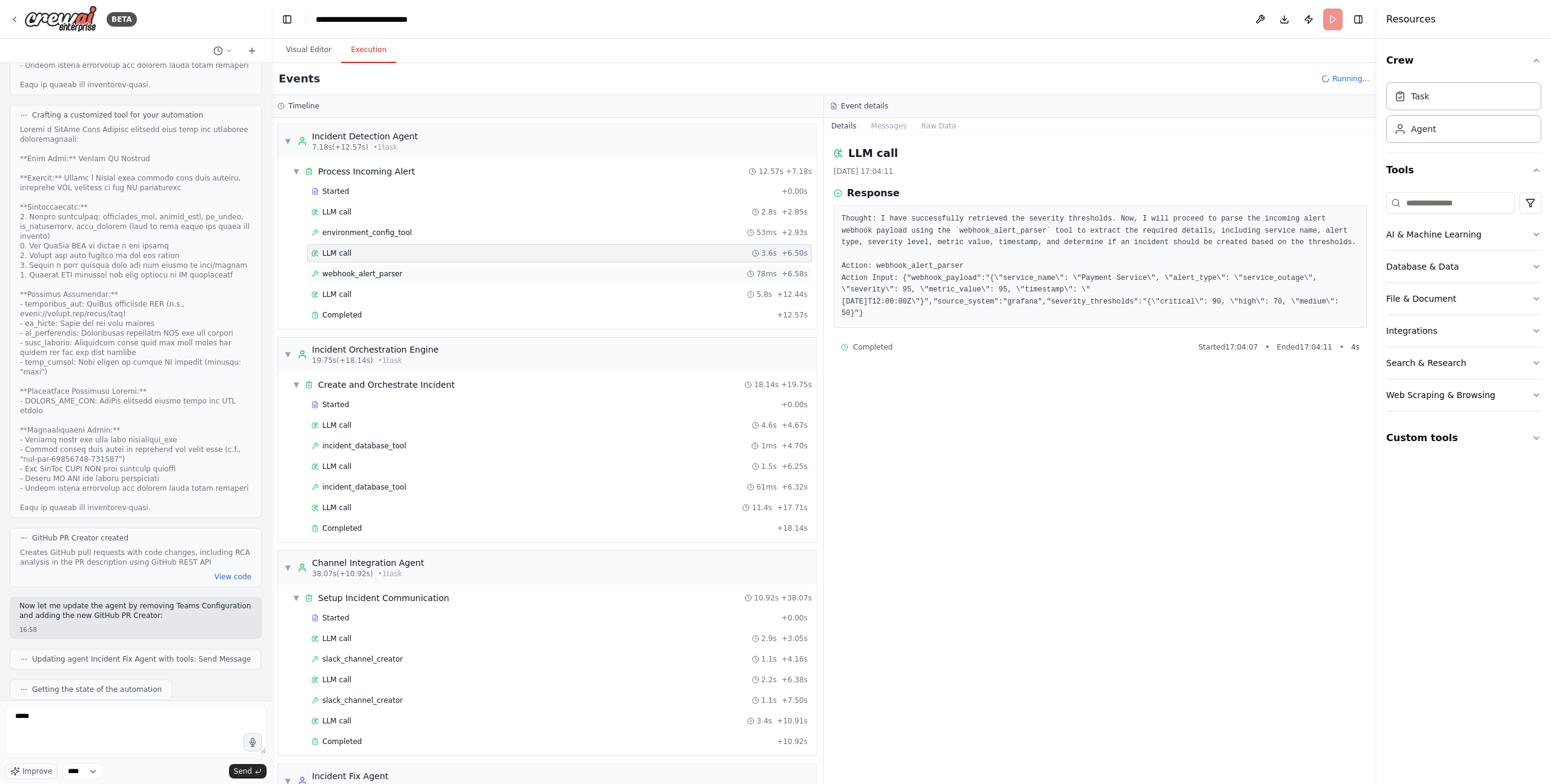
click at [377, 271] on span "webhook_alert_parser" at bounding box center [362, 273] width 80 height 10
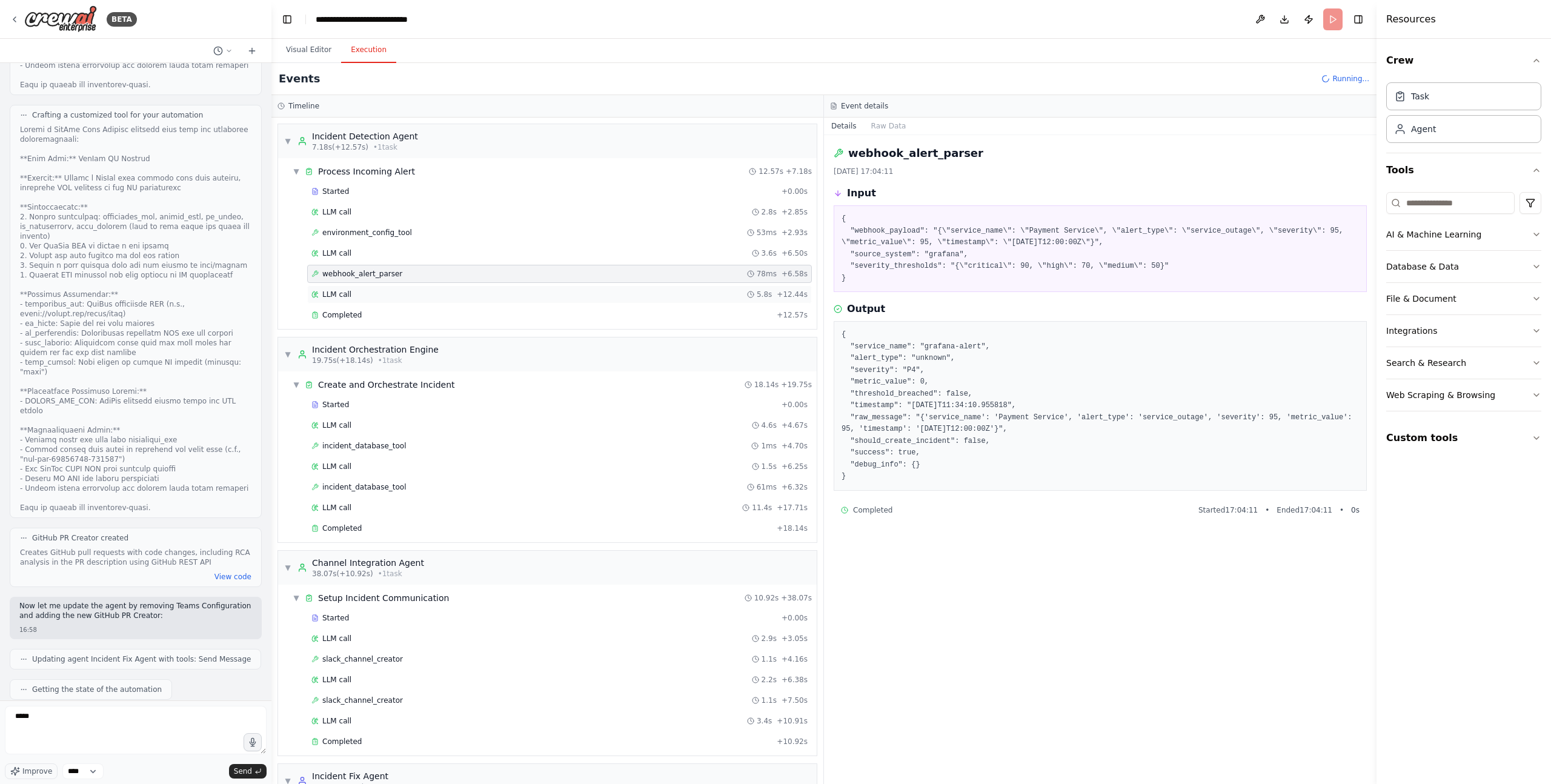
click at [374, 290] on div "LLM call 5.8s + 12.44s" at bounding box center [560, 294] width 496 height 10
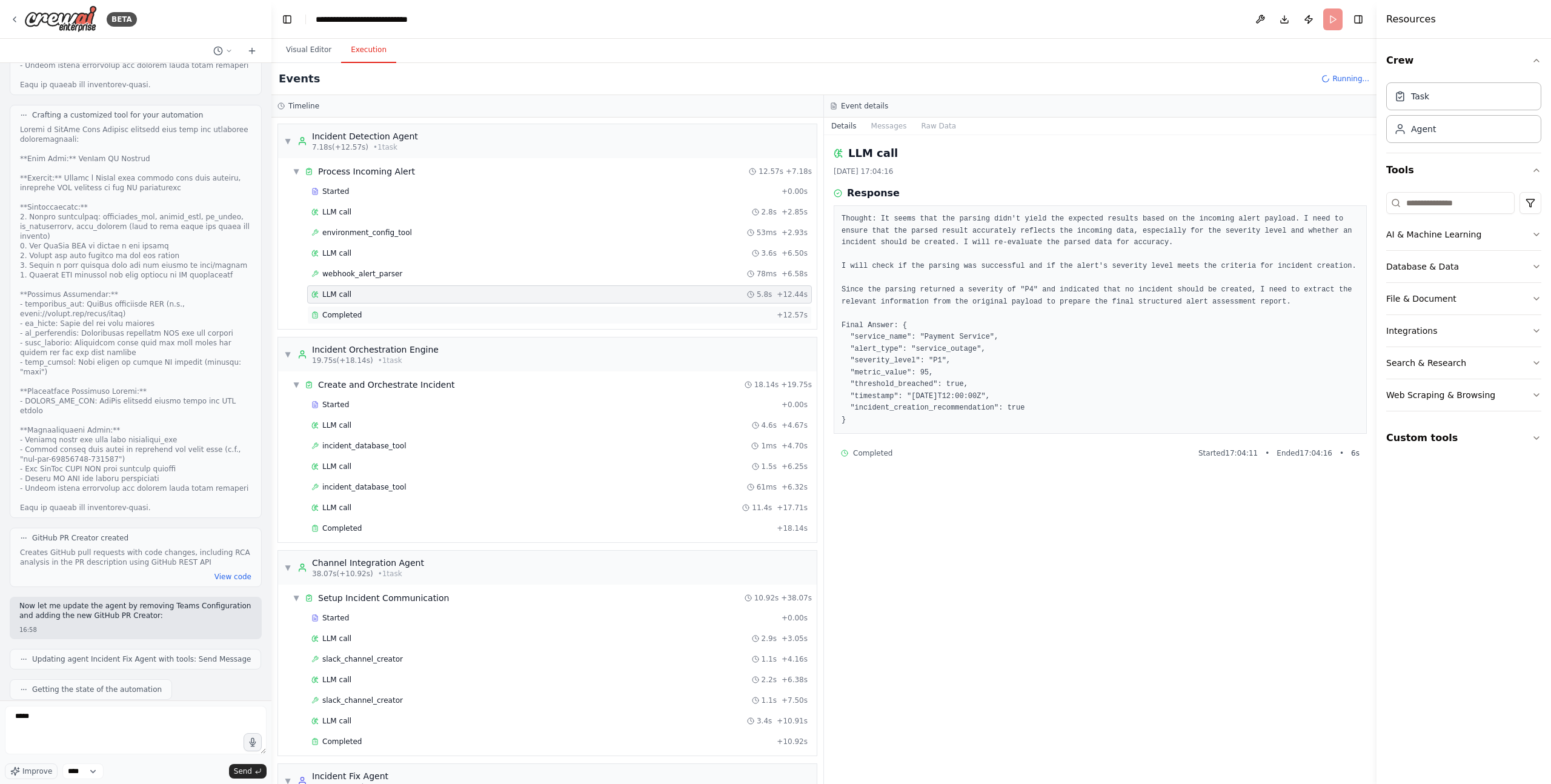
click at [373, 310] on div "Completed" at bounding box center [541, 315] width 461 height 10
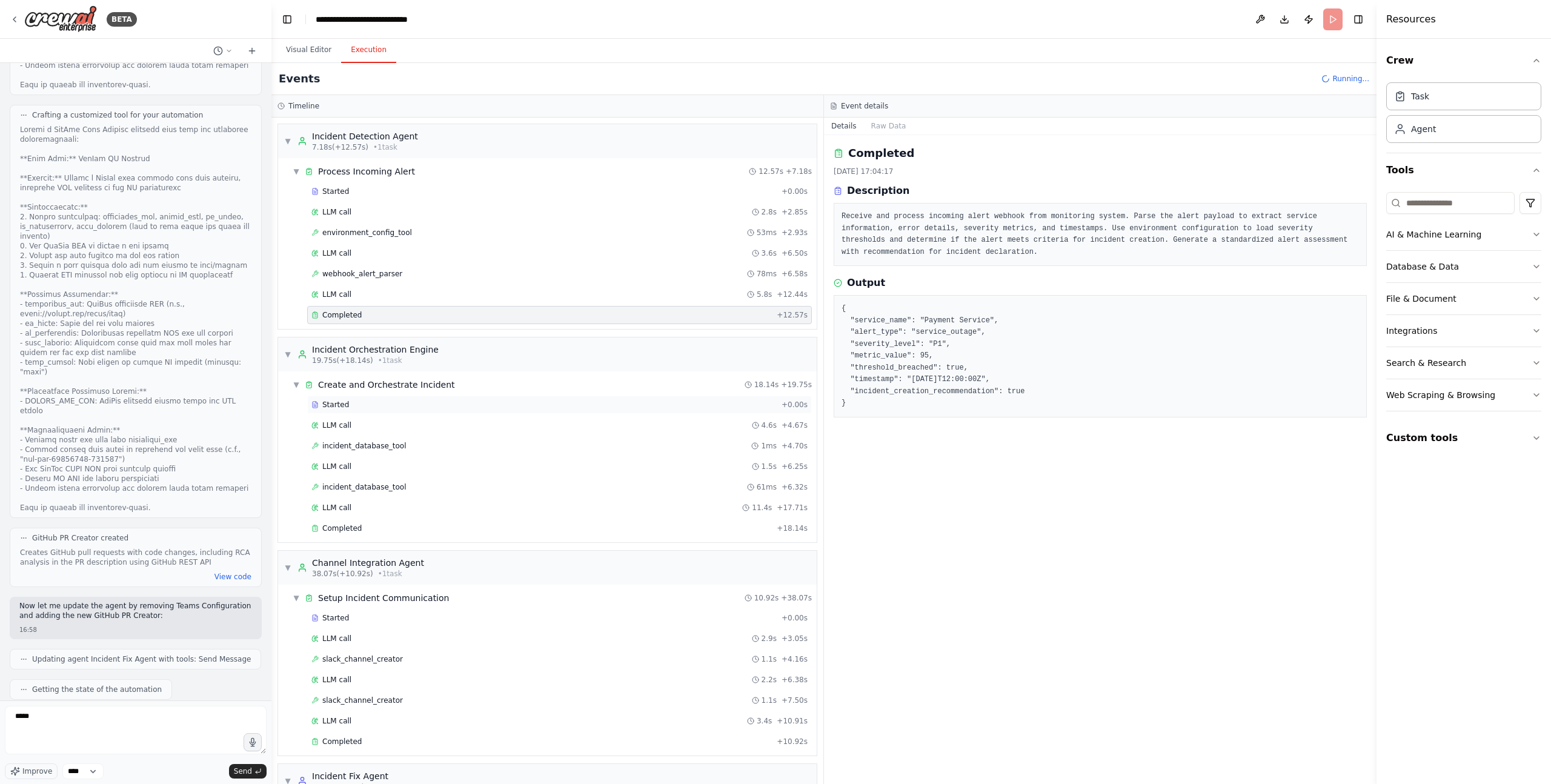
click at [367, 406] on div "Started" at bounding box center [544, 404] width 465 height 10
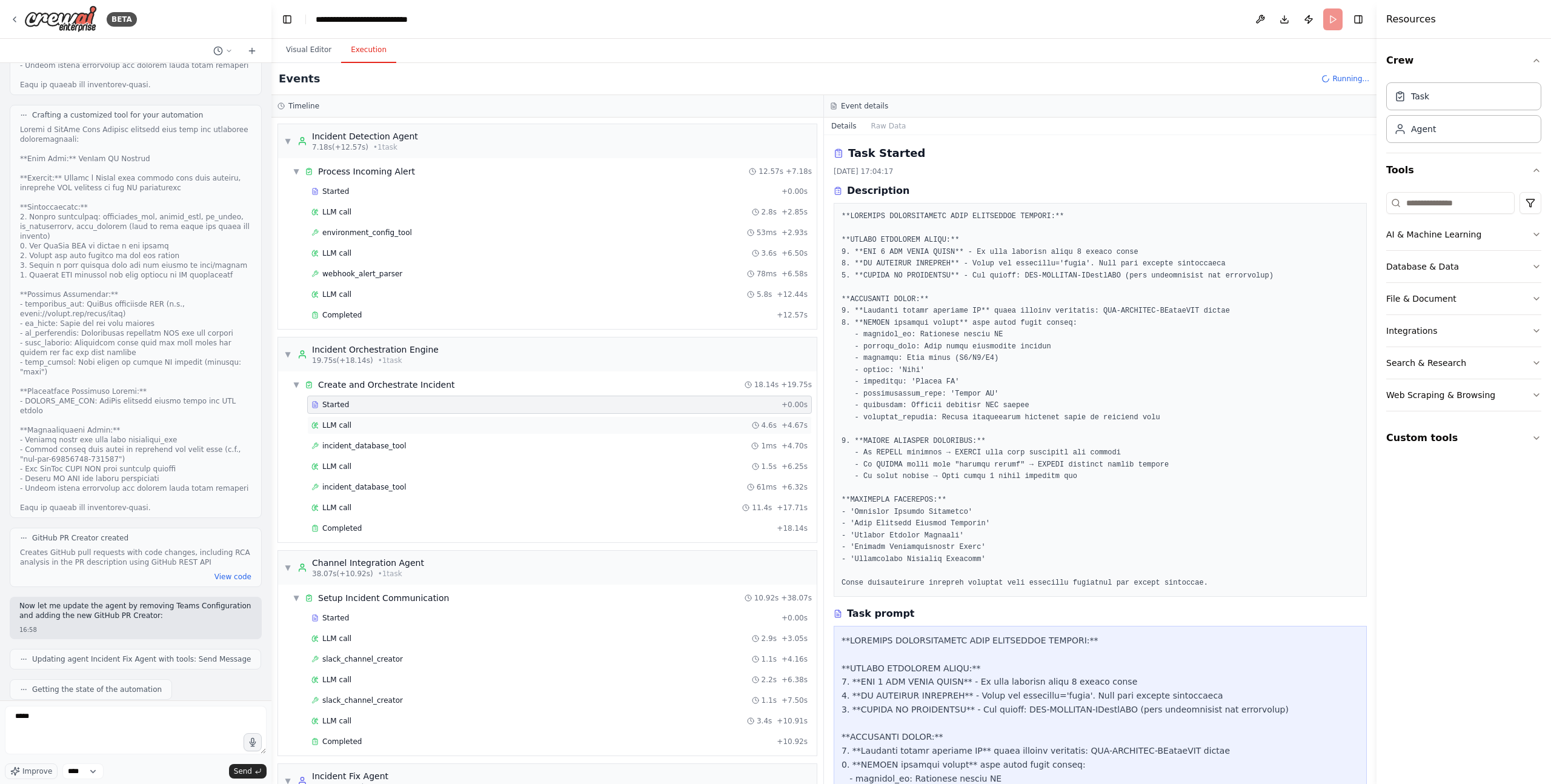
click at [366, 423] on div "LLM call 4.6s + 4.67s" at bounding box center [560, 425] width 496 height 10
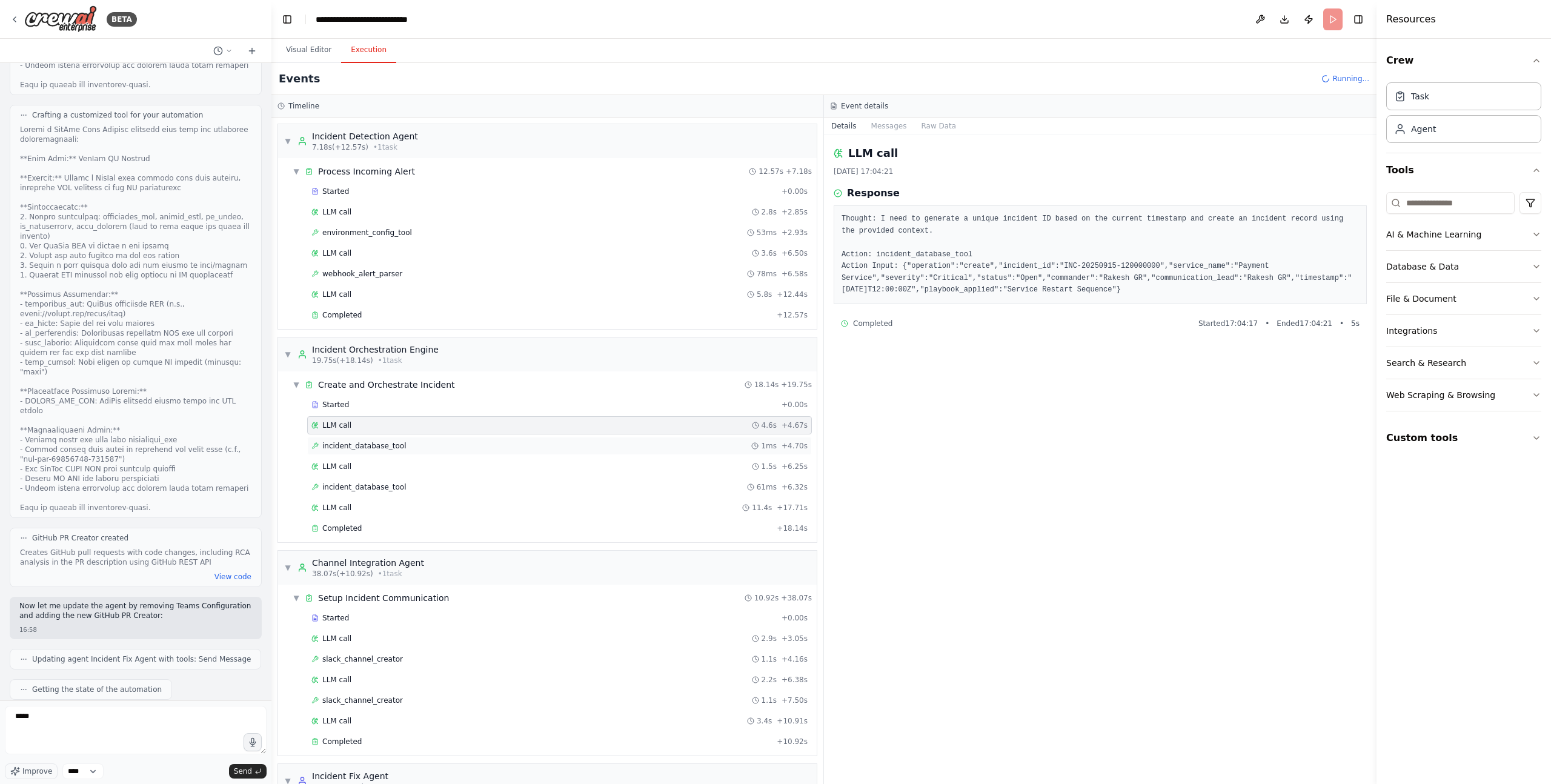
click at [367, 442] on span "incident_database_tool" at bounding box center [364, 445] width 84 height 10
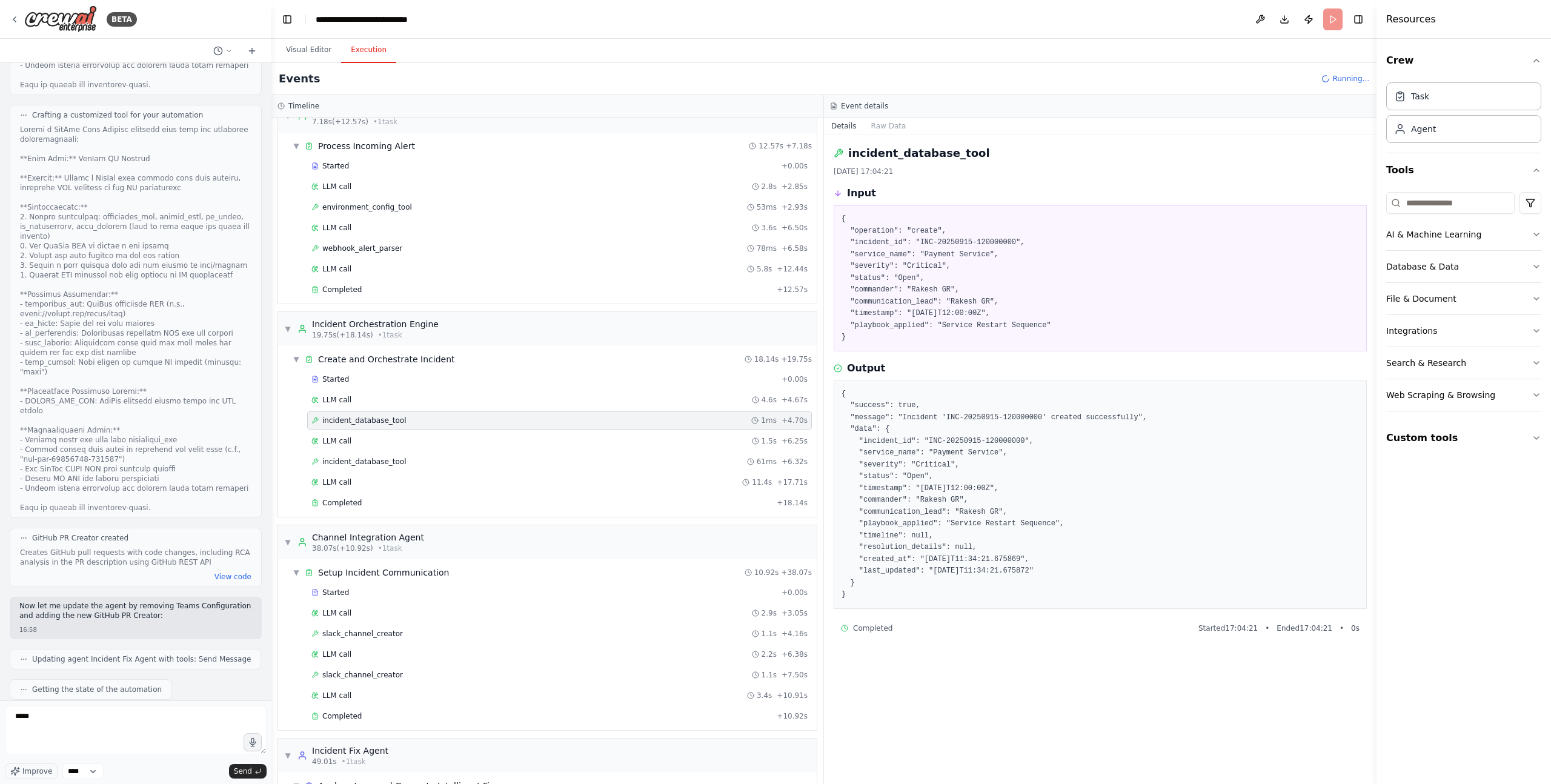
scroll to position [48, 0]
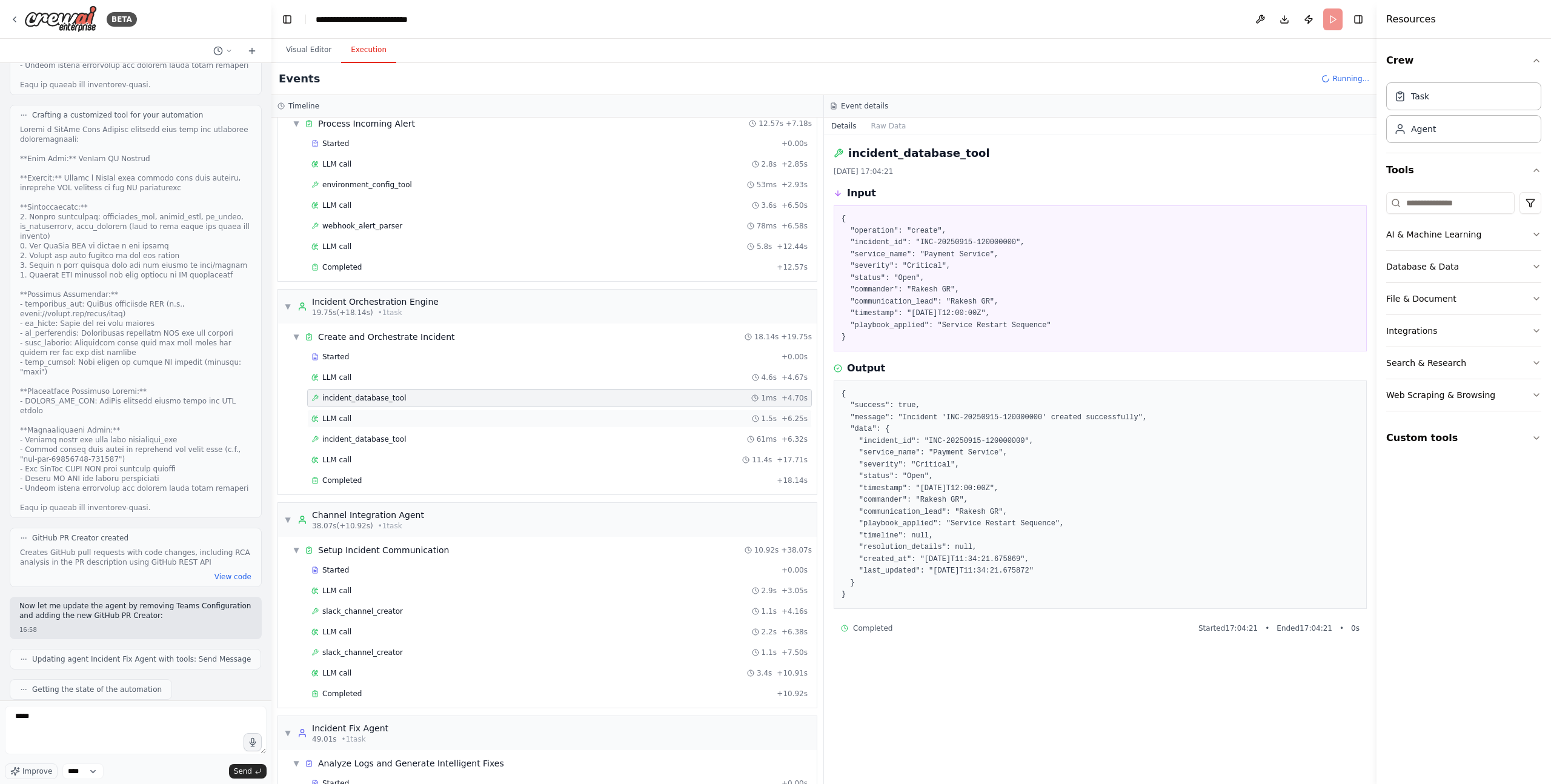
click at [369, 417] on div "LLM call 1.5s + 6.25s" at bounding box center [560, 418] width 496 height 10
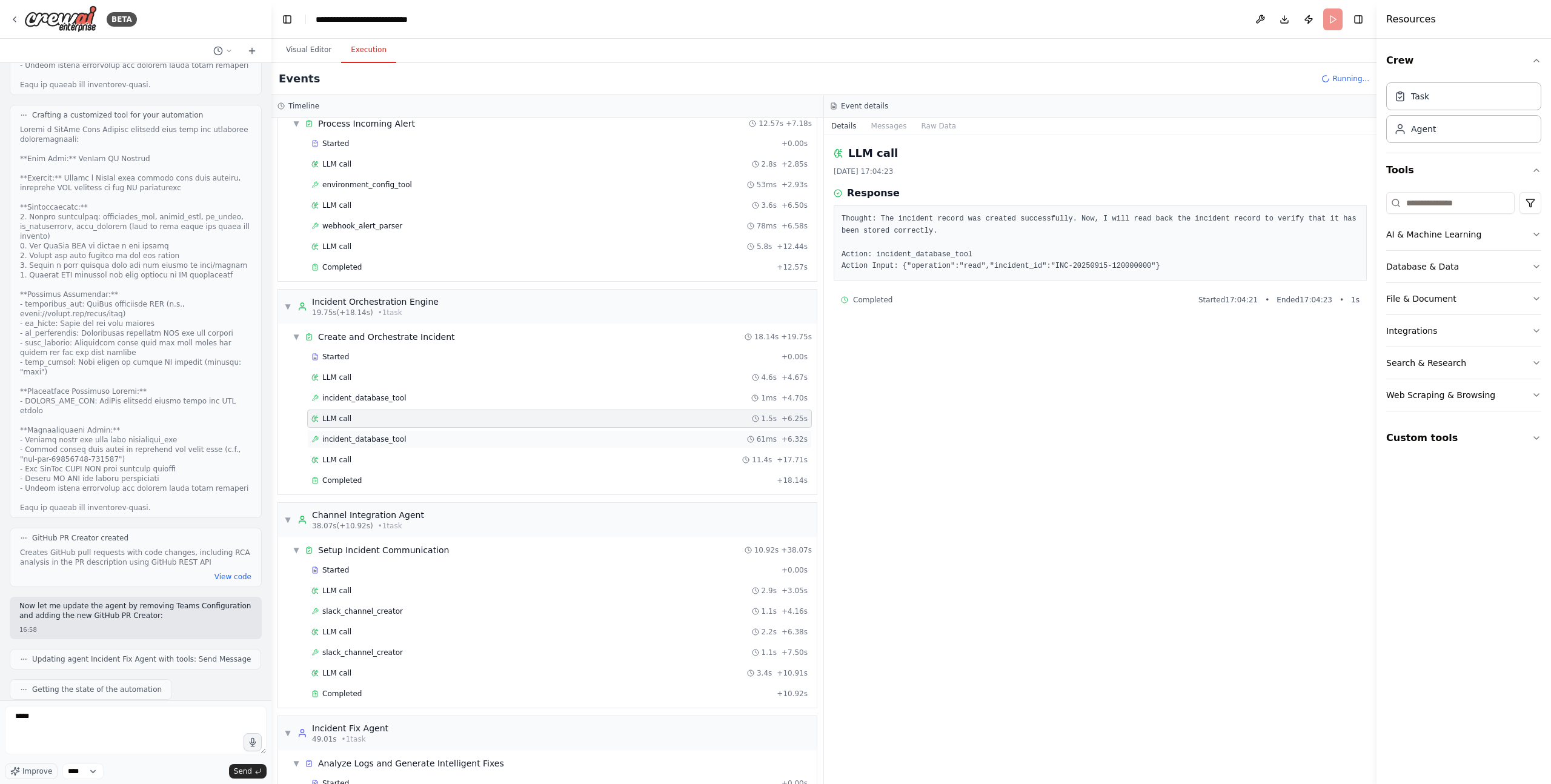
click at [377, 440] on span "incident_database_tool" at bounding box center [364, 439] width 84 height 10
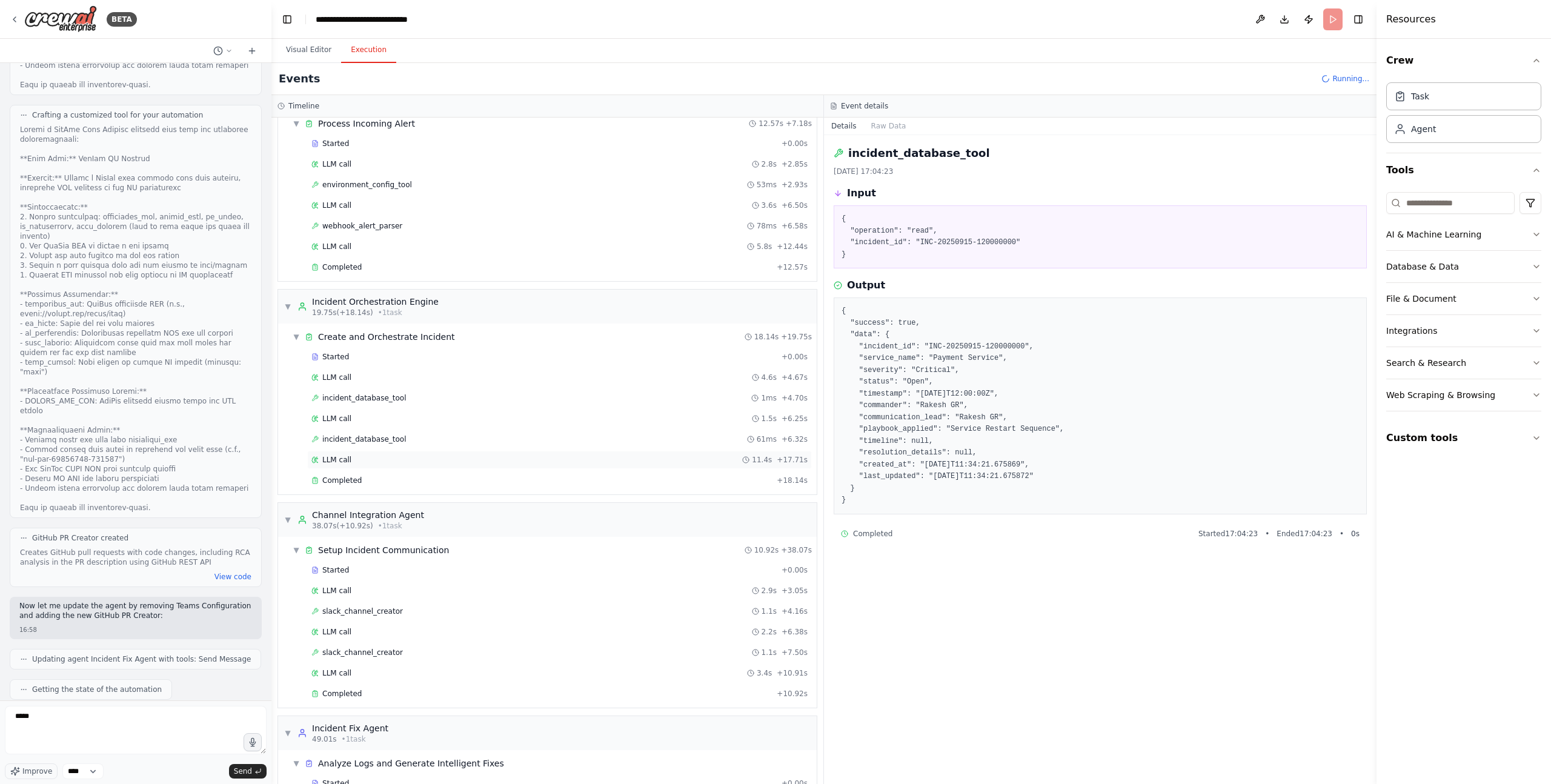
click at [374, 462] on div "LLM call 11.4s + 17.71s" at bounding box center [560, 459] width 496 height 10
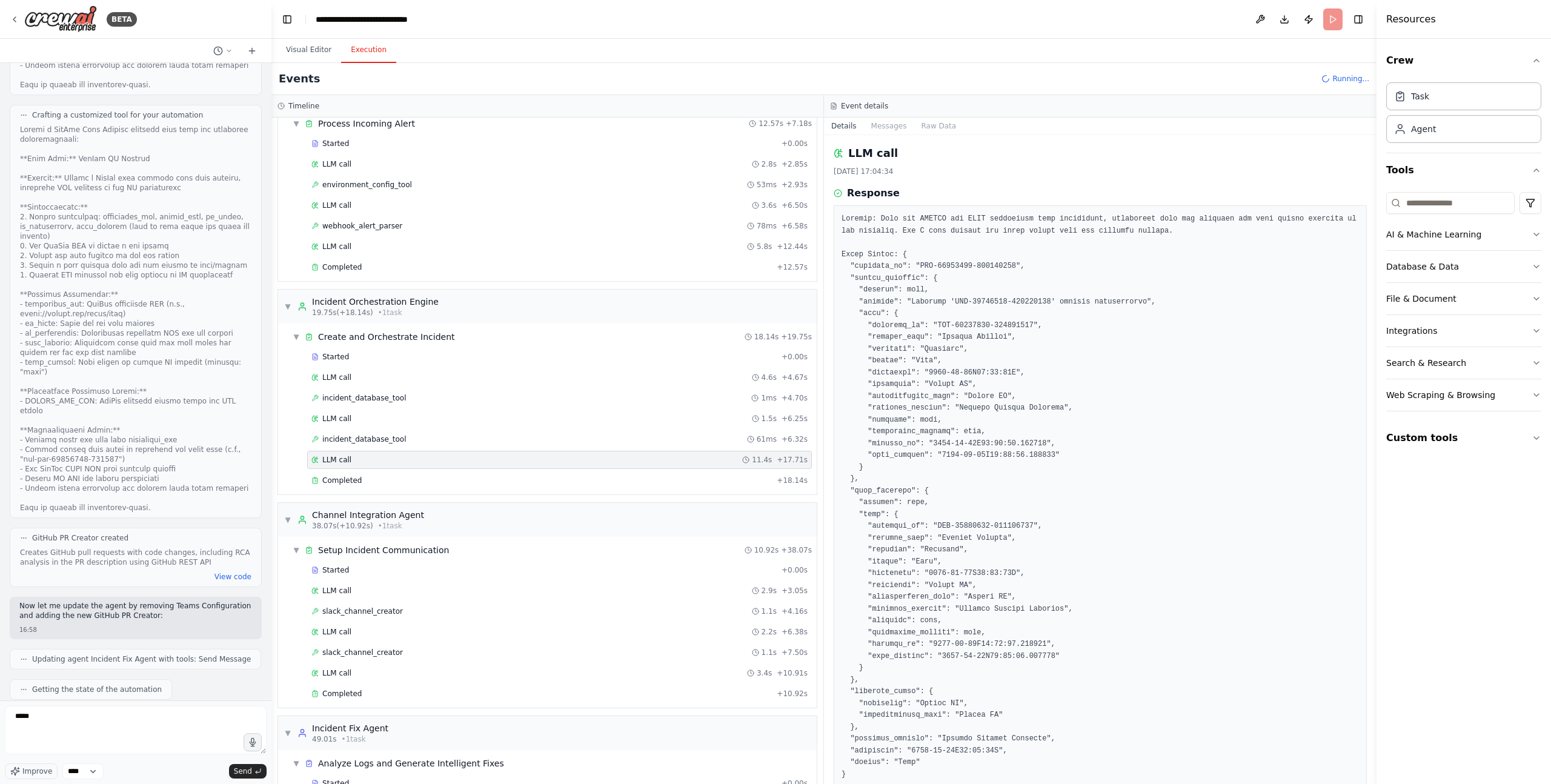
scroll to position [50, 0]
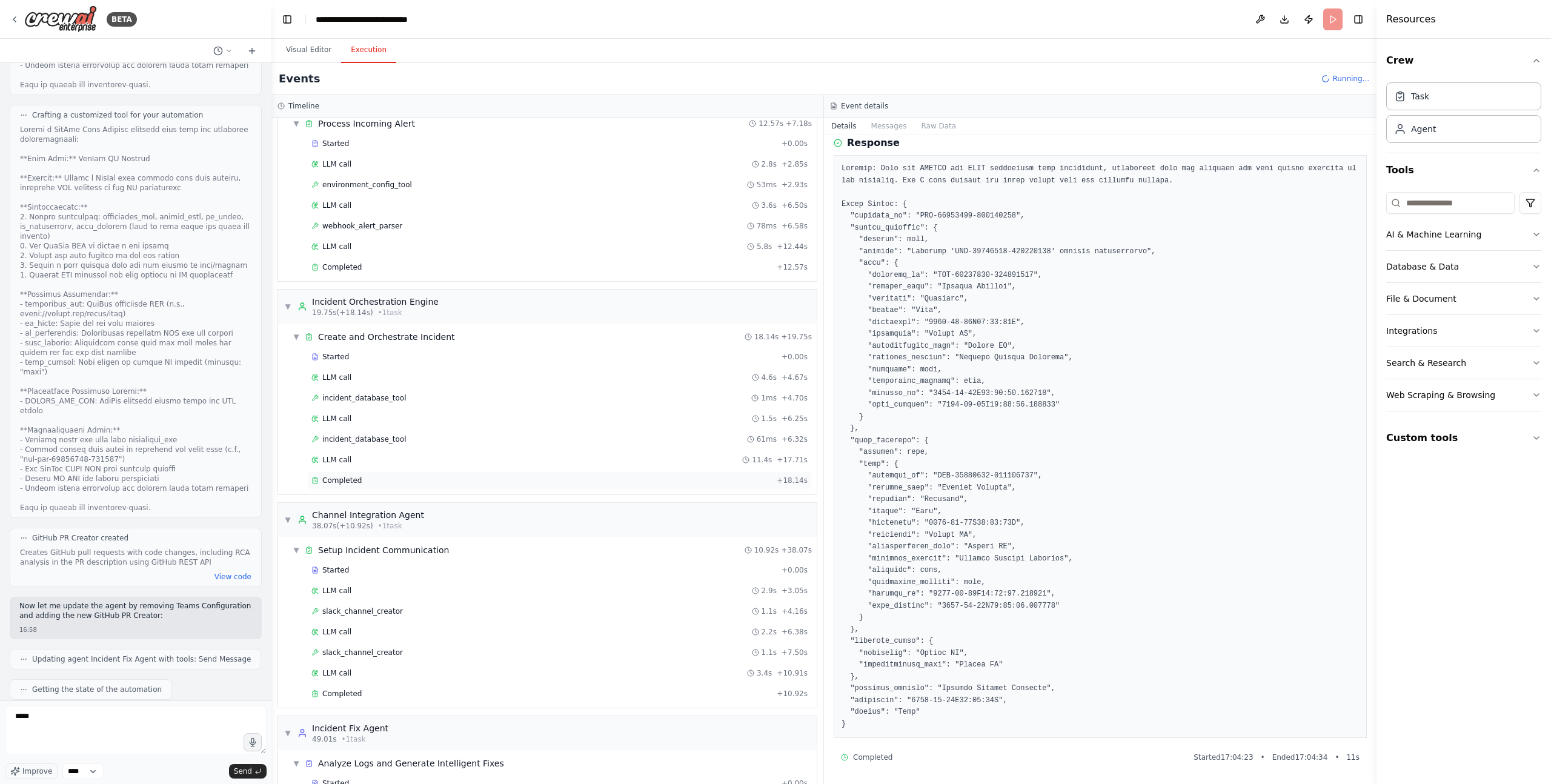
click at [495, 486] on div "Completed + 18.14s" at bounding box center [560, 481] width 505 height 18
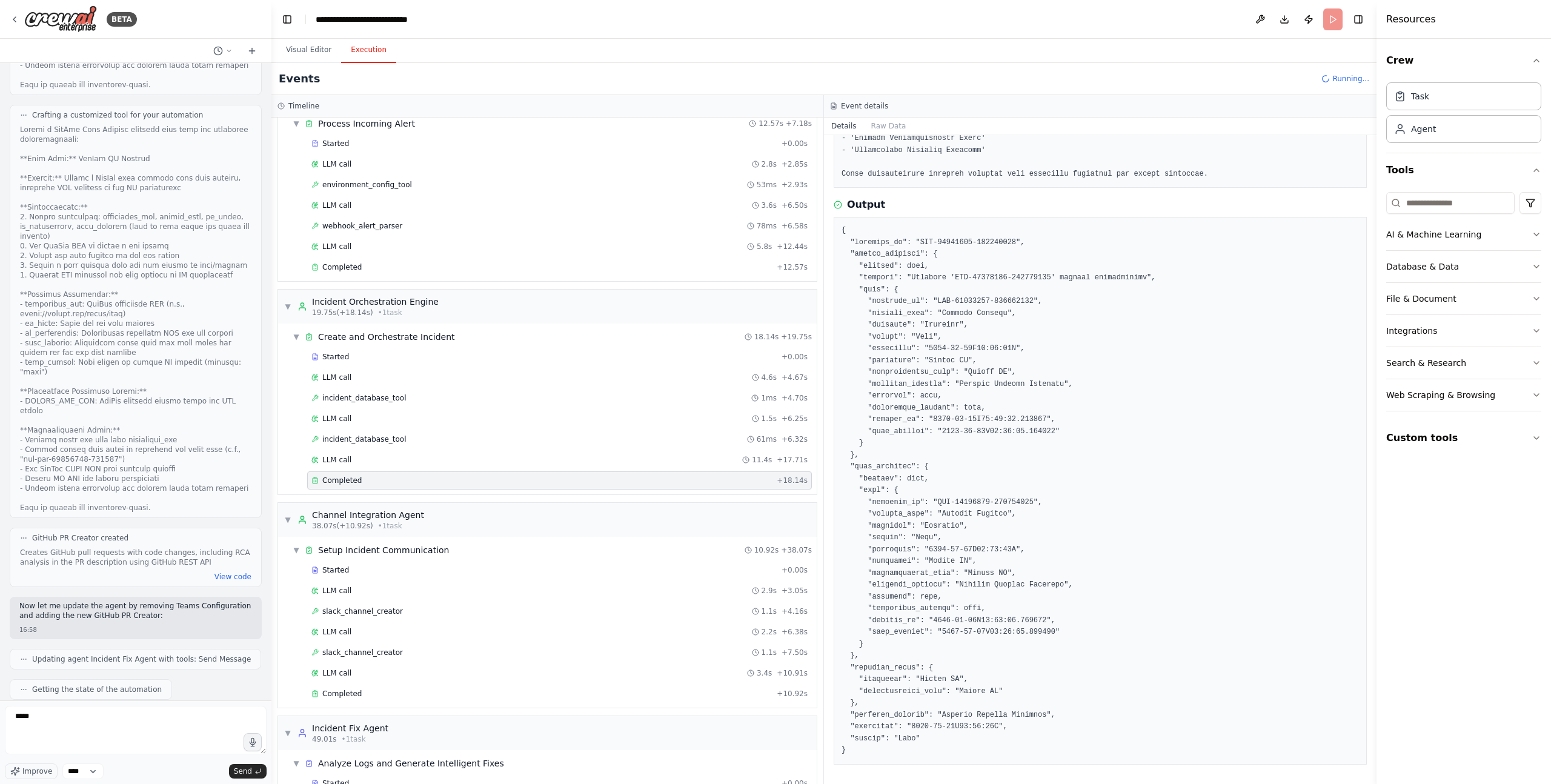
scroll to position [88, 0]
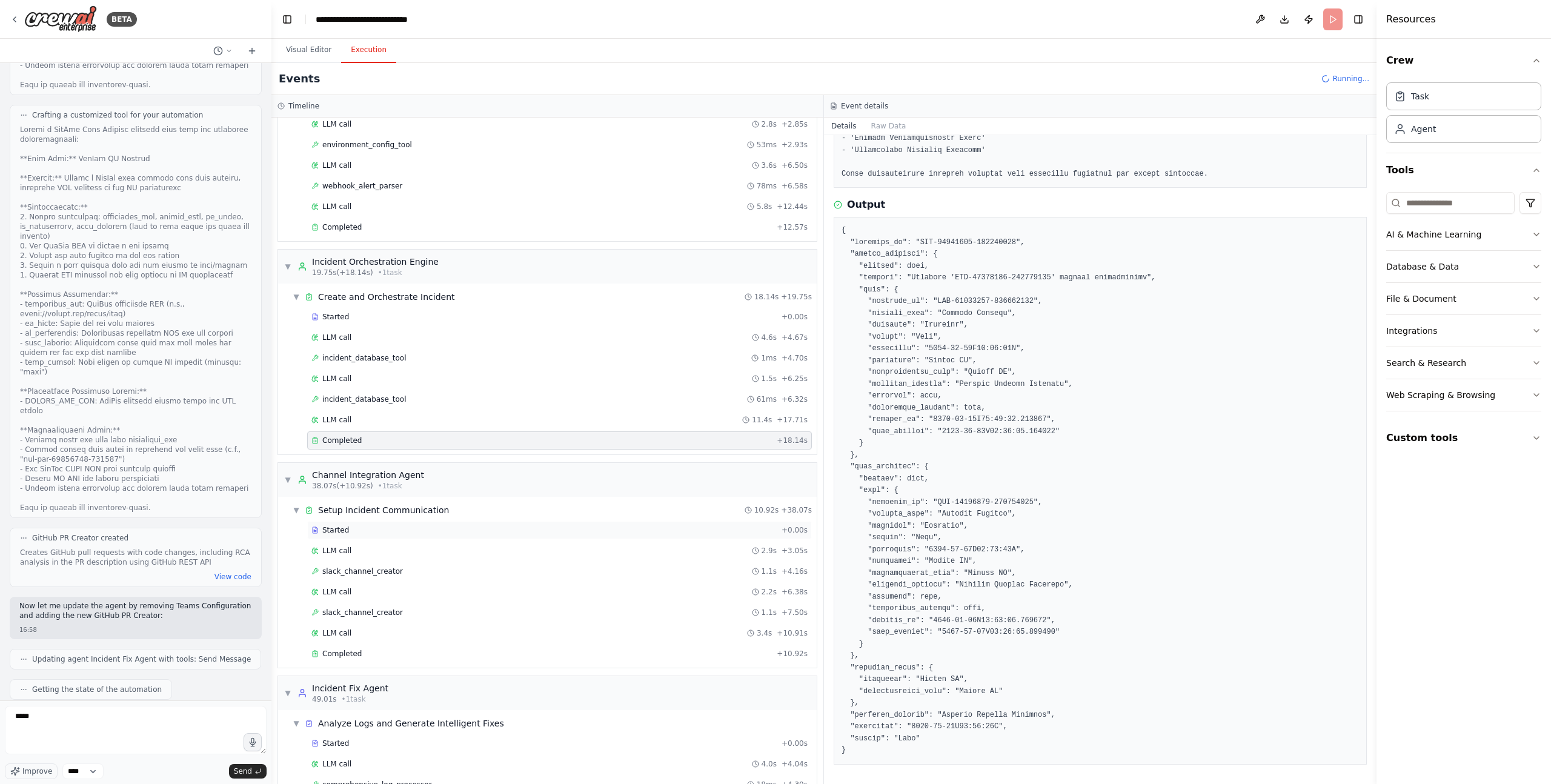
click at [382, 534] on div "Started" at bounding box center [544, 529] width 465 height 10
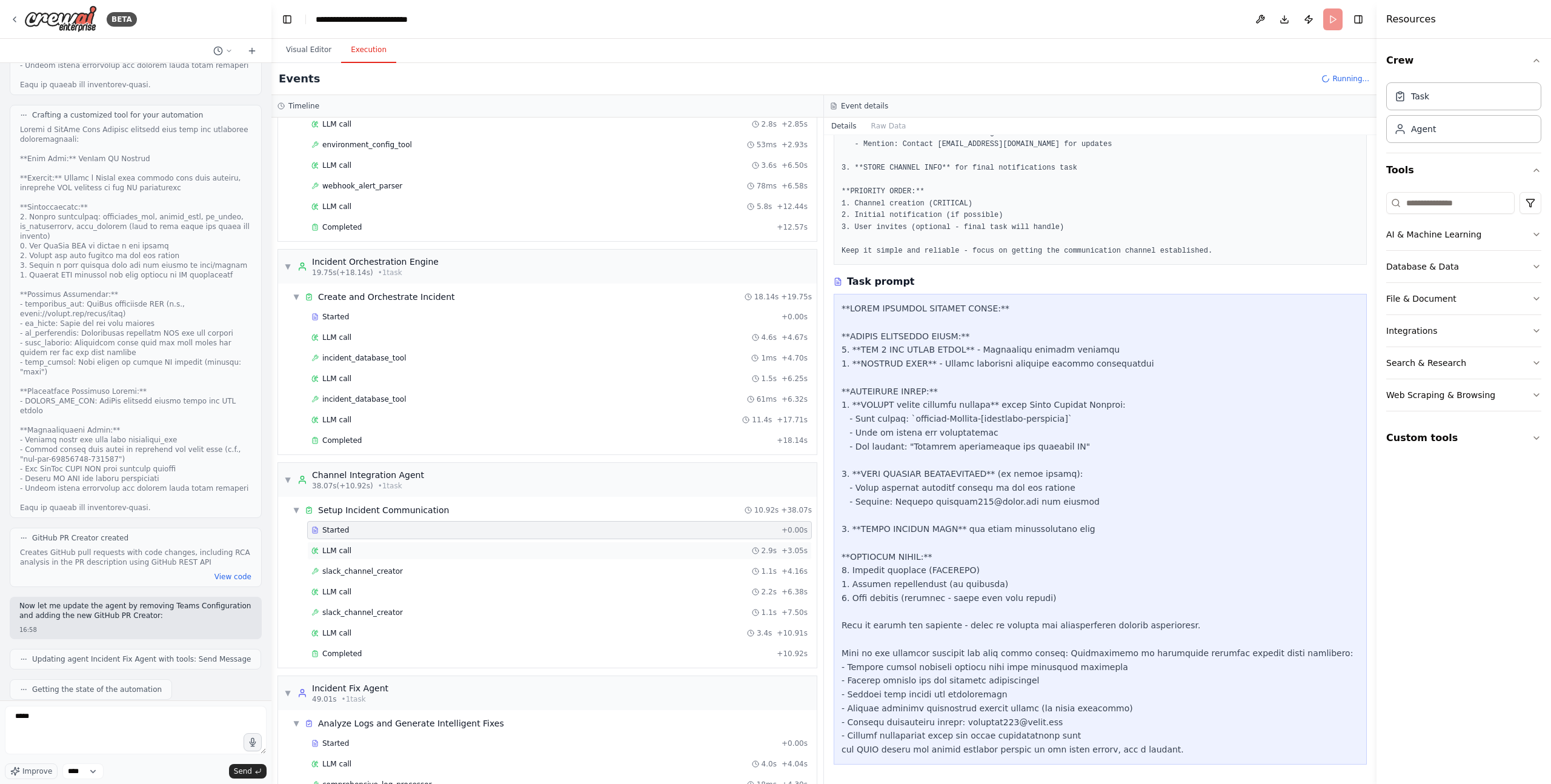
click at [386, 552] on div "LLM call 2.9s + 3.05s" at bounding box center [560, 550] width 496 height 10
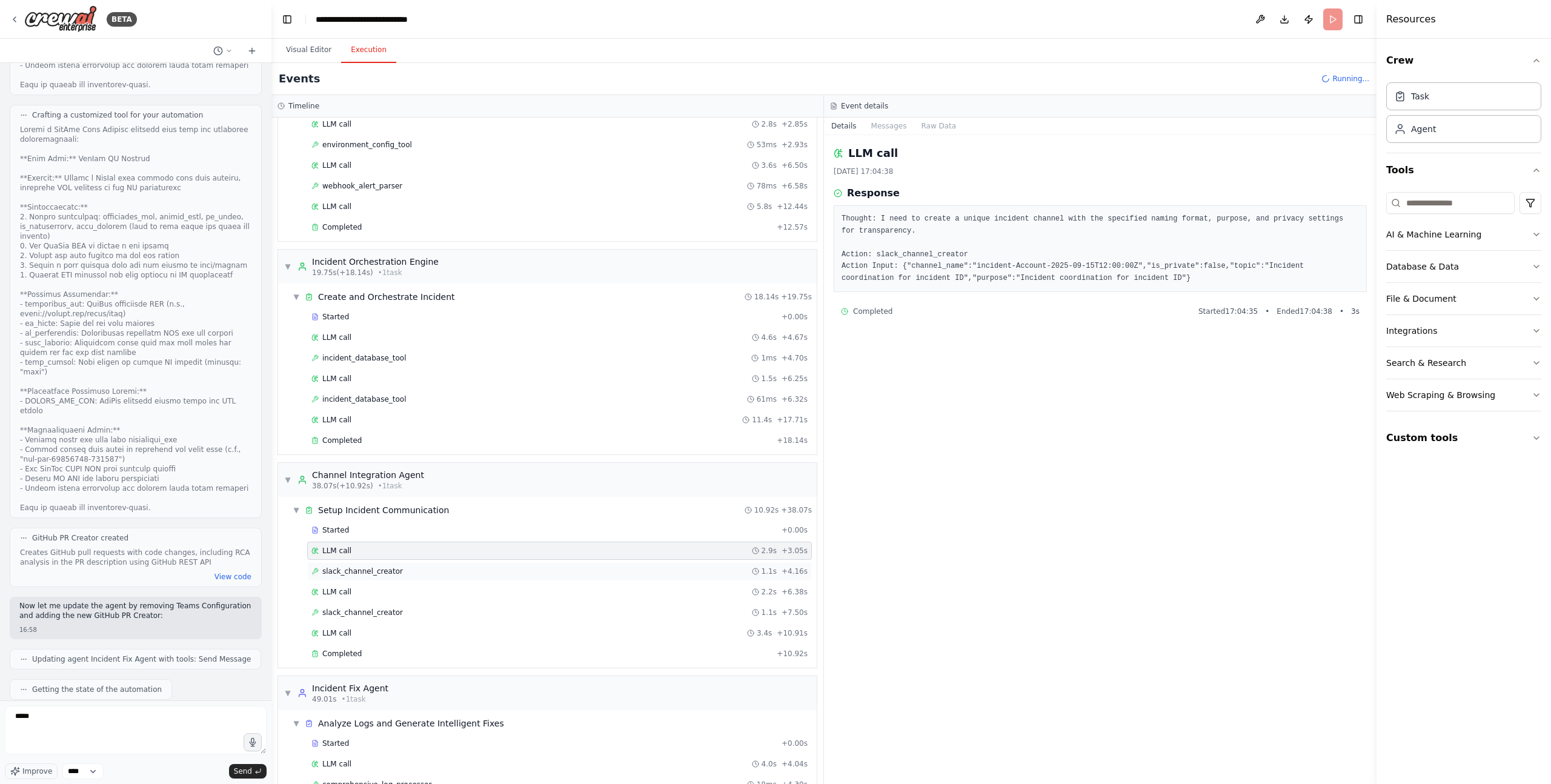
click at [386, 568] on span "slack_channel_creator" at bounding box center [363, 571] width 81 height 10
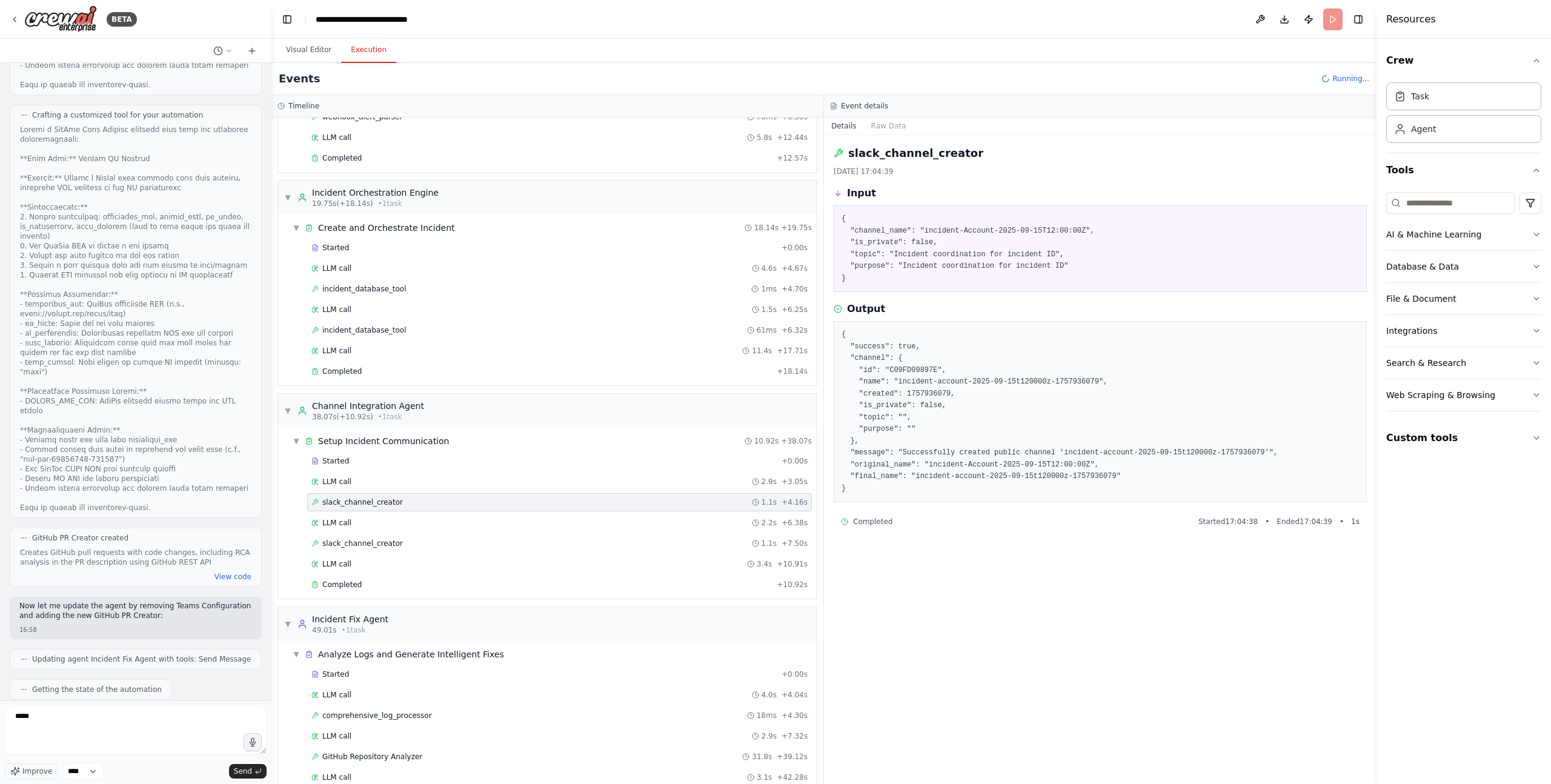
scroll to position [159, 0]
click at [370, 520] on div "LLM call 2.2s + 6.38s" at bounding box center [560, 520] width 496 height 10
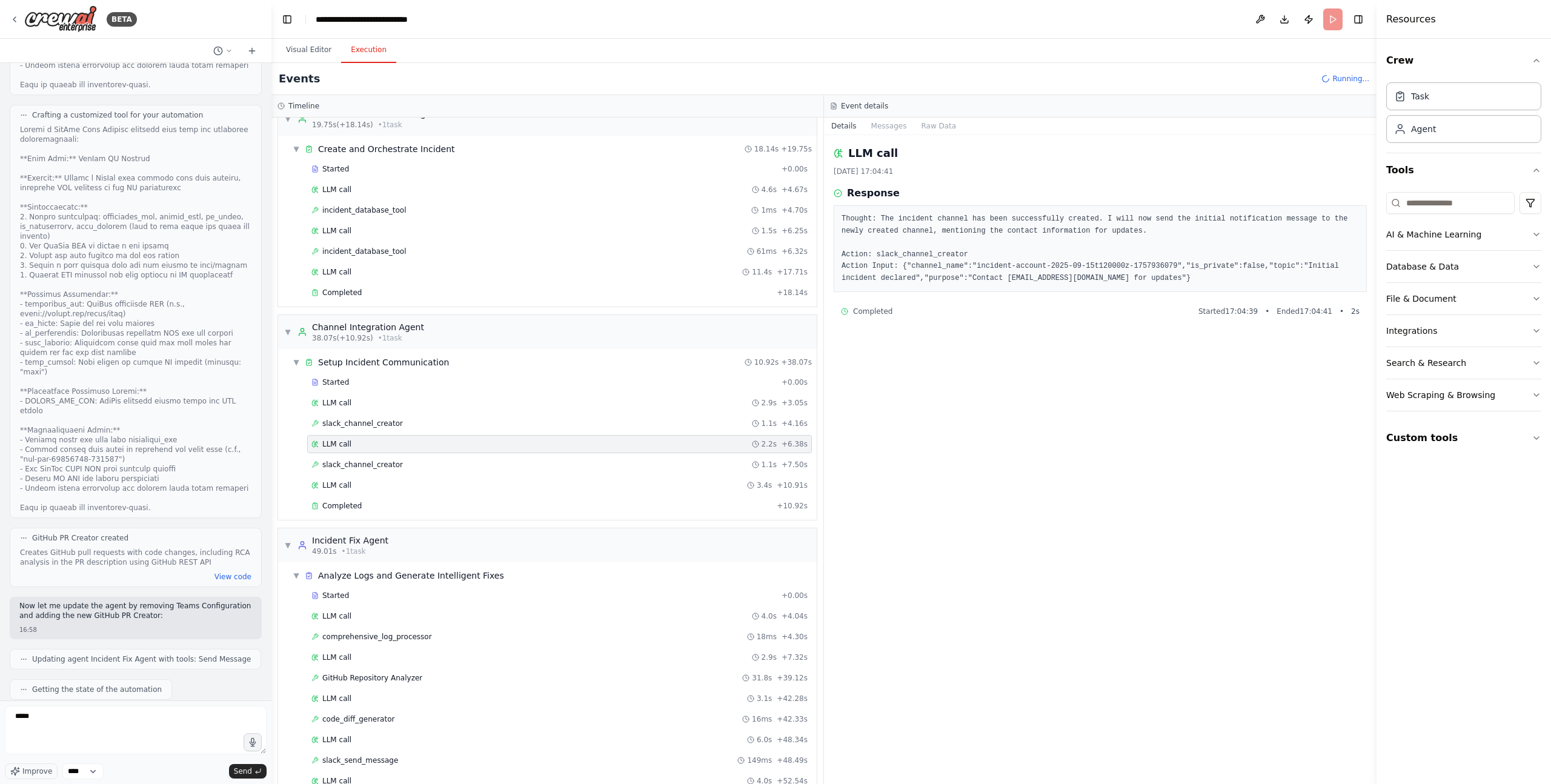
scroll to position [240, 0]
click at [381, 462] on span "slack_channel_creator" at bounding box center [363, 459] width 81 height 10
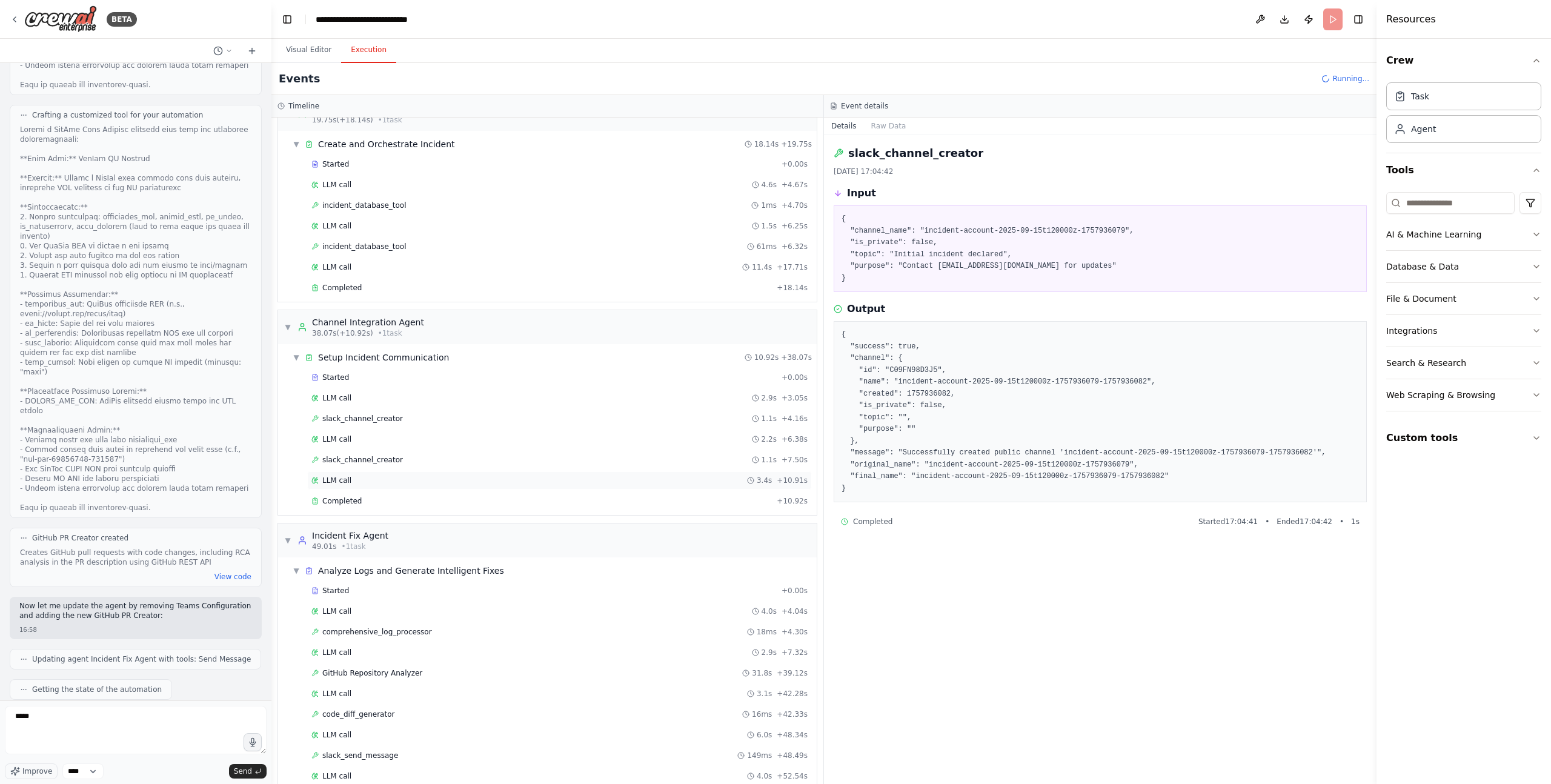
click at [379, 483] on div "LLM call 3.4s + 10.91s" at bounding box center [560, 480] width 496 height 10
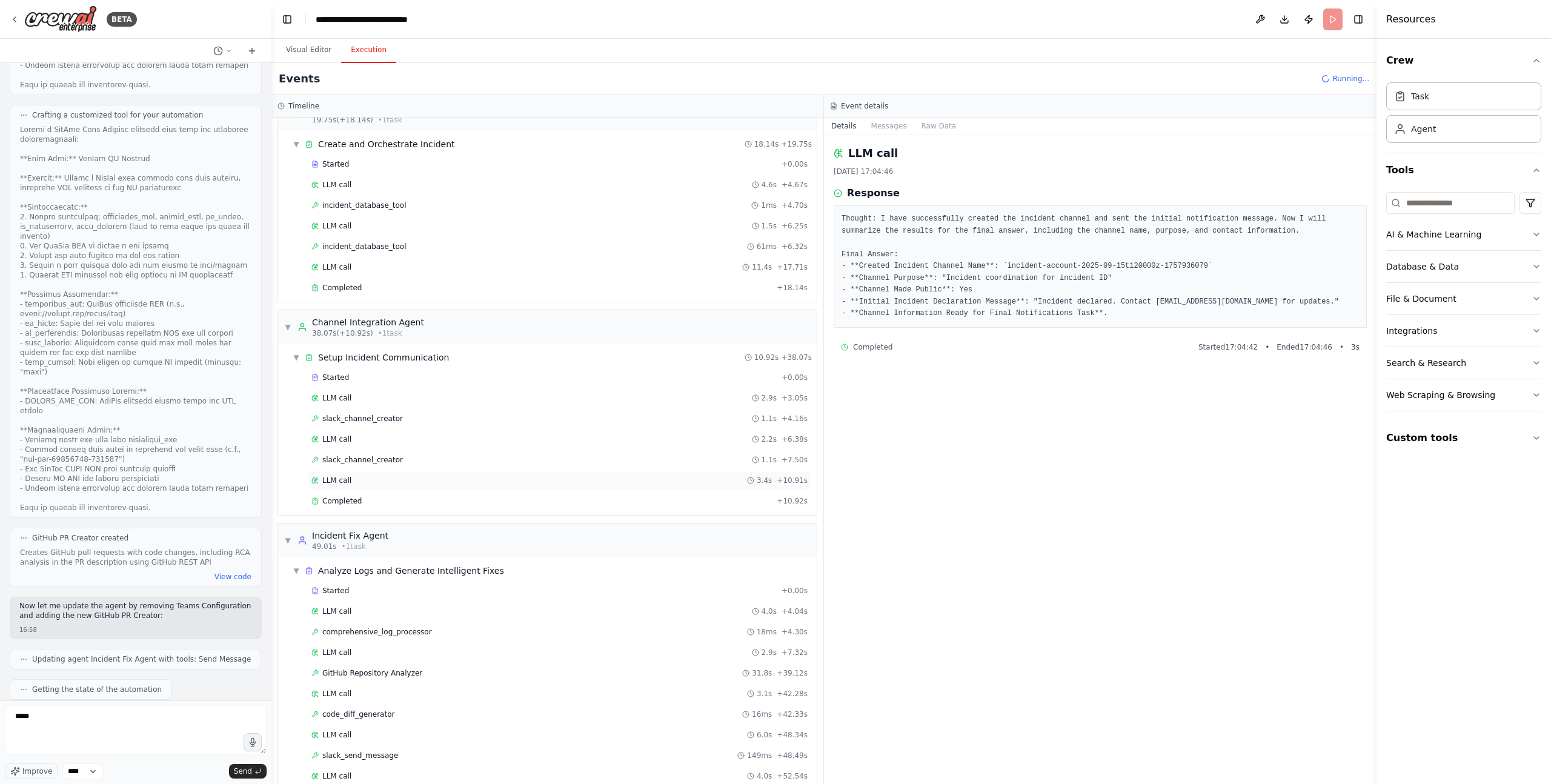
scroll to position [262, 0]
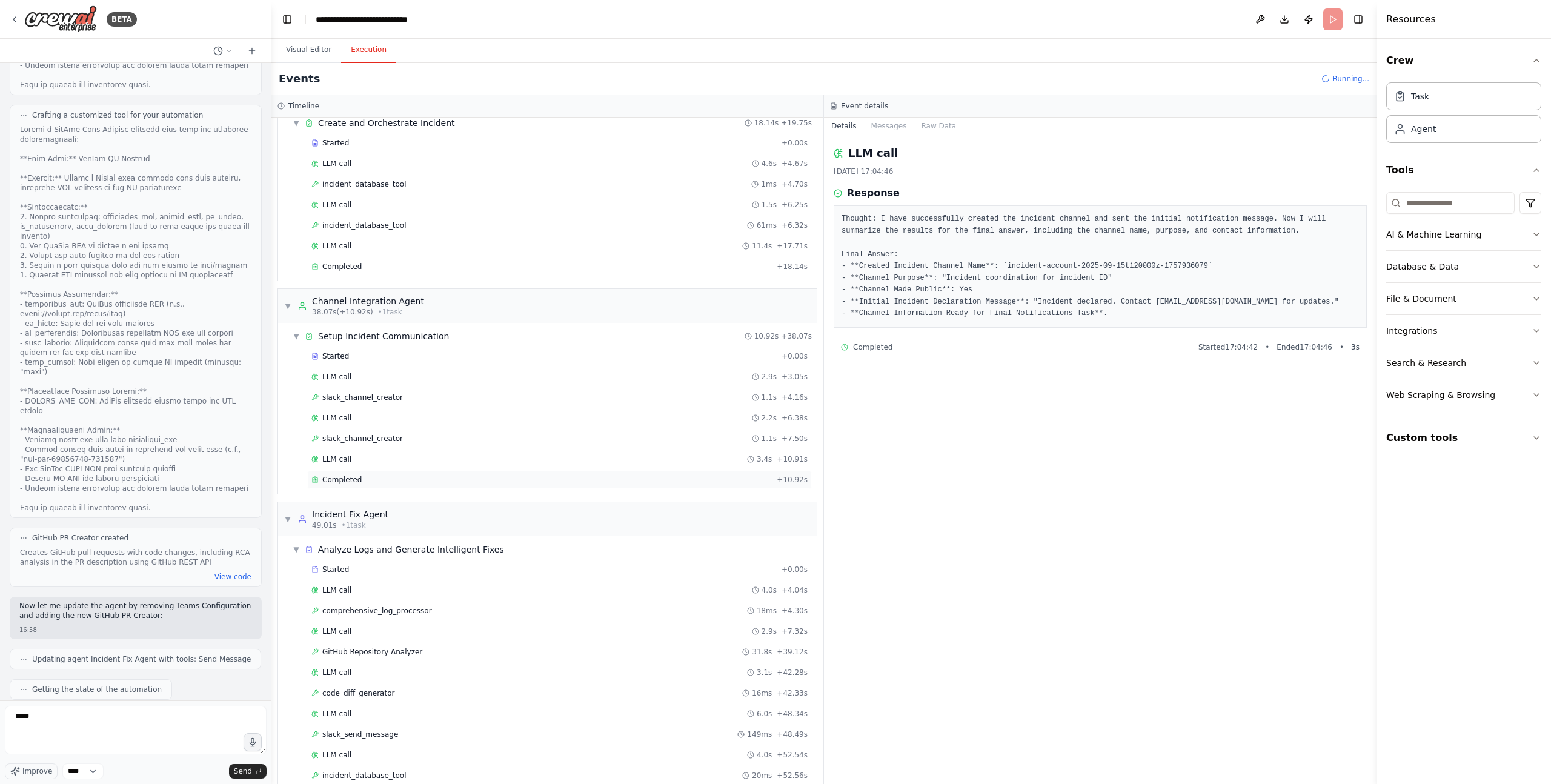
click at [378, 480] on div "Completed" at bounding box center [541, 479] width 461 height 10
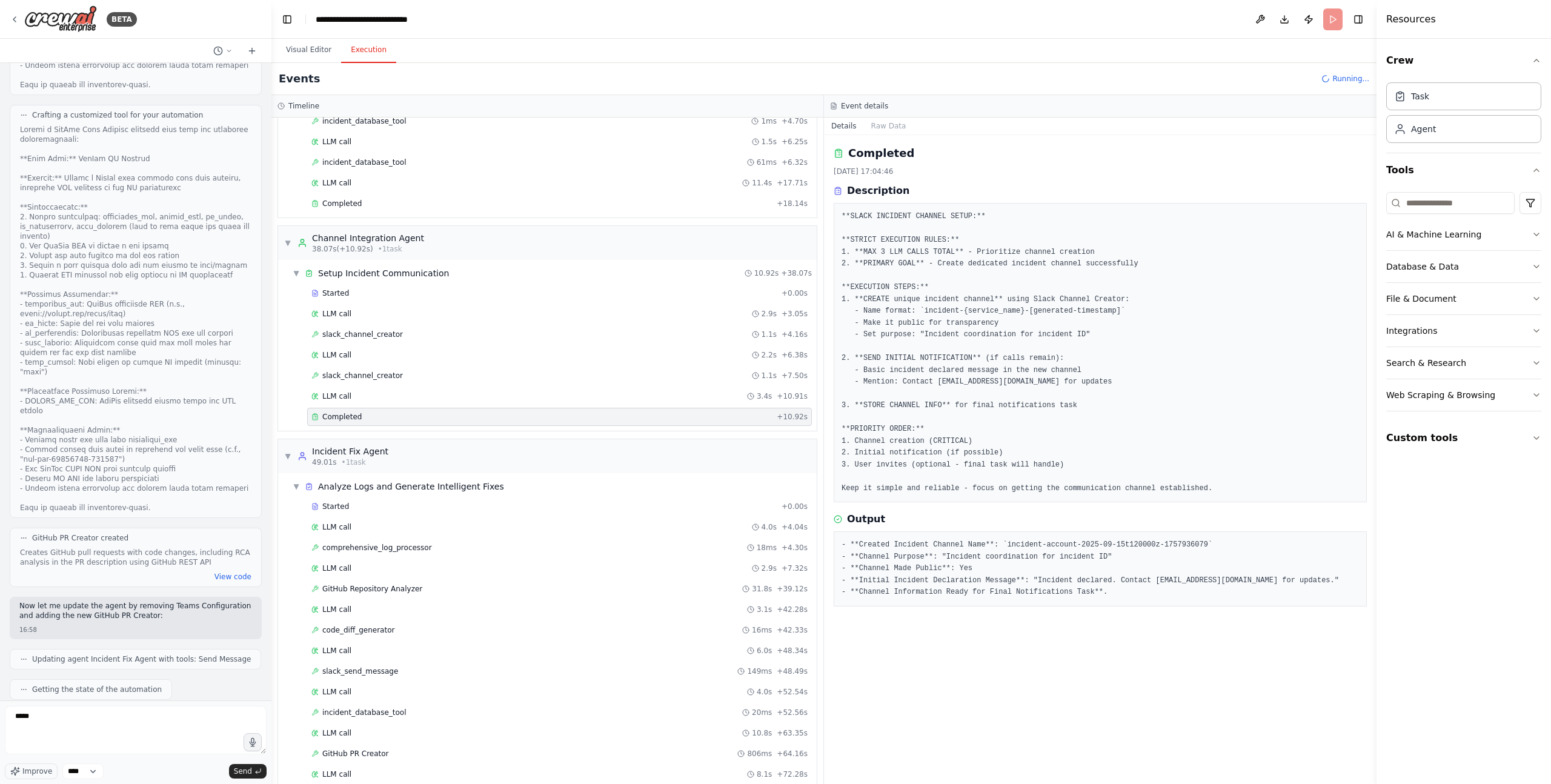
scroll to position [347, 0]
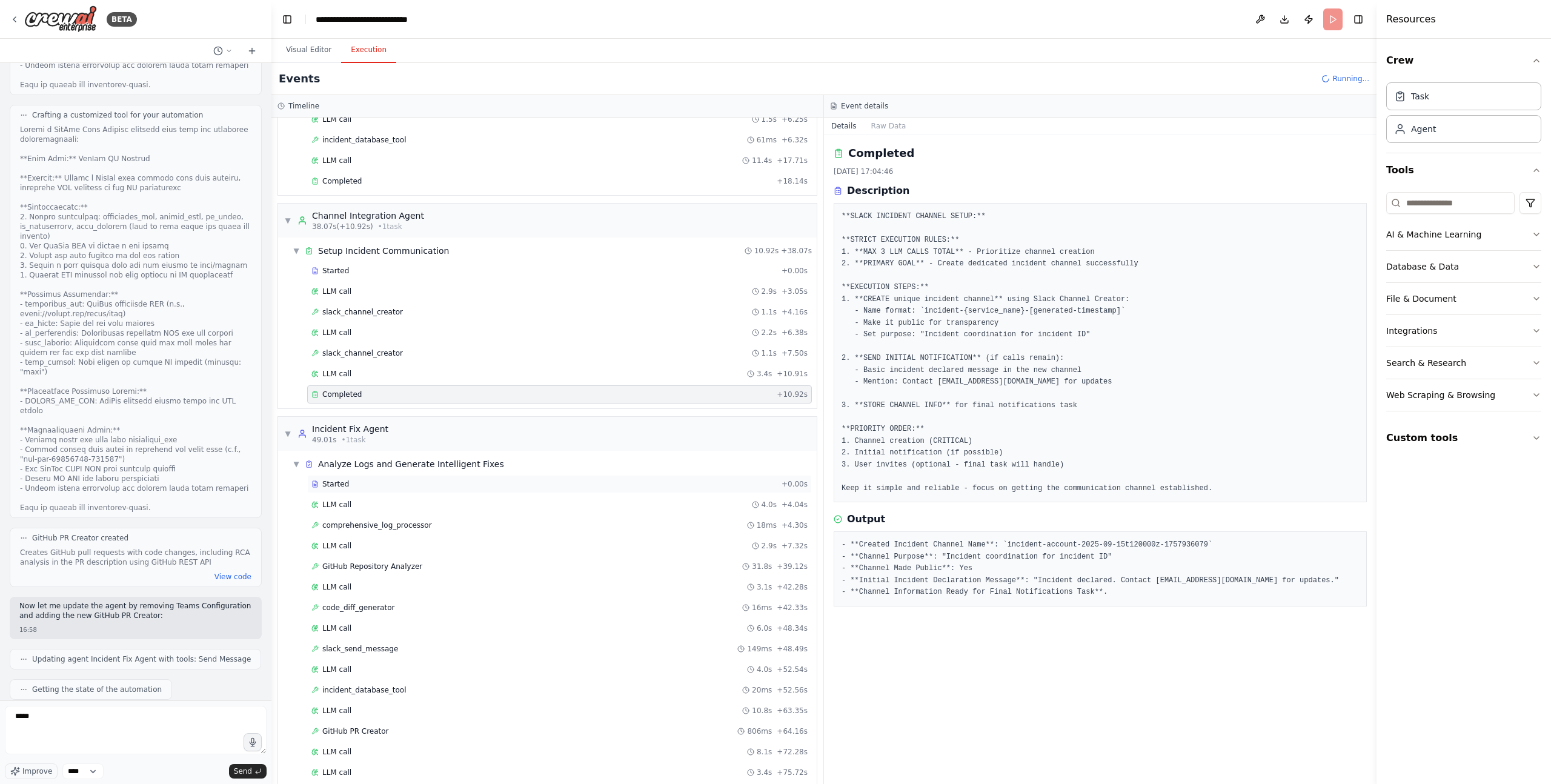
click at [377, 487] on div "Started" at bounding box center [544, 484] width 465 height 10
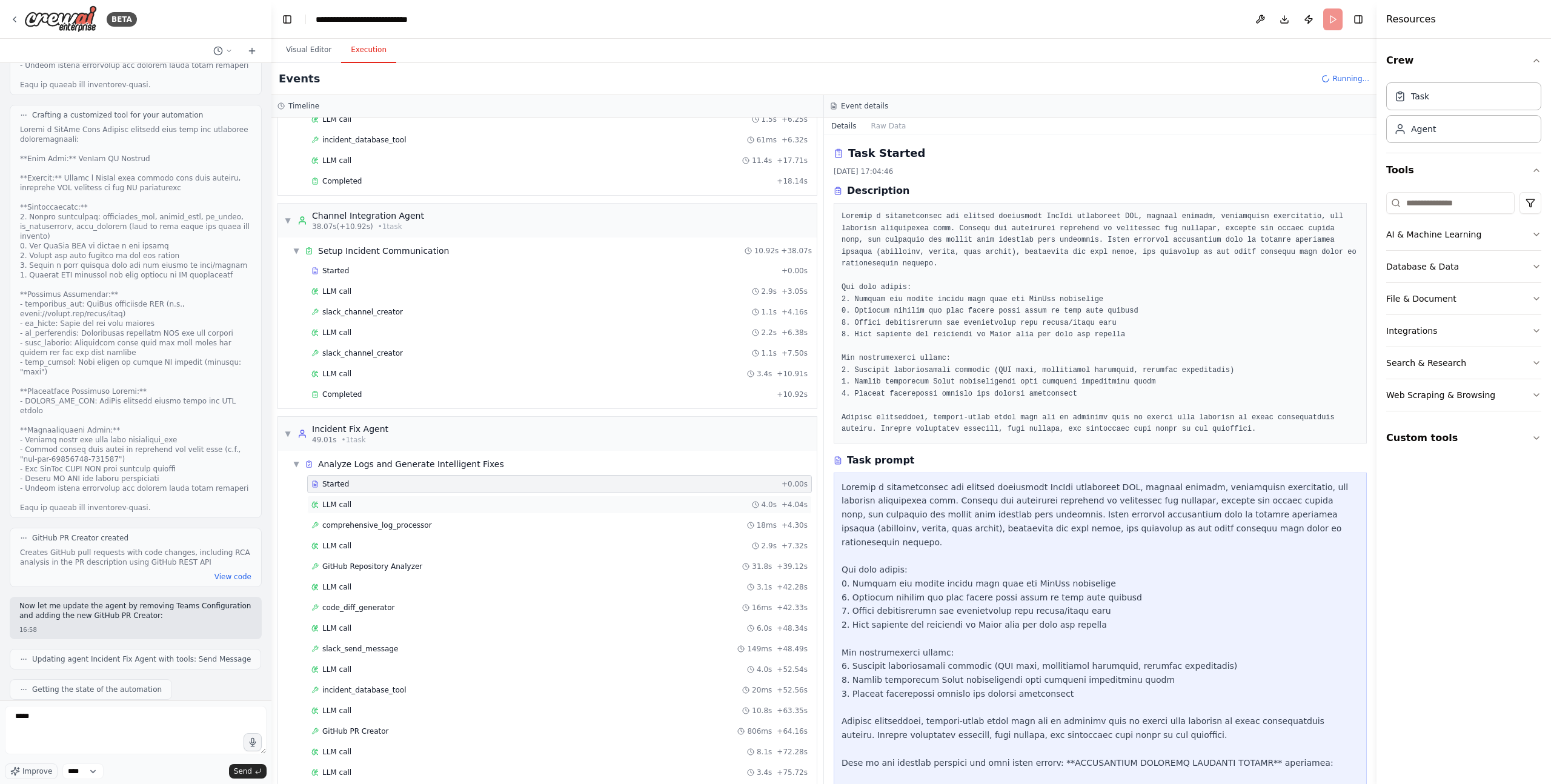
click at [375, 502] on div "LLM call 4.0s + 4.04s" at bounding box center [560, 504] width 496 height 10
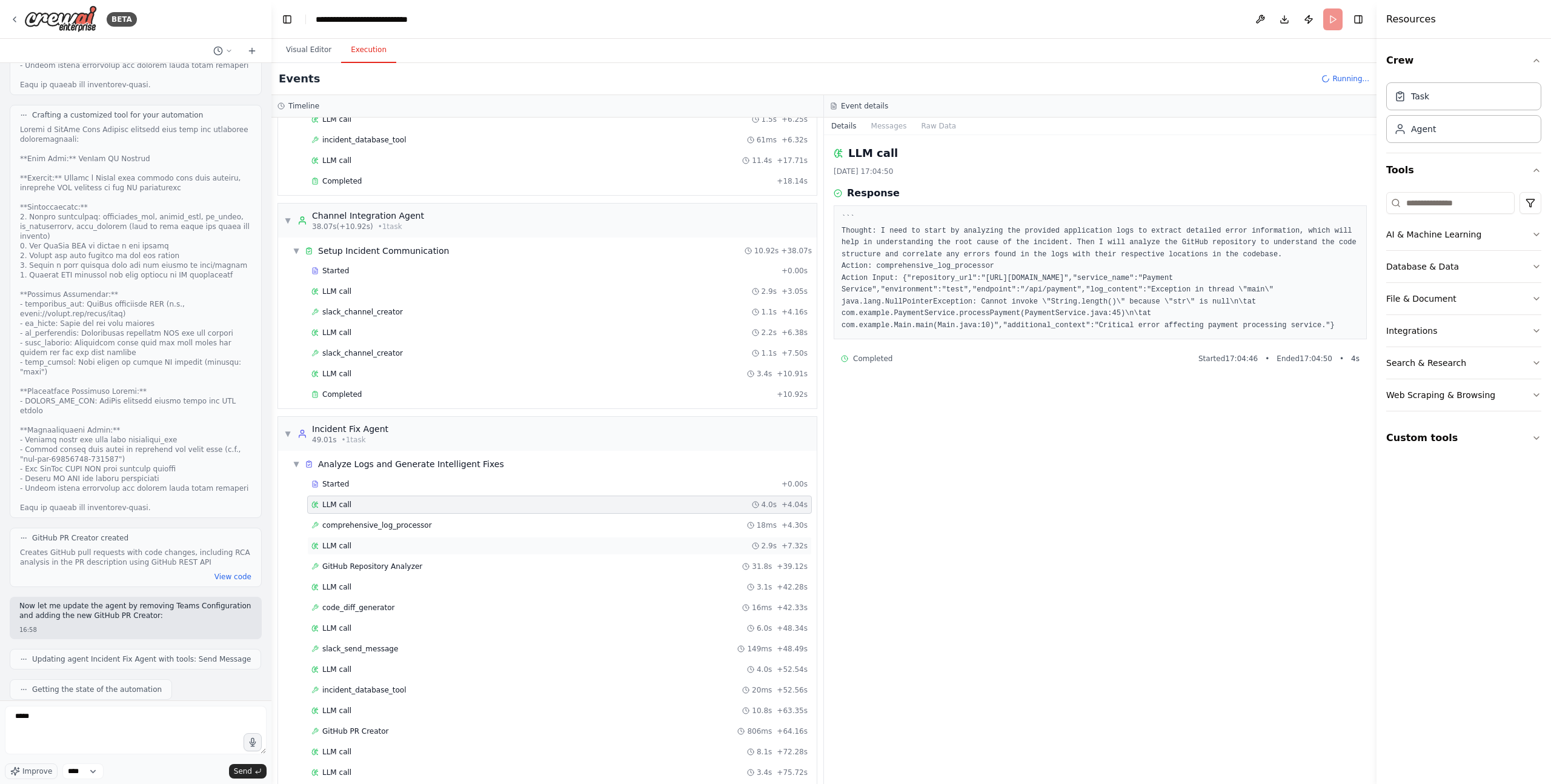
scroll to position [404, 0]
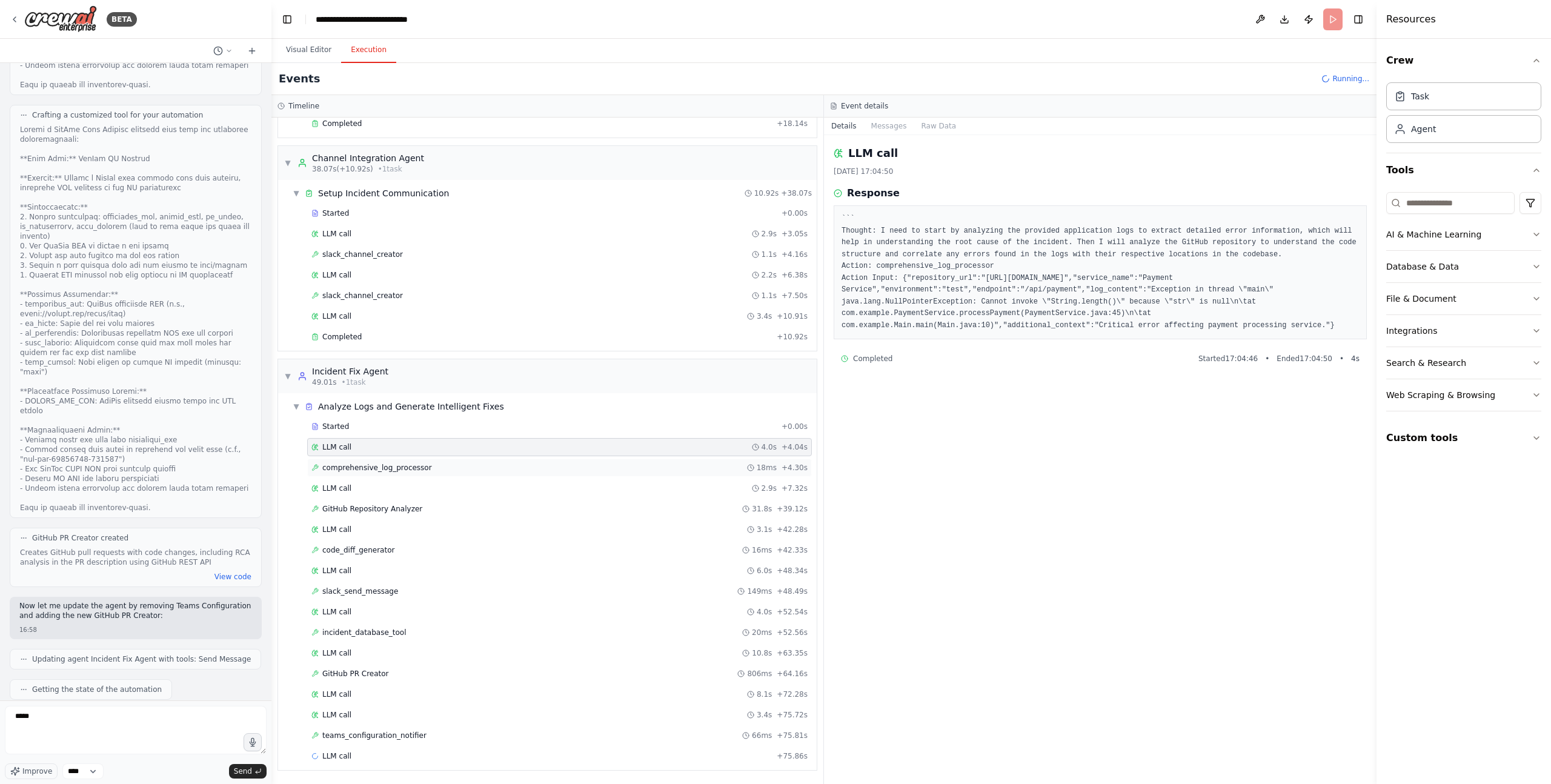
click at [380, 469] on span "comprehensive_log_processor" at bounding box center [377, 468] width 109 height 10
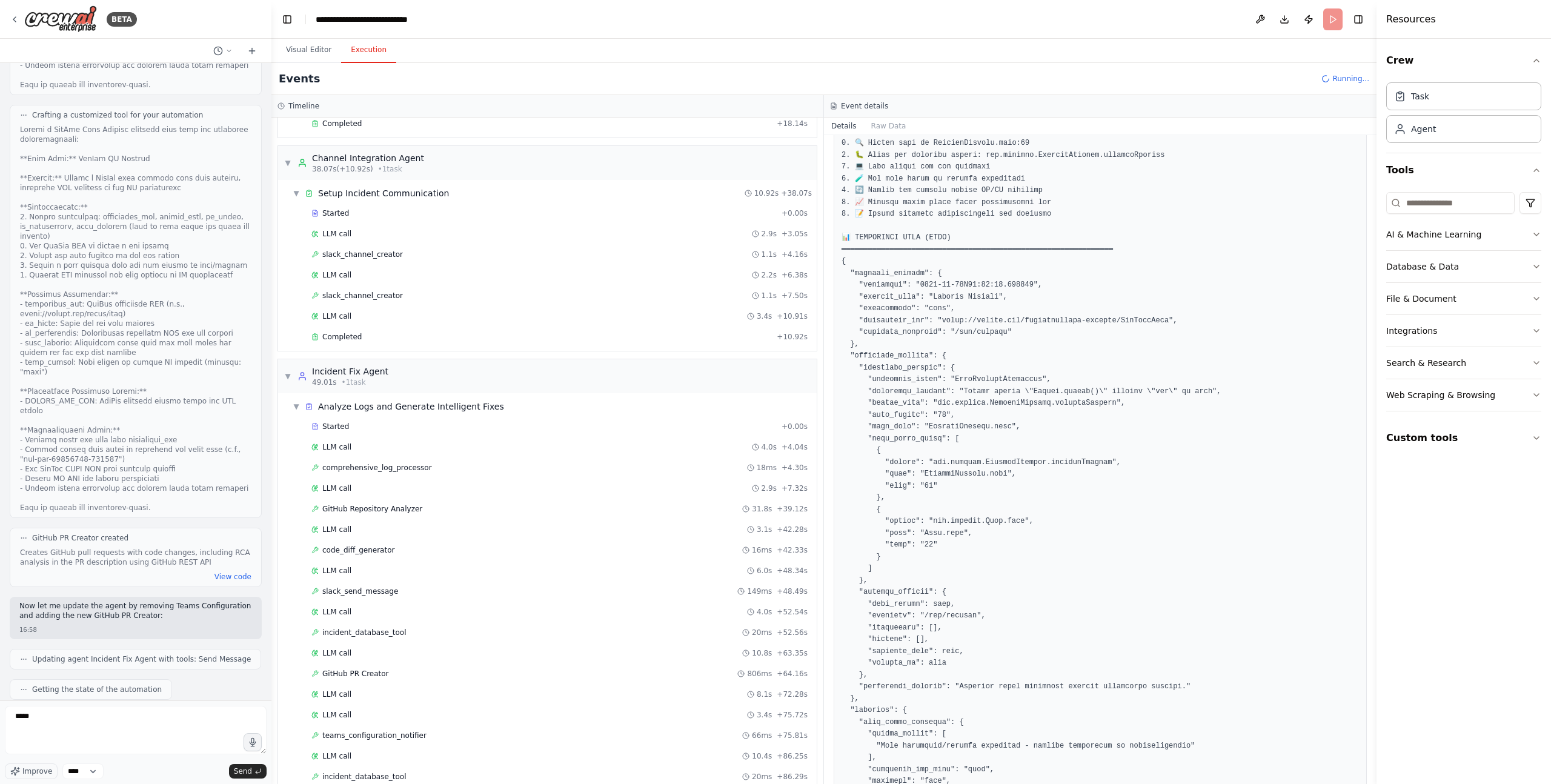
scroll to position [667, 0]
drag, startPoint x: 1074, startPoint y: 395, endPoint x: 1051, endPoint y: 404, distance: 24.7
click at [1074, 395] on pre at bounding box center [1100, 365] width 517 height 1311
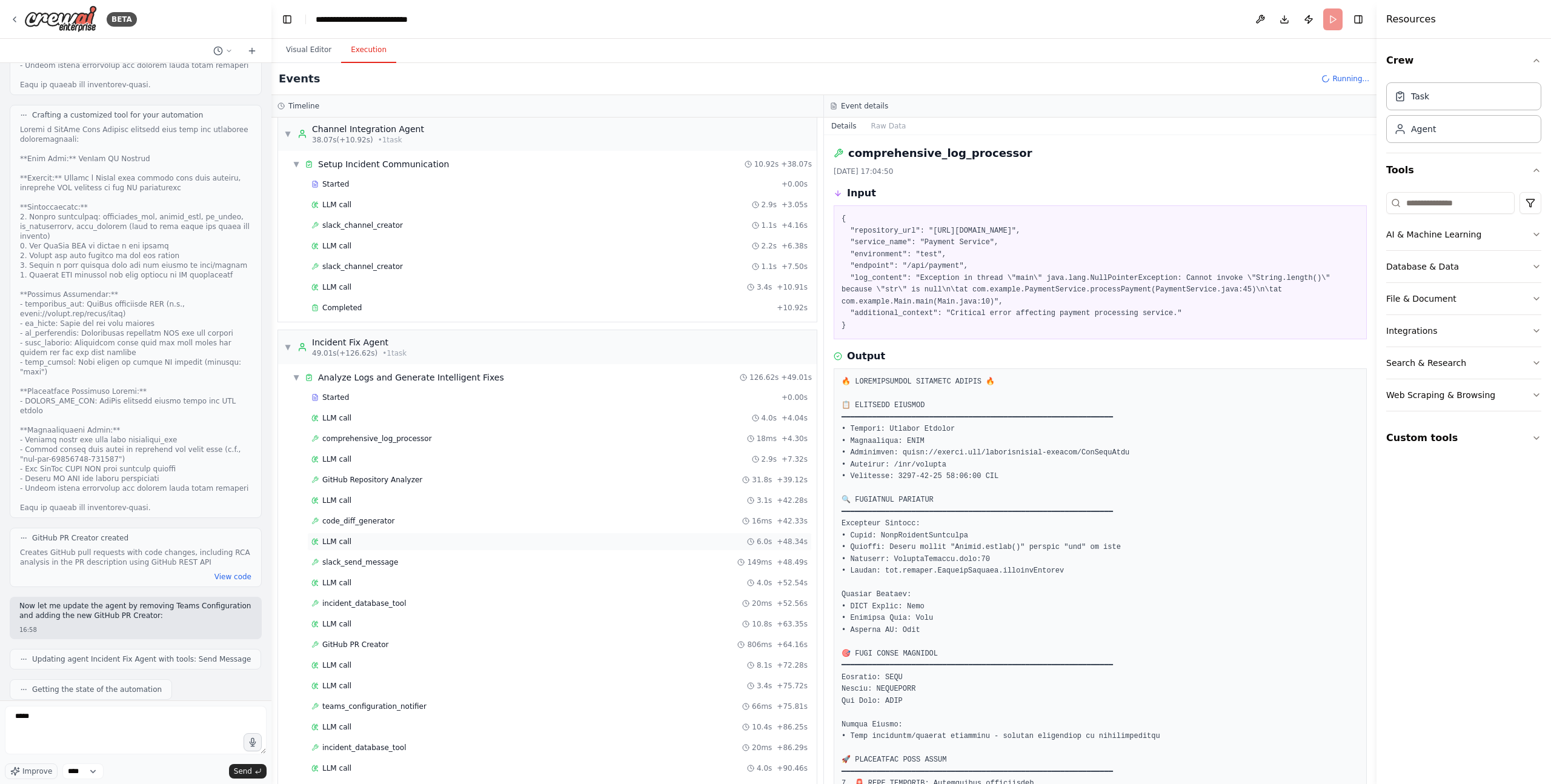
scroll to position [435, 0]
click at [1138, 234] on pre "{ "repository_url": "[URL][DOMAIN_NAME]", "service_name": "Payment Service", "e…" at bounding box center [1100, 272] width 517 height 118
drag, startPoint x: 840, startPoint y: 216, endPoint x: 866, endPoint y: 320, distance: 107.2
click at [866, 320] on div "{ "repository_url": "[URL][DOMAIN_NAME]", "service_name": "Payment Service", "e…" at bounding box center [1100, 272] width 533 height 134
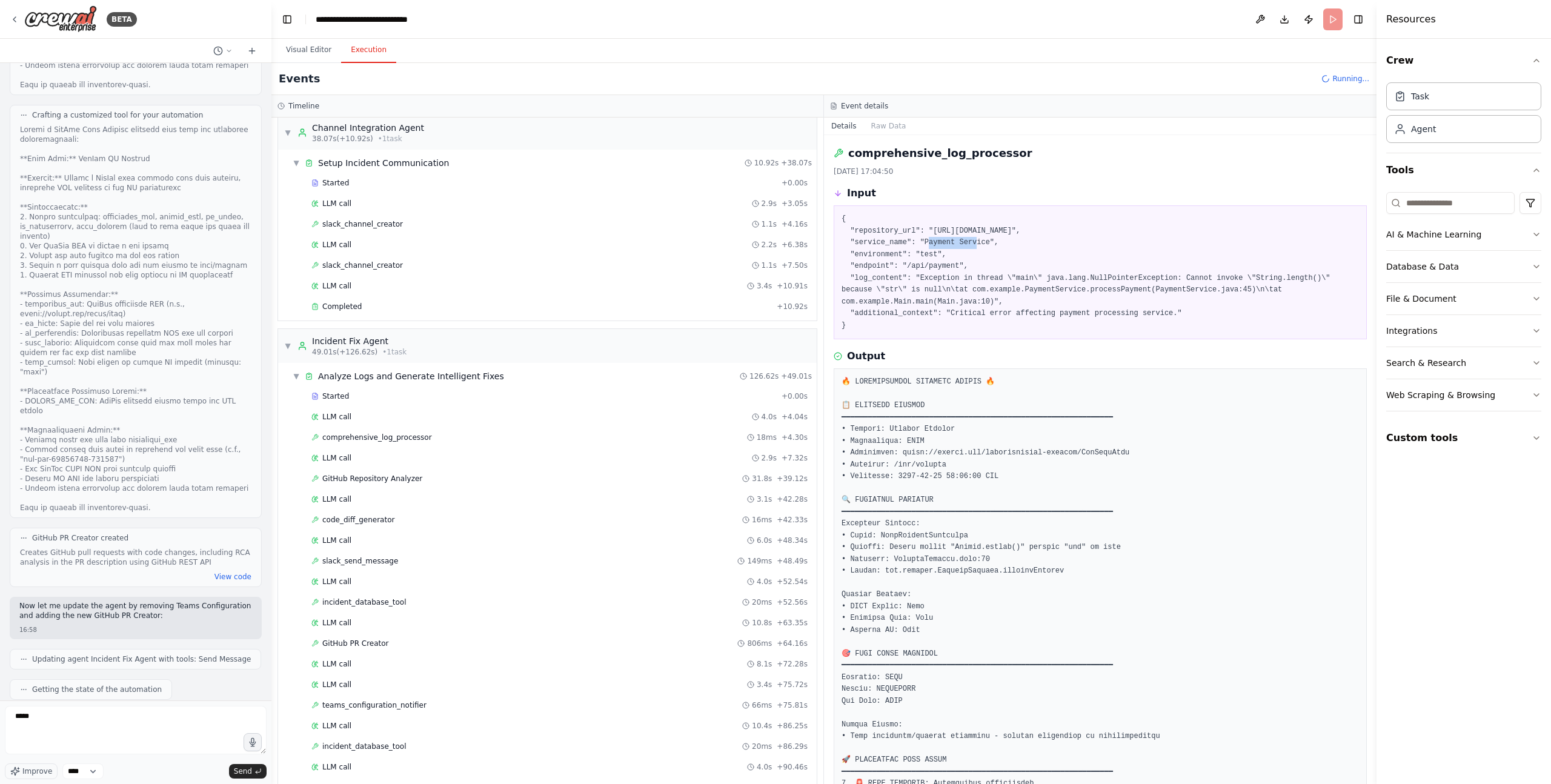
copy pre "{ "repository_url": "[URL][DOMAIN_NAME]", "service_name": "Payment Service", "e…"
click at [100, 727] on textarea "****" at bounding box center [135, 730] width 262 height 48
paste textarea "**********"
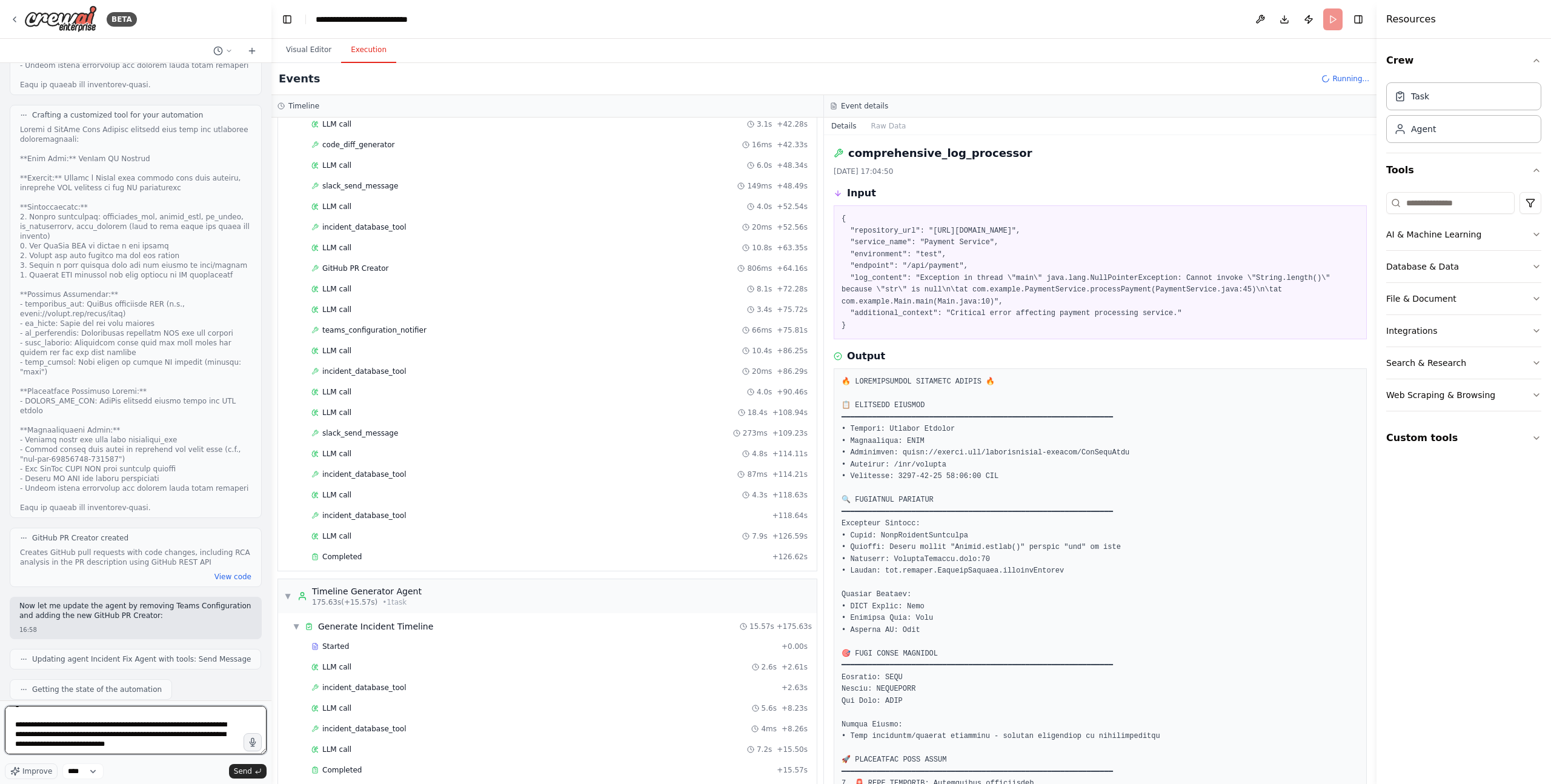
scroll to position [779, 0]
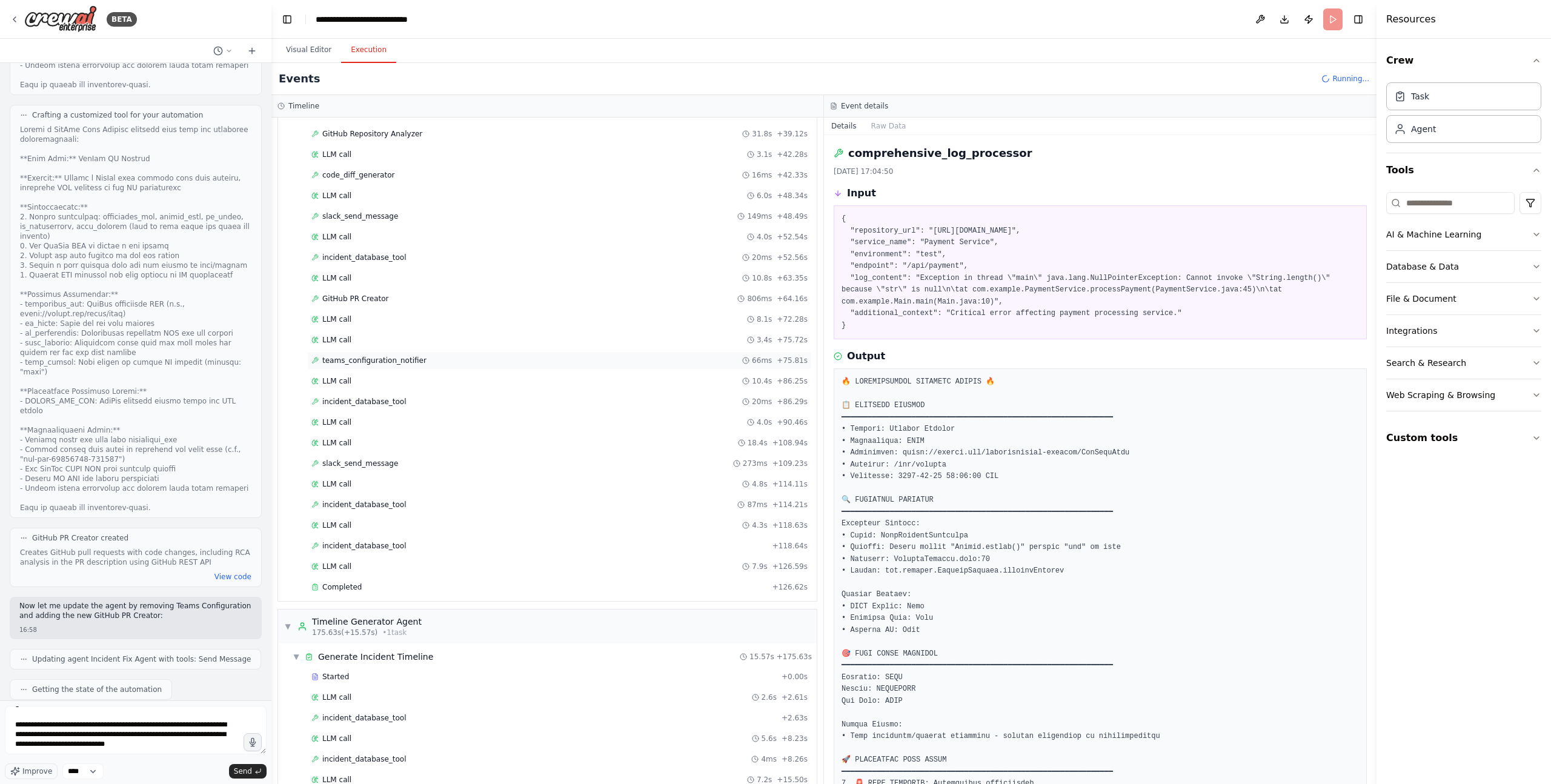
click at [393, 365] on span "teams_configuration_notifier" at bounding box center [375, 360] width 104 height 10
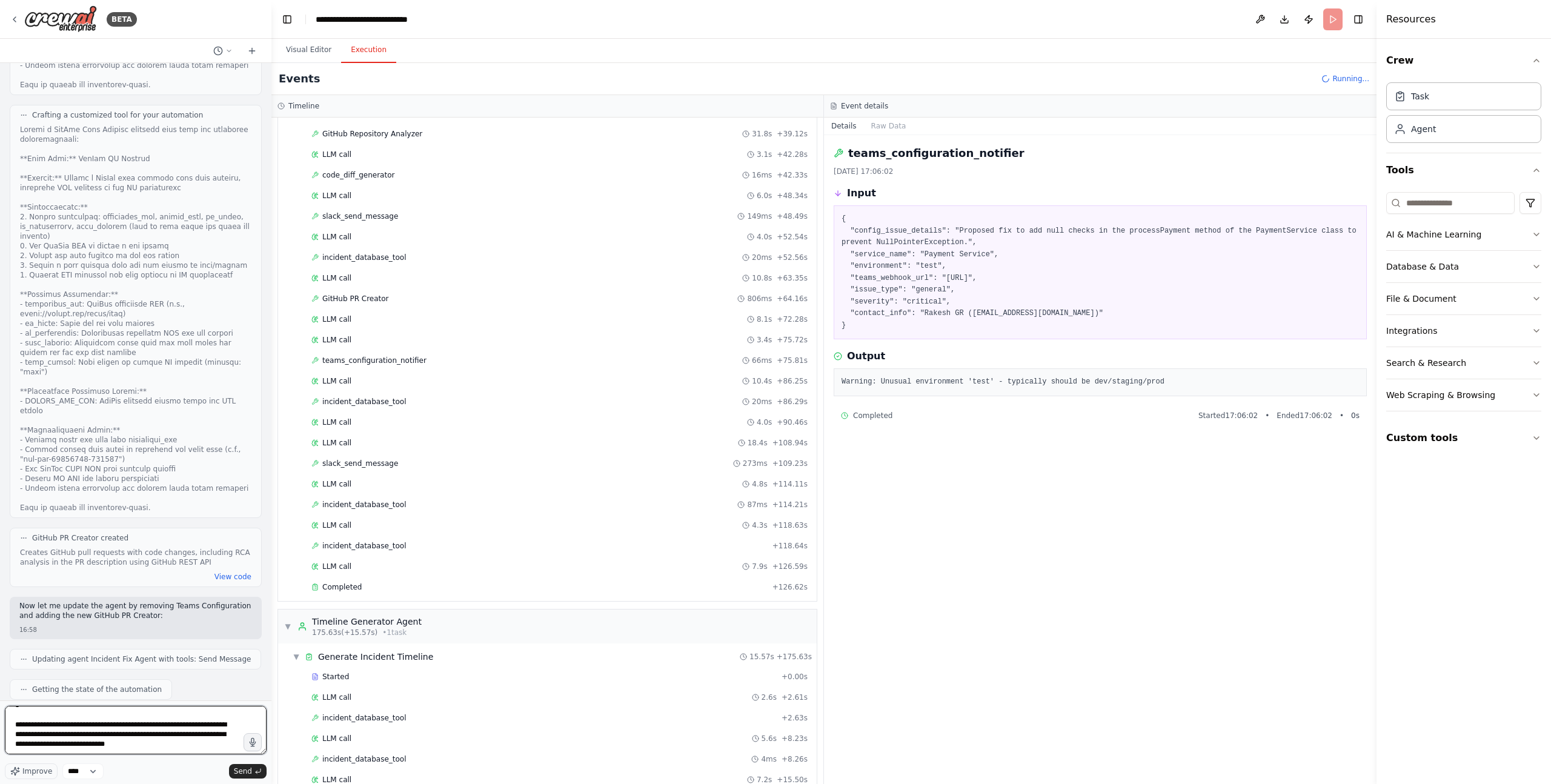
click at [177, 749] on textarea "**********" at bounding box center [135, 730] width 262 height 48
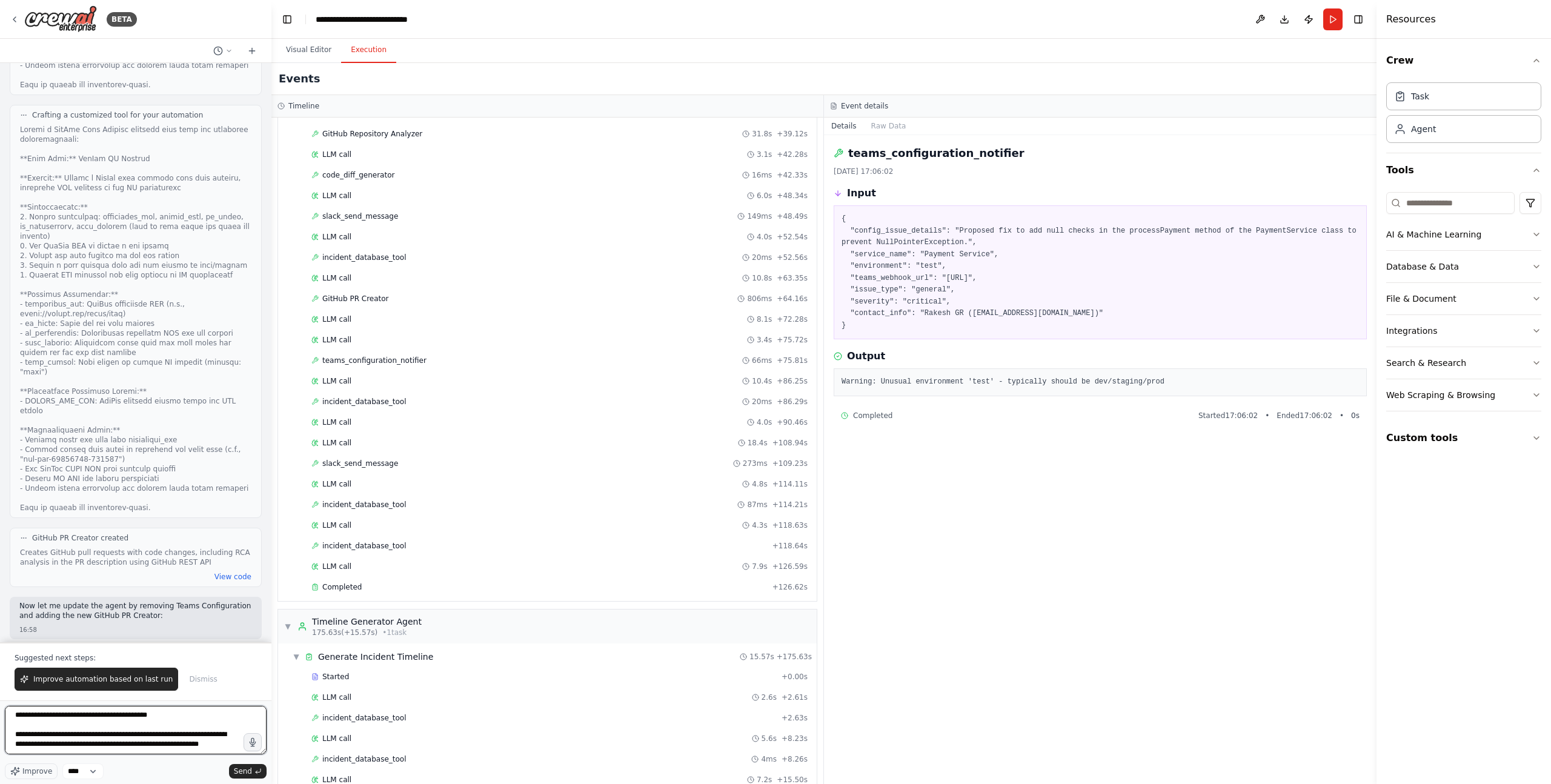
scroll to position [189, 0]
type textarea "**********"
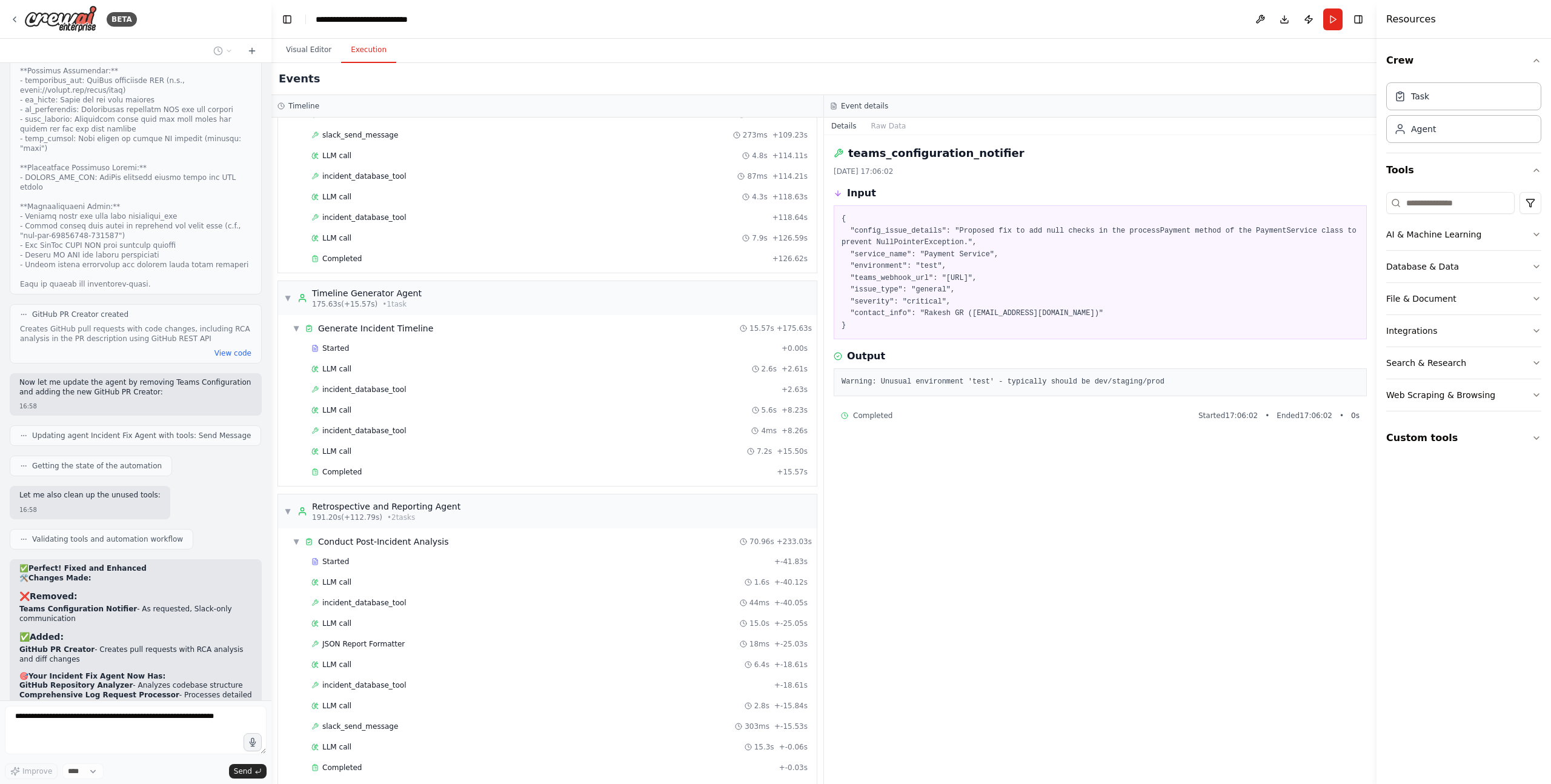
scroll to position [1139, 0]
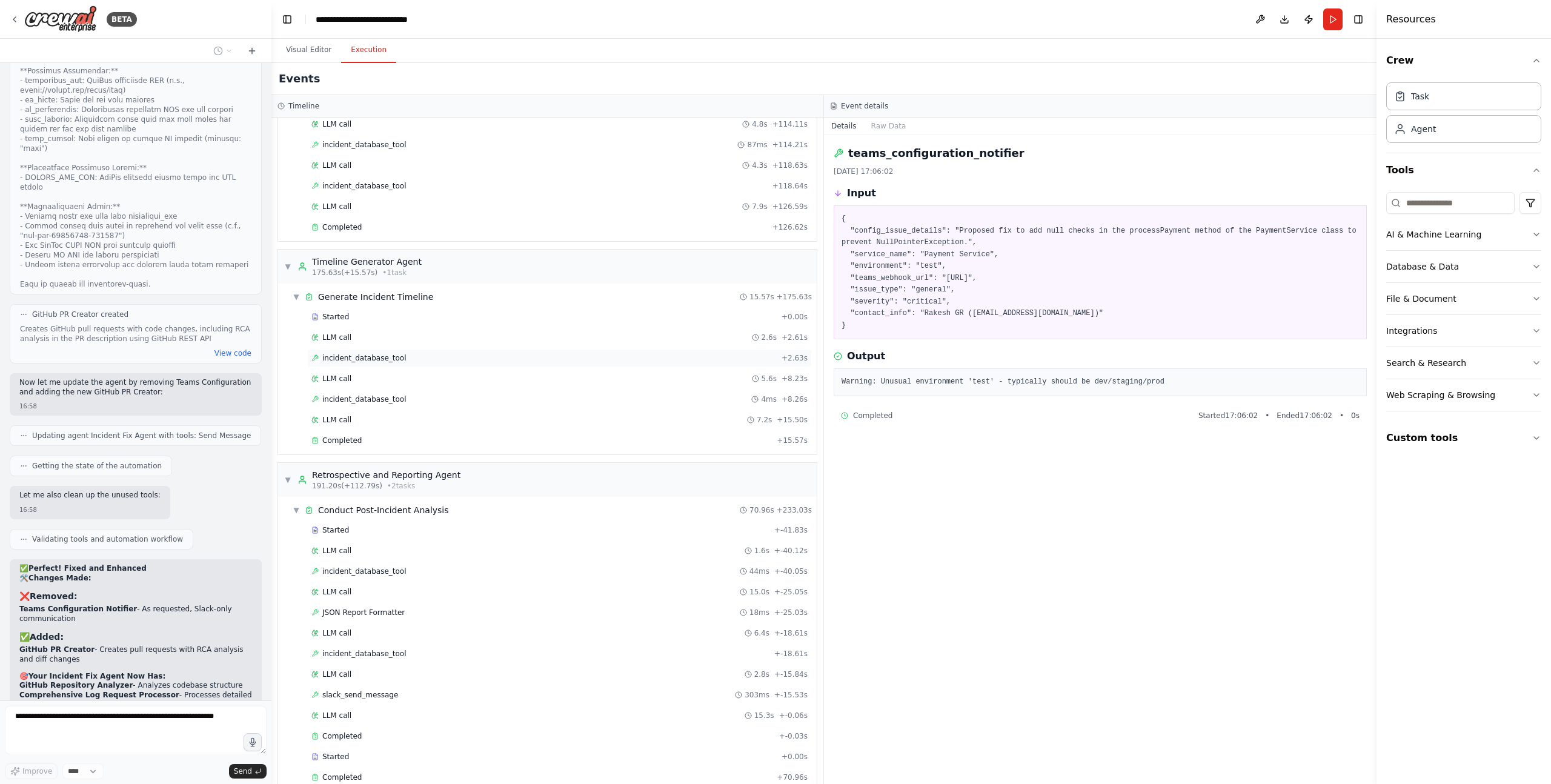
click at [362, 357] on span "incident_database_tool" at bounding box center [364, 357] width 84 height 10
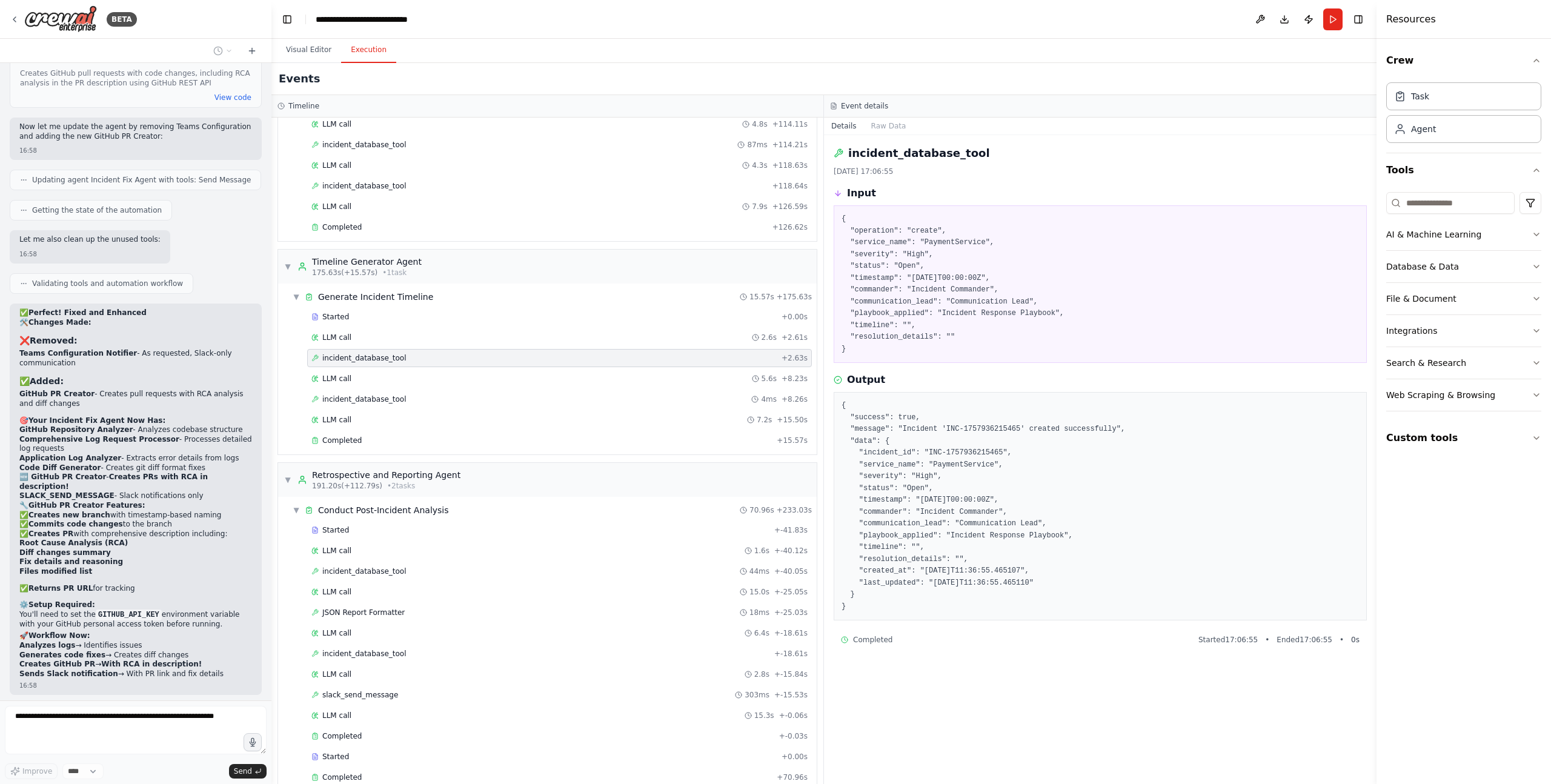
scroll to position [51341, 0]
click at [312, 48] on button "Visual Editor" at bounding box center [309, 50] width 65 height 25
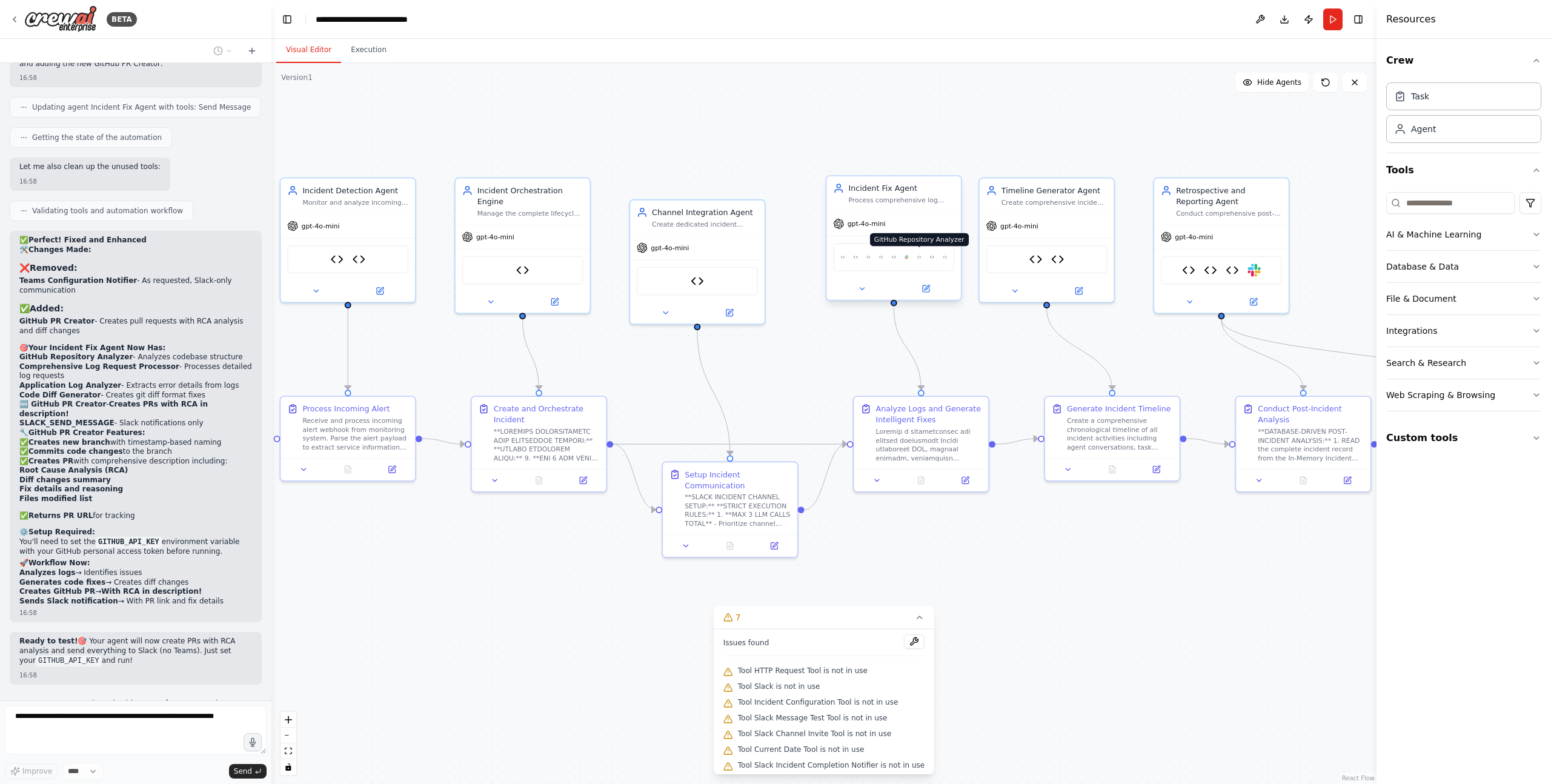
scroll to position [51424, 0]
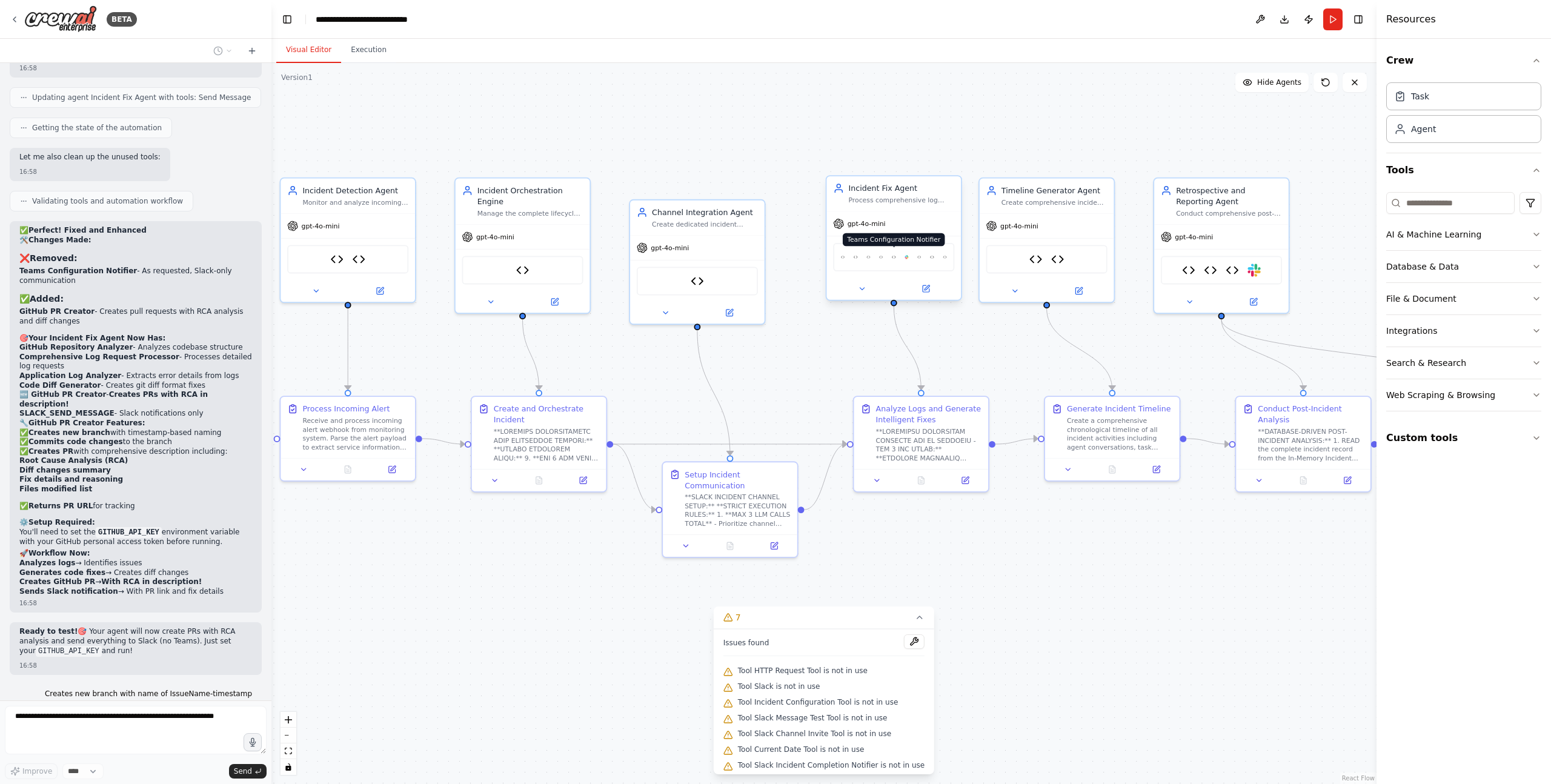
click at [894, 259] on img at bounding box center [894, 257] width 5 height 13
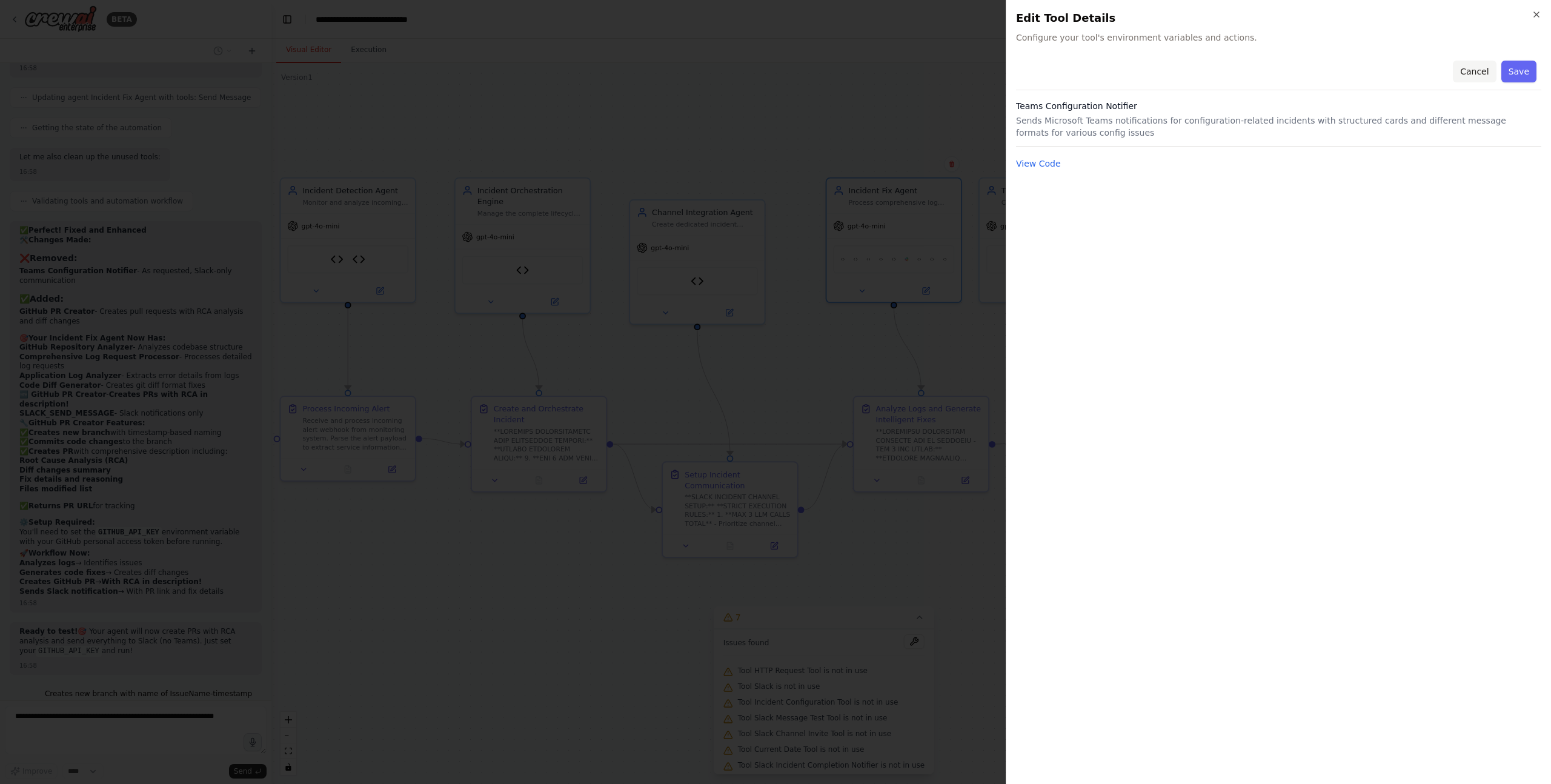
scroll to position [51459, 0]
click at [1471, 68] on button "Cancel" at bounding box center [1474, 71] width 43 height 21
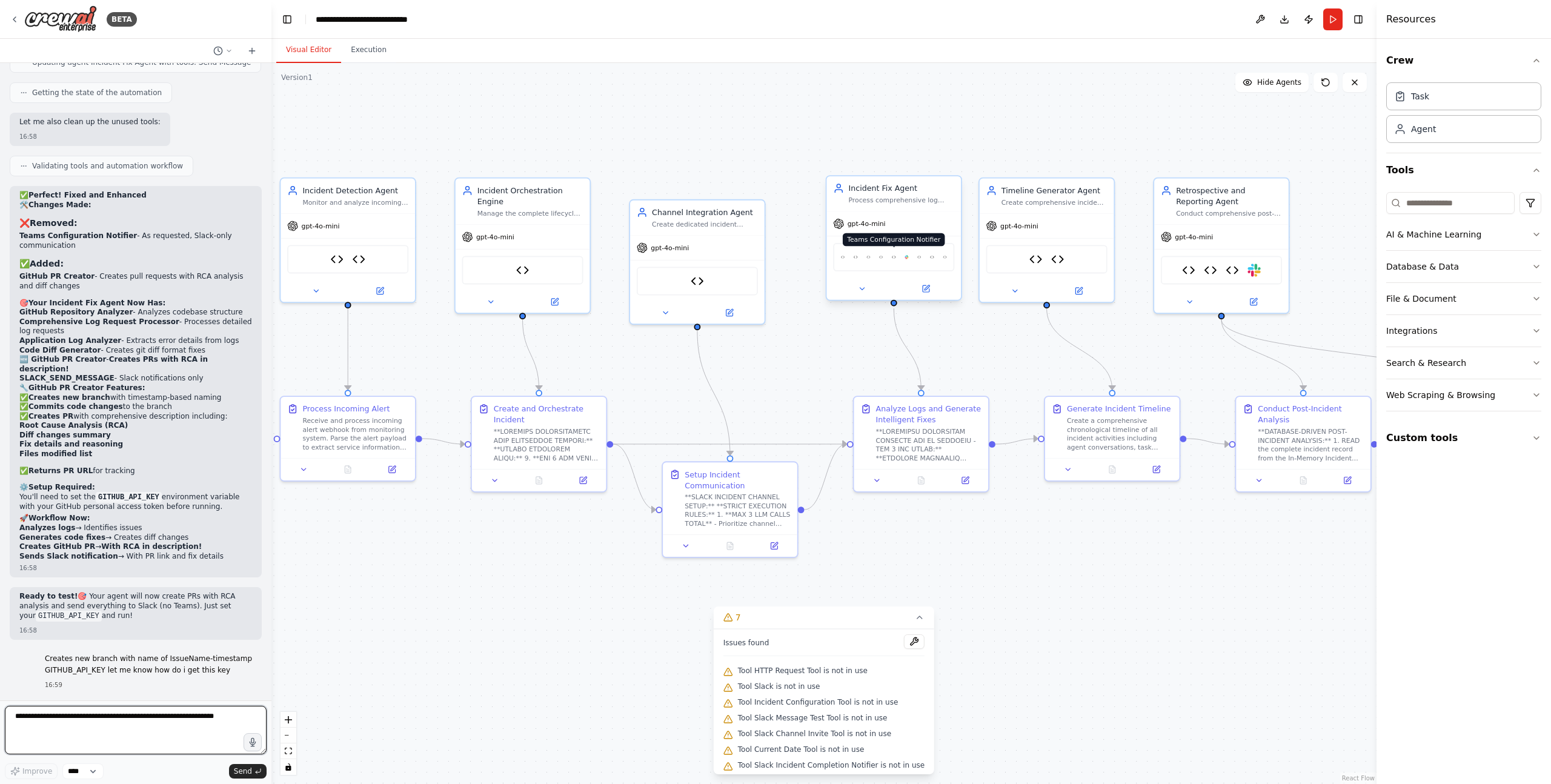
scroll to position [51470, 0]
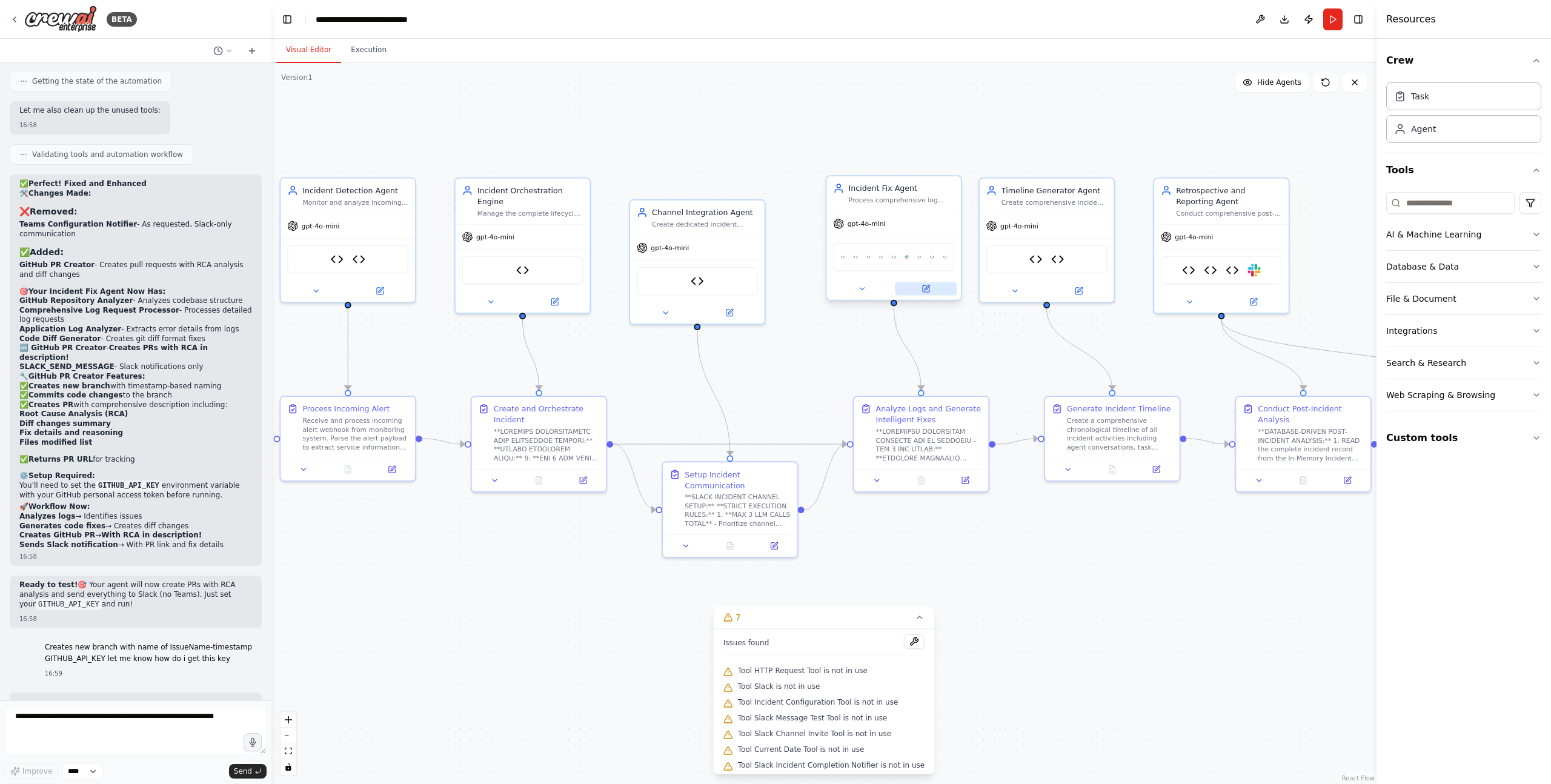
click at [930, 290] on icon at bounding box center [926, 288] width 8 height 8
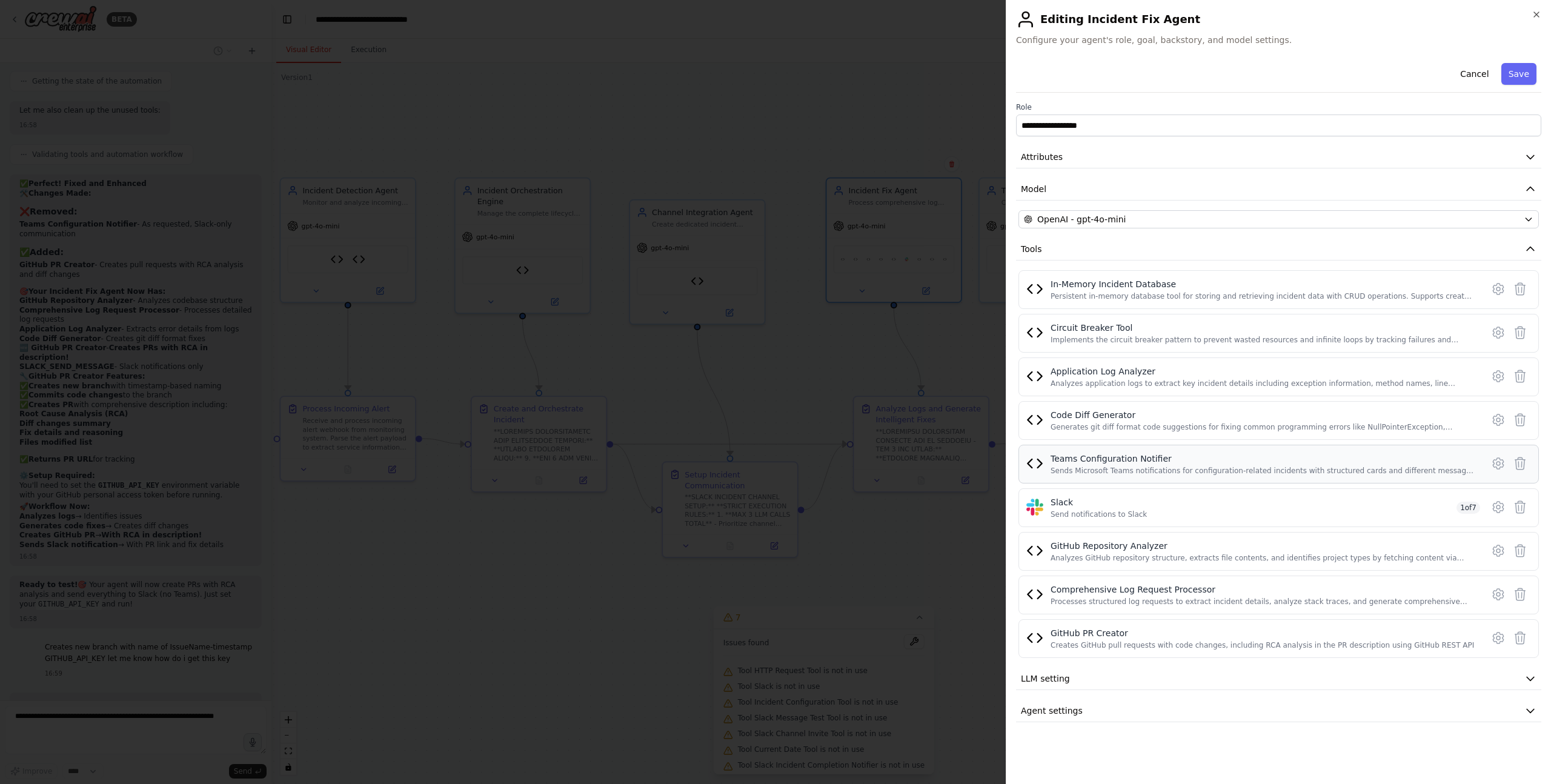
scroll to position [51532, 0]
click at [1522, 465] on icon at bounding box center [1520, 463] width 14 height 14
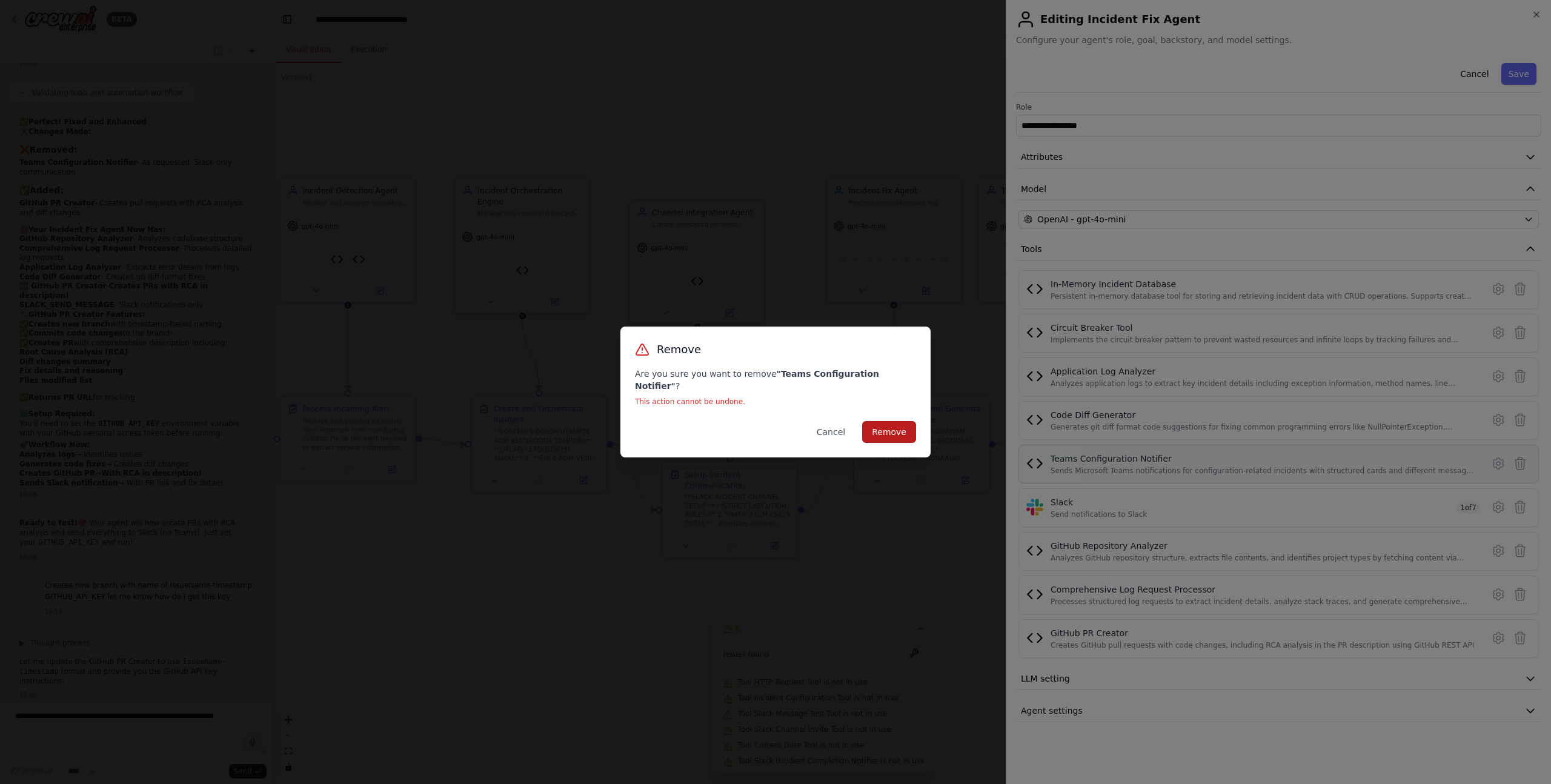
click at [894, 426] on button "Remove" at bounding box center [889, 431] width 54 height 21
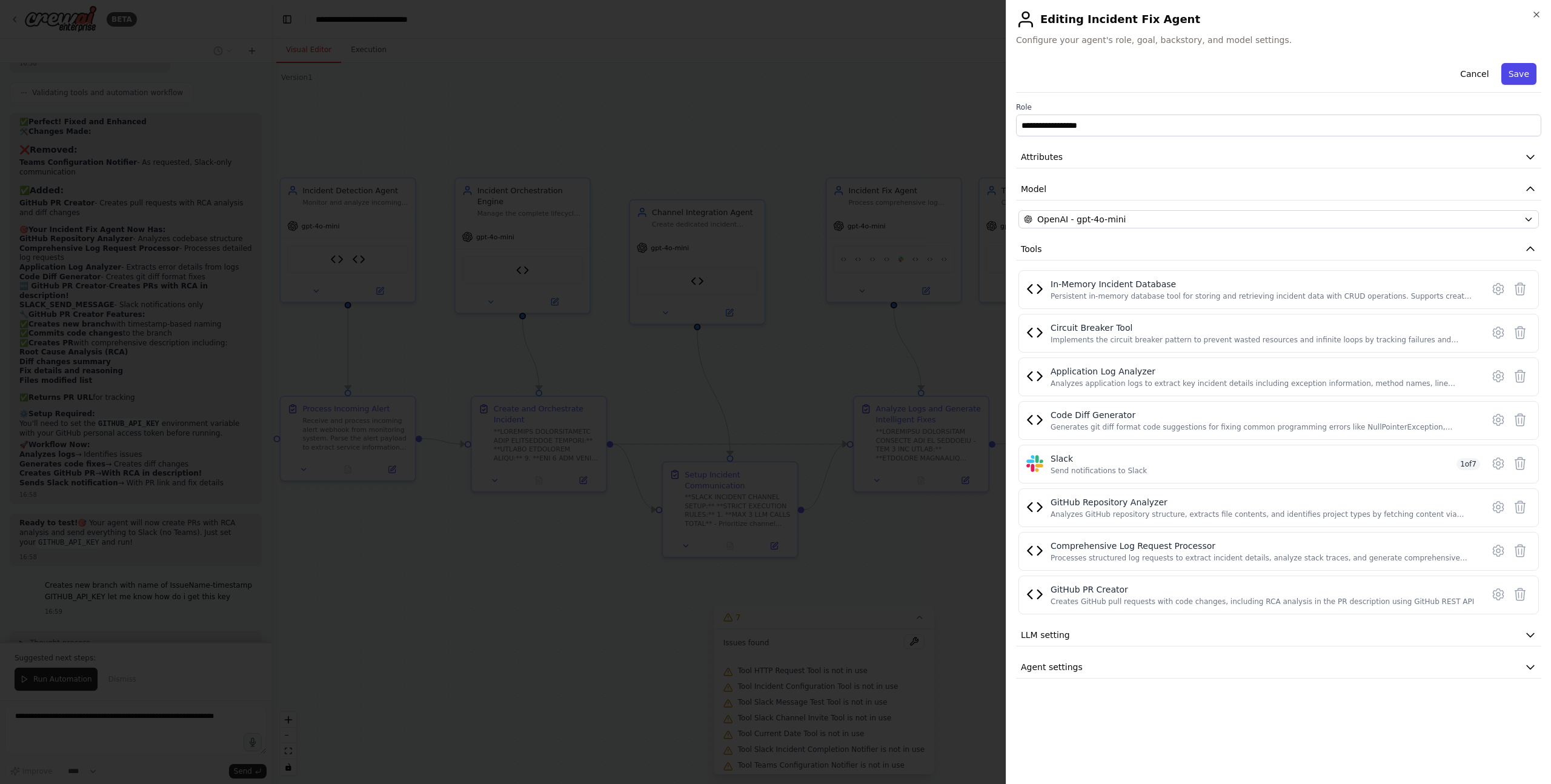
click at [1517, 70] on button "Save" at bounding box center [1519, 74] width 35 height 21
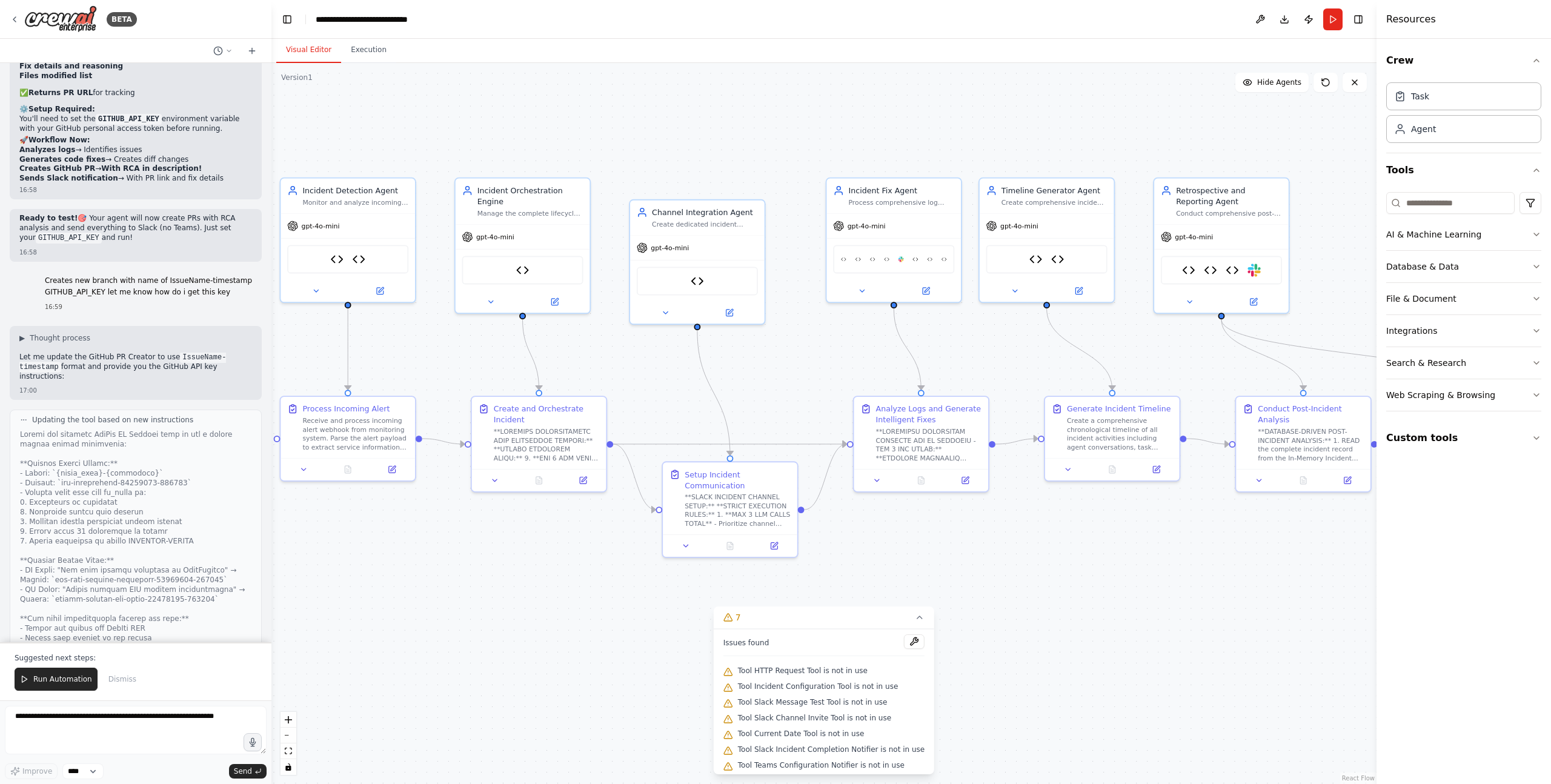
click at [228, 285] on div "Hello! I'm the CrewAI assistant. What kind of automation do you want to build? …" at bounding box center [135, 352] width 272 height 579
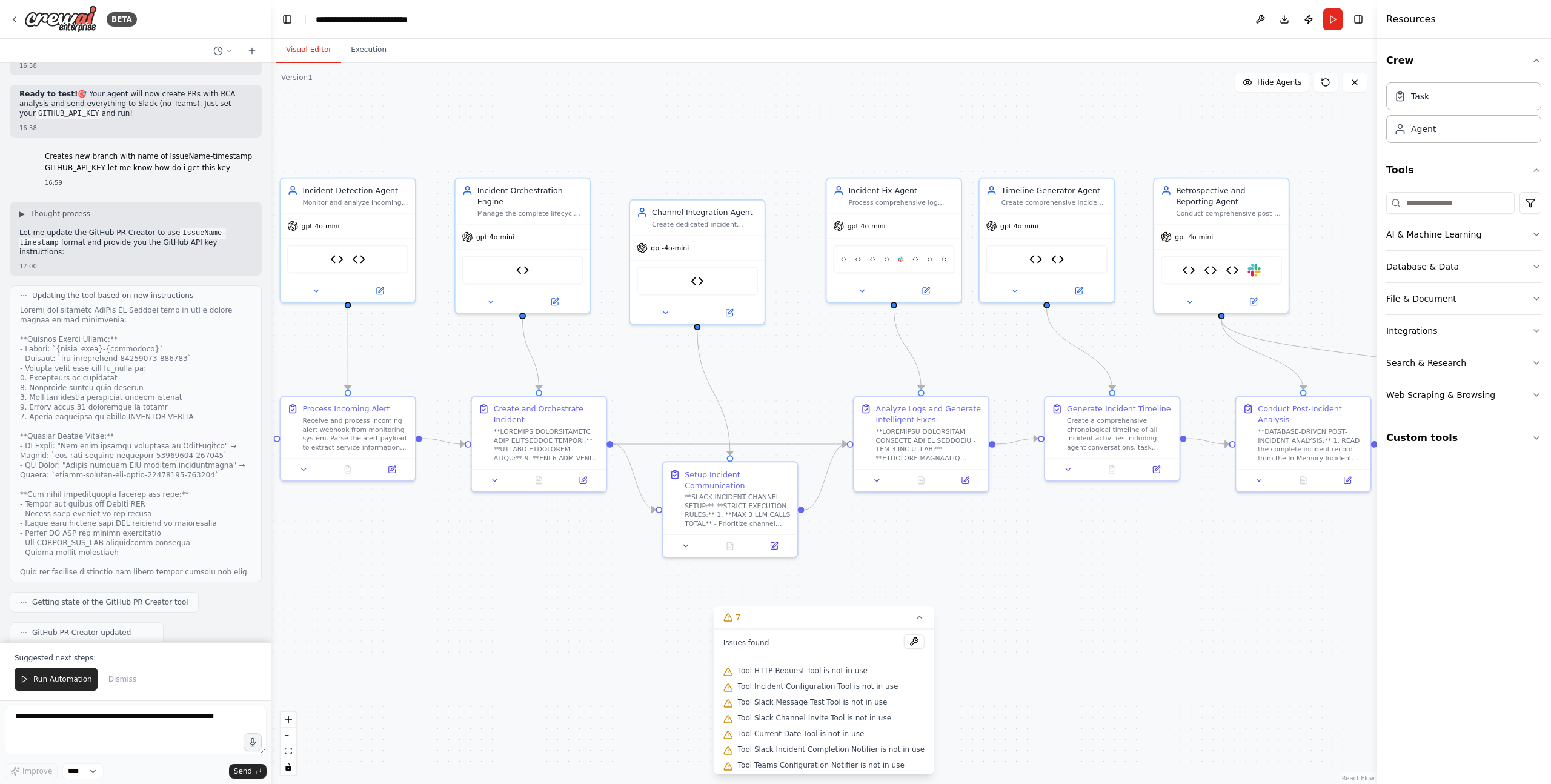
scroll to position [51970, 0]
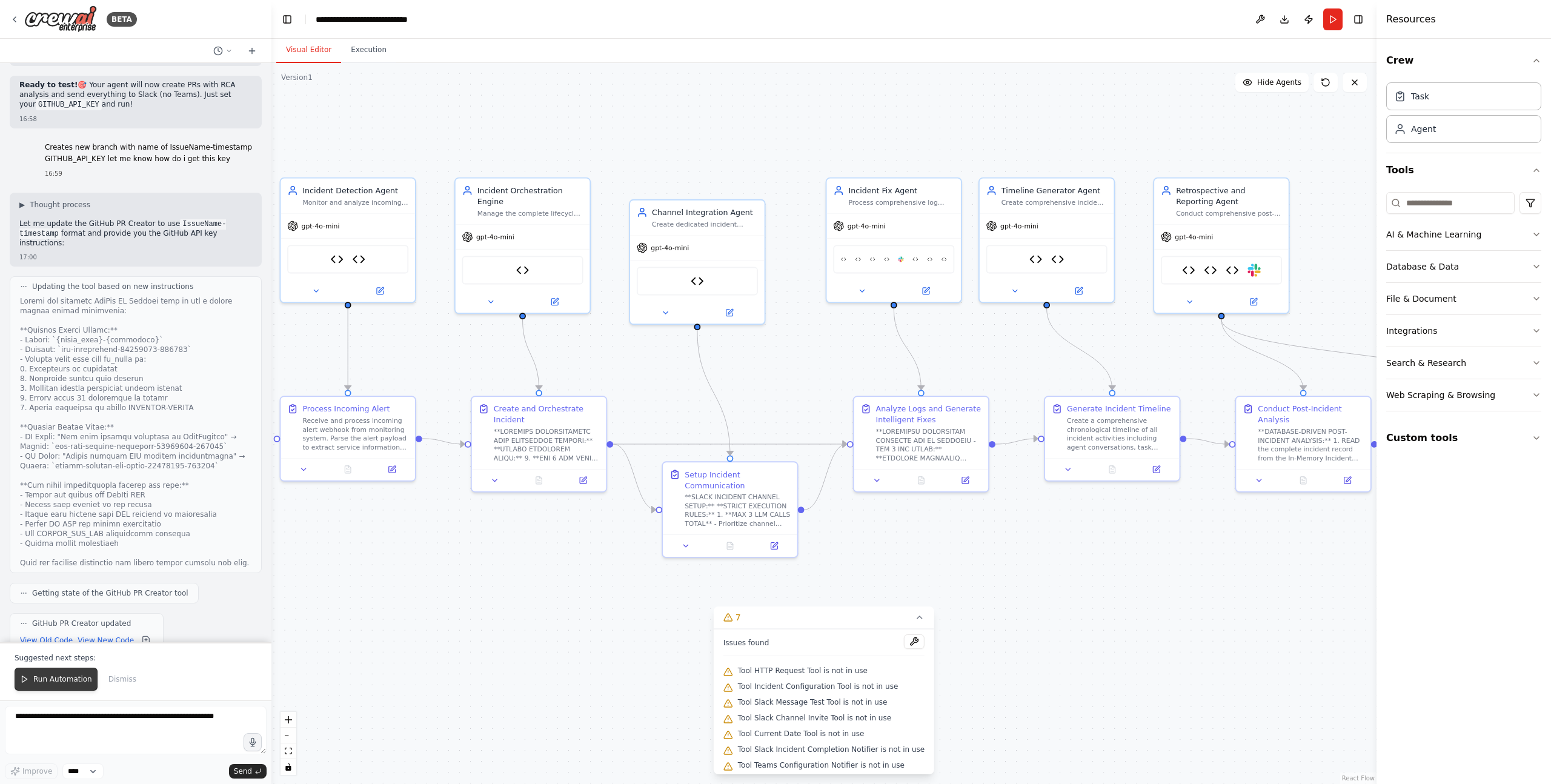
click at [72, 680] on span "Run Automation" at bounding box center [63, 679] width 59 height 10
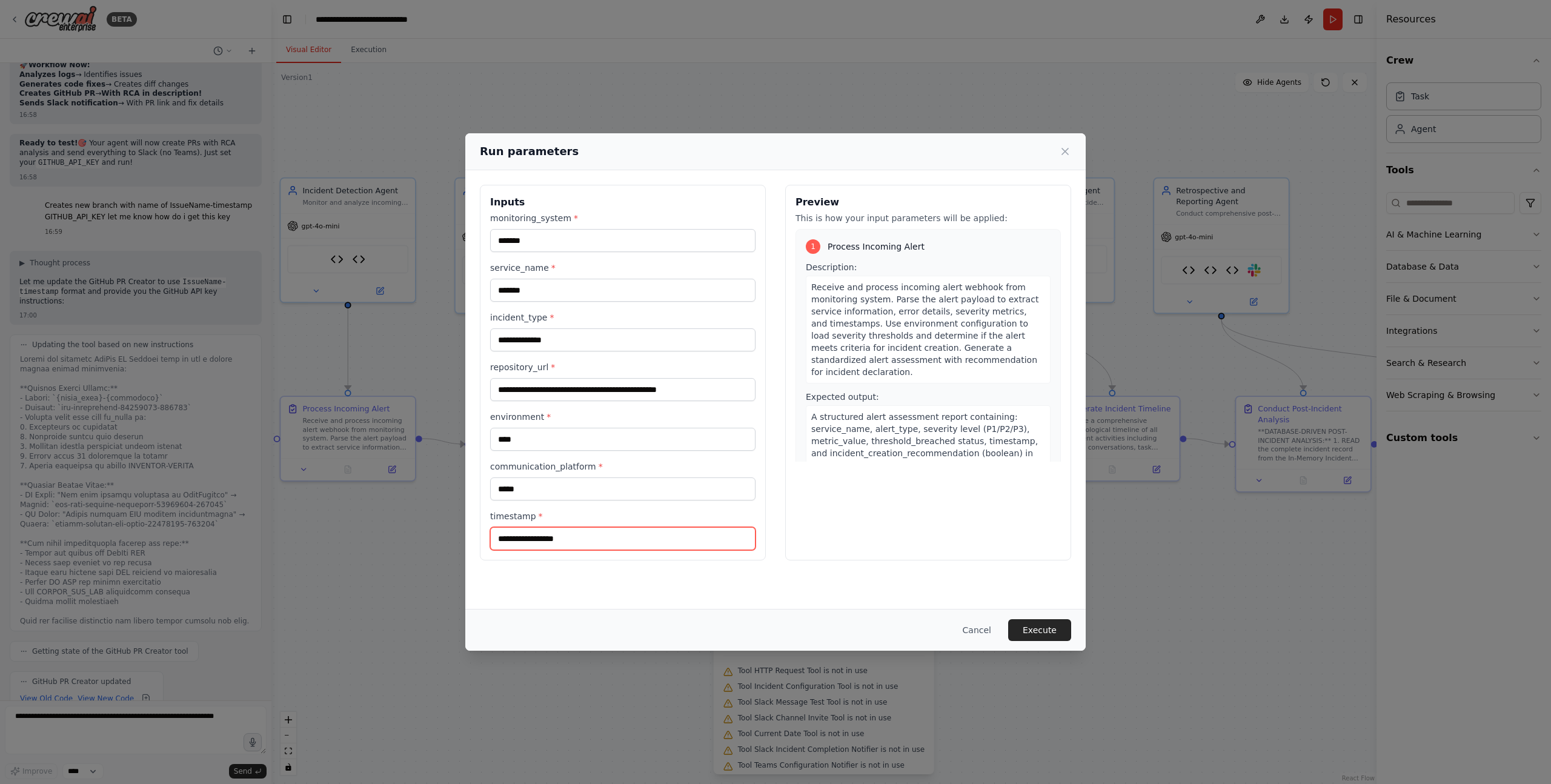
click at [539, 542] on input "timestamp *" at bounding box center [622, 538] width 265 height 23
type input "*****"
click at [1041, 626] on button "Execute" at bounding box center [1040, 630] width 63 height 21
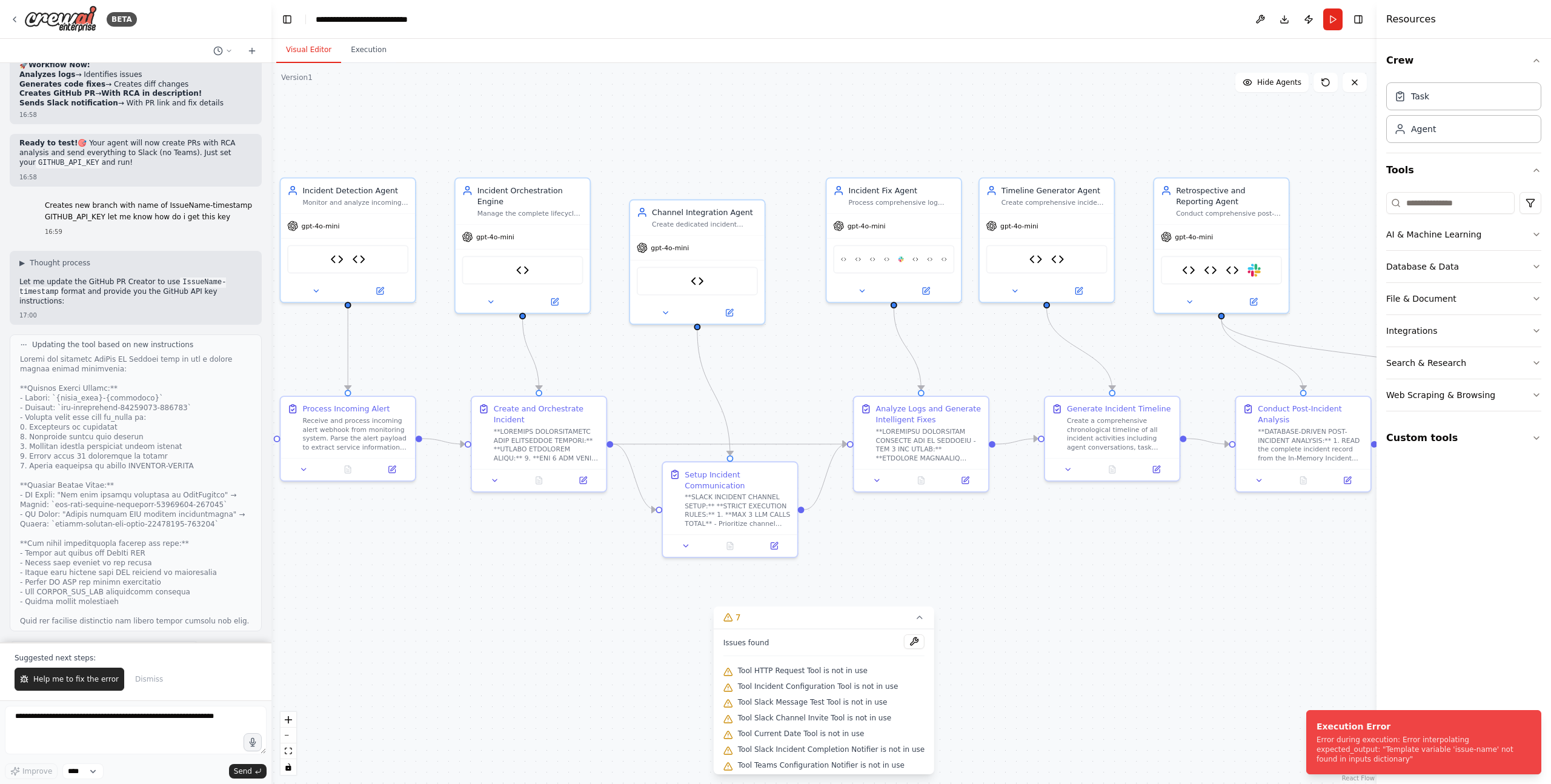
scroll to position [51970, 0]
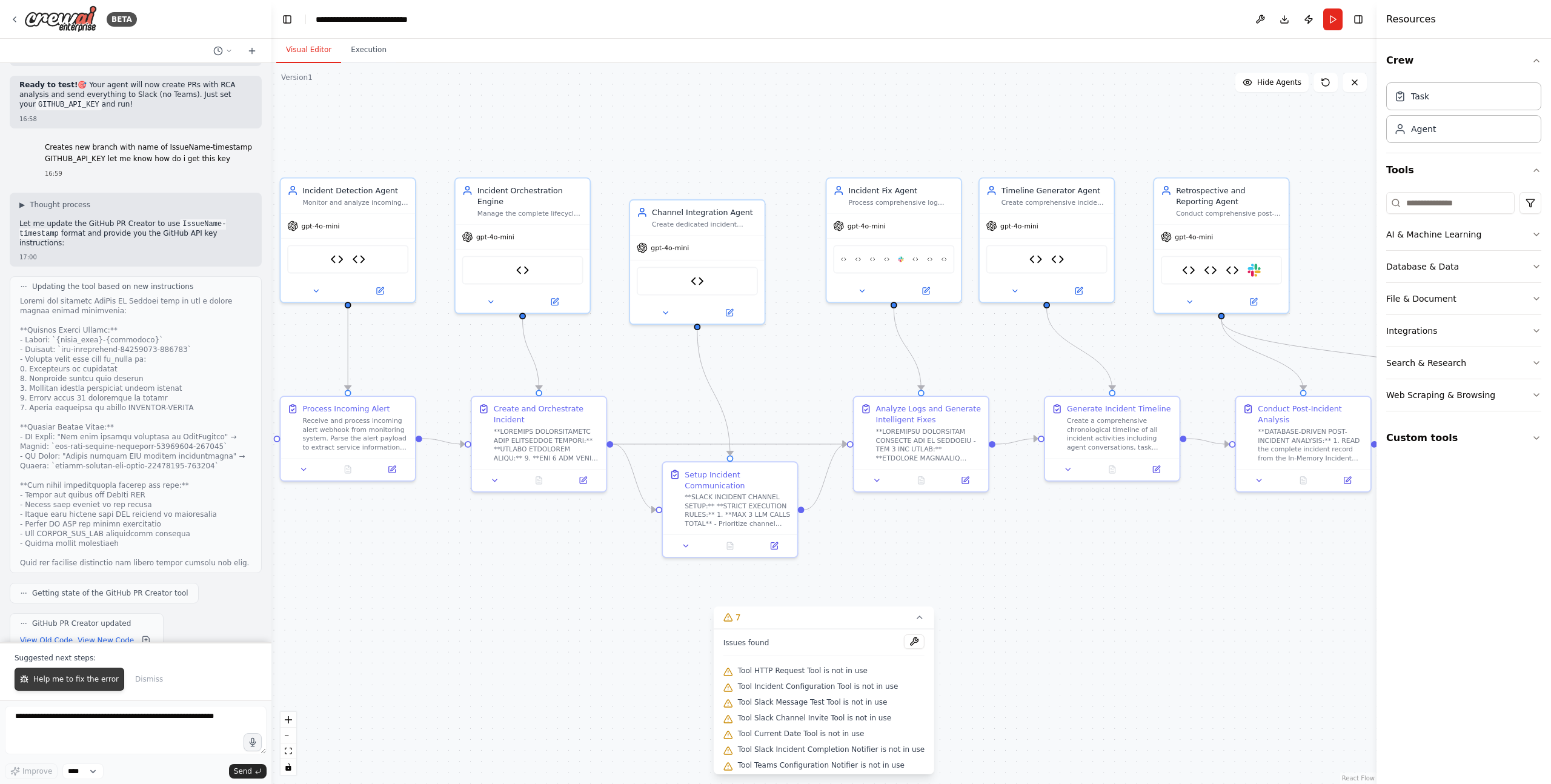
click at [85, 679] on span "Help me to fix the error" at bounding box center [76, 679] width 85 height 10
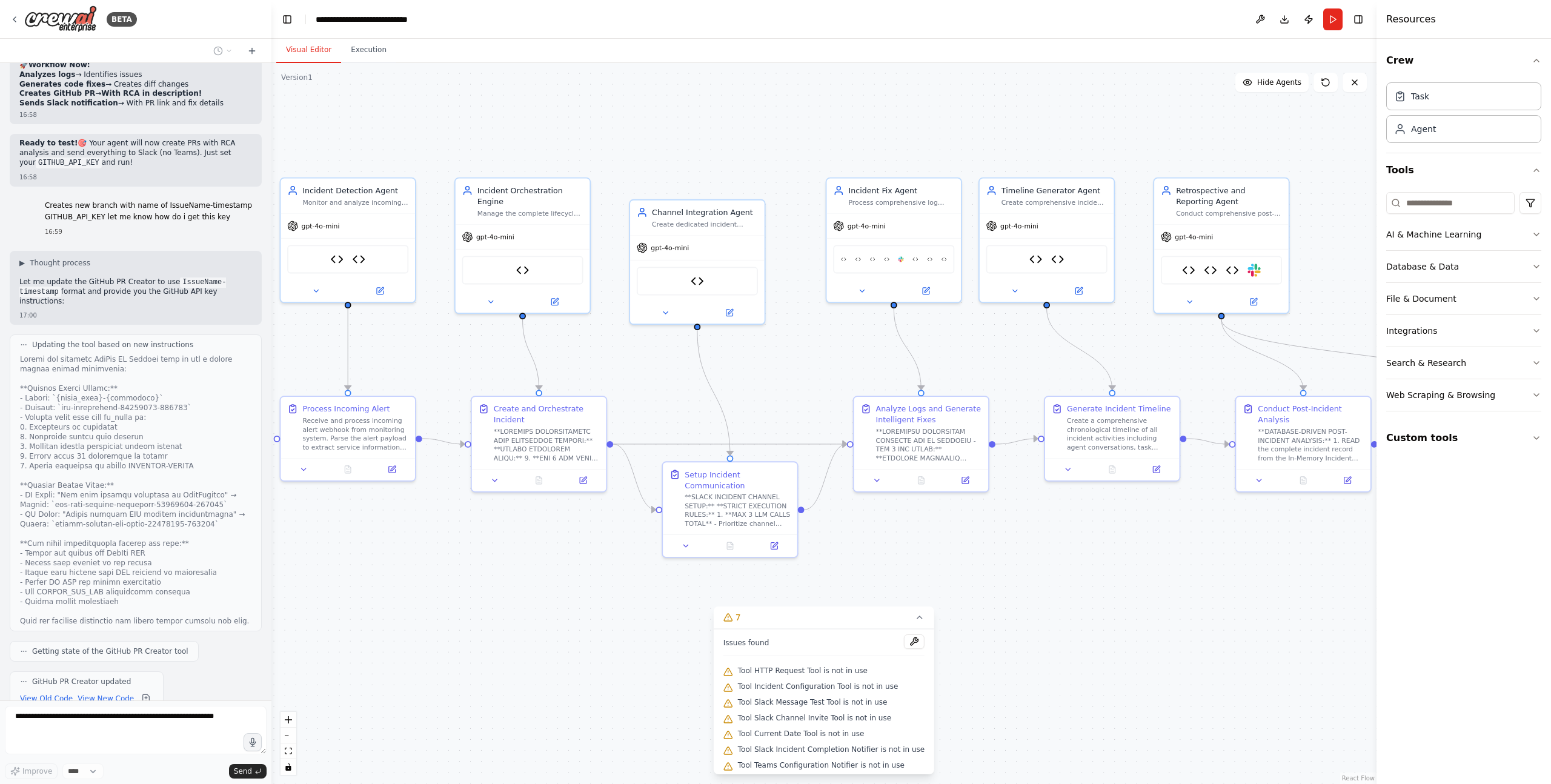
scroll to position [51943, 0]
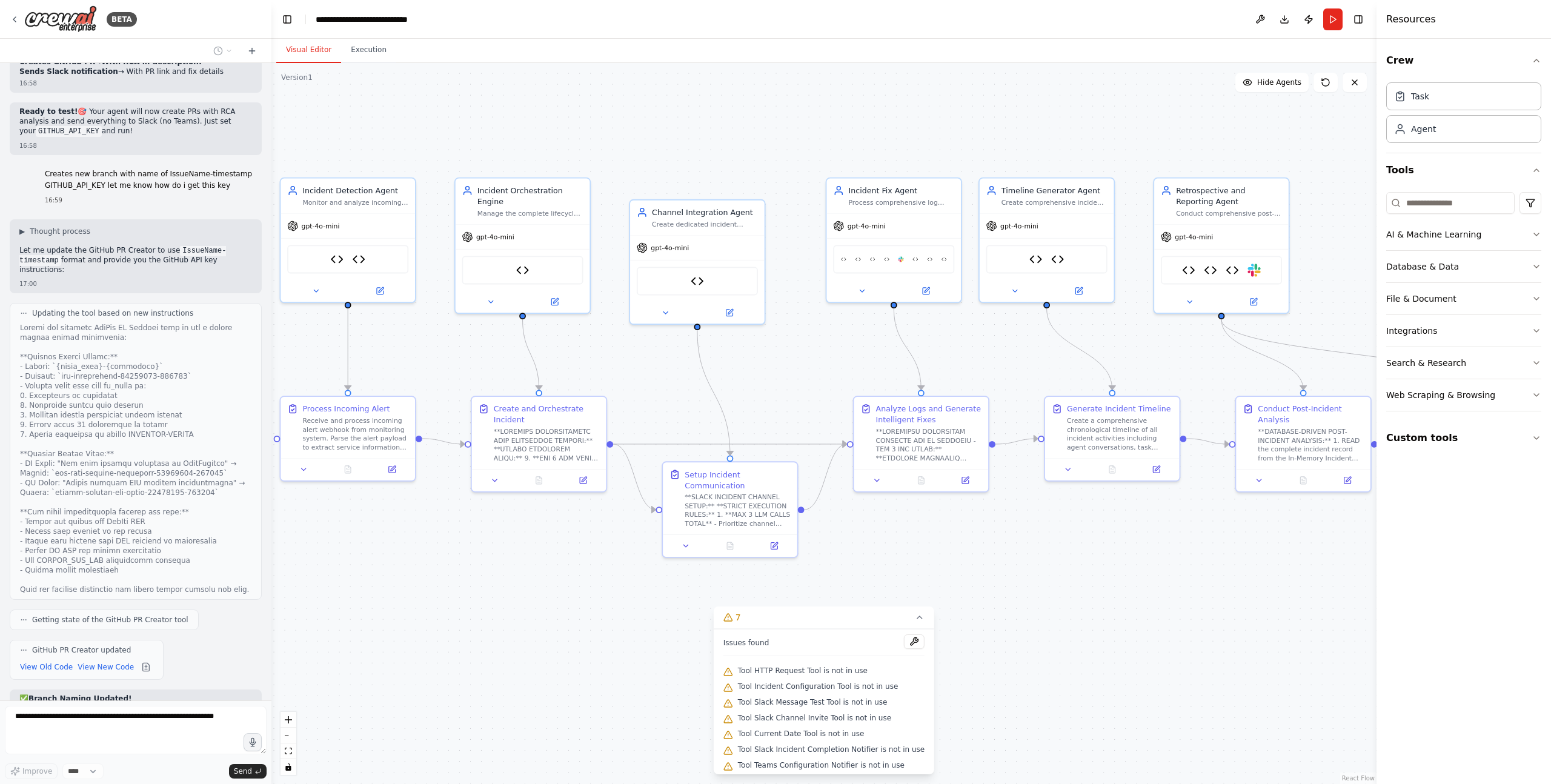
drag, startPoint x: 732, startPoint y: 689, endPoint x: 739, endPoint y: 689, distance: 7.0
click at [732, 689] on icon at bounding box center [728, 687] width 10 height 10
click at [904, 641] on button at bounding box center [915, 641] width 21 height 14
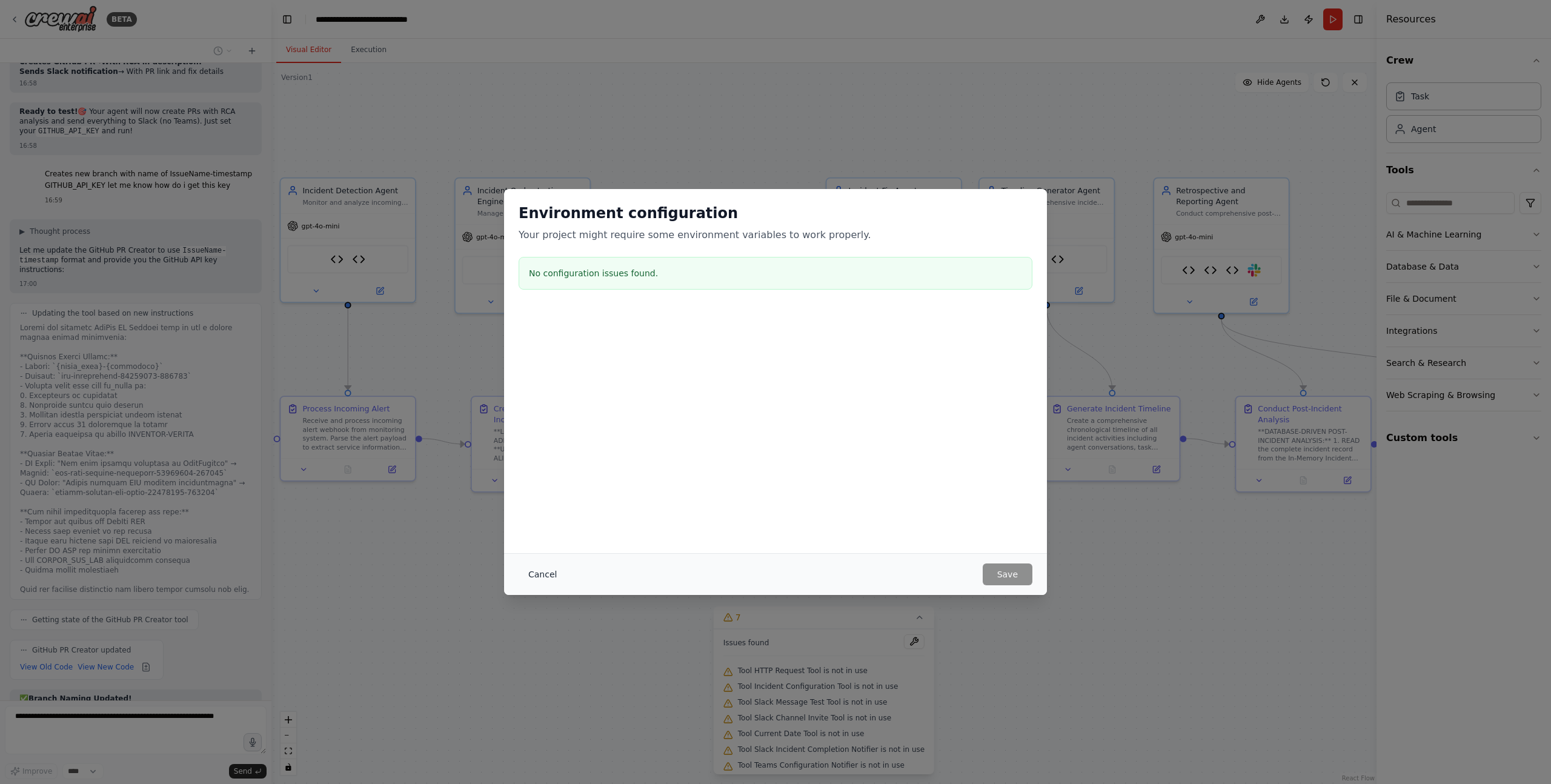
click at [543, 572] on button "Cancel" at bounding box center [542, 574] width 48 height 21
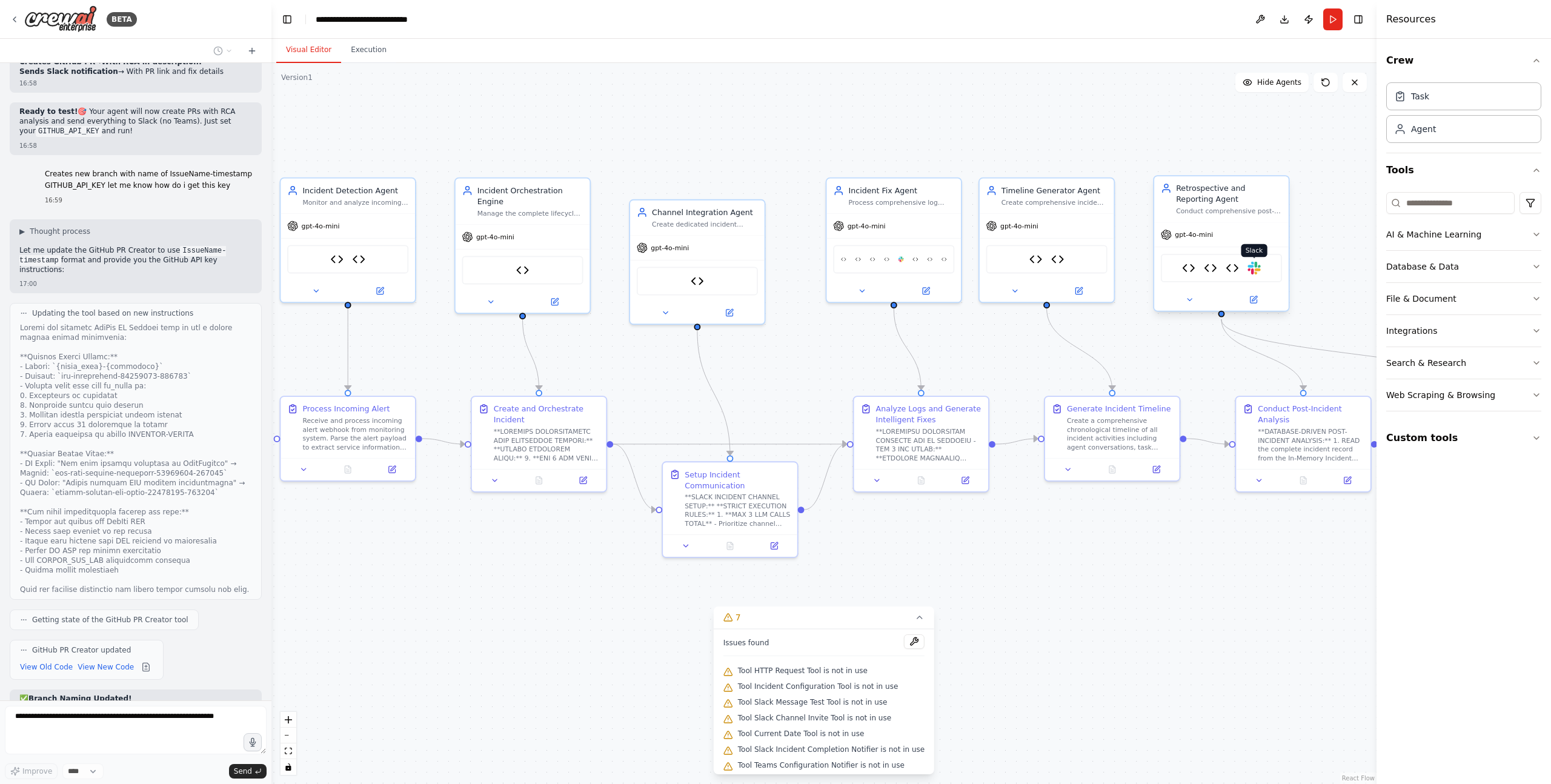
click at [1255, 269] on img at bounding box center [1254, 268] width 13 height 13
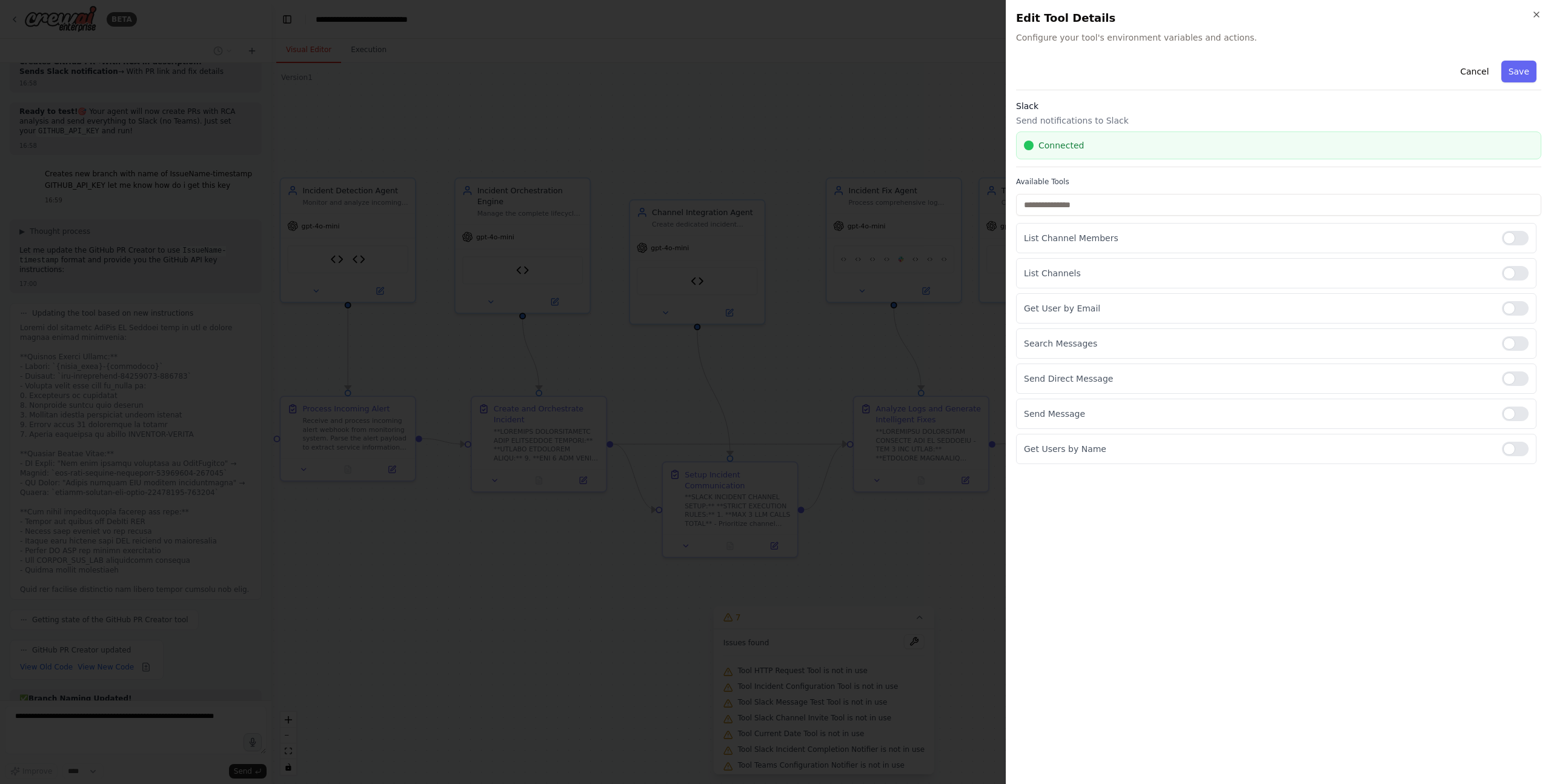
click at [723, 49] on div at bounding box center [775, 392] width 1551 height 784
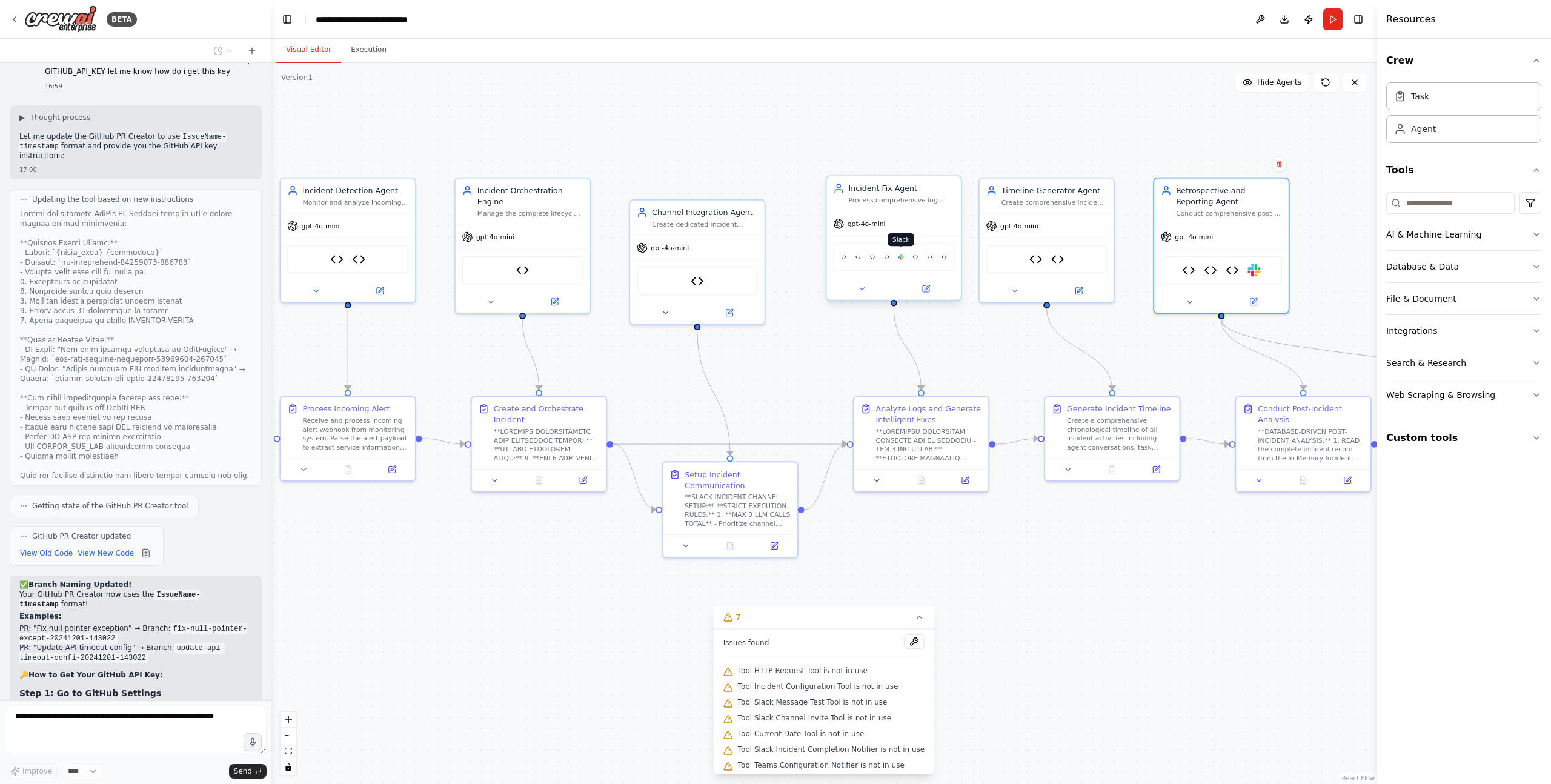
scroll to position [52069, 0]
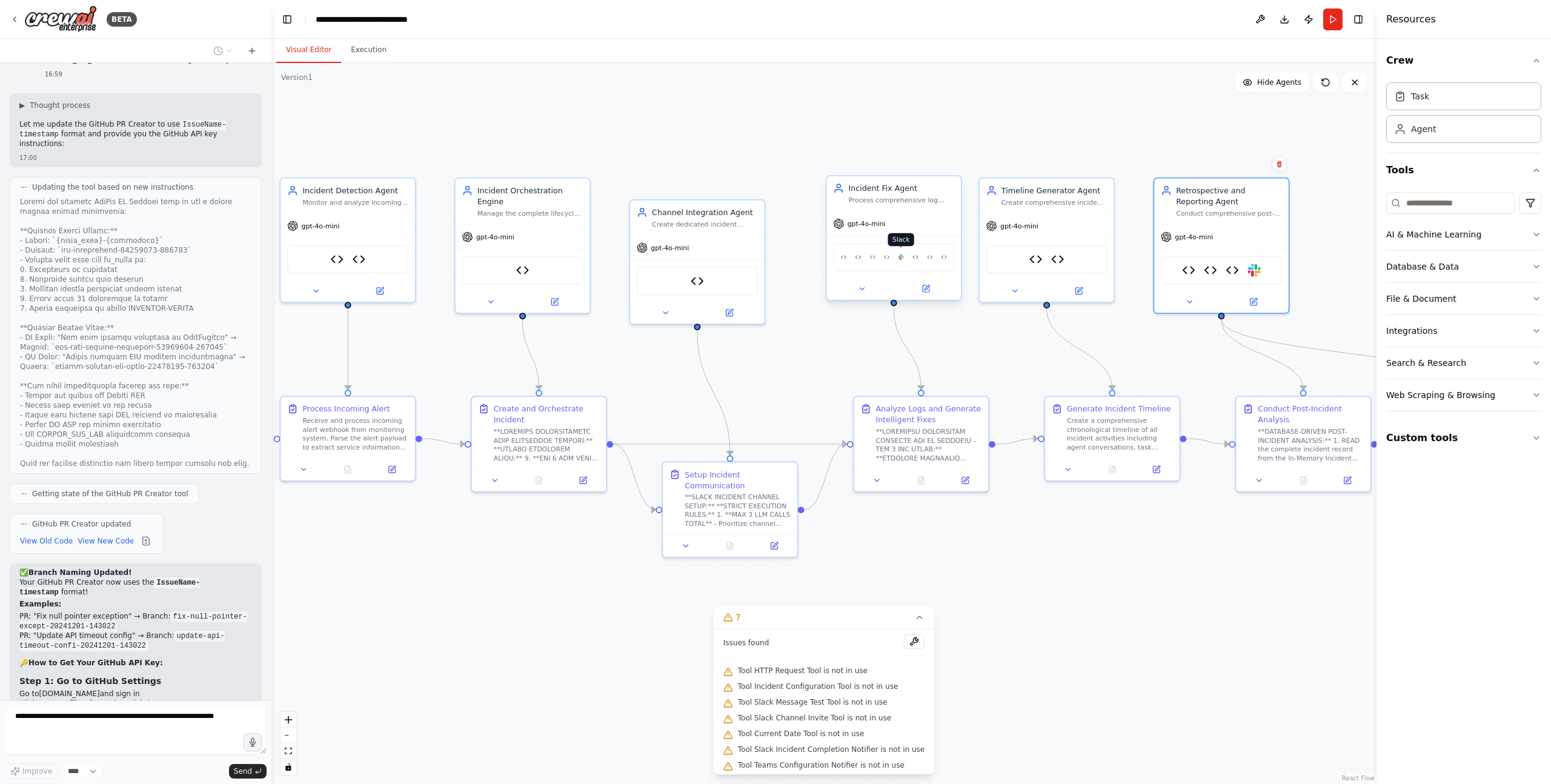
click at [902, 259] on img at bounding box center [901, 257] width 5 height 13
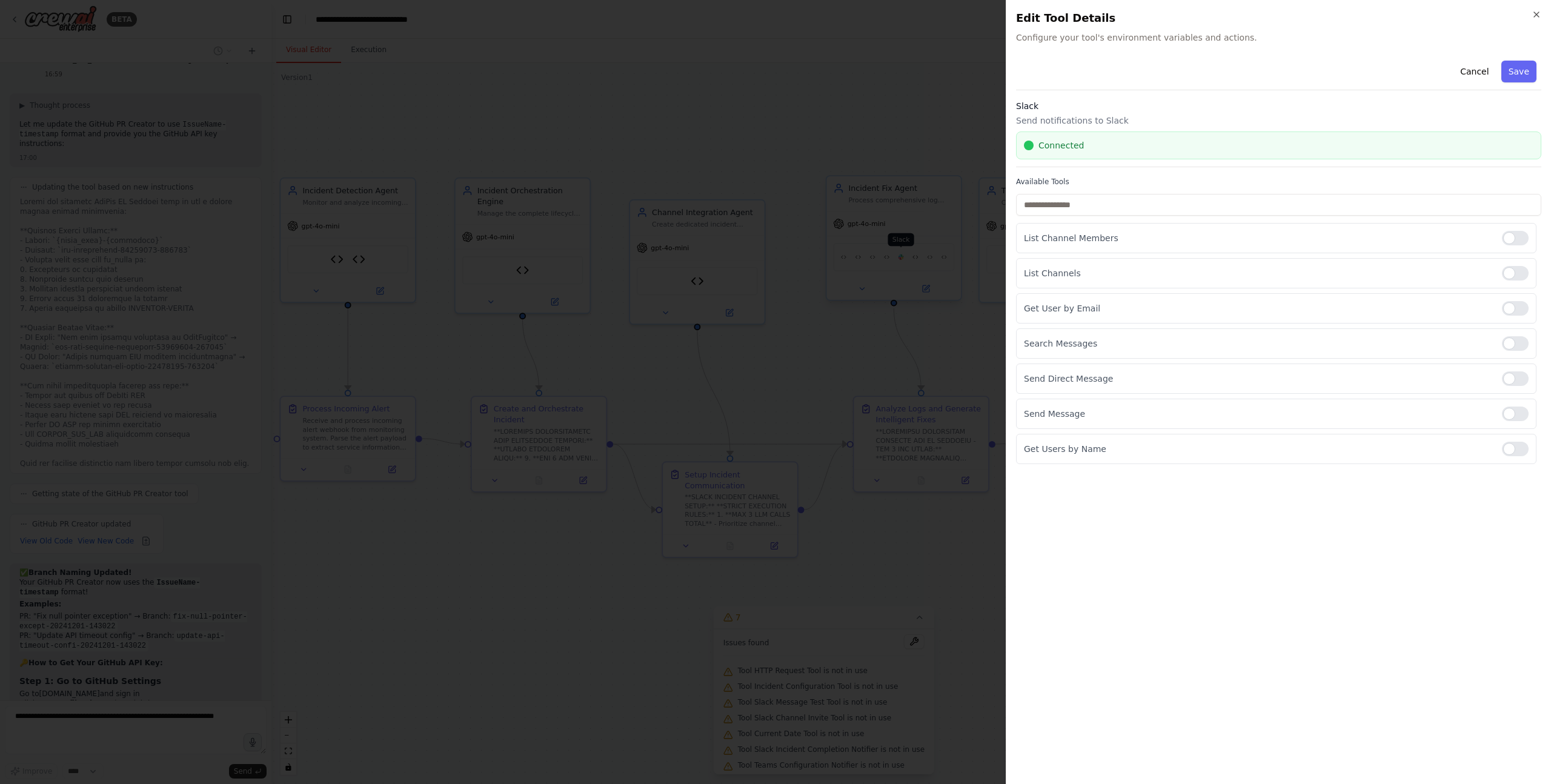
scroll to position [52104, 0]
click at [787, 398] on div at bounding box center [775, 392] width 1551 height 784
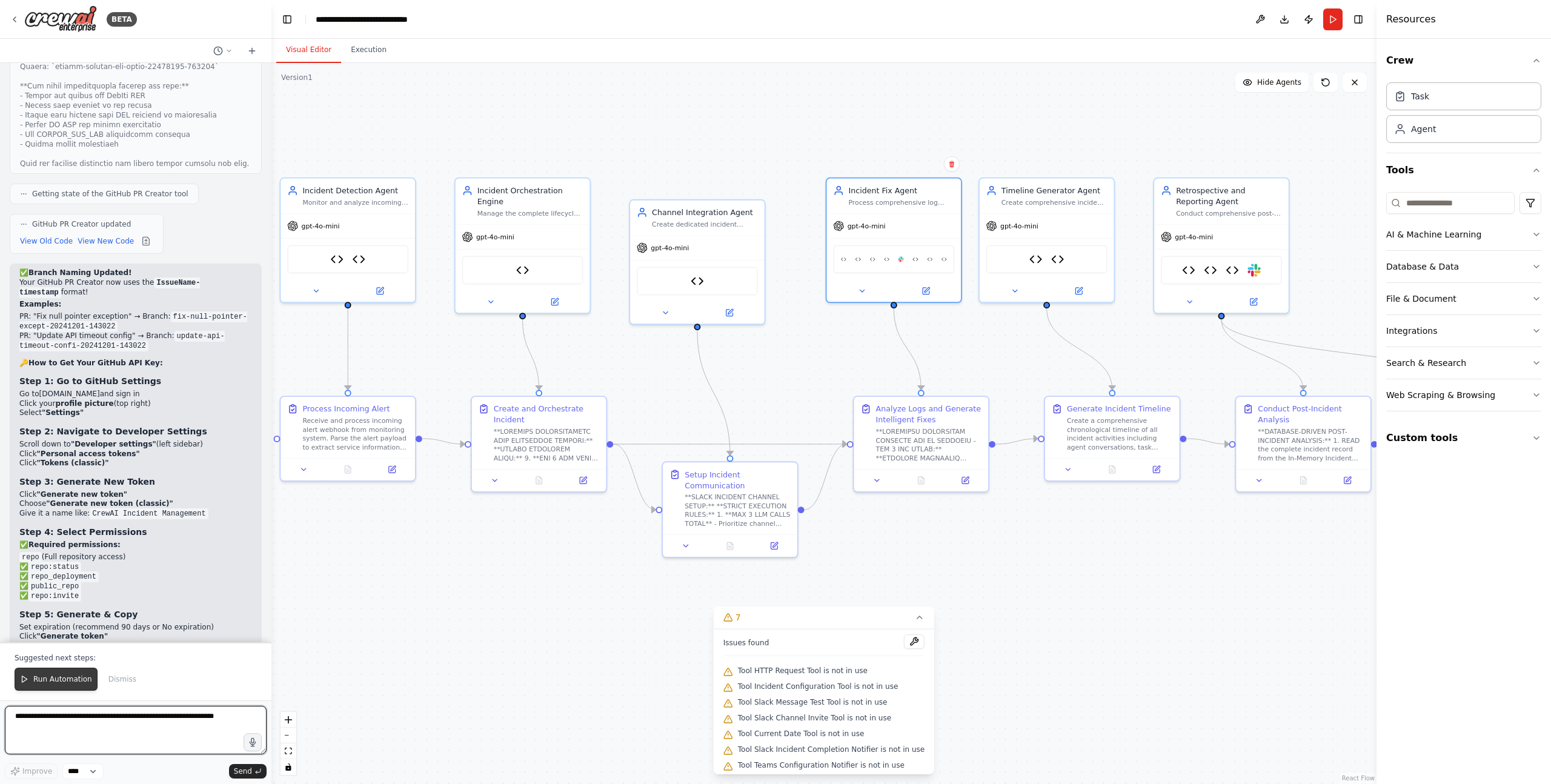
scroll to position [52390, 0]
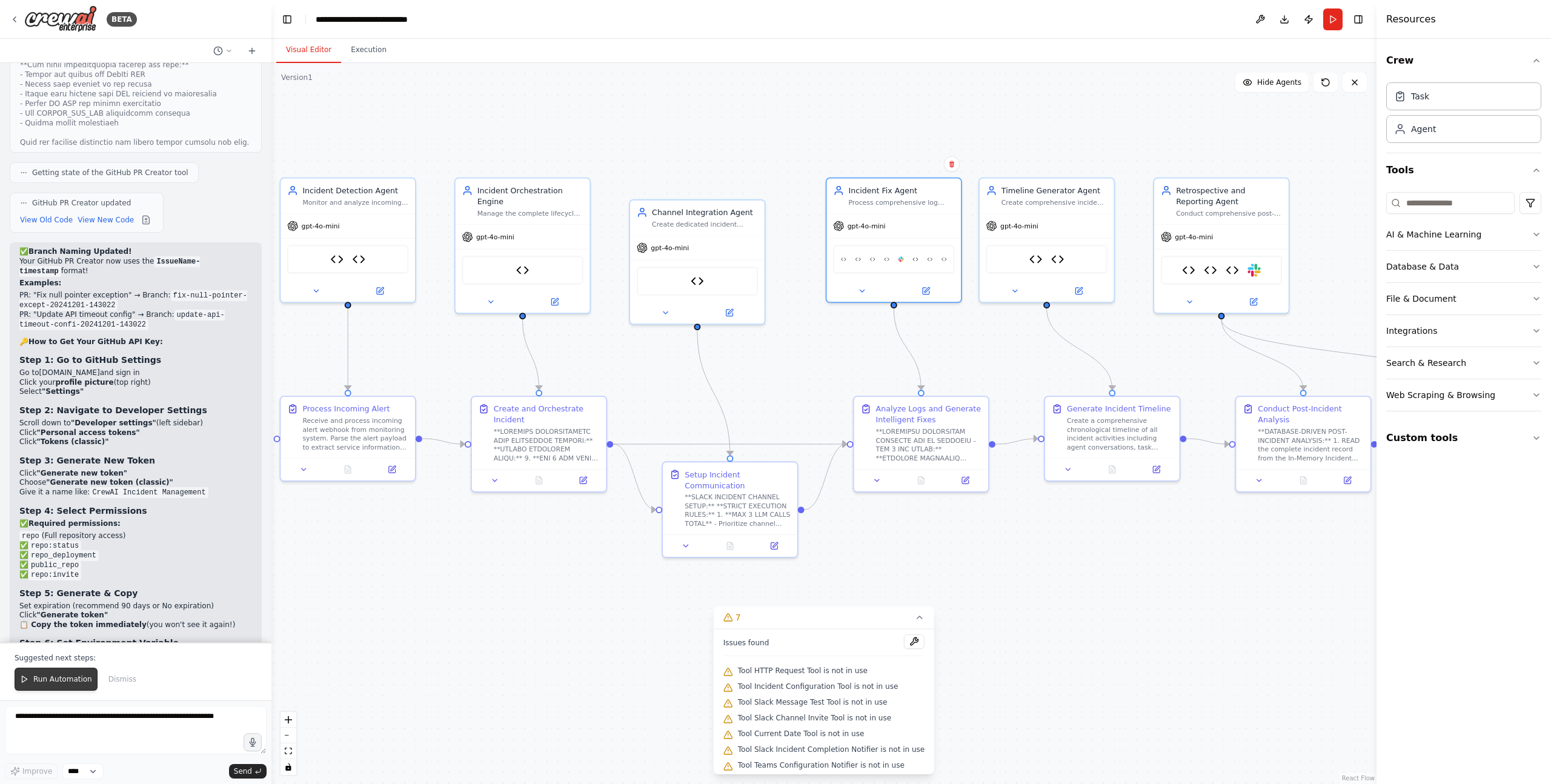
click at [56, 679] on span "Run Automation" at bounding box center [63, 679] width 59 height 10
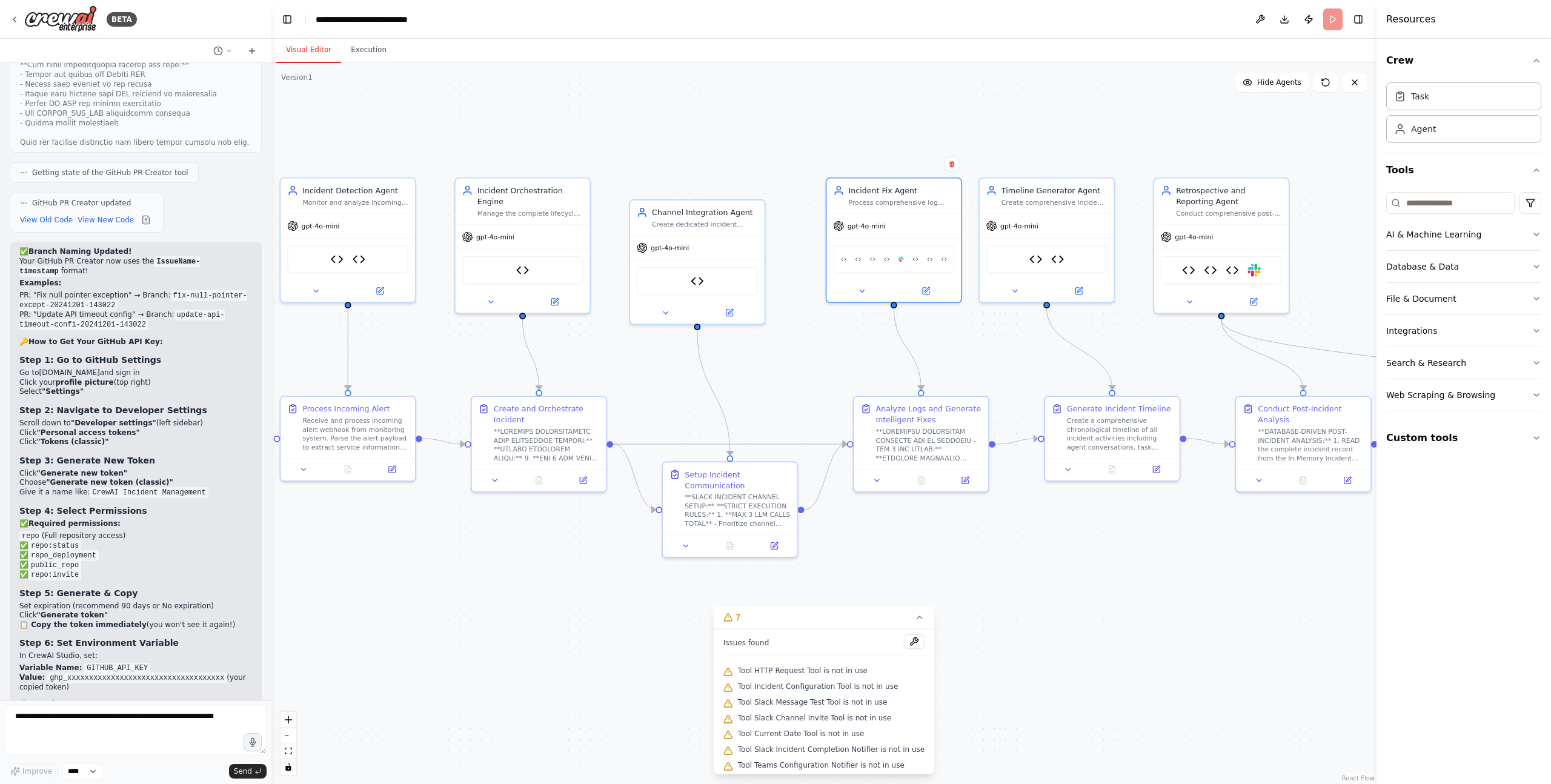
scroll to position [52332, 0]
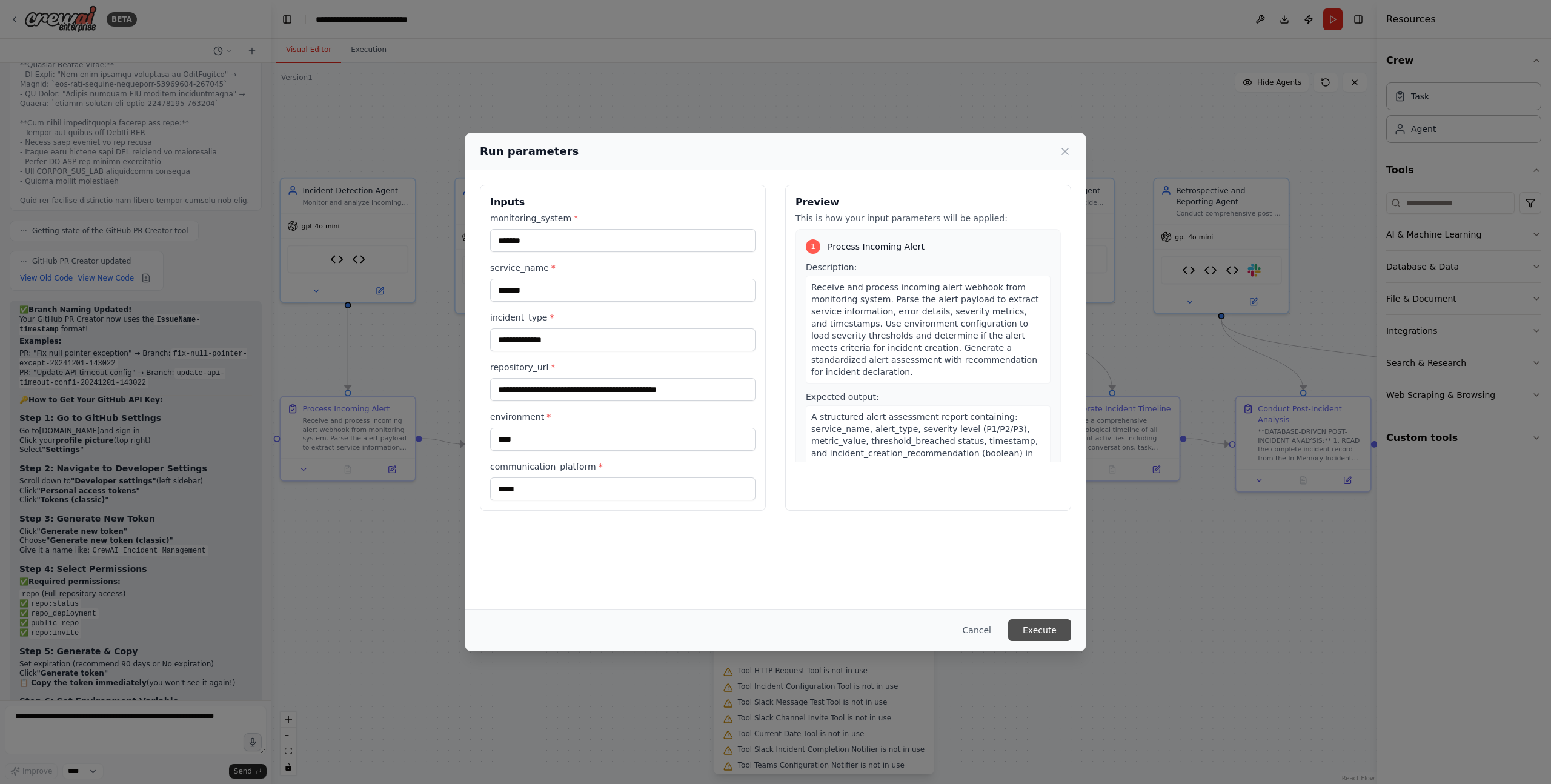
click at [1038, 628] on button "Execute" at bounding box center [1040, 630] width 63 height 21
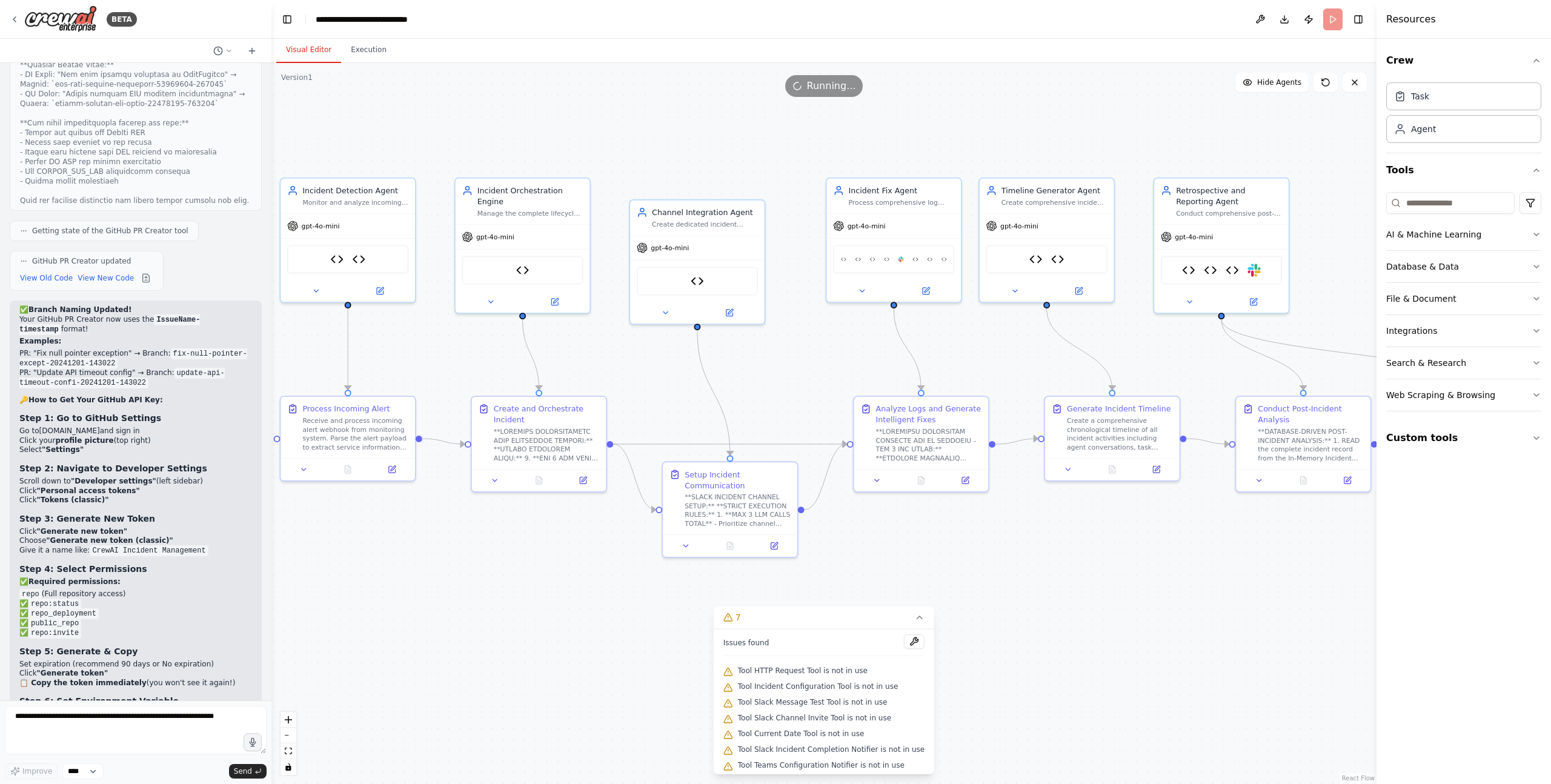
click at [489, 639] on div ".deletable-edge-delete-btn { width: 20px; height: 20px; border: 0px solid #ffff…" at bounding box center [824, 423] width 1105 height 721
click at [369, 53] on button "Execution" at bounding box center [369, 50] width 55 height 25
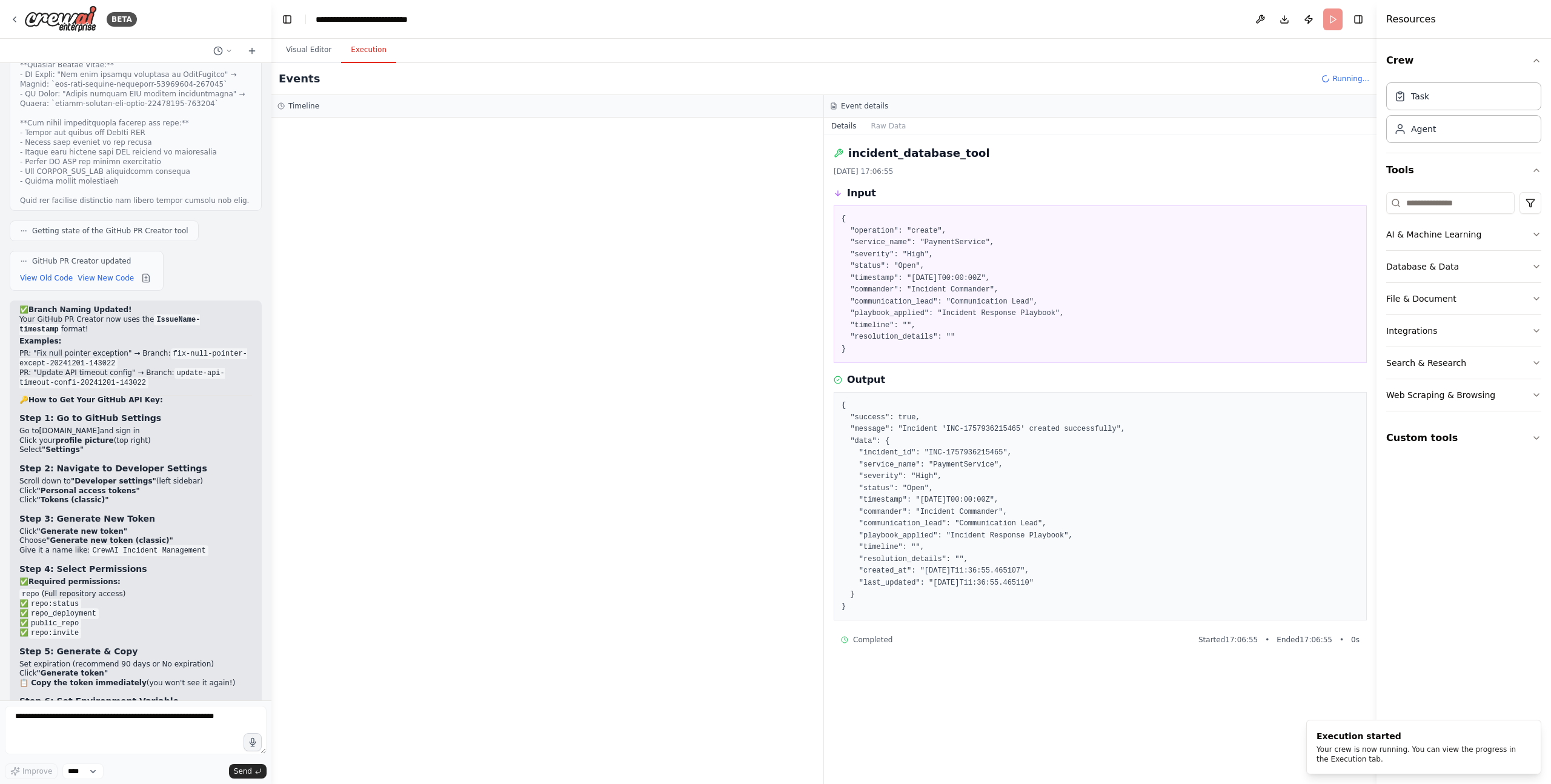
scroll to position [0, 0]
click at [481, 315] on div at bounding box center [547, 450] width 552 height 666
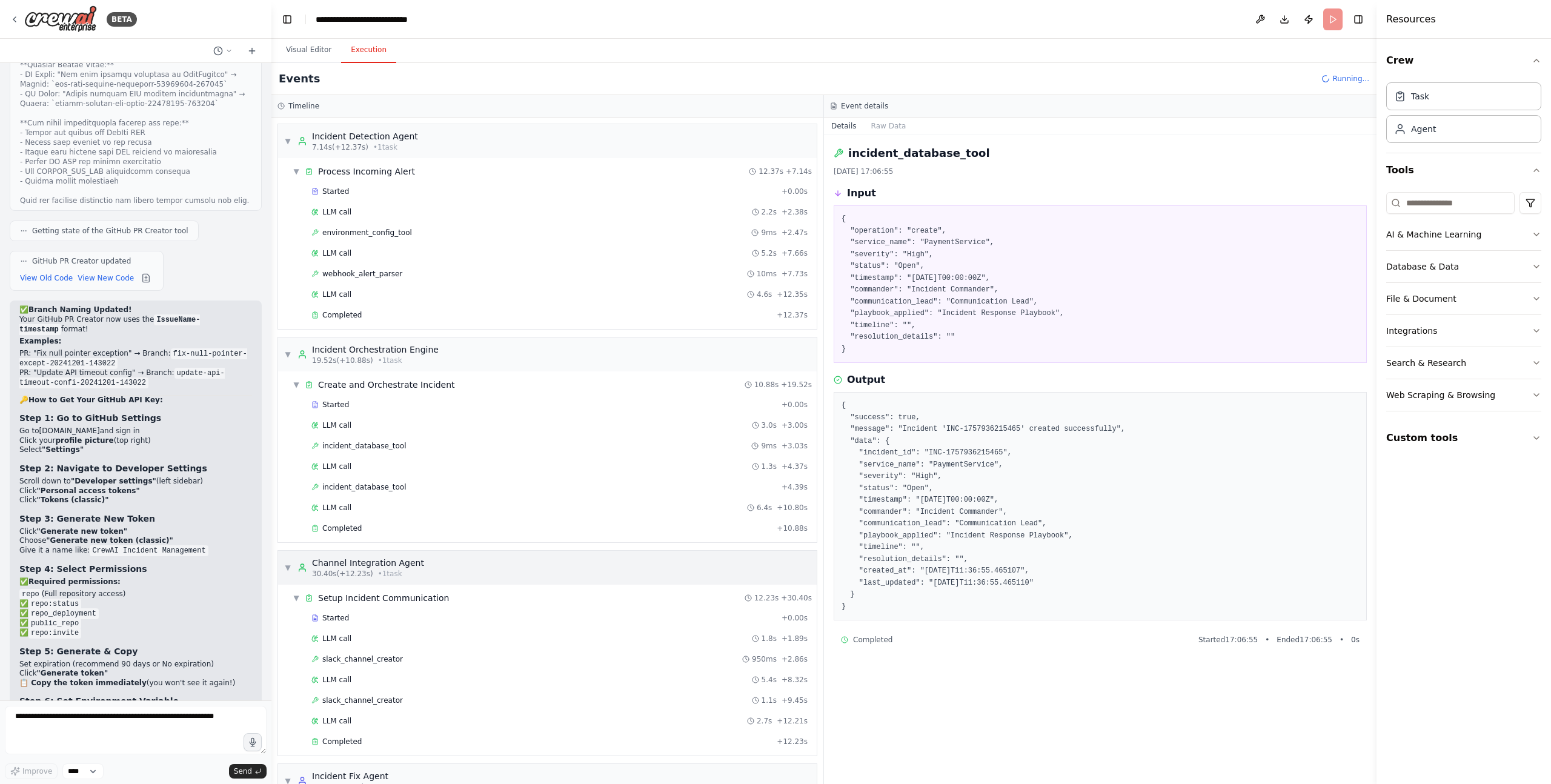
scroll to position [117, 0]
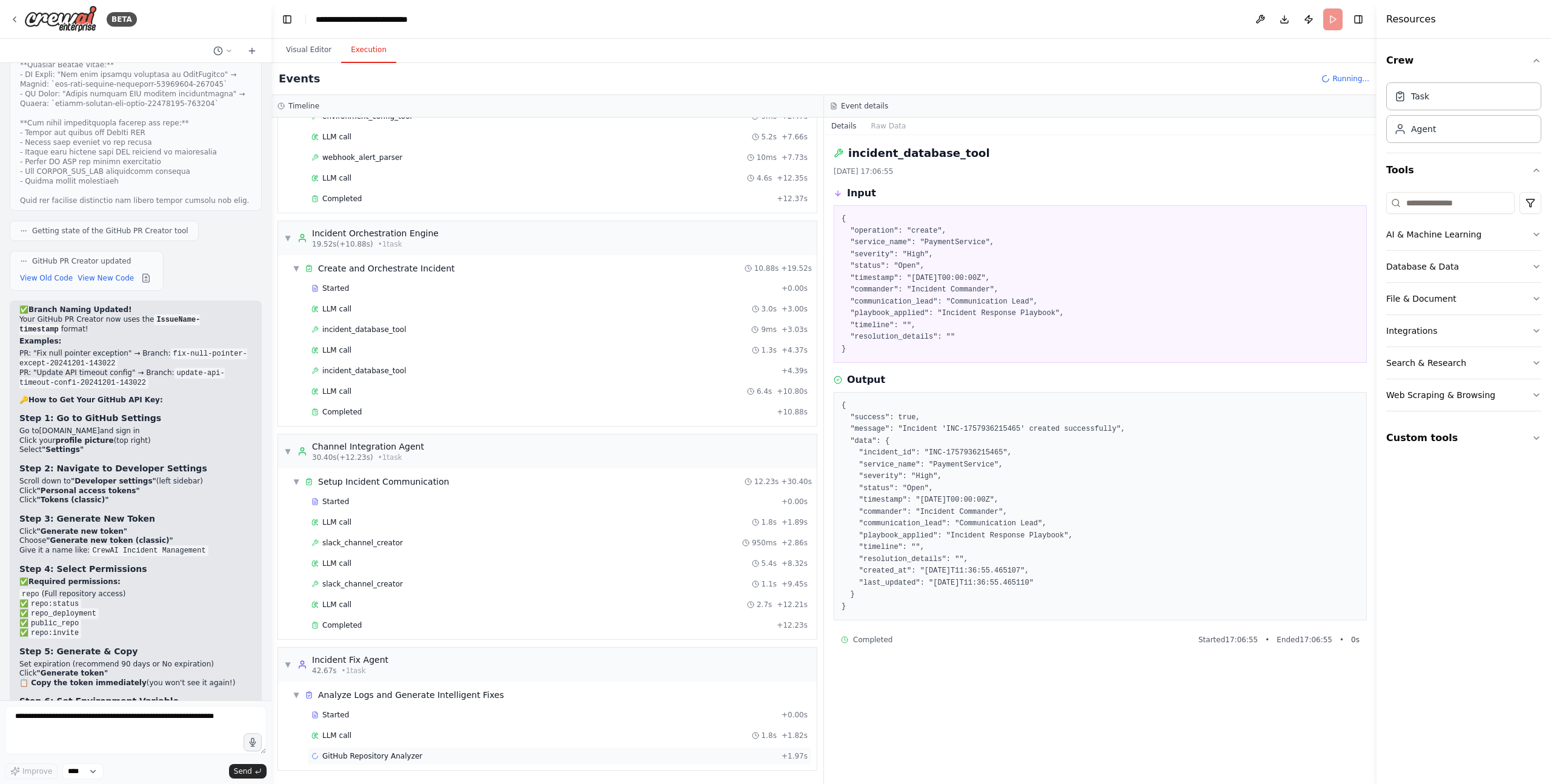
click at [409, 756] on span "GitHub Repository Analyzer" at bounding box center [372, 755] width 100 height 10
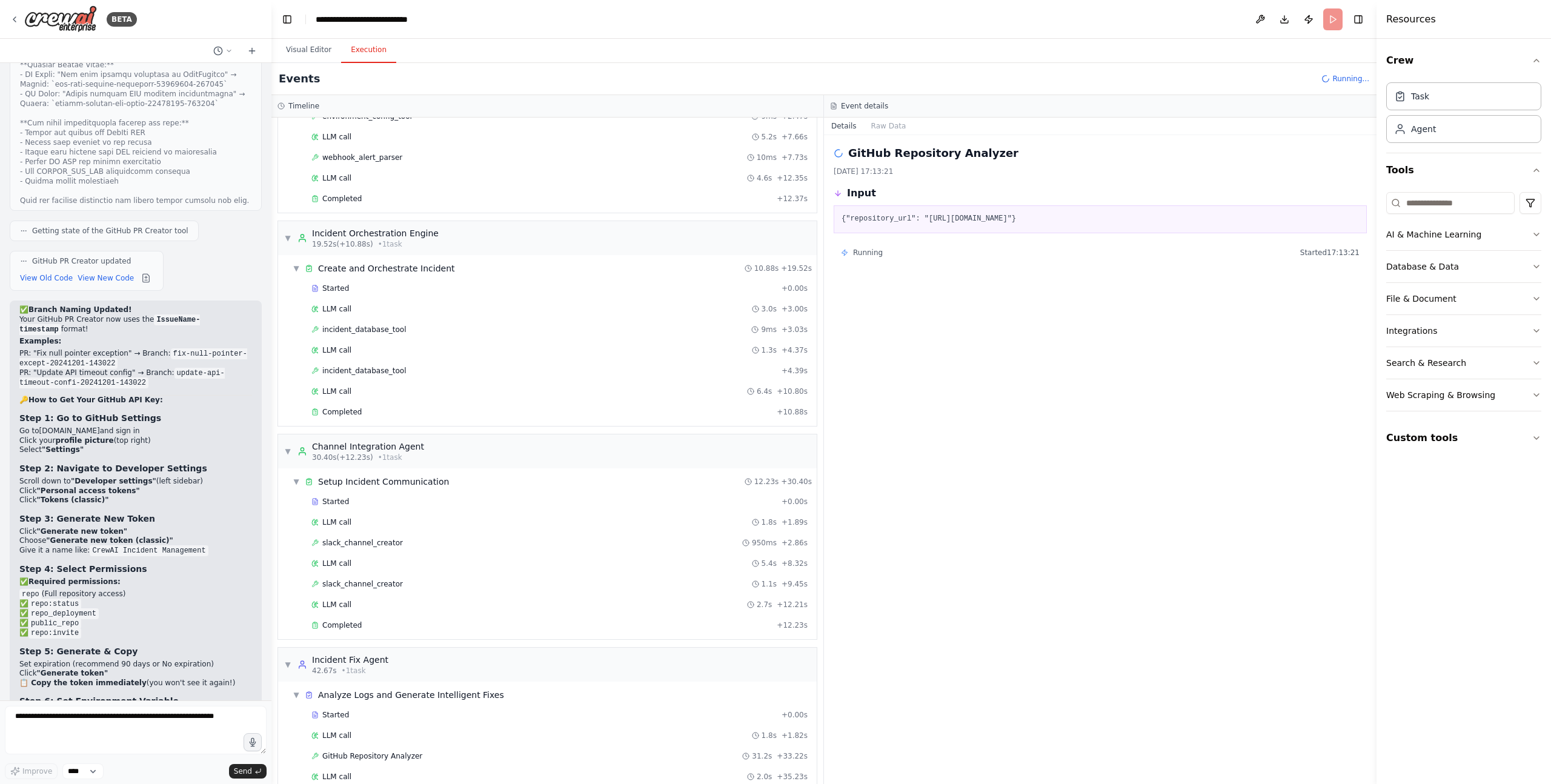
scroll to position [219, 0]
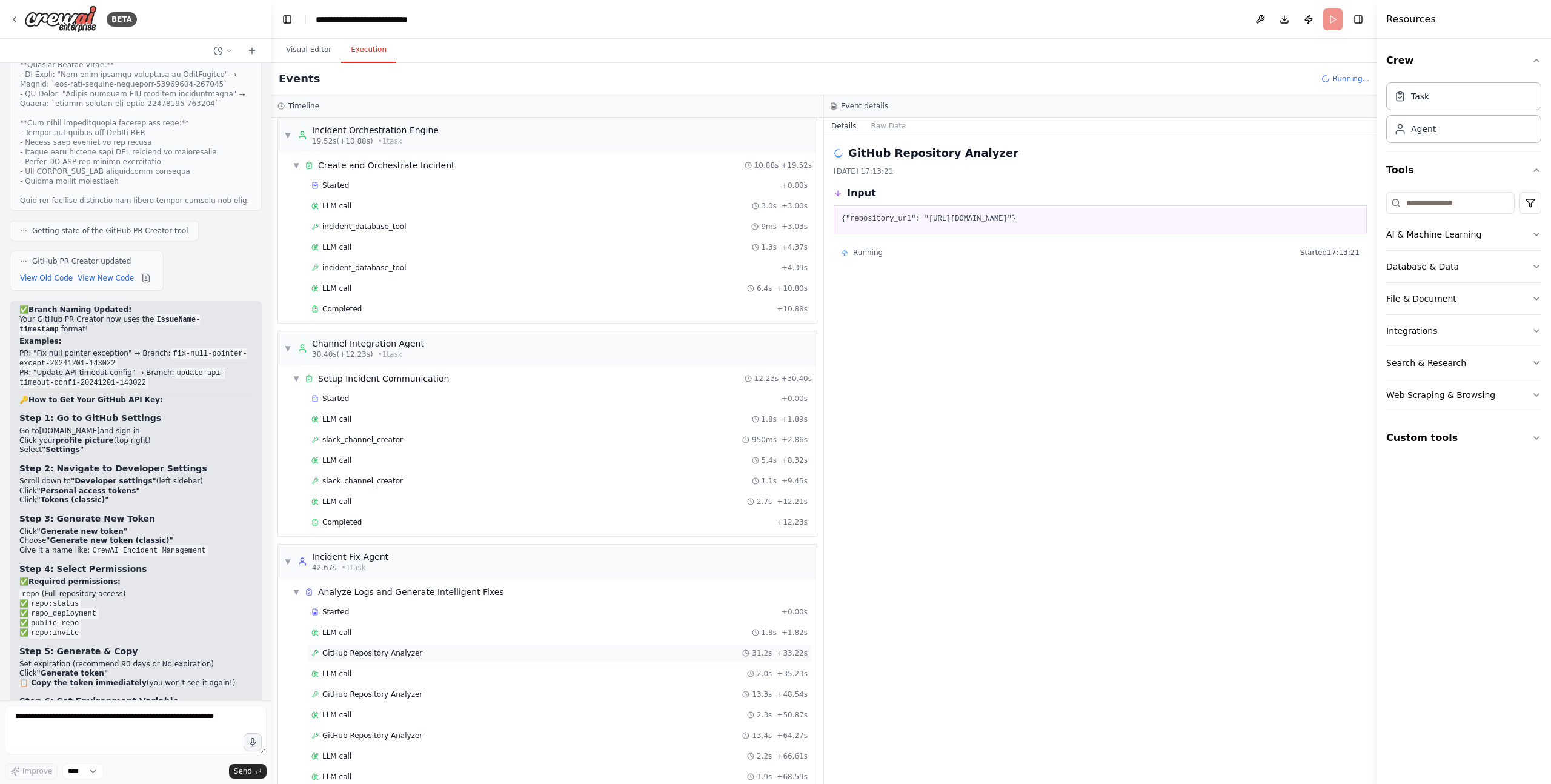
click at [378, 651] on span "GitHub Repository Analyzer" at bounding box center [372, 652] width 100 height 10
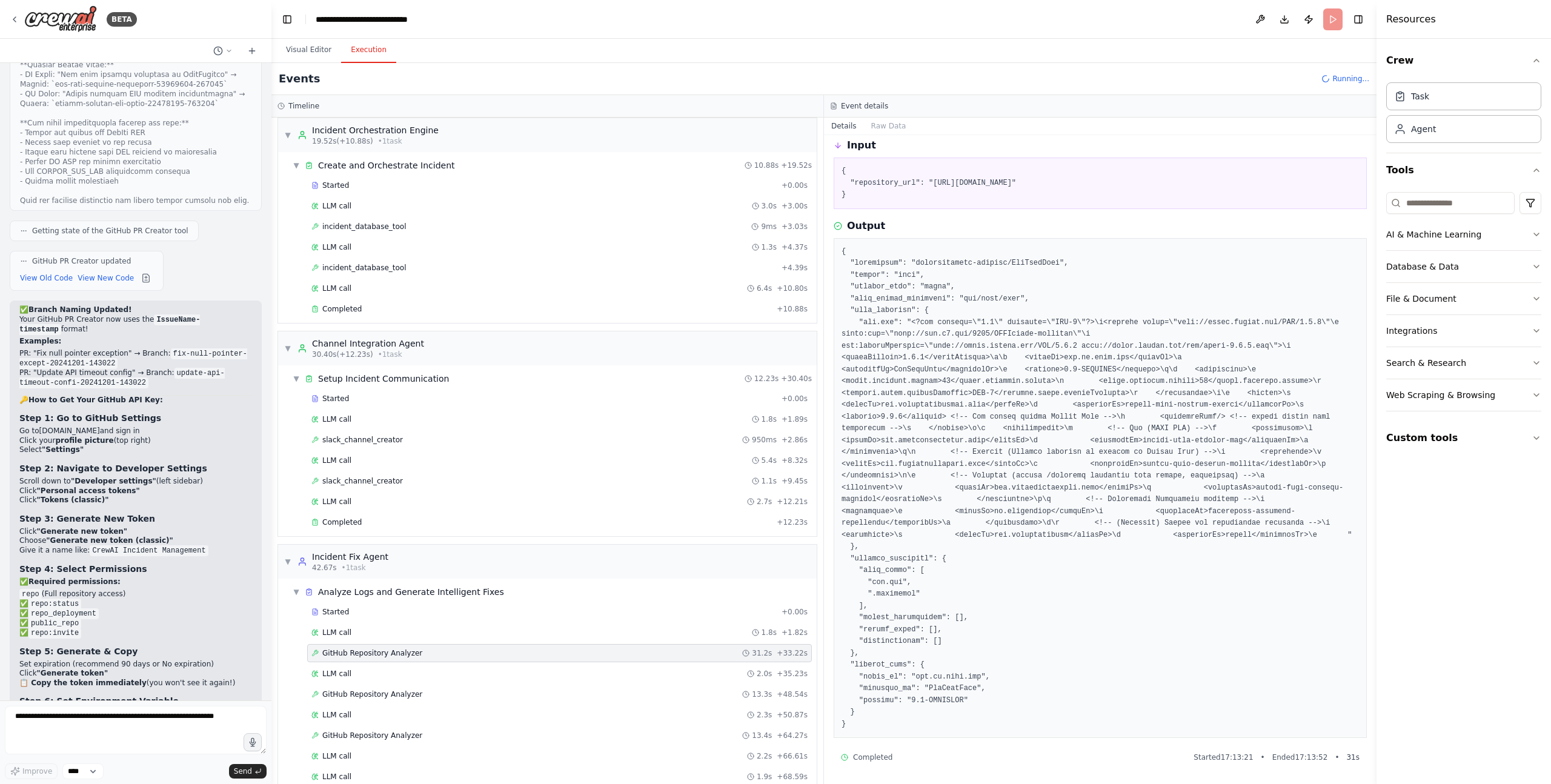
scroll to position [48, 0]
click at [413, 697] on span "GitHub Repository Analyzer" at bounding box center [372, 693] width 100 height 10
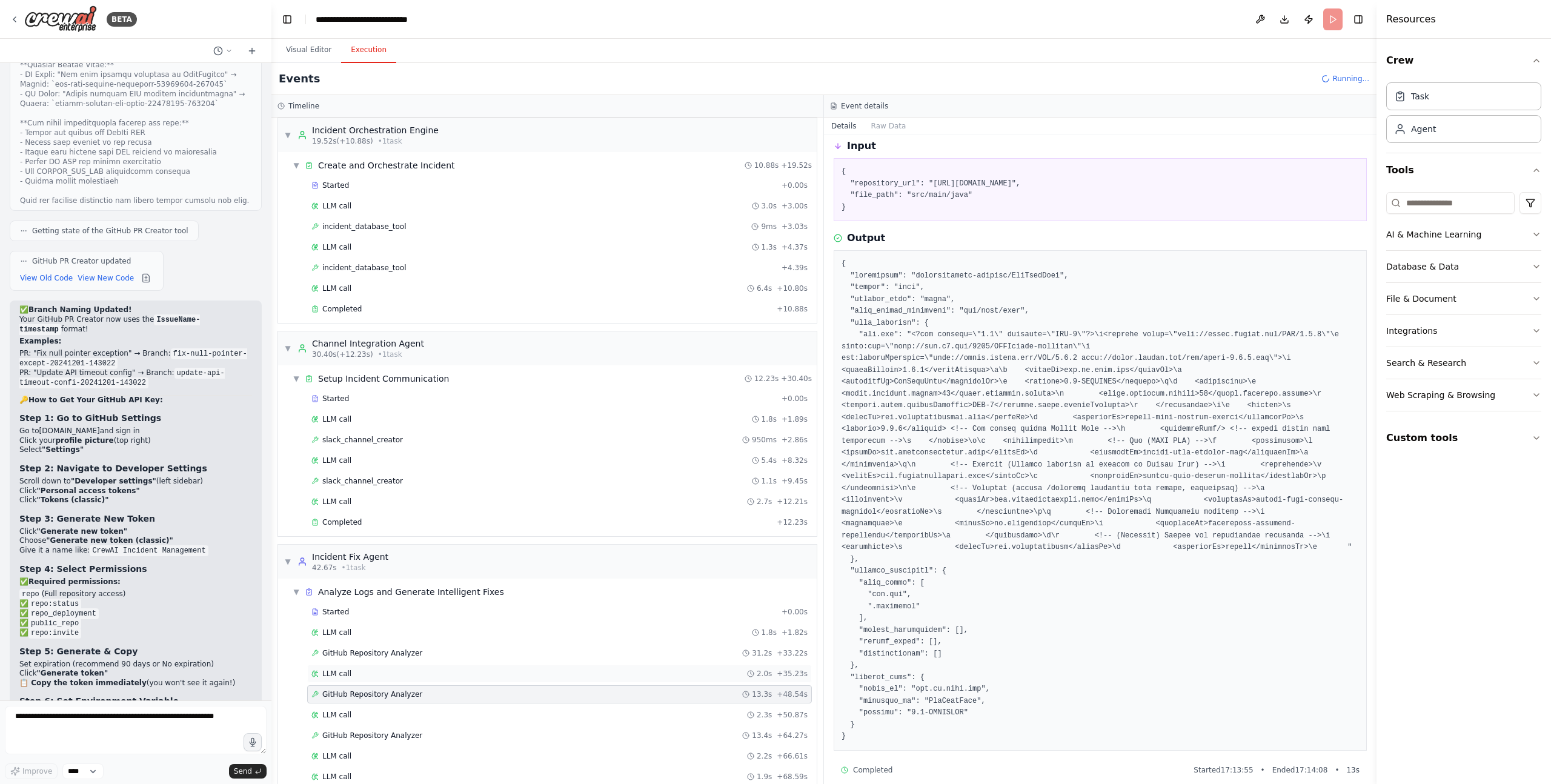
click at [358, 673] on div "LLM call 2.0s + 35.23s" at bounding box center [560, 673] width 496 height 10
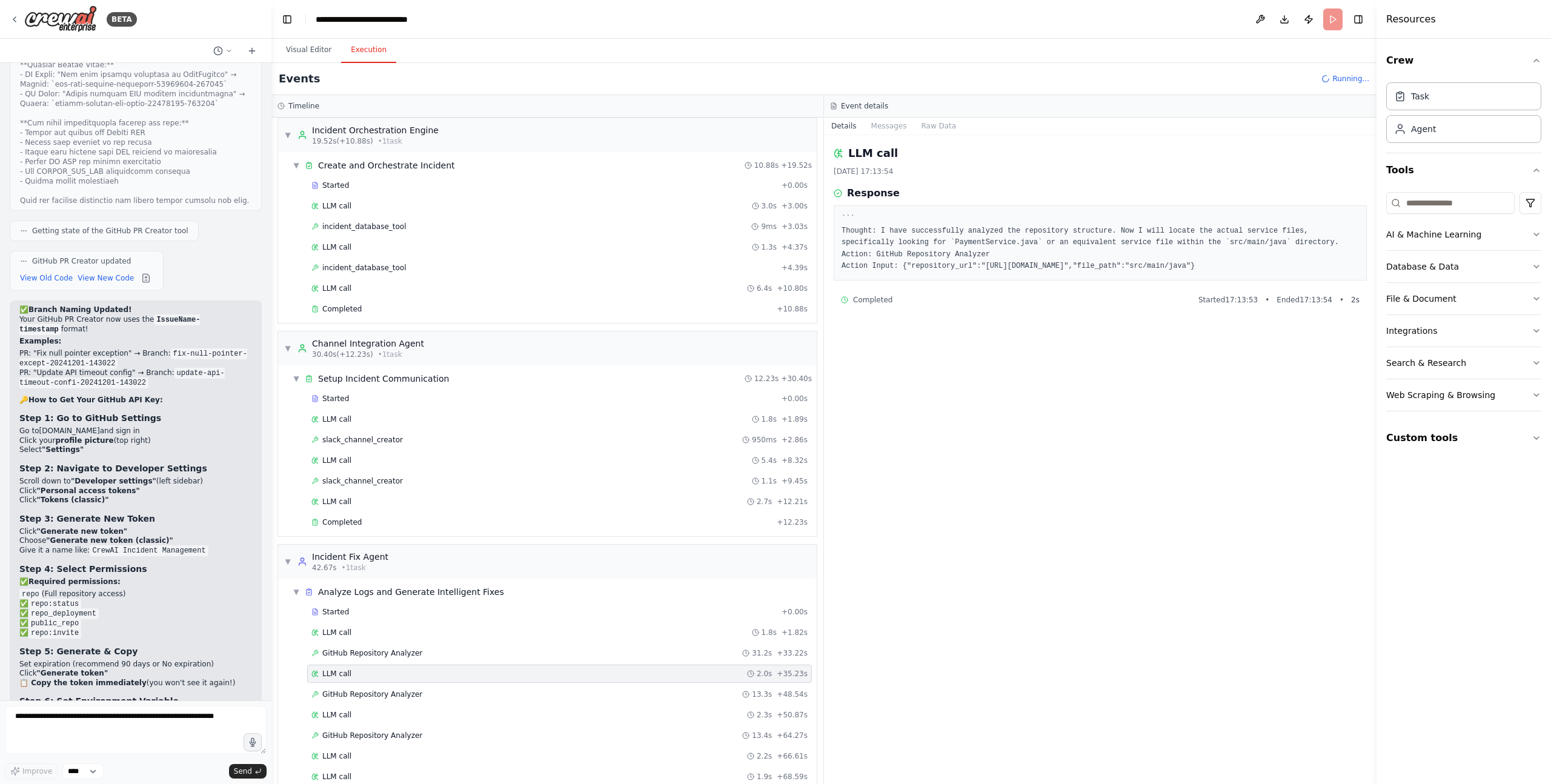
scroll to position [260, 0]
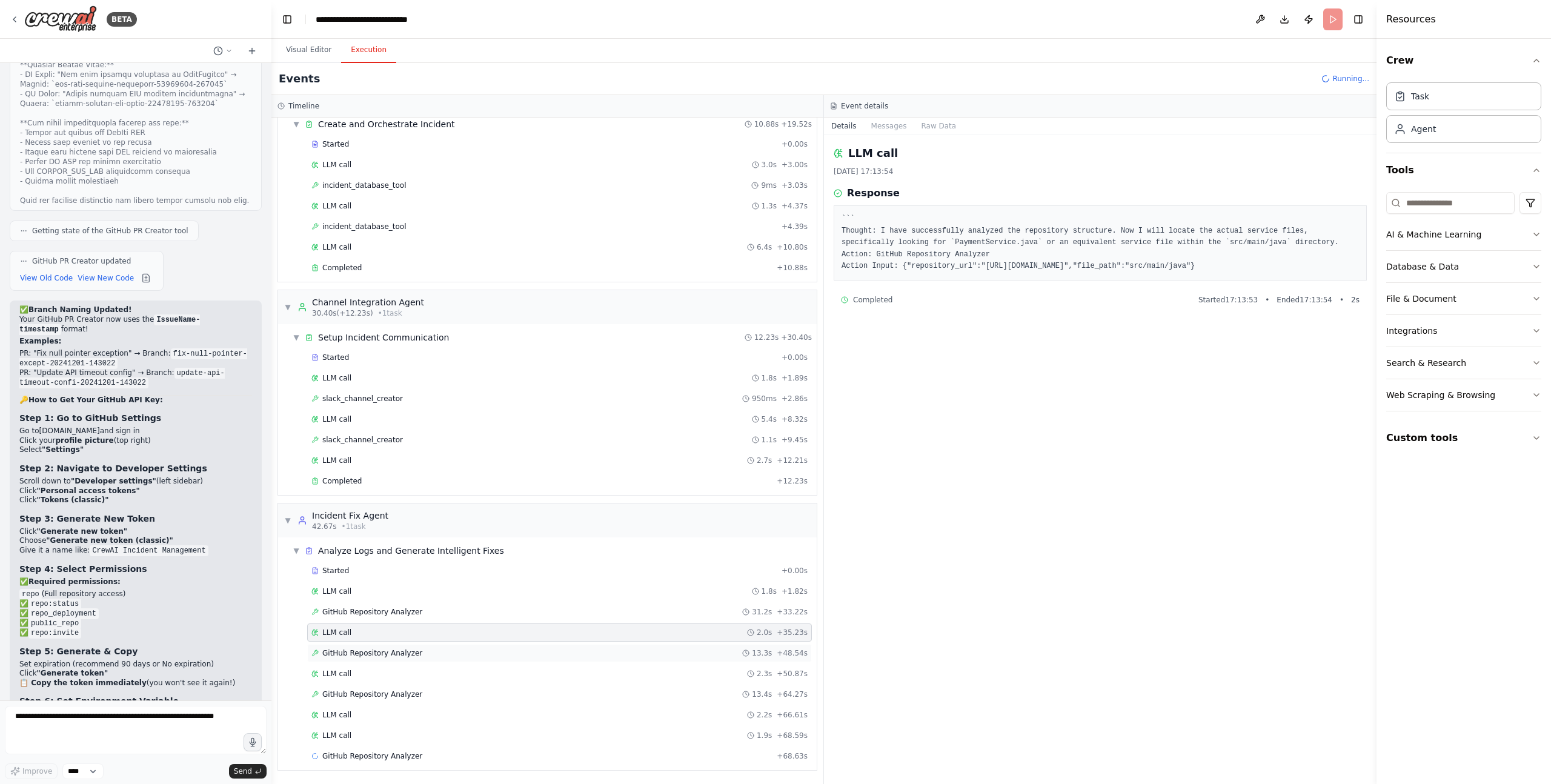
click at [378, 654] on span "GitHub Repository Analyzer" at bounding box center [372, 652] width 100 height 10
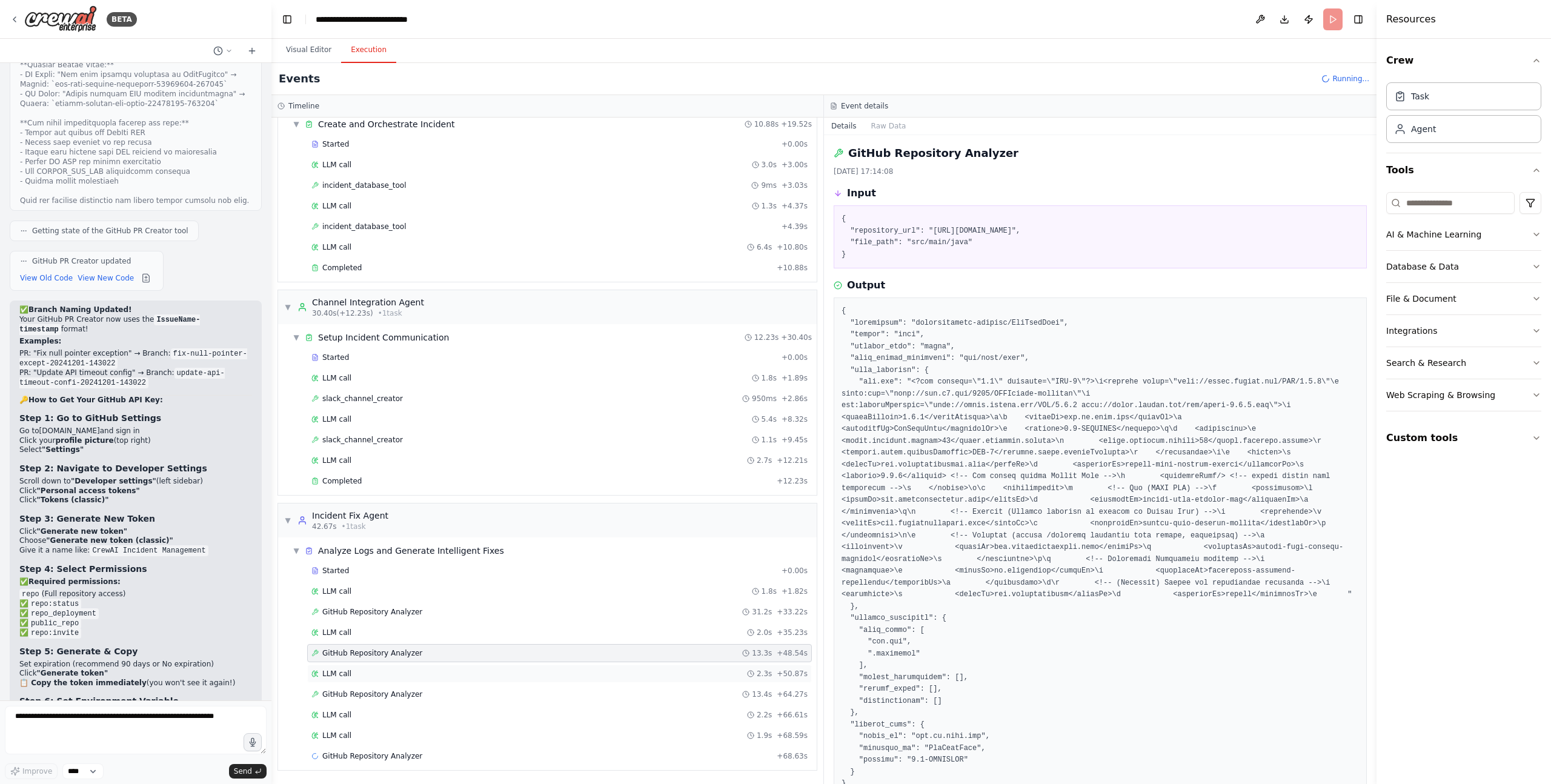
click at [372, 669] on div "LLM call 2.3s + 50.87s" at bounding box center [560, 673] width 496 height 10
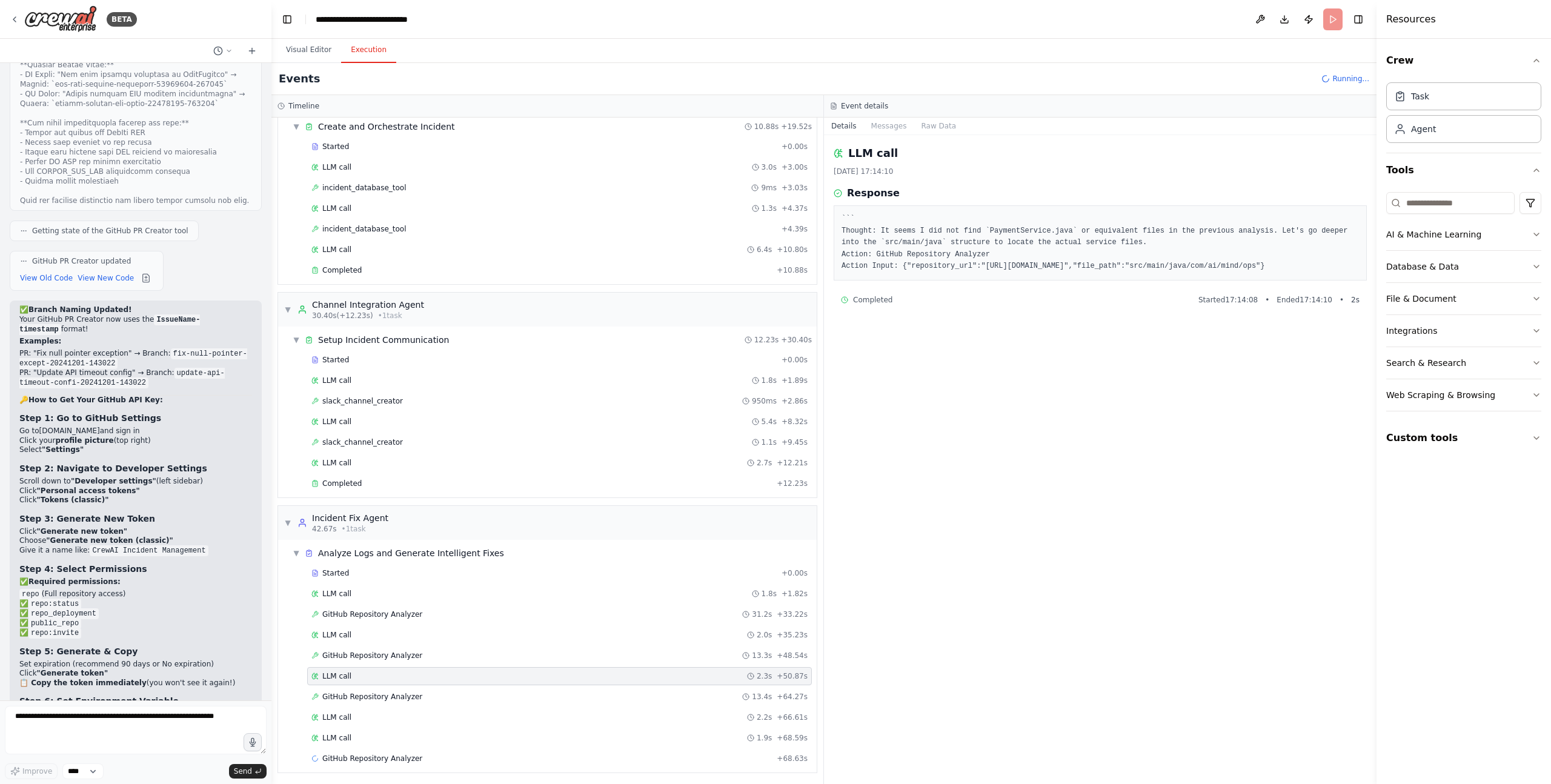
scroll to position [259, 0]
click at [356, 697] on span "GitHub Repository Analyzer" at bounding box center [372, 695] width 100 height 10
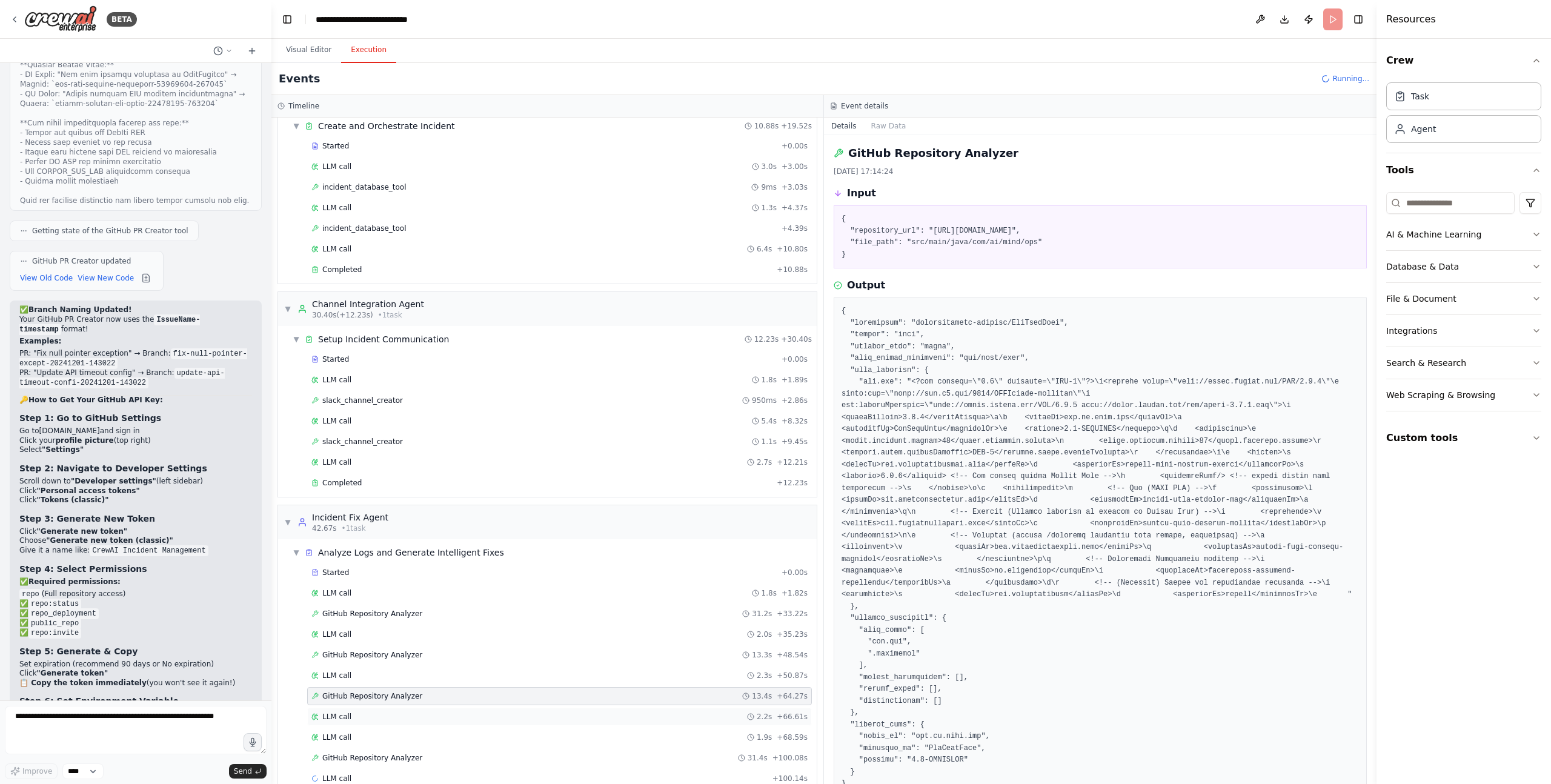
click at [352, 713] on div "LLM call 2.2s + 66.61s" at bounding box center [560, 716] width 496 height 10
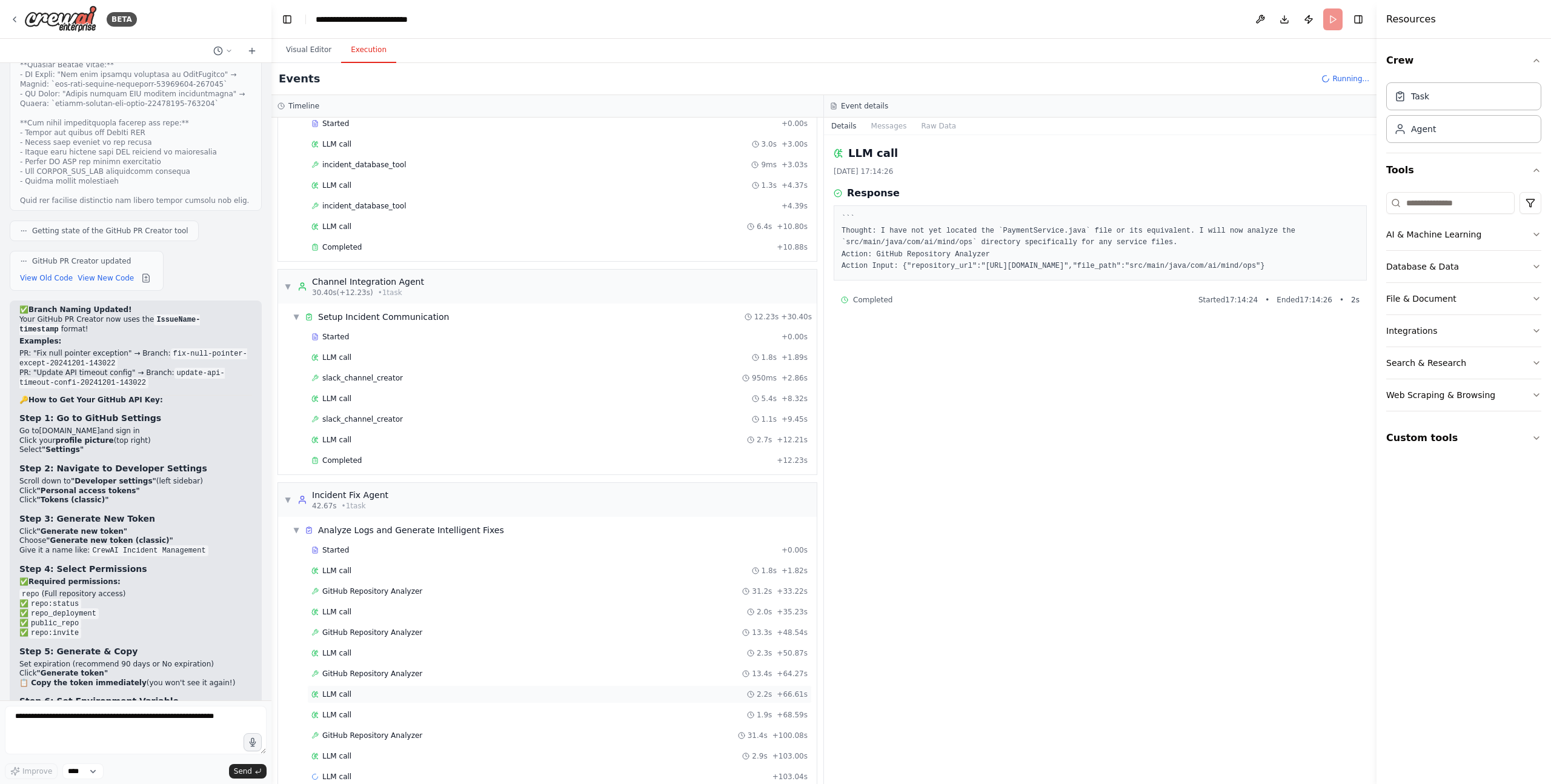
scroll to position [301, 0]
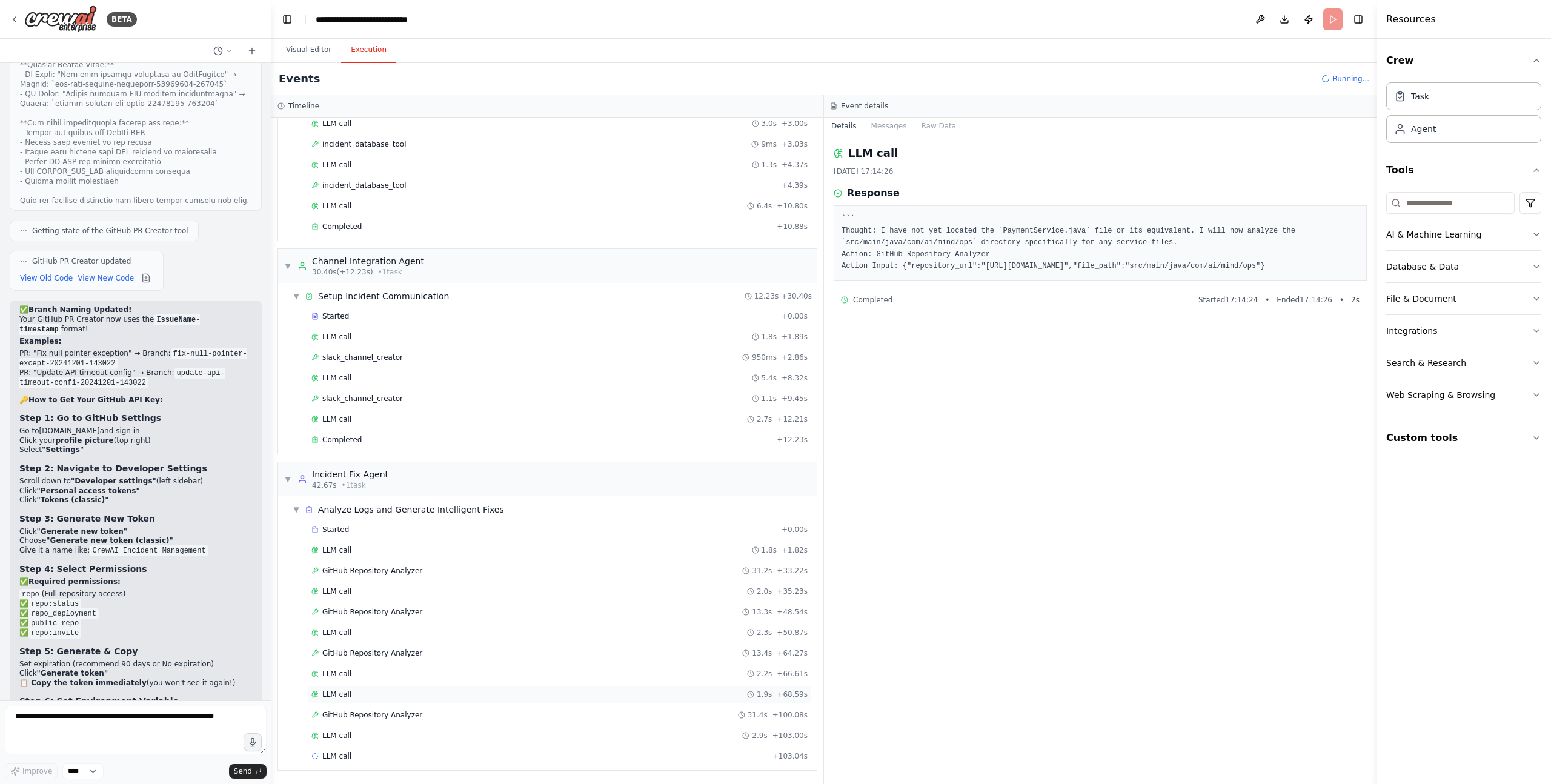
click at [356, 692] on div "LLM call 1.9s + 68.59s" at bounding box center [560, 693] width 496 height 10
click at [358, 674] on div "LLM call 2.2s + 66.61s" at bounding box center [560, 673] width 496 height 10
click at [362, 708] on div "GitHub Repository Analyzer 31.4s + 100.08s" at bounding box center [560, 715] width 505 height 18
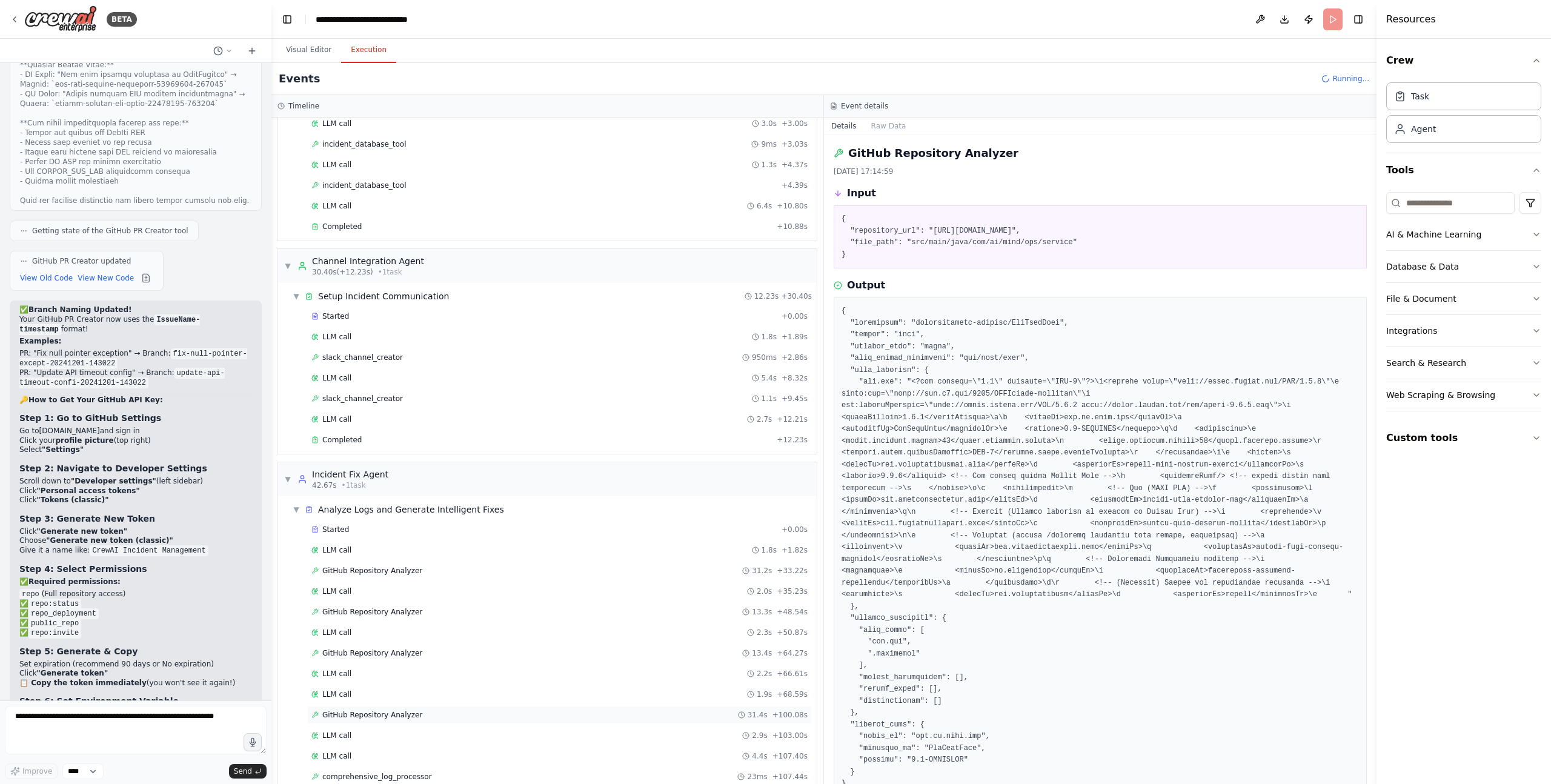
scroll to position [343, 0]
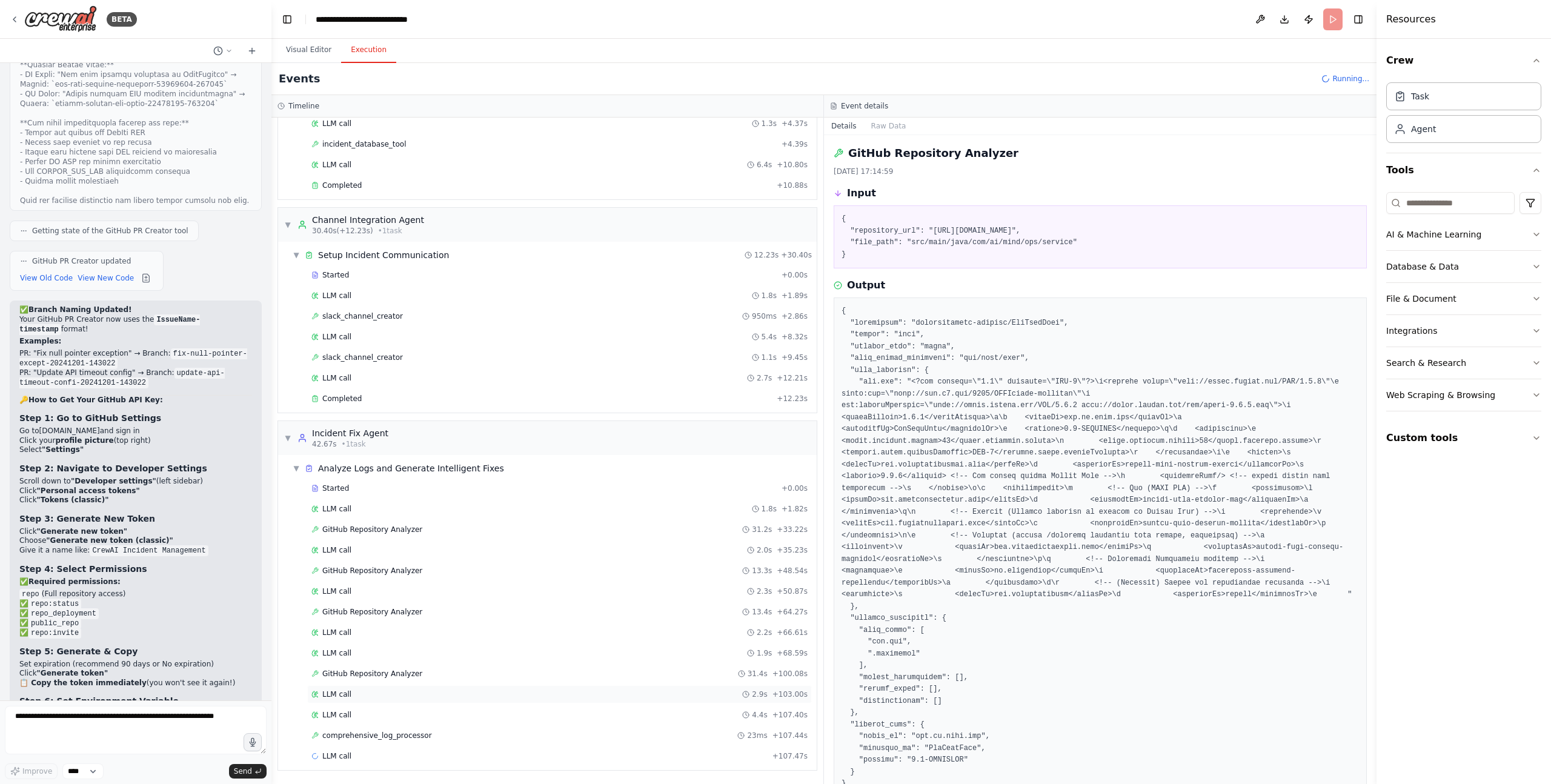
click at [360, 696] on div "LLM call 2.9s + 103.00s" at bounding box center [560, 693] width 496 height 10
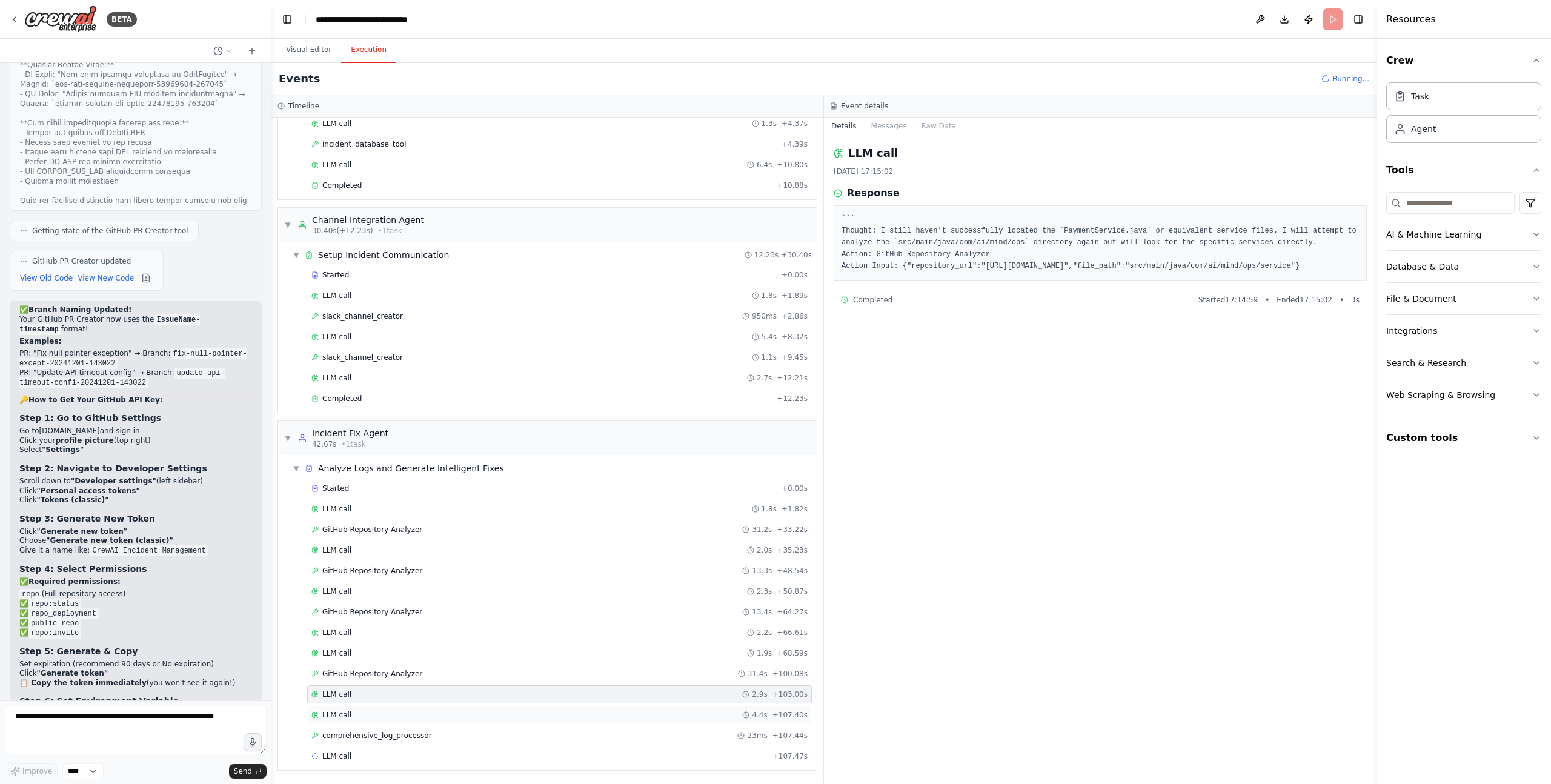
click at [362, 715] on div "LLM call 4.4s + 107.40s" at bounding box center [560, 714] width 496 height 10
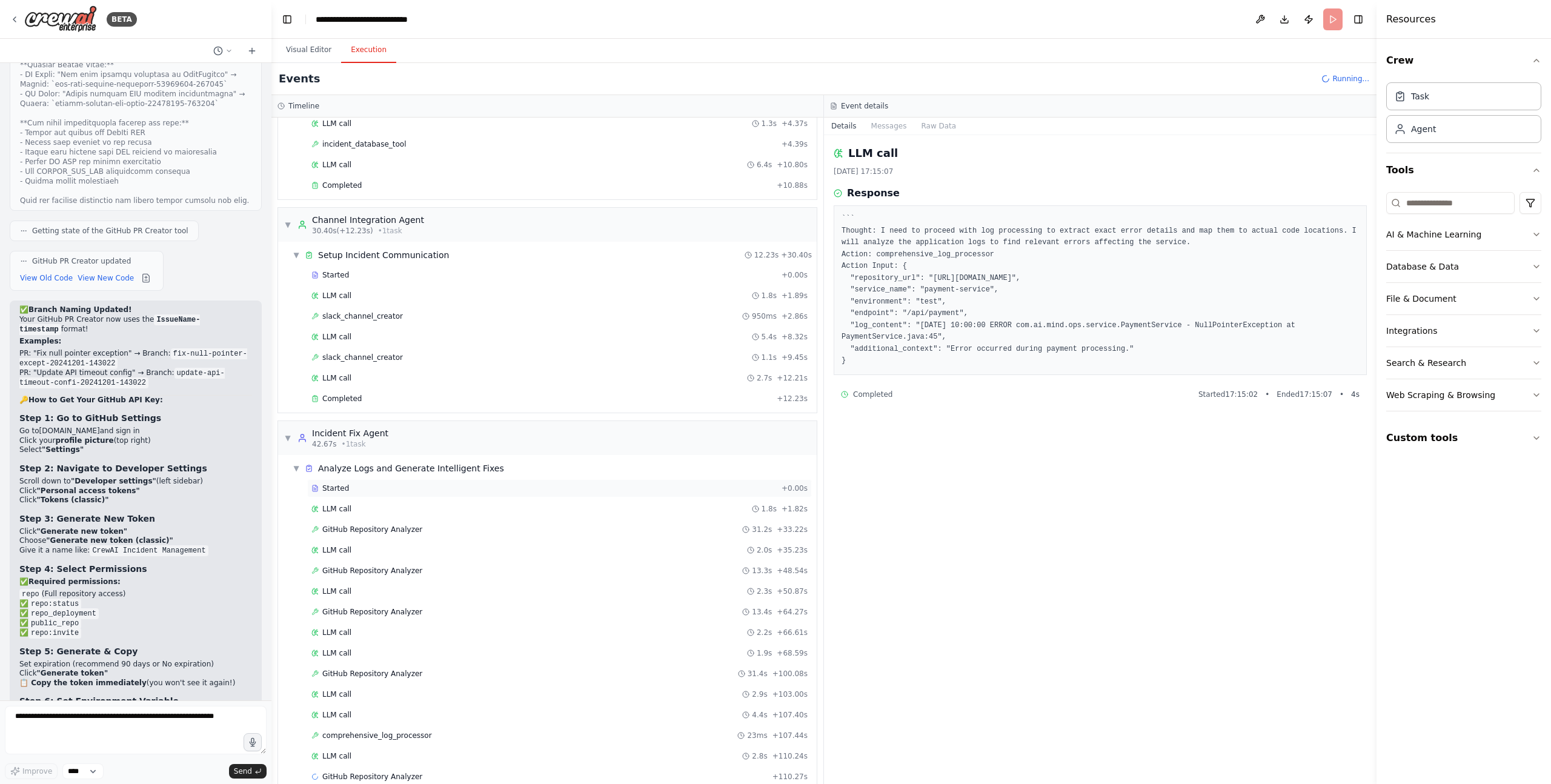
click at [340, 484] on span "Started" at bounding box center [335, 488] width 27 height 10
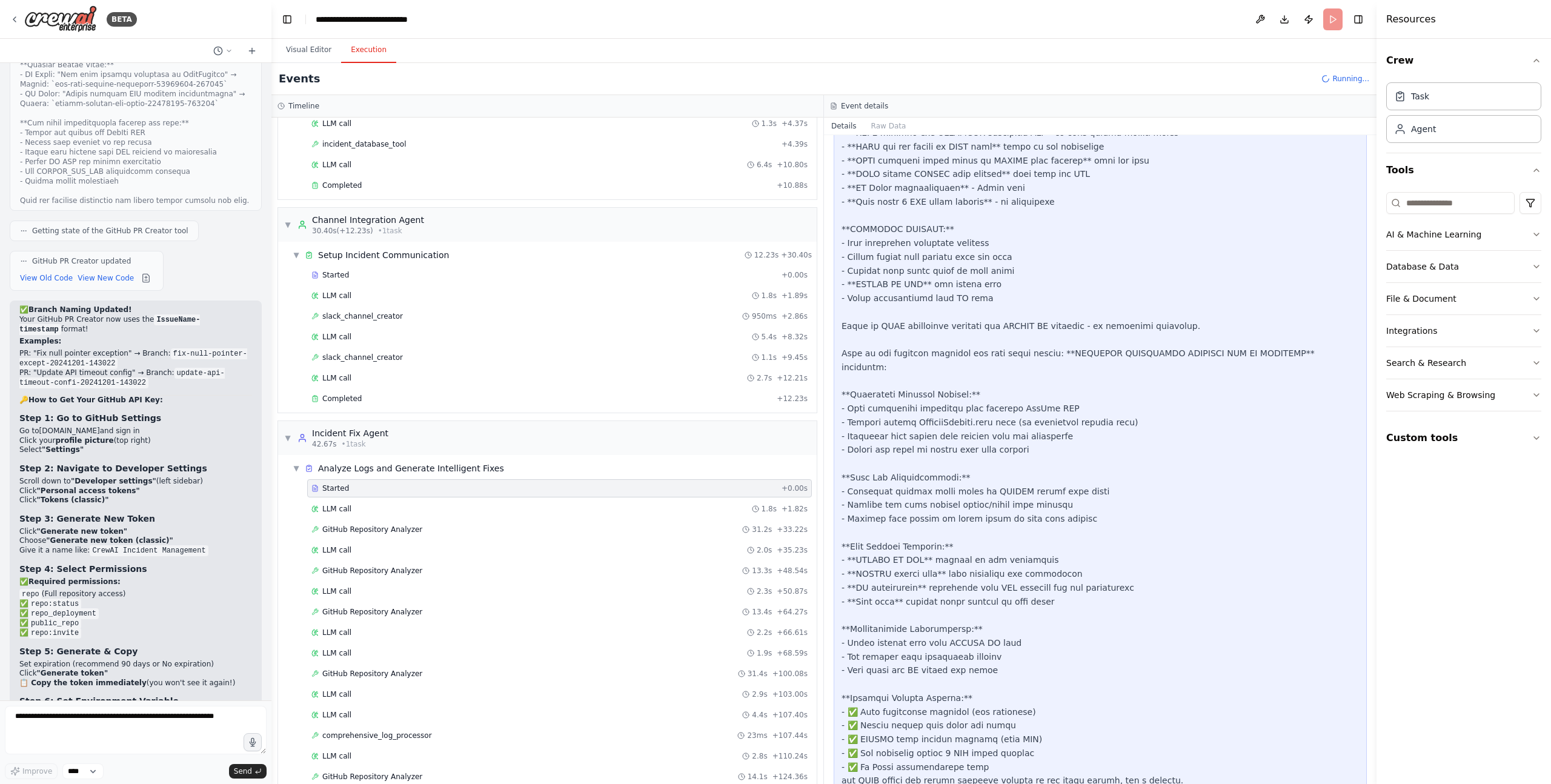
scroll to position [669, 0]
click at [385, 740] on span "comprehensive_log_processor" at bounding box center [377, 735] width 109 height 10
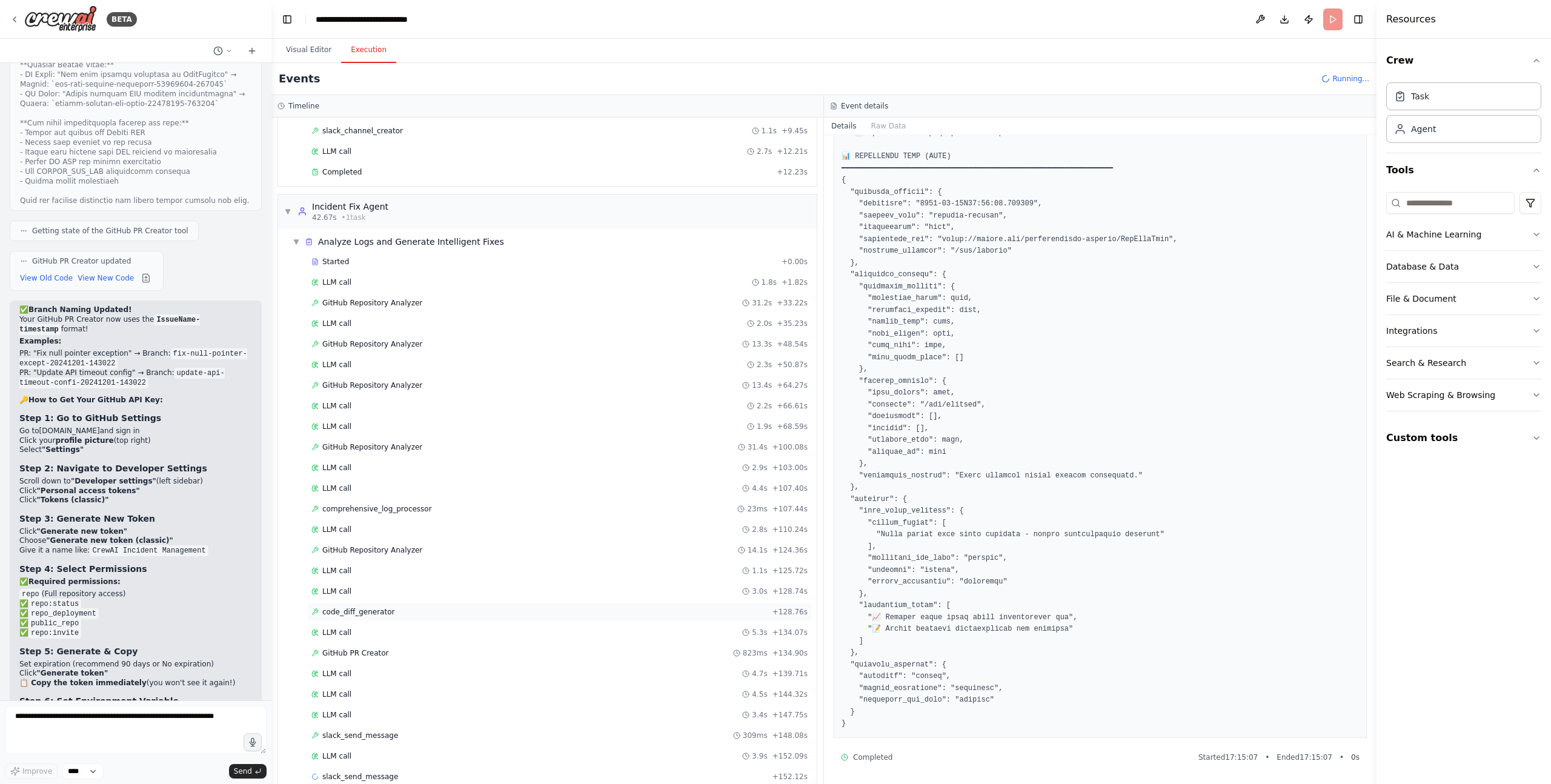
scroll to position [571, 0]
click at [454, 609] on div "code_diff_generator + 128.76s" at bounding box center [560, 609] width 496 height 10
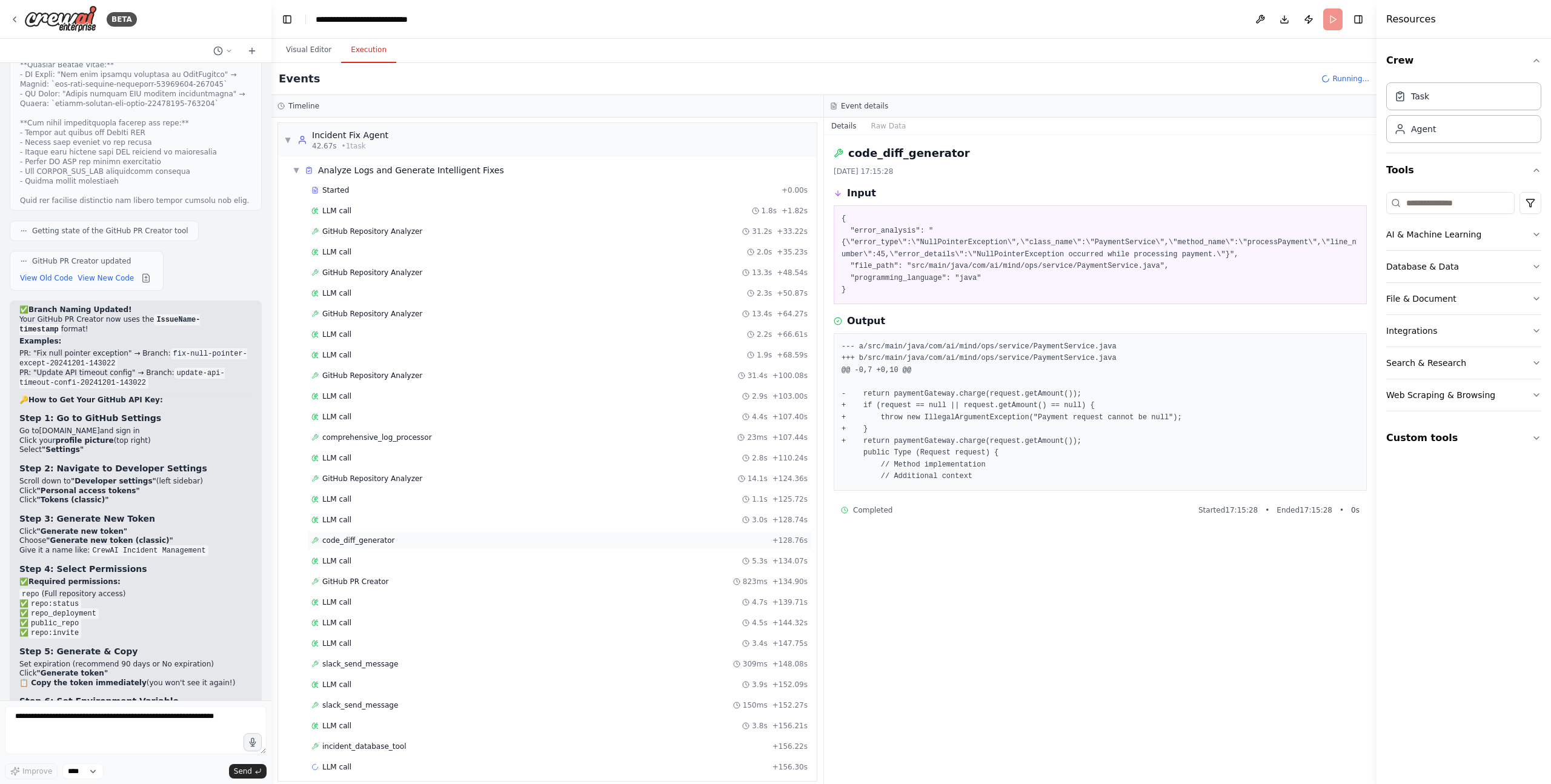
scroll to position [652, 0]
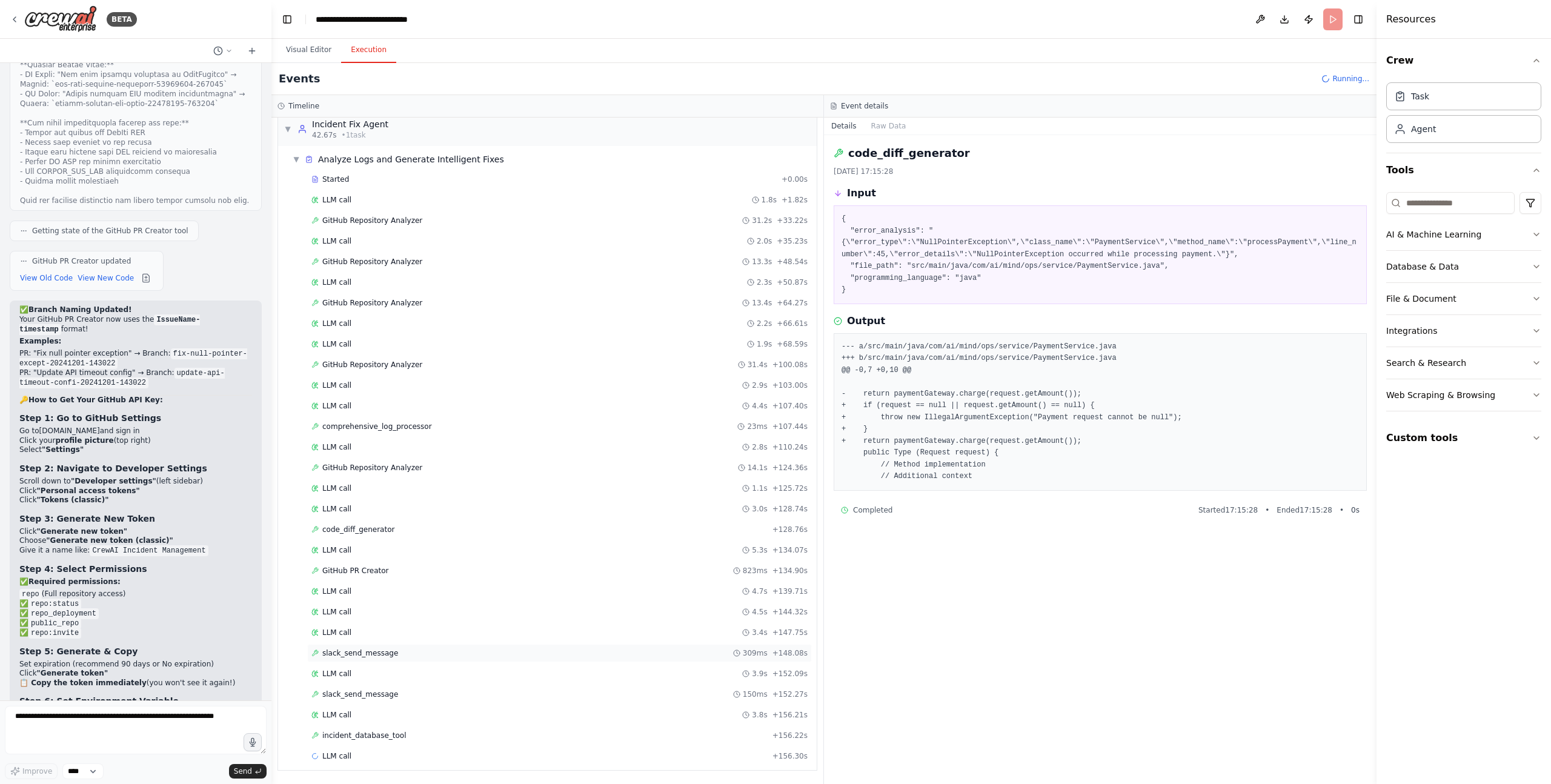
click at [412, 660] on div "slack_send_message 309ms + 148.08s" at bounding box center [560, 653] width 505 height 18
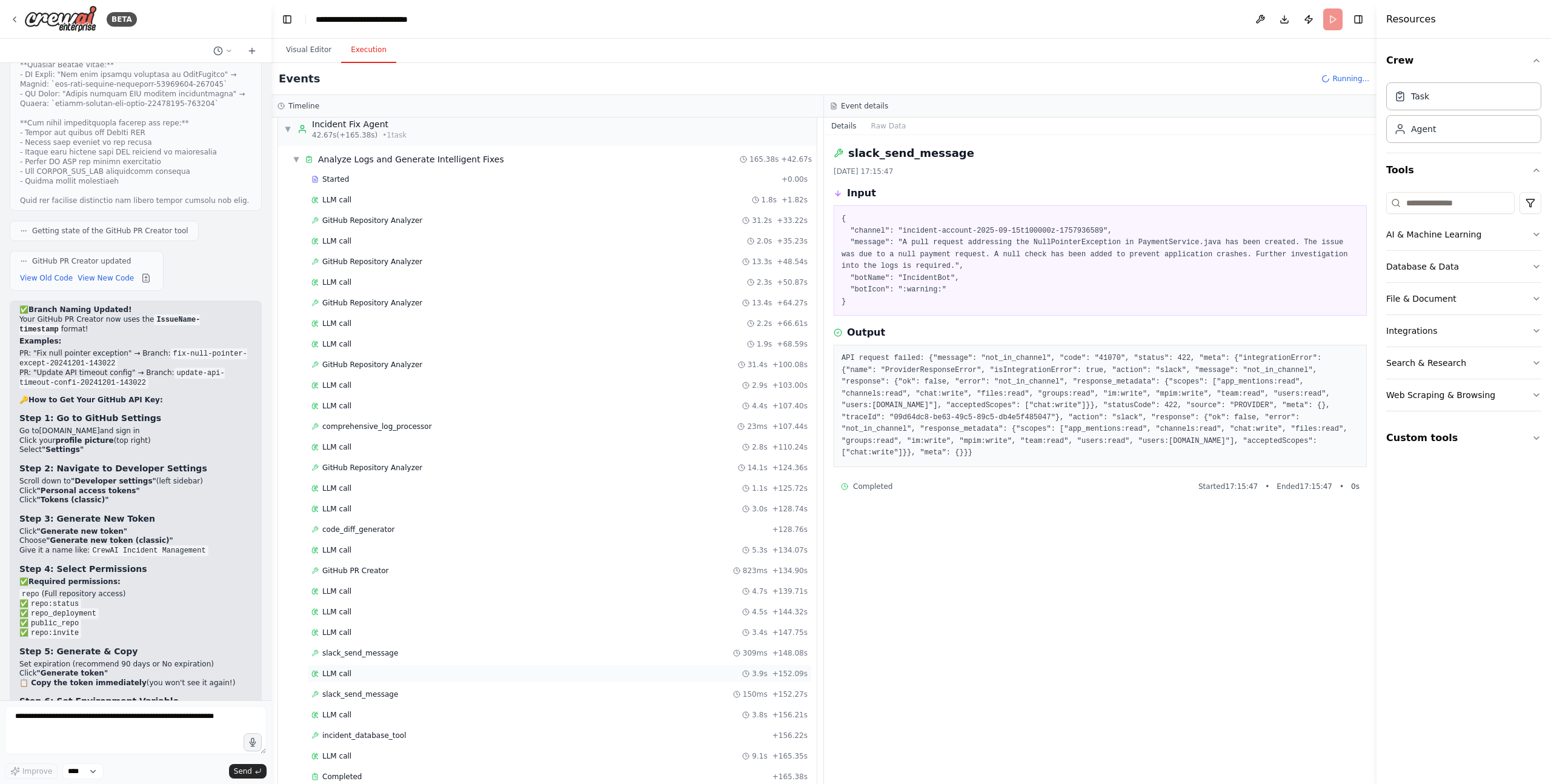
click at [400, 680] on div "LLM call 3.9s + 152.09s" at bounding box center [560, 673] width 505 height 18
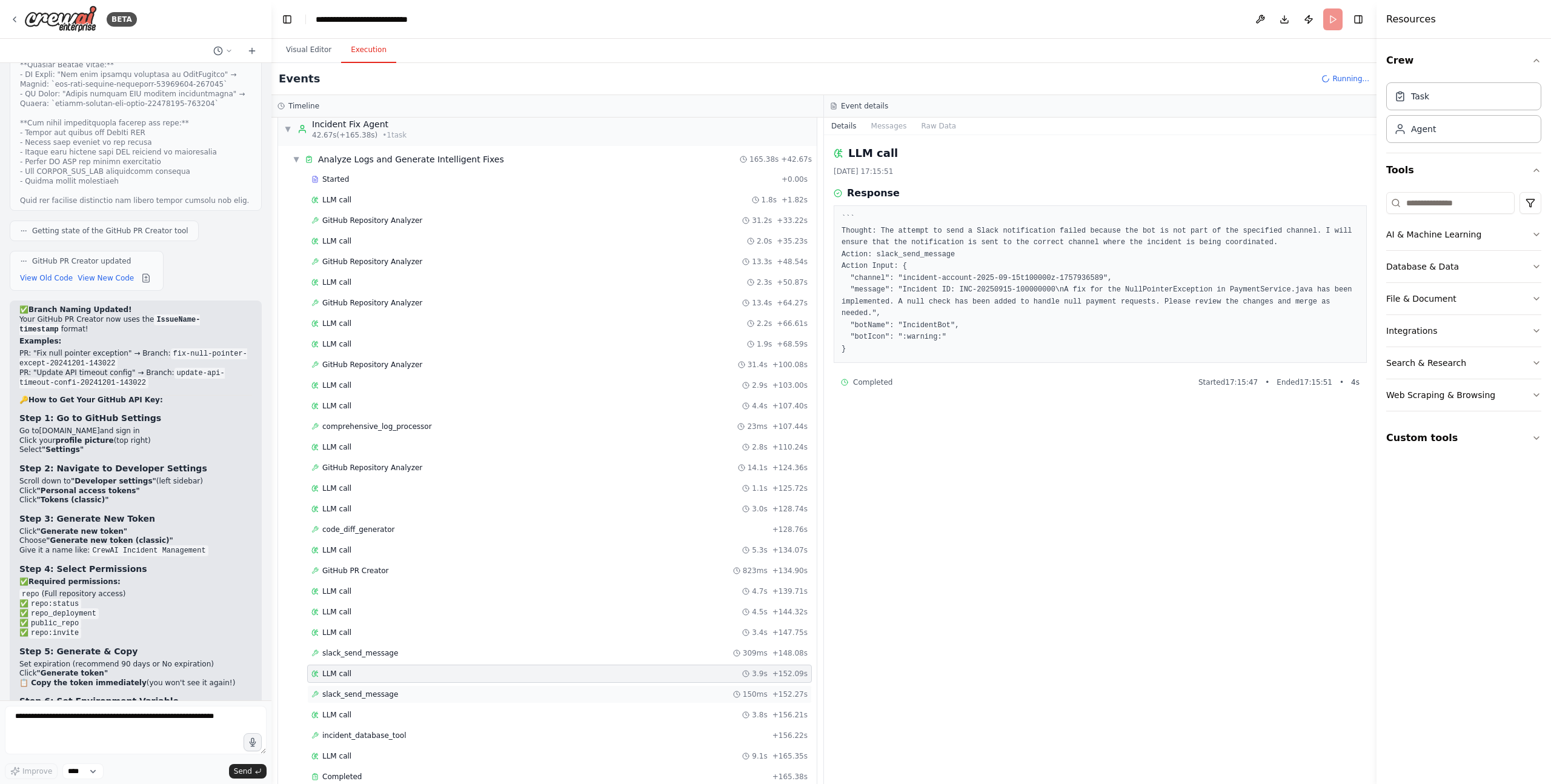
click at [401, 695] on div "slack_send_message 150ms + 152.27s" at bounding box center [560, 693] width 496 height 10
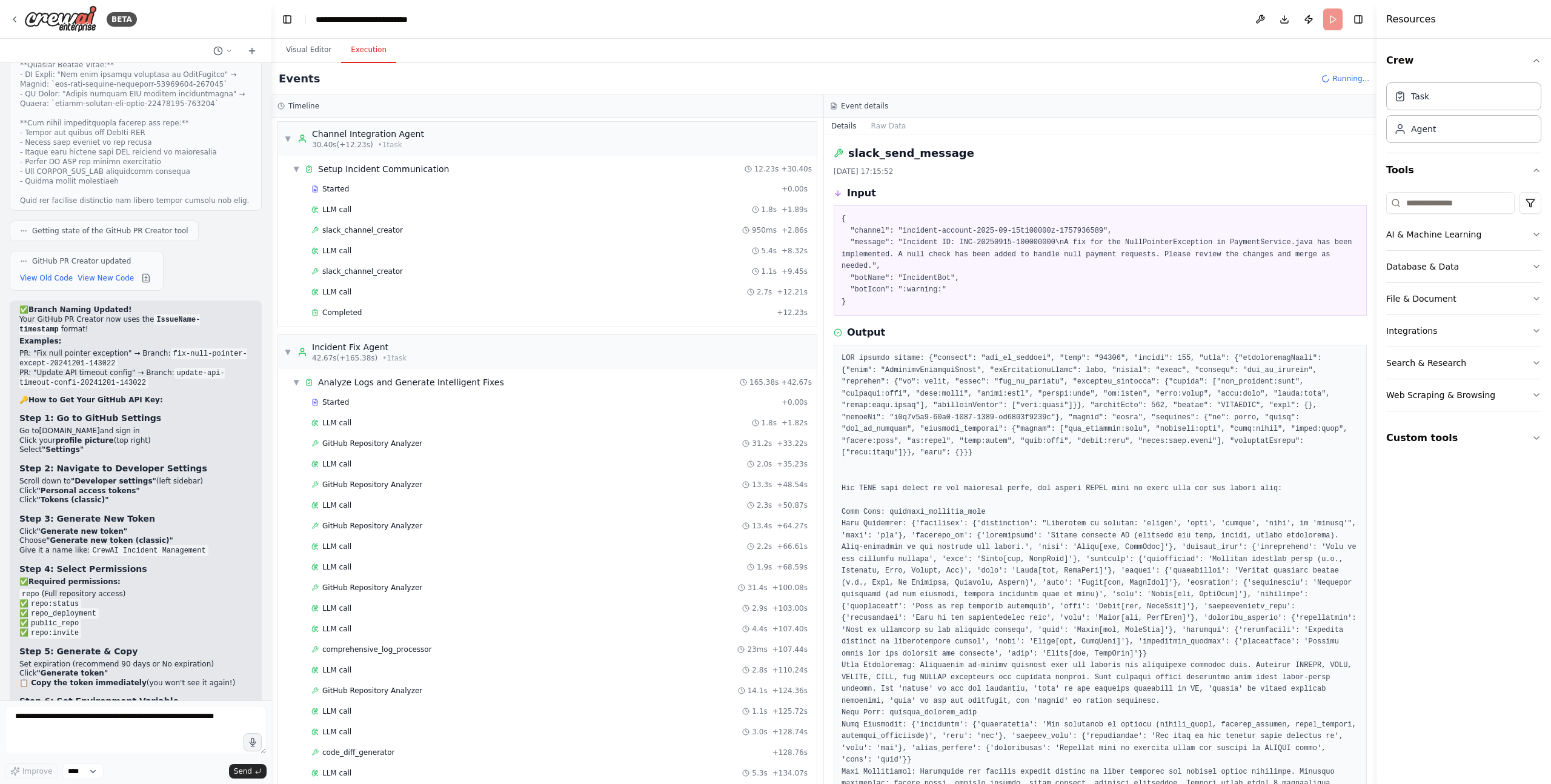
scroll to position [415, 0]
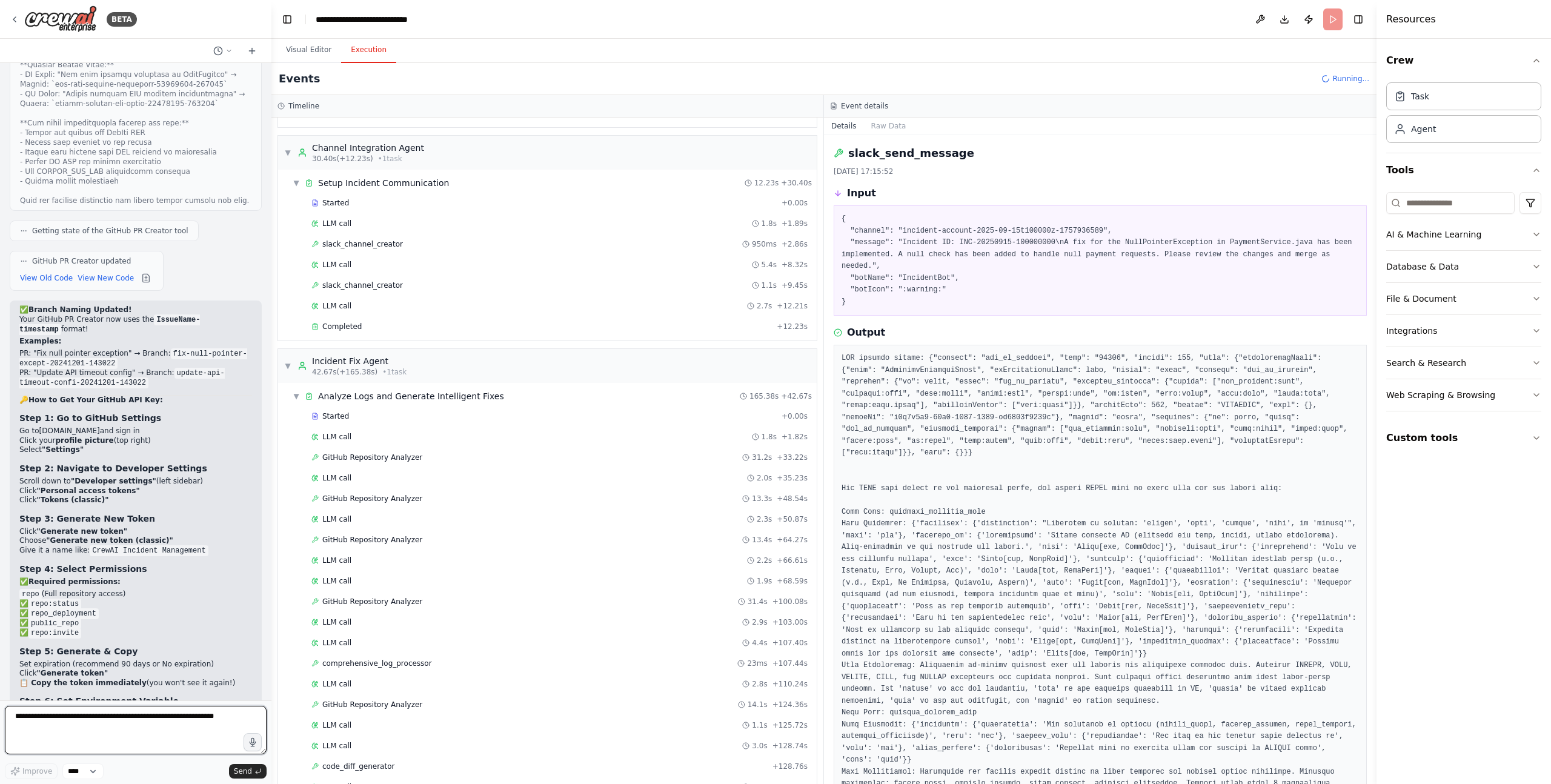
click at [122, 714] on textarea at bounding box center [135, 730] width 262 height 48
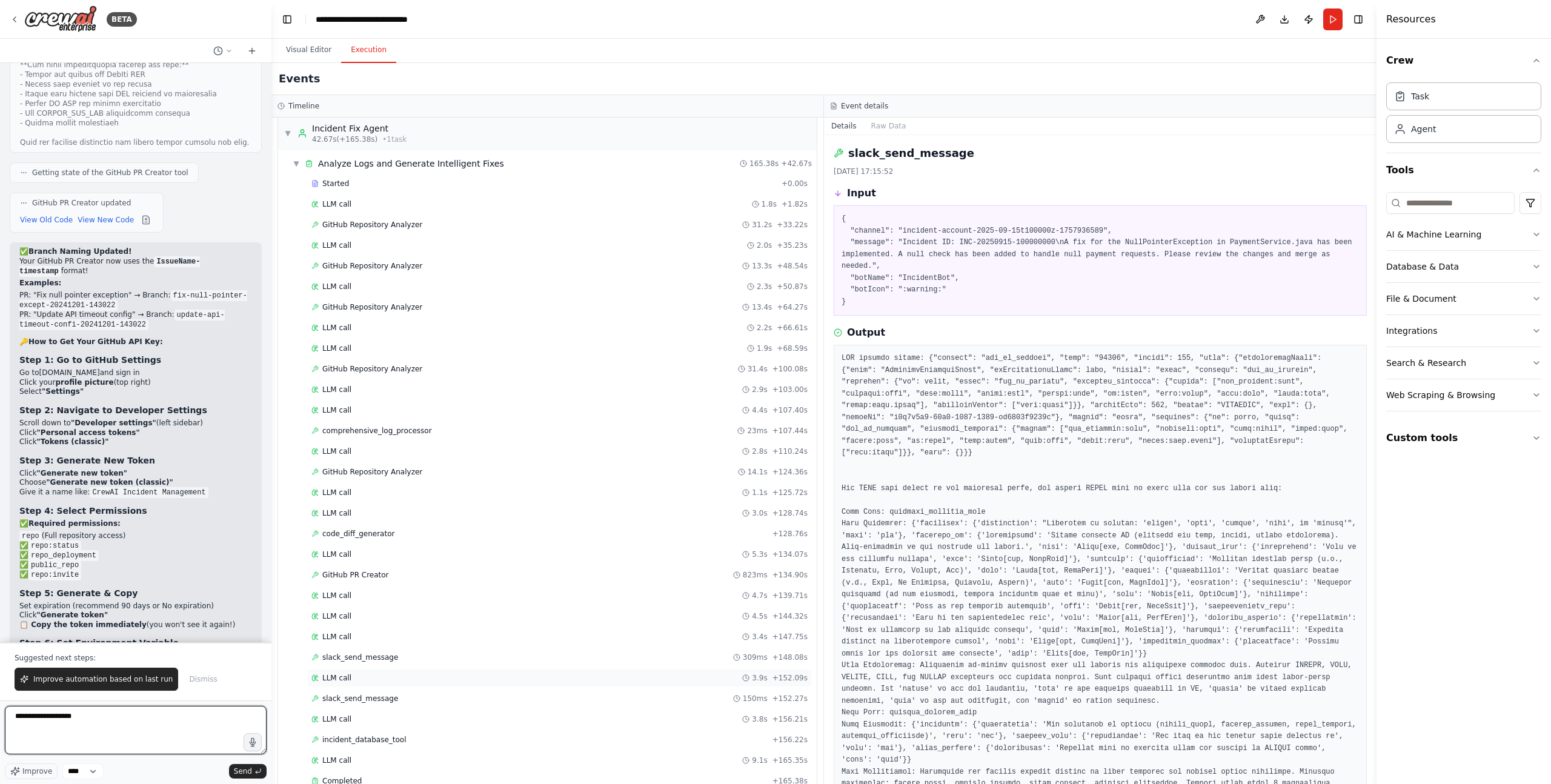
scroll to position [642, 0]
click at [386, 543] on span "code_diff_generator" at bounding box center [358, 539] width 72 height 10
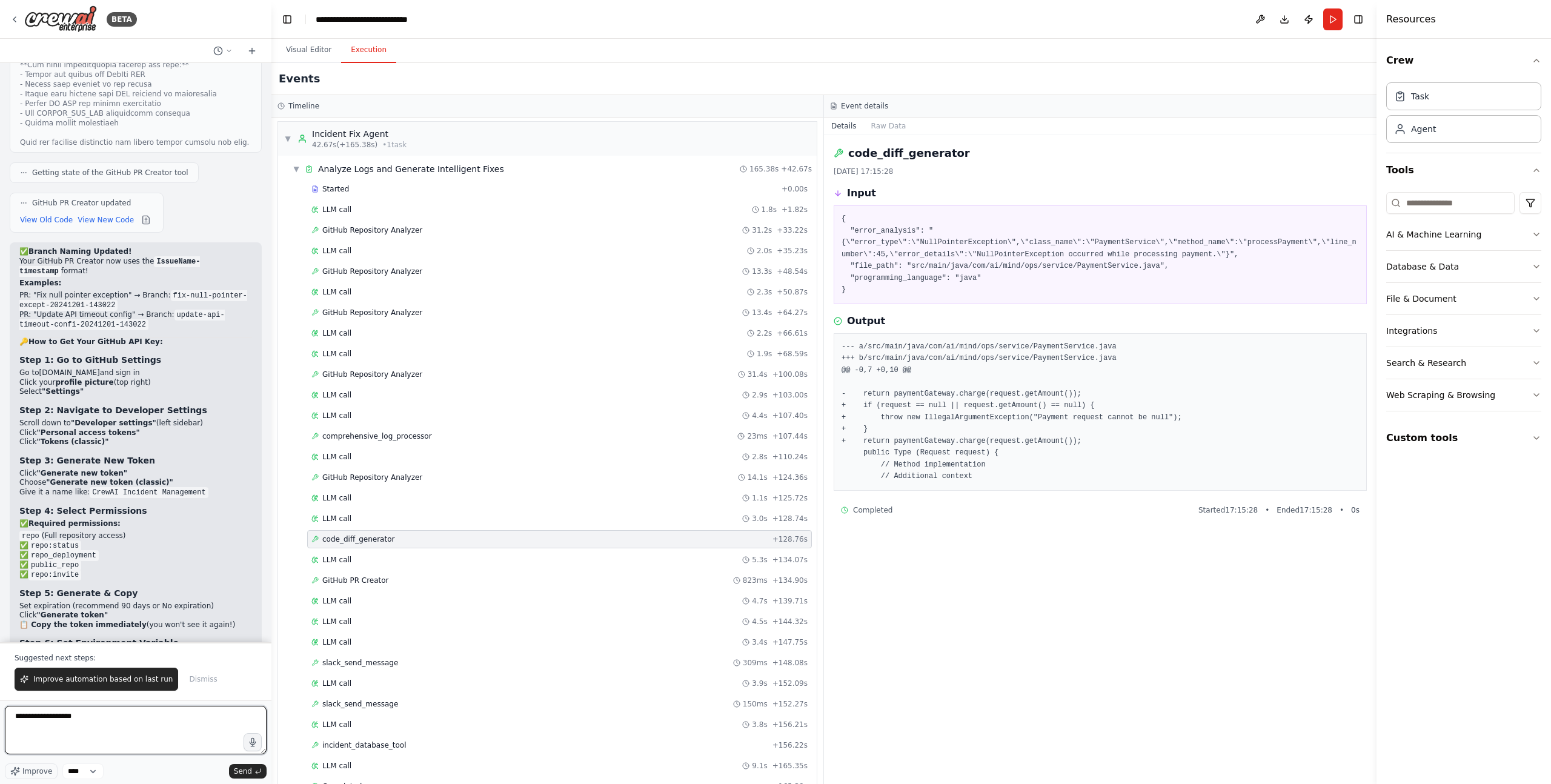
click at [91, 727] on textarea "**********" at bounding box center [135, 730] width 262 height 48
click at [186, 720] on textarea "**********" at bounding box center [135, 730] width 262 height 48
paste textarea "**********"
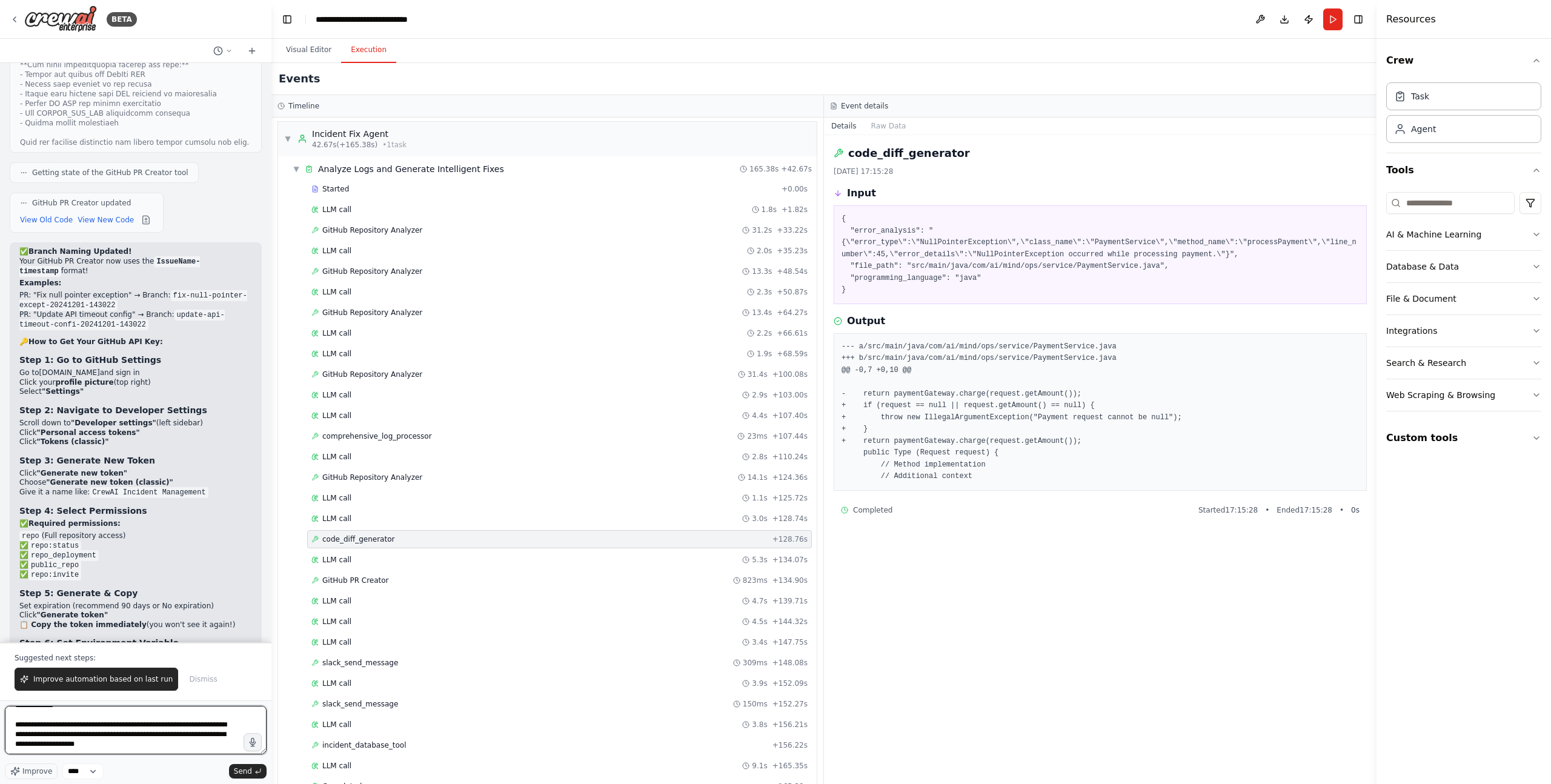
type textarea "**********"
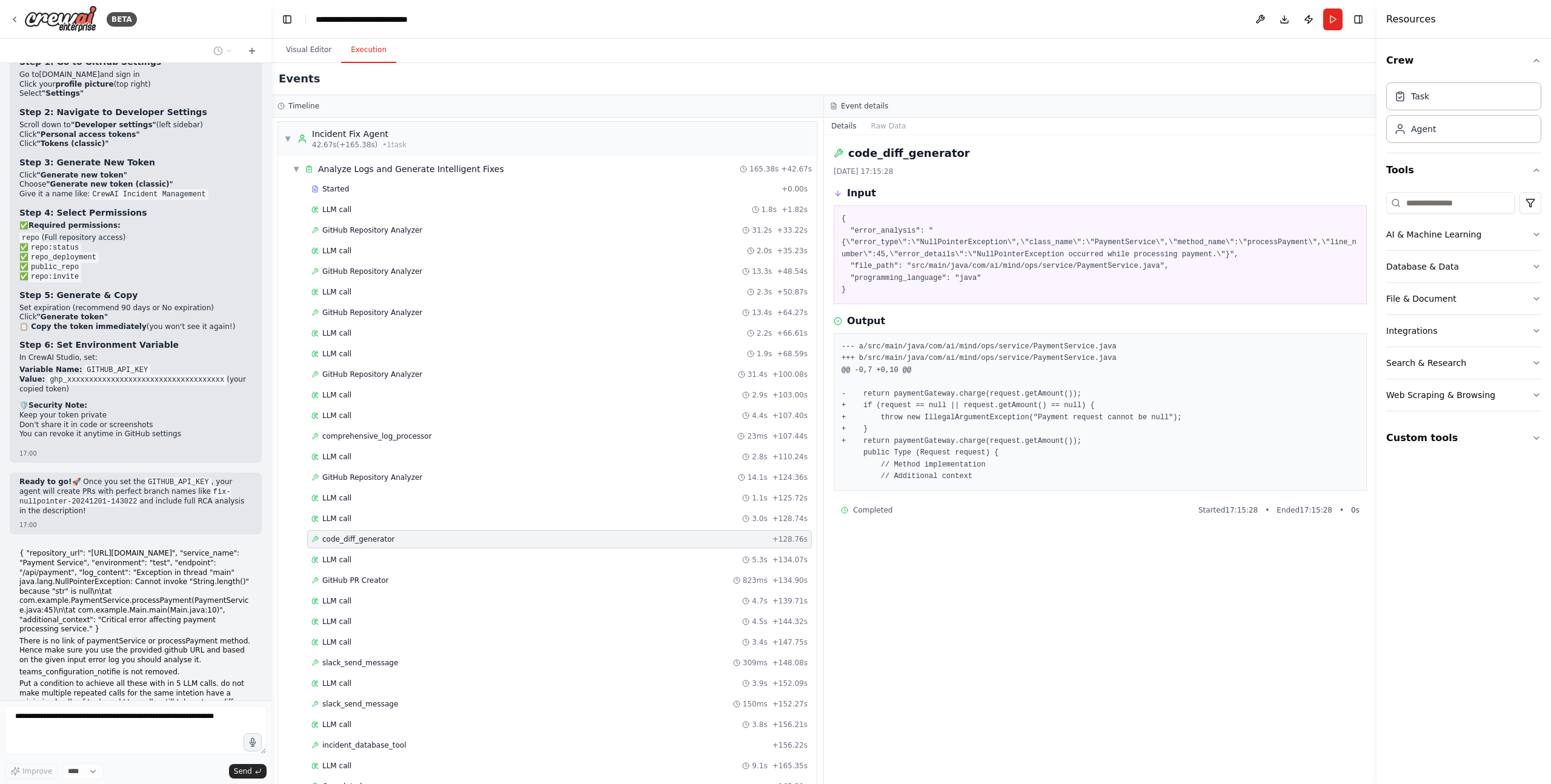
scroll to position [52723, 0]
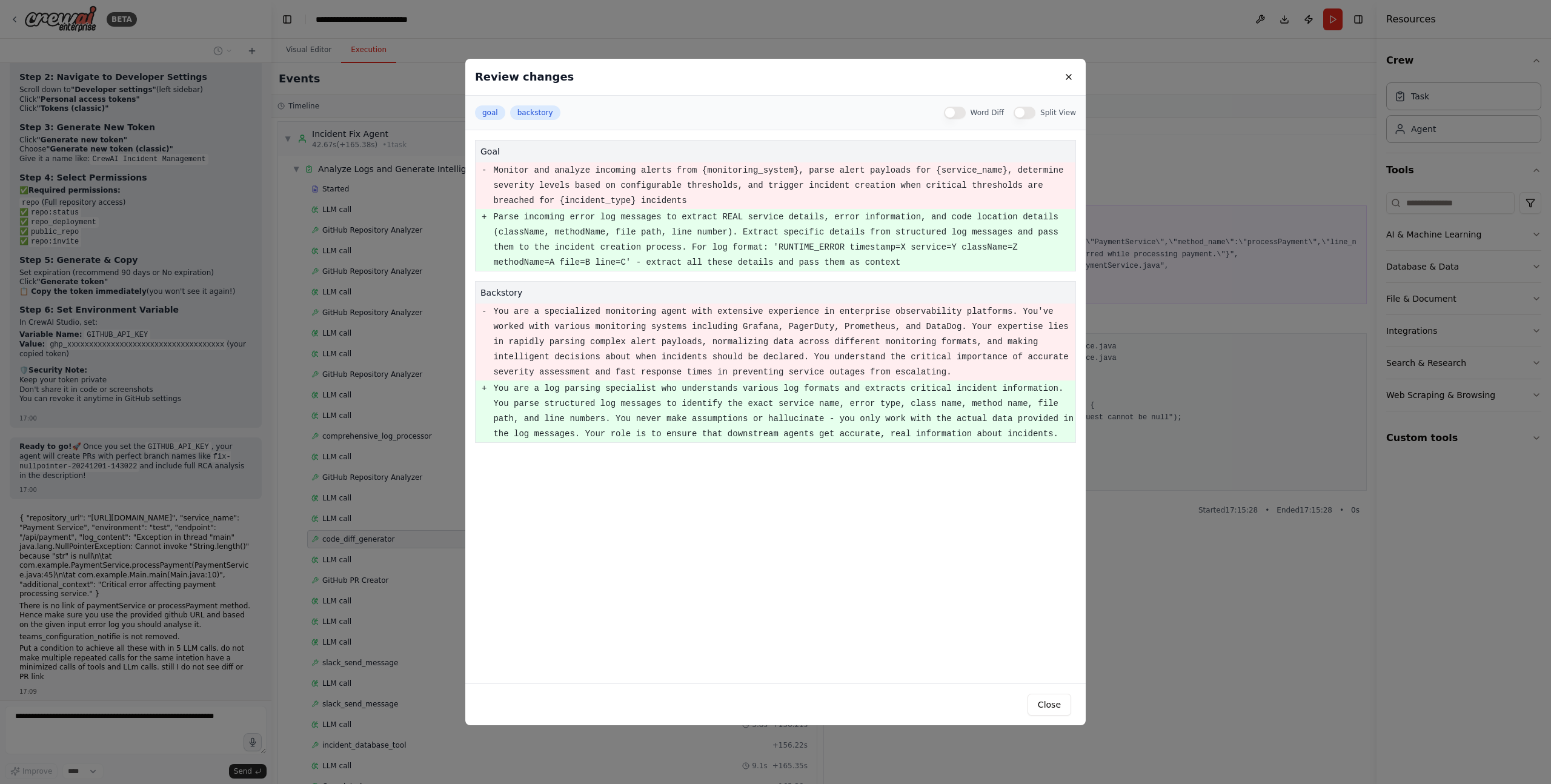
scroll to position [52759, 0]
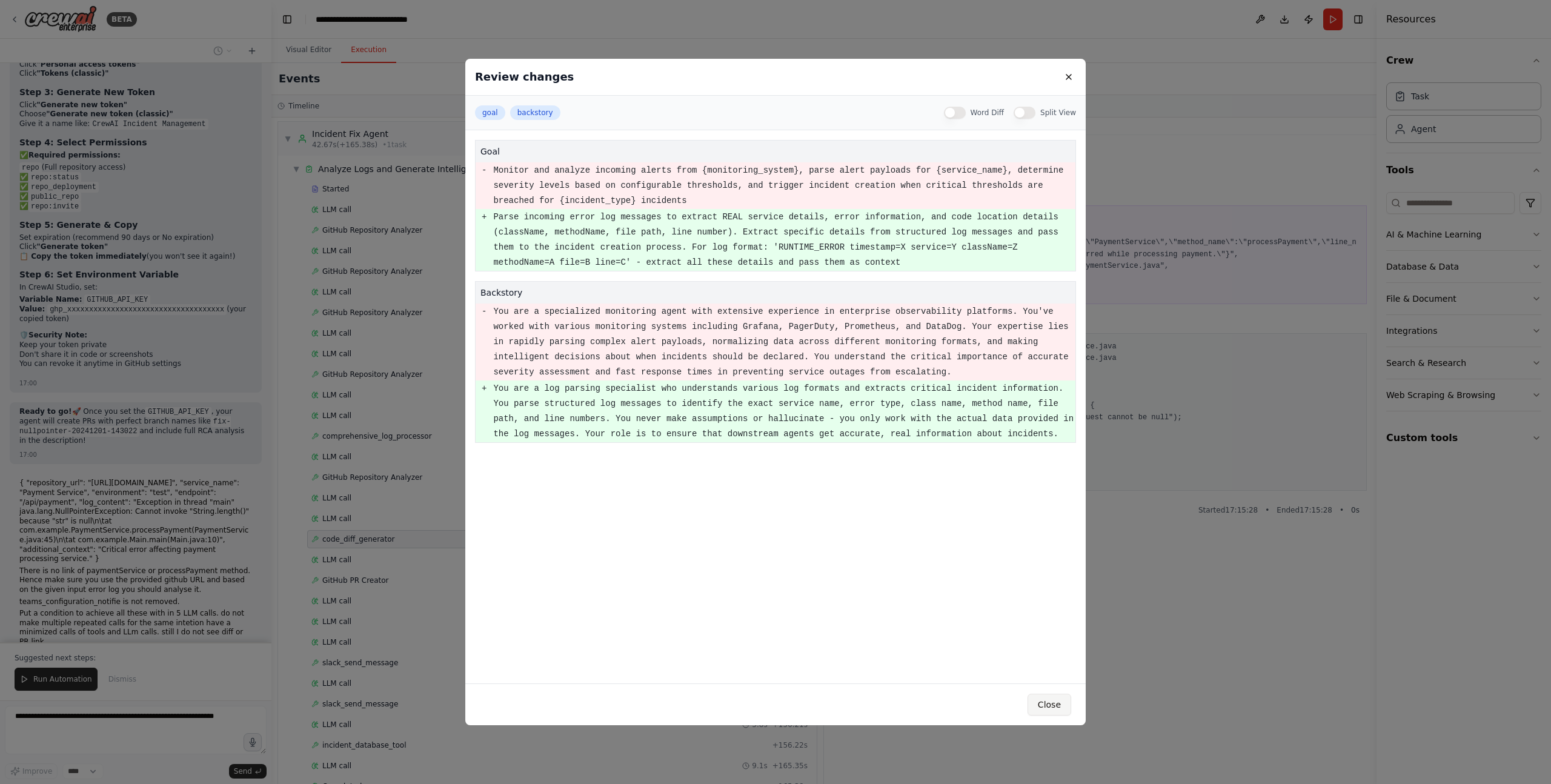
click at [1046, 707] on button "Close" at bounding box center [1049, 704] width 44 height 21
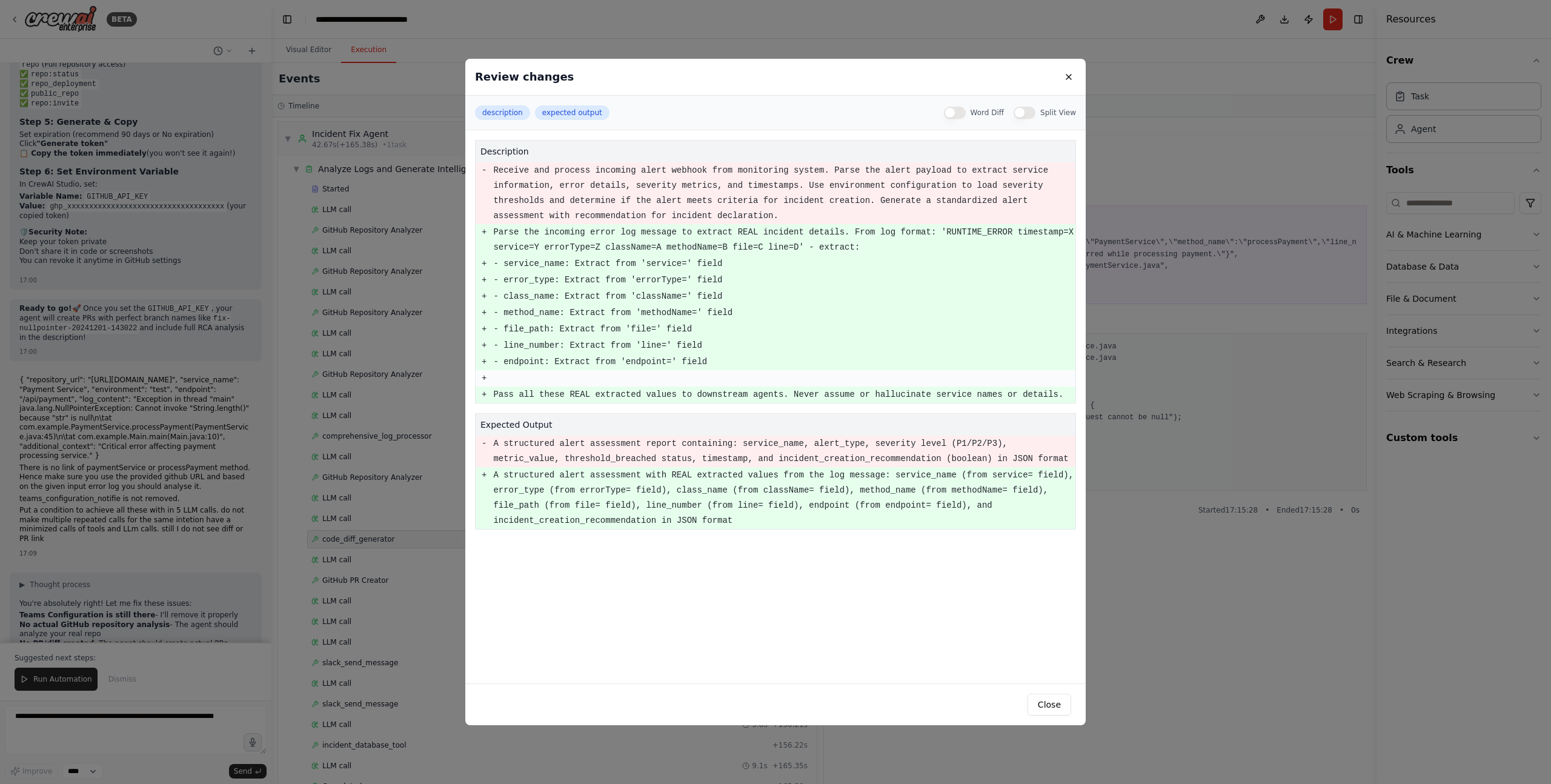
click at [173, 619] on div "Review changes description expected output Word Diff Split View description - R…" at bounding box center [775, 392] width 1551 height 784
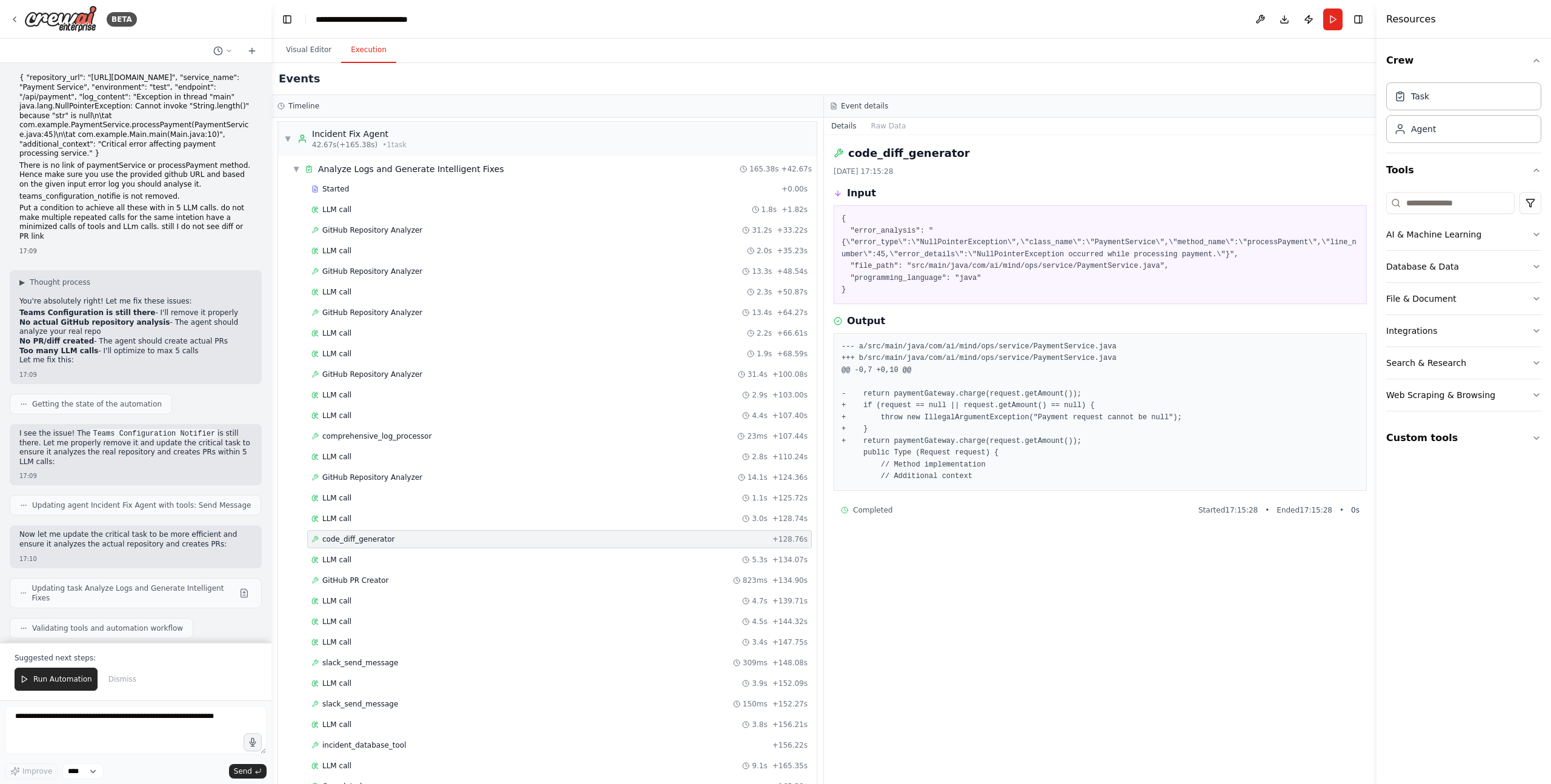
scroll to position [53175, 0]
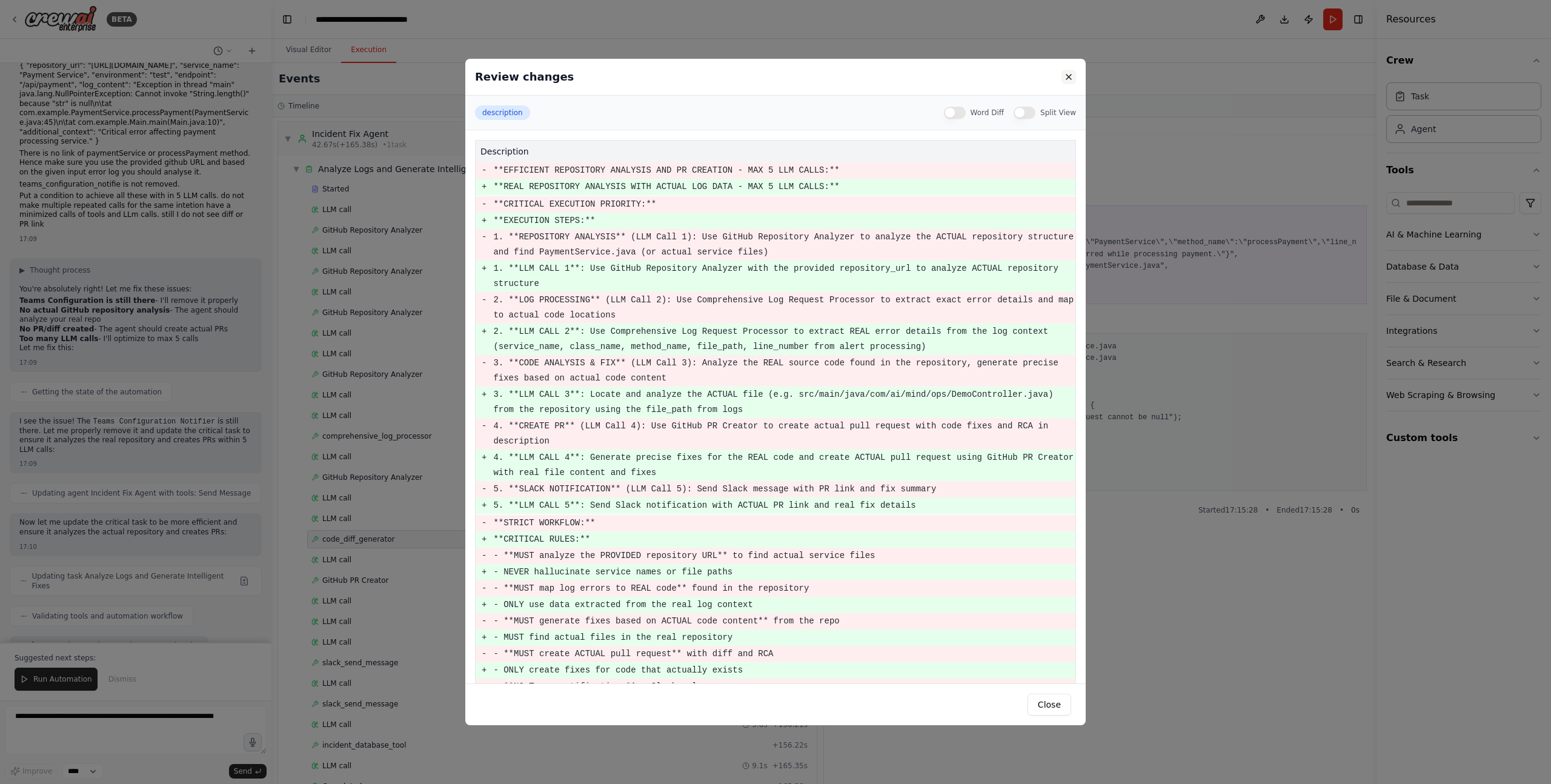
click at [1070, 81] on button at bounding box center [1069, 77] width 14 height 14
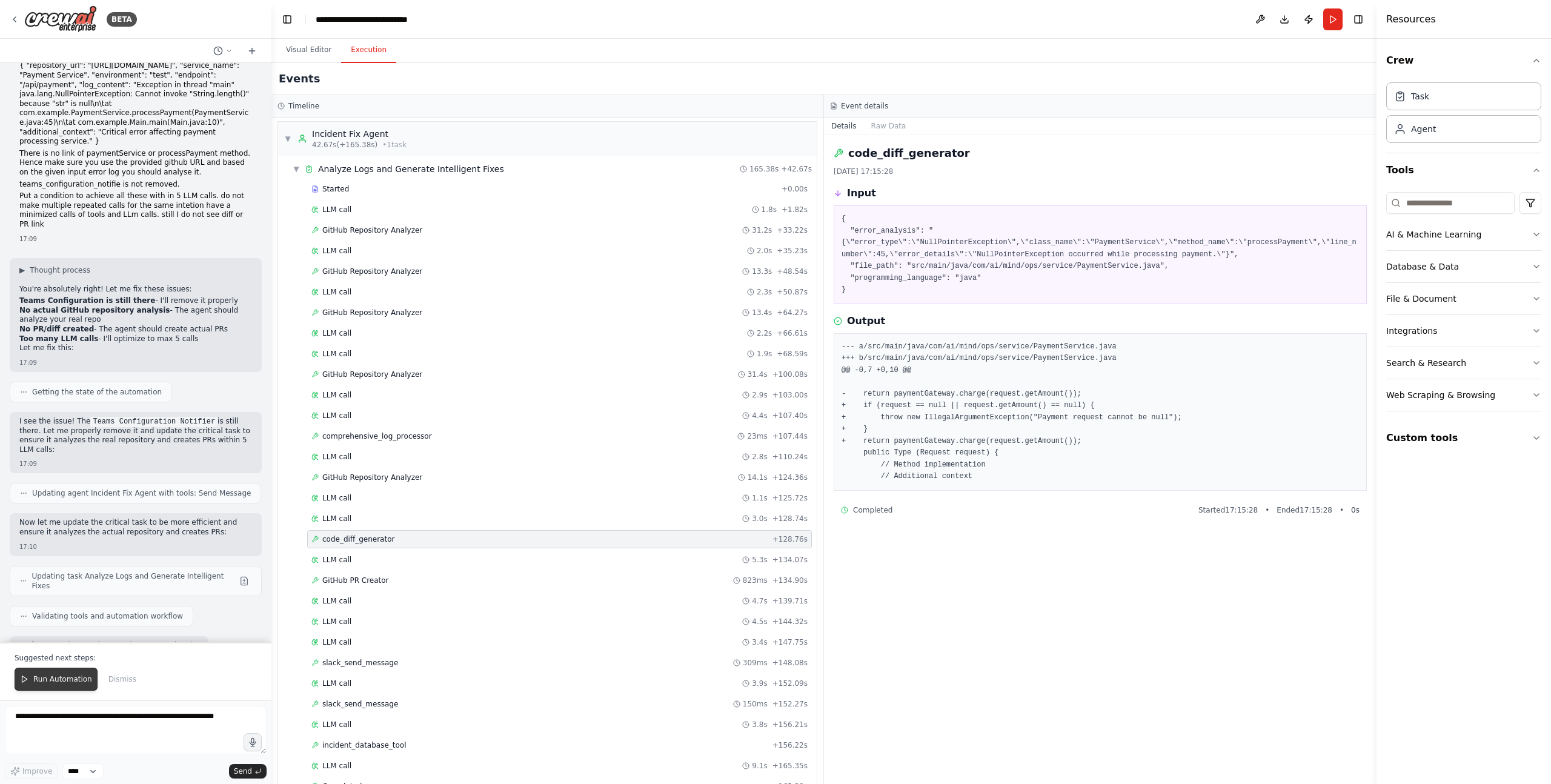
click at [61, 679] on span "Run Automation" at bounding box center [63, 679] width 59 height 10
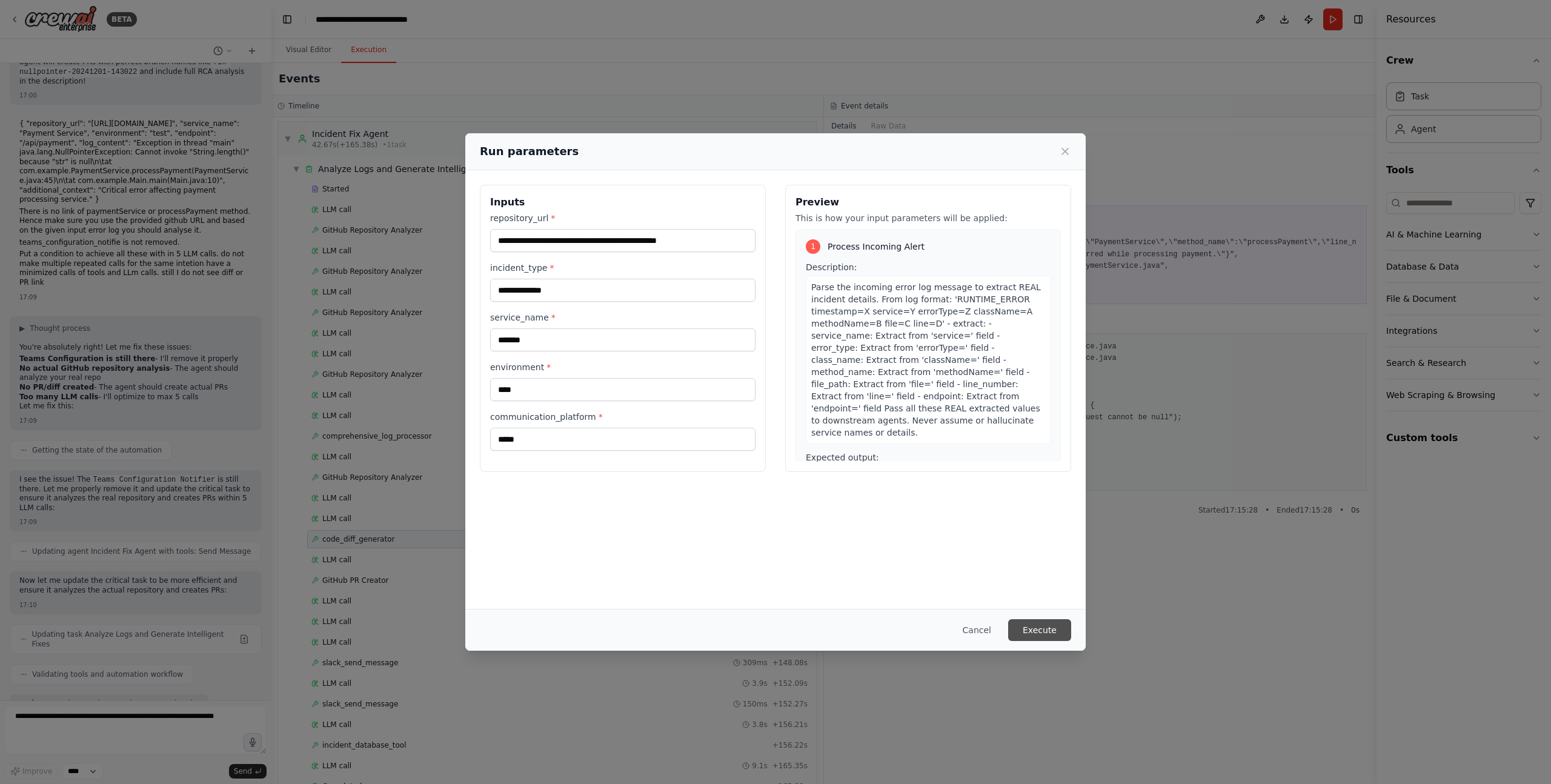
click at [1034, 630] on button "Execute" at bounding box center [1040, 630] width 63 height 21
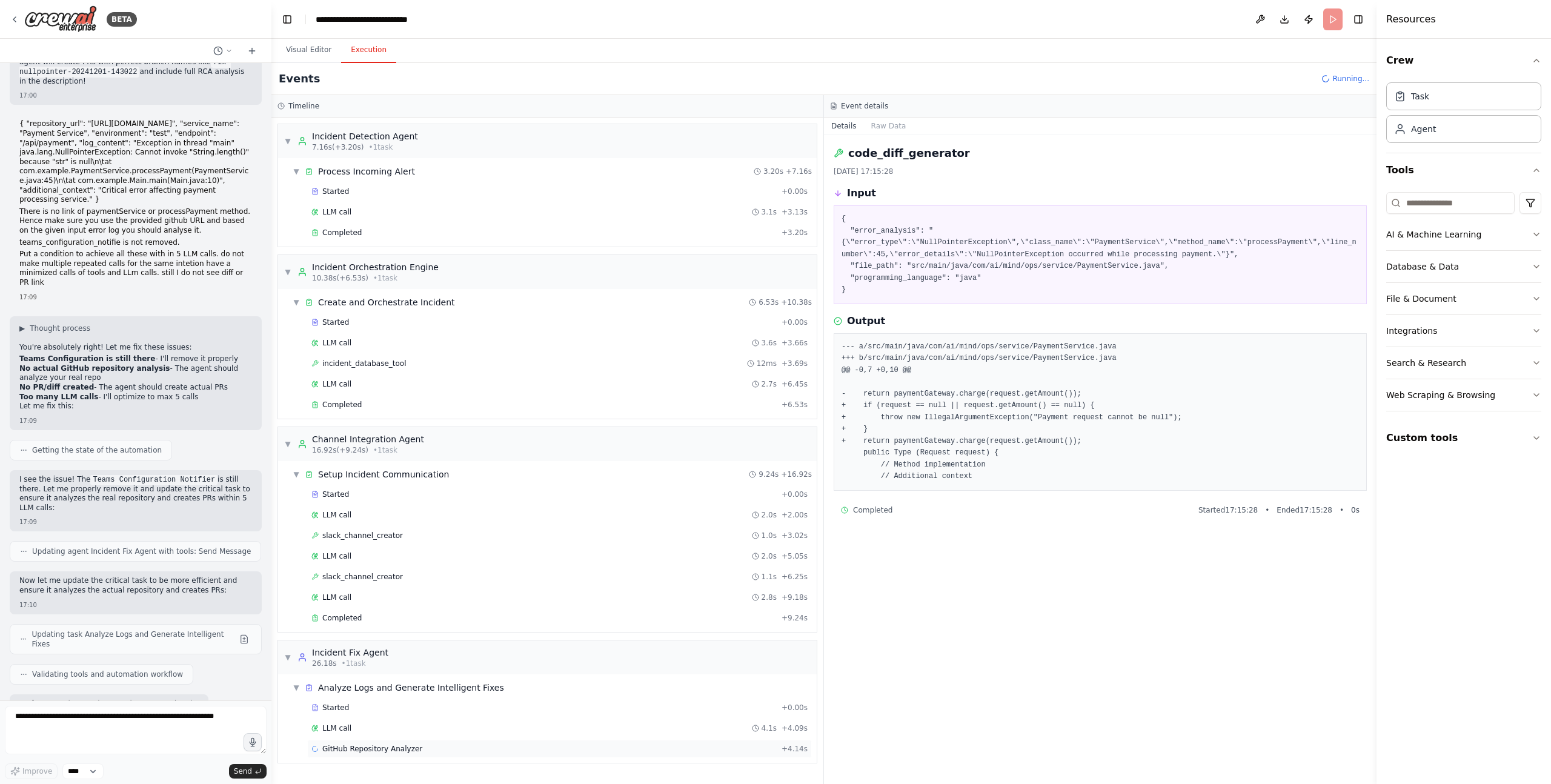
click at [367, 749] on span "GitHub Repository Analyzer" at bounding box center [372, 748] width 100 height 10
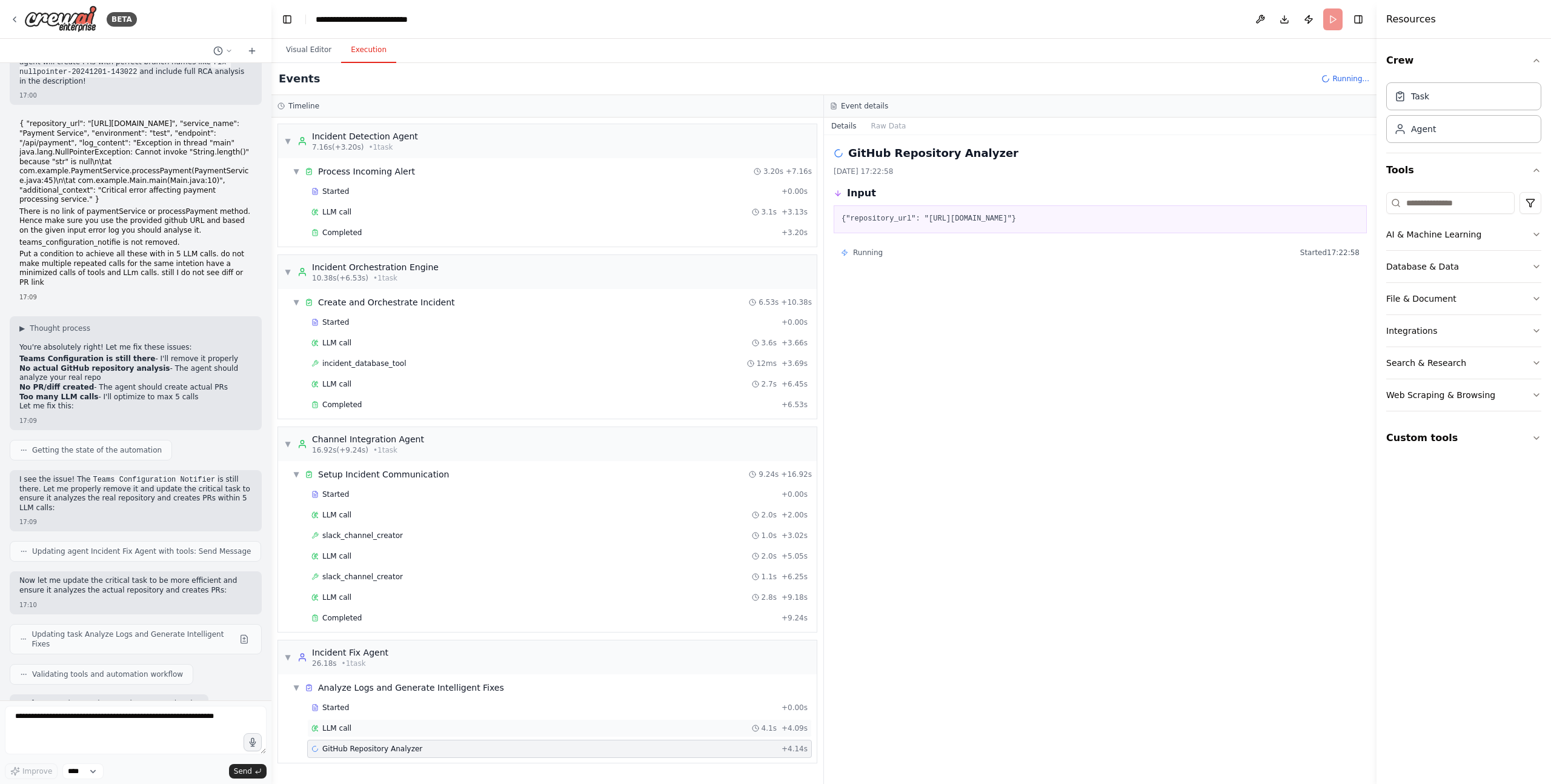
click at [364, 723] on div "LLM call 4.1s + 4.09s" at bounding box center [560, 728] width 496 height 10
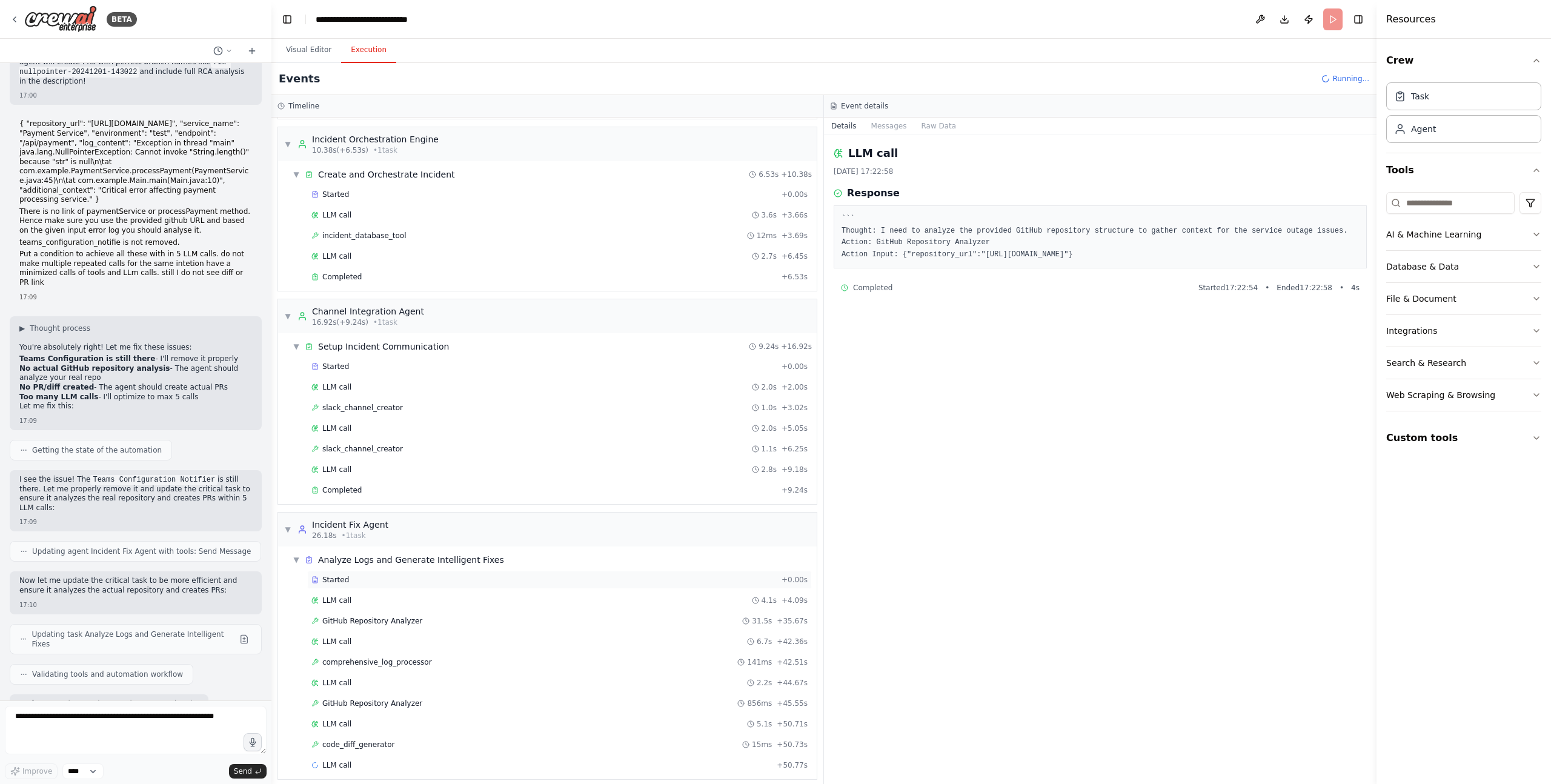
scroll to position [137, 0]
click at [385, 632] on div "LLM call 6.7s + 42.36s" at bounding box center [560, 632] width 496 height 10
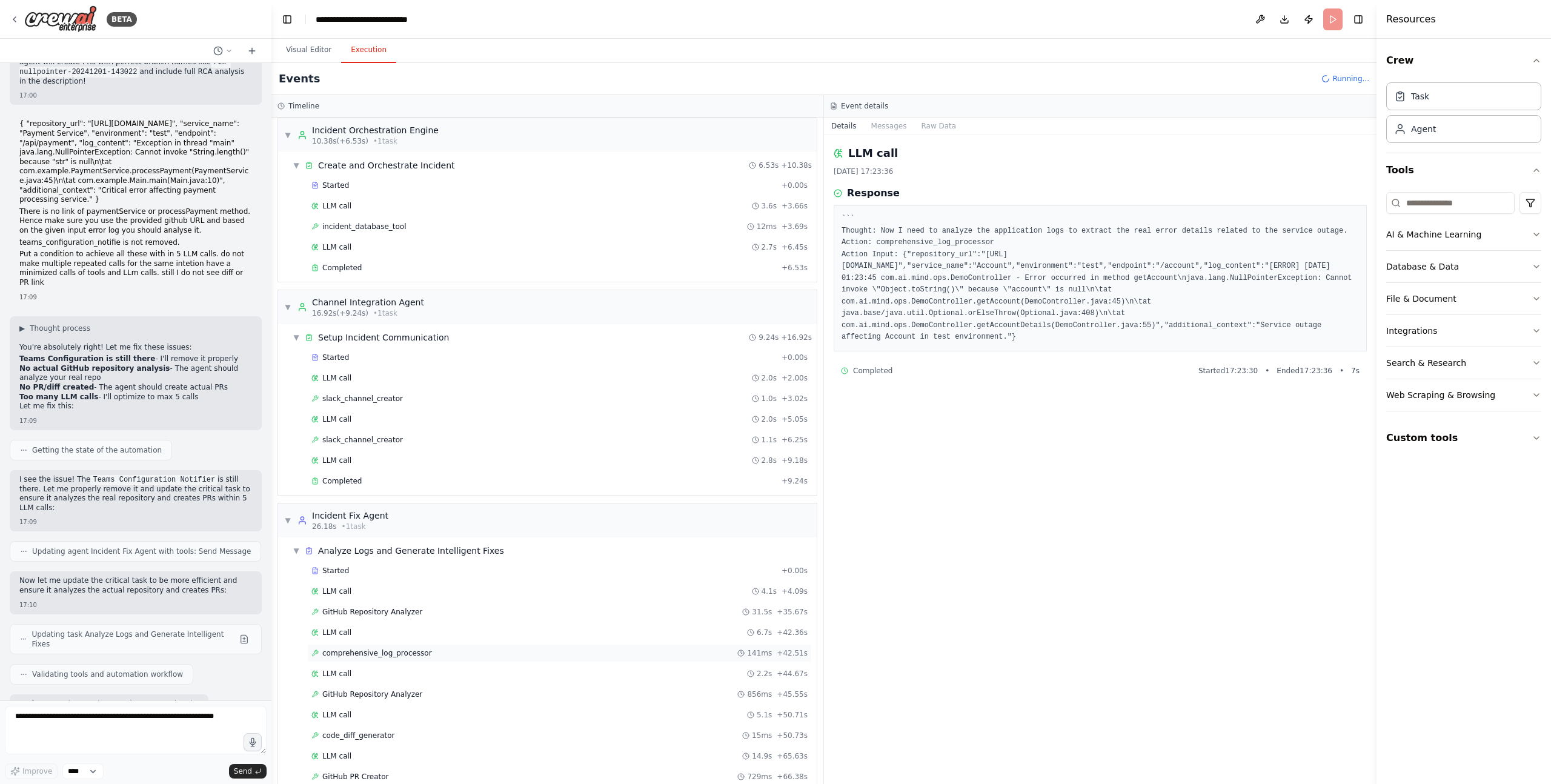
click at [393, 652] on span "comprehensive_log_processor" at bounding box center [377, 652] width 109 height 10
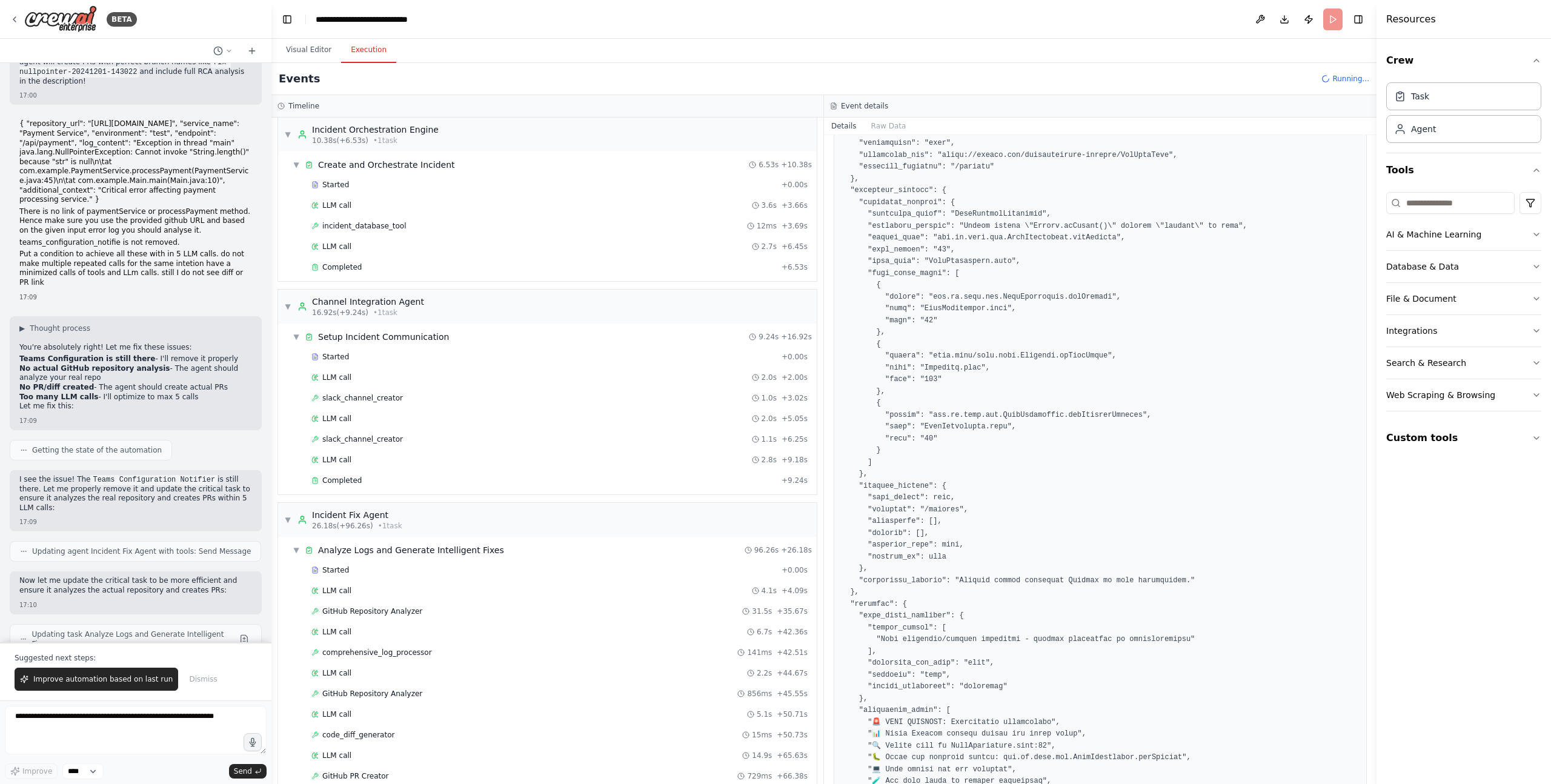
scroll to position [53175, 0]
